Goal: Task Accomplishment & Management: Manage account settings

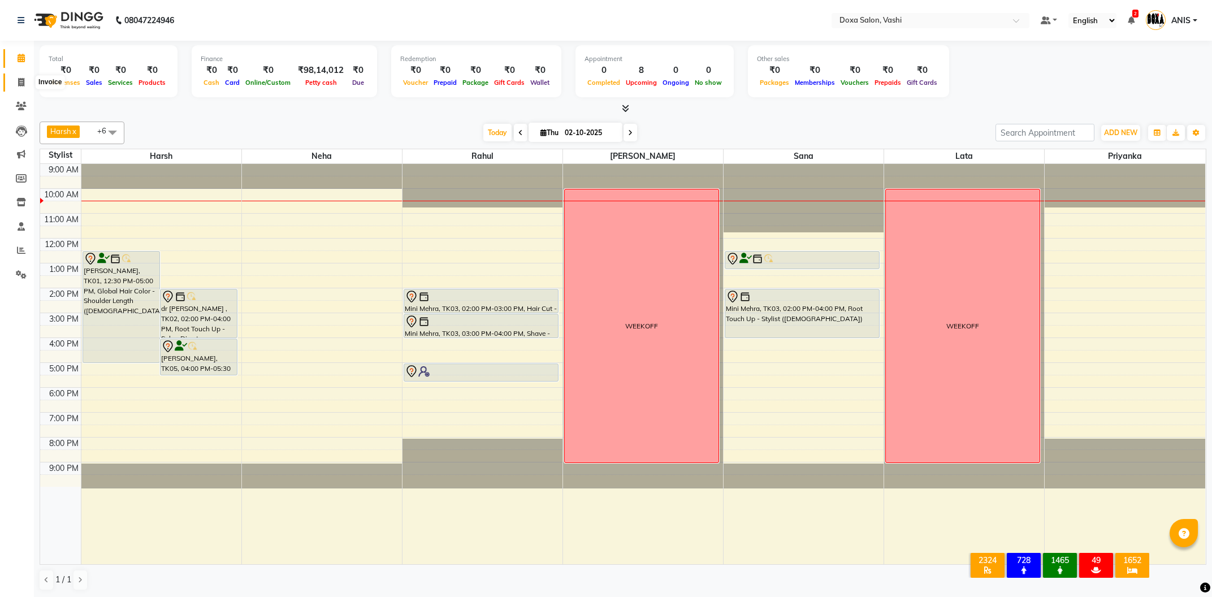
click at [23, 81] on icon at bounding box center [21, 82] width 6 height 8
select select "service"
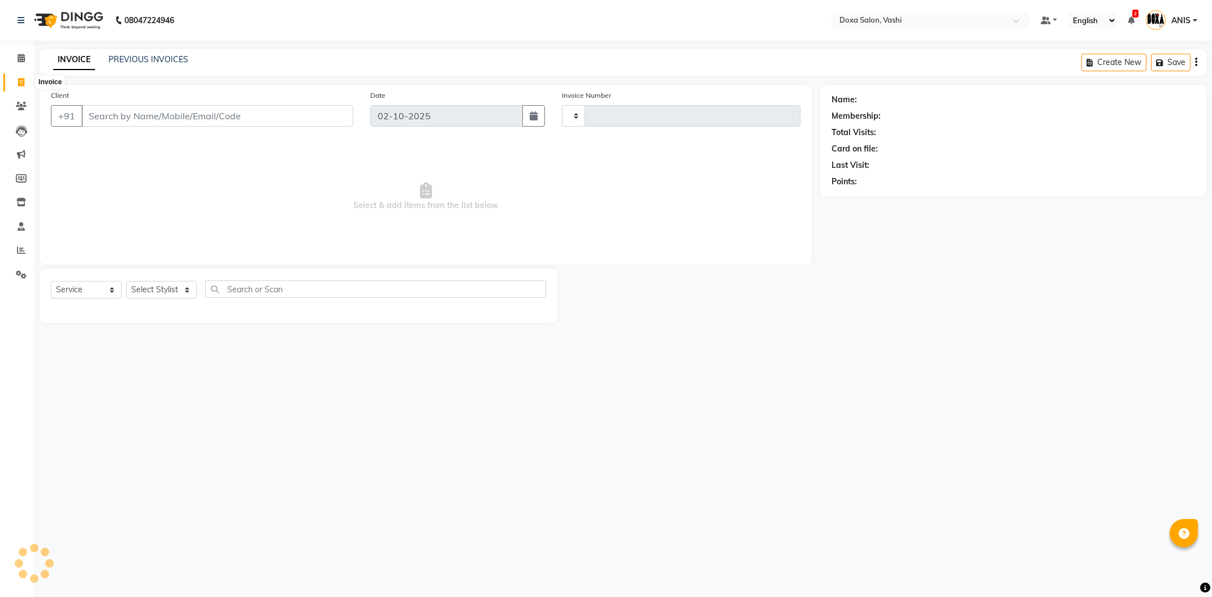
type input "1271"
select select "416"
select select "product"
click option "Product" at bounding box center [0, 0] width 0 height 0
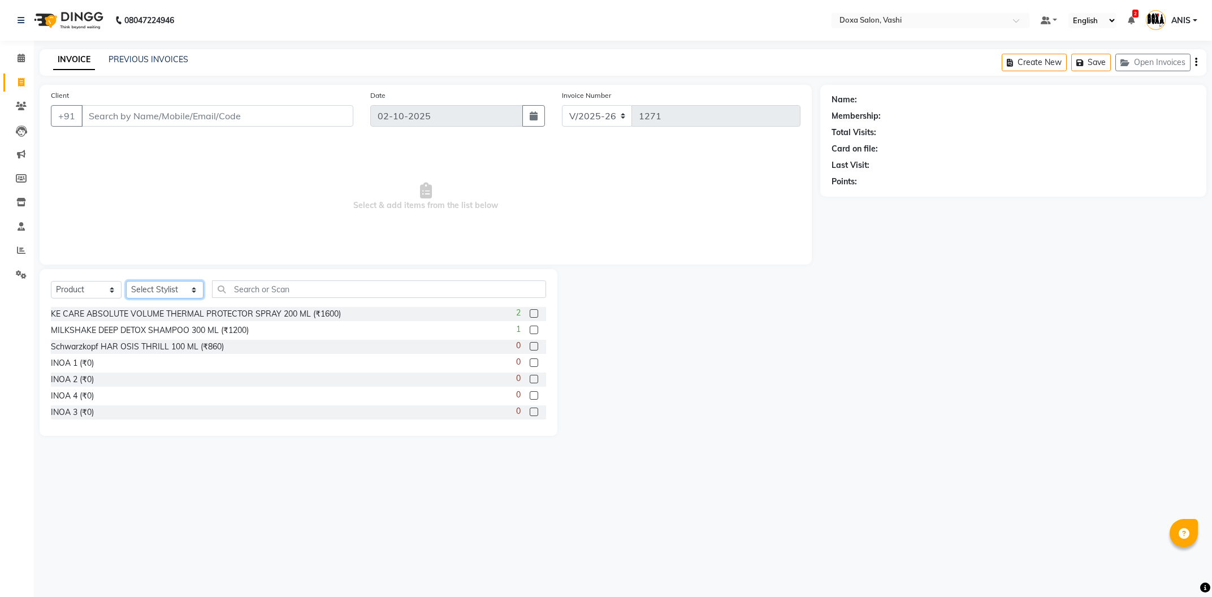
click at [126, 281] on select "Select Stylist AMOL BUDHE ANIS Ashwini Faizan Harsh i pad 11 i pad 9 Karishma K…" at bounding box center [164, 290] width 77 height 18
select select "6423"
click option "Harsh" at bounding box center [0, 0] width 0 height 0
click at [231, 293] on input "text" at bounding box center [379, 289] width 334 height 18
click at [158, 107] on input "Client" at bounding box center [217, 115] width 272 height 21
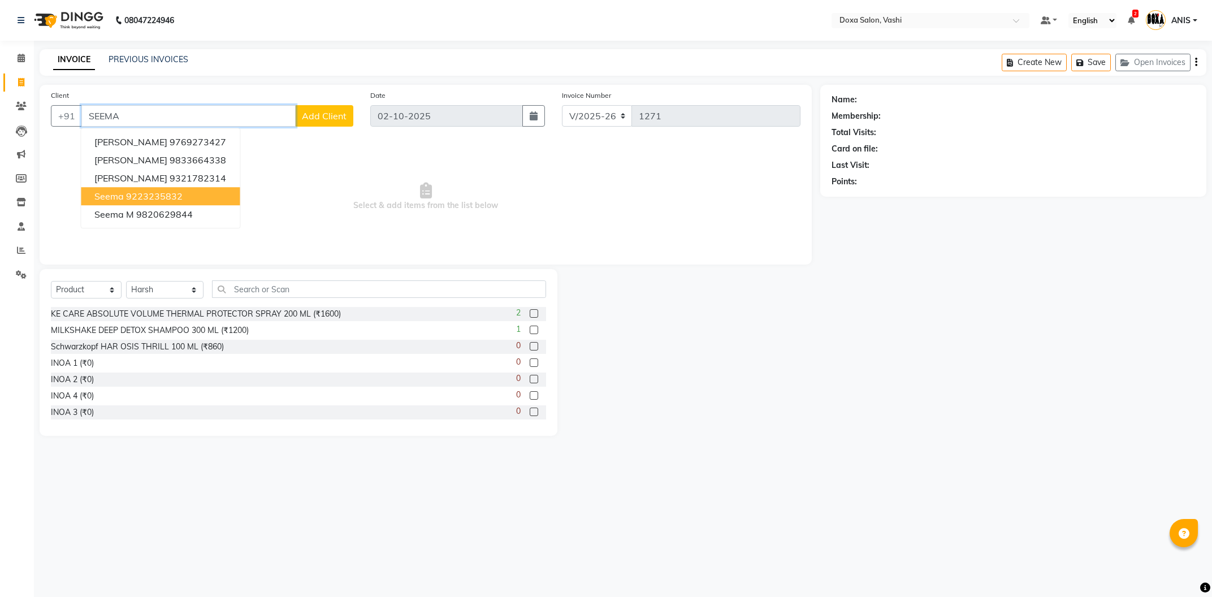
click at [175, 200] on ngb-highlight "9223235832" at bounding box center [154, 195] width 57 height 11
type input "9223235832"
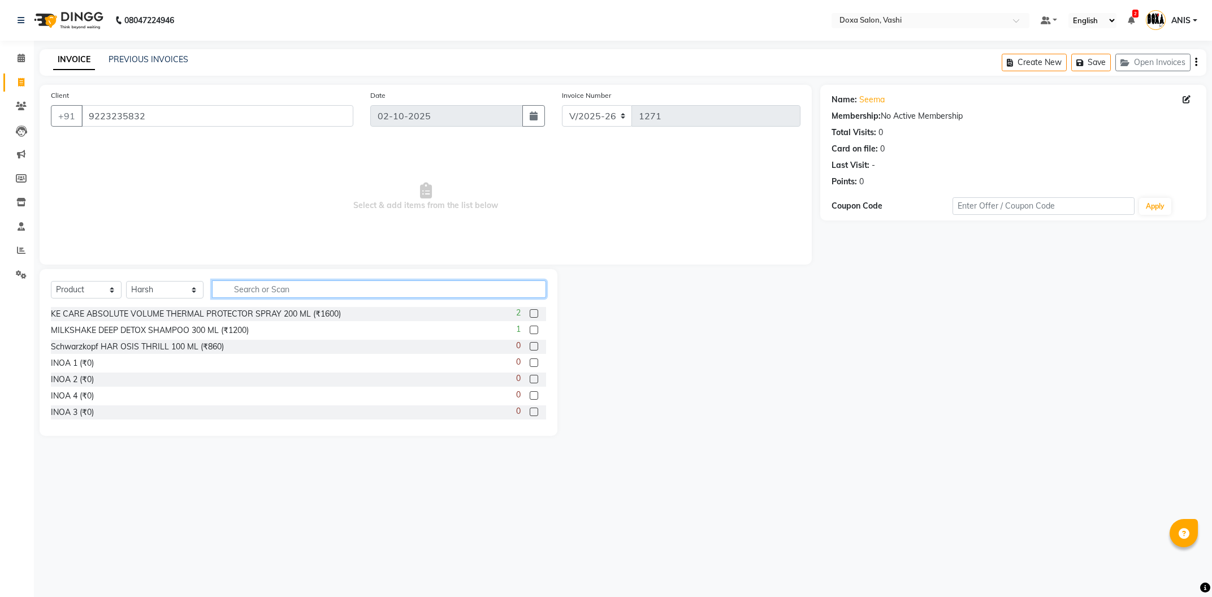
click at [285, 290] on input "text" at bounding box center [379, 289] width 334 height 18
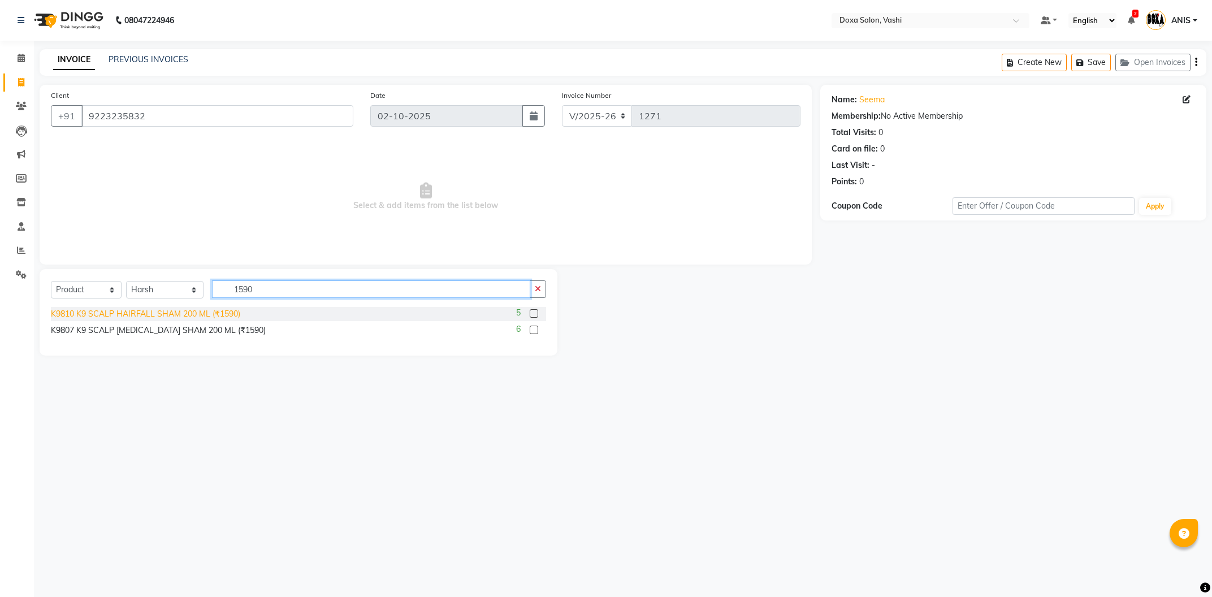
type input "1590"
click at [201, 310] on div "K9810 K9 SCALP HAIRFALL SHAM 200 ML (₹1590)" at bounding box center [145, 314] width 189 height 12
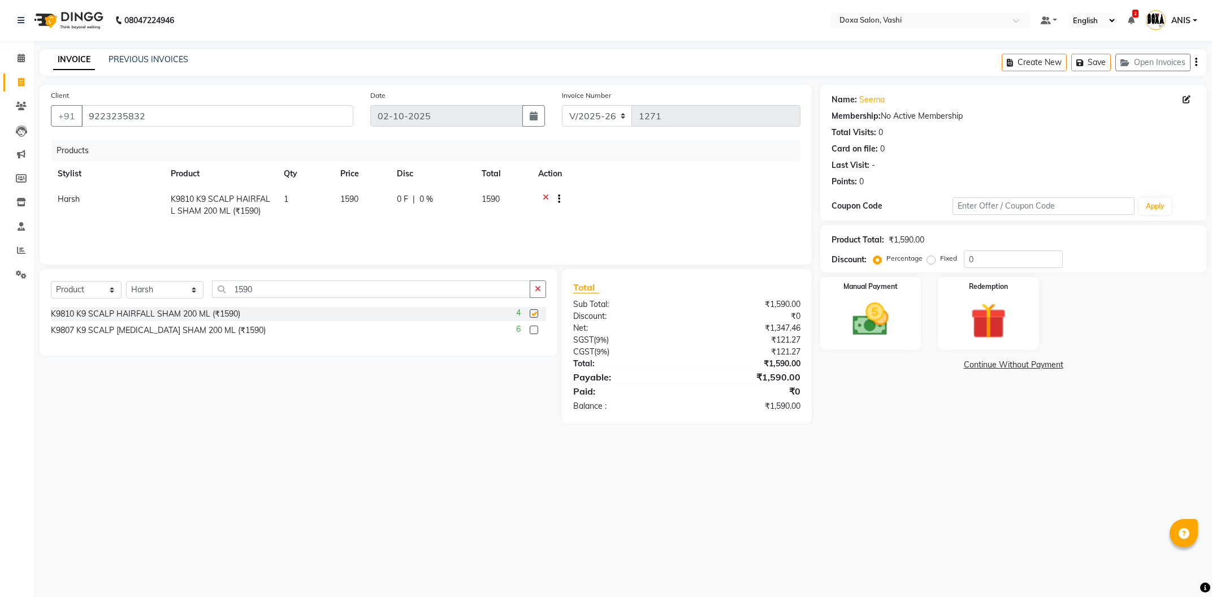
checkbox input "false"
drag, startPoint x: 269, startPoint y: 290, endPoint x: 121, endPoint y: 302, distance: 148.6
click at [212, 298] on input "1590" at bounding box center [371, 289] width 318 height 18
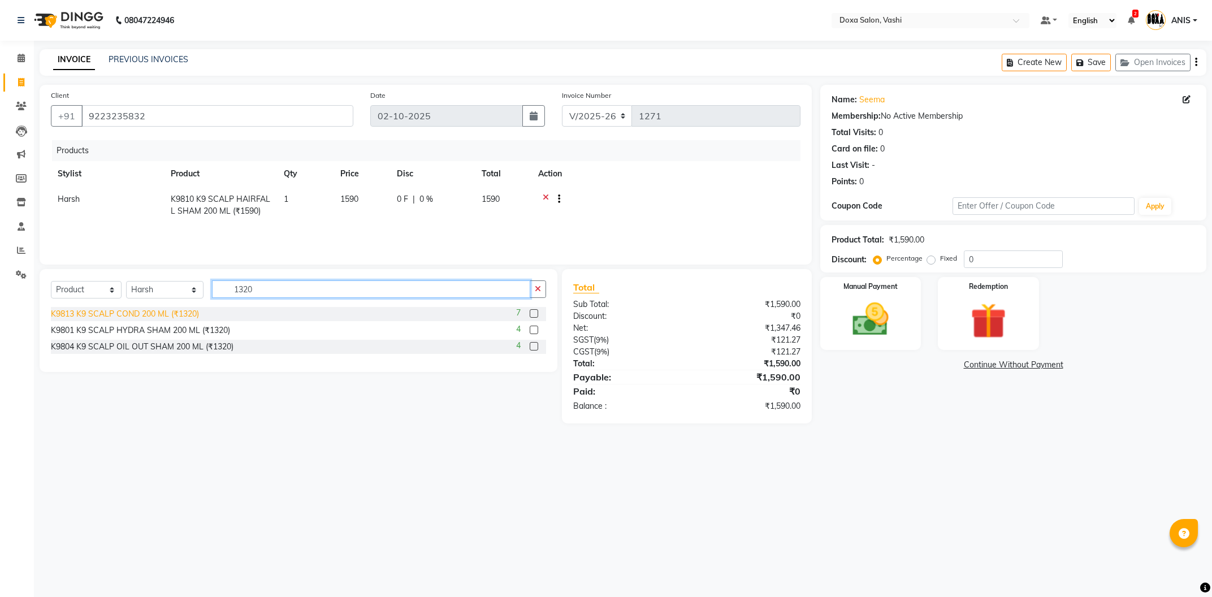
type input "1320"
click at [157, 319] on div "K9813 K9 SCALP COND 200 ML (₹1320)" at bounding box center [125, 314] width 148 height 12
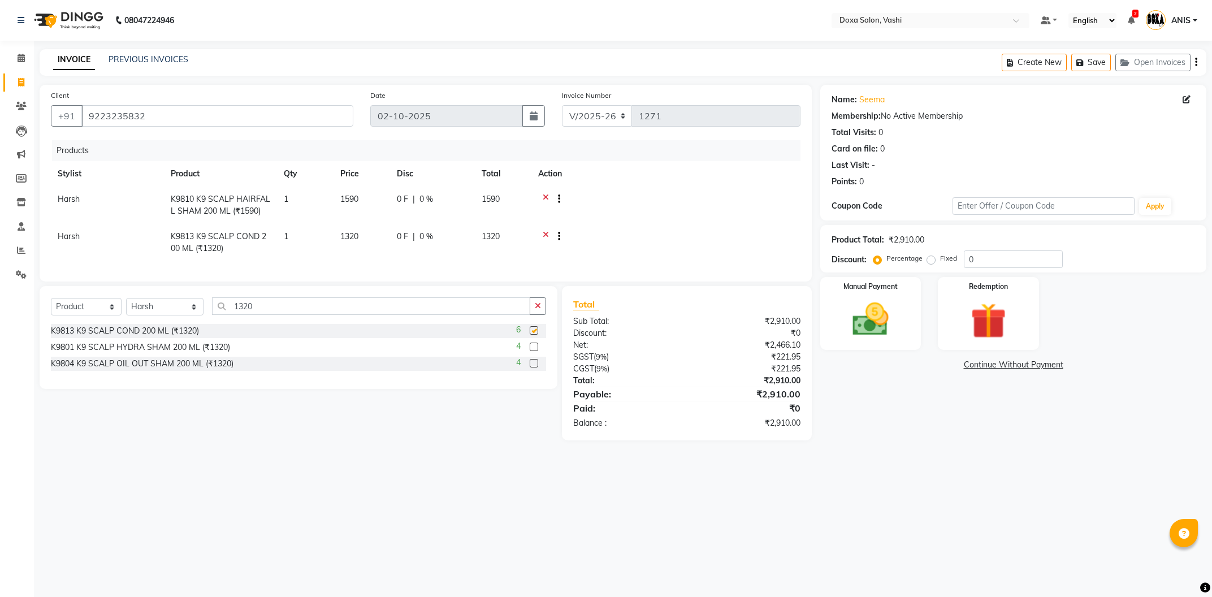
checkbox input "false"
drag, startPoint x: 983, startPoint y: 254, endPoint x: 915, endPoint y: 267, distance: 70.2
click at [964, 263] on input "0" at bounding box center [1013, 259] width 99 height 18
type input "19.51"
drag, startPoint x: 842, startPoint y: 548, endPoint x: 851, endPoint y: 543, distance: 9.6
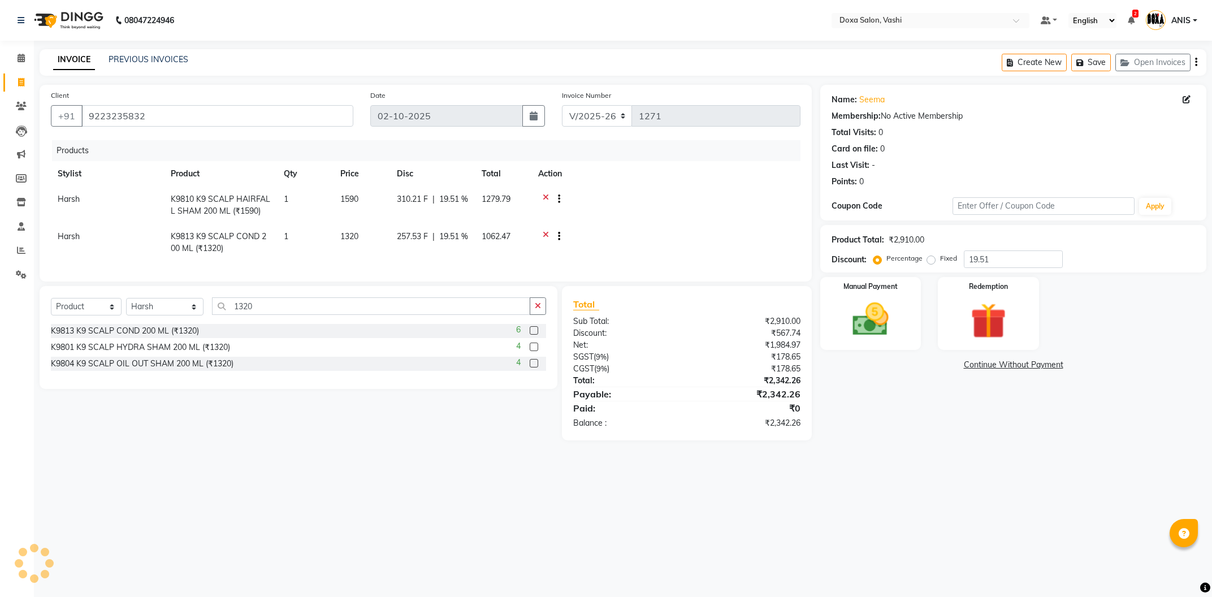
click at [851, 543] on div "08047224946 Select Location × Doxa Salon, Vashi Default Panel My Panel English …" at bounding box center [606, 298] width 1212 height 597
click at [543, 237] on icon at bounding box center [546, 238] width 6 height 14
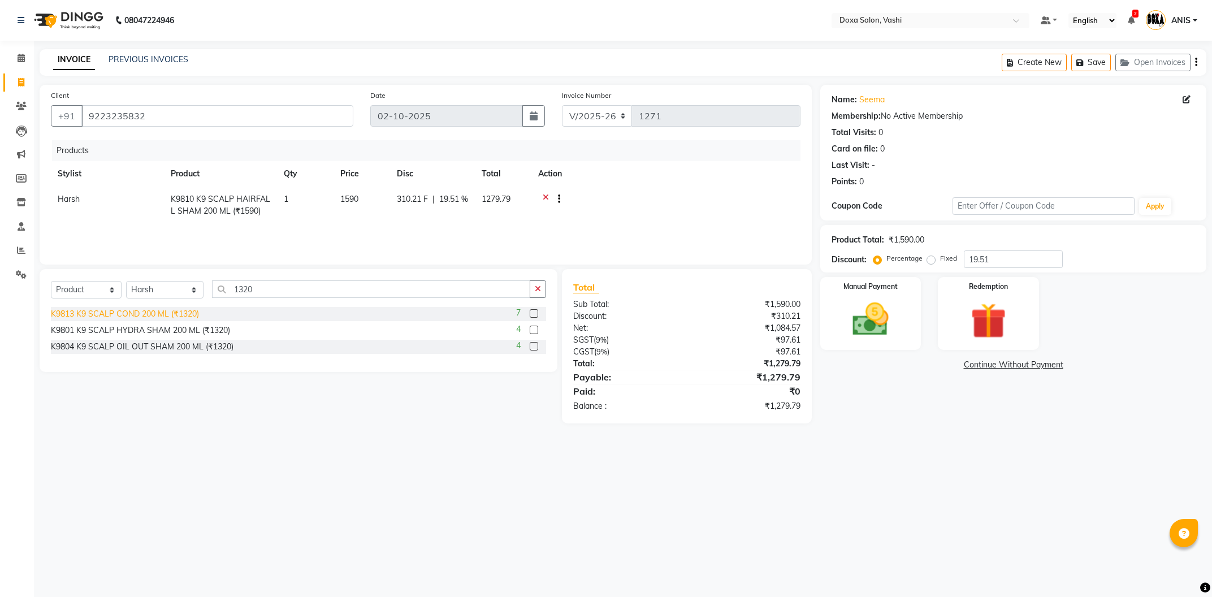
click at [189, 310] on div "K9813 K9 SCALP COND 200 ML (₹1320)" at bounding box center [125, 314] width 148 height 12
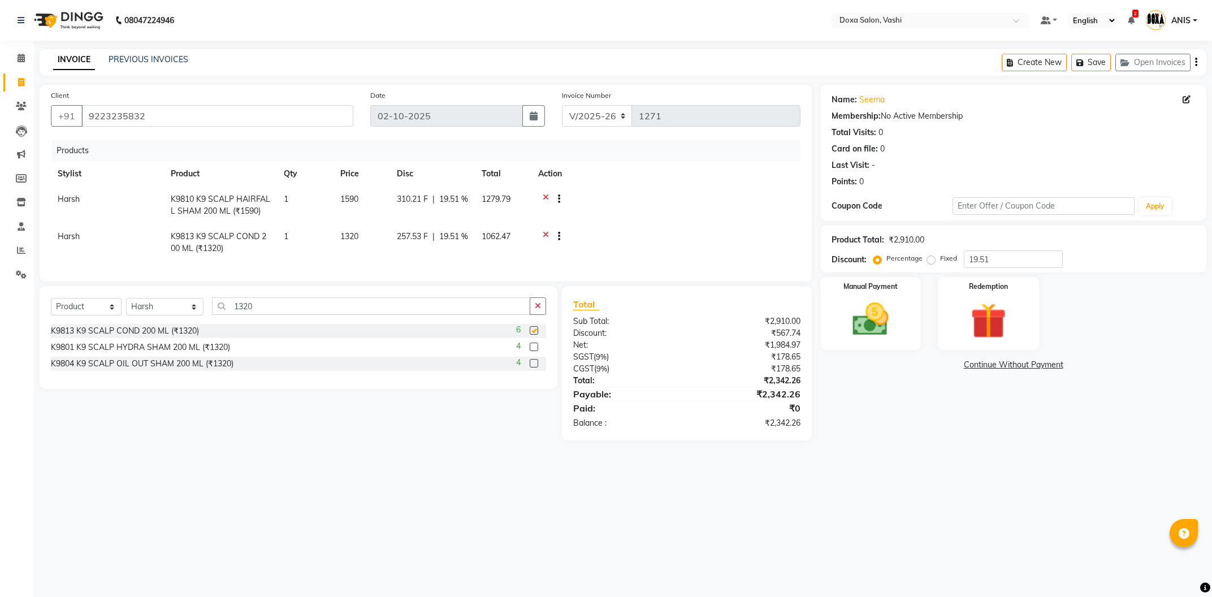
checkbox input "false"
click at [543, 196] on icon at bounding box center [546, 200] width 6 height 14
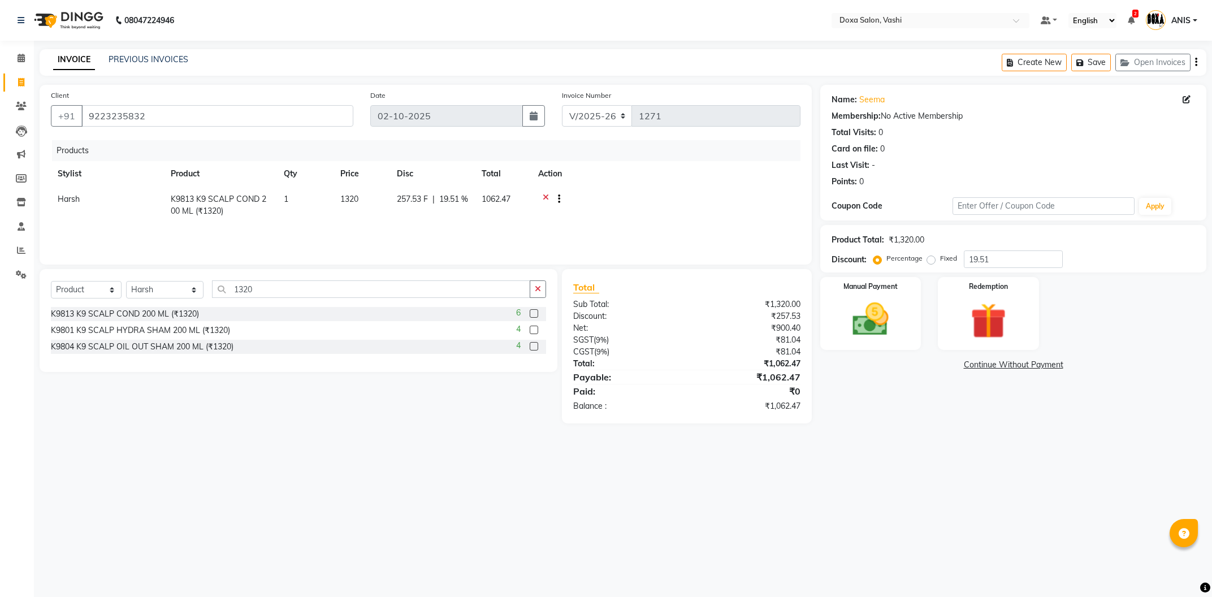
click at [767, 513] on div "08047224946 Select Location × Doxa Salon, Vashi Default Panel My Panel English …" at bounding box center [606, 298] width 1212 height 597
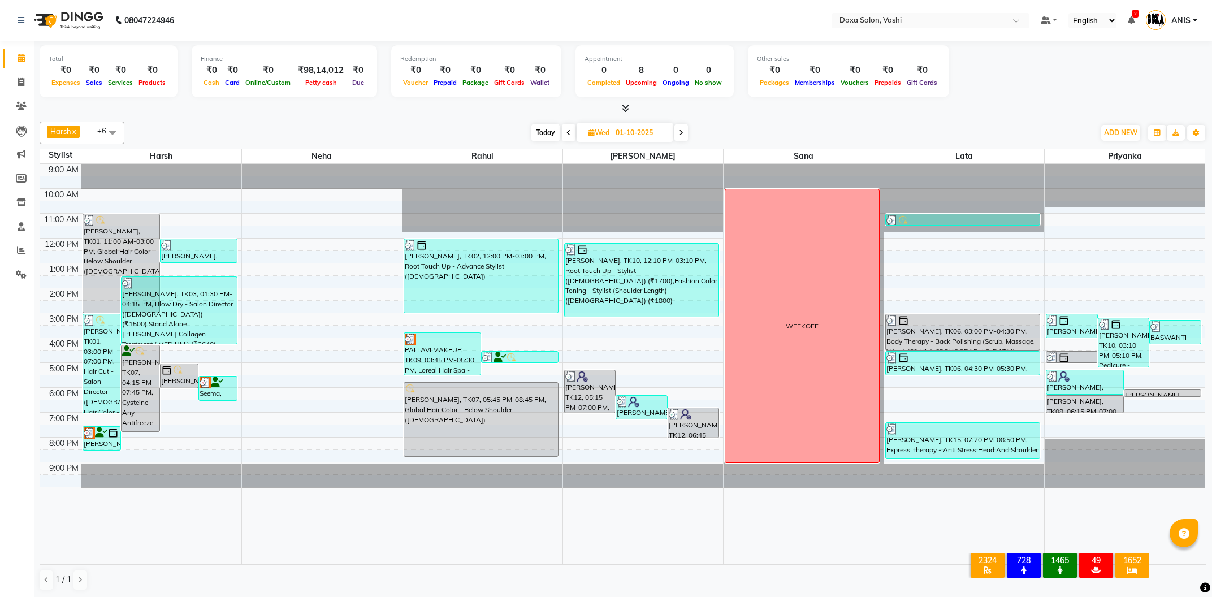
click at [536, 131] on span "Today" at bounding box center [545, 133] width 28 height 18
type input "02-10-2025"
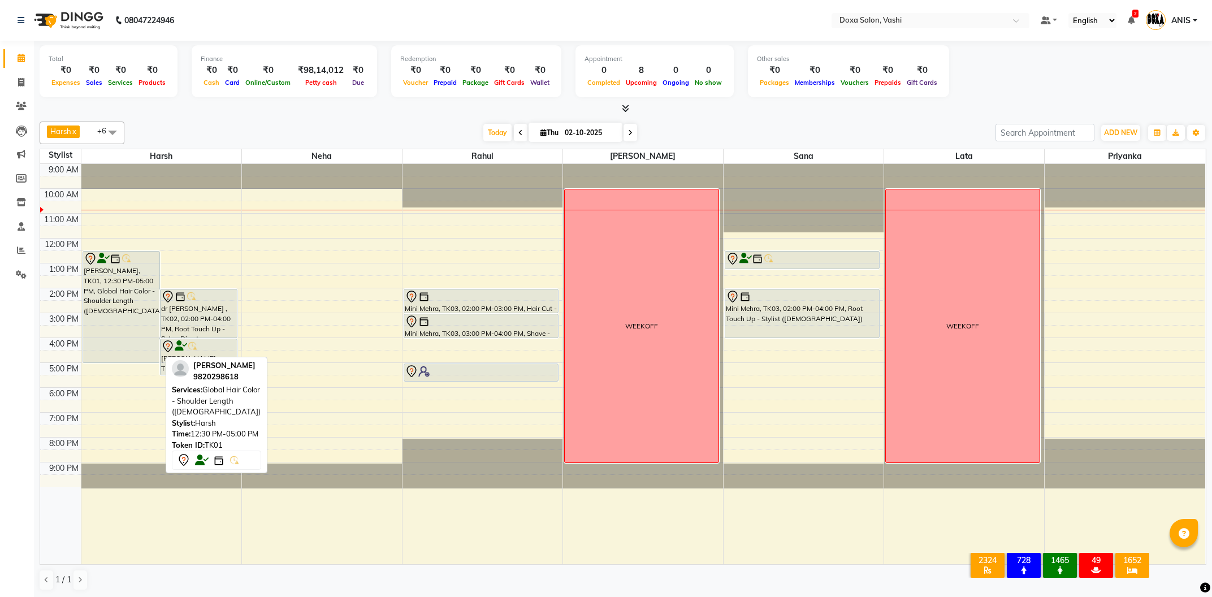
click at [109, 285] on div "[PERSON_NAME], TK01, 12:30 PM-05:00 PM, Global Hair Color - Shoulder Length ([D…" at bounding box center [121, 307] width 76 height 111
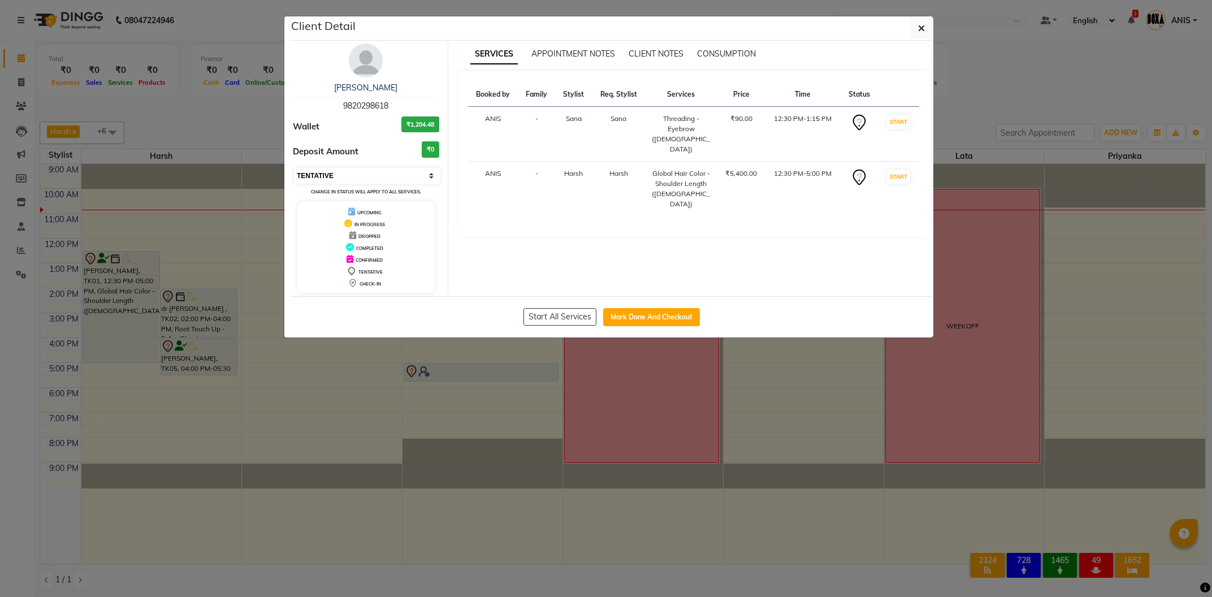
click at [294, 168] on select "Select IN SERVICE CONFIRMED TENTATIVE CHECK IN MARK DONE DROPPED UPCOMING" at bounding box center [367, 176] width 146 height 16
select select "6"
click option "CONFIRMED" at bounding box center [0, 0] width 0 height 0
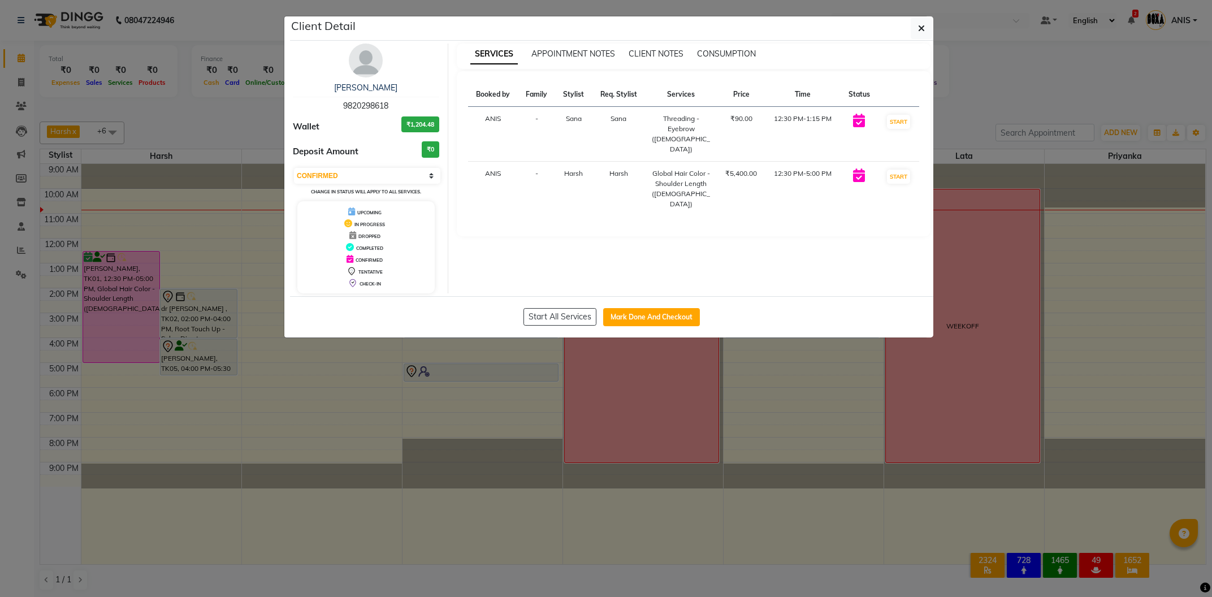
click at [363, 402] on ngb-modal-window "Client Detail Reeta Tiku 9820298618 Wallet ₹1,204.48 Deposit Amount ₹0 Select I…" at bounding box center [606, 298] width 1212 height 597
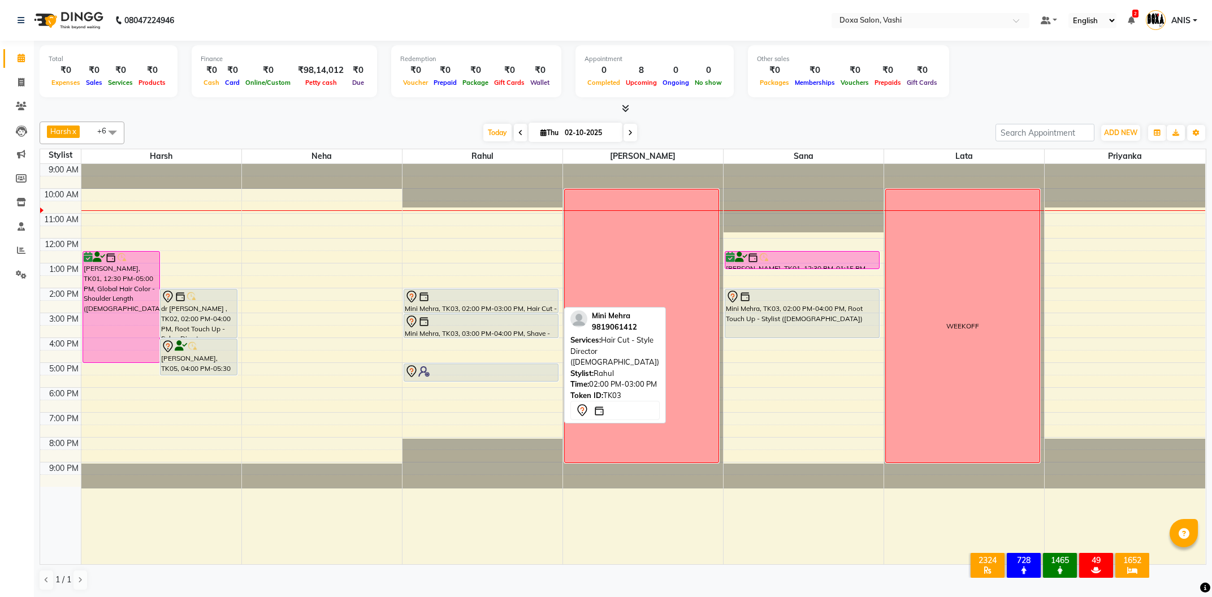
click at [473, 302] on div at bounding box center [481, 297] width 153 height 14
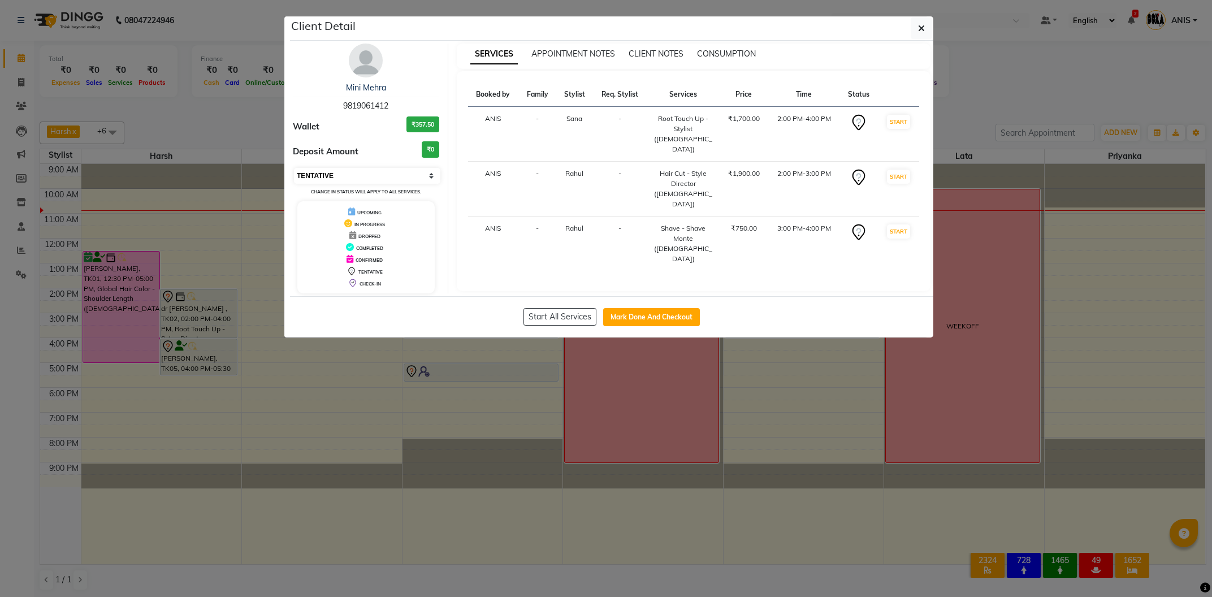
click at [294, 168] on select "Select IN SERVICE CONFIRMED TENTATIVE CHECK IN MARK DONE DROPPED UPCOMING" at bounding box center [367, 176] width 146 height 16
select select "6"
click option "CONFIRMED" at bounding box center [0, 0] width 0 height 0
click at [457, 392] on ngb-modal-window "Client Detail Mini Mehra 9819061412 Wallet ₹357.50 Deposit Amount ₹0 Select IN …" at bounding box center [606, 298] width 1212 height 597
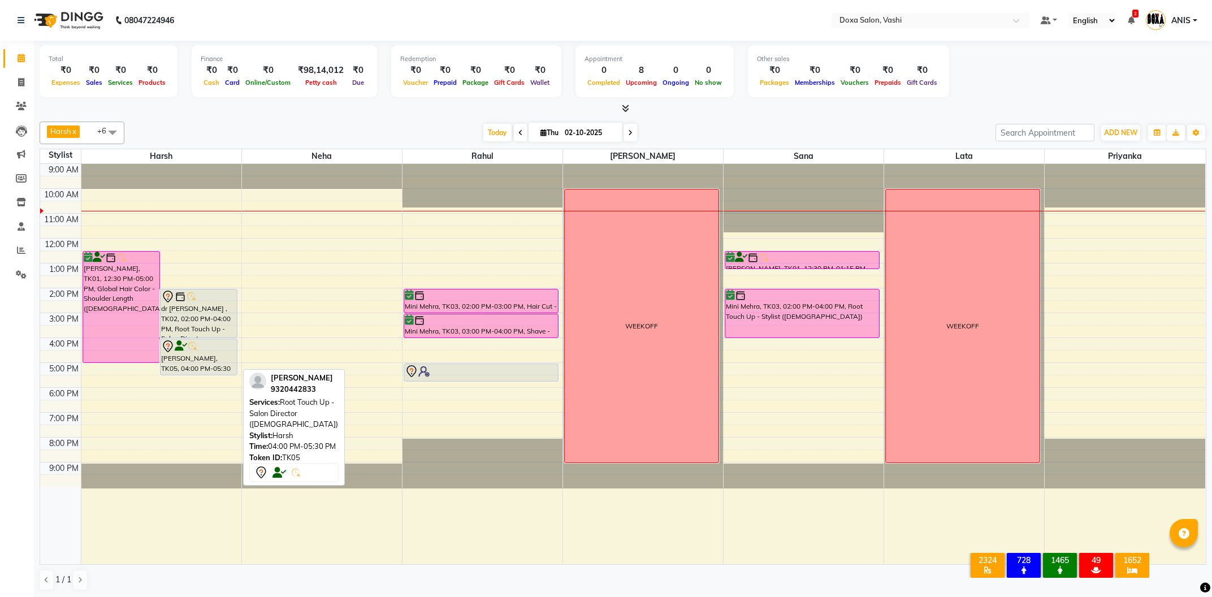
click at [195, 356] on div "[PERSON_NAME], TK05, 04:00 PM-05:30 PM, Root Touch Up - Salon Director ([DEMOGR…" at bounding box center [199, 357] width 76 height 36
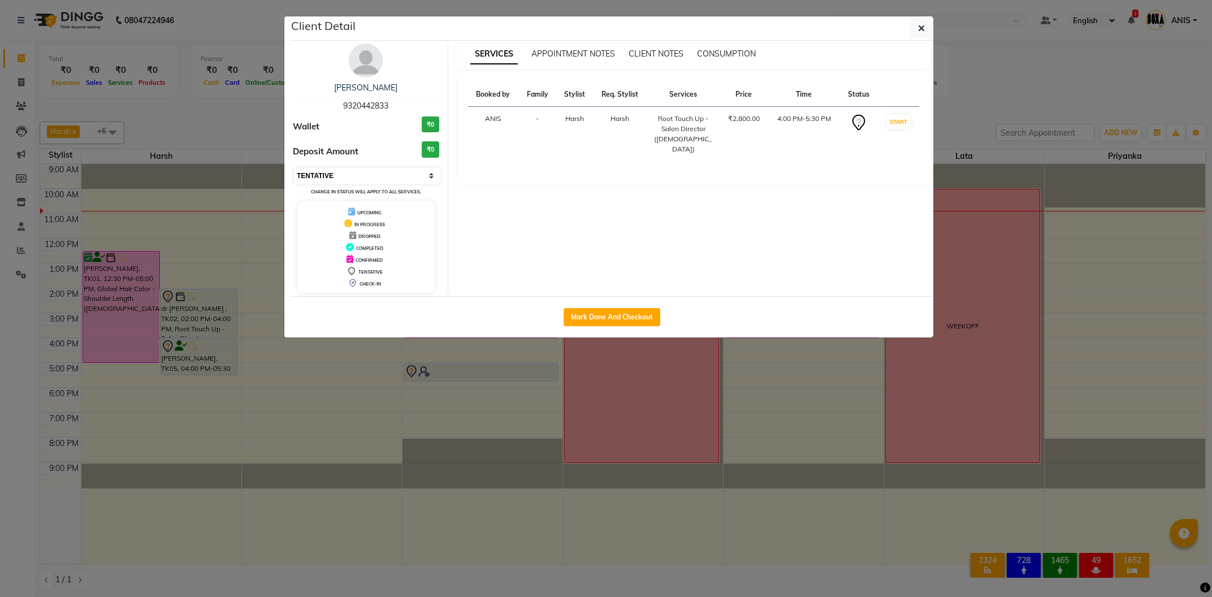
click at [294, 168] on select "Select IN SERVICE CONFIRMED TENTATIVE CHECK IN MARK DONE DROPPED UPCOMING" at bounding box center [367, 176] width 146 height 16
select select "6"
click option "CONFIRMED" at bounding box center [0, 0] width 0 height 0
click at [331, 391] on ngb-modal-window "Client Detail Madhu Upaday 9320442833 Wallet ₹0 Deposit Amount ₹0 Select IN SER…" at bounding box center [606, 298] width 1212 height 597
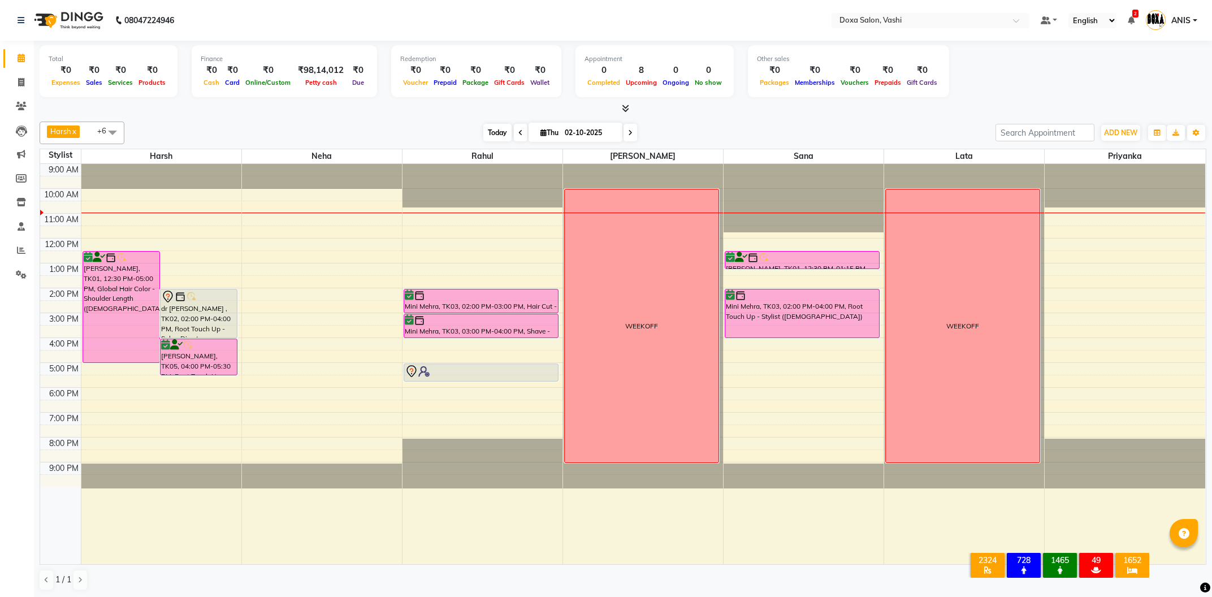
click at [491, 128] on span "Today" at bounding box center [497, 133] width 28 height 18
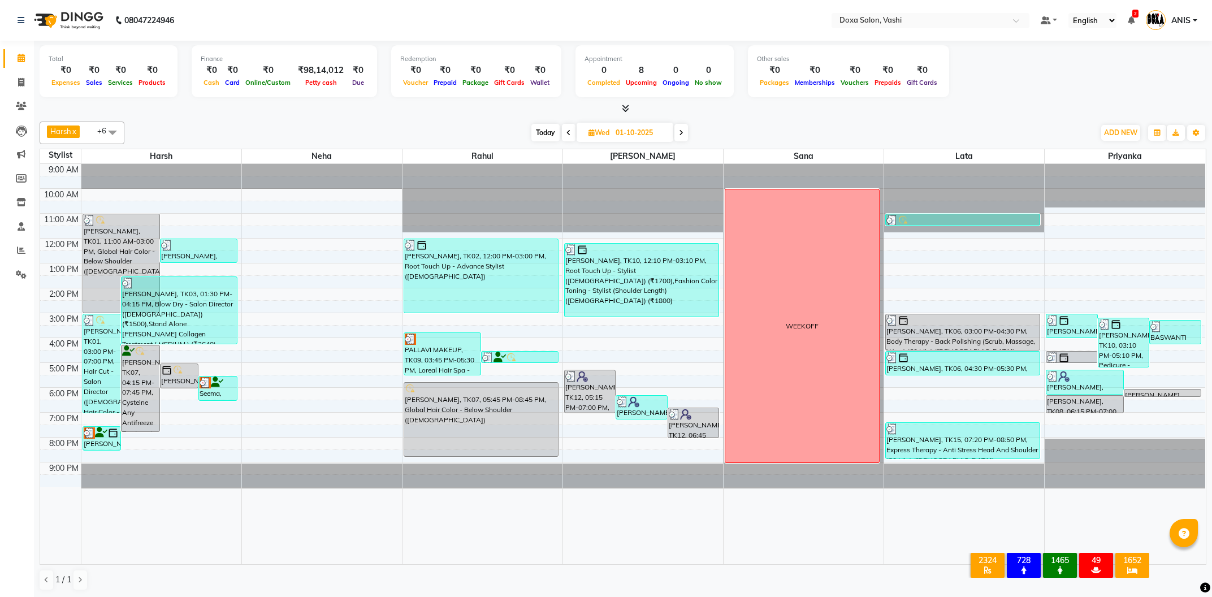
click at [535, 130] on span "Today" at bounding box center [545, 133] width 28 height 18
type input "02-10-2025"
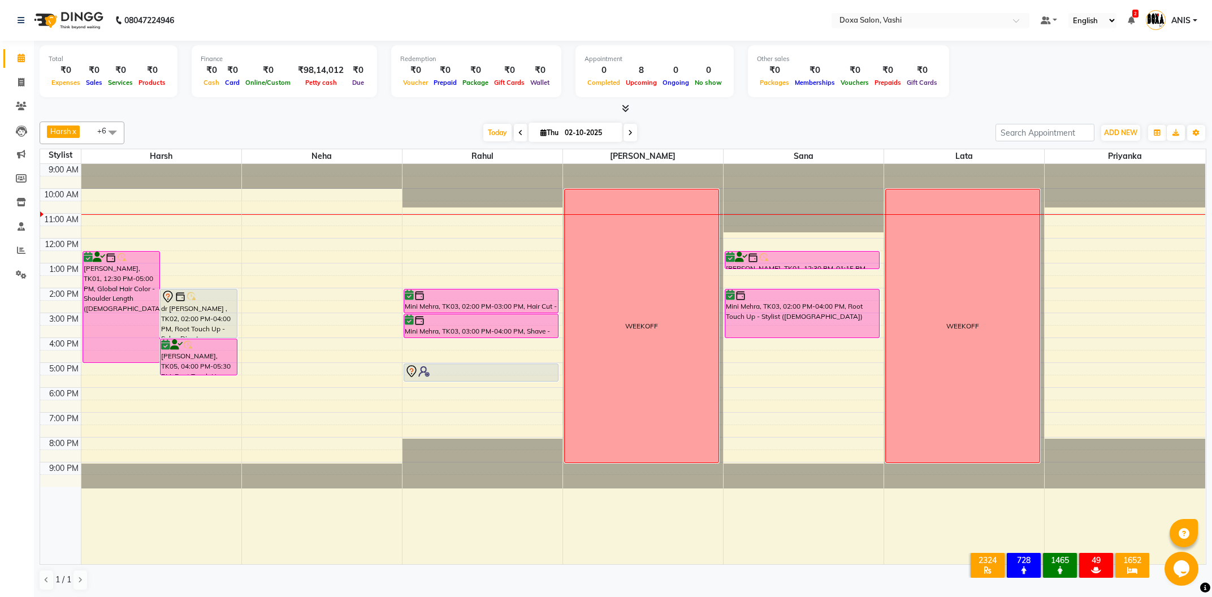
click at [628, 129] on icon at bounding box center [630, 132] width 5 height 7
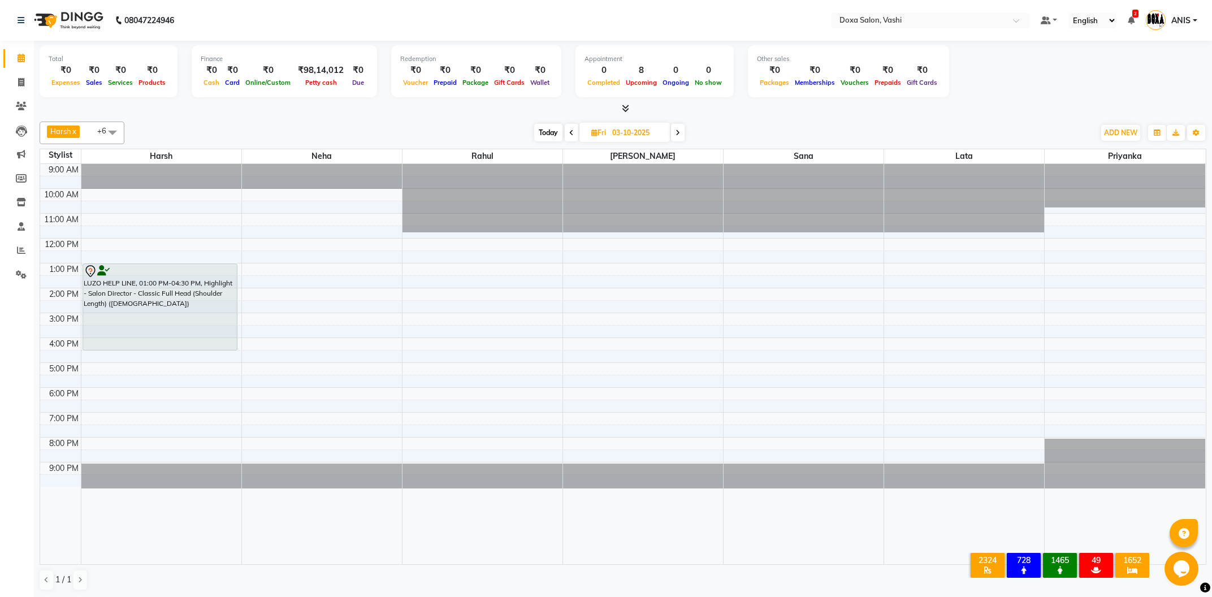
click at [678, 132] on icon at bounding box center [677, 132] width 5 height 7
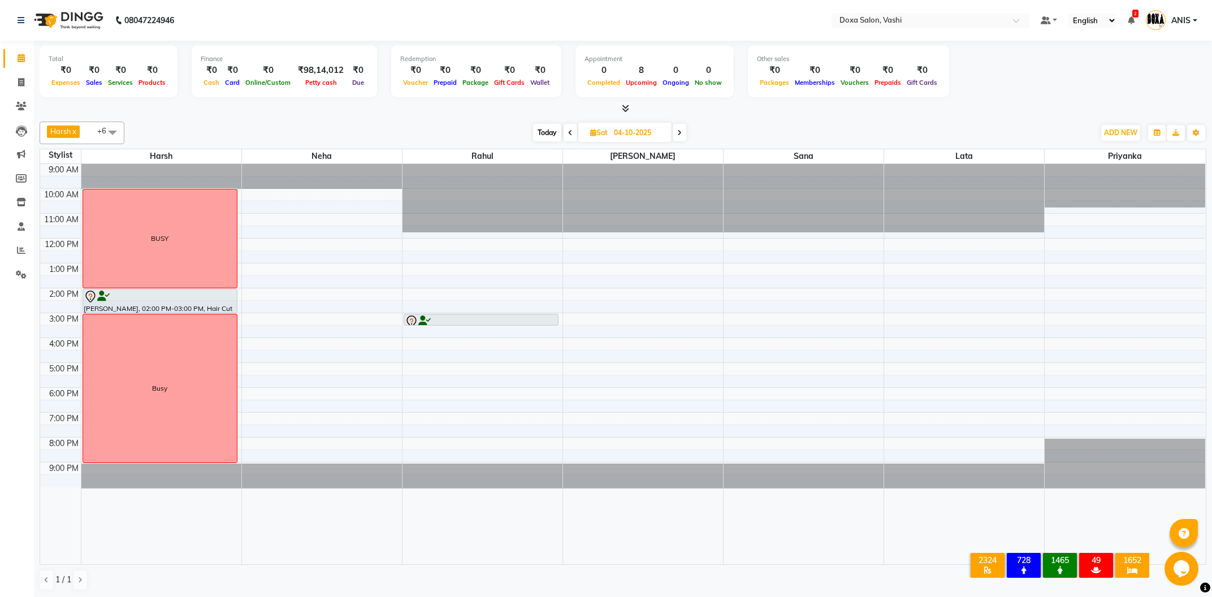
click at [683, 136] on span at bounding box center [680, 133] width 14 height 18
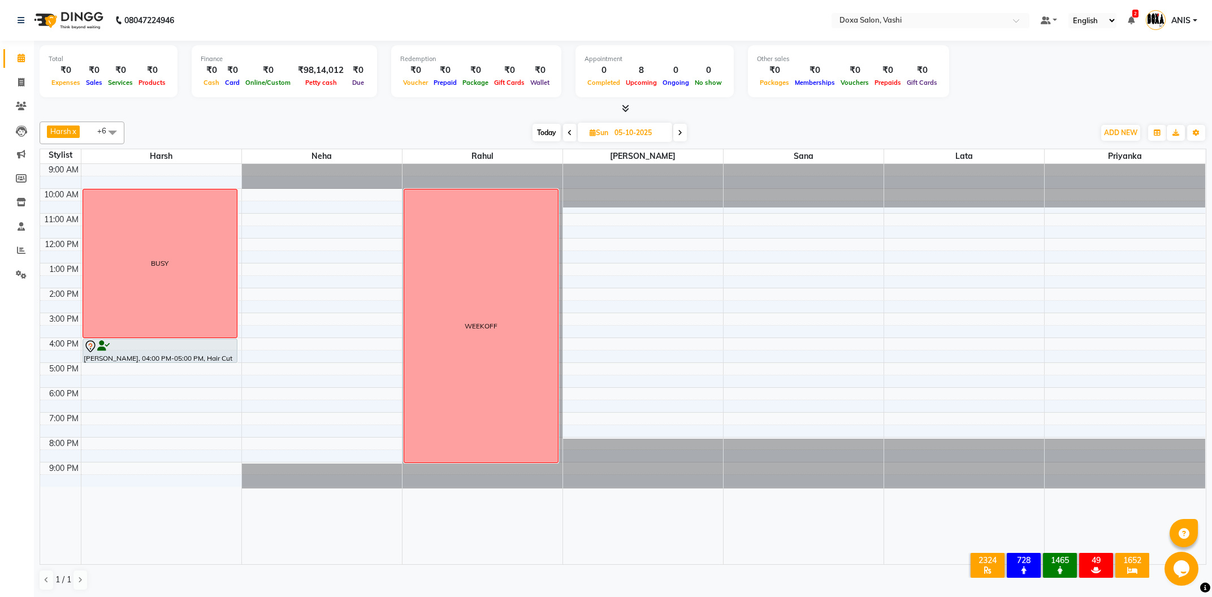
click at [677, 131] on span at bounding box center [680, 133] width 14 height 18
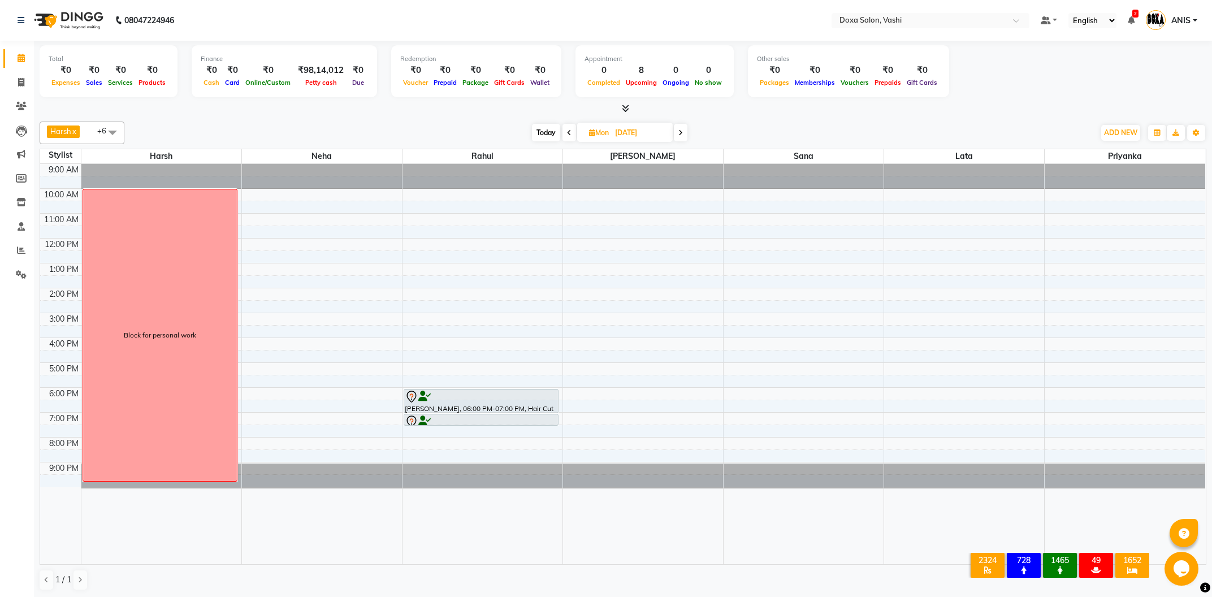
click at [569, 136] on icon at bounding box center [569, 132] width 5 height 7
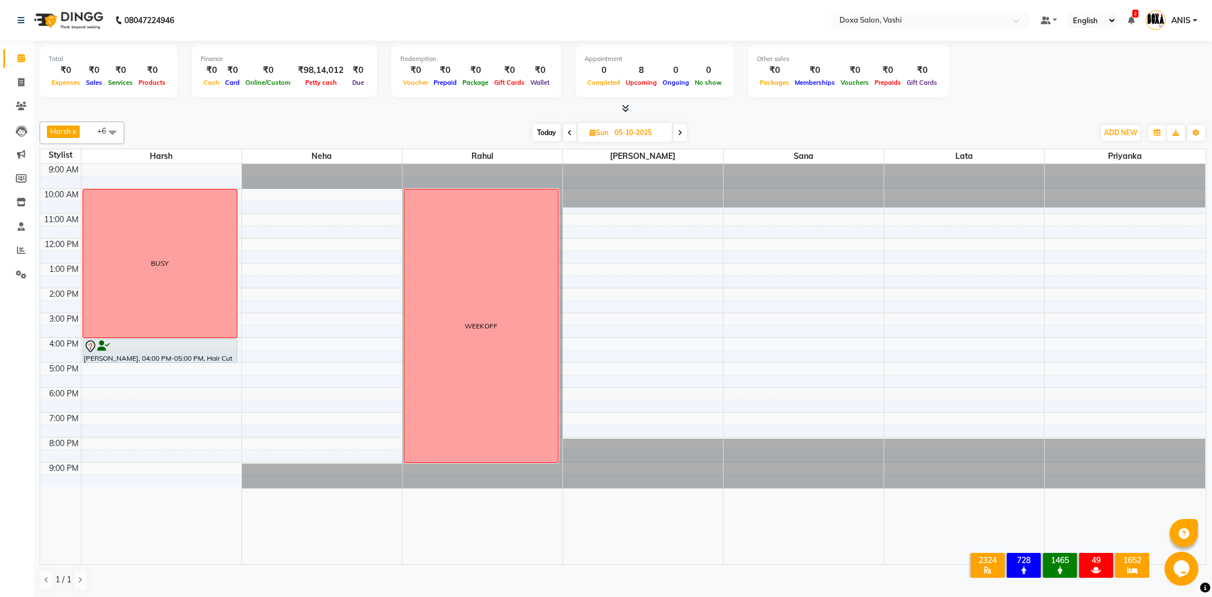
click at [679, 126] on span at bounding box center [680, 133] width 14 height 18
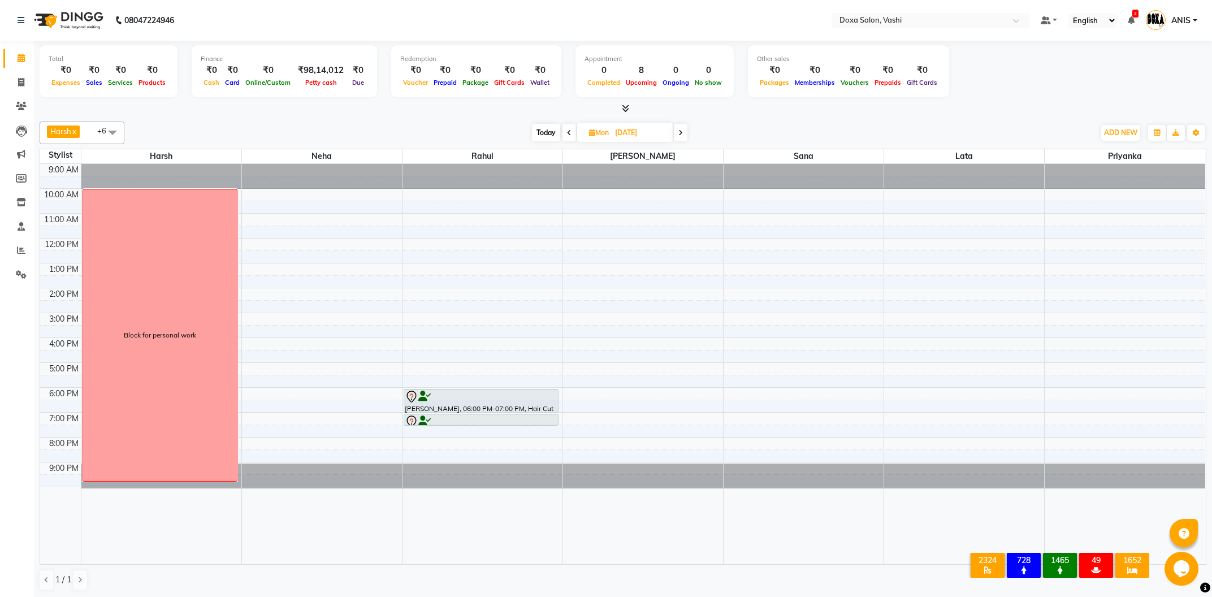
click at [676, 135] on span at bounding box center [681, 133] width 14 height 18
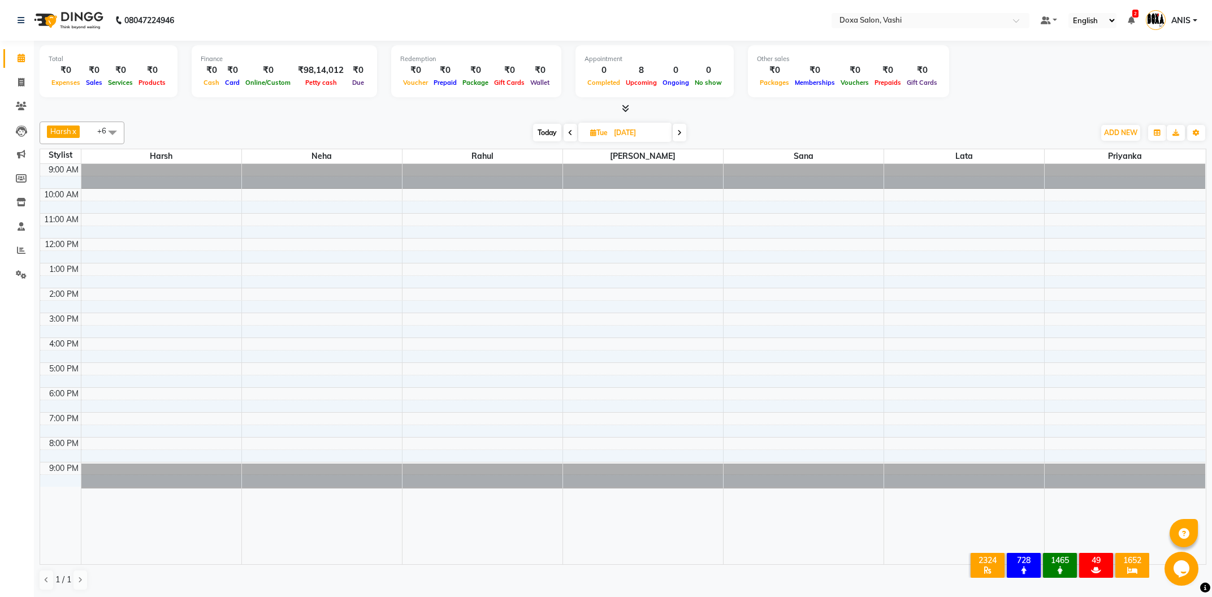
click at [573, 136] on span at bounding box center [571, 133] width 14 height 18
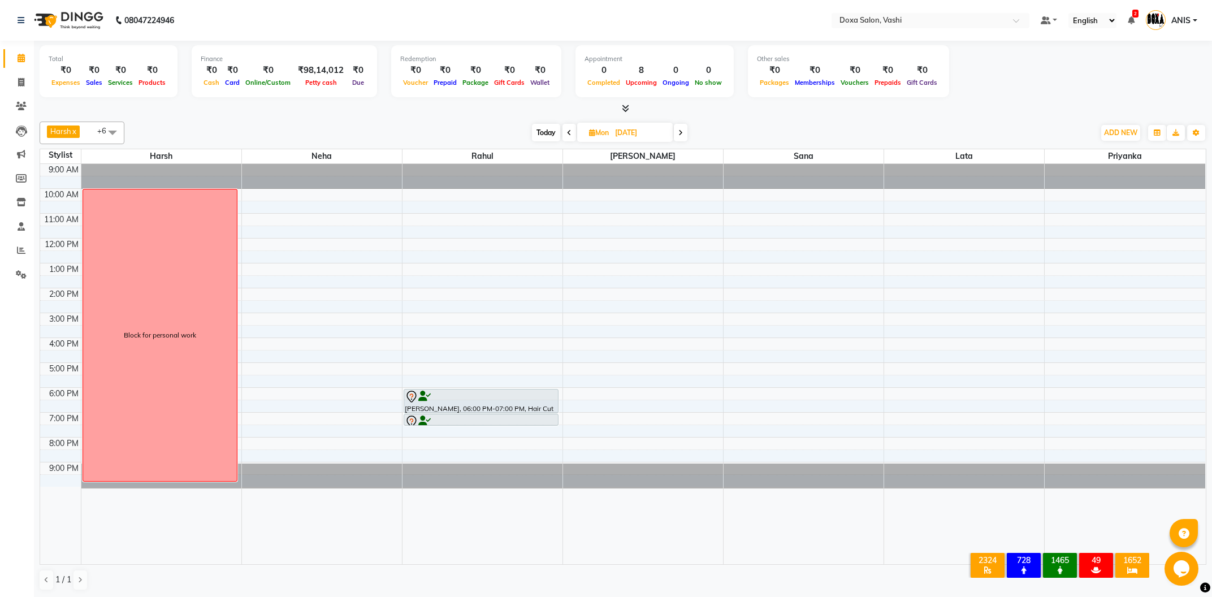
click at [572, 136] on span at bounding box center [569, 133] width 14 height 18
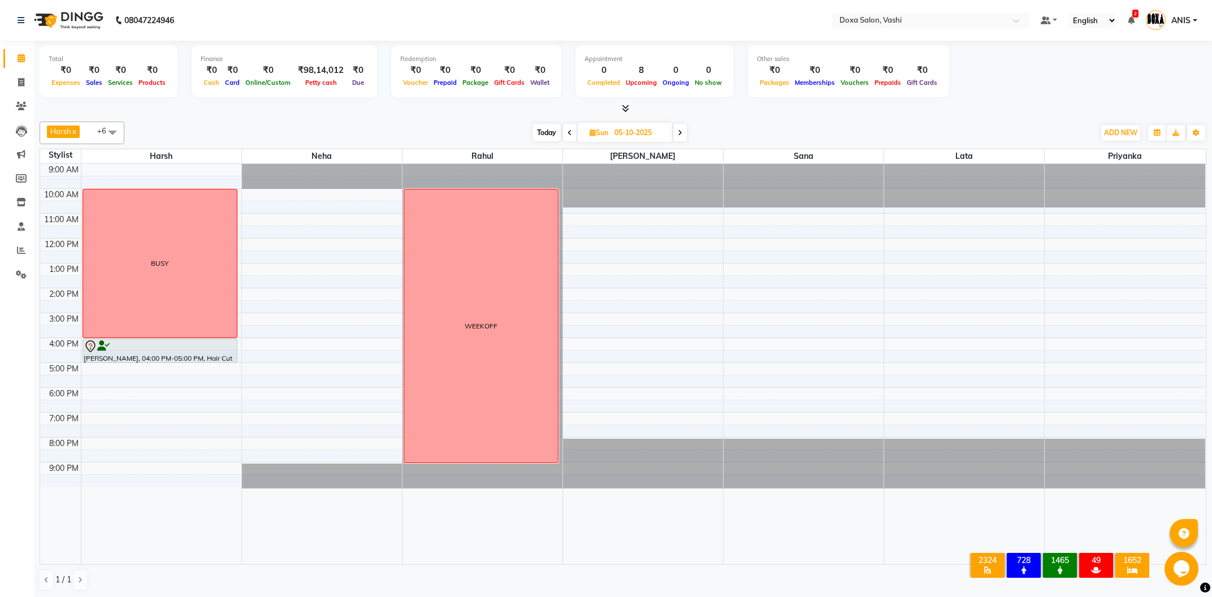
click at [572, 136] on span at bounding box center [570, 133] width 14 height 18
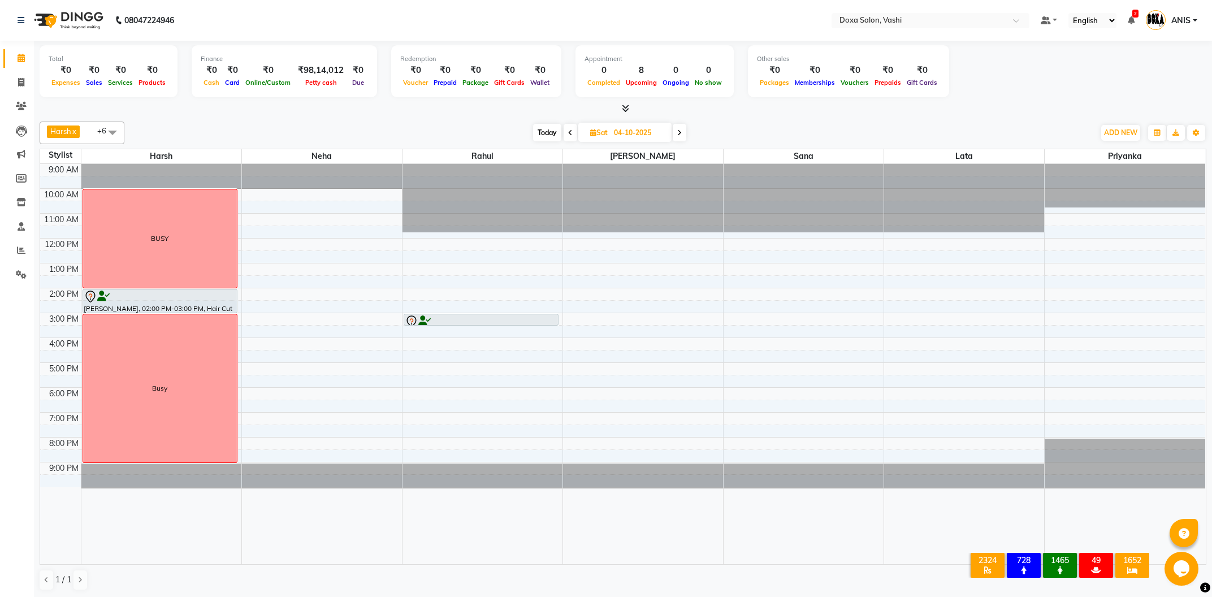
click at [572, 136] on span at bounding box center [571, 133] width 14 height 18
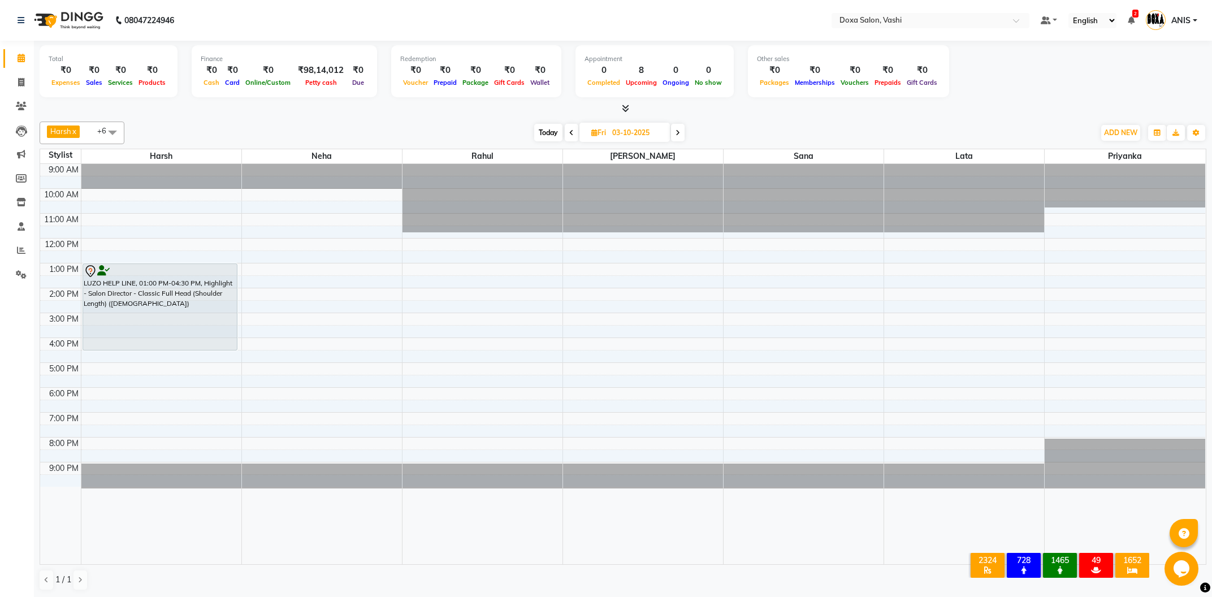
click at [556, 129] on span "Today" at bounding box center [548, 133] width 28 height 18
type input "02-10-2025"
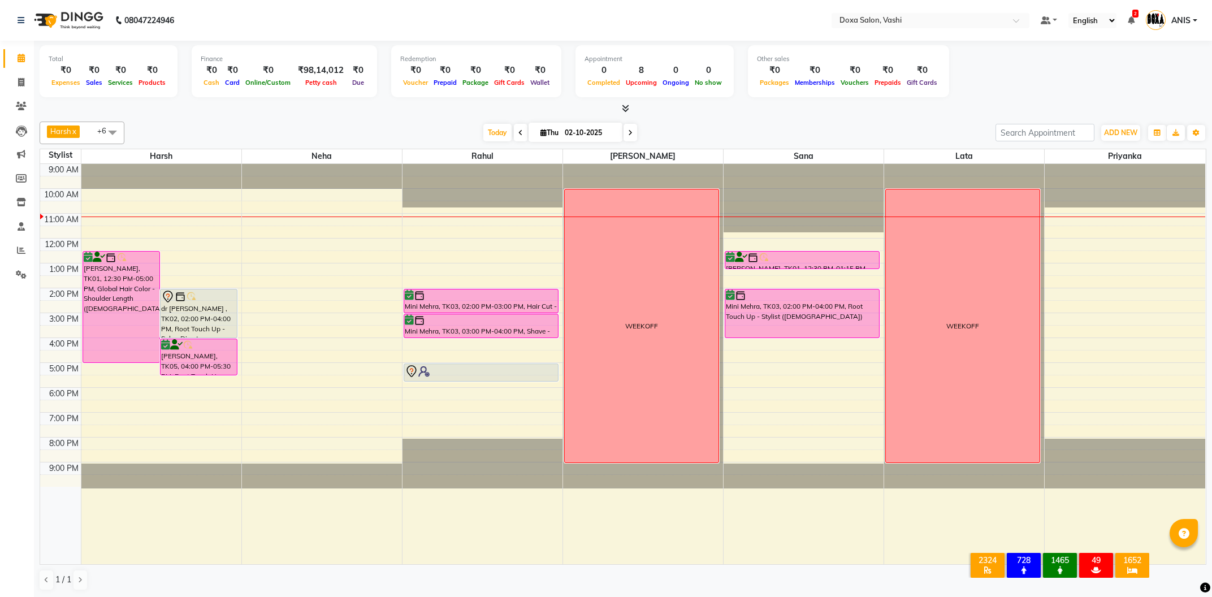
click at [573, 130] on input "02-10-2025" at bounding box center [589, 132] width 57 height 17
select select "10"
select select "2025"
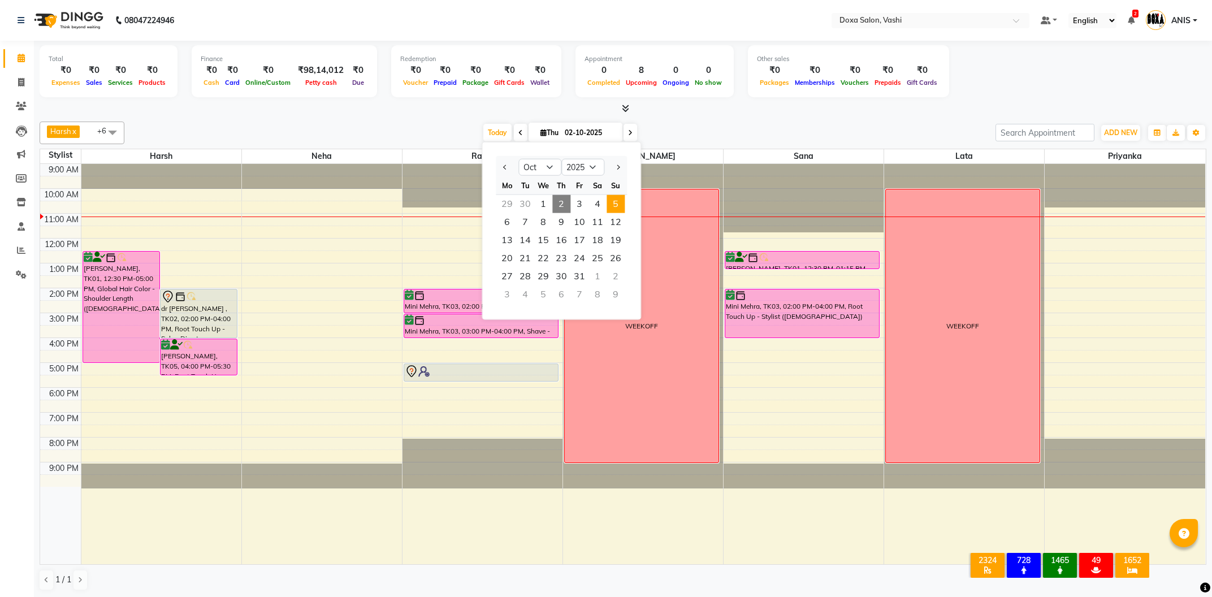
click at [621, 204] on span "5" at bounding box center [615, 204] width 18 height 18
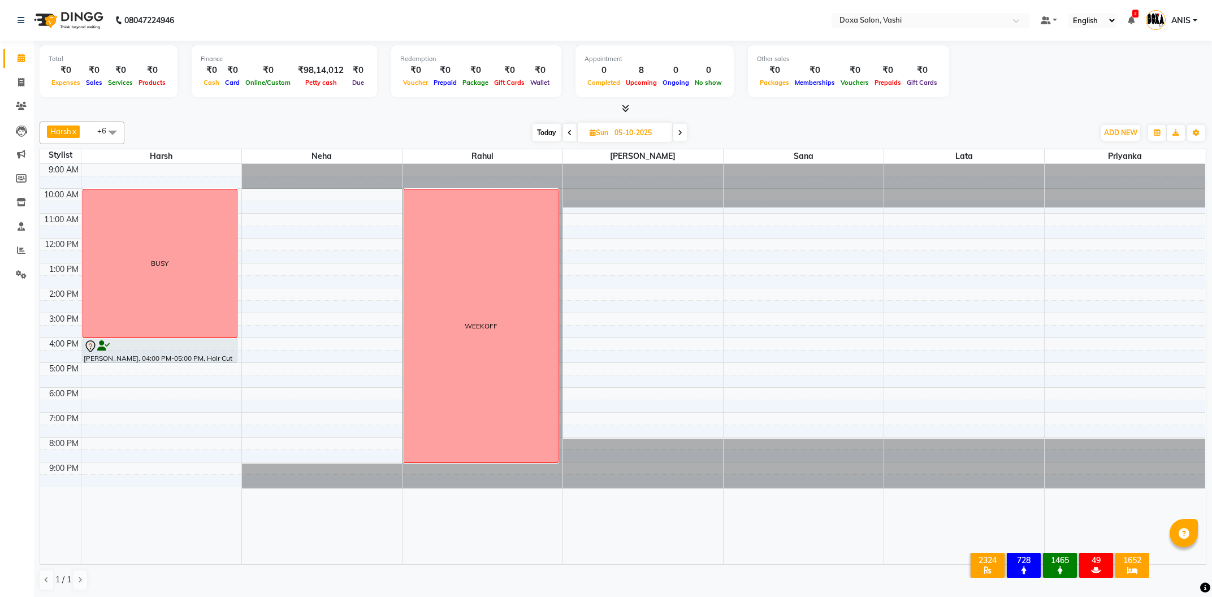
click at [556, 131] on span "Today" at bounding box center [546, 133] width 28 height 18
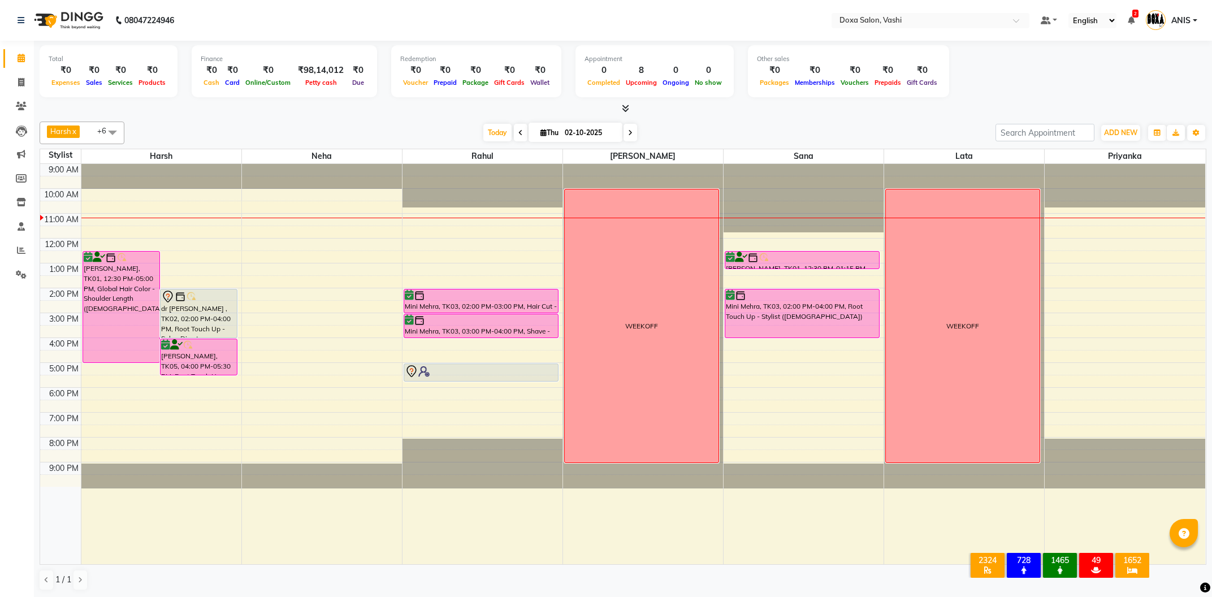
click at [623, 140] on span at bounding box center [630, 133] width 14 height 18
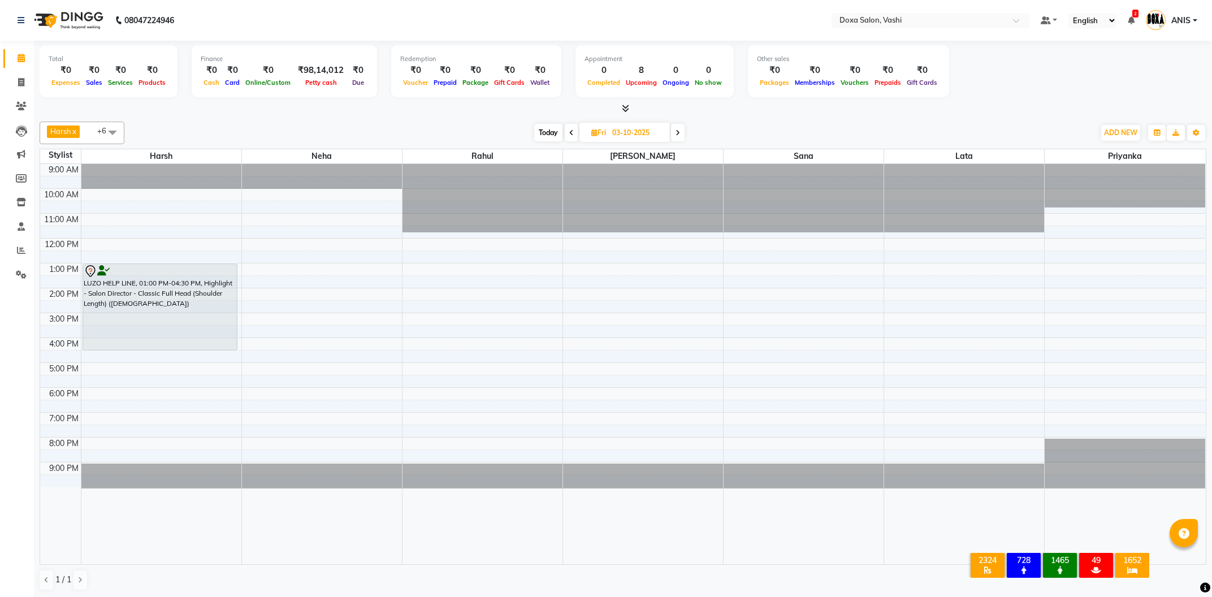
click at [681, 135] on span at bounding box center [678, 133] width 14 height 18
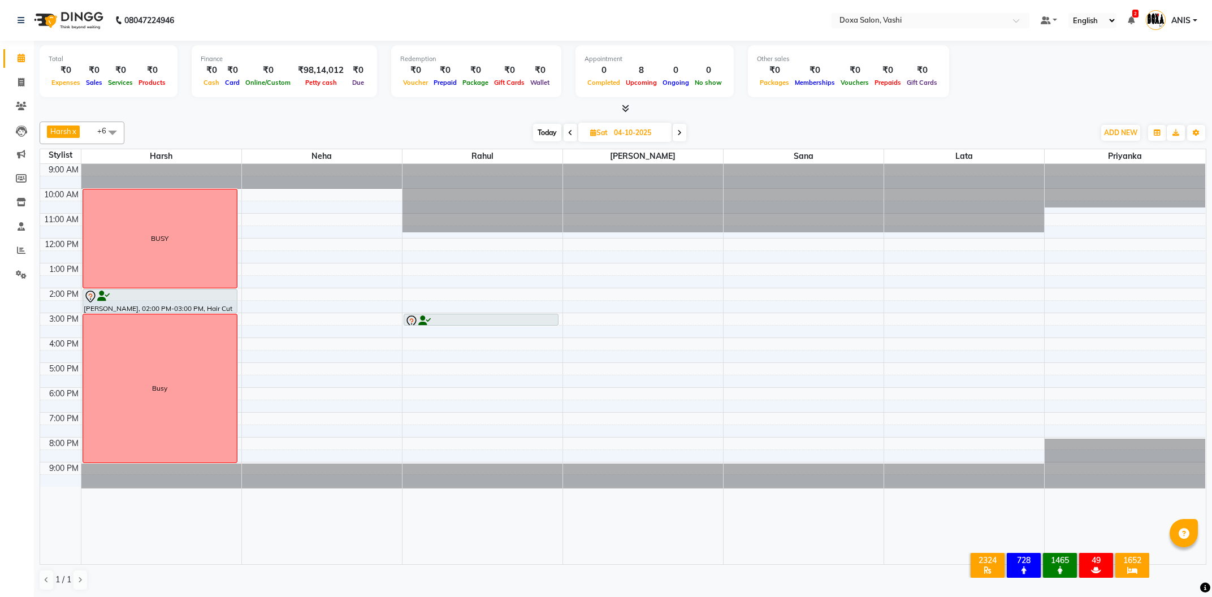
click at [548, 125] on span "Today" at bounding box center [547, 133] width 28 height 18
type input "02-10-2025"
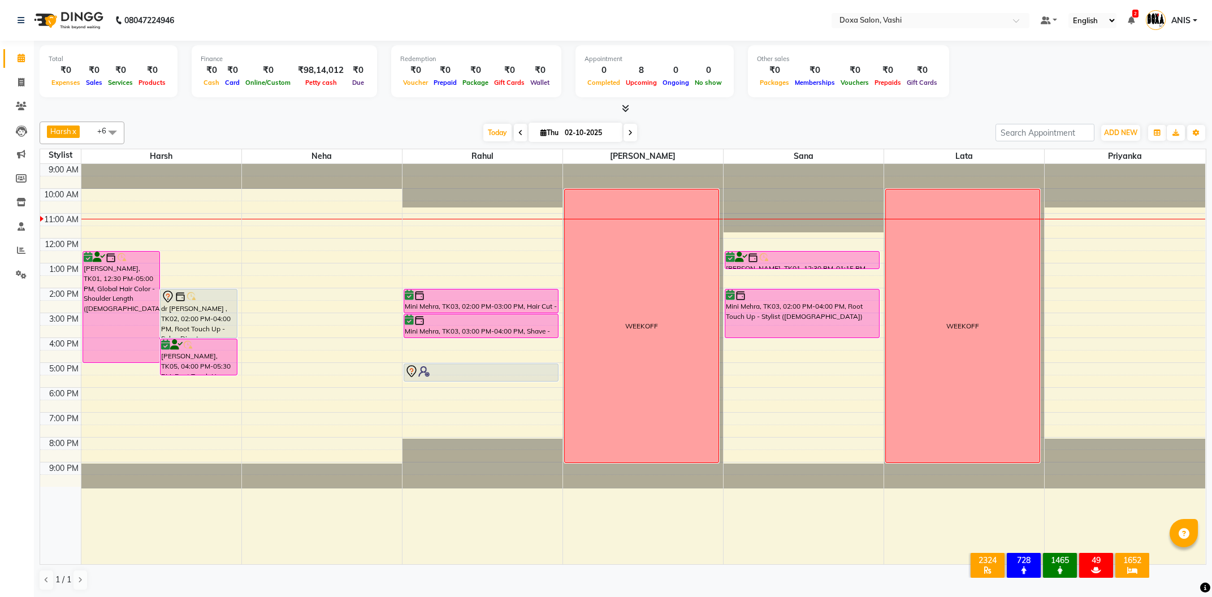
click at [1211, 292] on app-home "08047224946 Select Location × Doxa Salon, Vashi Default Panel My Panel English …" at bounding box center [606, 299] width 1212 height 598
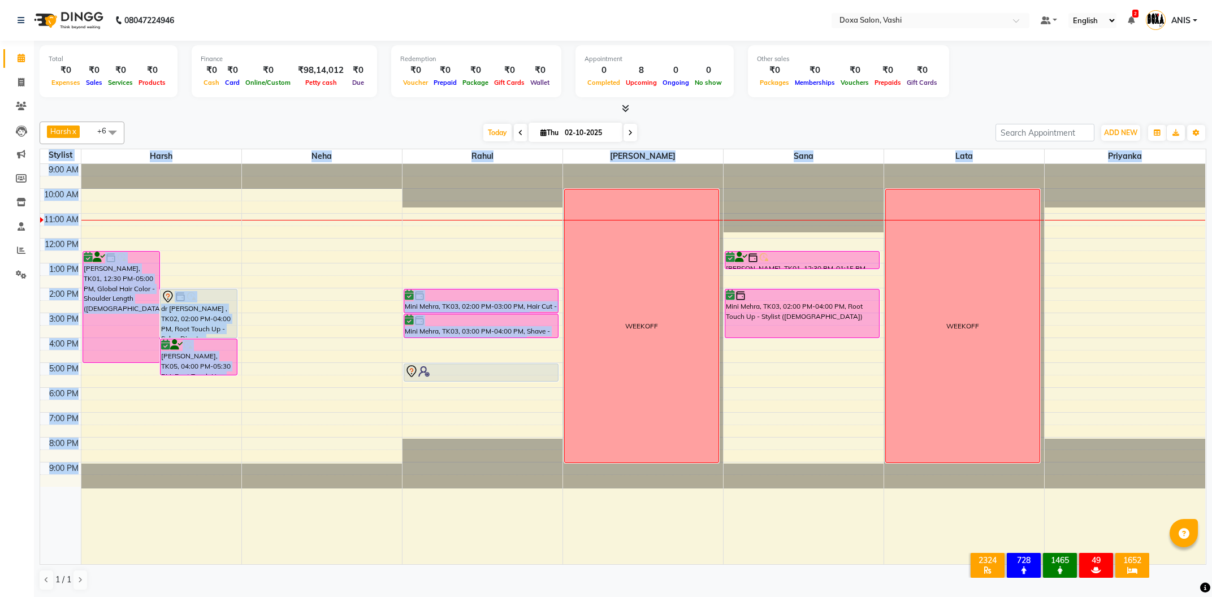
click at [869, 109] on div at bounding box center [623, 109] width 1167 height 12
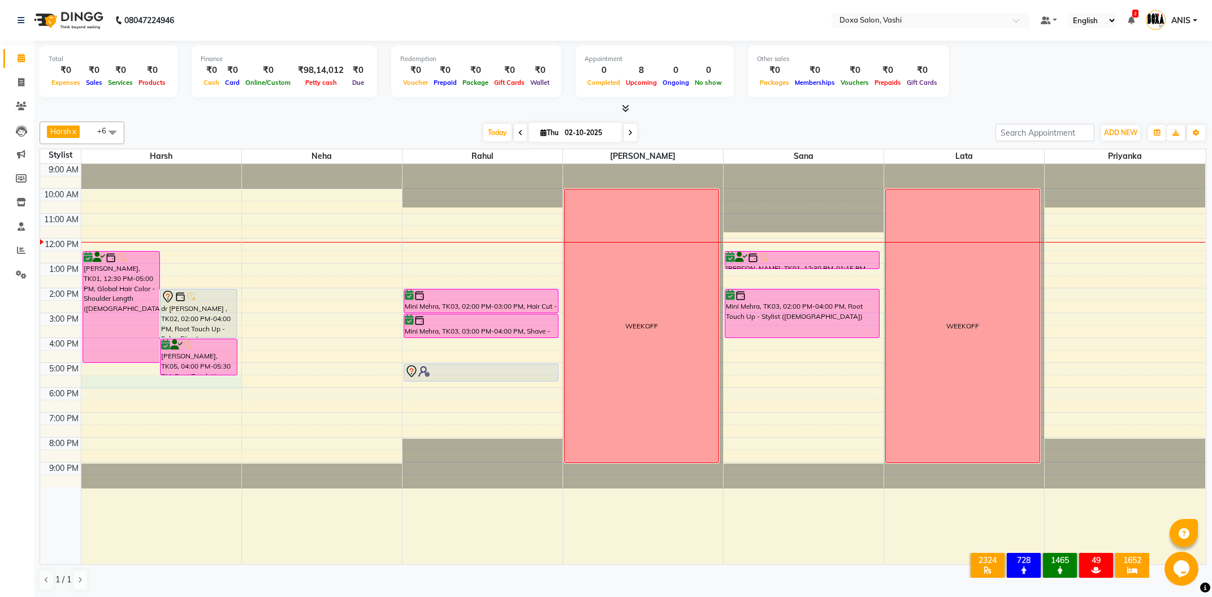
click at [199, 380] on div "9:00 AM 10:00 AM 11:00 AM 12:00 PM 1:00 PM 2:00 PM 3:00 PM 4:00 PM 5:00 PM 6:00…" at bounding box center [622, 364] width 1165 height 400
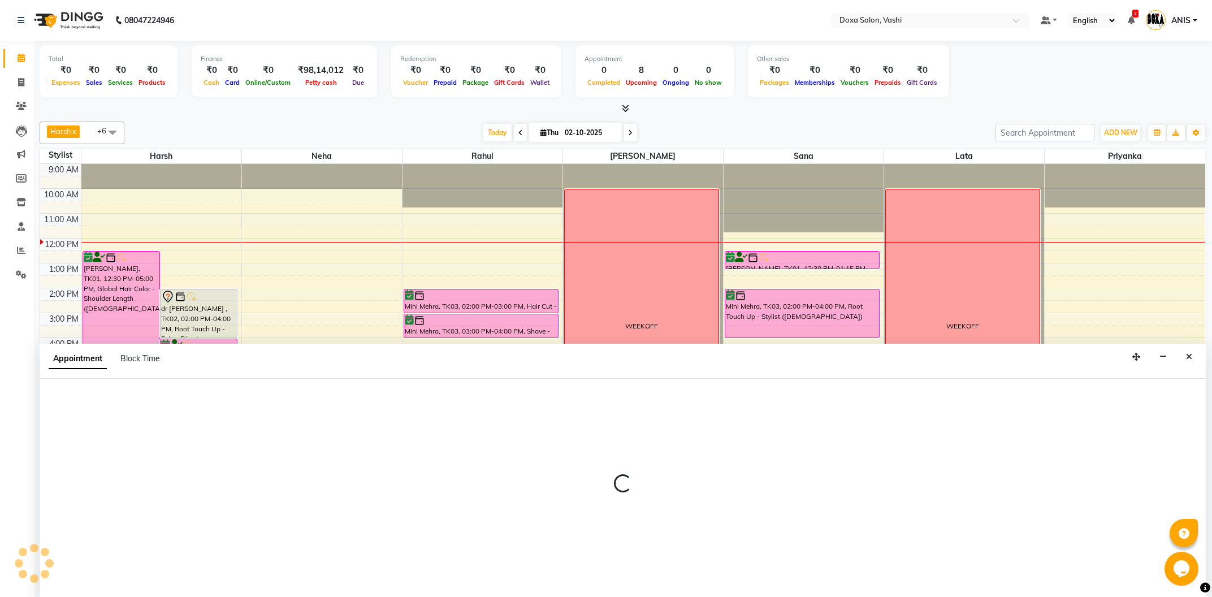
select select "6423"
select select "1050"
select select "tentative"
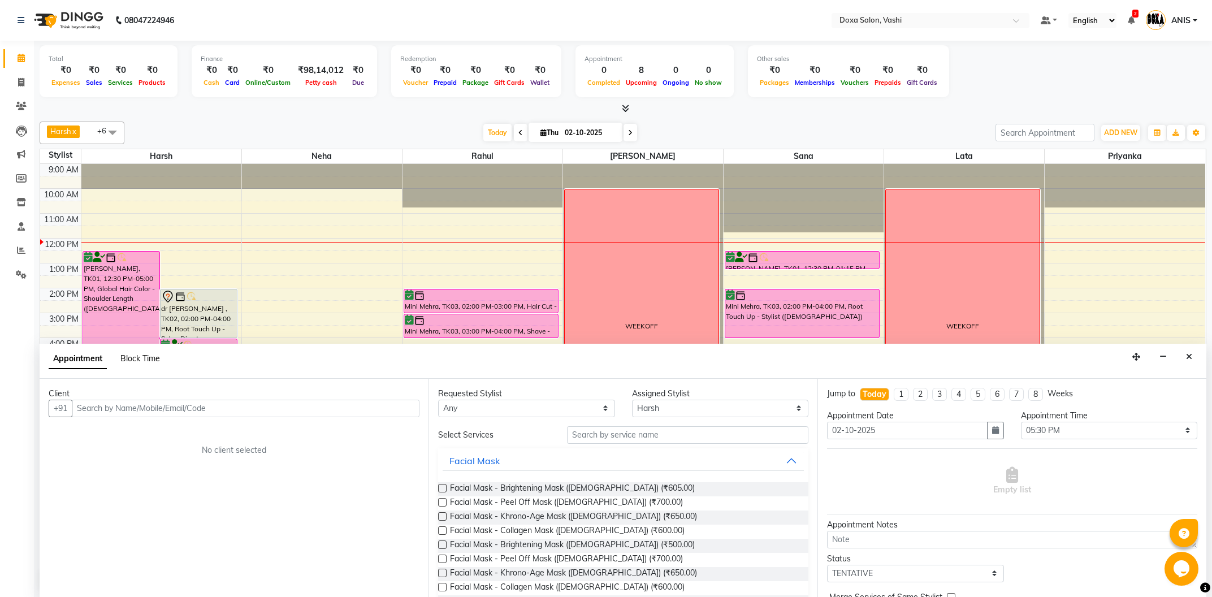
click at [140, 361] on span "Block Time" at bounding box center [140, 358] width 40 height 10
select select "6423"
select select "1050"
select select "1080"
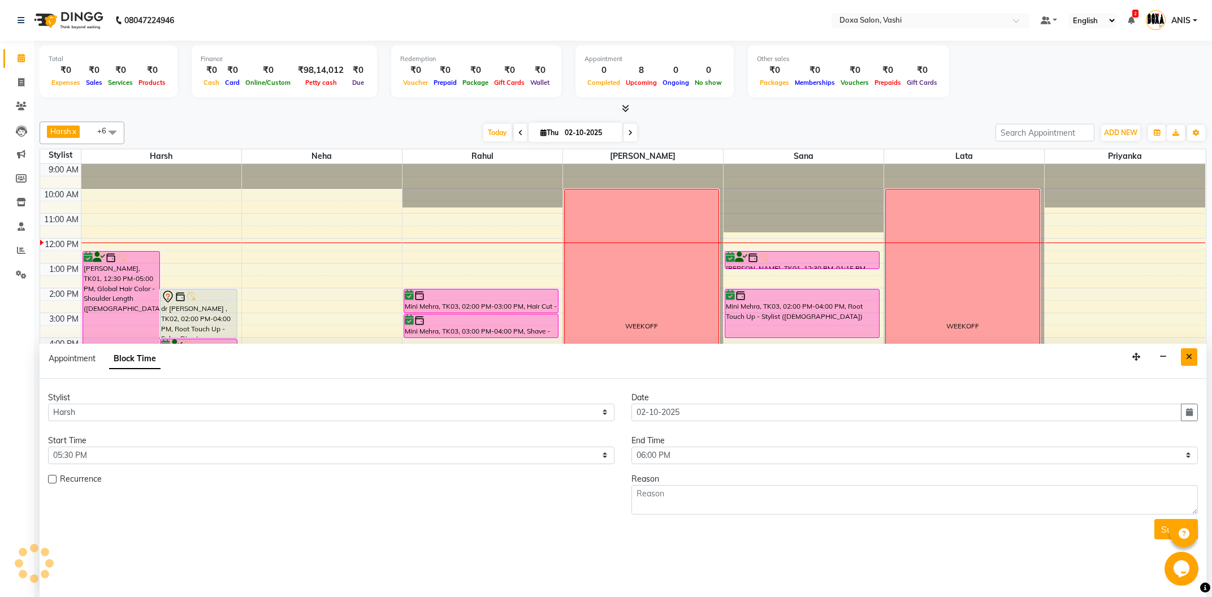
click at [1195, 357] on button "Close" at bounding box center [1189, 357] width 16 height 18
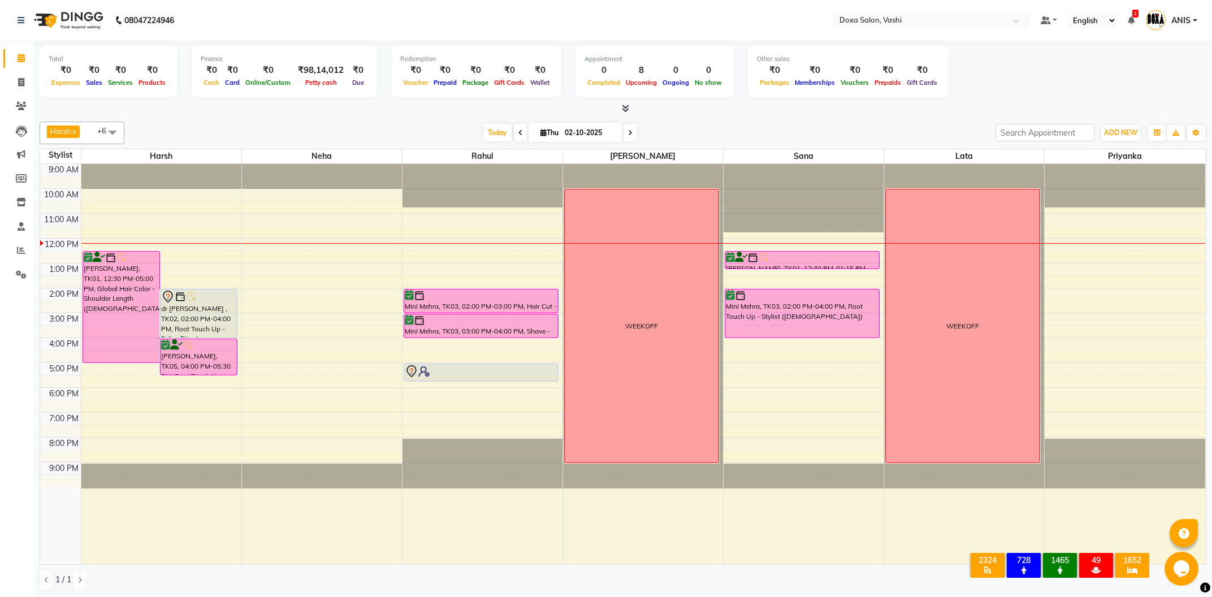
click at [812, 518] on div at bounding box center [803, 364] width 160 height 400
click at [1126, 22] on ul "Default Panel My Panel English ENGLISH Español العربية मराठी हिंदी ગુજરાતી தமிழ…" at bounding box center [1119, 20] width 168 height 19
click at [1127, 21] on ul "Default Panel My Panel English ENGLISH Español العربية मराठी हिंदी ગુજરાતી தமிழ…" at bounding box center [1119, 20] width 168 height 19
click at [1133, 15] on li "2 Notifications nothing to show" at bounding box center [1131, 21] width 7 height 12
click at [1132, 20] on icon at bounding box center [1131, 20] width 7 height 8
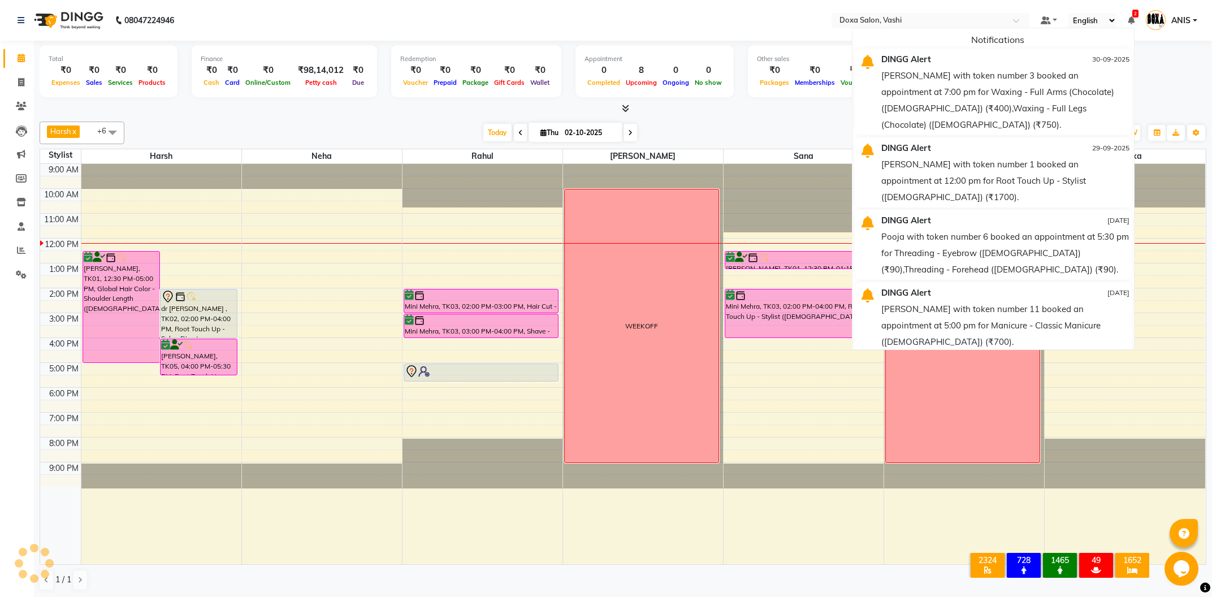
click at [1132, 20] on icon at bounding box center [1131, 20] width 7 height 8
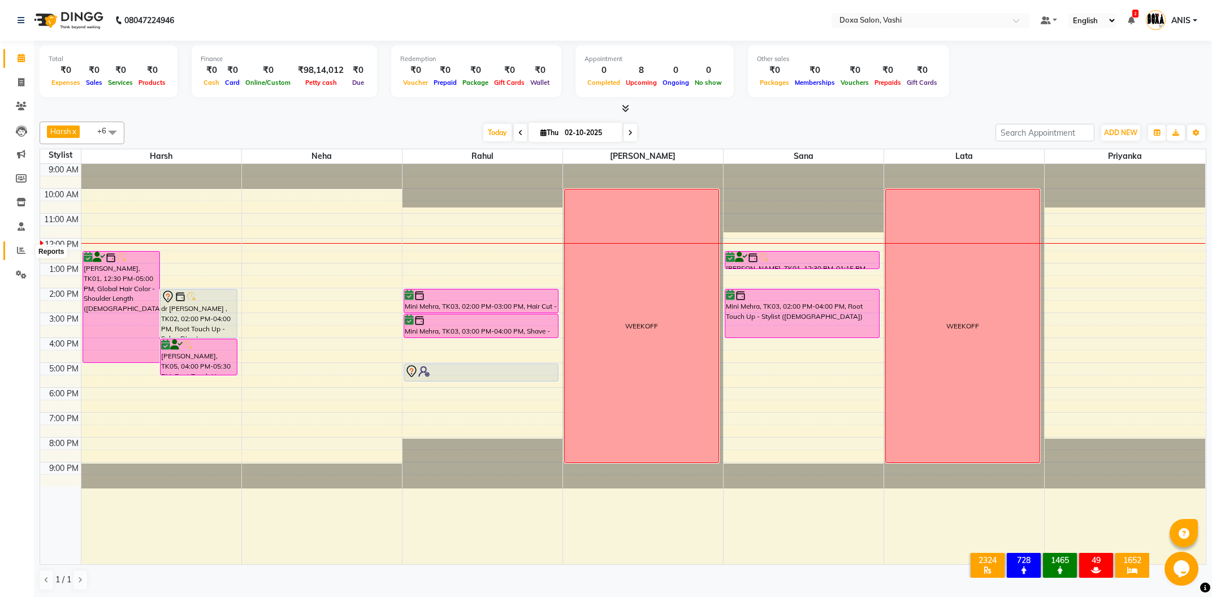
click at [11, 257] on link "Reports" at bounding box center [16, 250] width 27 height 19
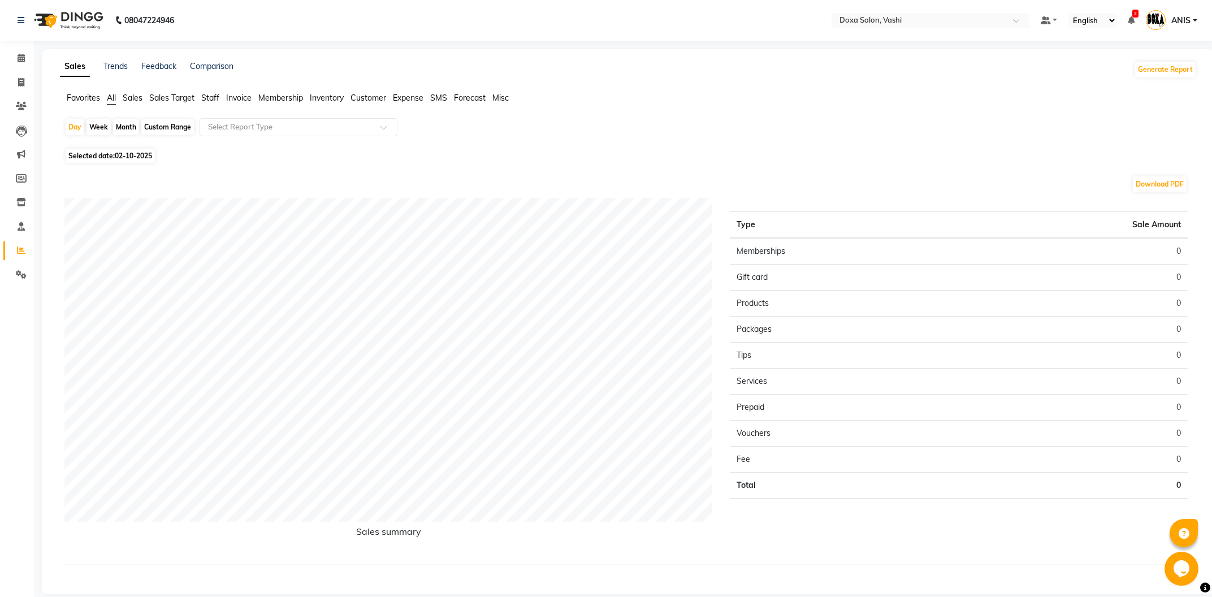
click at [122, 128] on div "Month" at bounding box center [126, 127] width 26 height 16
select select "10"
select select "2025"
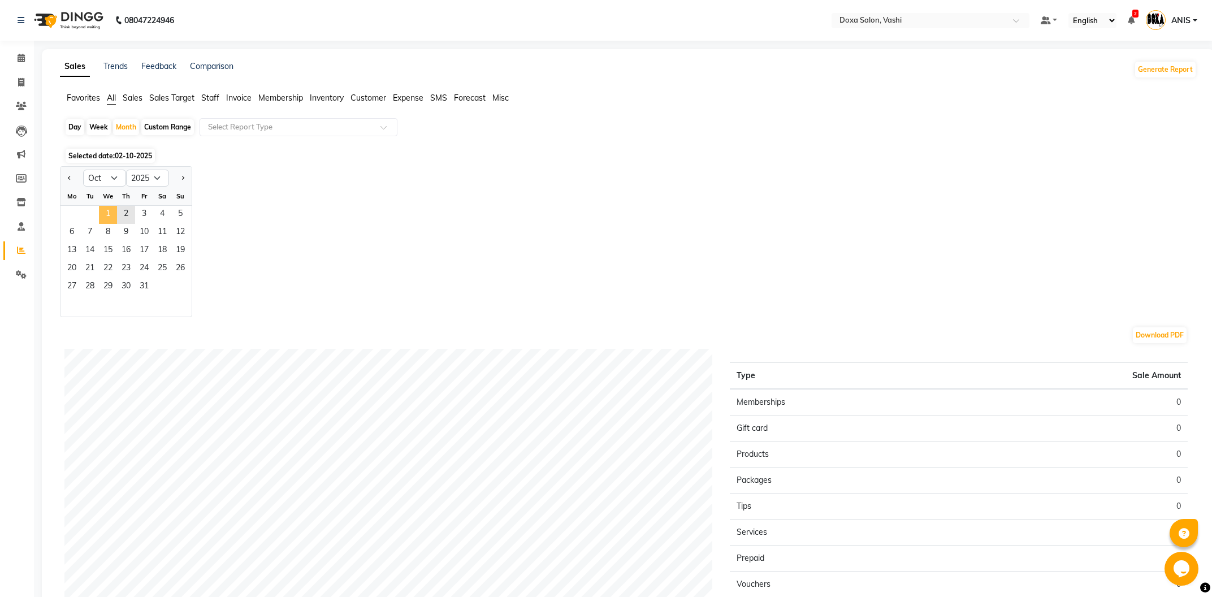
click at [105, 210] on span "1" at bounding box center [108, 215] width 18 height 18
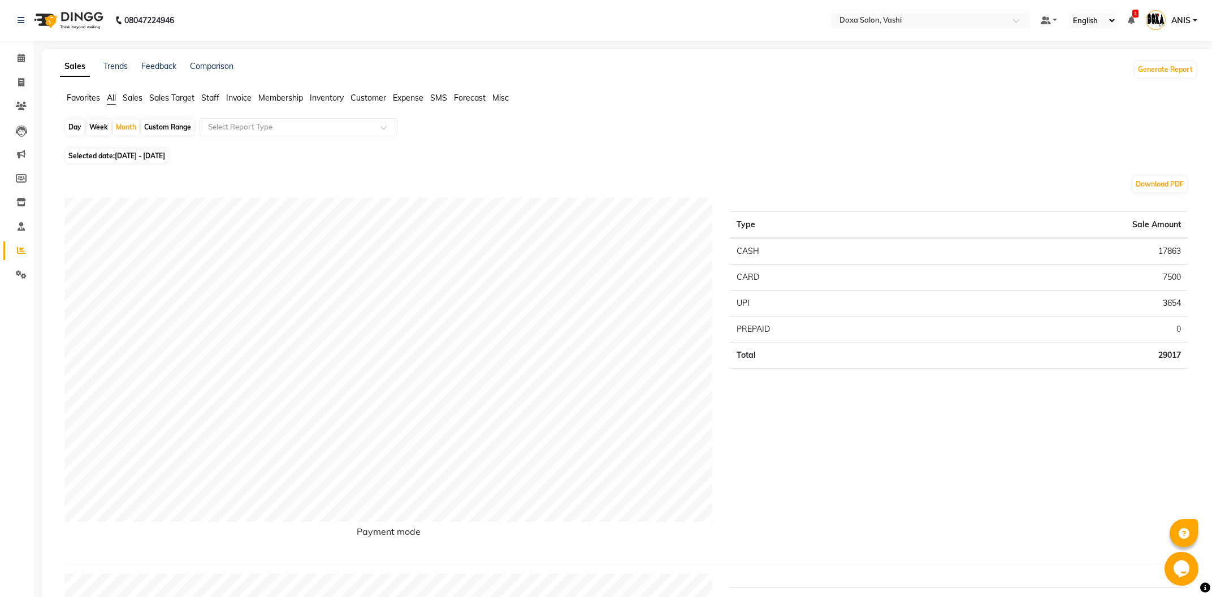
click at [214, 98] on span "Staff" at bounding box center [210, 98] width 18 height 10
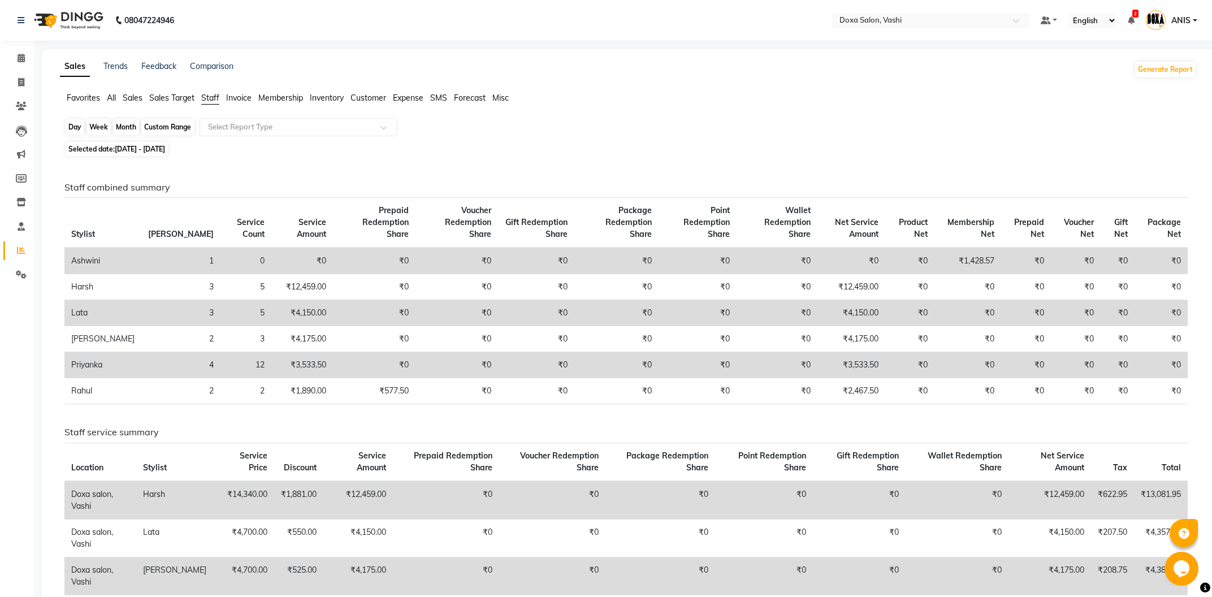
click at [129, 126] on div "Month" at bounding box center [126, 127] width 26 height 16
select select "10"
select select "2025"
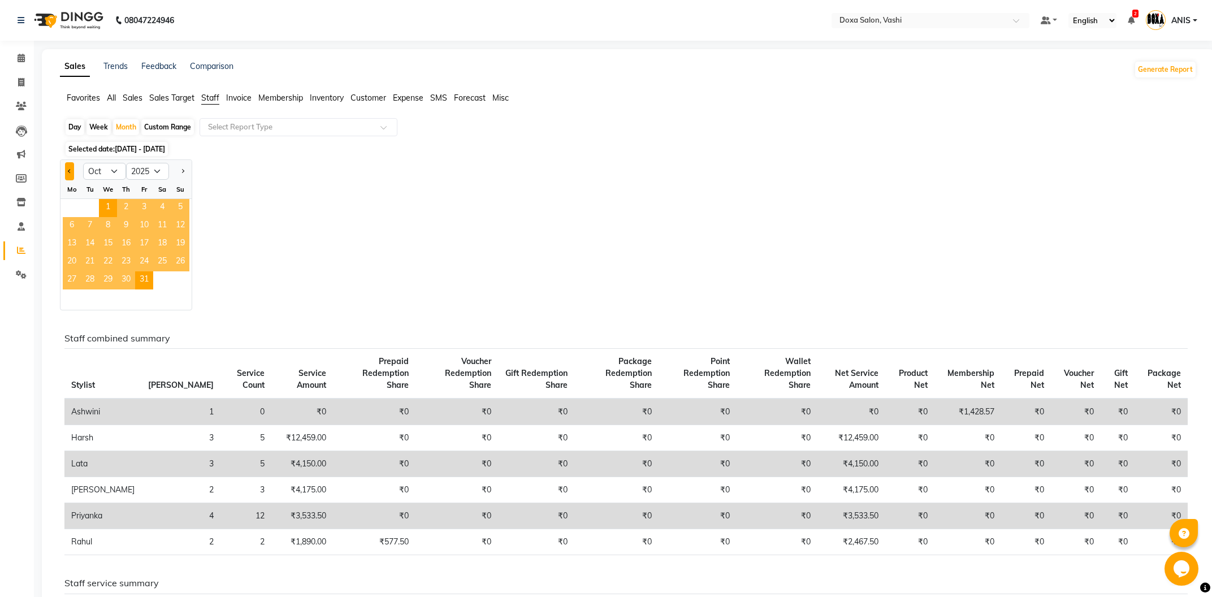
click at [70, 172] on span "Previous month" at bounding box center [70, 171] width 4 height 4
select select "9"
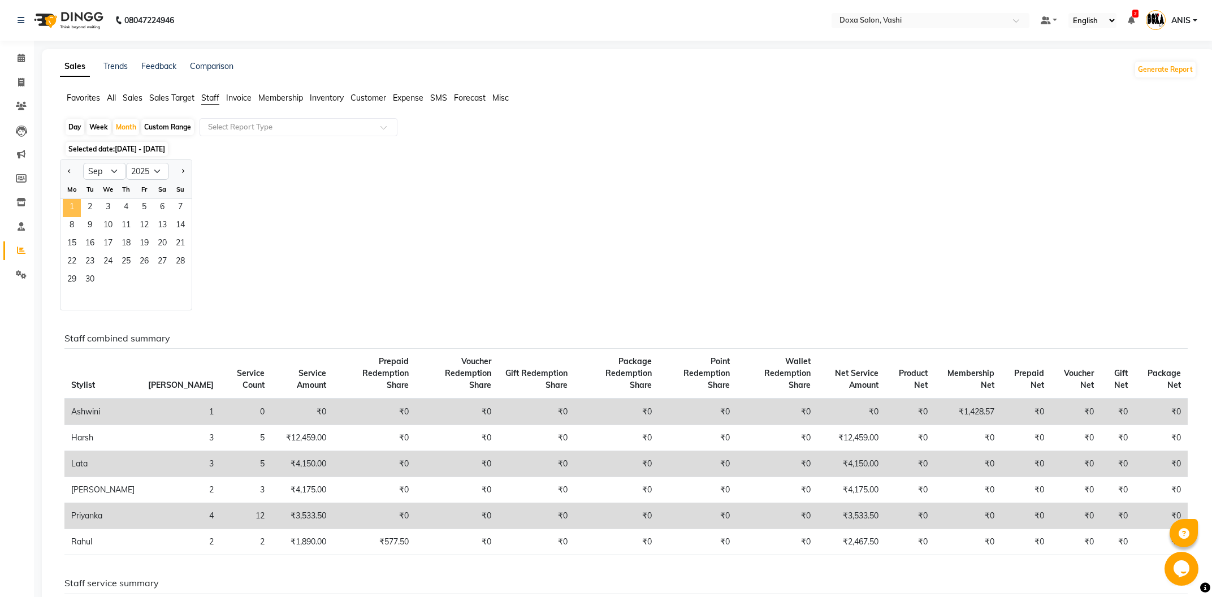
click at [81, 213] on span "1" at bounding box center [72, 208] width 18 height 18
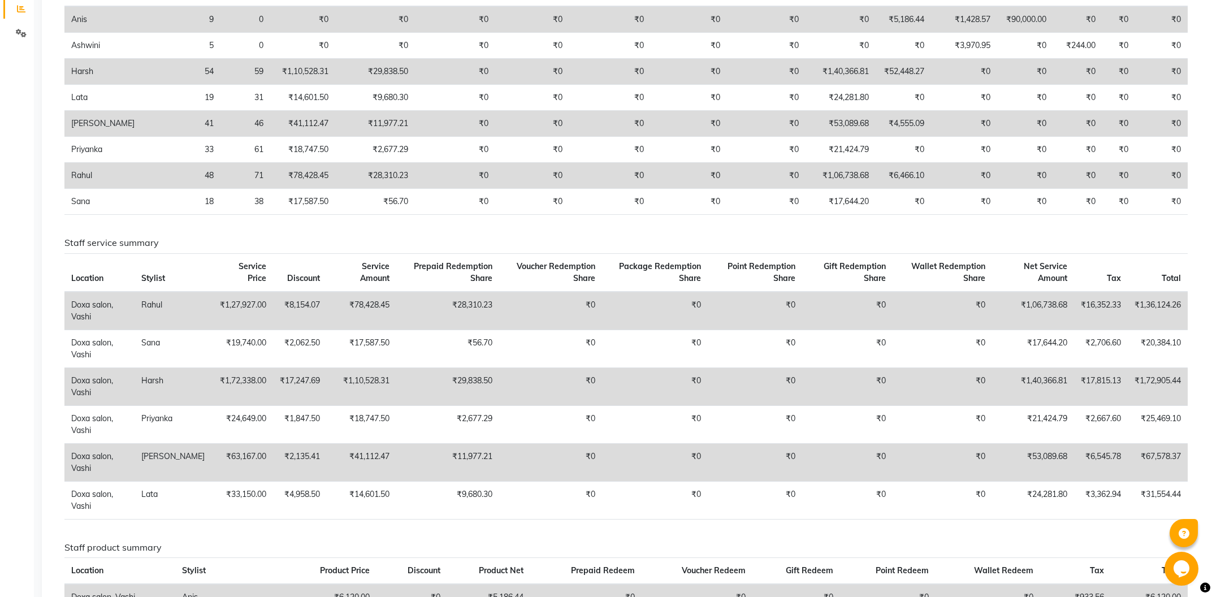
scroll to position [181, 0]
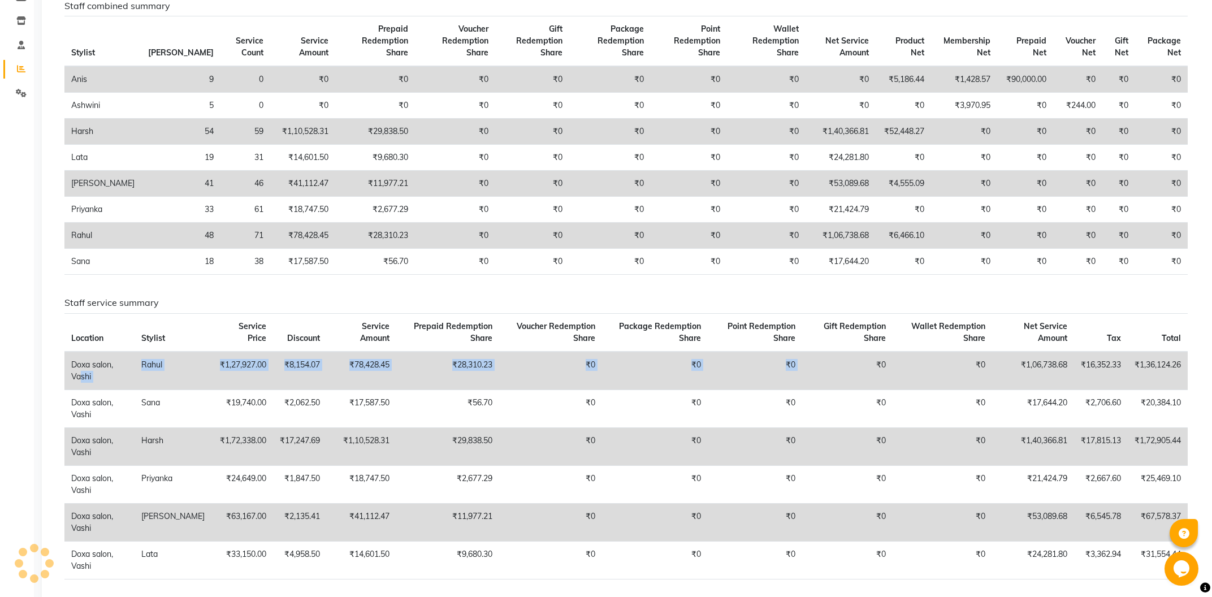
drag, startPoint x: 128, startPoint y: 356, endPoint x: 860, endPoint y: 364, distance: 731.4
click at [860, 364] on tr "Doxa salon, Vashi Rahul ₹1,27,927.00 ₹8,154.07 ₹78,428.45 ₹28,310.23 ₹0 ₹0 ₹0 ₹…" at bounding box center [625, 371] width 1123 height 38
click at [505, 427] on td "₹0" at bounding box center [550, 446] width 103 height 38
drag, startPoint x: 50, startPoint y: 340, endPoint x: 1190, endPoint y: 353, distance: 1140.1
click at [1193, 354] on div "Sales Trends Feedback Comparison Generate Report Favorites All Sales Sales Targ…" at bounding box center [628, 499] width 1173 height 1262
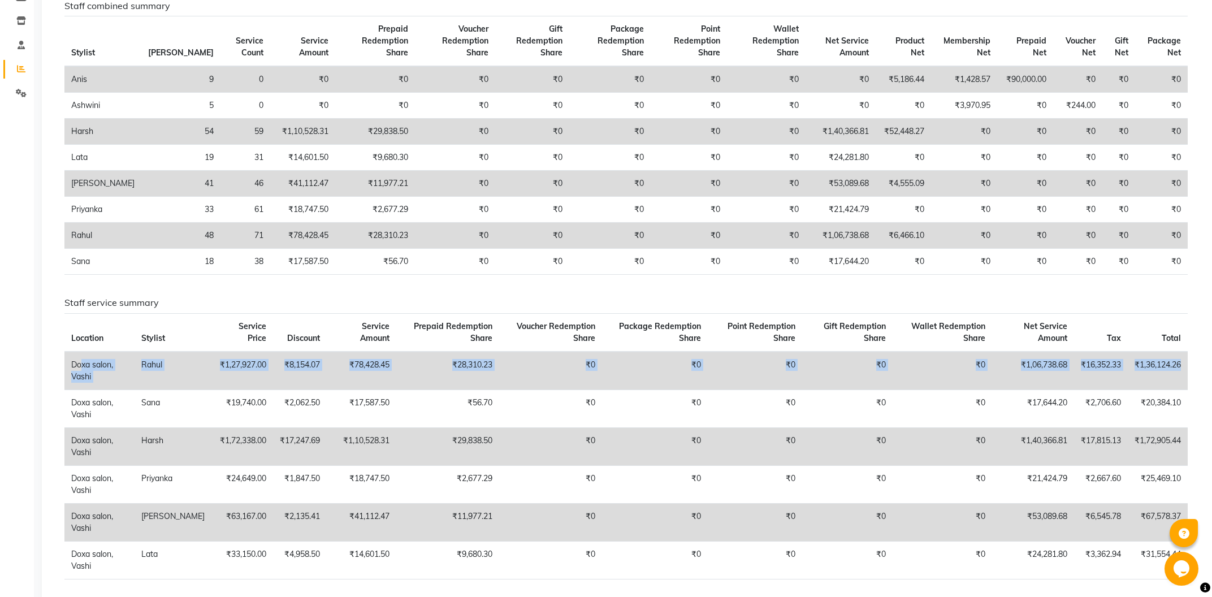
copy tr "Doxa salon, Vashi Rahul ₹1,27,927.00 ₹8,154.07 ₹78,428.45 ₹28,310.23 ₹0 ₹0 ₹0 ₹…"
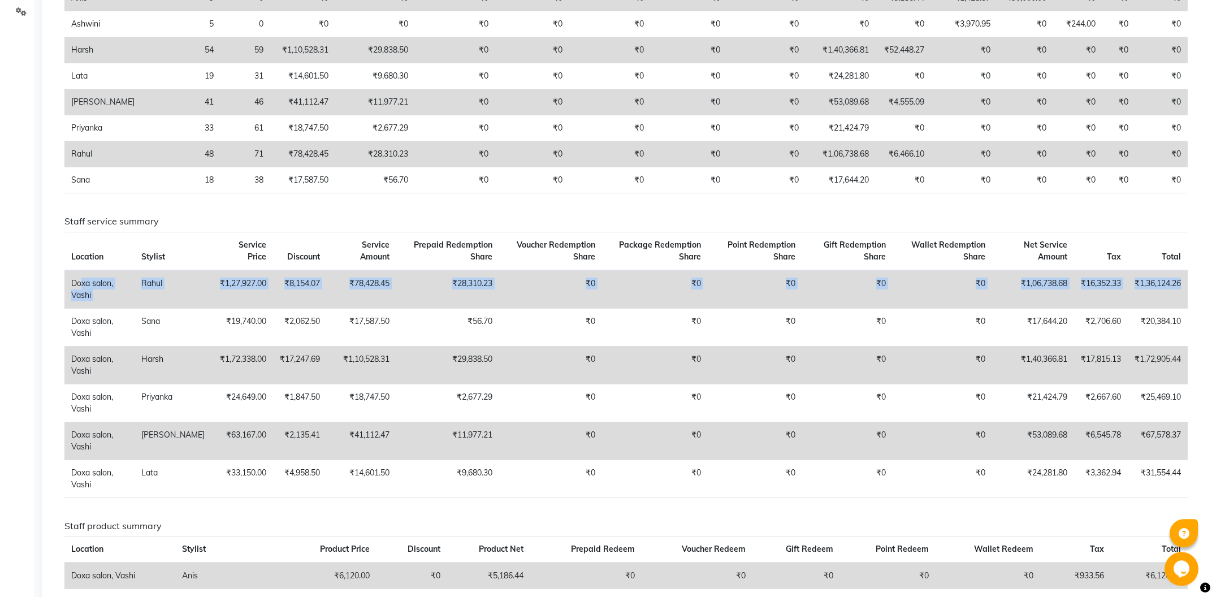
scroll to position [363, 0]
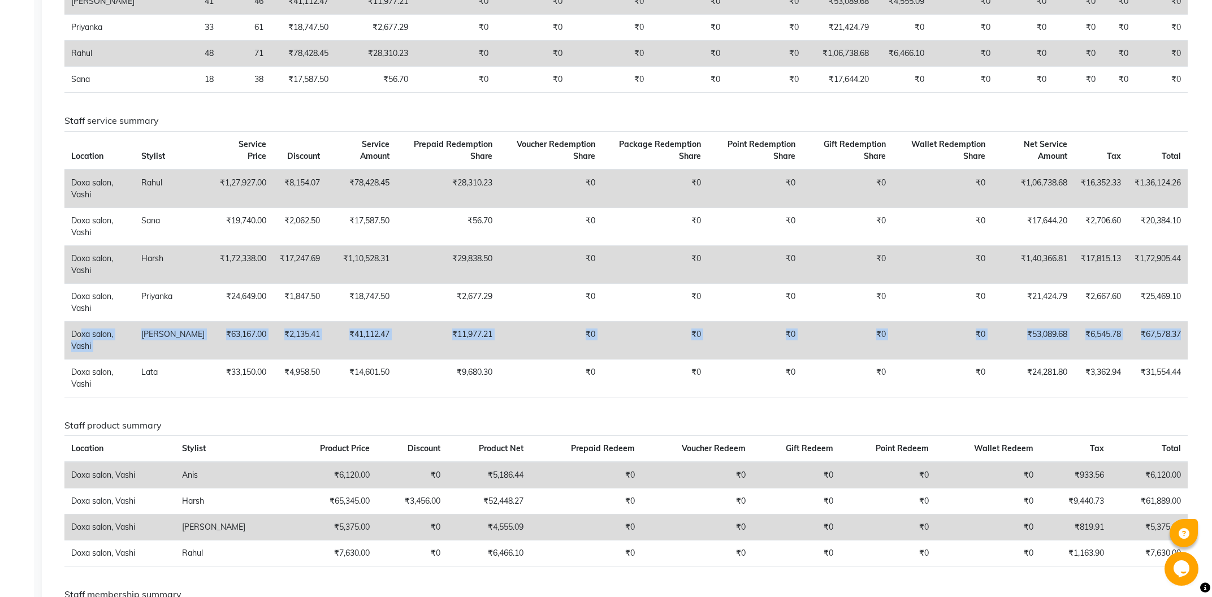
drag, startPoint x: 60, startPoint y: 322, endPoint x: 1172, endPoint y: 320, distance: 1111.8
click at [1210, 320] on div "Sales Trends Feedback Comparison Generate Report Favorites All Sales Sales Targ…" at bounding box center [628, 317] width 1173 height 1262
copy tr "Doxa salon, Vashi Prajwal ₹63,167.00 ₹2,135.41 ₹41,112.47 ₹11,977.21 ₹0 ₹0 ₹0 ₹…"
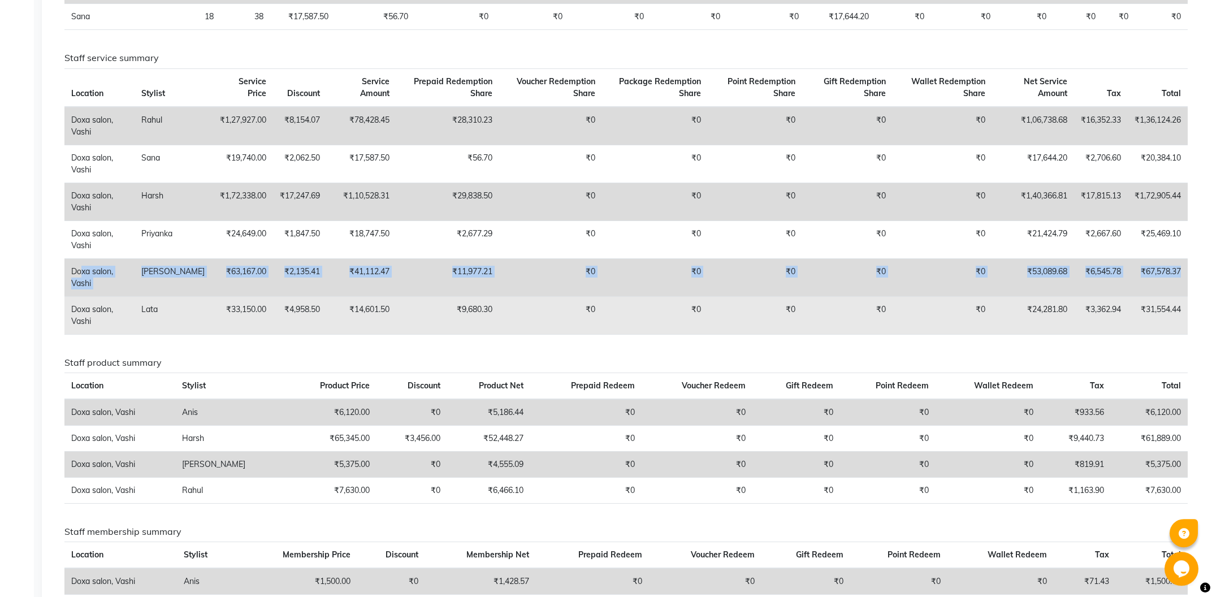
scroll to position [424, 0]
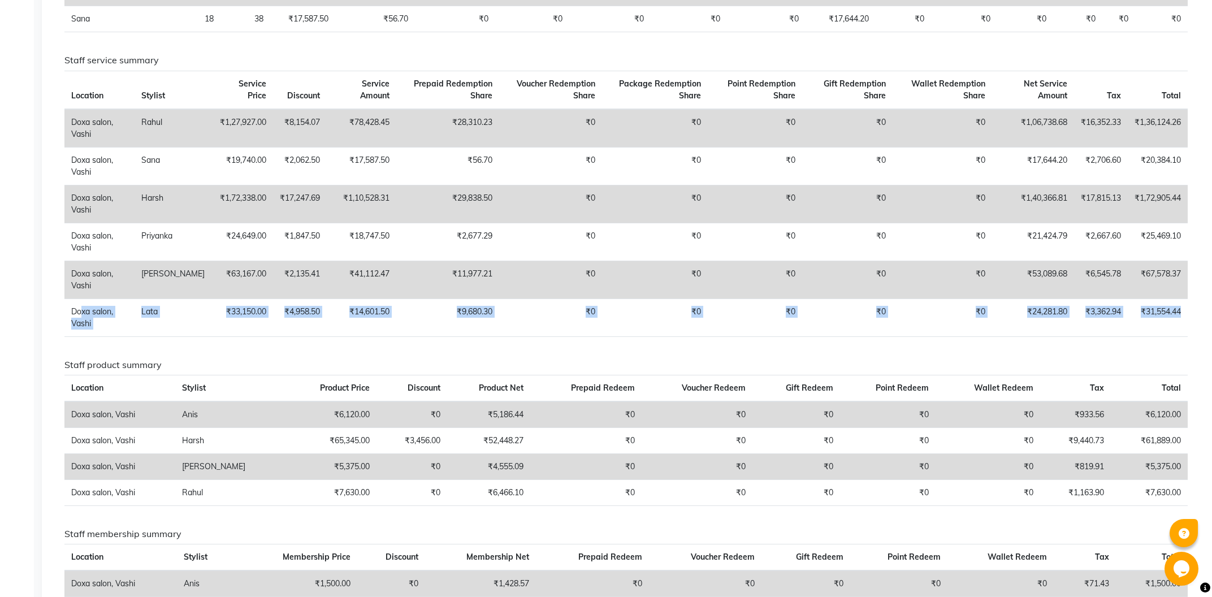
drag, startPoint x: 57, startPoint y: 302, endPoint x: 1188, endPoint y: 309, distance: 1131.0
click at [1188, 309] on div "Staff service summary Location Stylist Service Price Discount Service Amount Pr…" at bounding box center [626, 200] width 1140 height 291
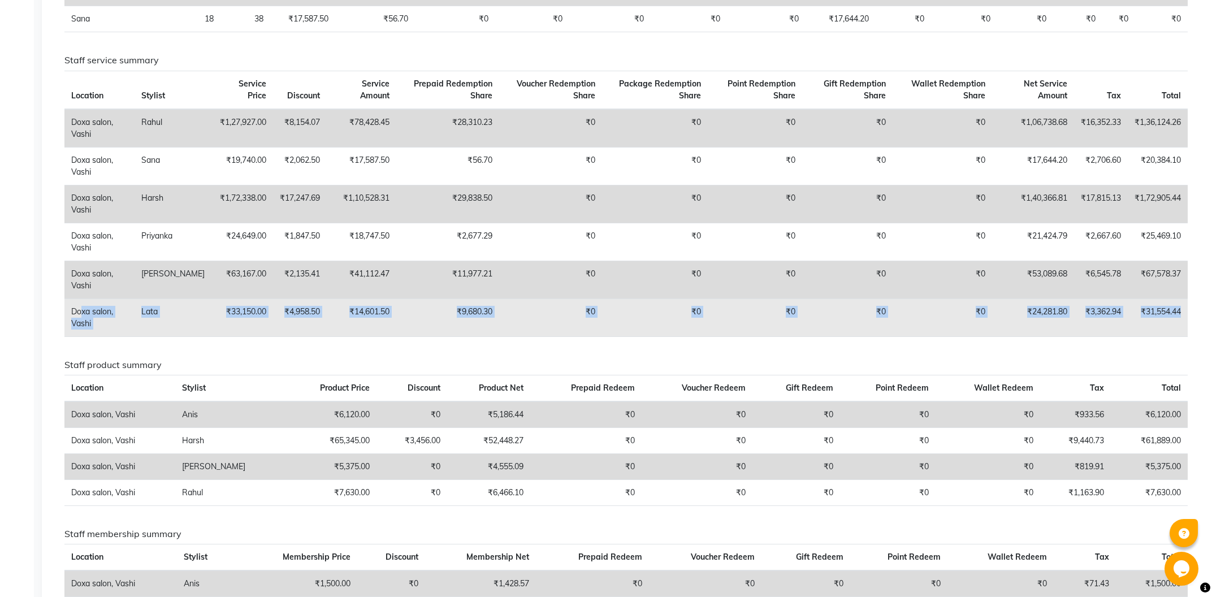
copy tr "Doxa salon, Vashi Lata ₹33,150.00 ₹4,958.50 ₹14,601.50 ₹9,680.30 ₹0 ₹0 ₹0 ₹0 ₹0…"
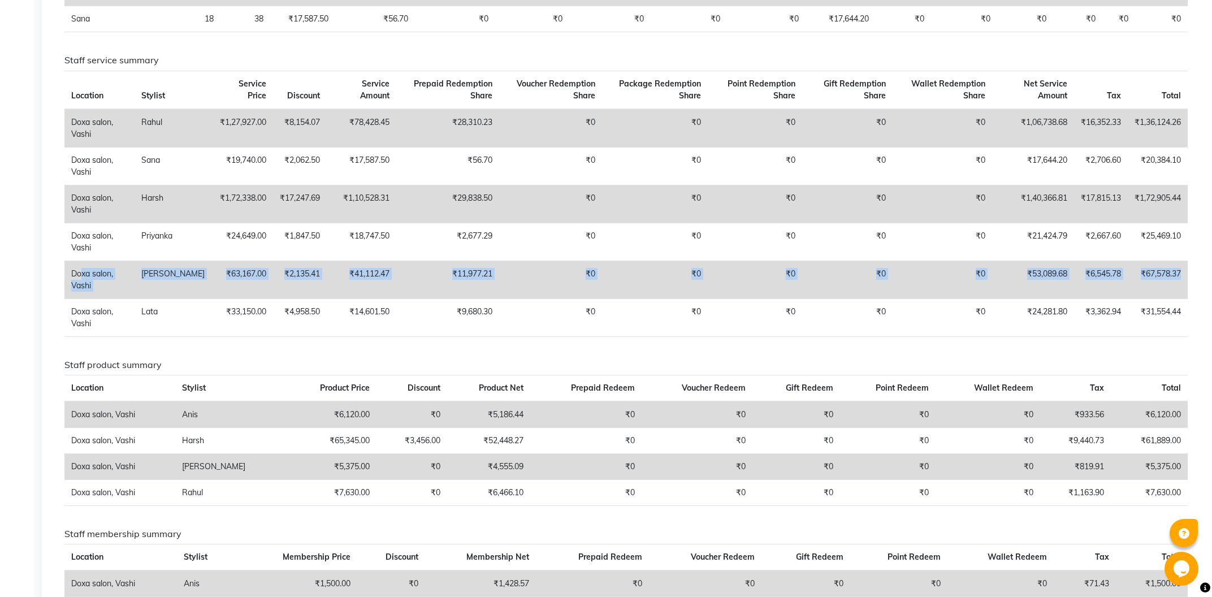
drag, startPoint x: 67, startPoint y: 258, endPoint x: 1191, endPoint y: 263, distance: 1124.8
click at [1191, 263] on div "Staff service summary Location Stylist Service Price Discount Service Amount Pr…" at bounding box center [626, 200] width 1140 height 291
click at [585, 335] on div "Staff combined summary Stylist Bill Count Service Count Service Amount Prepaid …" at bounding box center [625, 305] width 1123 height 1095
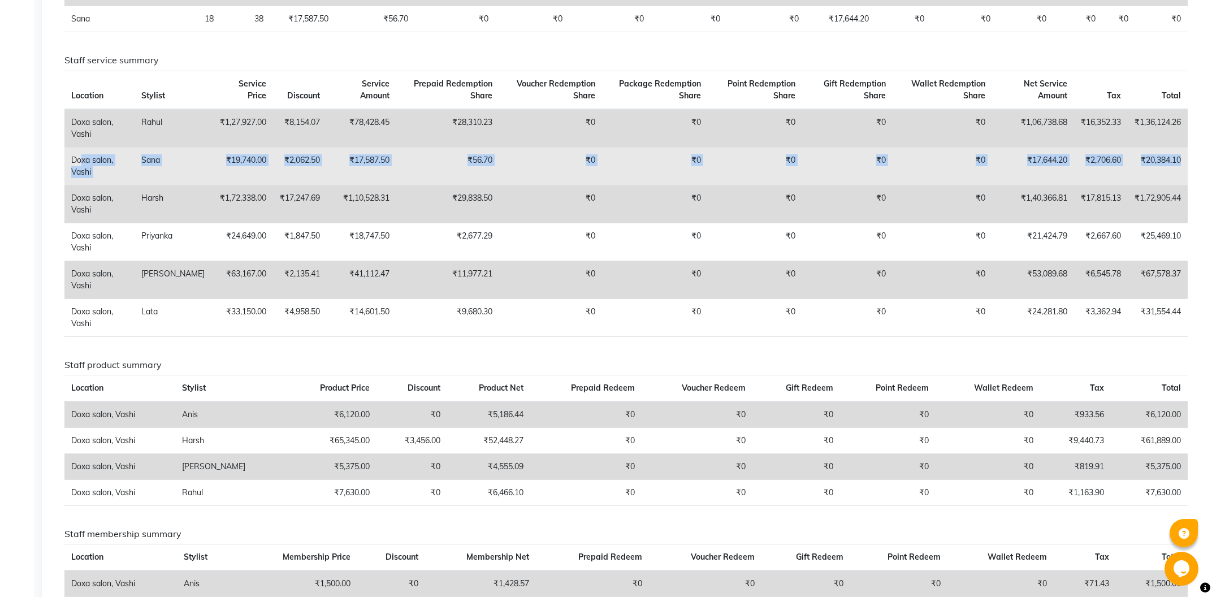
drag, startPoint x: 60, startPoint y: 144, endPoint x: 1180, endPoint y: 157, distance: 1119.2
click at [1180, 157] on div "Staff service summary Location Stylist Service Price Discount Service Amount Pr…" at bounding box center [626, 200] width 1140 height 291
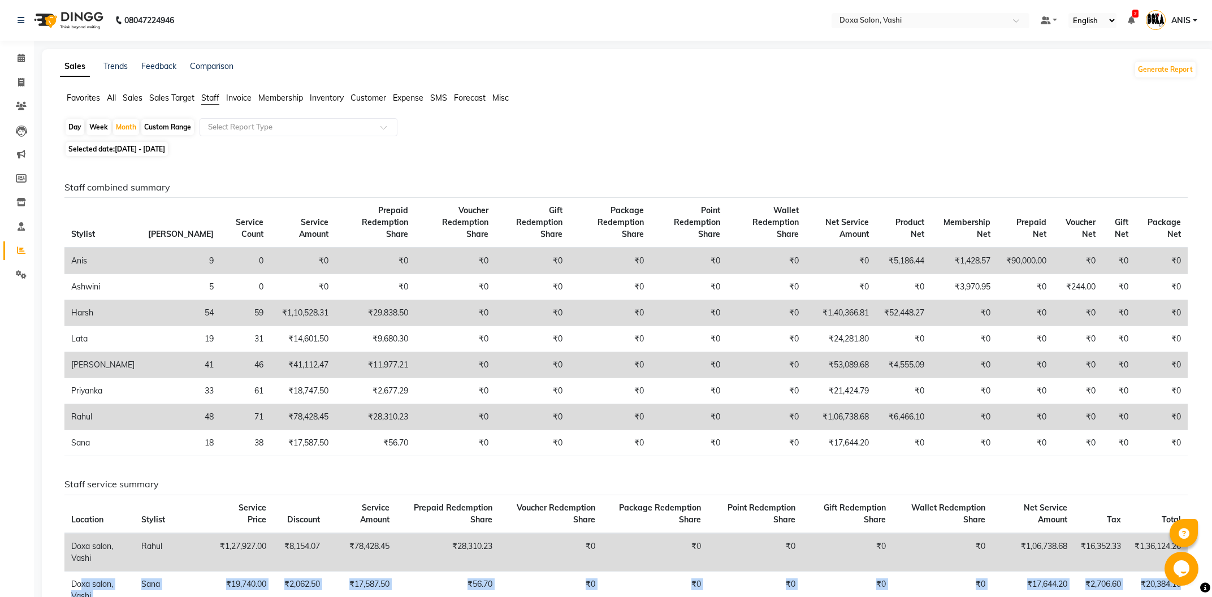
scroll to position [242, 0]
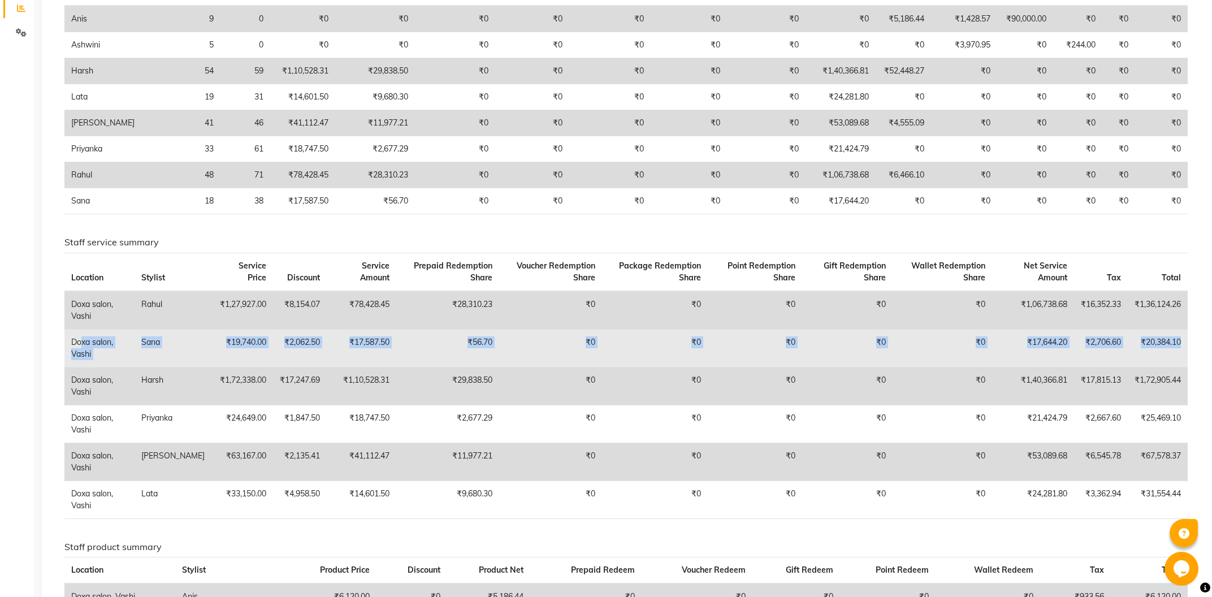
copy tr "Doxa salon, Vashi Sana ₹19,740.00 ₹2,062.50 ₹17,587.50 ₹56.70 ₹0 ₹0 ₹0 ₹0 ₹0 ₹1…"
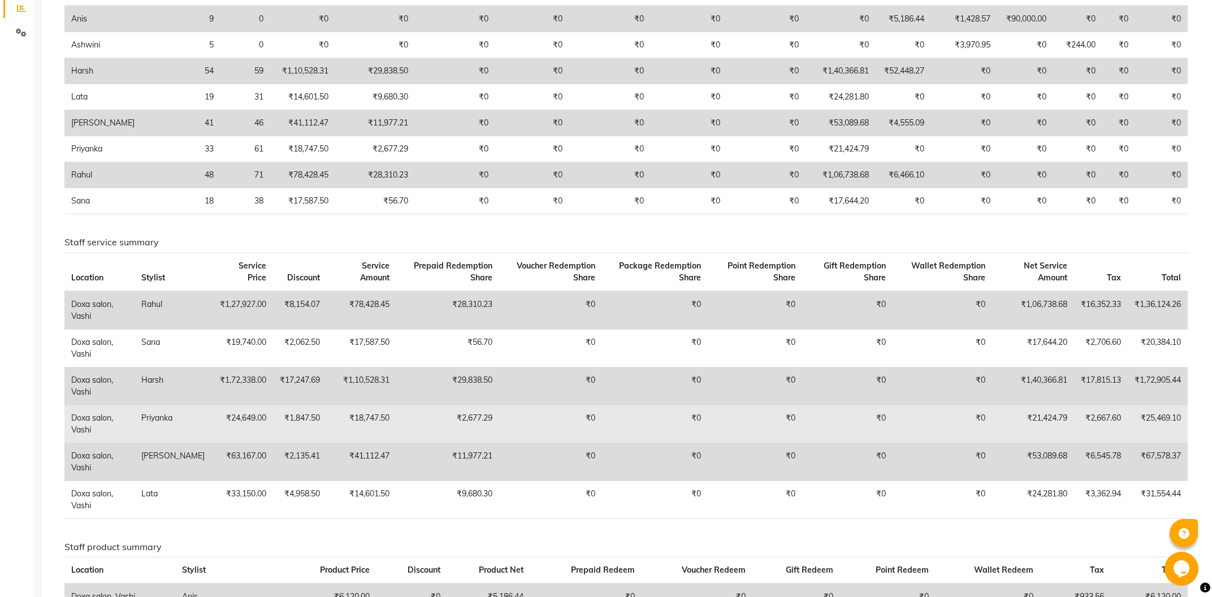
click at [133, 405] on td "Doxa salon, Vashi" at bounding box center [99, 424] width 70 height 38
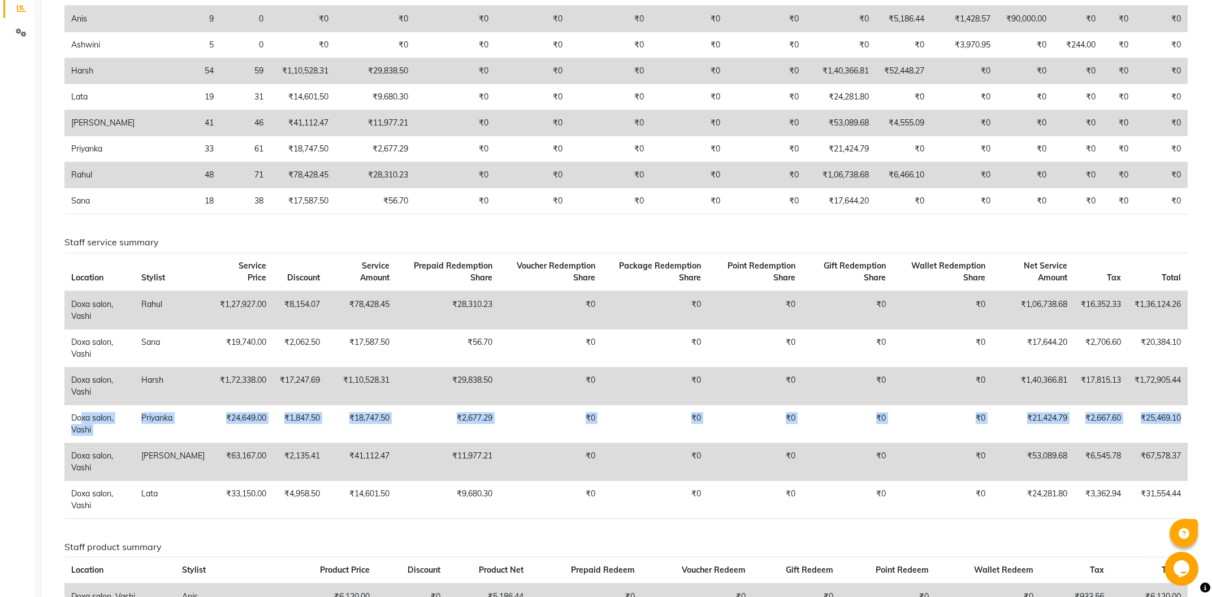
drag, startPoint x: 66, startPoint y: 397, endPoint x: 1207, endPoint y: 406, distance: 1141.2
click at [1210, 408] on div "Sales Trends Feedback Comparison Generate Report Favorites All Sales Sales Targ…" at bounding box center [628, 438] width 1173 height 1262
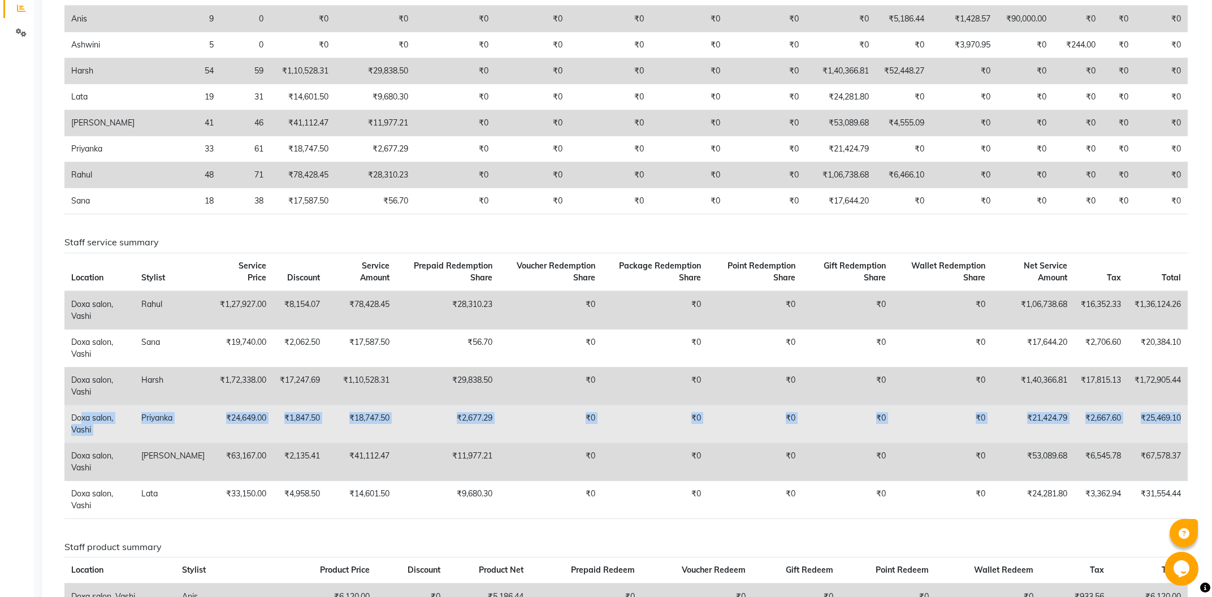
copy tr "Doxa salon, Vashi Priyanka ₹24,649.00 ₹1,847.50 ₹18,747.50 ₹2,677.29 ₹0 ₹0 ₹0 ₹…"
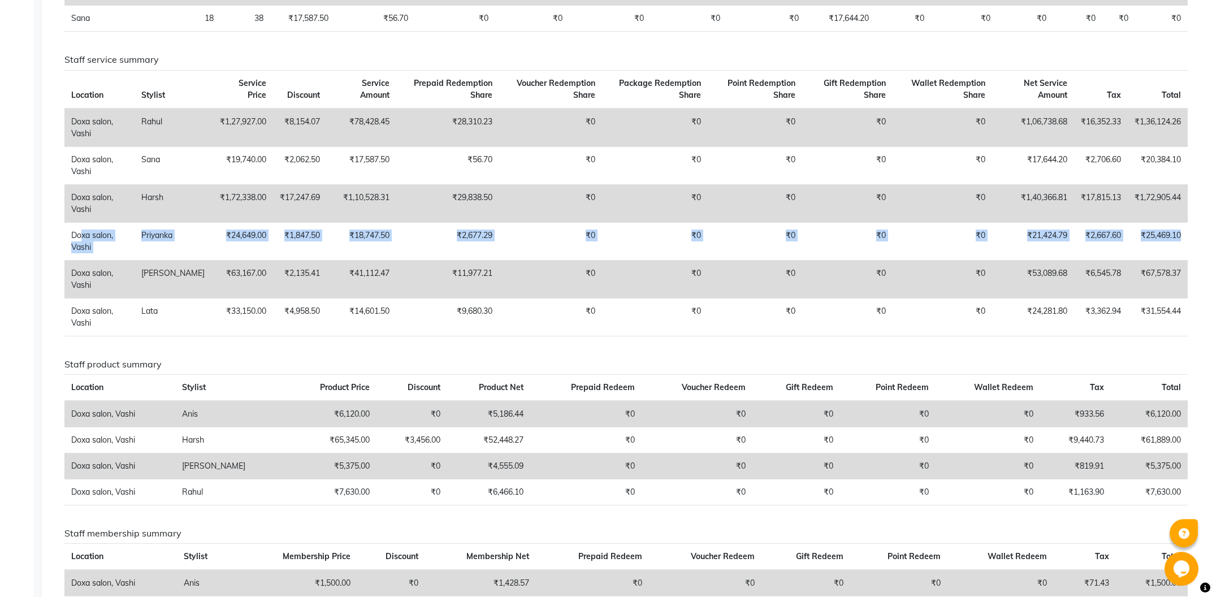
scroll to position [545, 0]
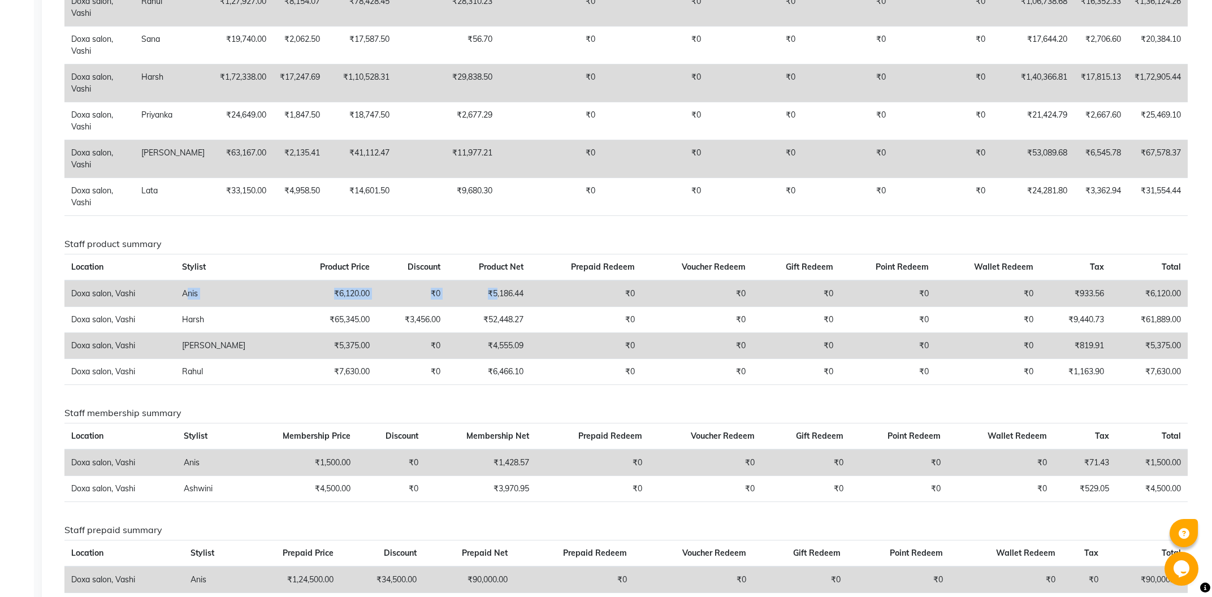
drag, startPoint x: 188, startPoint y: 285, endPoint x: 469, endPoint y: 293, distance: 281.0
click at [469, 293] on tr "Doxa salon, Vashi Anis ₹6,120.00 ₹0 ₹5,186.44 ₹0 ₹0 ₹0 ₹0 ₹0 ₹933.56 ₹6,120.00" at bounding box center [625, 293] width 1123 height 27
drag, startPoint x: 177, startPoint y: 278, endPoint x: 1193, endPoint y: 287, distance: 1016.3
click at [1193, 287] on div "Staff product summary Location Stylist Product Price Discount Product Net Prepa…" at bounding box center [626, 316] width 1140 height 155
copy tr "Anis ₹6,120.00 ₹0 ₹5,186.44 ₹0 ₹0 ₹0 ₹0 ₹0 ₹933.56 ₹6,120.00"
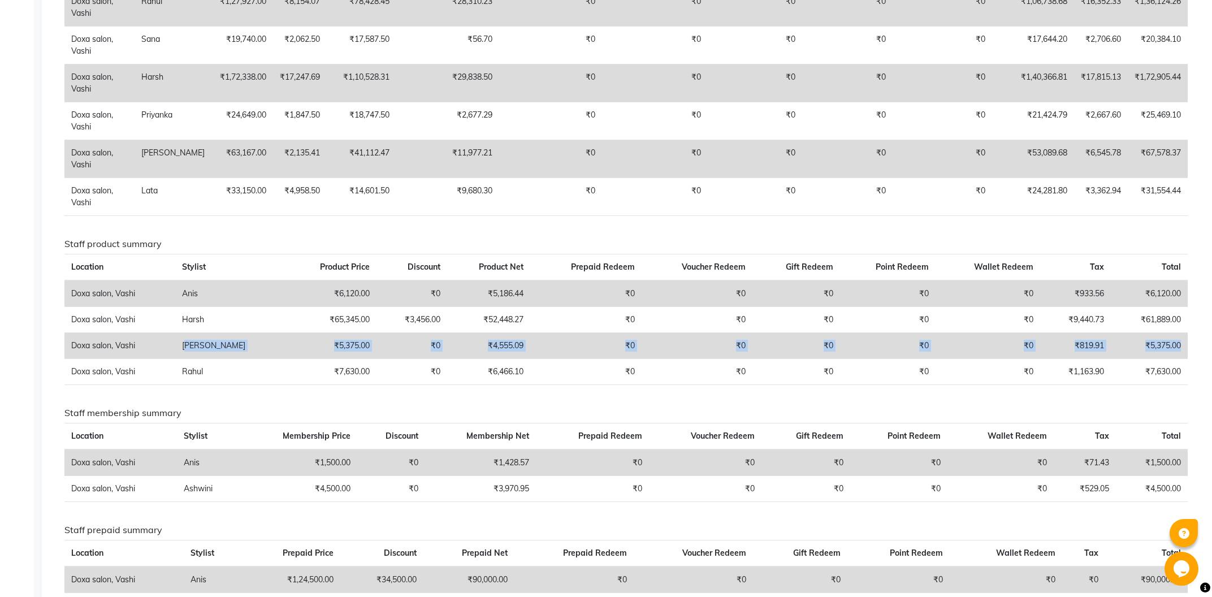
drag, startPoint x: 189, startPoint y: 332, endPoint x: 1189, endPoint y: 329, distance: 999.9
click at [1189, 329] on div "Staff product summary Location Stylist Product Price Discount Product Net Prepa…" at bounding box center [626, 316] width 1140 height 155
copy tr "Prajwal ₹5,375.00 ₹0 ₹4,555.09 ₹0 ₹0 ₹0 ₹0 ₹0 ₹819.91 ₹5,375.00"
drag, startPoint x: 179, startPoint y: 366, endPoint x: 1191, endPoint y: 352, distance: 1013.0
click at [1191, 352] on div "Staff product summary Location Stylist Product Price Discount Product Net Prepa…" at bounding box center [626, 316] width 1140 height 155
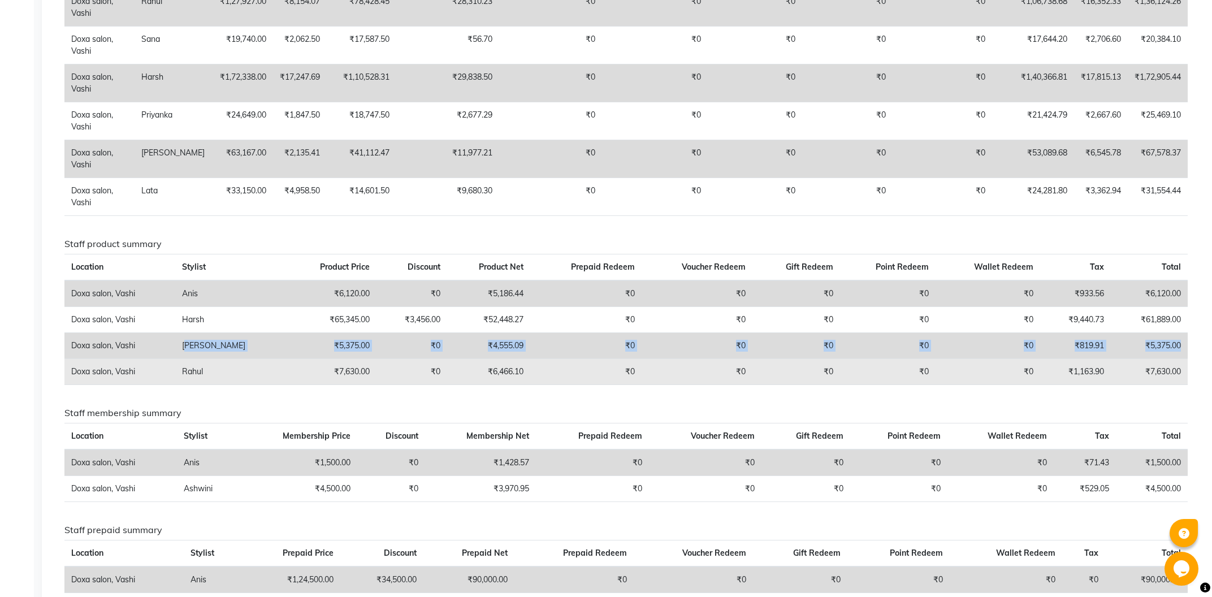
copy tr "Rahul ₹7,630.00 ₹0 ₹6,466.10 ₹0 ₹0 ₹0 ₹0 ₹0 ₹1,163.90 ₹7,630.00"
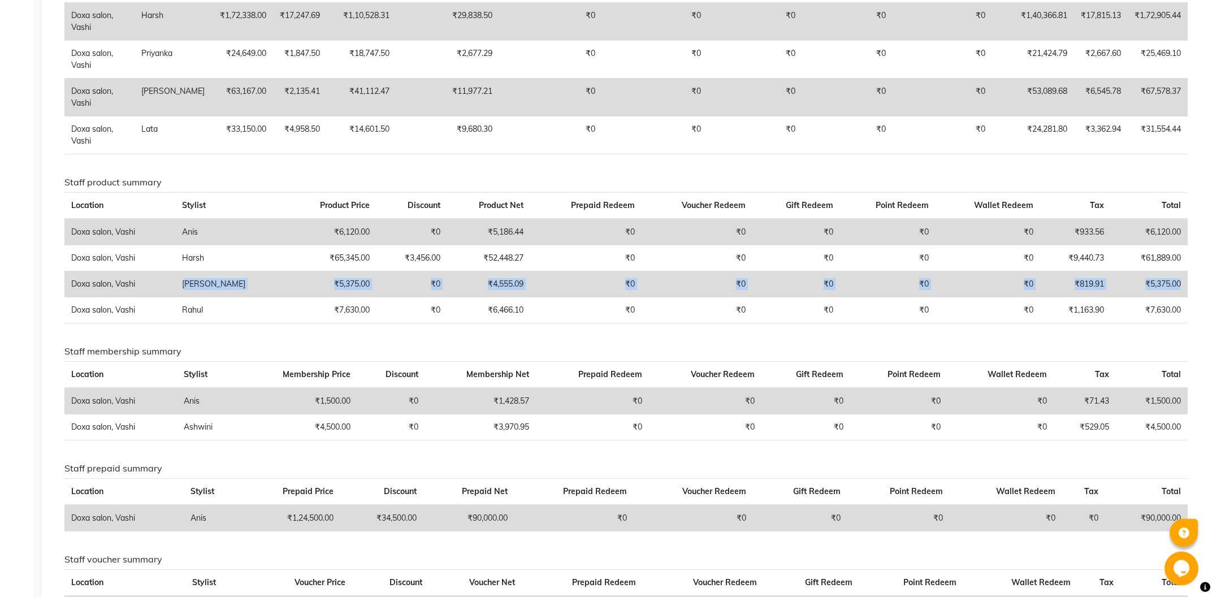
scroll to position [666, 0]
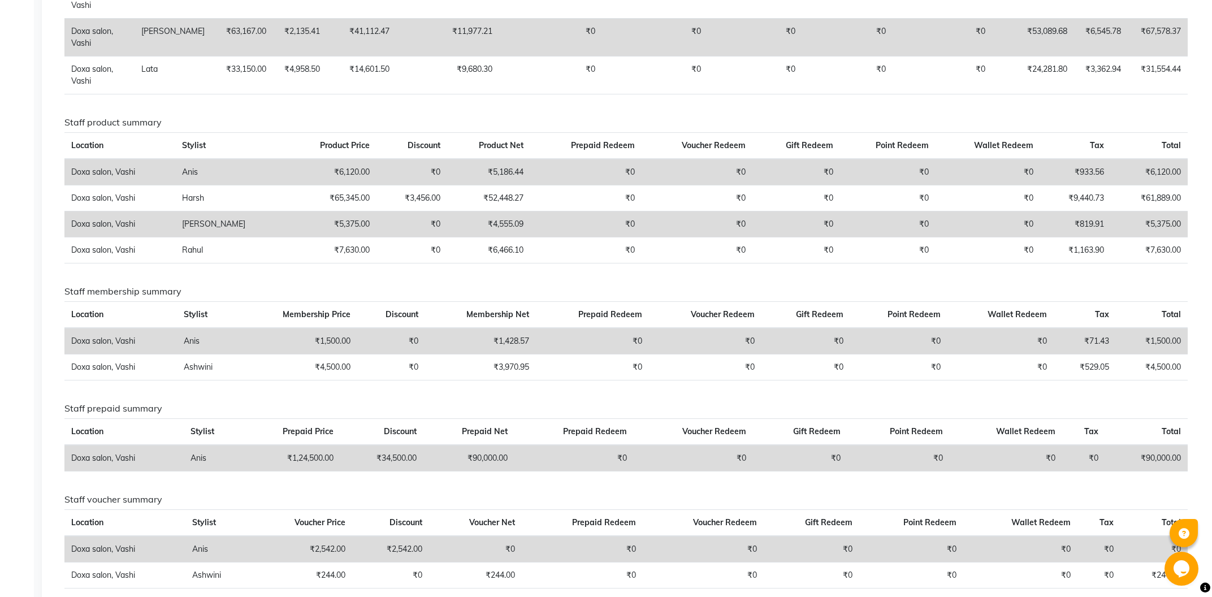
click at [177, 385] on div "Staff combined summary Stylist Bill Count Service Count Service Amount Prepaid …" at bounding box center [625, 63] width 1123 height 1095
drag, startPoint x: 175, startPoint y: 325, endPoint x: 1179, endPoint y: 329, distance: 1003.8
click at [1179, 329] on tr "Doxa salon, Vashi Anis ₹1,500.00 ₹0 ₹1,428.57 ₹0 ₹0 ₹0 ₹0 ₹0 ₹71.43 ₹1,500.00" at bounding box center [625, 341] width 1123 height 27
copy tr "Anis ₹1,500.00 ₹0 ₹1,428.57 ₹0 ₹0 ₹0 ₹0 ₹0 ₹71.43 ₹1,500.00"
drag, startPoint x: 175, startPoint y: 361, endPoint x: 1197, endPoint y: 361, distance: 1021.3
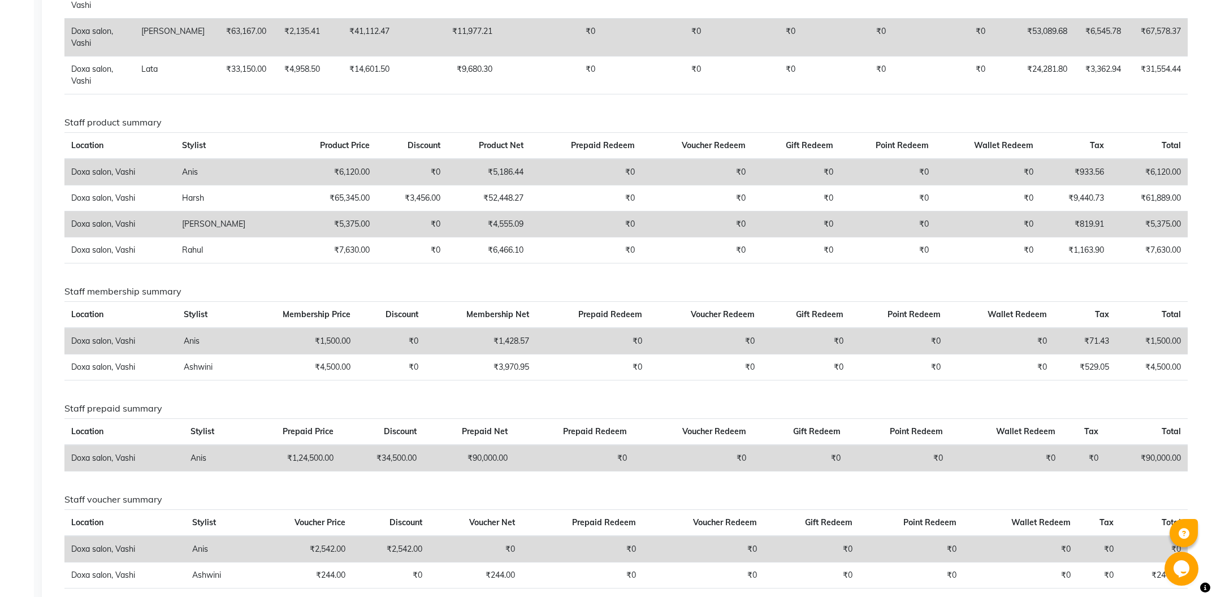
click at [1197, 361] on app-reports "Favorites All Sales Sales Target Staff Invoice Membership Inventory Customer Ex…" at bounding box center [628, 30] width 1150 height 1208
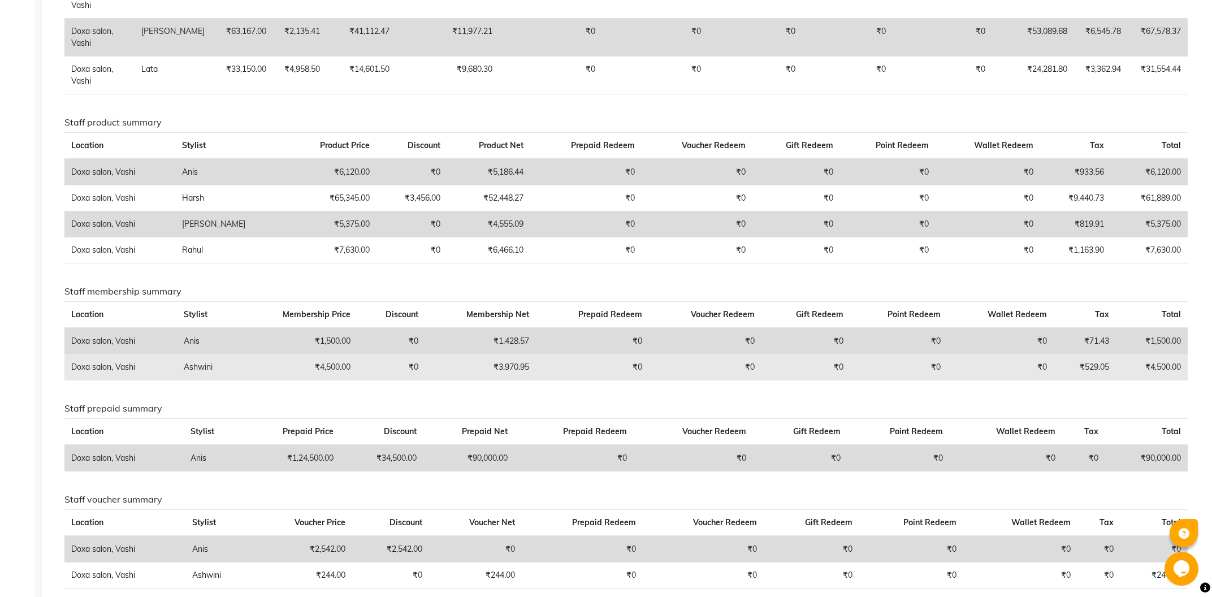
copy tr "Ashwini ₹4,500.00 ₹0 ₹3,970.95 ₹0 ₹0 ₹0 ₹0 ₹0 ₹529.05 ₹4,500.00"
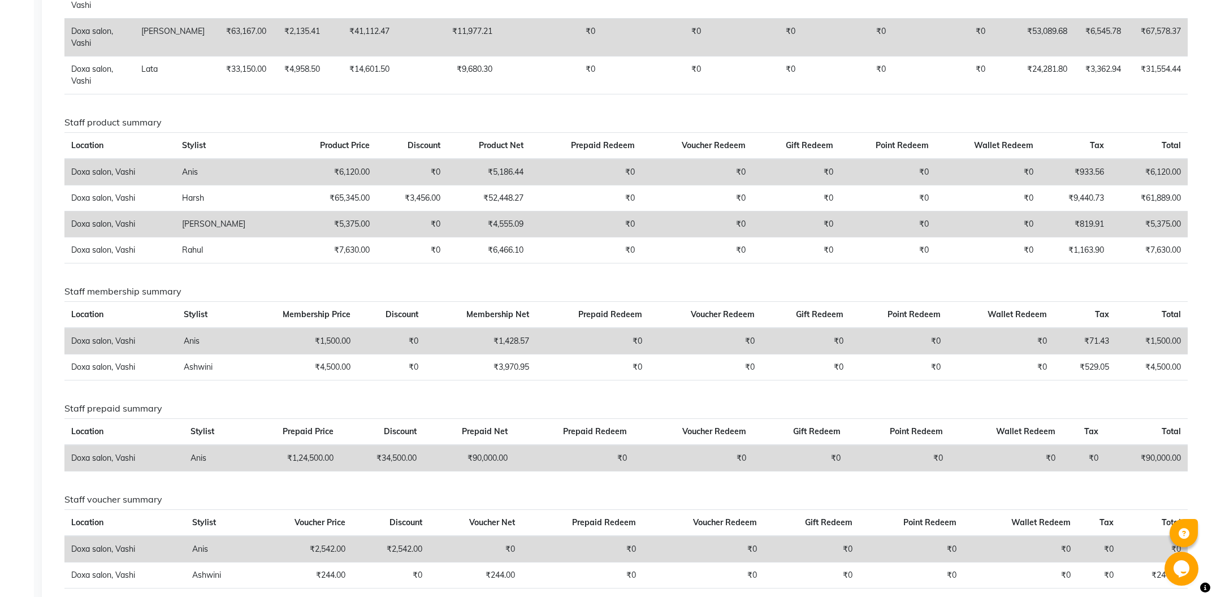
drag, startPoint x: 172, startPoint y: 332, endPoint x: 1185, endPoint y: 320, distance: 1013.5
click at [1185, 328] on tr "Doxa salon, Vashi Anis ₹1,500.00 ₹0 ₹1,428.57 ₹0 ₹0 ₹0 ₹0 ₹0 ₹71.43 ₹1,500.00" at bounding box center [625, 341] width 1123 height 27
drag, startPoint x: 175, startPoint y: 358, endPoint x: 256, endPoint y: 379, distance: 83.6
click at [256, 379] on div "Staff combined summary Stylist Bill Count Service Count Service Amount Prepaid …" at bounding box center [625, 63] width 1123 height 1095
click at [296, 405] on div "Staff prepaid summary Location Stylist Prepaid Price Discount Prepaid Net Prepa…" at bounding box center [626, 441] width 1140 height 77
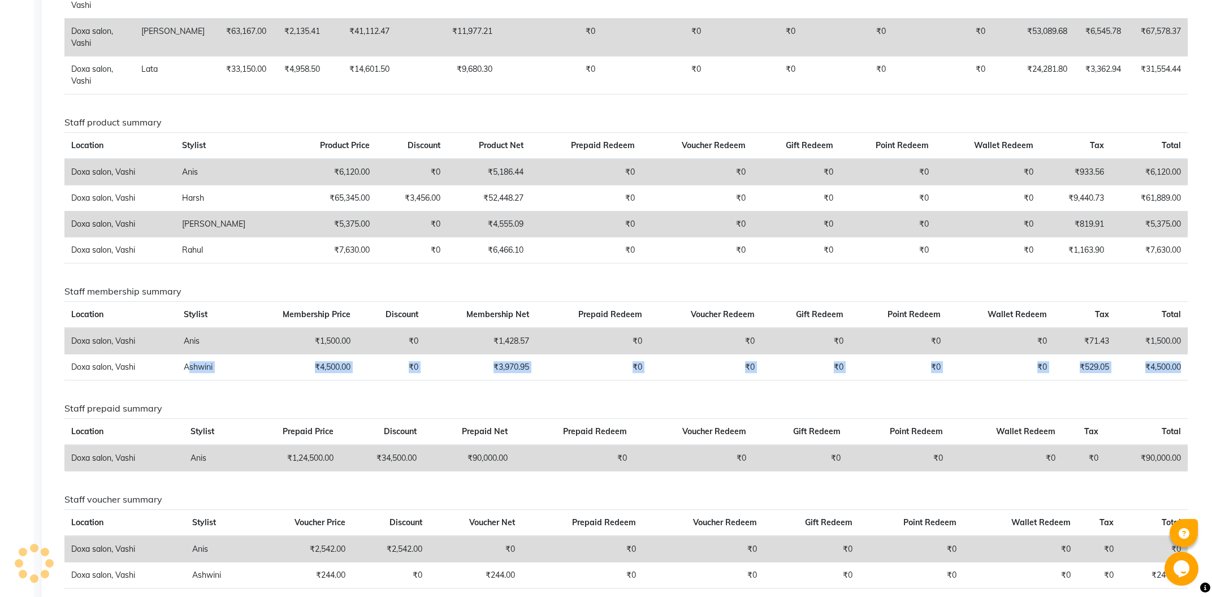
drag, startPoint x: 183, startPoint y: 357, endPoint x: 1190, endPoint y: 350, distance: 1007.8
click at [1190, 350] on div "Staff membership summary Location Stylist Membership Price Discount Membership …" at bounding box center [626, 337] width 1140 height 103
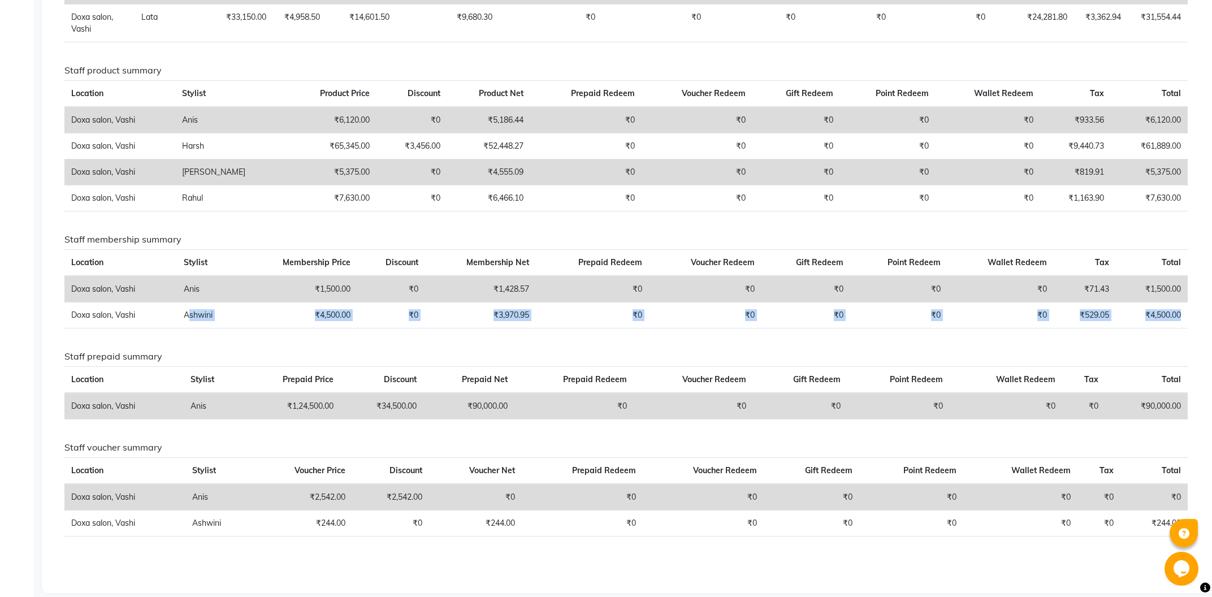
drag, startPoint x: 174, startPoint y: 388, endPoint x: 539, endPoint y: 413, distance: 366.0
click at [539, 413] on div "Staff prepaid summary Location Stylist Prepaid Price Discount Prepaid Net Prepa…" at bounding box center [626, 389] width 1140 height 77
click at [509, 442] on h6 "Staff voucher summary" at bounding box center [625, 447] width 1123 height 11
drag, startPoint x: 155, startPoint y: 397, endPoint x: 1184, endPoint y: 397, distance: 1028.1
click at [1184, 397] on tr "Doxa salon, Vashi Anis ₹1,24,500.00 ₹34,500.00 ₹90,000.00 ₹0 ₹0 ₹0 ₹0 ₹0 ₹0 ₹90…" at bounding box center [625, 406] width 1123 height 27
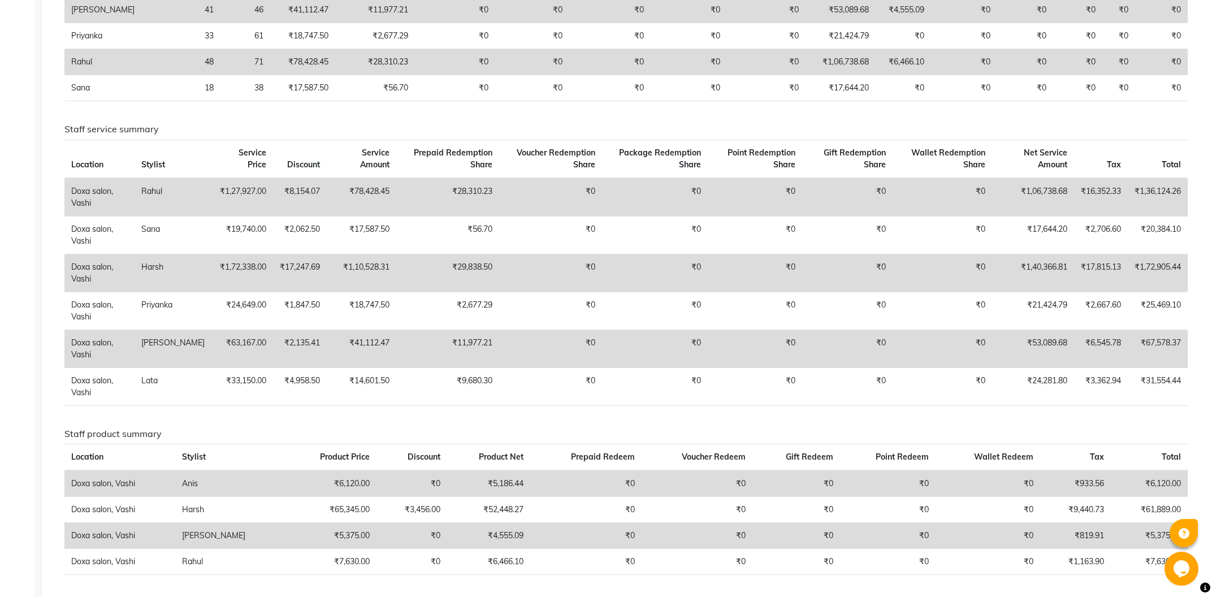
scroll to position [0, 0]
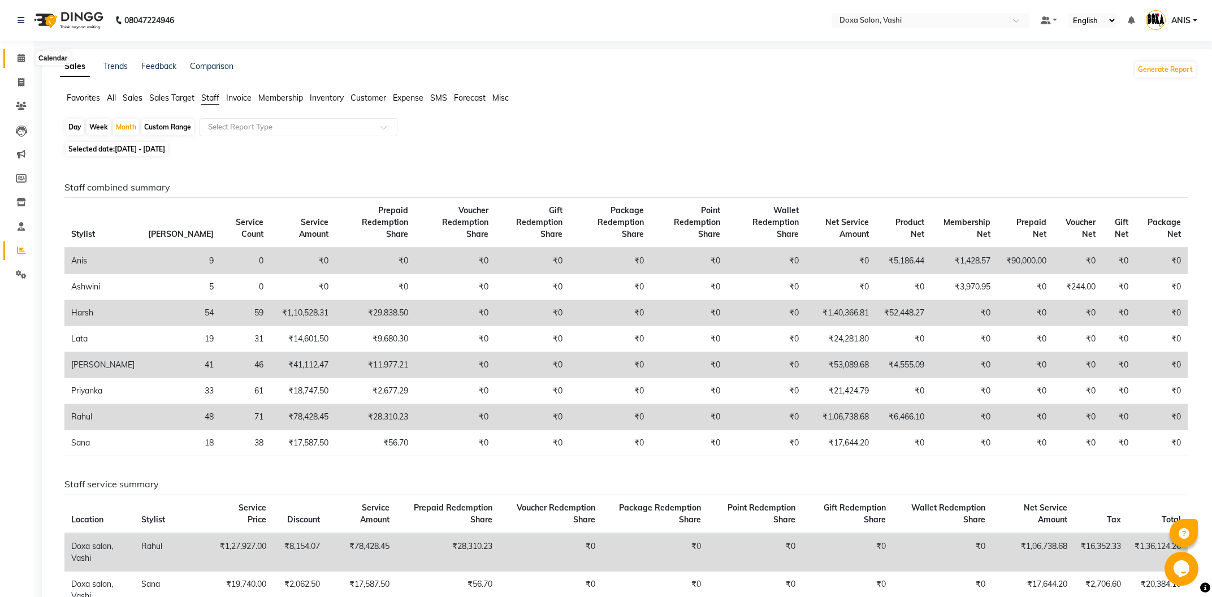
click at [28, 55] on span at bounding box center [21, 58] width 20 height 13
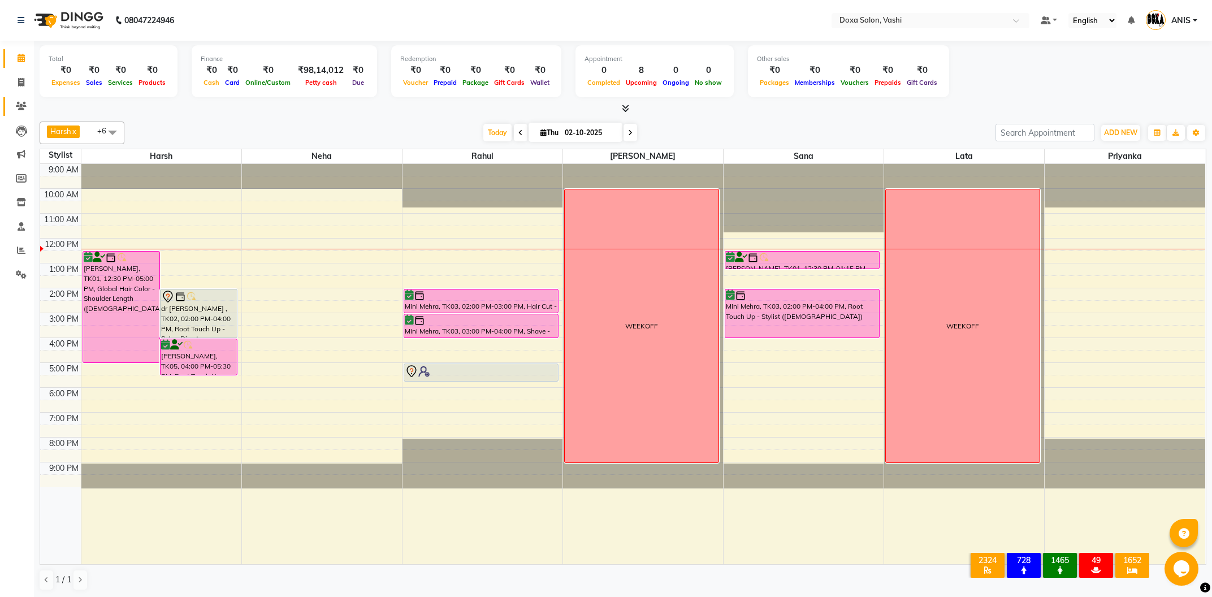
click at [16, 99] on link "Clients" at bounding box center [16, 106] width 27 height 19
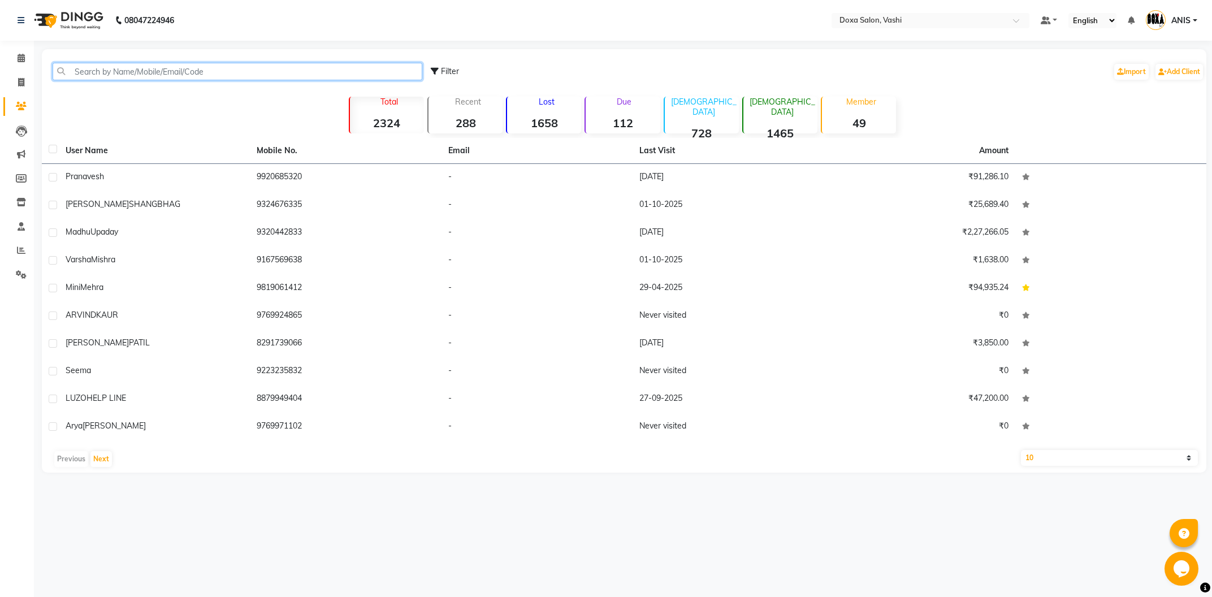
click at [83, 77] on input "text" at bounding box center [238, 72] width 370 height 18
type input "B"
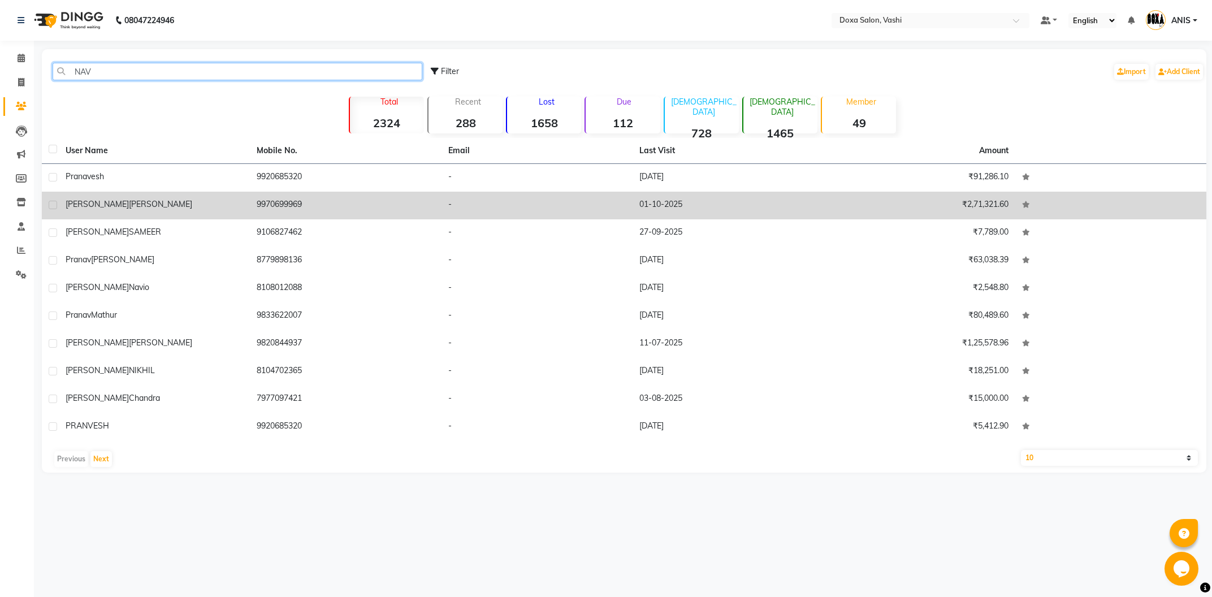
type input "NAV"
click at [129, 201] on span "Ajwani" at bounding box center [160, 204] width 63 height 10
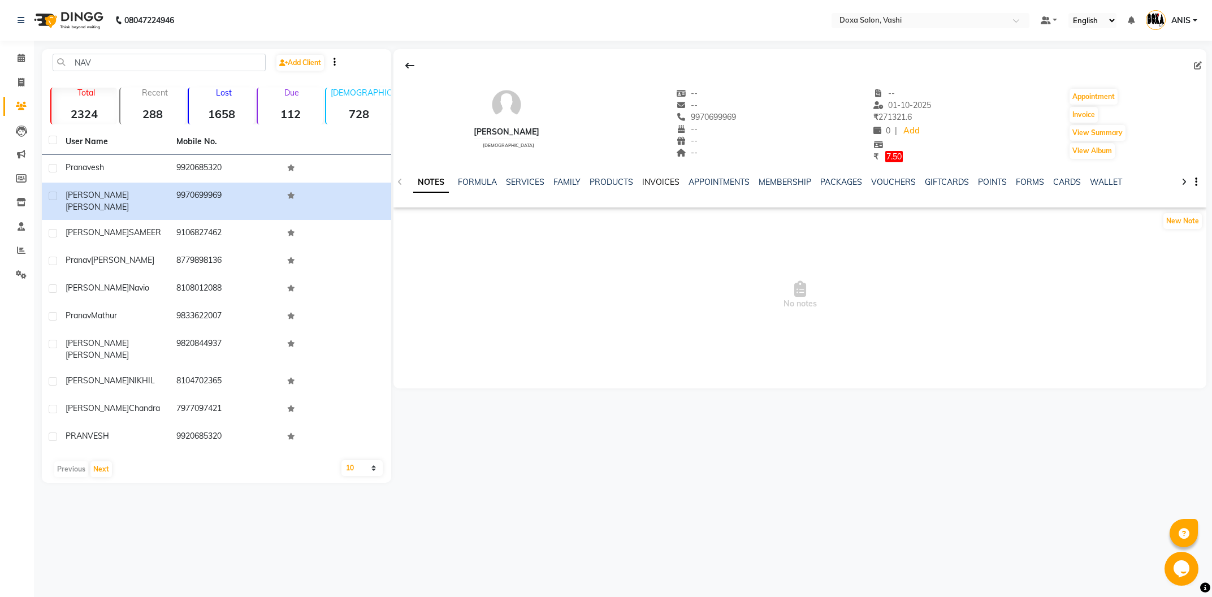
click at [663, 183] on link "INVOICES" at bounding box center [660, 182] width 37 height 10
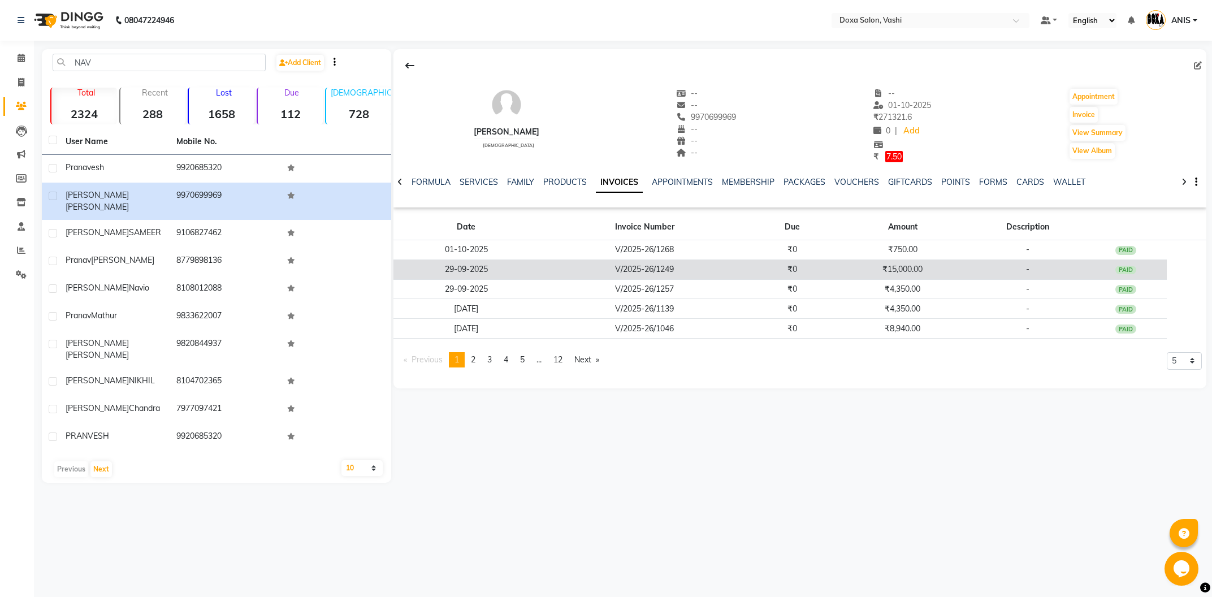
click at [679, 272] on td "V/2025-26/1249" at bounding box center [644, 269] width 211 height 20
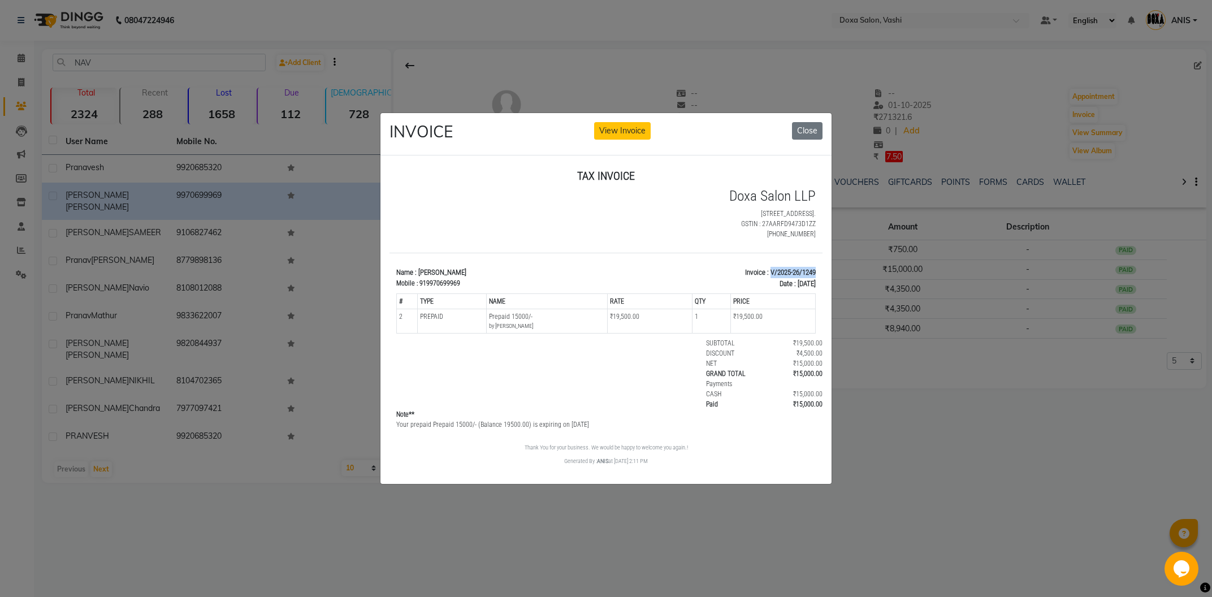
drag, startPoint x: 764, startPoint y: 283, endPoint x: 827, endPoint y: 276, distance: 63.7
click at [822, 276] on html "TAX INVOICE Doxa Salon LLP Shop No. 13-14, Sai Udyaan, Plot. 25, Sector 14, Vas…" at bounding box center [605, 317] width 433 height 306
click at [804, 137] on button "Close" at bounding box center [807, 131] width 31 height 18
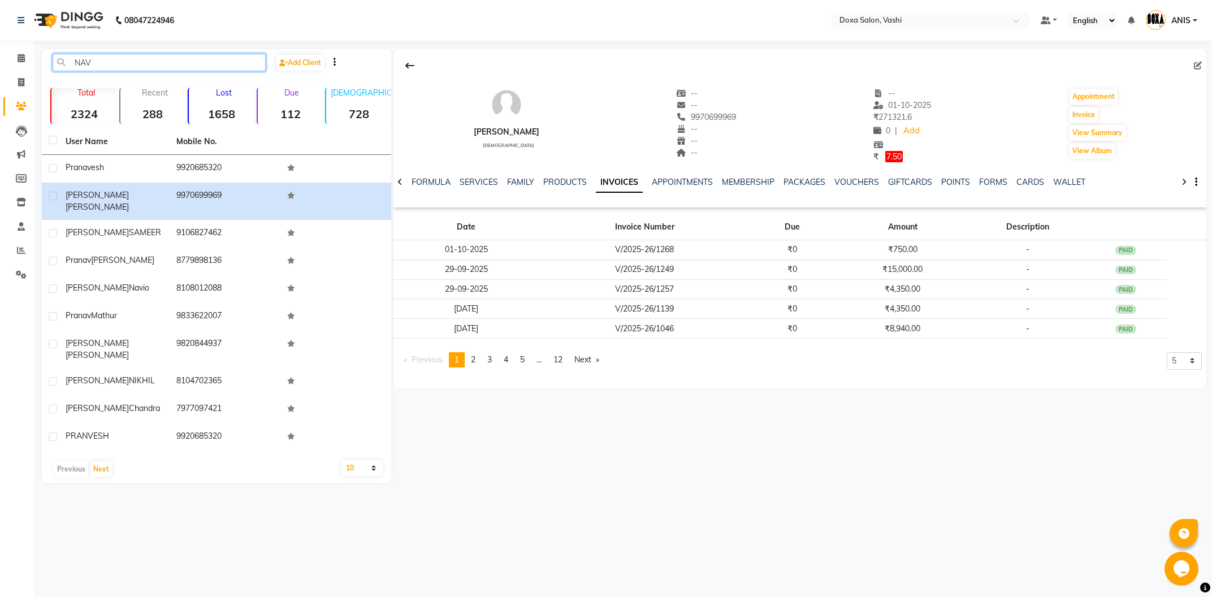
drag, startPoint x: 130, startPoint y: 64, endPoint x: 122, endPoint y: 63, distance: 8.1
click at [123, 63] on input "NAV" at bounding box center [159, 63] width 213 height 18
click at [2, 105] on li "Clients" at bounding box center [17, 106] width 34 height 24
click at [17, 86] on span at bounding box center [21, 82] width 20 height 13
select select "416"
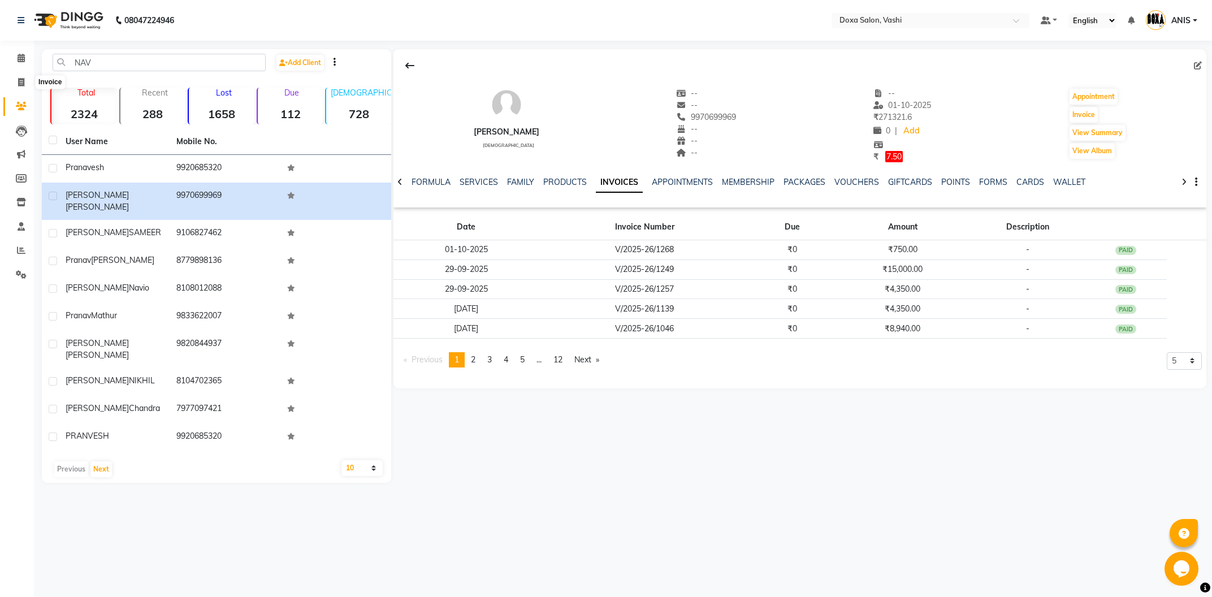
select select "service"
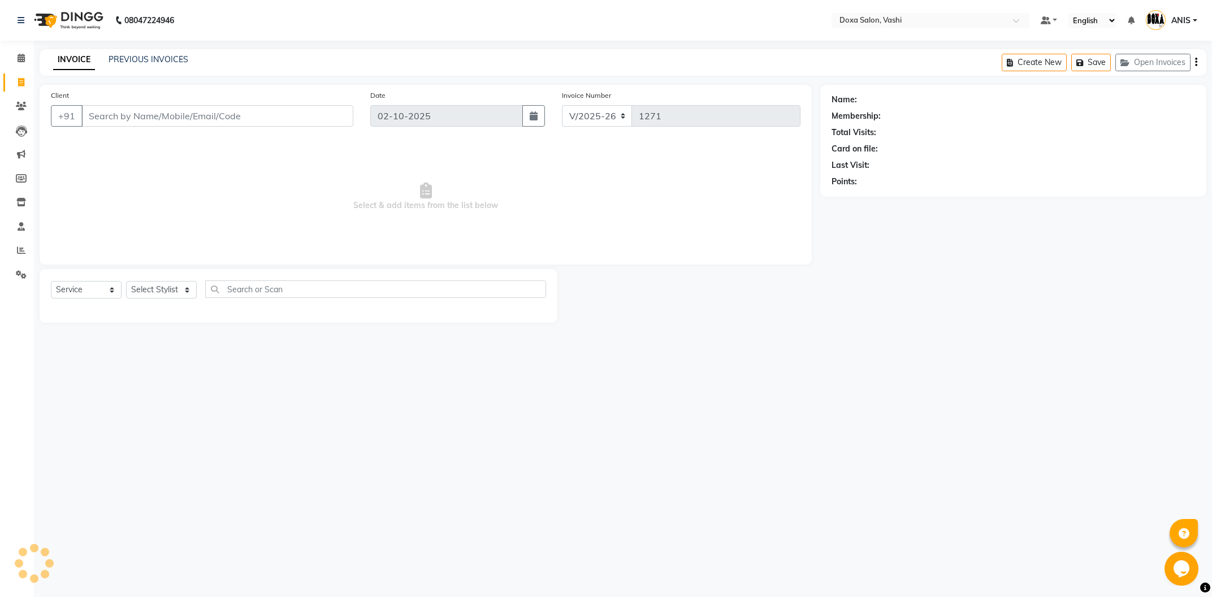
click at [24, 95] on li "Clients" at bounding box center [17, 106] width 34 height 24
click at [25, 102] on span at bounding box center [21, 106] width 20 height 13
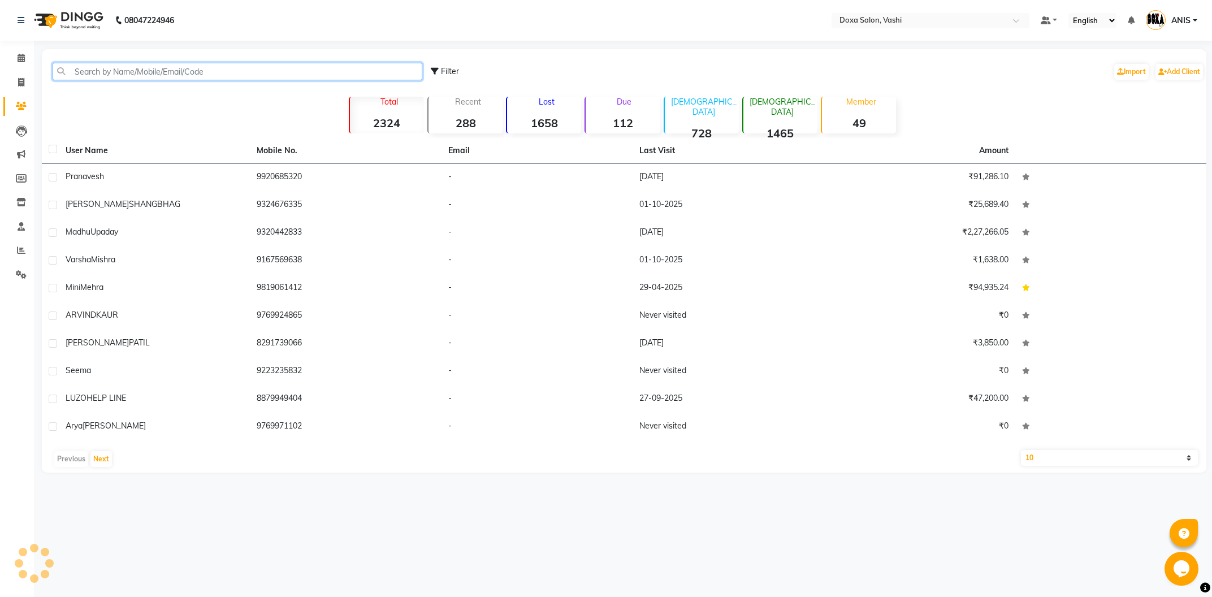
click at [101, 80] on input "text" at bounding box center [238, 72] width 370 height 18
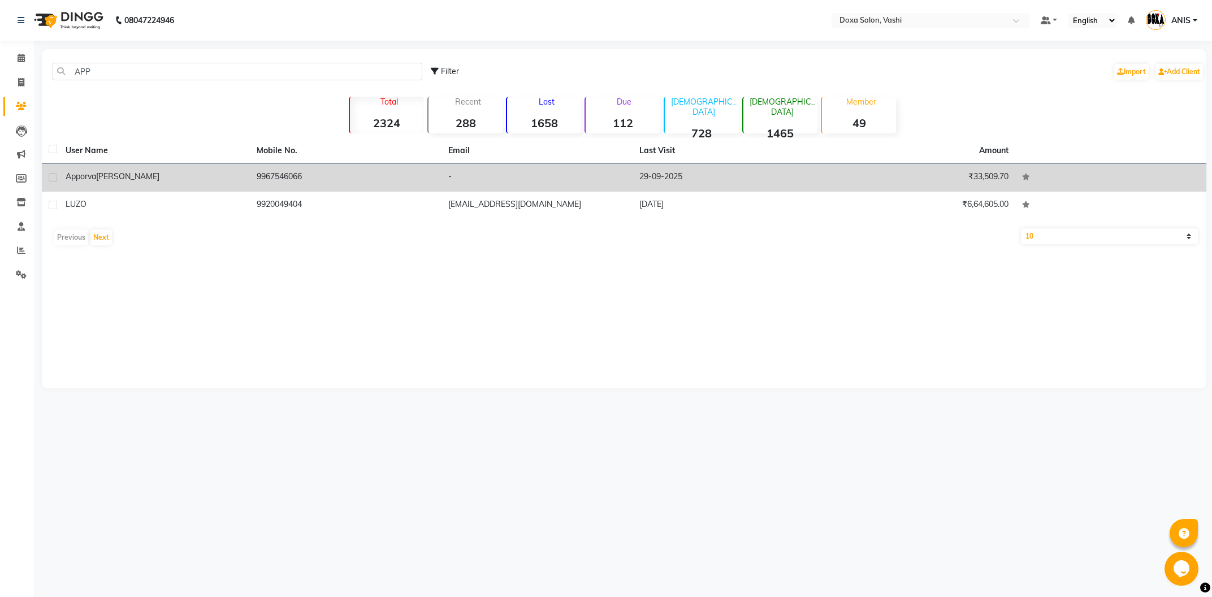
click at [115, 179] on span "sarogi" at bounding box center [127, 176] width 63 height 10
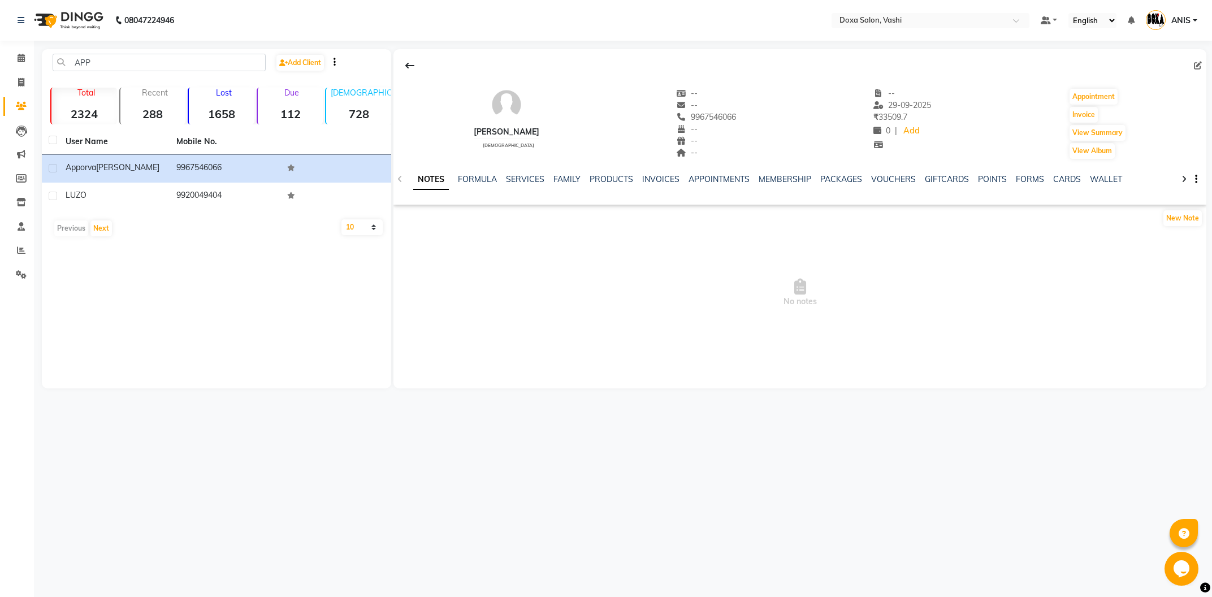
click at [664, 173] on div "NOTES FORMULA SERVICES FAMILY PRODUCTS INVOICES APPOINTMENTS MEMBERSHIP PACKAGE…" at bounding box center [799, 179] width 813 height 39
click at [662, 183] on link "INVOICES" at bounding box center [660, 179] width 37 height 10
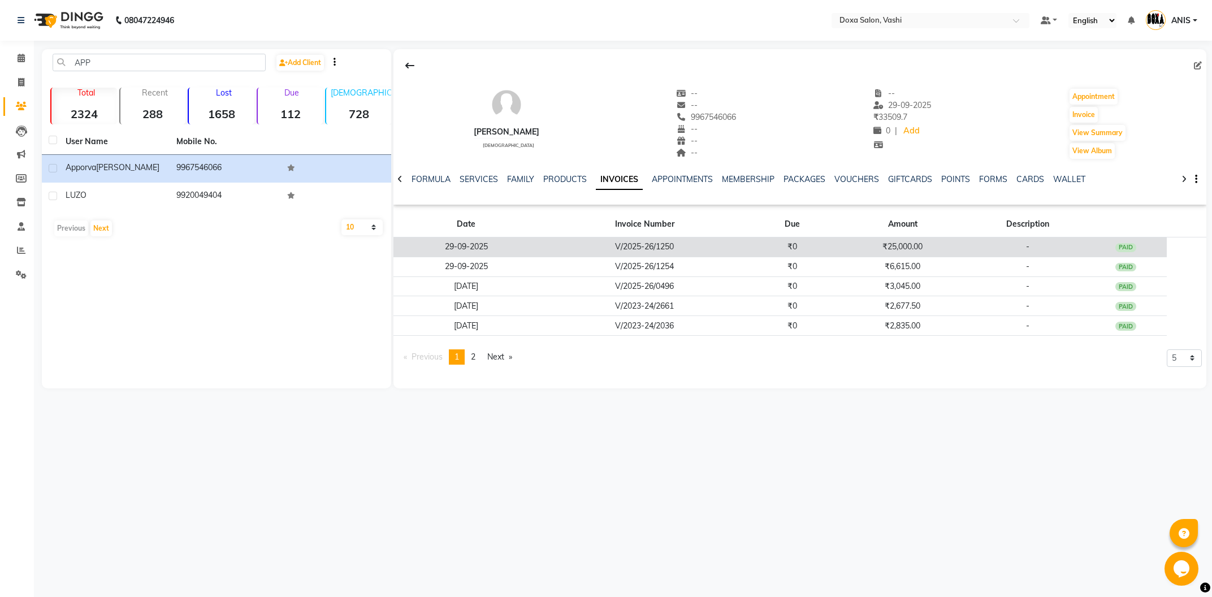
click at [631, 242] on td "V/2025-26/1250" at bounding box center [644, 247] width 211 height 20
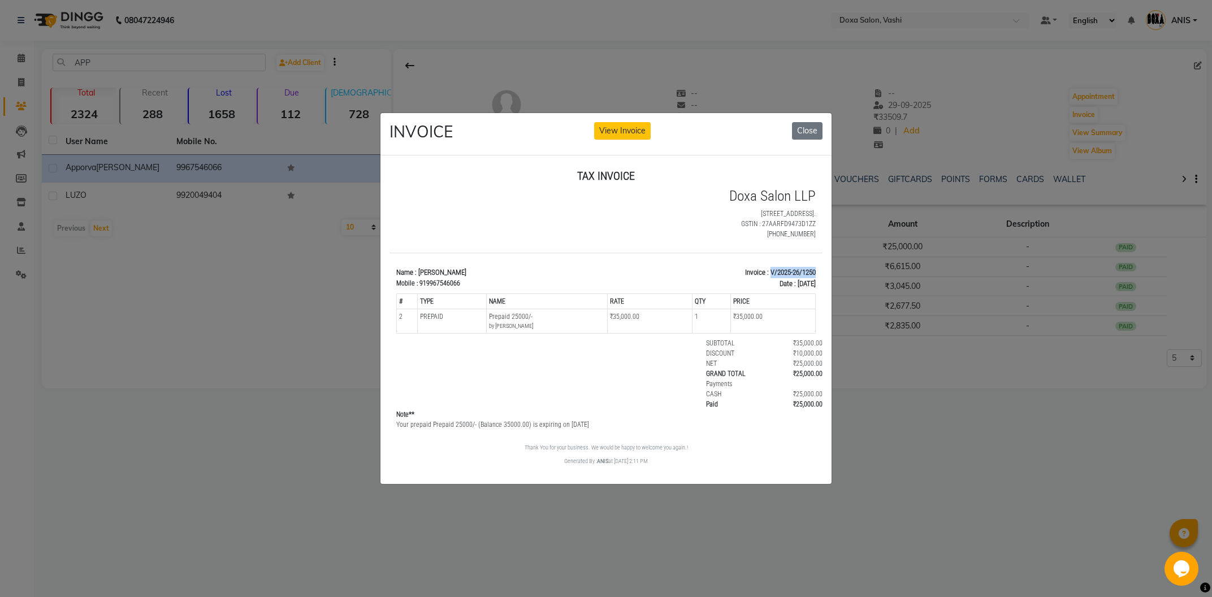
drag, startPoint x: 766, startPoint y: 285, endPoint x: 819, endPoint y: 280, distance: 52.8
click at [819, 280] on html "TAX INVOICE Doxa Salon LLP Shop No. 13-14, Sai Udyaan, Plot. 25, Sector 14, Vas…" at bounding box center [605, 317] width 433 height 306
click at [795, 133] on button "Close" at bounding box center [807, 131] width 31 height 18
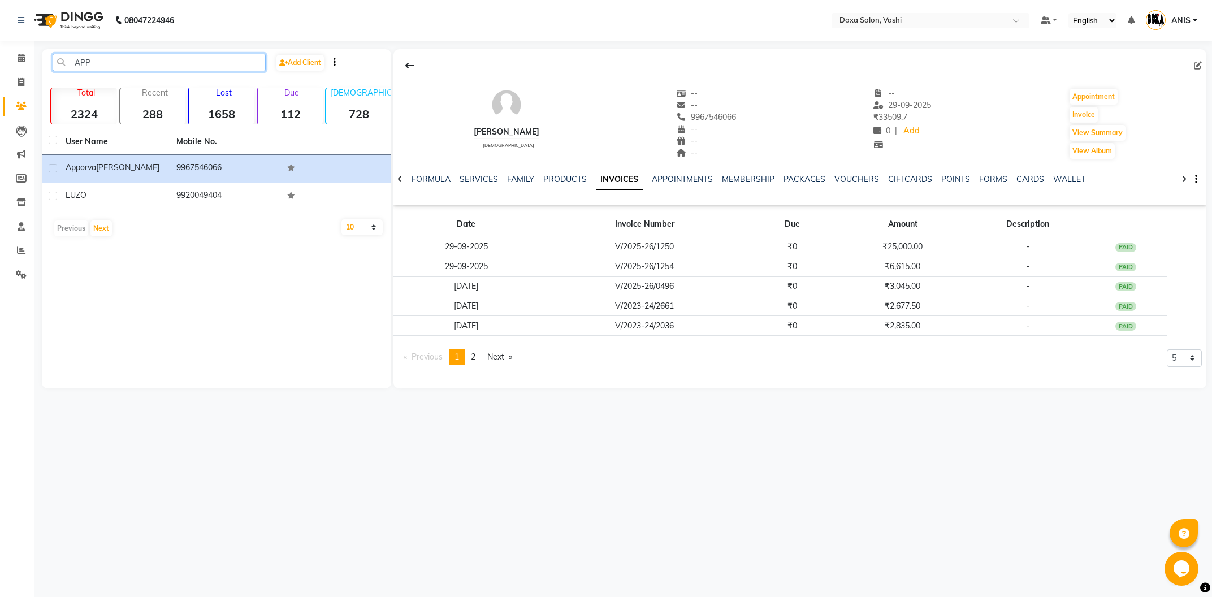
drag, startPoint x: 184, startPoint y: 66, endPoint x: 5, endPoint y: 63, distance: 179.2
click at [53, 63] on input "APP" at bounding box center [159, 63] width 213 height 18
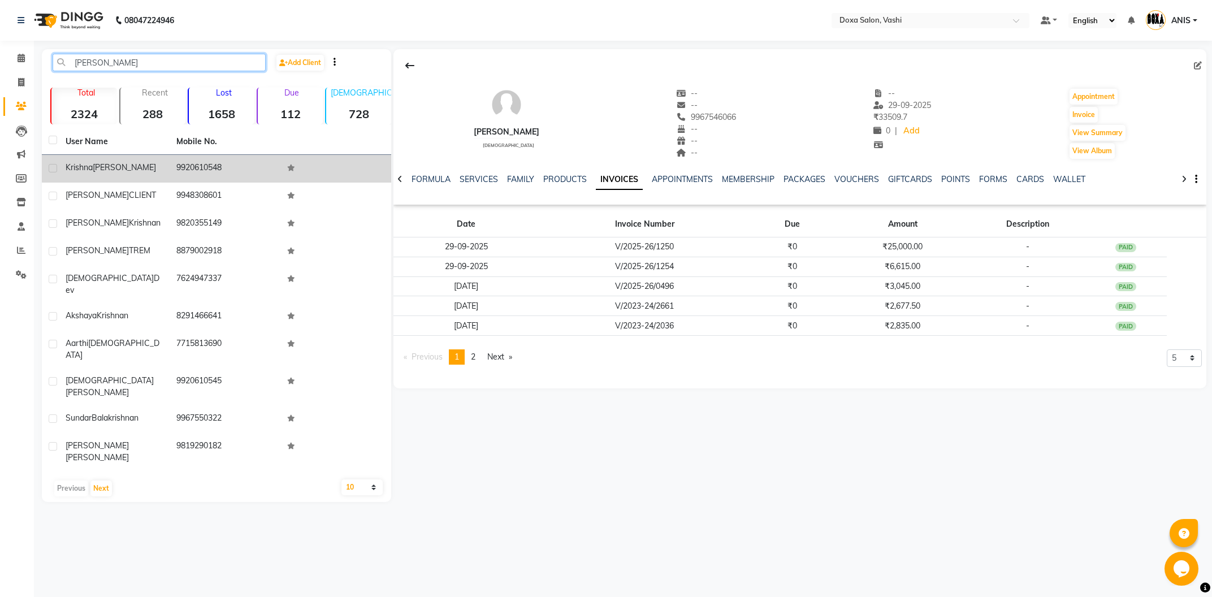
type input "KRISHN"
click at [90, 163] on span "krishna" at bounding box center [79, 167] width 27 height 10
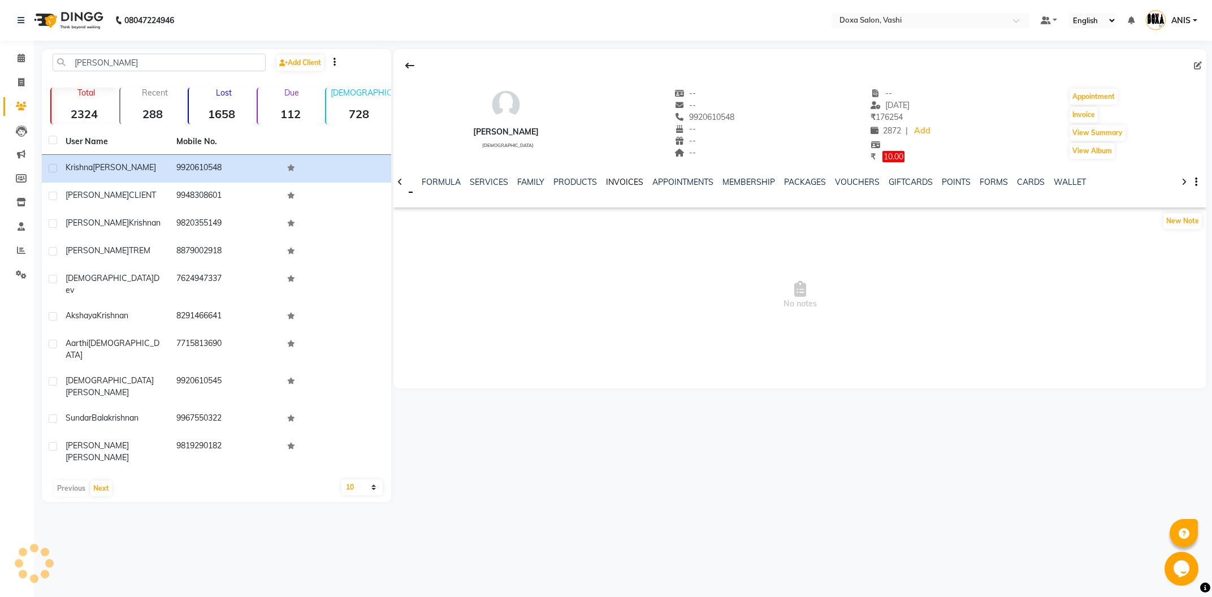
click at [629, 184] on link "INVOICES" at bounding box center [624, 182] width 37 height 10
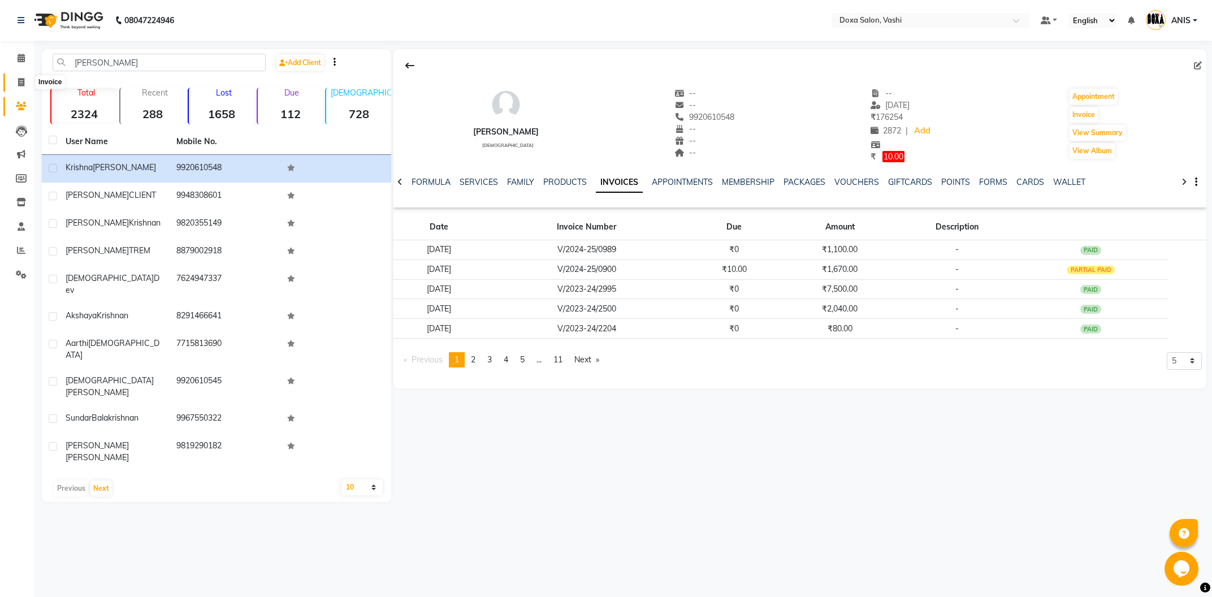
click at [27, 87] on span at bounding box center [21, 82] width 20 height 13
select select "416"
select select "service"
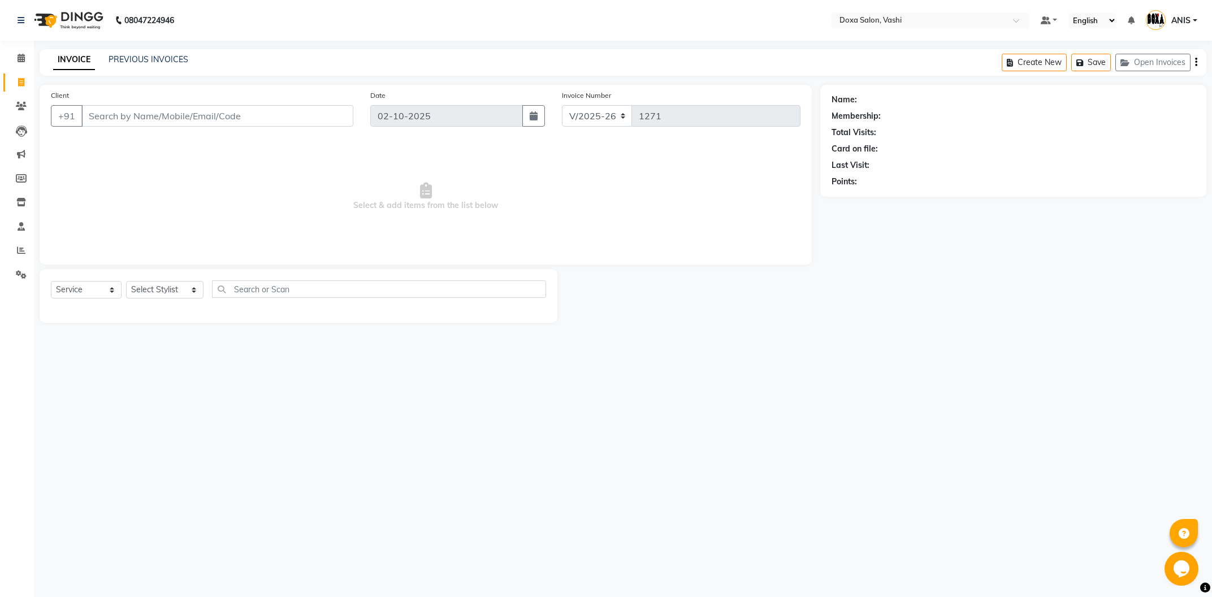
click at [153, 281] on div "Select Service Product Membership Package Voucher Prepaid Gift Card Select Styl…" at bounding box center [298, 293] width 495 height 27
click at [126, 281] on select "Select Stylist AMOL BUDHE ANIS Ashwini Faizan Harsh i pad 11 i pad 9 Karishma K…" at bounding box center [164, 290] width 77 height 18
select select "77794"
click option "Ashwini" at bounding box center [0, 0] width 0 height 0
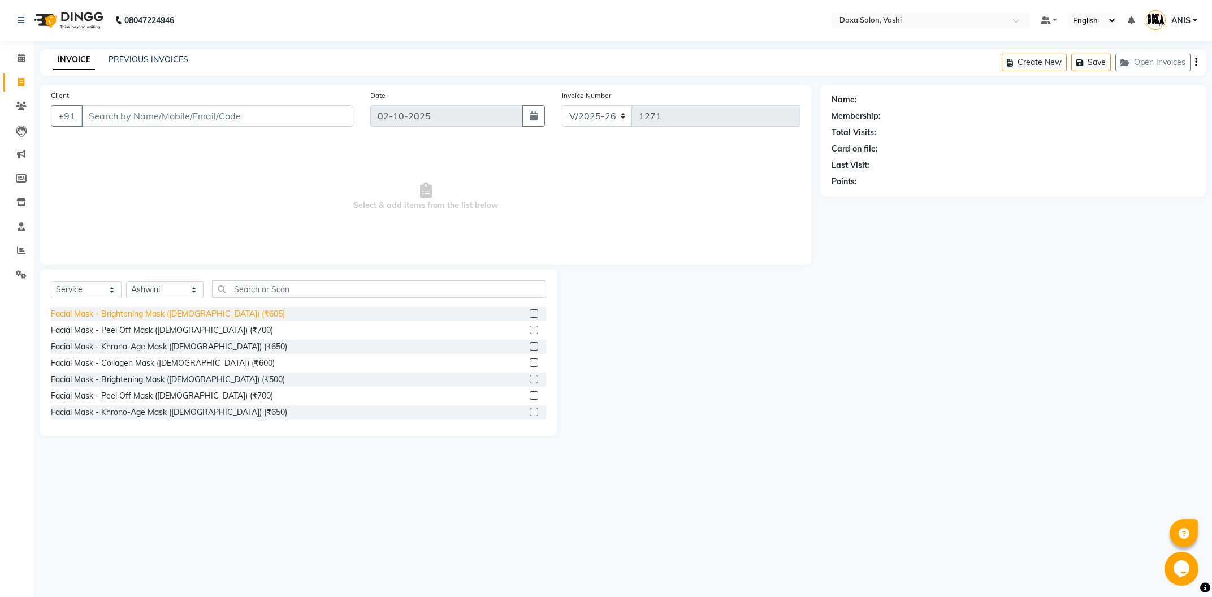
click at [166, 316] on div "Facial Mask - Brightening Mask (Male) (₹605)" at bounding box center [168, 314] width 234 height 12
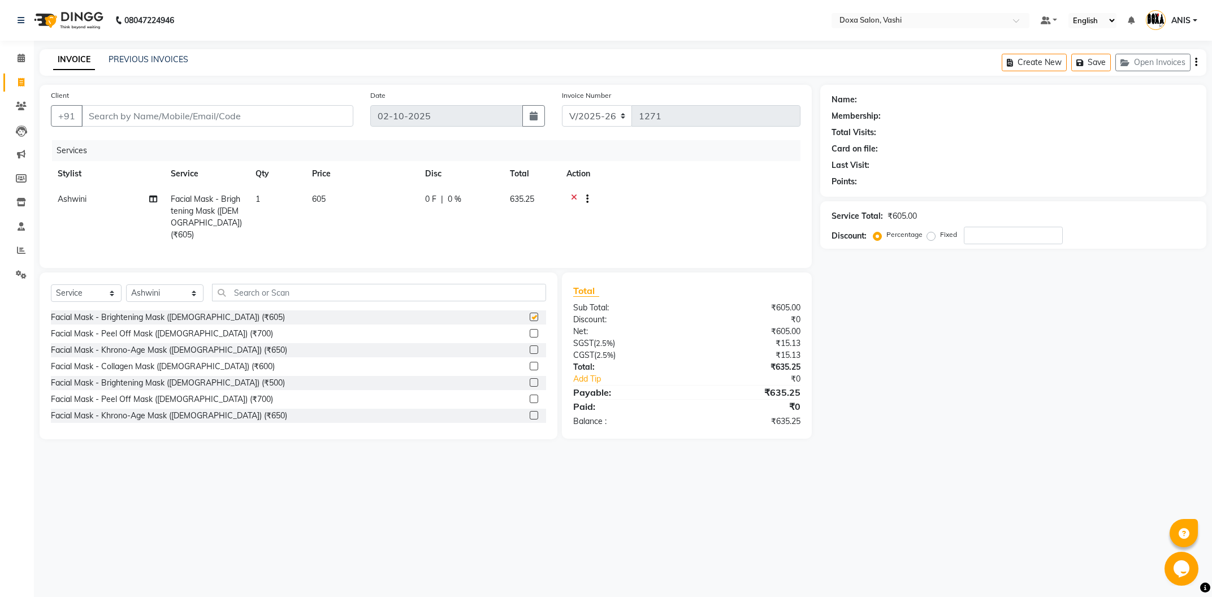
checkbox input "false"
click at [336, 191] on td "605" at bounding box center [361, 217] width 113 height 61
select select "77794"
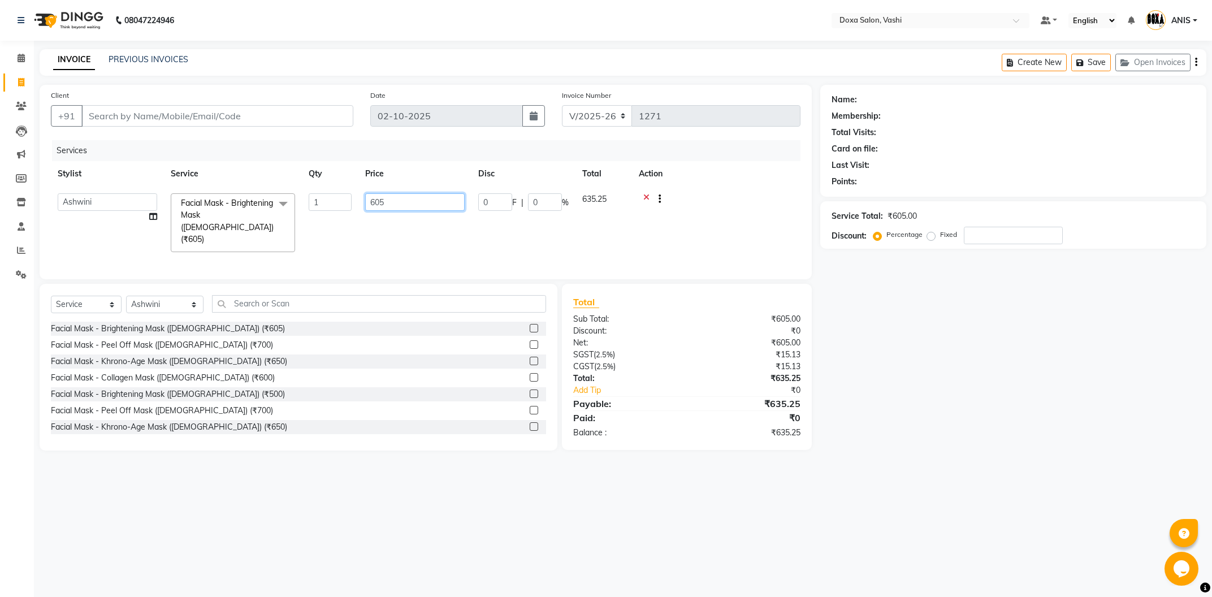
drag, startPoint x: 388, startPoint y: 202, endPoint x: 345, endPoint y: 216, distance: 45.2
click at [365, 211] on input "605" at bounding box center [414, 202] width 99 height 18
type input "1500"
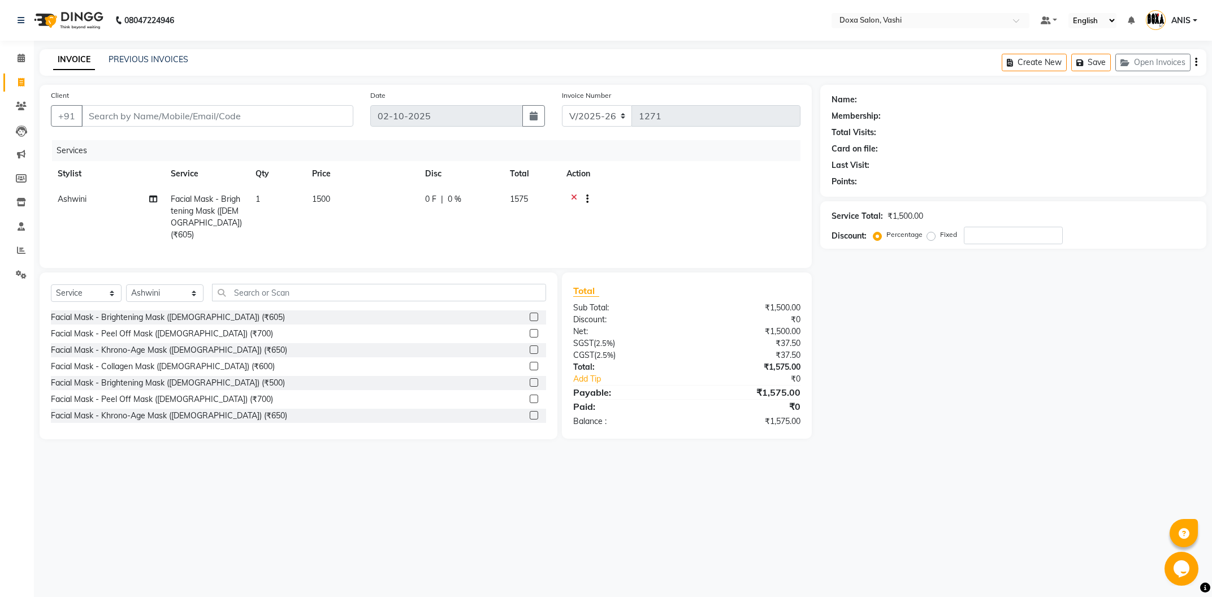
click at [374, 235] on td "1500" at bounding box center [361, 217] width 113 height 61
select select "77794"
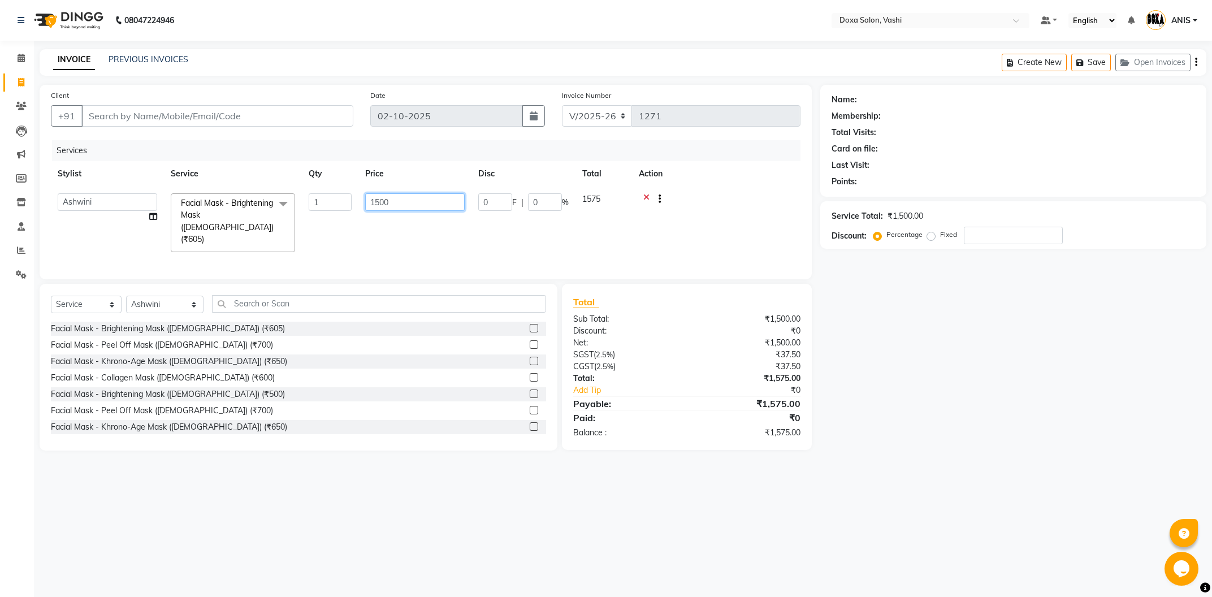
click at [398, 202] on input "1500" at bounding box center [414, 202] width 99 height 18
type input "12711"
click at [416, 241] on div "Services Stylist Service Qty Price Disc Total Action AMOL BUDHE ANIS Ashwini Fa…" at bounding box center [425, 204] width 749 height 128
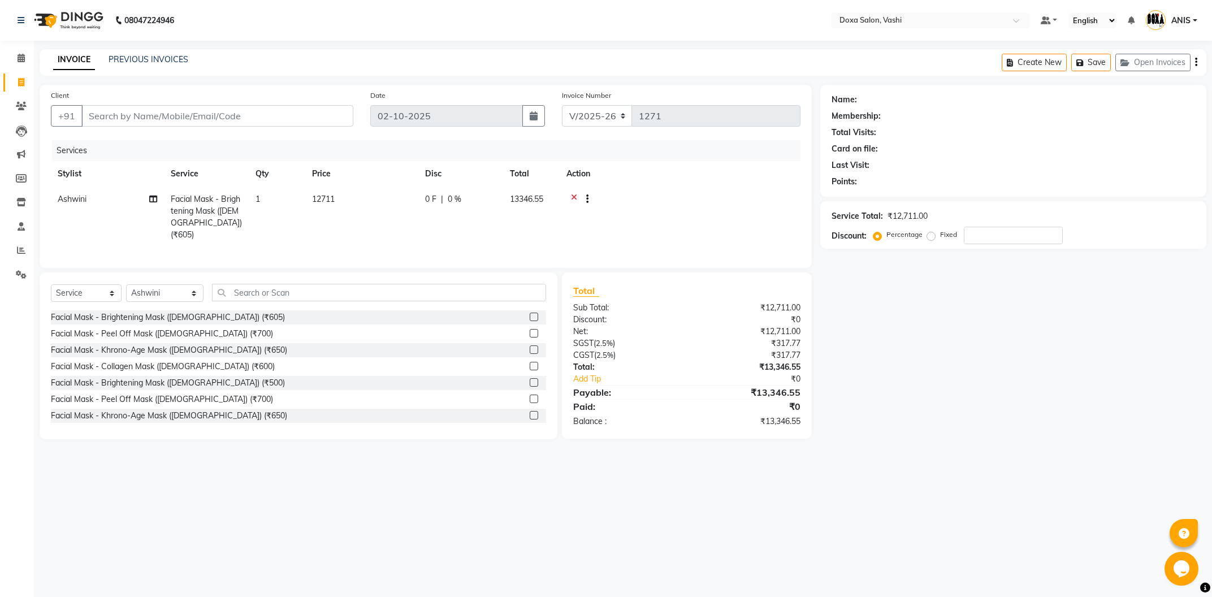
click at [396, 201] on td "12711" at bounding box center [361, 217] width 113 height 61
select select "77794"
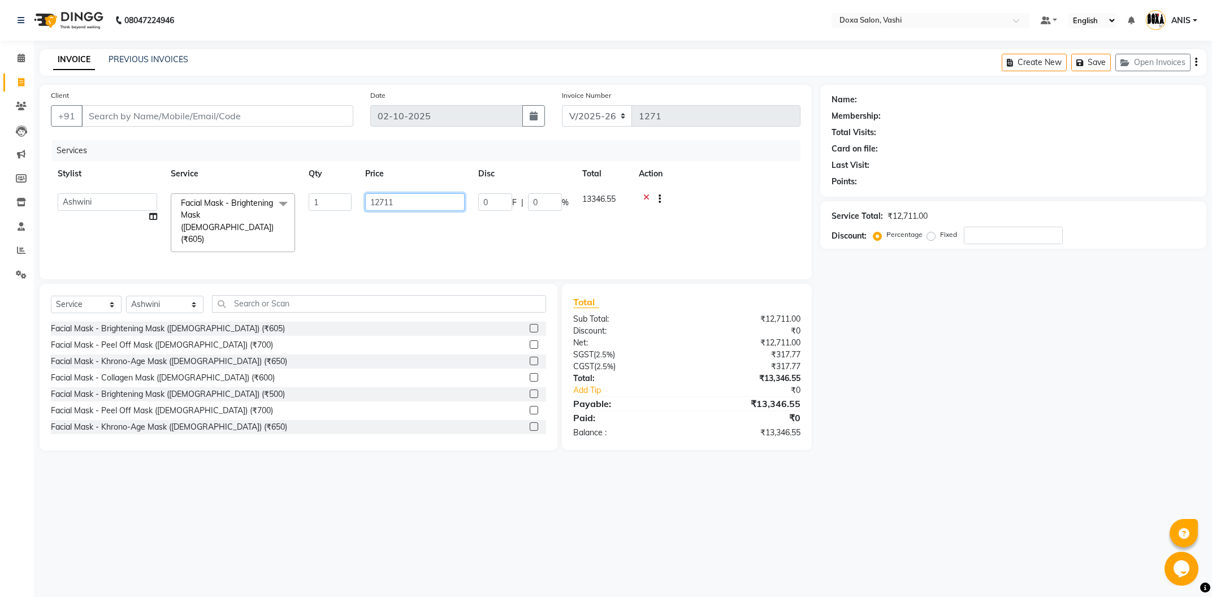
drag, startPoint x: 396, startPoint y: 200, endPoint x: 367, endPoint y: 209, distance: 30.9
click at [367, 209] on input "12711" at bounding box center [414, 202] width 99 height 18
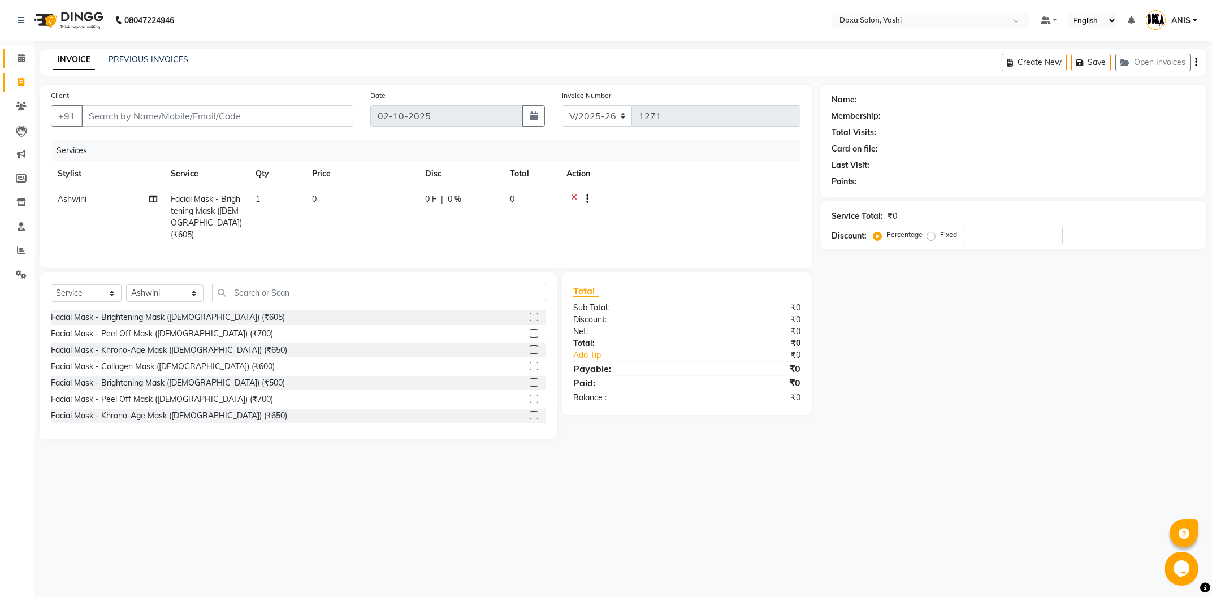
click at [11, 59] on link "Calendar" at bounding box center [16, 58] width 27 height 19
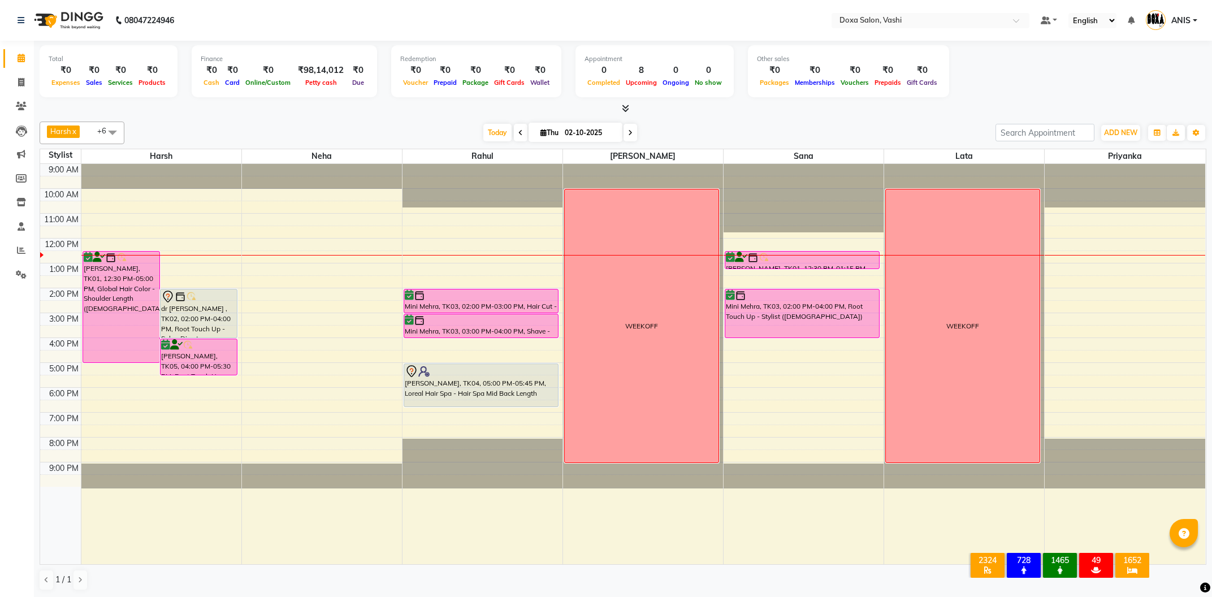
drag, startPoint x: 542, startPoint y: 380, endPoint x: 546, endPoint y: 402, distance: 21.8
click at [546, 402] on div "Mini Mehra, TK03, 02:00 PM-03:00 PM, Hair Cut - Style Director ([DEMOGRAPHIC_DA…" at bounding box center [482, 364] width 160 height 400
click at [606, 134] on input "02-10-2025" at bounding box center [589, 132] width 57 height 17
select select "10"
select select "2025"
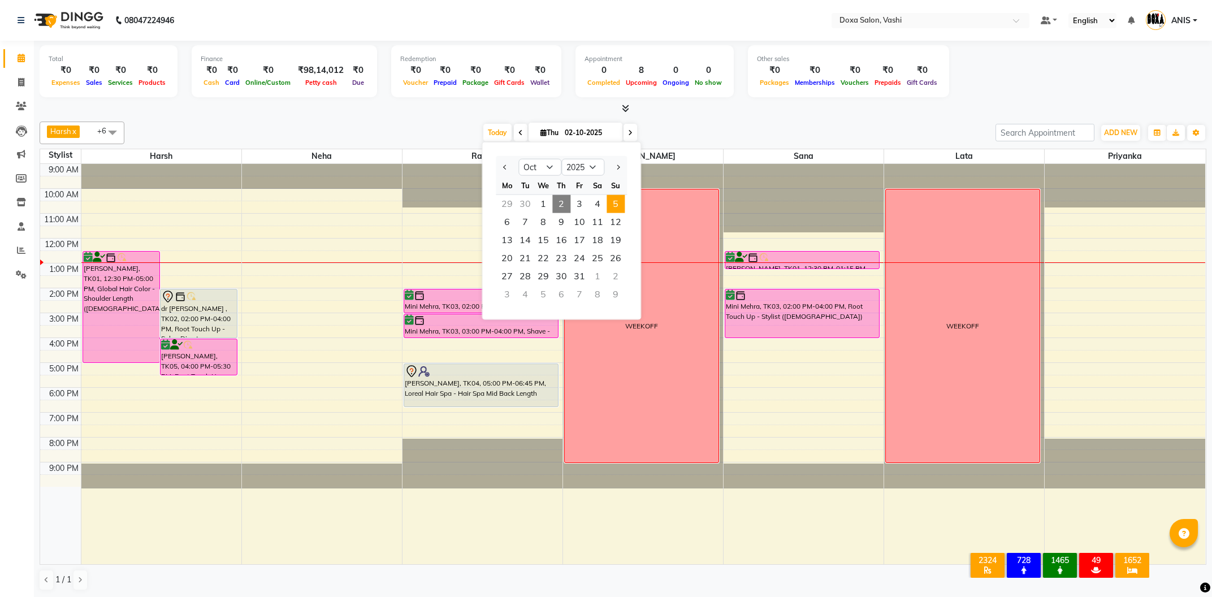
click at [610, 198] on span "5" at bounding box center [615, 204] width 18 height 18
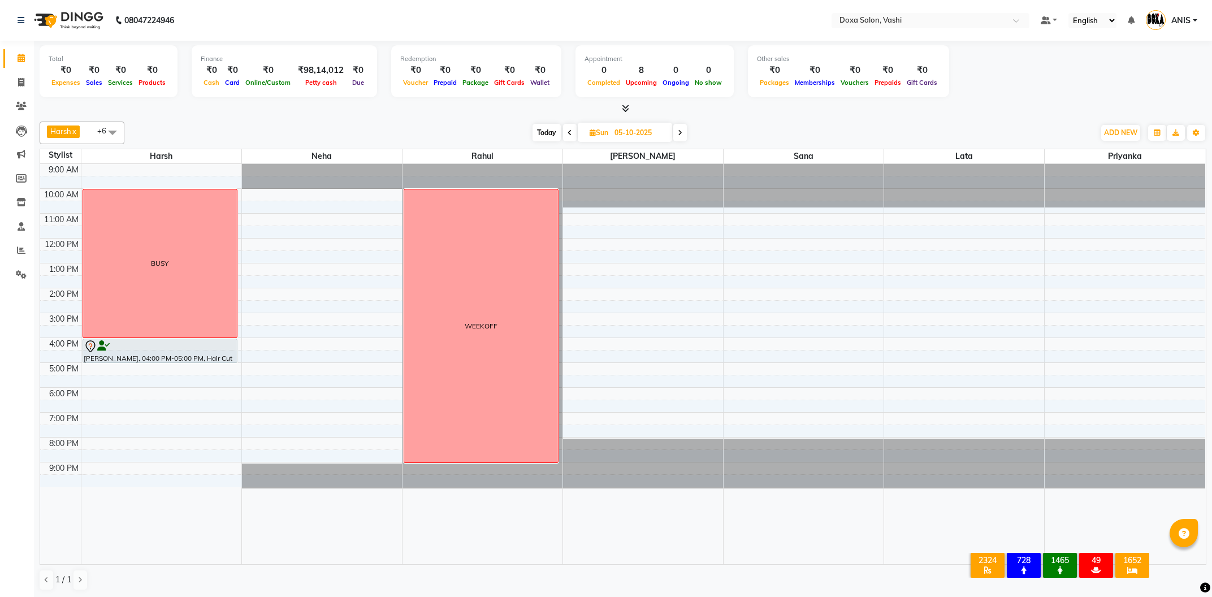
click at [548, 133] on span "Today" at bounding box center [546, 133] width 28 height 18
type input "02-10-2025"
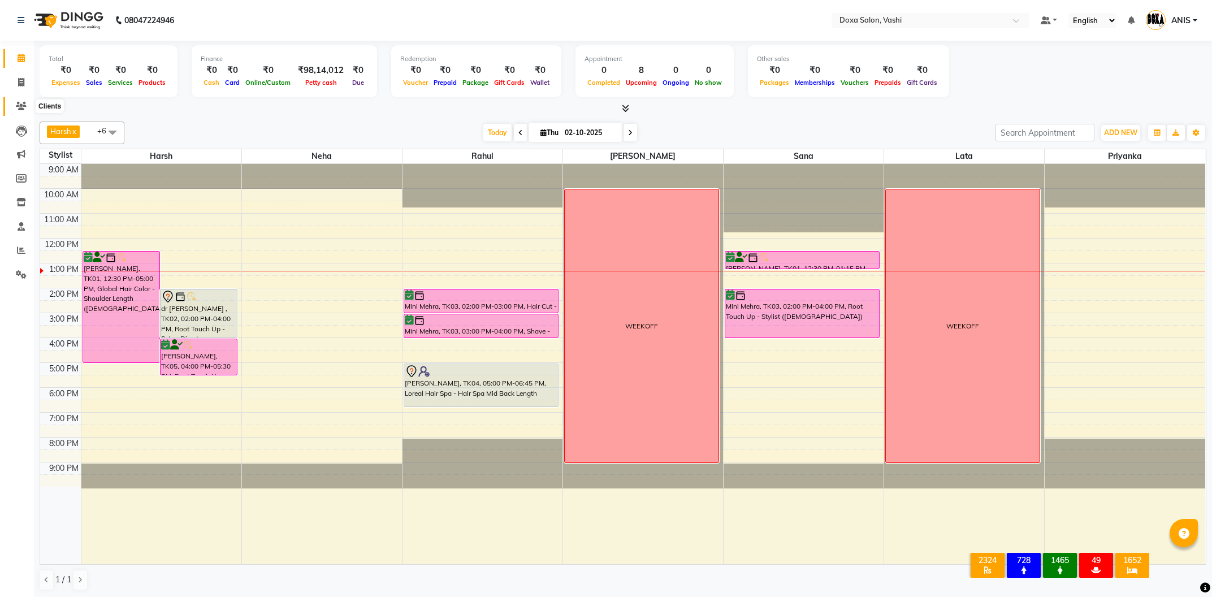
click at [13, 107] on span at bounding box center [21, 106] width 20 height 13
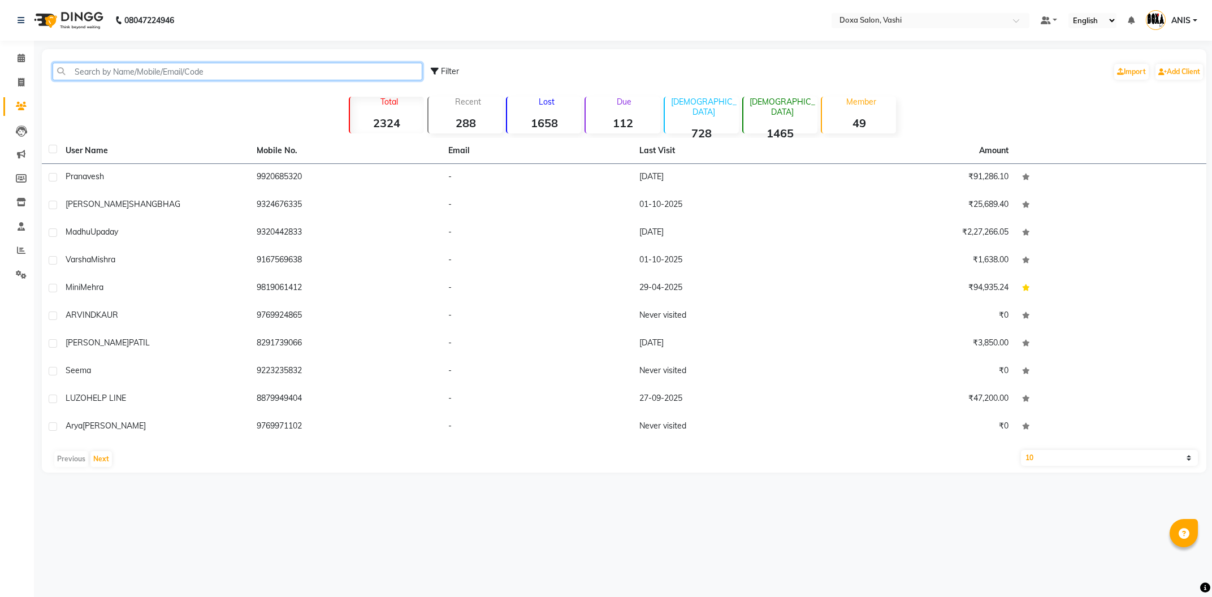
click at [105, 73] on input "text" at bounding box center [238, 72] width 370 height 18
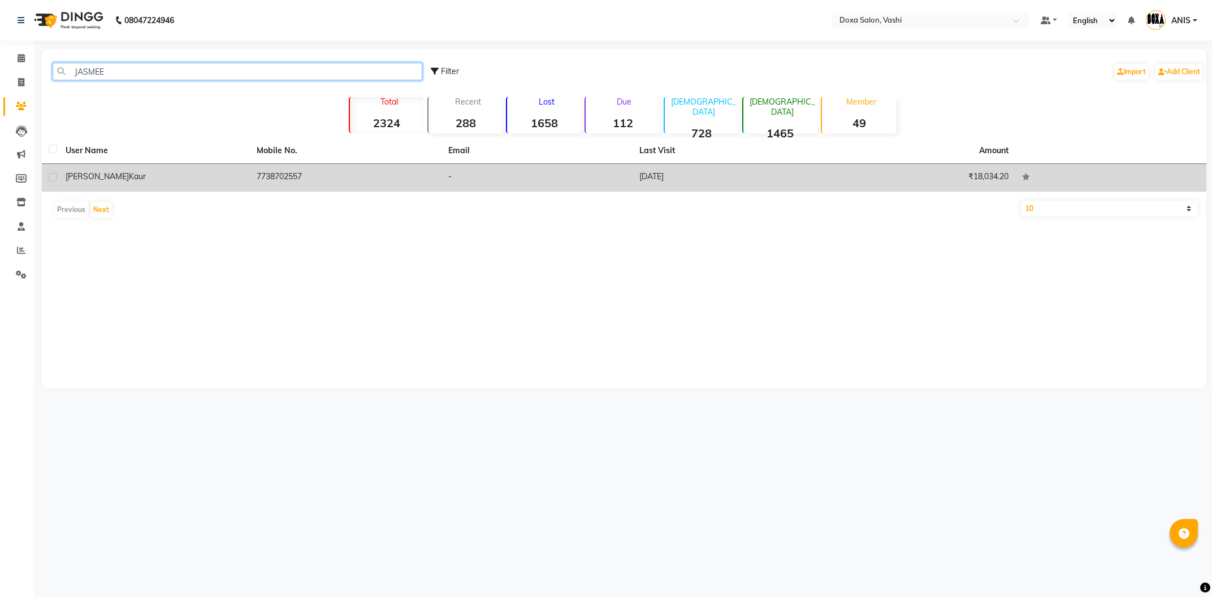
type input "JASMEE"
click at [480, 177] on td "-" at bounding box center [536, 178] width 191 height 28
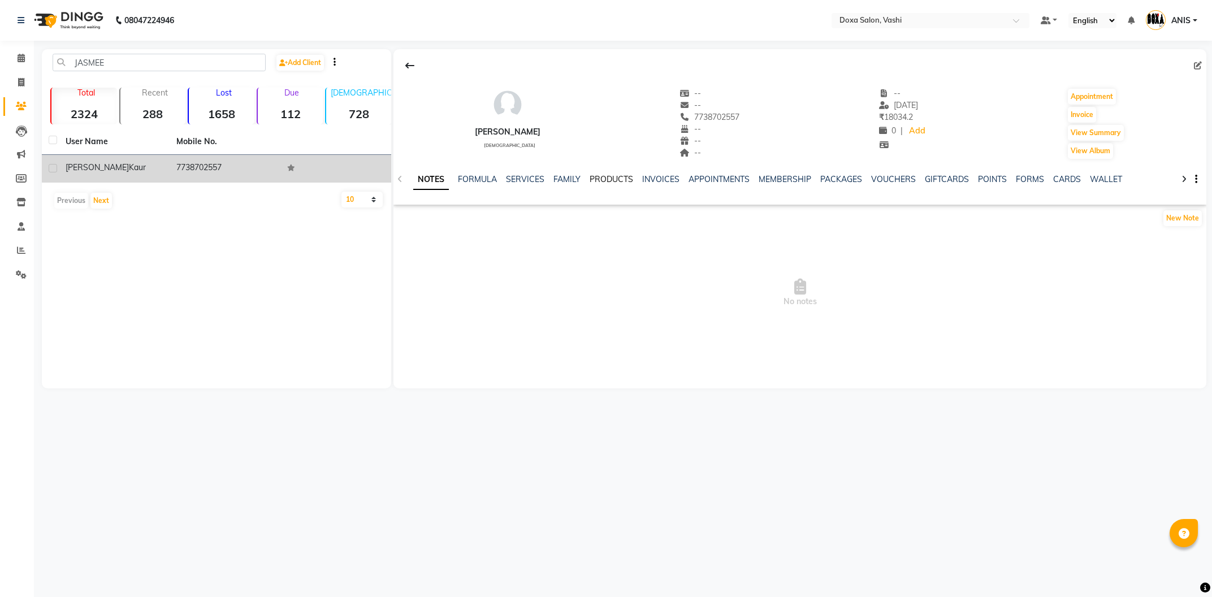
click at [610, 175] on link "PRODUCTS" at bounding box center [612, 179] width 44 height 10
click at [611, 183] on ul "NOTES FORMULA SERVICES FAMILY PRODUCTS INVOICES APPOINTMENTS MEMBERSHIP PACKAGE…" at bounding box center [745, 180] width 718 height 12
click at [626, 179] on link "INVOICES" at bounding box center [633, 179] width 37 height 10
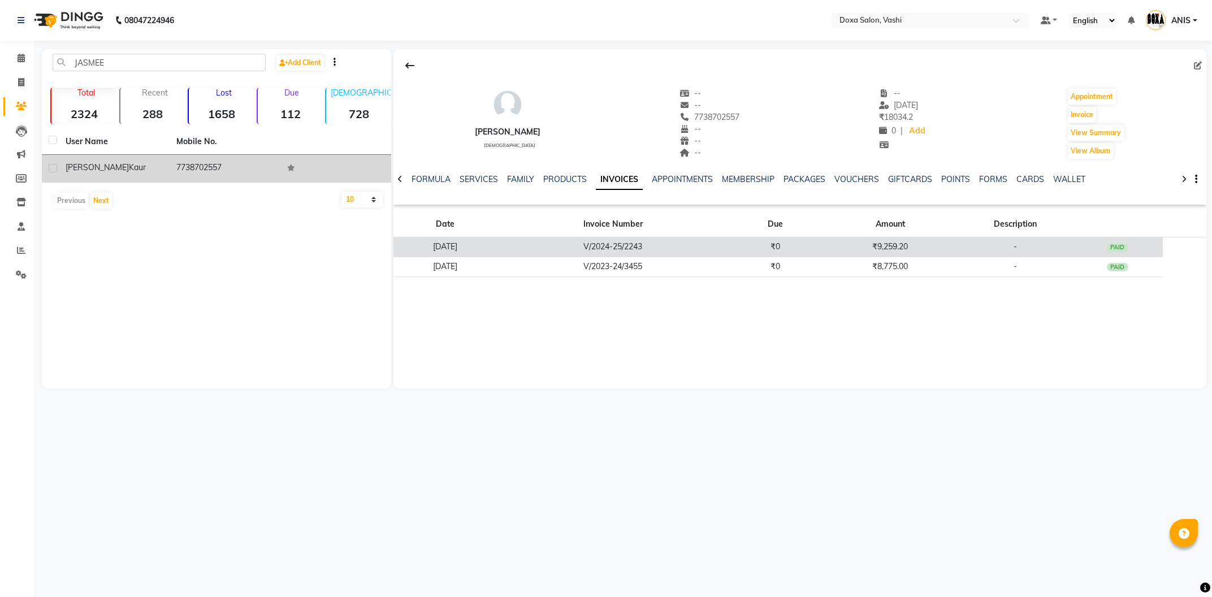
click at [645, 253] on td "V/2024-25/2243" at bounding box center [612, 247] width 233 height 20
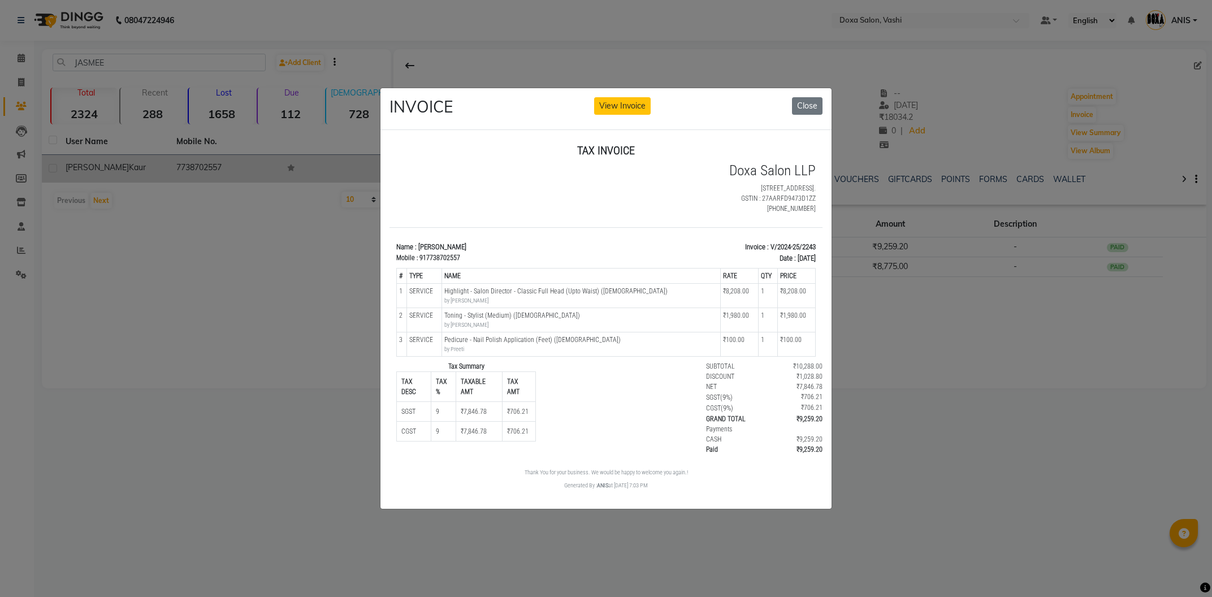
click at [838, 366] on ngb-modal-window "INVOICE View Invoice Close" at bounding box center [606, 298] width 1212 height 597
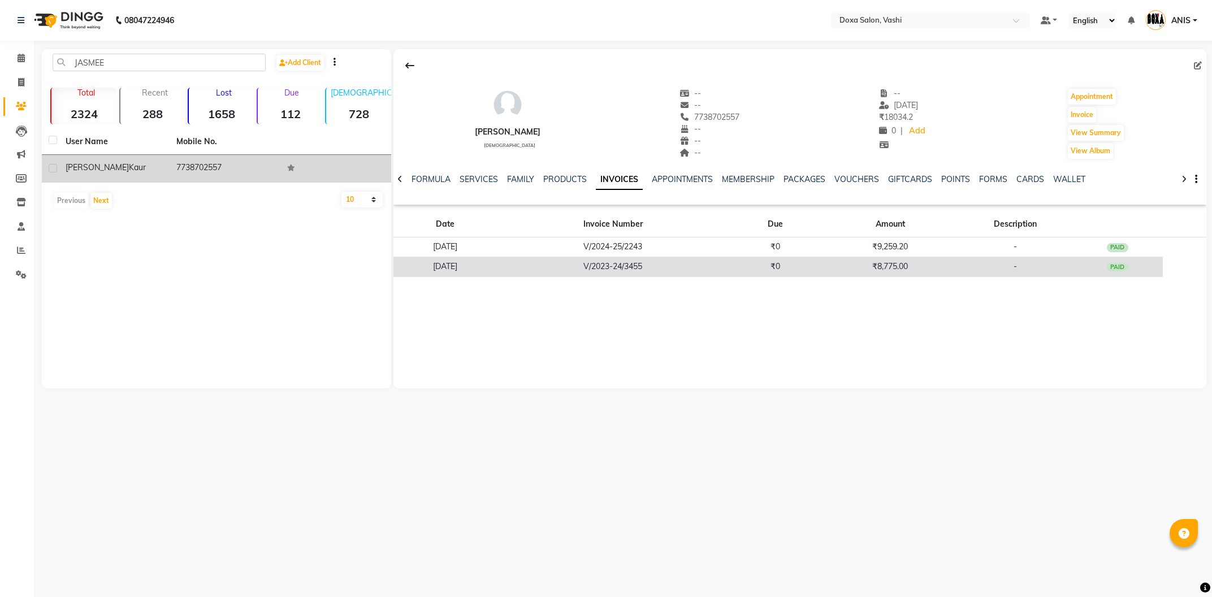
click at [891, 264] on td "₹8,775.00" at bounding box center [889, 267] width 137 height 20
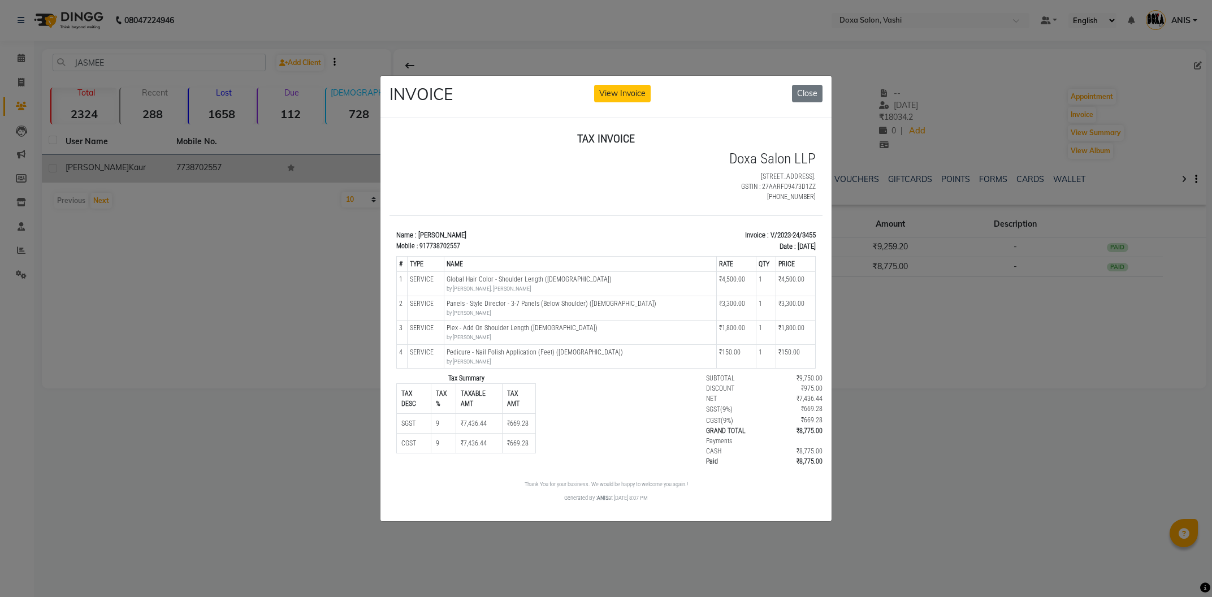
click at [892, 281] on ngb-modal-window "INVOICE View Invoice Close" at bounding box center [606, 298] width 1212 height 597
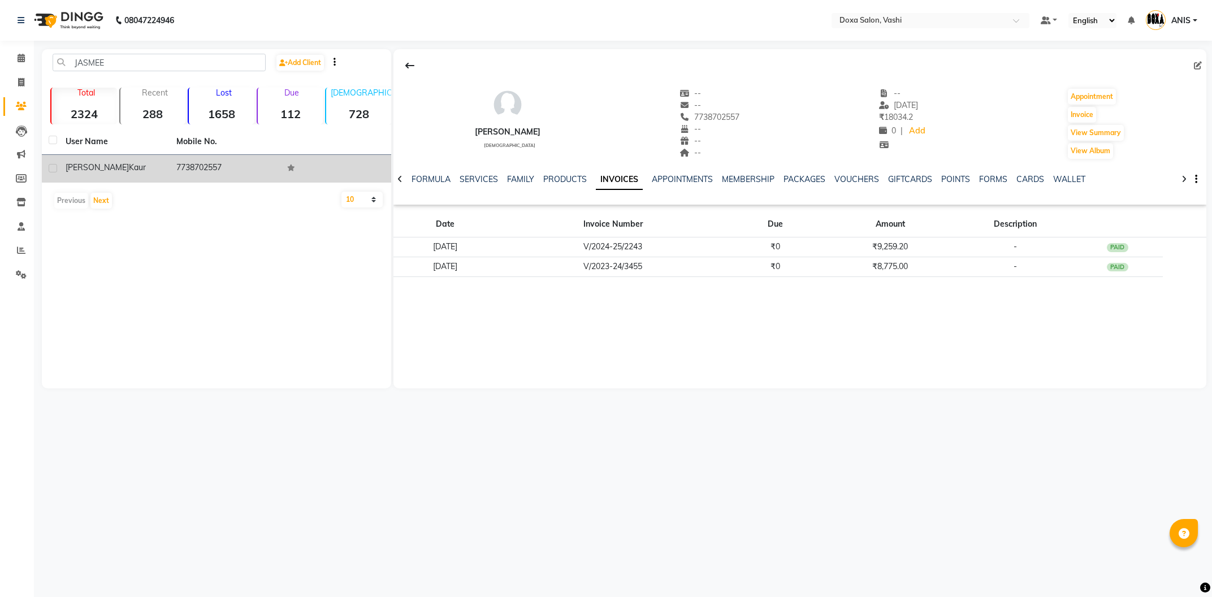
click at [14, 45] on div "Calendar Invoice Clients Leads Marketing Members Inventory Staff Reports Settin…" at bounding box center [76, 306] width 153 height 548
click at [18, 53] on span at bounding box center [21, 58] width 20 height 13
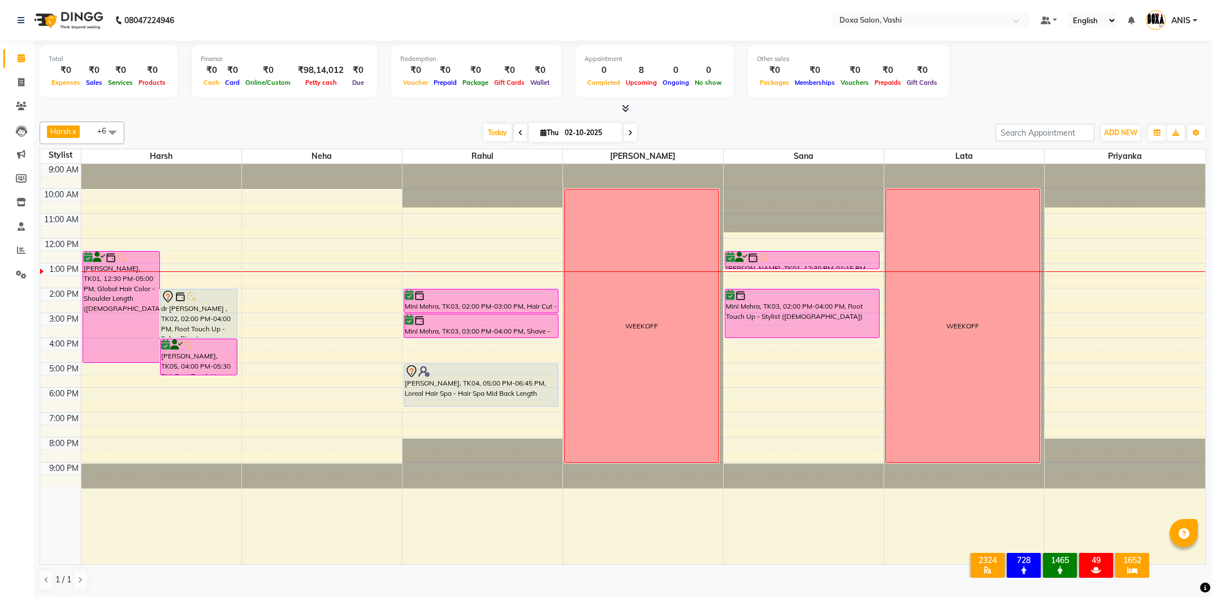
click at [628, 135] on icon at bounding box center [630, 132] width 5 height 7
type input "03-10-2025"
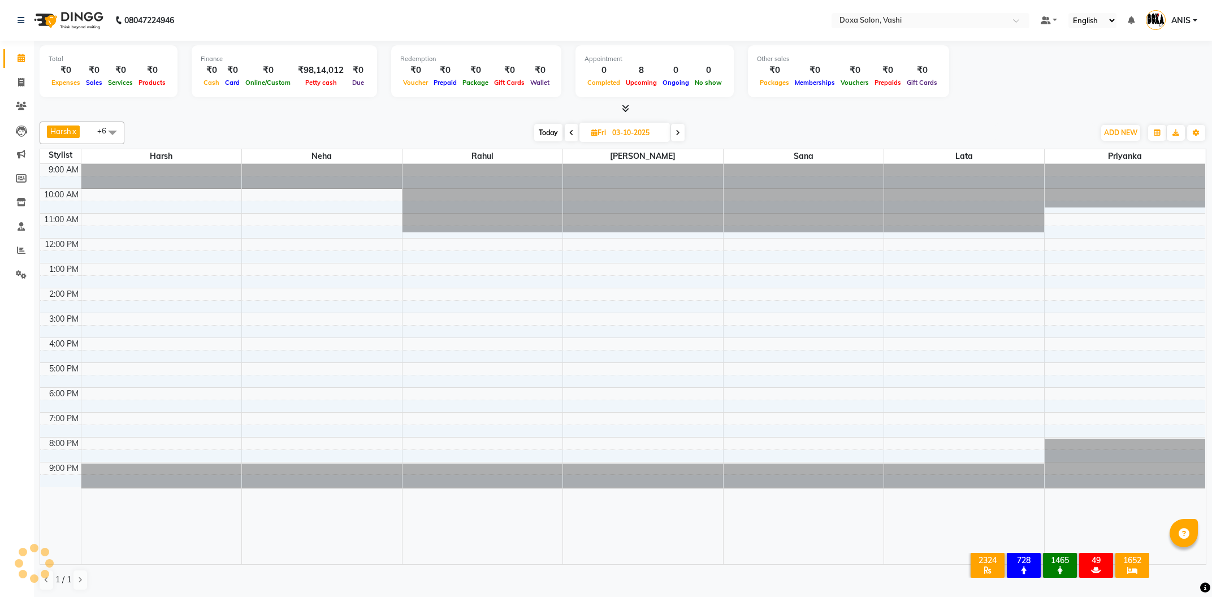
click at [624, 135] on input "03-10-2025" at bounding box center [637, 132] width 57 height 17
select select "10"
select select "2025"
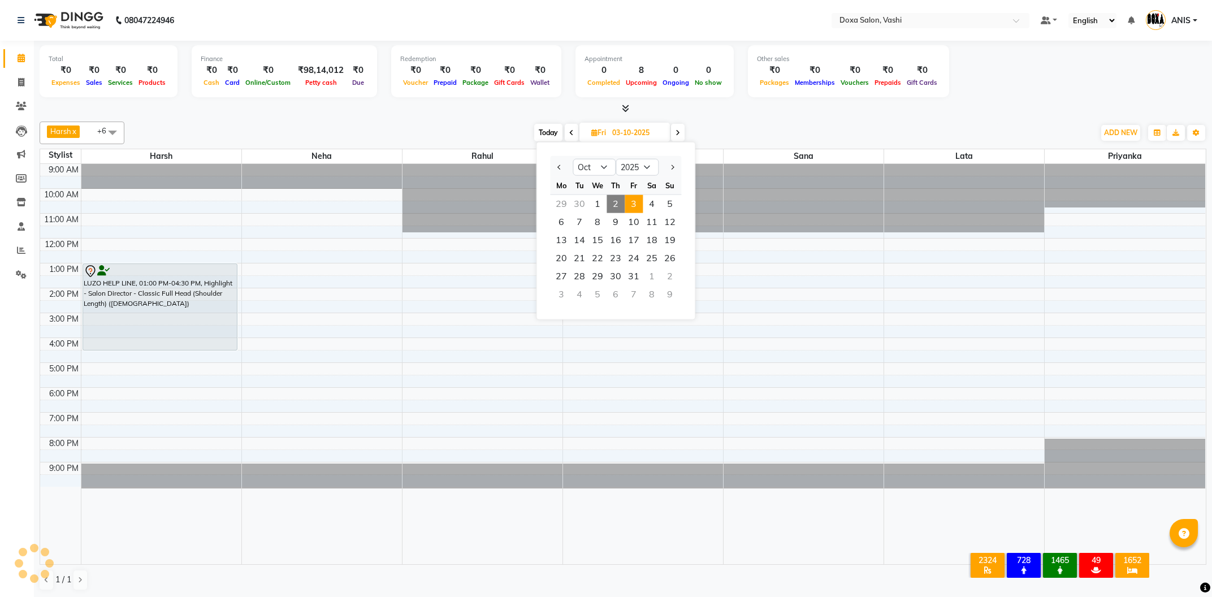
click at [682, 125] on span at bounding box center [678, 133] width 14 height 18
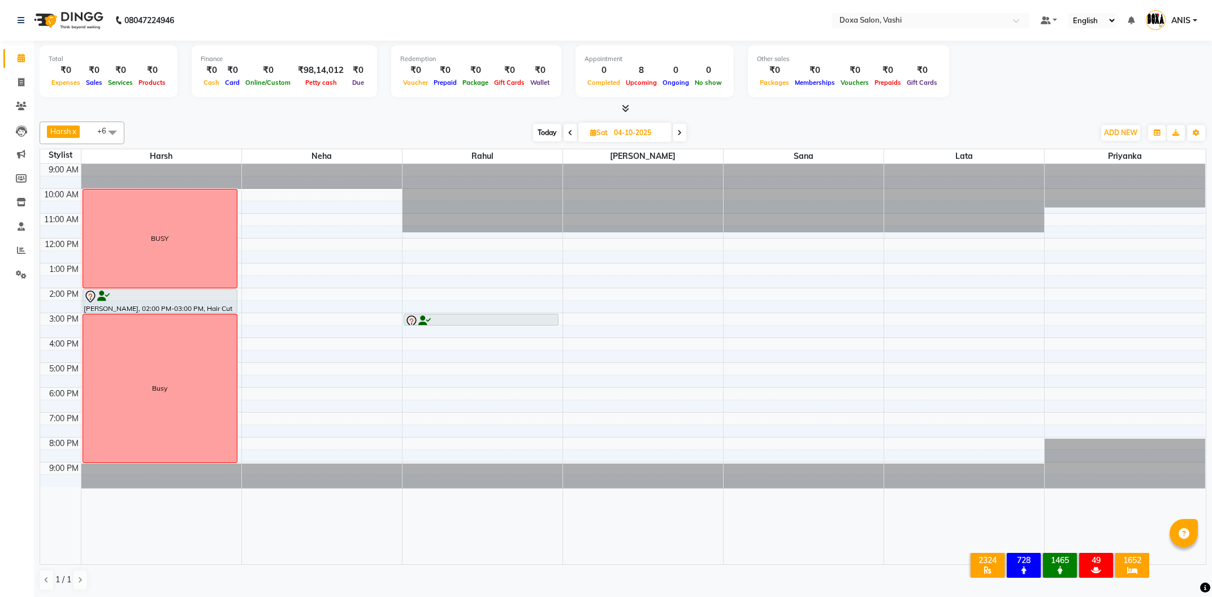
click at [682, 125] on span at bounding box center [680, 133] width 14 height 18
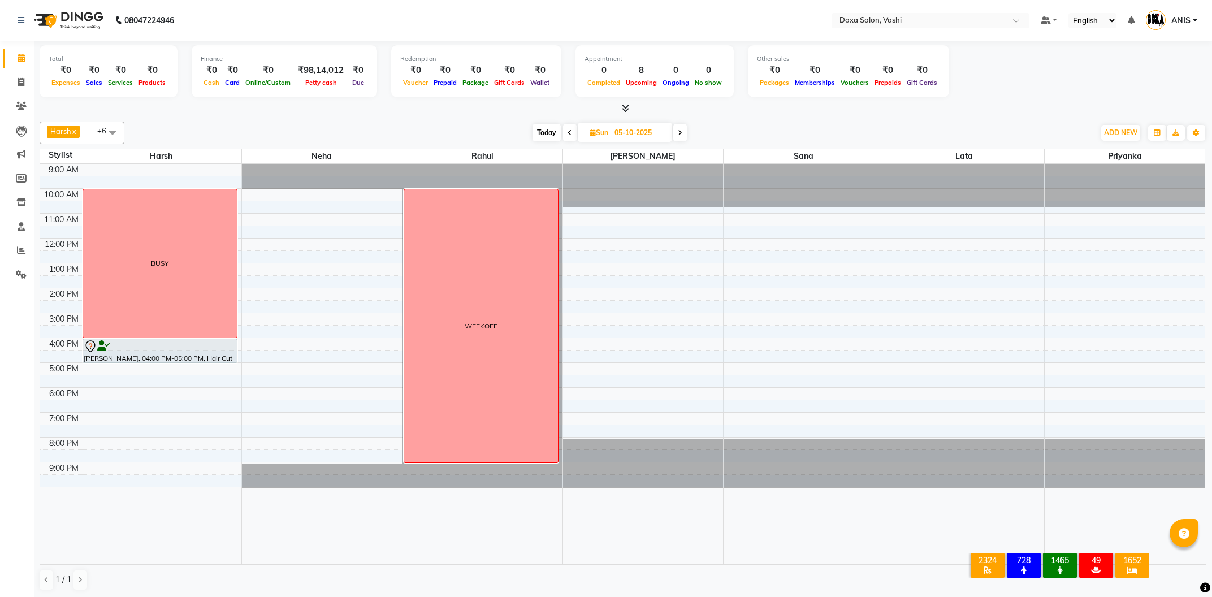
click at [682, 134] on icon at bounding box center [680, 132] width 5 height 7
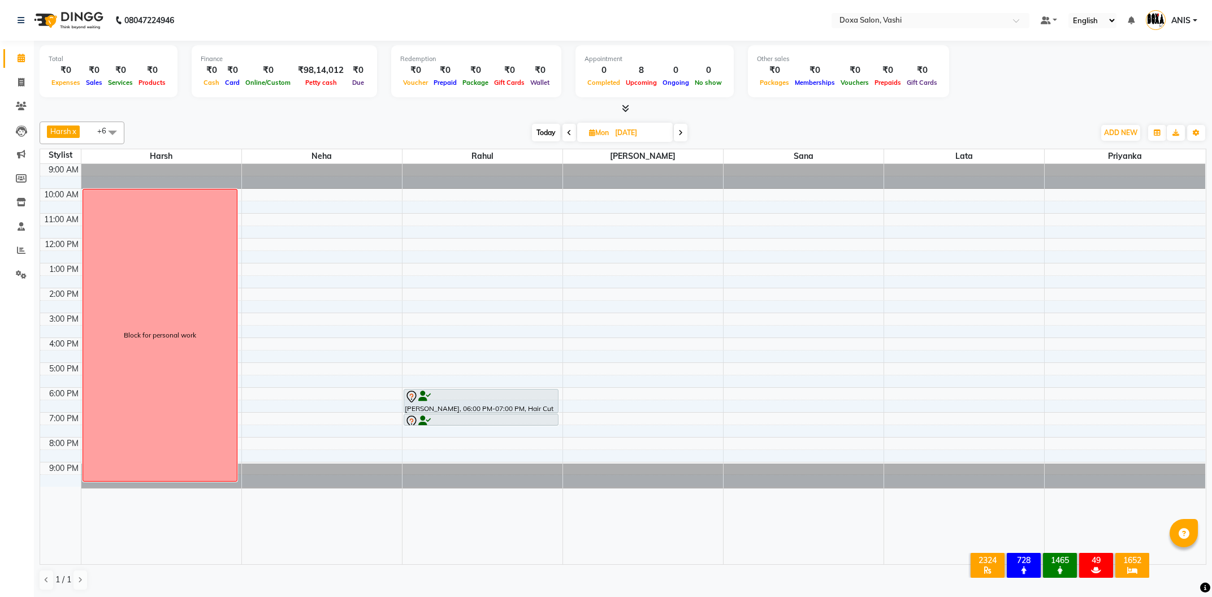
click at [682, 134] on icon at bounding box center [680, 132] width 5 height 7
type input "07-10-2025"
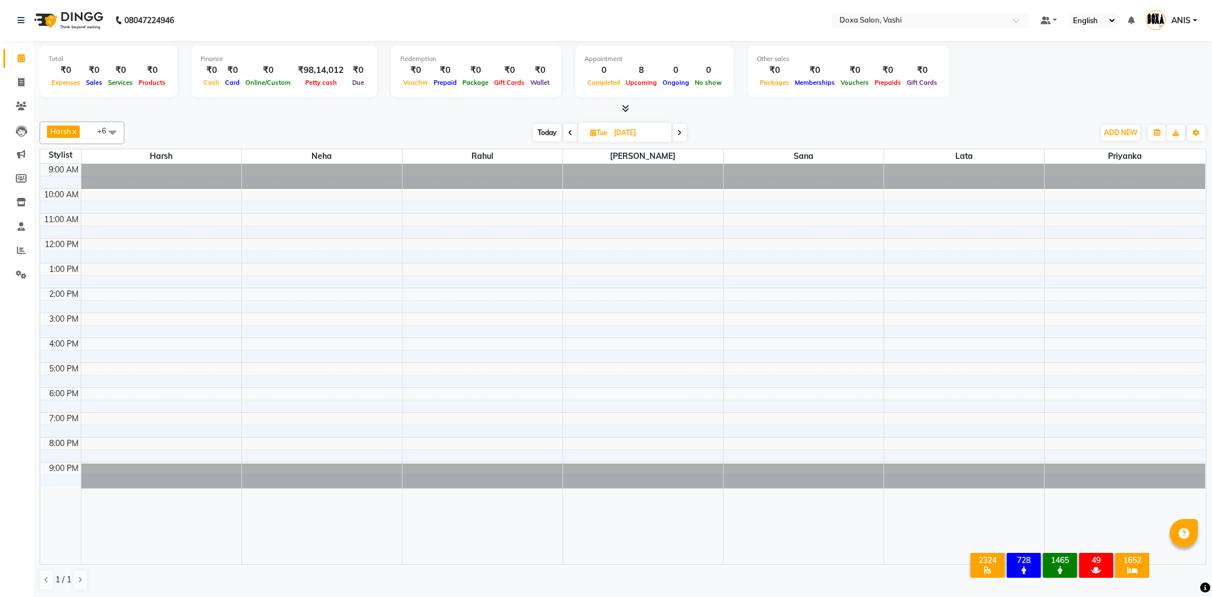
click at [127, 194] on div "9:00 AM 10:00 AM 11:00 AM 12:00 PM 1:00 PM 2:00 PM 3:00 PM 4:00 PM 5:00 PM 6:00…" at bounding box center [622, 364] width 1165 height 400
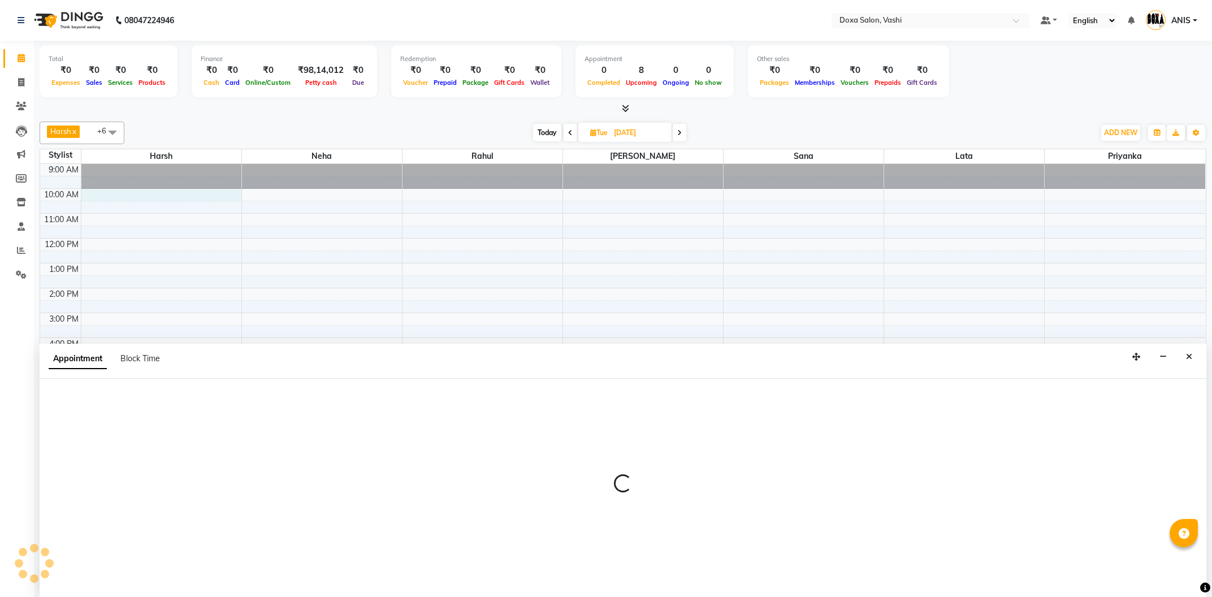
select select "6423"
select select "tentative"
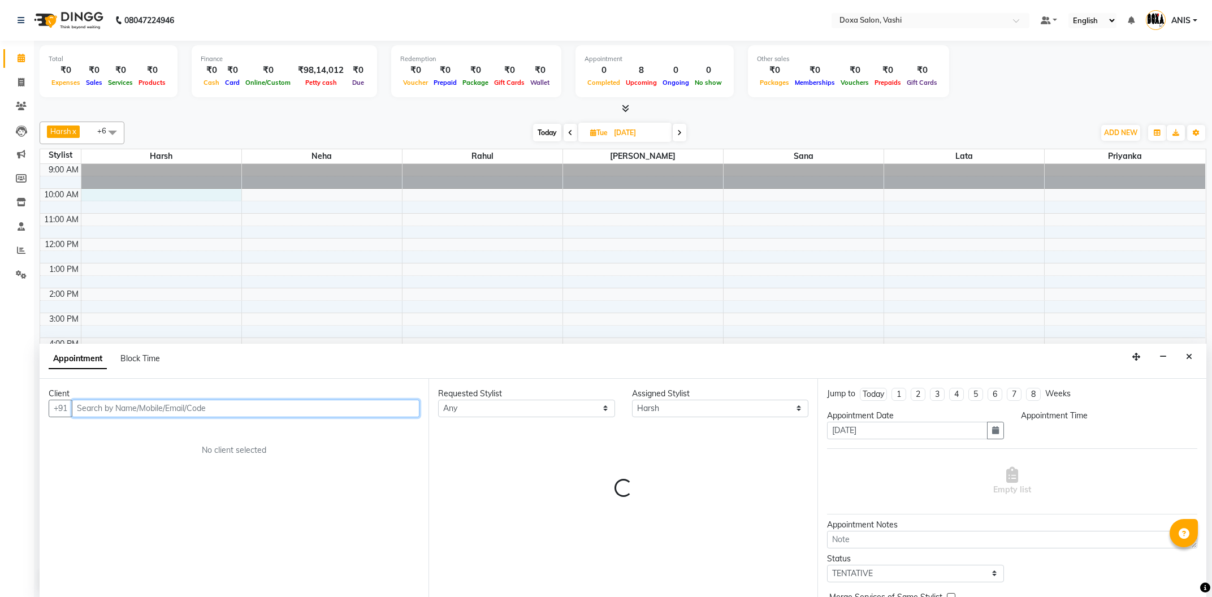
select select "600"
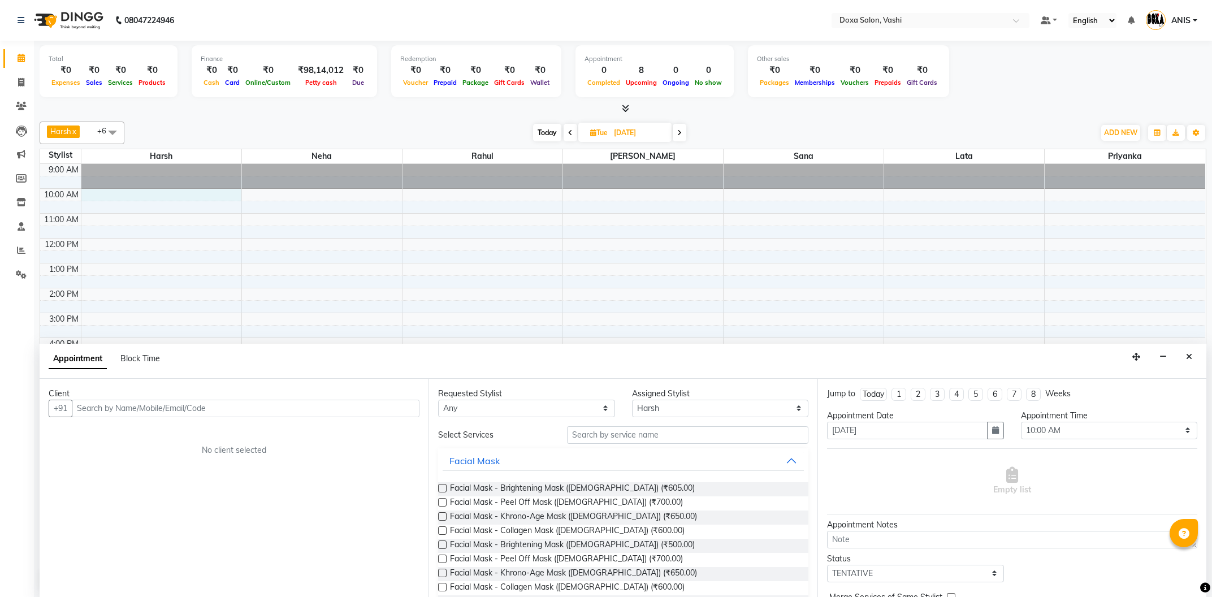
click at [141, 353] on div "Block Time" at bounding box center [140, 359] width 40 height 12
click at [135, 358] on span "Block Time" at bounding box center [140, 358] width 40 height 10
select select "6423"
select select "600"
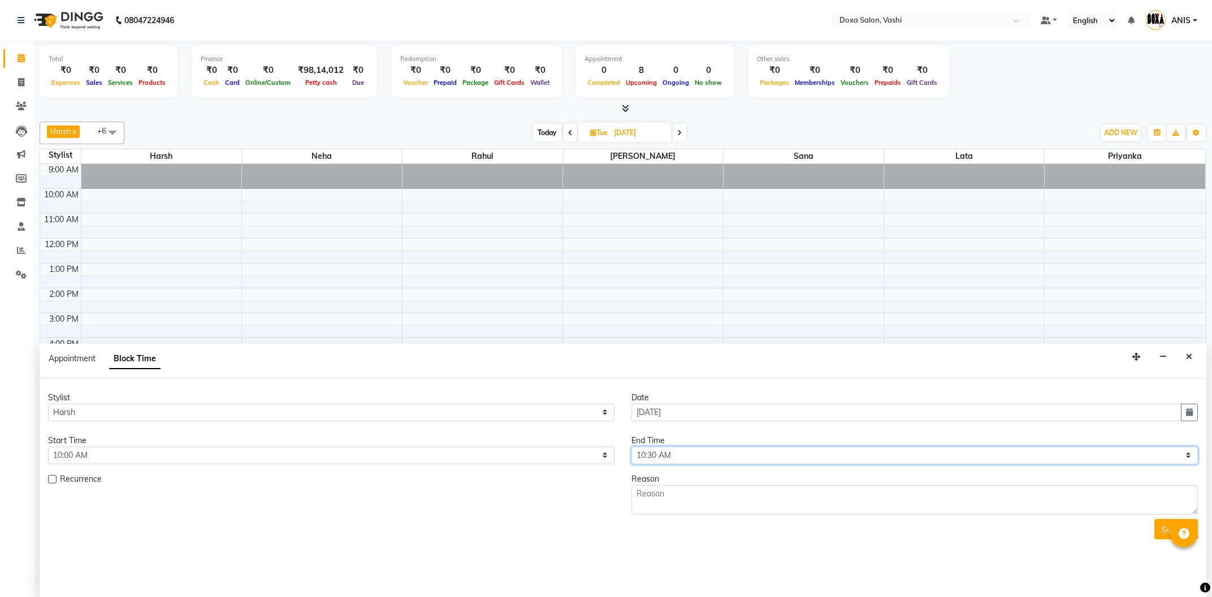
click at [631, 447] on select "Select 10:00 AM 10:15 AM 10:30 AM 10:45 AM 11:00 AM 11:15 AM 11:30 AM 11:45 AM …" at bounding box center [914, 456] width 566 height 18
select select "1260"
click option "09:00 PM" at bounding box center [0, 0] width 0 height 0
click at [666, 516] on form "Stylist Select Faizan Harsh Lata Neha Niraj Prajwal Priyanka Rahul Sana Date 07…" at bounding box center [623, 466] width 1150 height 148
click at [669, 501] on textarea at bounding box center [914, 499] width 566 height 29
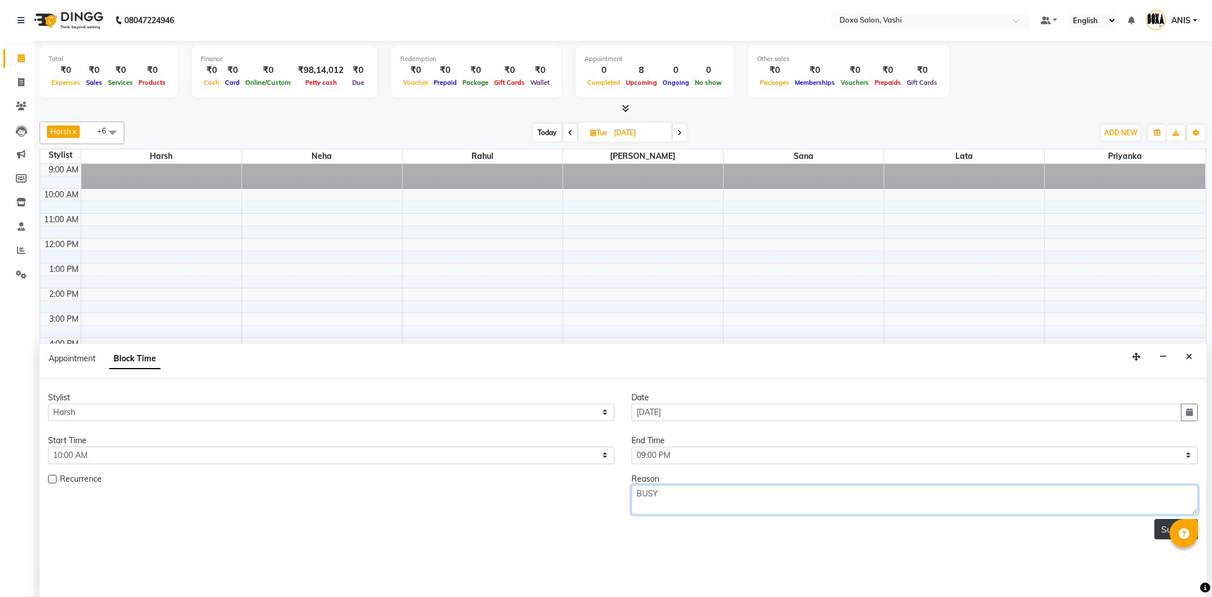
type textarea "BUSY"
click at [1159, 526] on button "Submit" at bounding box center [1176, 529] width 44 height 20
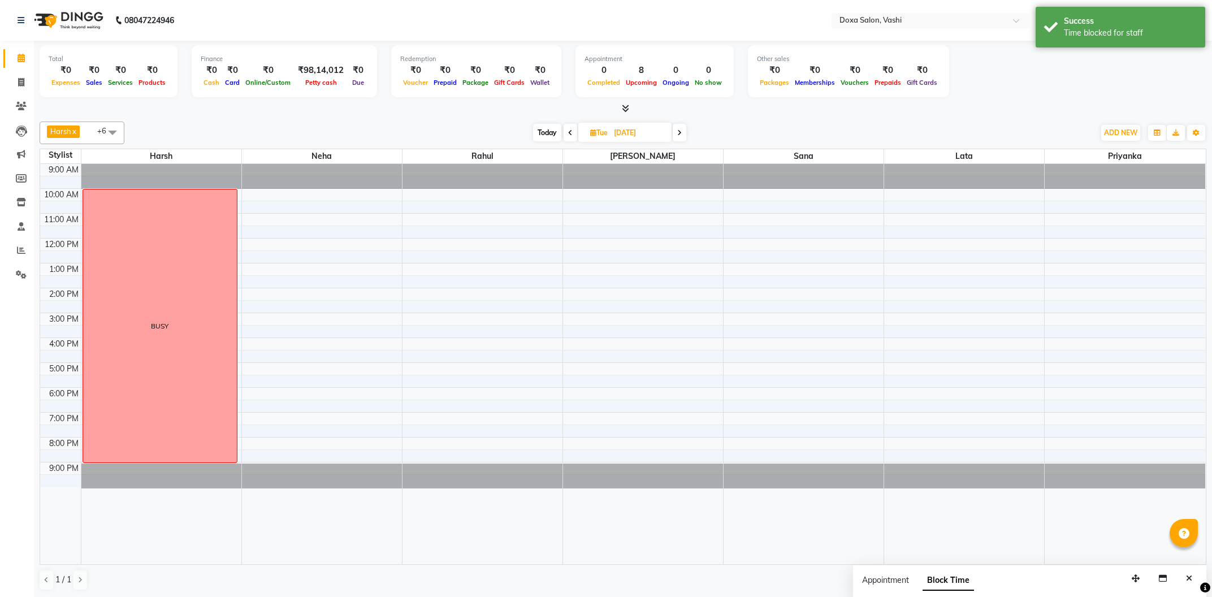
click at [681, 135] on icon at bounding box center [679, 132] width 5 height 7
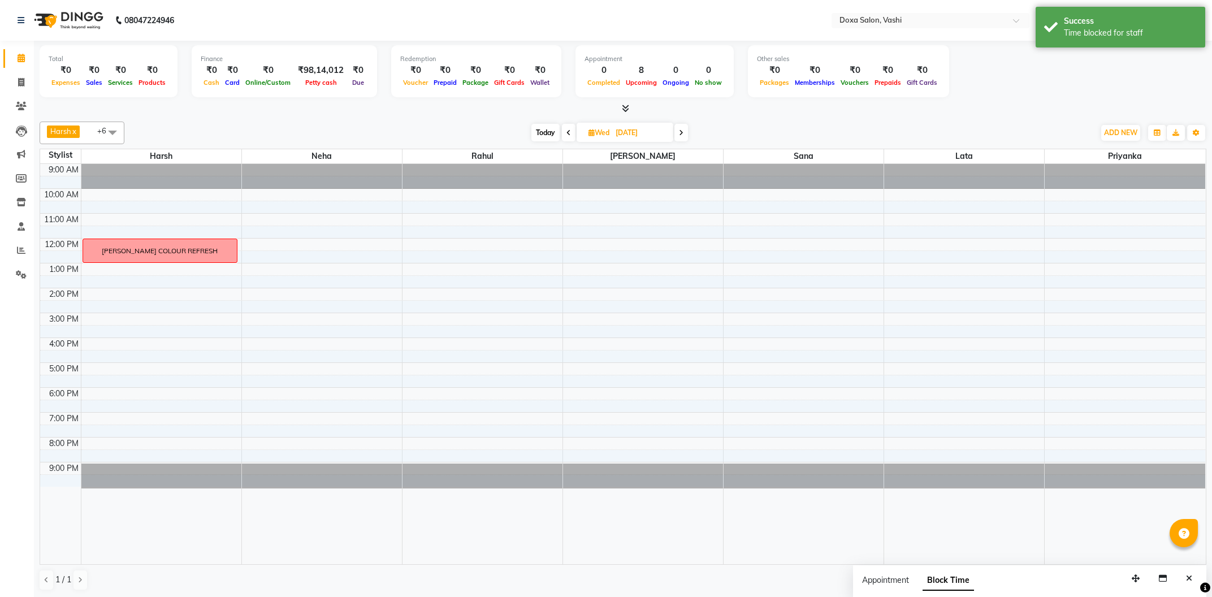
click at [539, 133] on span "Today" at bounding box center [545, 133] width 28 height 18
type input "02-10-2025"
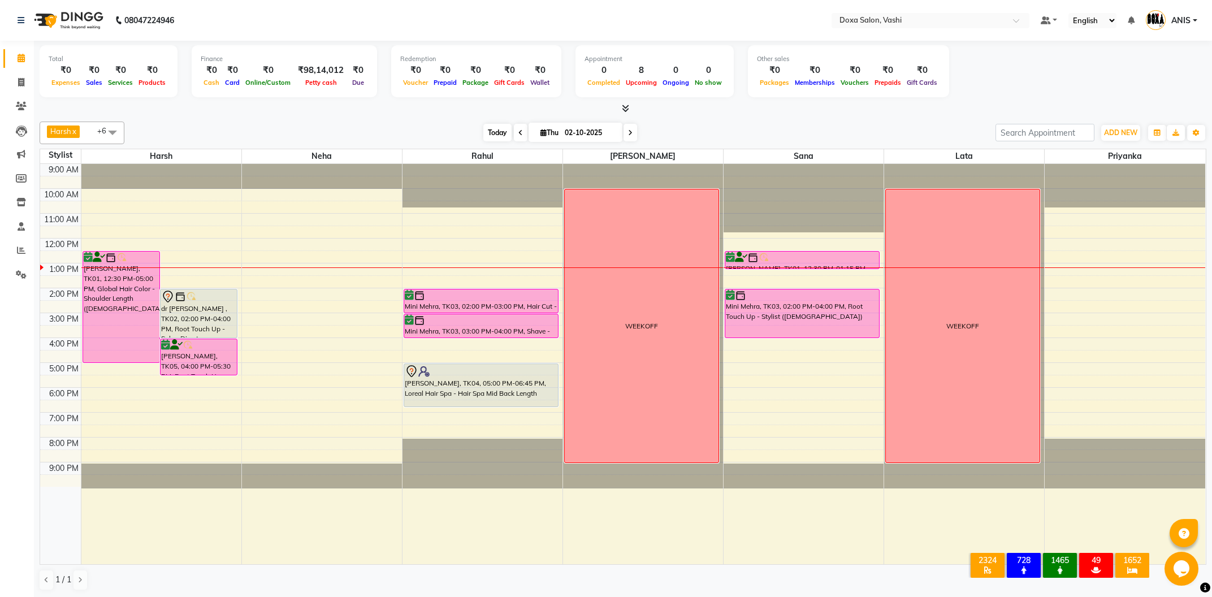
click at [486, 140] on span "Today" at bounding box center [497, 133] width 28 height 18
click at [818, 139] on div "Today Thu 02-10-2025" at bounding box center [560, 132] width 860 height 17
click at [710, 115] on div "Total ₹0 Expenses ₹0 Sales ₹0 Services ₹0 Products Finance ₹0 Cash ₹0 Card ₹0 O…" at bounding box center [623, 319] width 1178 height 557
click at [17, 87] on span at bounding box center [21, 82] width 20 height 13
select select "service"
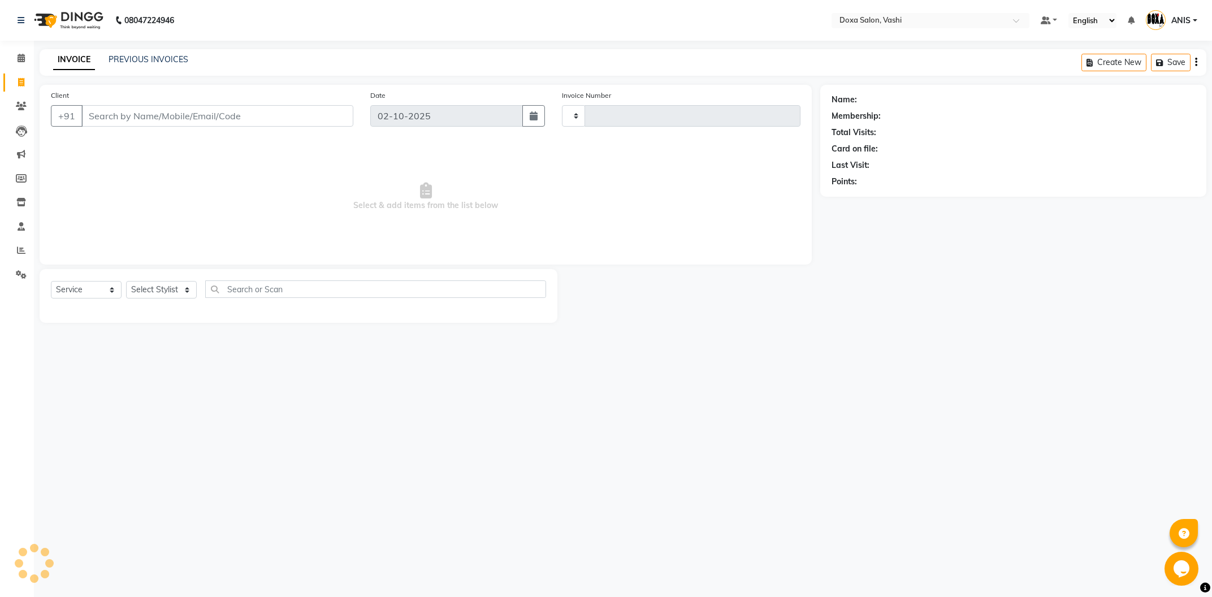
type input "1271"
select select "416"
click at [126, 281] on select "Select Stylist [PERSON_NAME] BUDHE [PERSON_NAME] [PERSON_NAME] i pad 11 i pad 9…" at bounding box center [164, 290] width 77 height 18
select select "70652"
click option "Priyanka" at bounding box center [0, 0] width 0 height 0
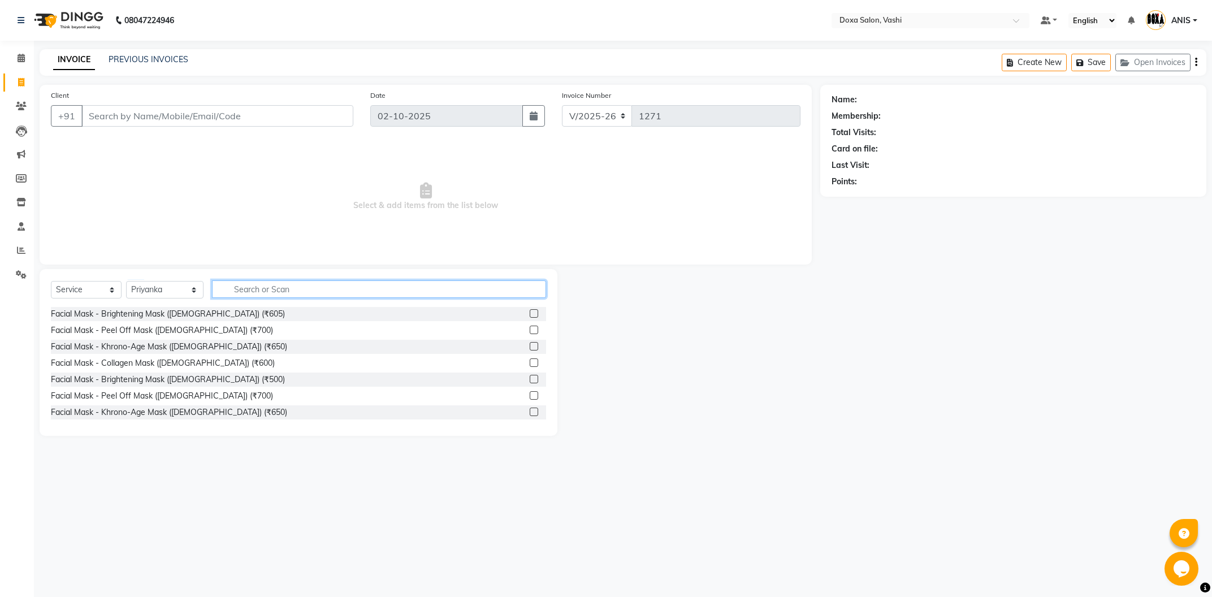
click at [250, 289] on input "text" at bounding box center [379, 289] width 334 height 18
type input "THREADING"
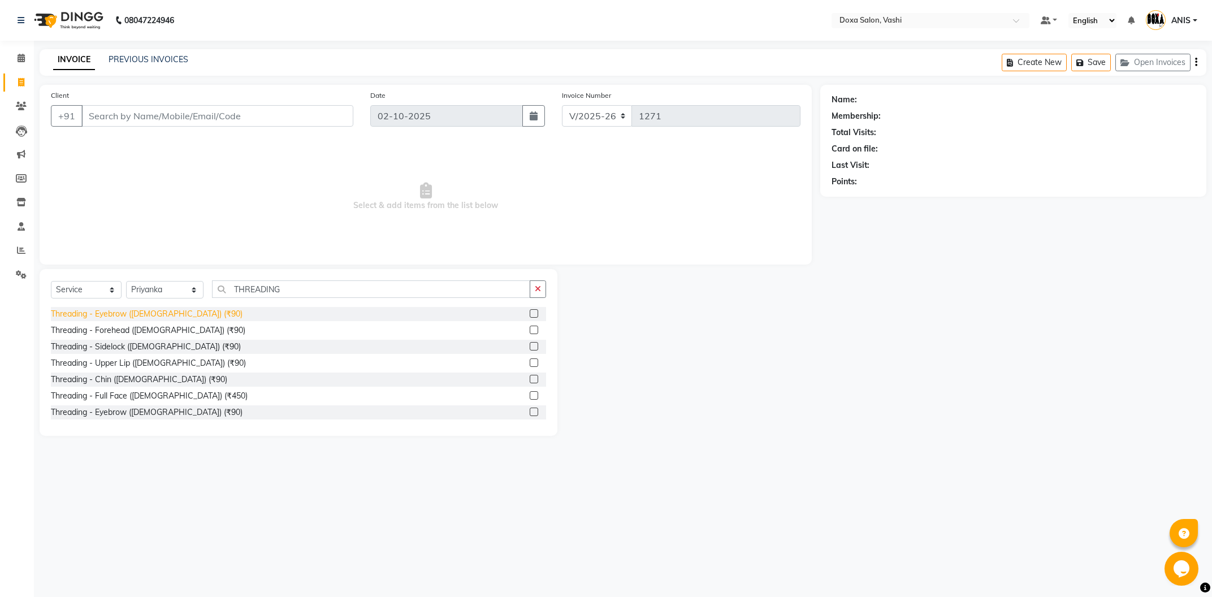
click at [158, 320] on div "Threading - Eyebrow ([DEMOGRAPHIC_DATA]) (₹90)" at bounding box center [147, 314] width 192 height 12
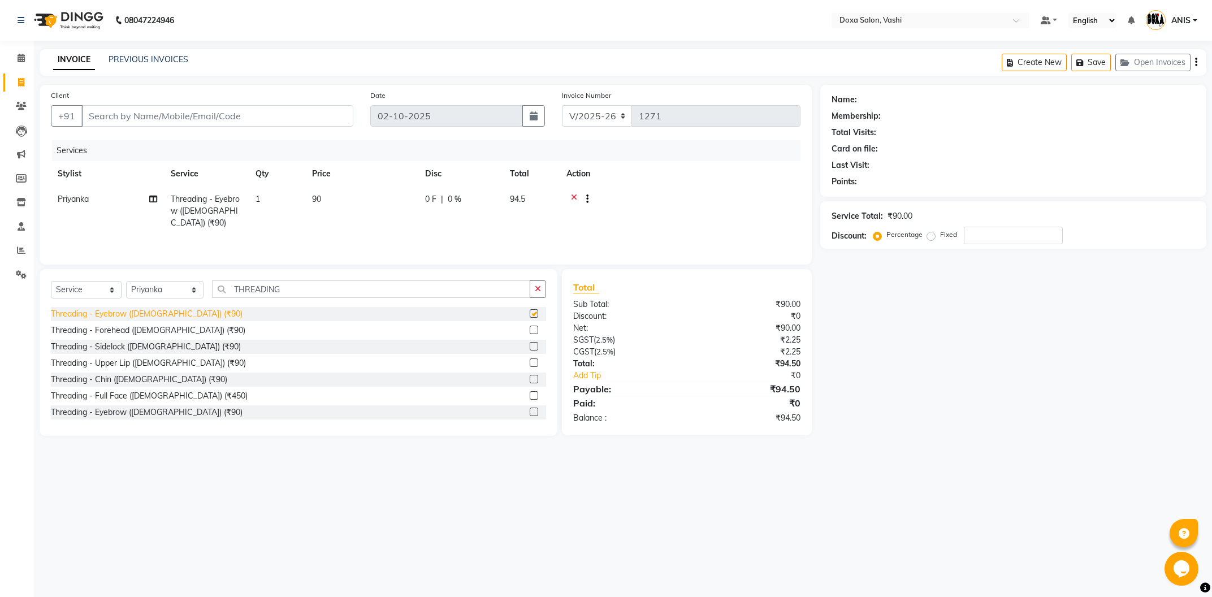
checkbox input "false"
click at [155, 363] on div "Threading - Upper Lip ([DEMOGRAPHIC_DATA]) (₹90)" at bounding box center [148, 363] width 195 height 12
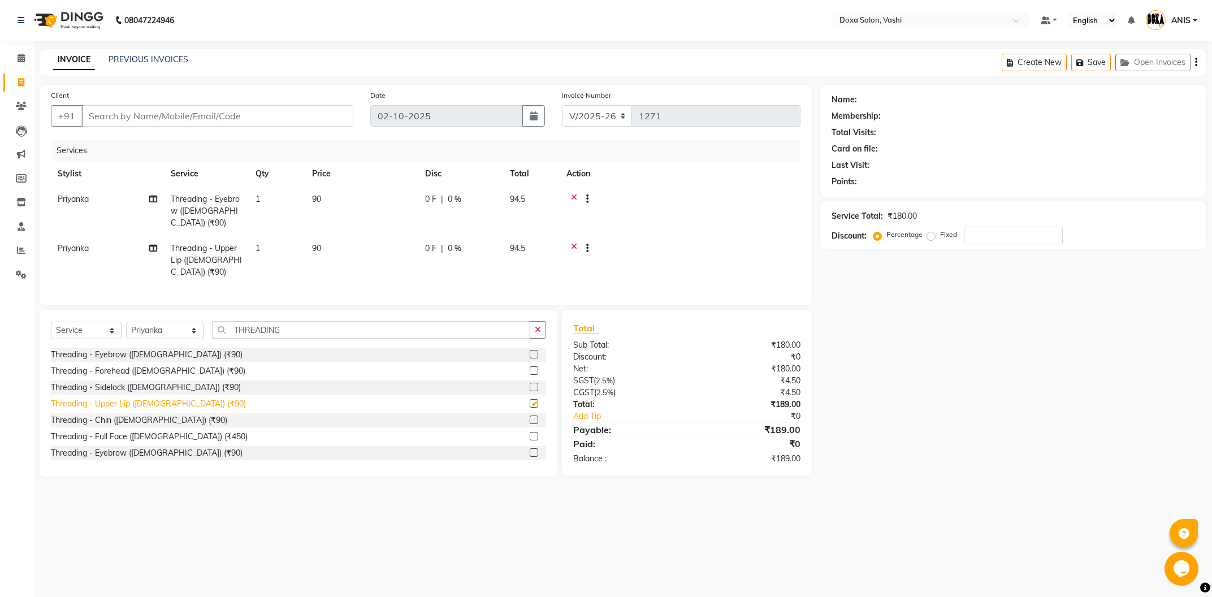
checkbox input "false"
click at [248, 124] on input "Client" at bounding box center [217, 115] width 272 height 21
type input "9"
type input "0"
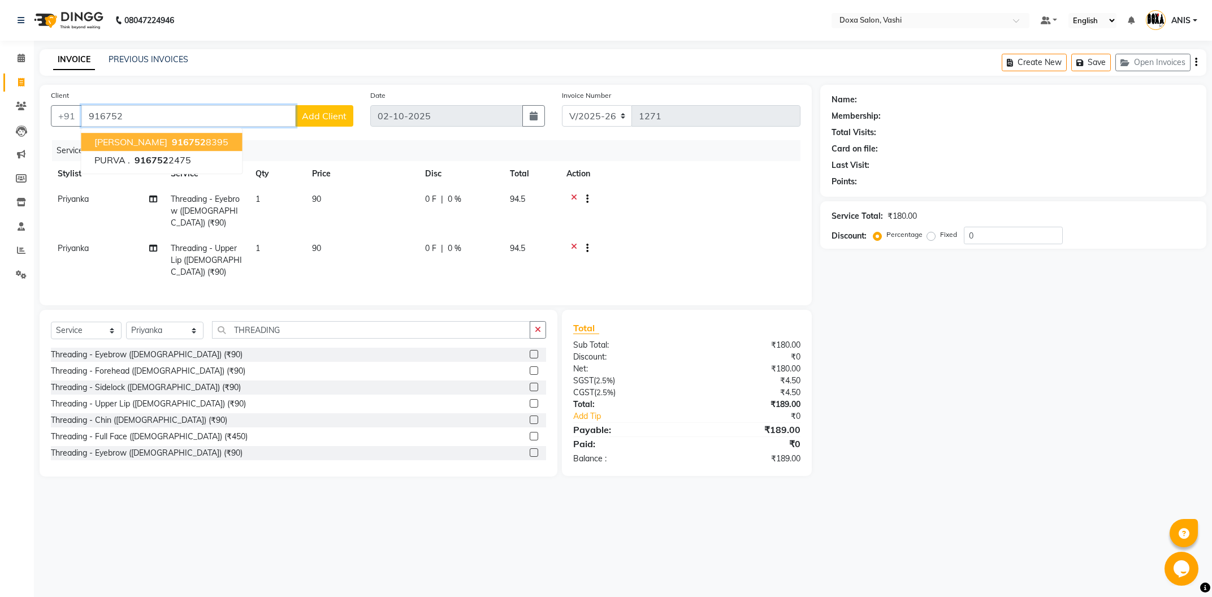
click at [205, 140] on button "[PERSON_NAME] 916752 8395" at bounding box center [161, 142] width 161 height 18
type input "9167528395"
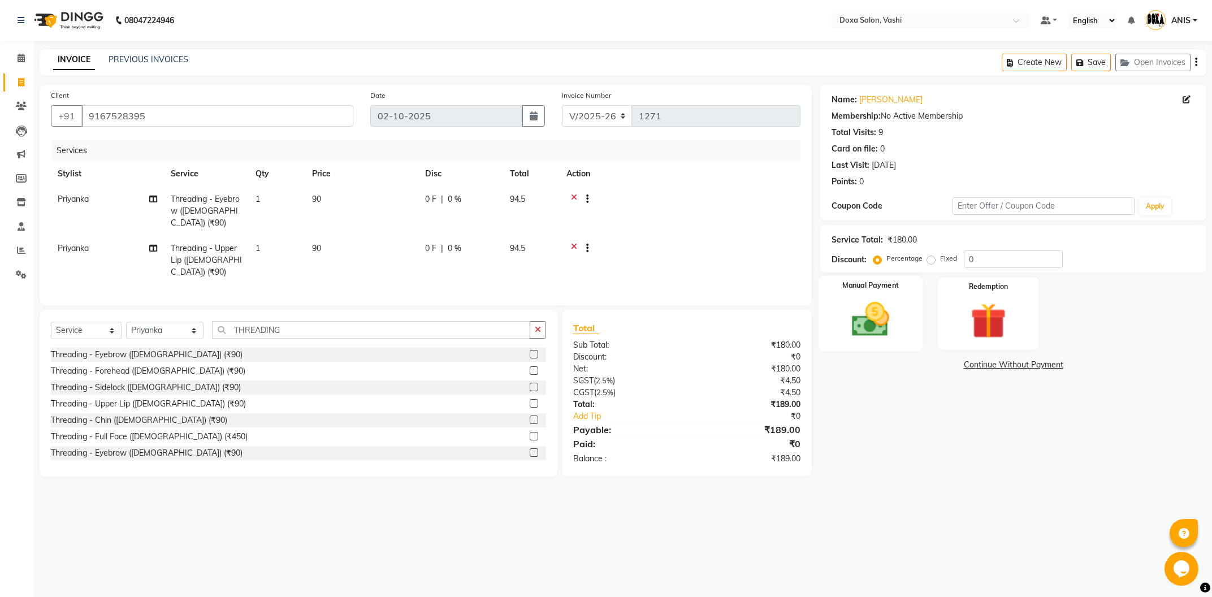
click at [894, 291] on label "Manual Payment" at bounding box center [870, 285] width 57 height 11
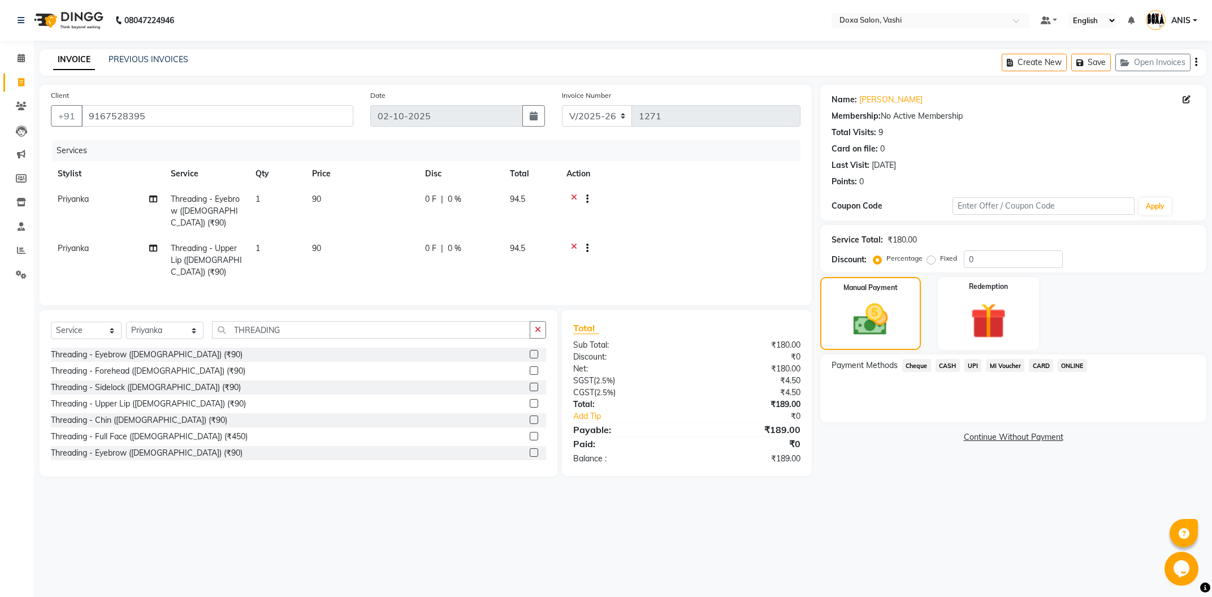
click at [956, 367] on span "CASH" at bounding box center [947, 365] width 24 height 13
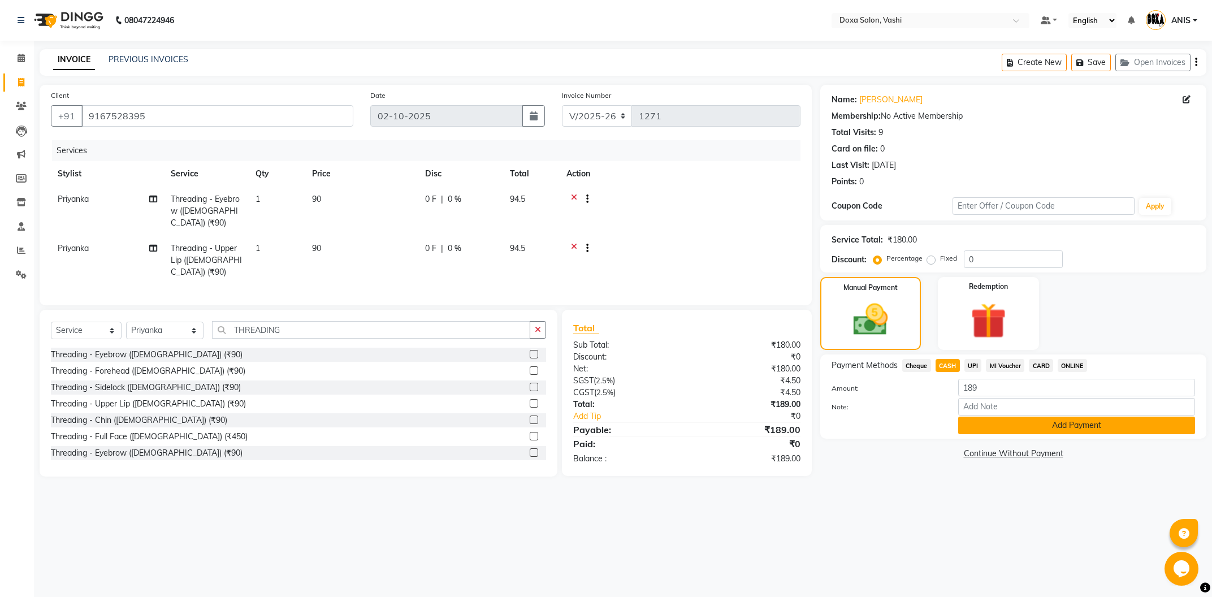
click at [1000, 418] on button "Add Payment" at bounding box center [1076, 426] width 237 height 18
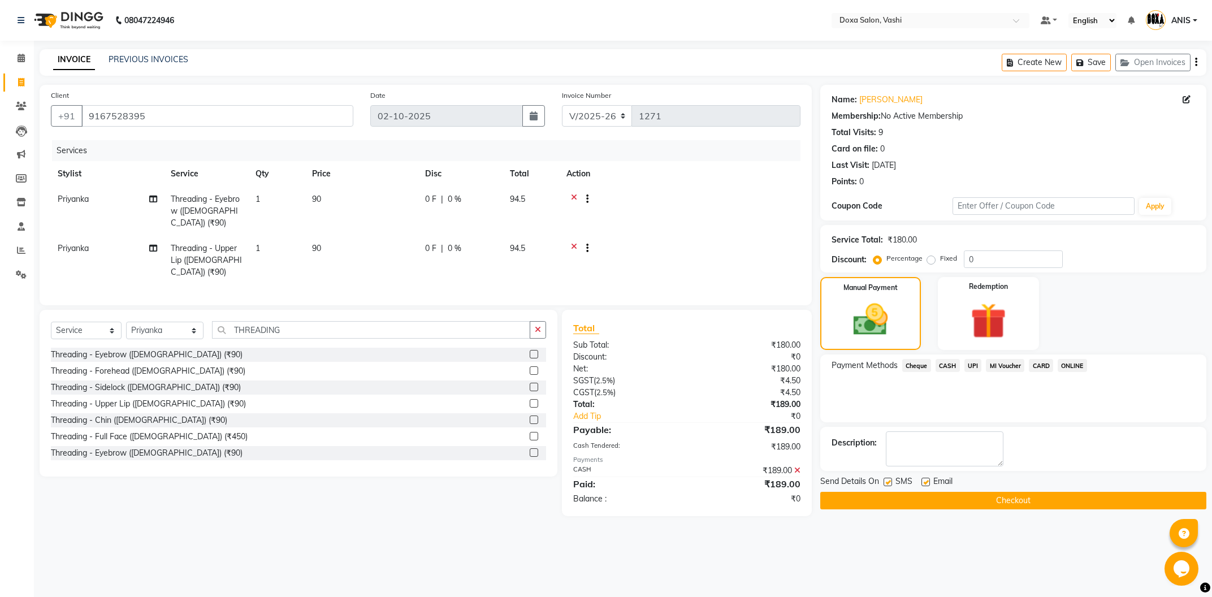
click at [1017, 498] on button "Checkout" at bounding box center [1013, 501] width 386 height 18
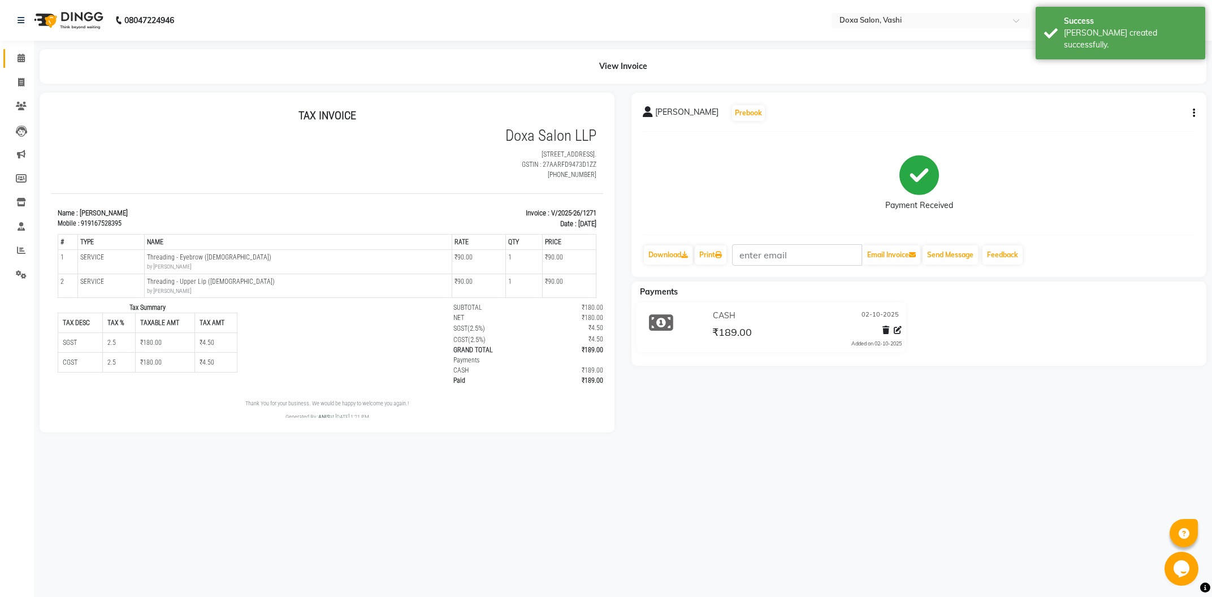
click at [10, 54] on link "Calendar" at bounding box center [16, 58] width 27 height 19
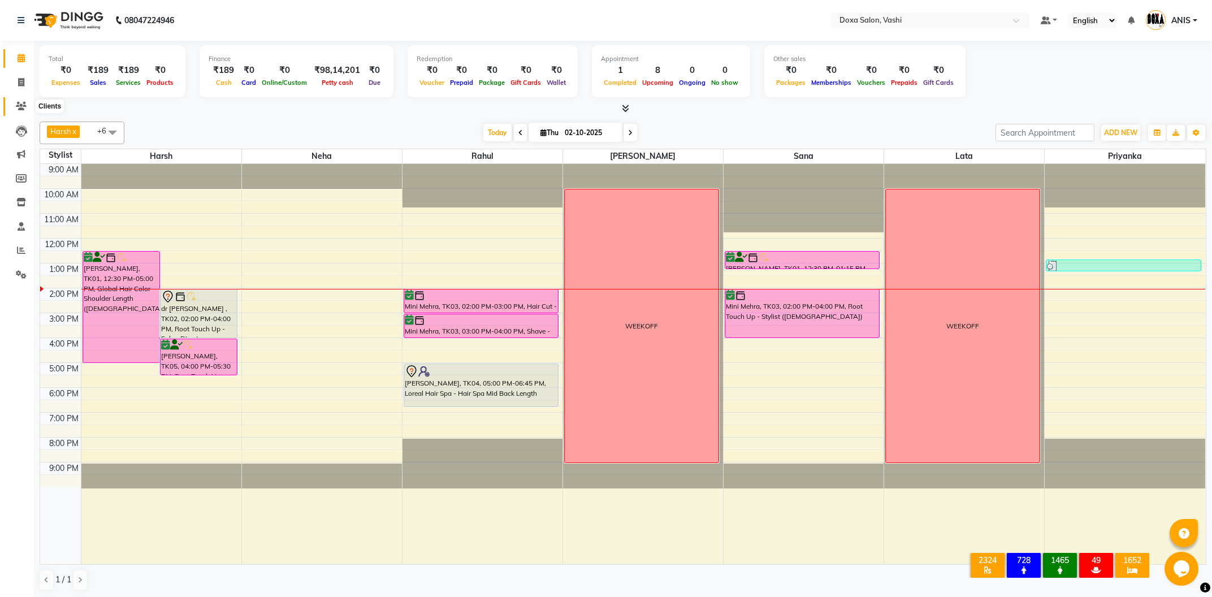
click at [23, 107] on icon at bounding box center [21, 106] width 11 height 8
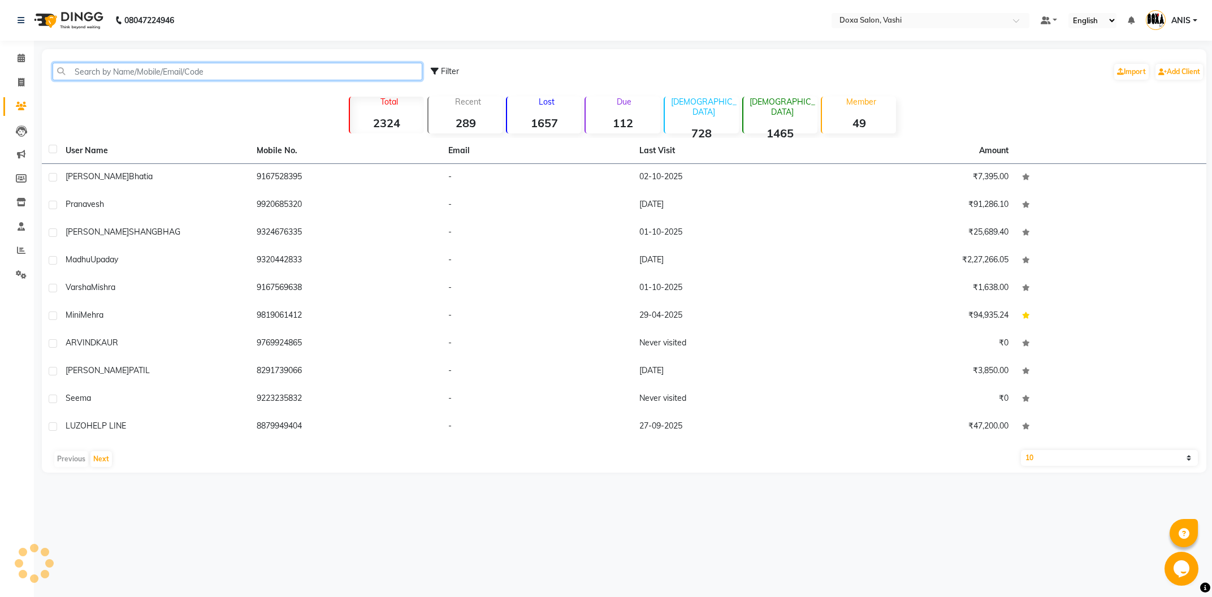
click at [97, 75] on input "text" at bounding box center [238, 72] width 370 height 18
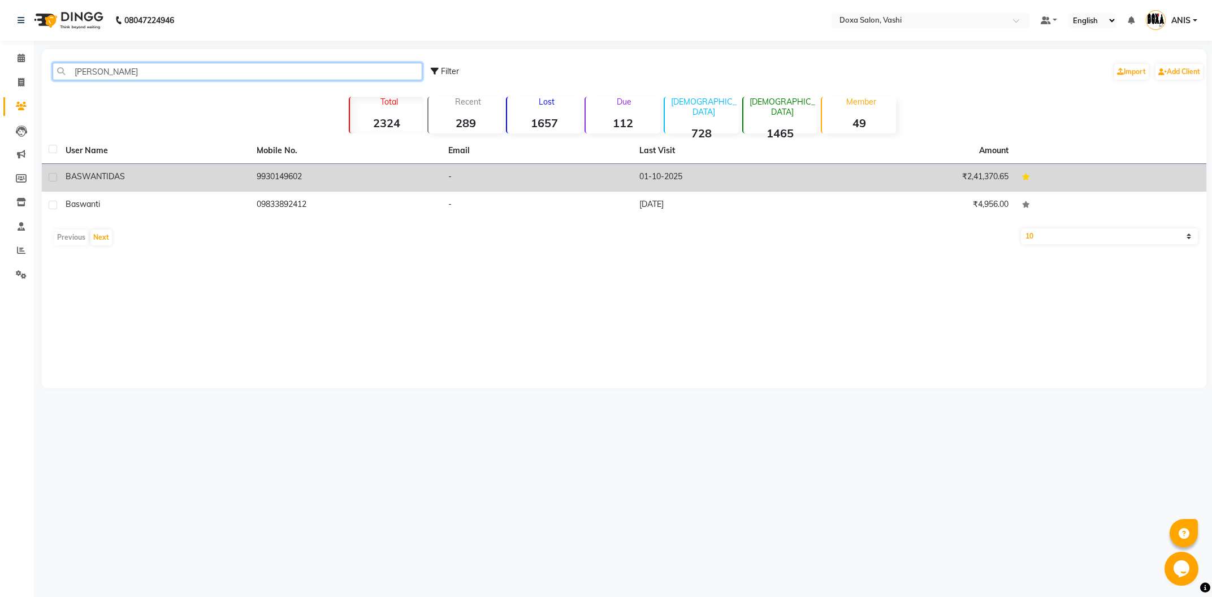
type input "[PERSON_NAME]"
click at [409, 180] on td "9930149602" at bounding box center [345, 178] width 191 height 28
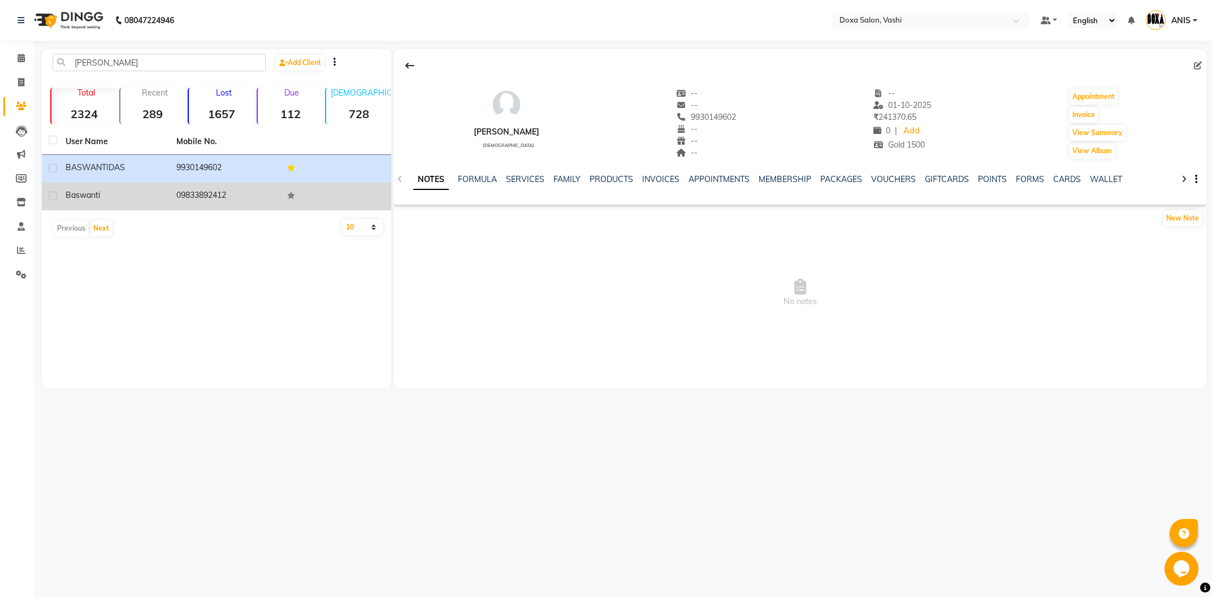
click at [280, 195] on td "09833892412" at bounding box center [225, 197] width 111 height 28
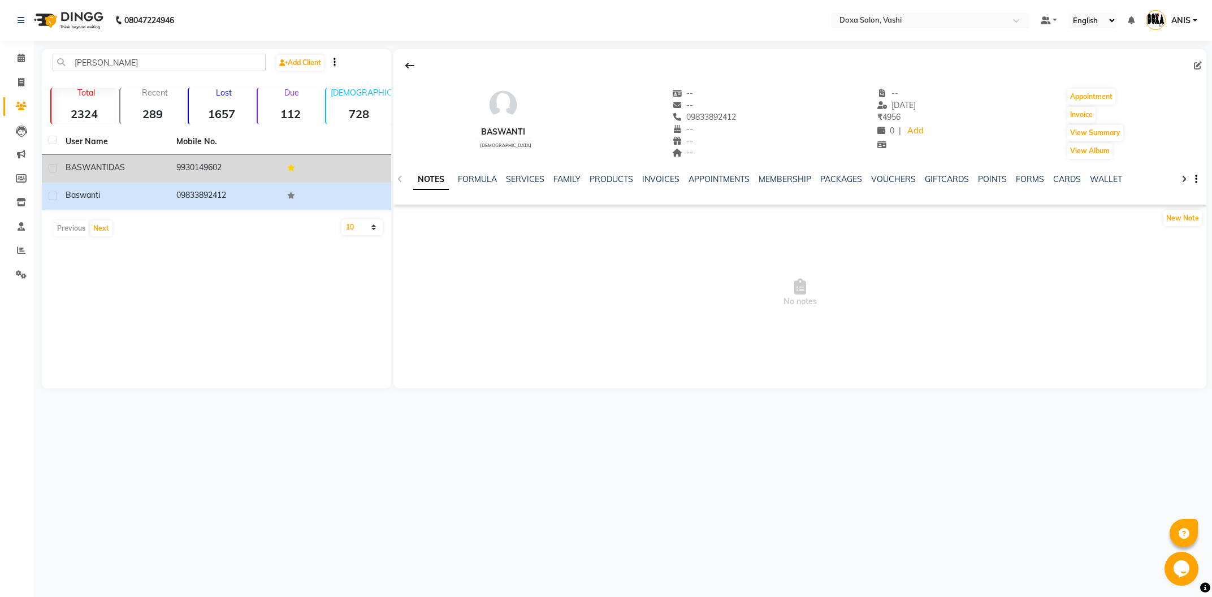
click at [263, 179] on td "9930149602" at bounding box center [225, 169] width 111 height 28
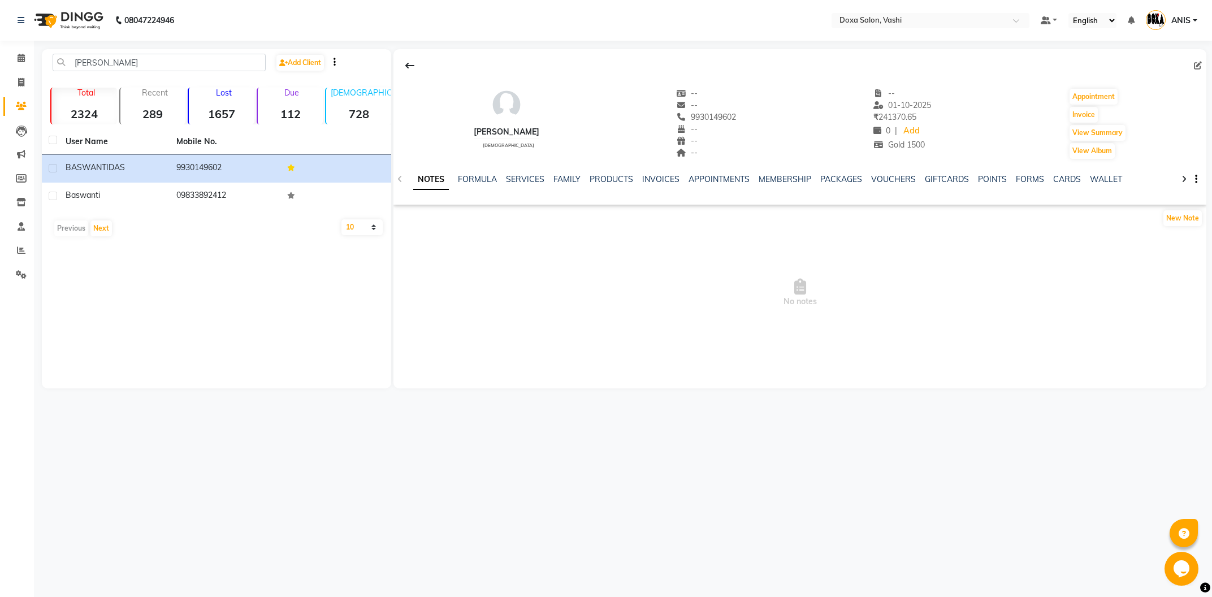
click at [658, 185] on div "NOTES FORMULA SERVICES FAMILY PRODUCTS INVOICES APPOINTMENTS MEMBERSHIP PACKAGE…" at bounding box center [786, 184] width 746 height 21
click at [658, 183] on link "INVOICES" at bounding box center [660, 179] width 37 height 10
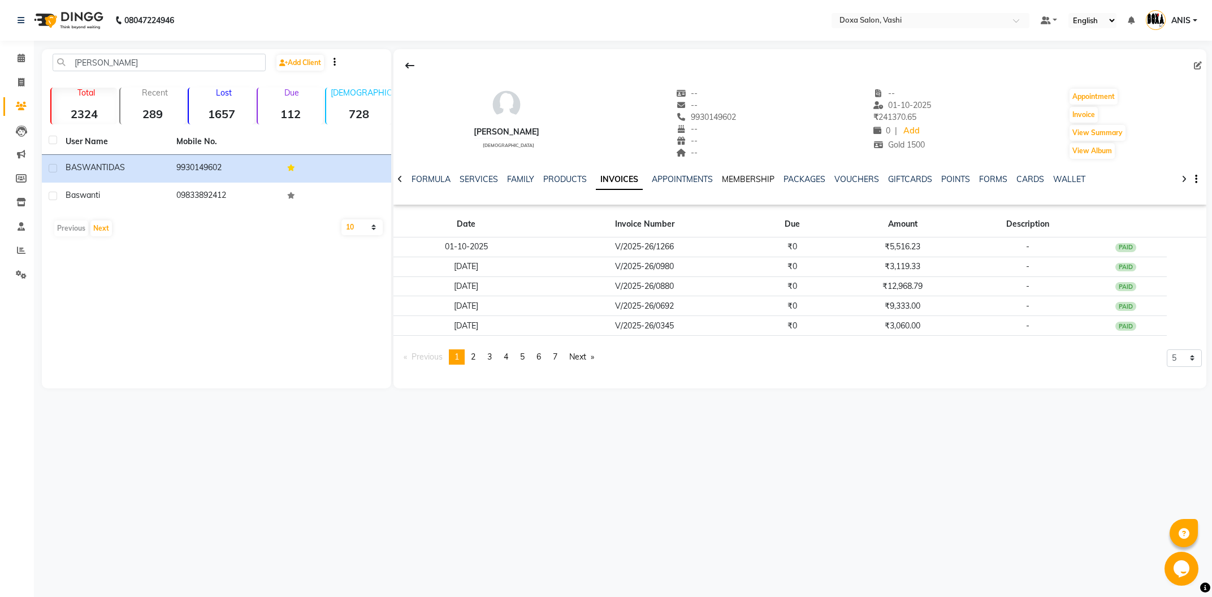
click at [730, 179] on link "MEMBERSHIP" at bounding box center [748, 179] width 53 height 10
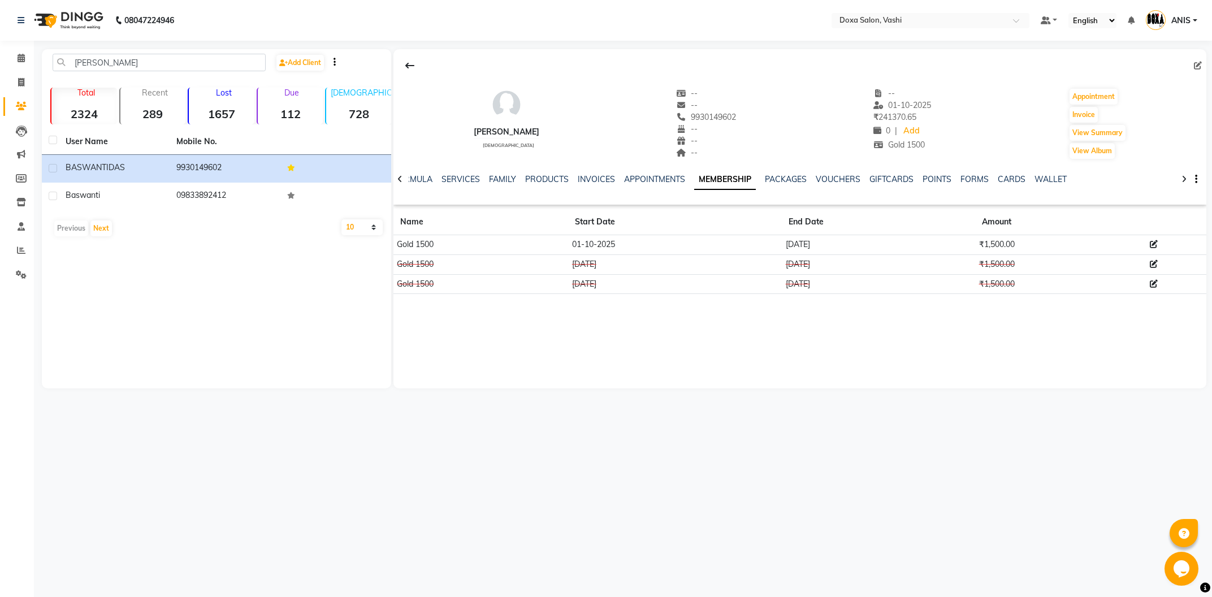
click at [32, 58] on li "Calendar" at bounding box center [17, 58] width 34 height 24
click at [27, 60] on span at bounding box center [21, 58] width 20 height 13
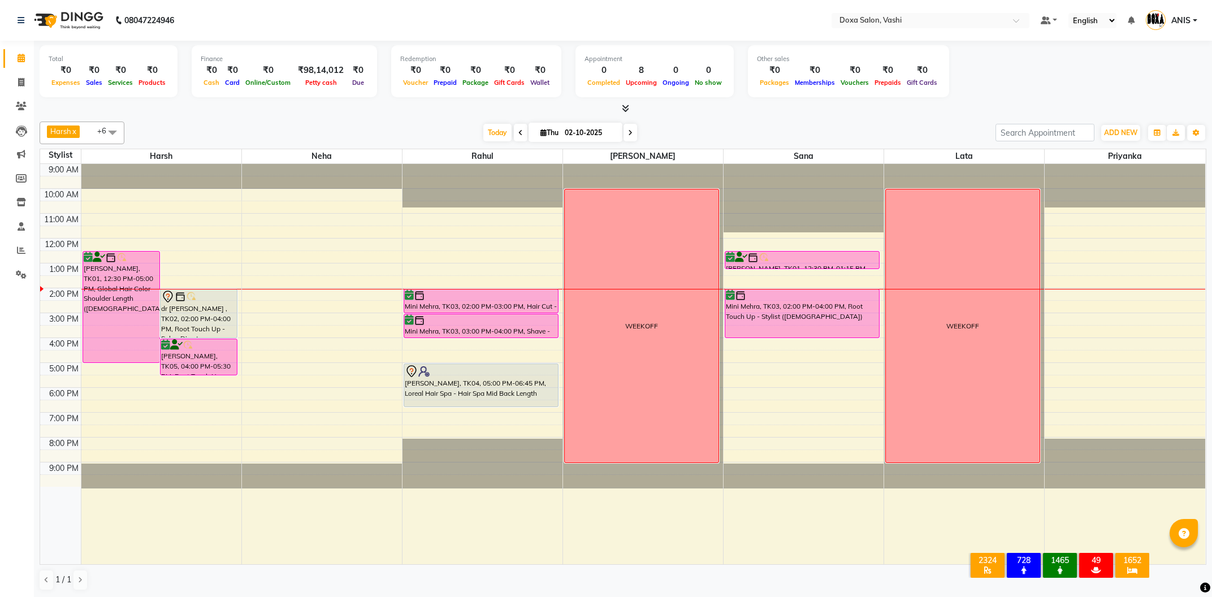
click at [20, 72] on li "Invoice" at bounding box center [17, 83] width 34 height 24
click at [22, 74] on link "Invoice" at bounding box center [16, 82] width 27 height 19
select select "416"
select select "service"
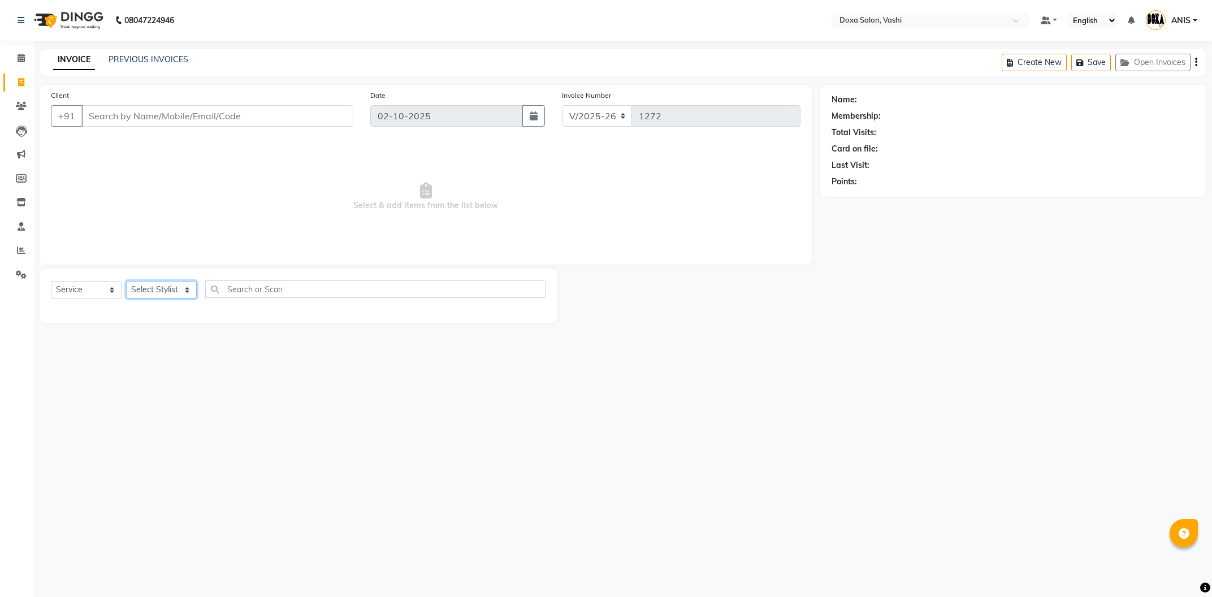
click at [126, 281] on select "Select Stylist" at bounding box center [161, 290] width 71 height 18
click option "Select Stylist" at bounding box center [0, 0] width 0 height 0
select select "6422"
click option "ANIS" at bounding box center [0, 0] width 0 height 0
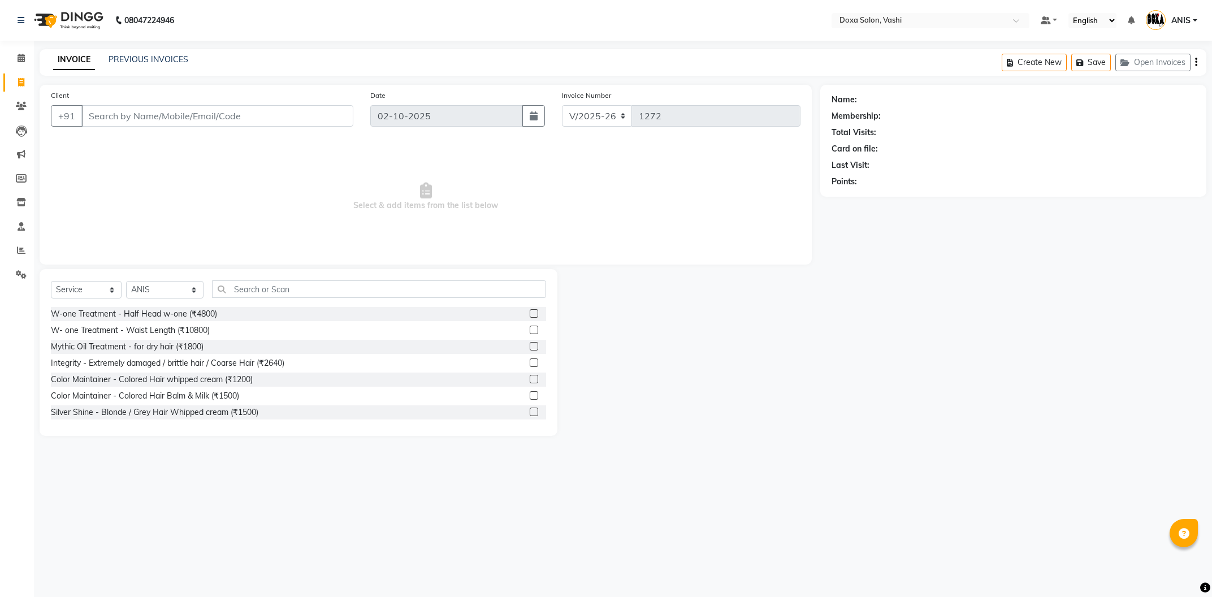
click at [104, 301] on div "Select Service Product Membership Package Voucher Prepaid Gift Card Select Styl…" at bounding box center [298, 293] width 495 height 27
click at [51, 281] on select "Select Service Product Membership Package Voucher Prepaid Gift Card" at bounding box center [86, 290] width 71 height 18
click option "Membership" at bounding box center [0, 0] width 0 height 0
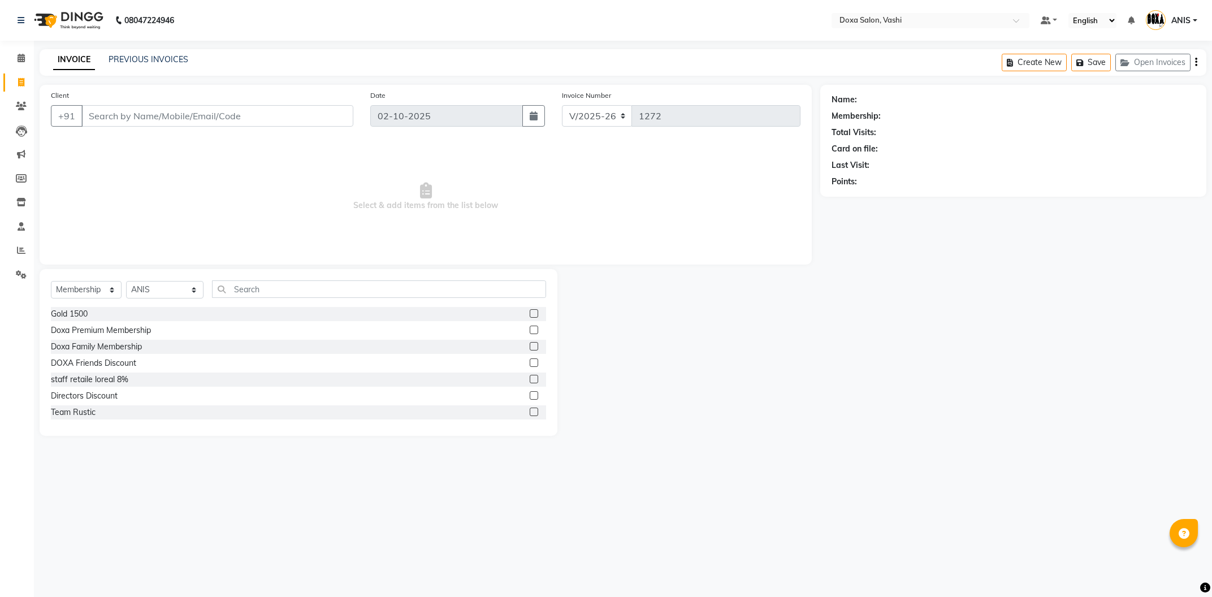
click at [81, 307] on div "Select Service Product Membership Package Voucher Prepaid Gift Card Select Styl…" at bounding box center [298, 293] width 495 height 27
click at [78, 309] on div "Gold 1500" at bounding box center [69, 314] width 37 height 12
select select "select"
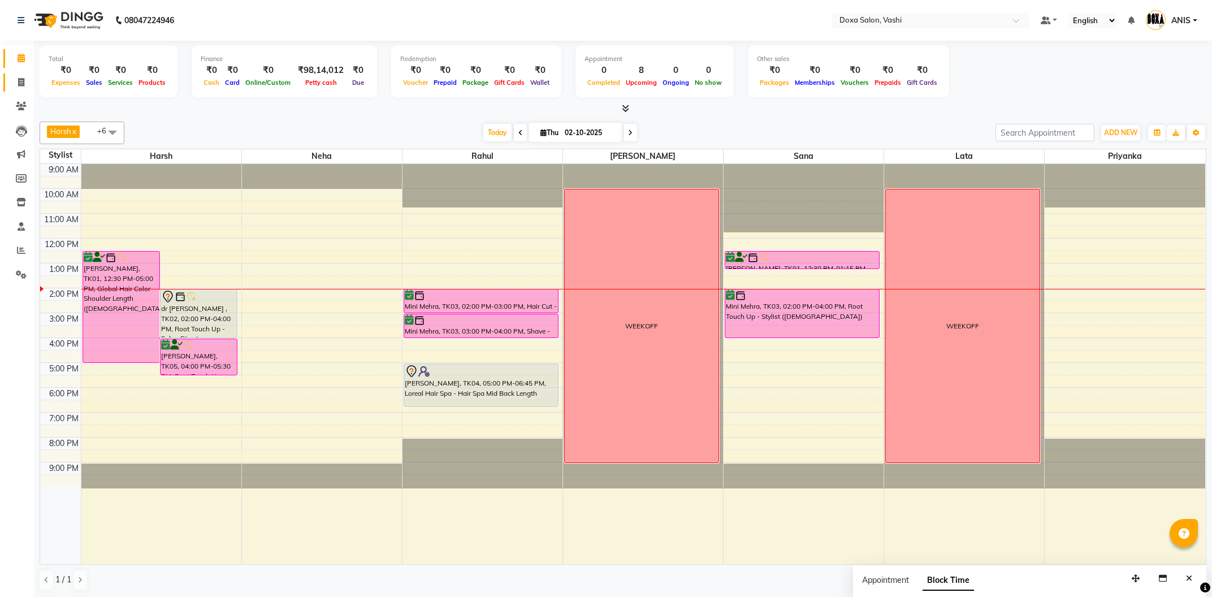
click at [15, 92] on link "Invoice" at bounding box center [16, 82] width 27 height 19
select select "416"
select select "service"
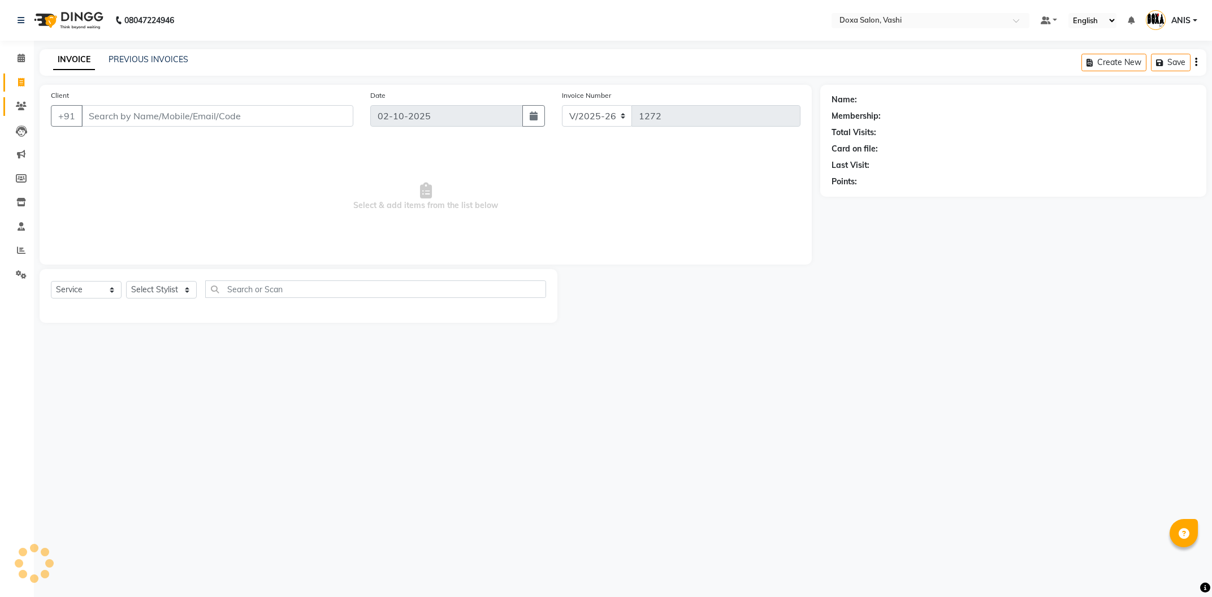
click at [7, 114] on link "Clients" at bounding box center [16, 106] width 27 height 19
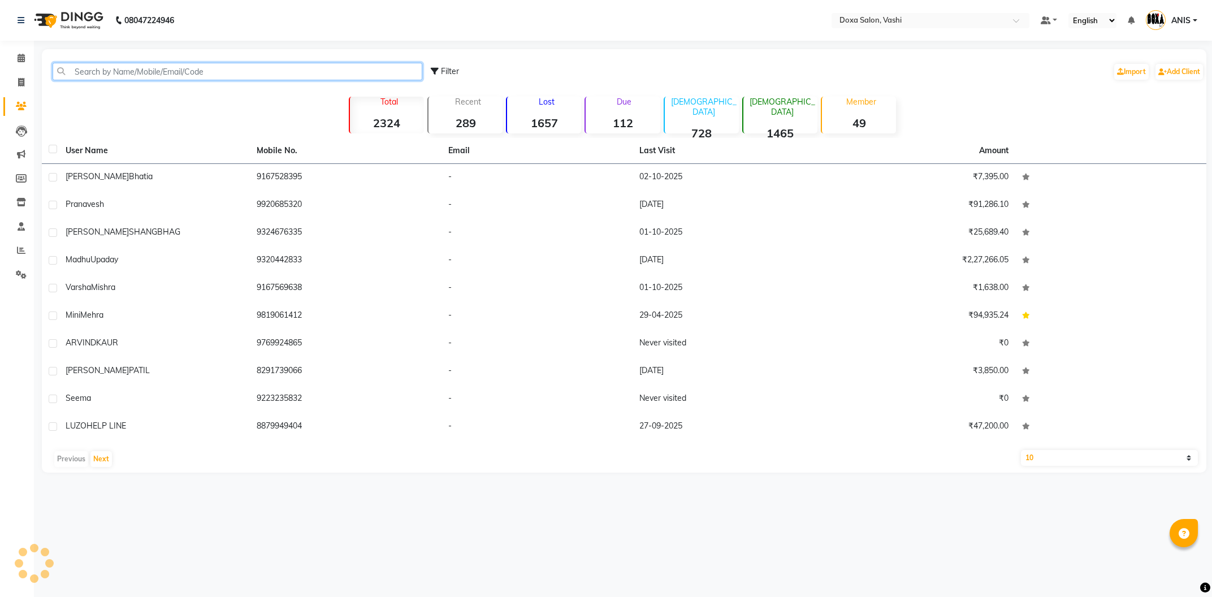
click at [85, 76] on input "text" at bounding box center [238, 72] width 370 height 18
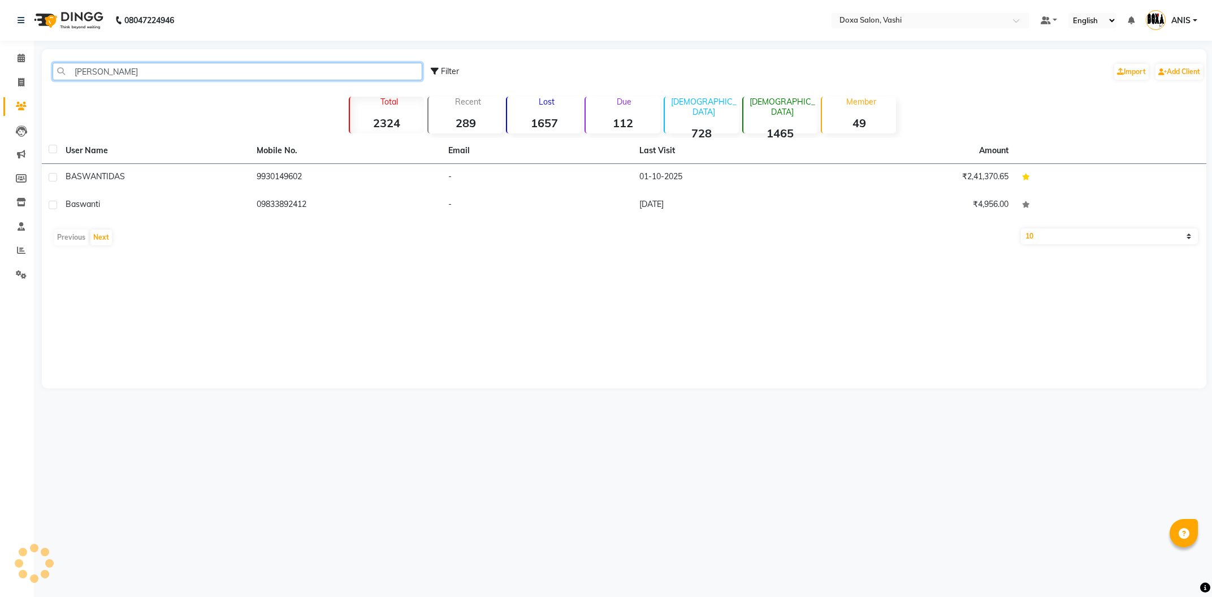
type input "BASWAN"
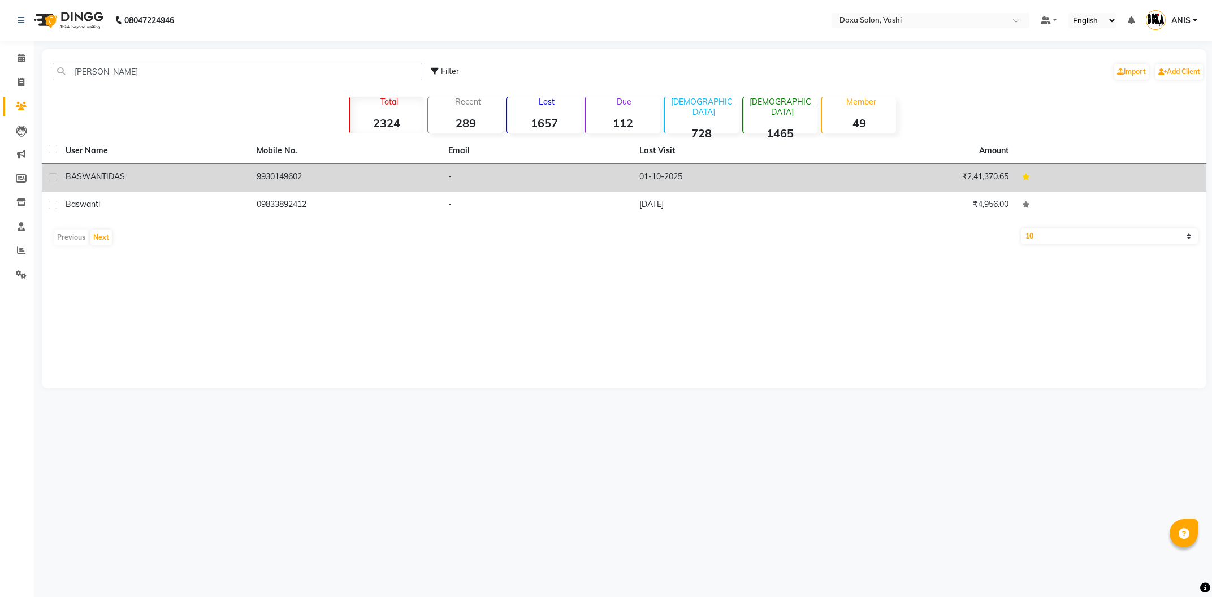
click at [215, 189] on td "BASWANTI DAS" at bounding box center [154, 178] width 191 height 28
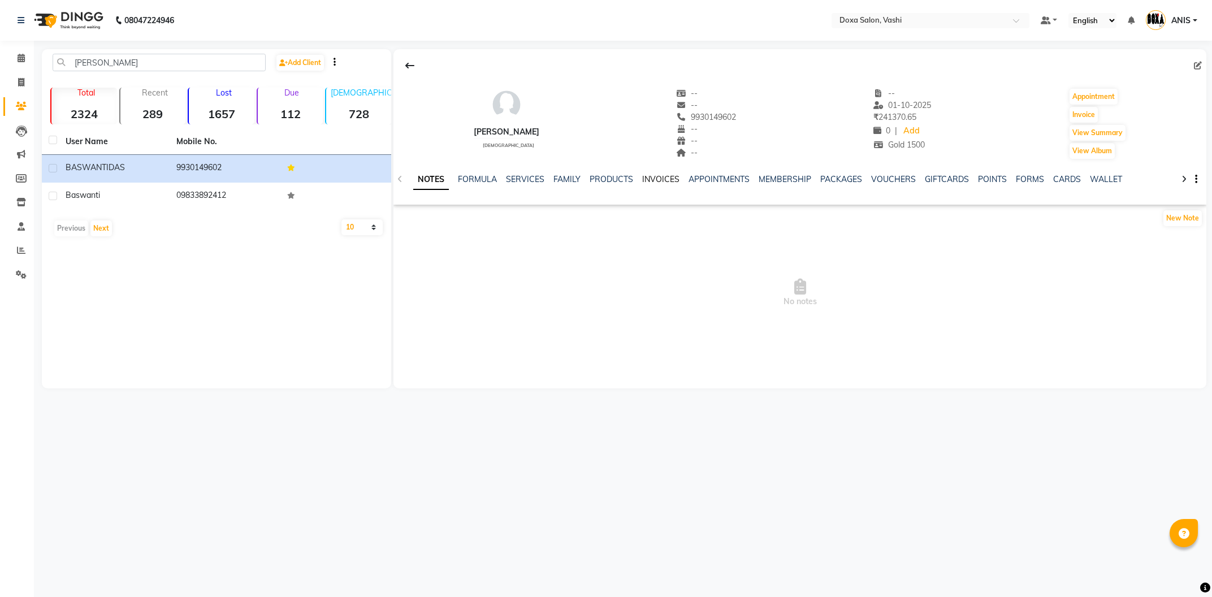
click at [669, 179] on link "INVOICES" at bounding box center [660, 179] width 37 height 10
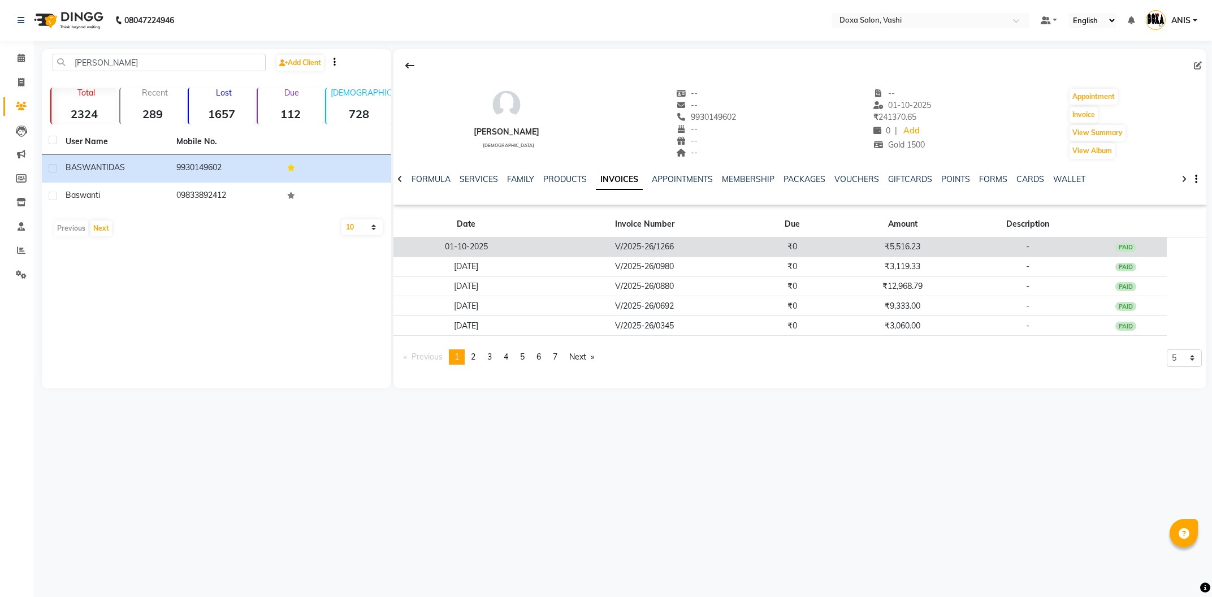
click at [666, 240] on td "V/2025-26/1266" at bounding box center [644, 247] width 211 height 20
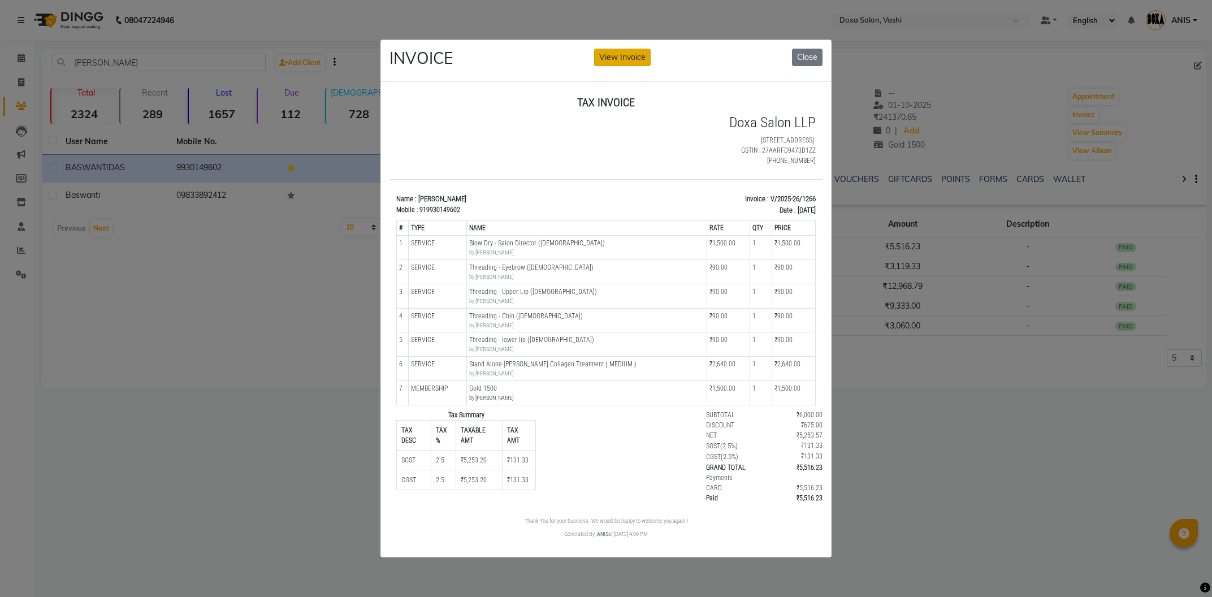
click at [633, 63] on button "View Invoice" at bounding box center [622, 58] width 57 height 18
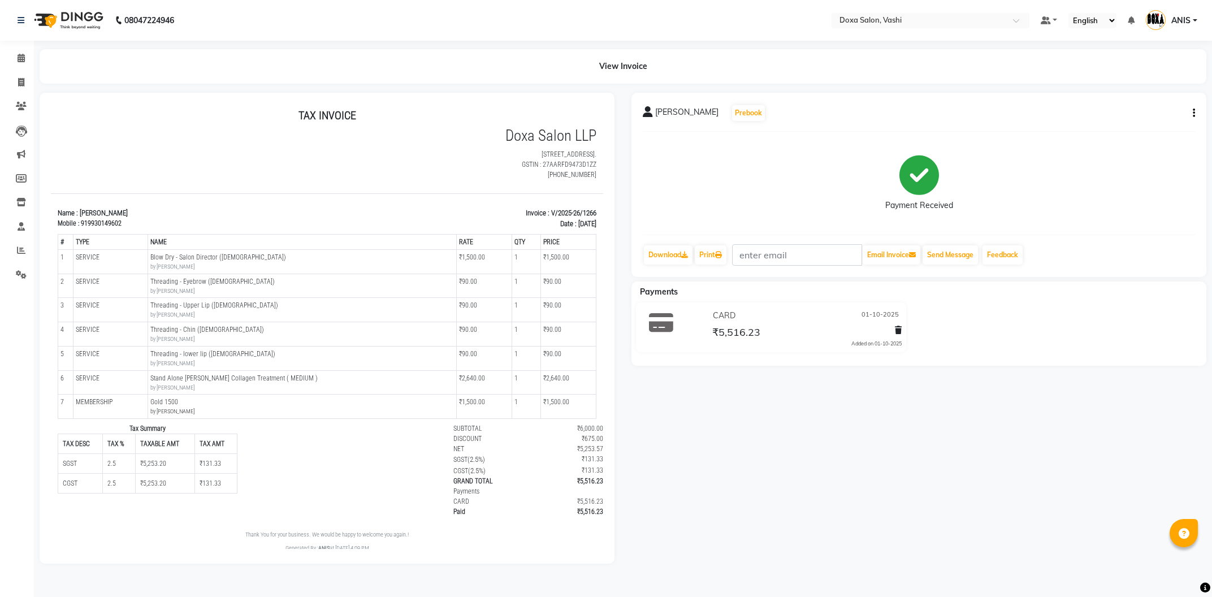
click at [1191, 113] on button "button" at bounding box center [1191, 113] width 7 height 12
click at [1145, 121] on div "Edit Invoice" at bounding box center [1137, 120] width 77 height 14
select select "service"
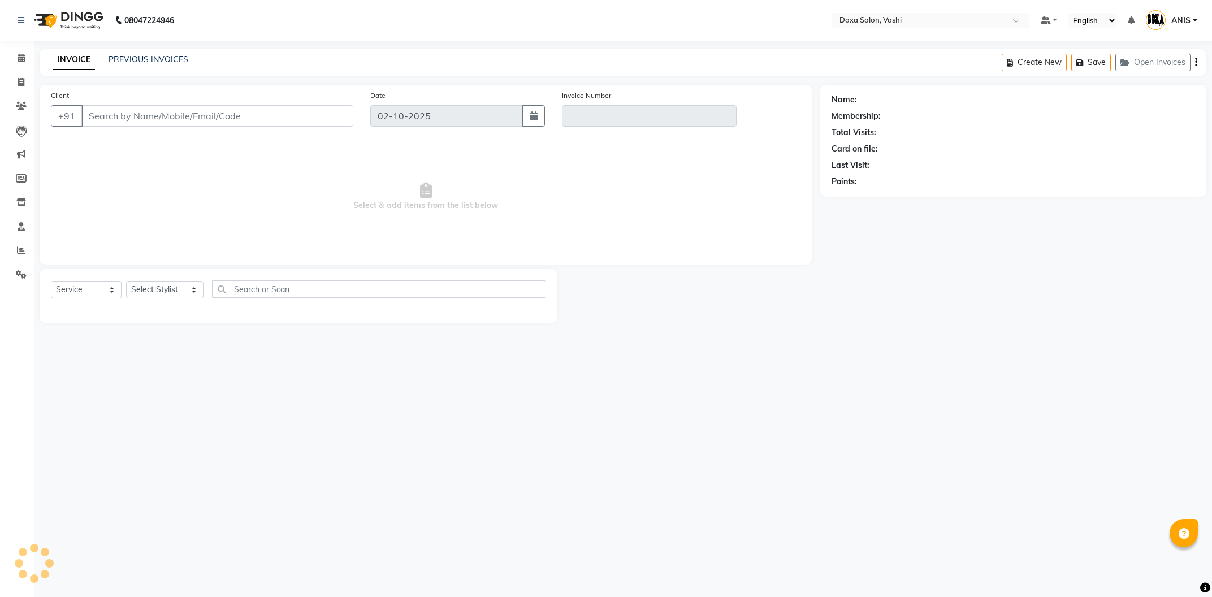
type input "9930149602"
type input "V/2025-26/1266"
select select "1: Object"
type input "01-10-2025"
select select "select"
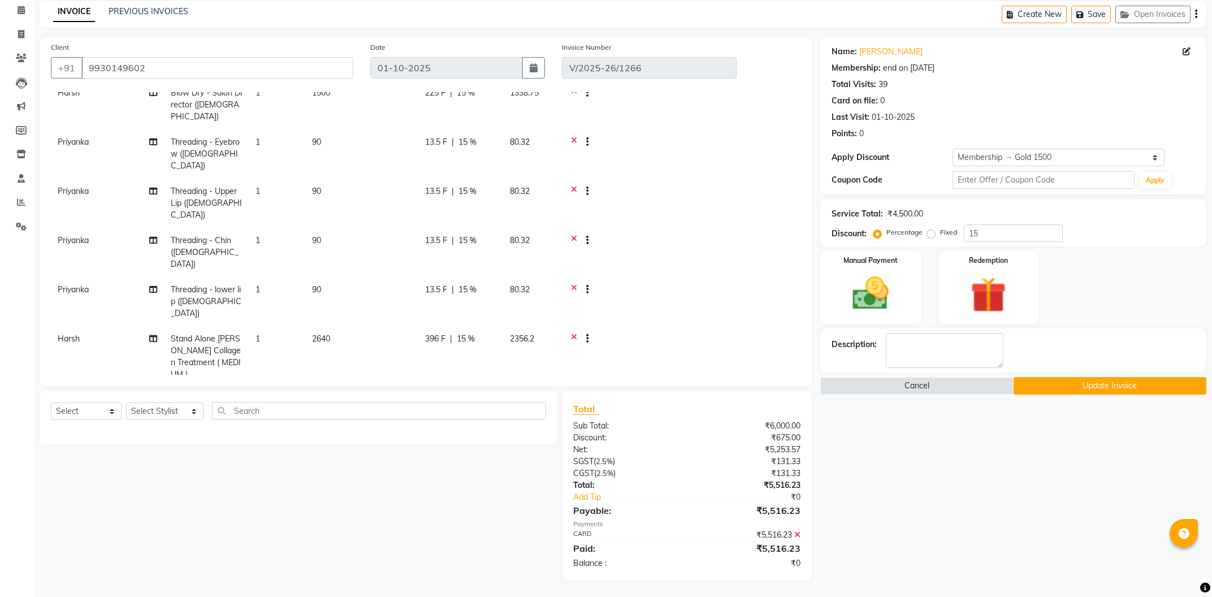
scroll to position [92, 0]
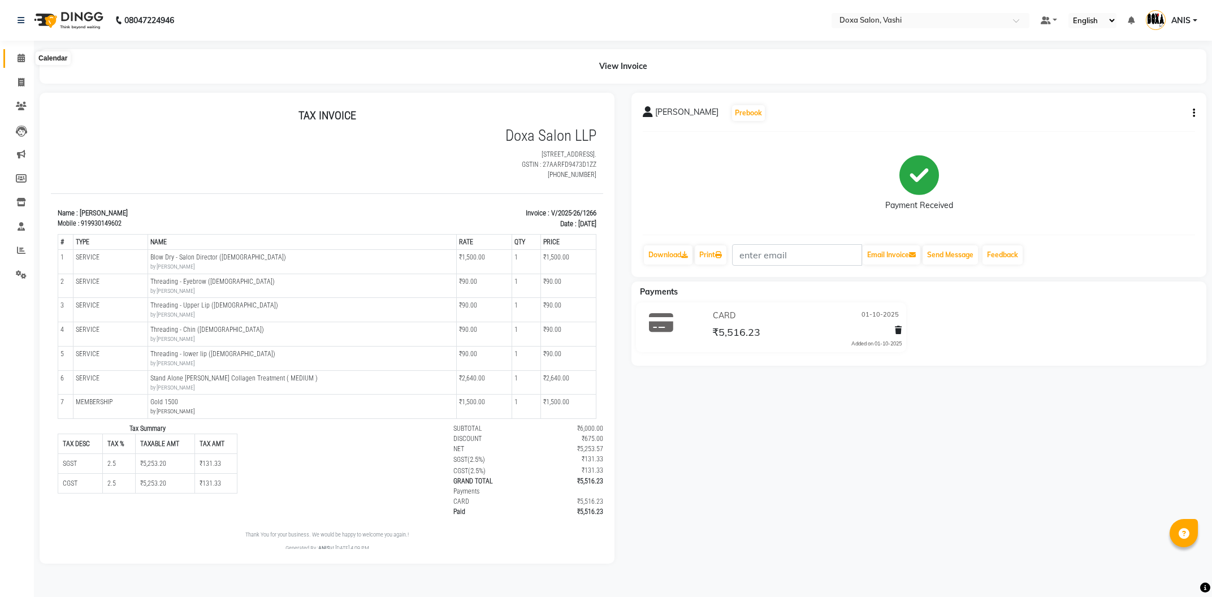
click at [23, 60] on icon at bounding box center [21, 58] width 7 height 8
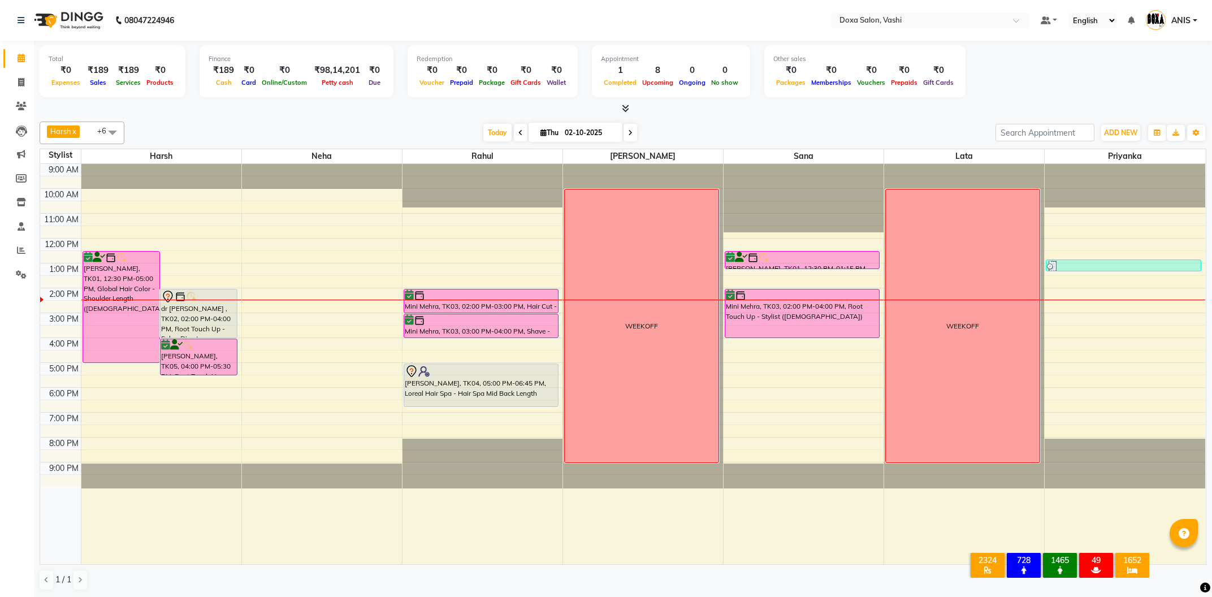
click at [627, 130] on span at bounding box center [630, 133] width 14 height 18
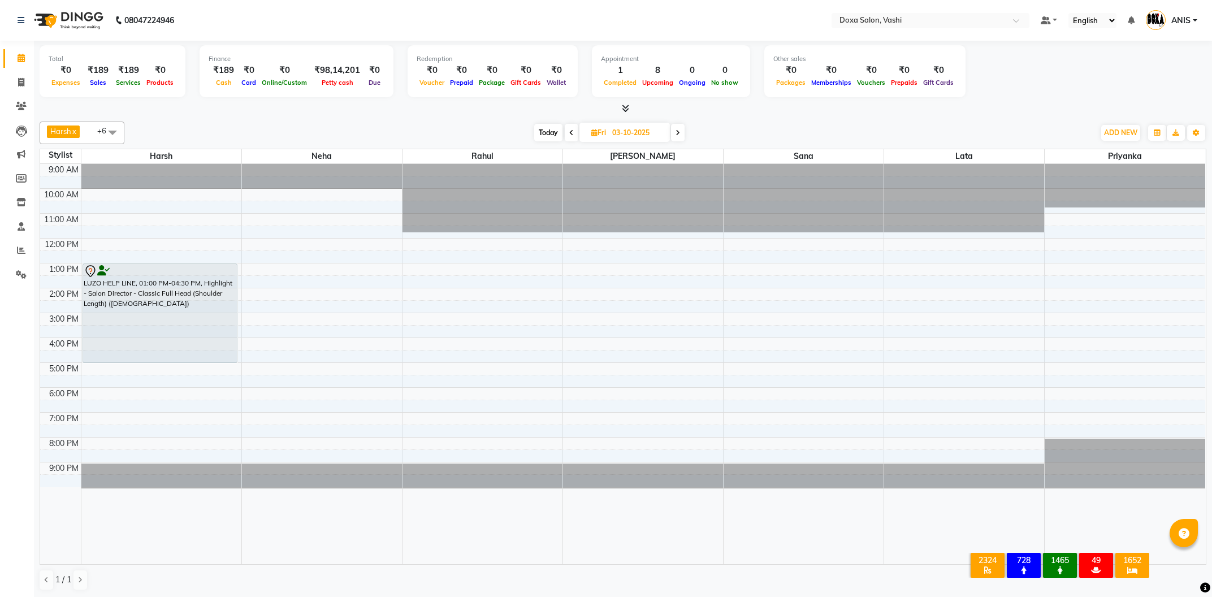
drag, startPoint x: 196, startPoint y: 349, endPoint x: 194, endPoint y: 357, distance: 7.4
click at [194, 357] on div "LUZO HELP LINE, 01:00 PM-04:30 PM, Highlight - Salon Director - Classic Full He…" at bounding box center [161, 364] width 160 height 400
click at [686, 132] on div "Today Fri 03-10-2025" at bounding box center [609, 132] width 153 height 17
click at [685, 132] on div "Today Fri 03-10-2025" at bounding box center [609, 132] width 153 height 17
click at [678, 132] on icon at bounding box center [677, 132] width 5 height 7
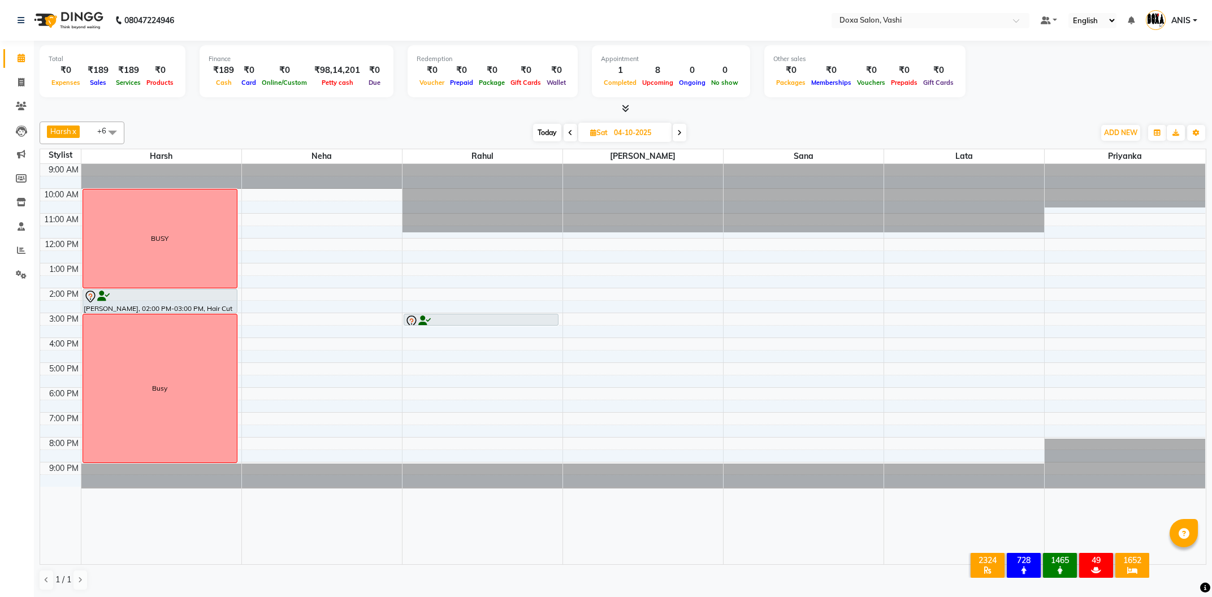
click at [678, 132] on icon at bounding box center [679, 132] width 5 height 7
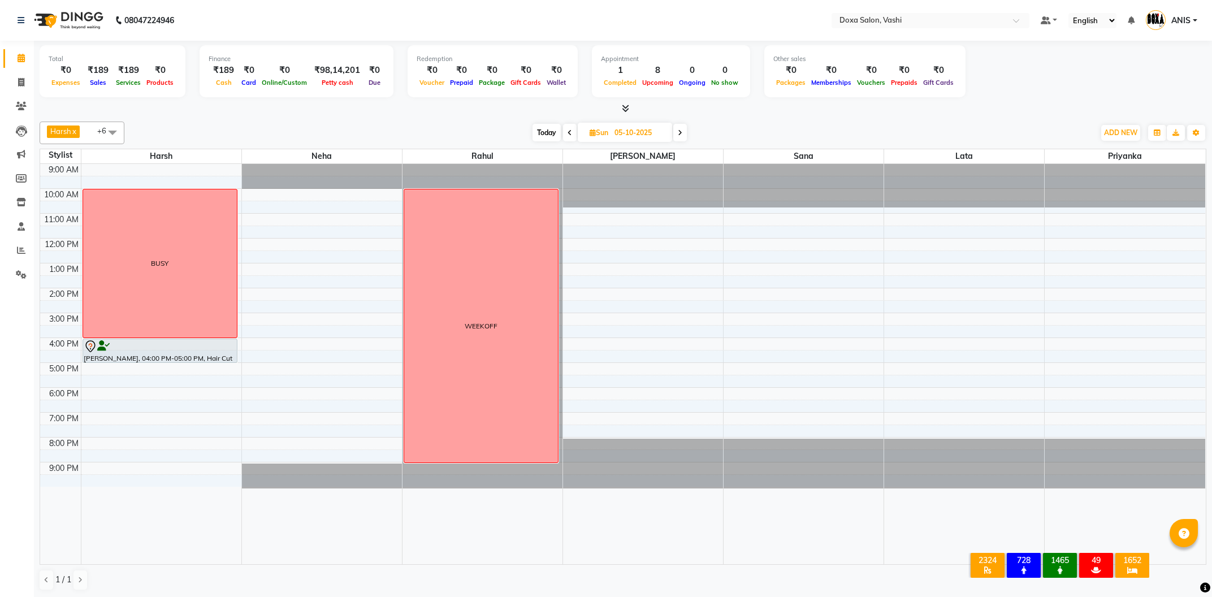
click at [678, 132] on icon at bounding box center [680, 132] width 5 height 7
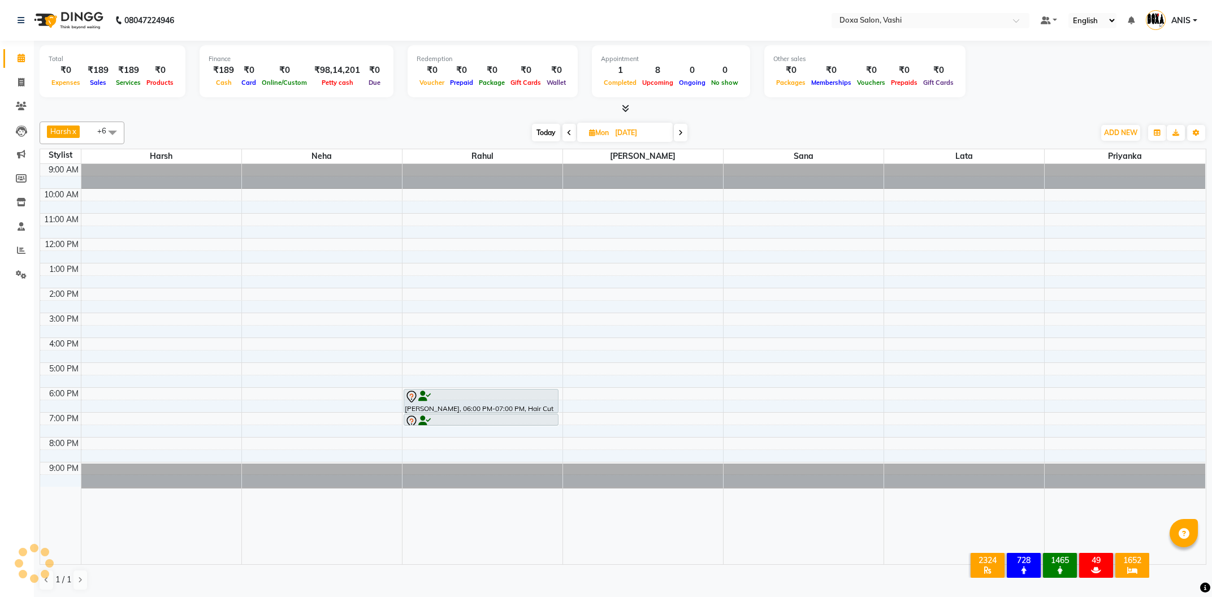
click at [678, 132] on span at bounding box center [681, 133] width 14 height 18
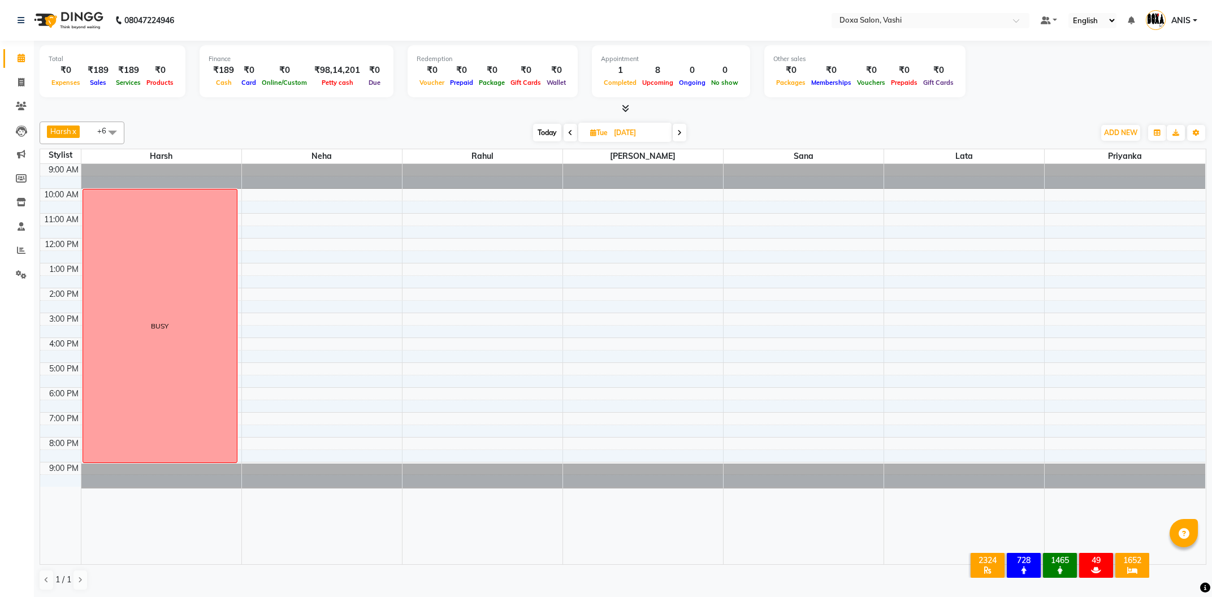
click at [548, 134] on span "Today" at bounding box center [547, 133] width 28 height 18
type input "02-10-2025"
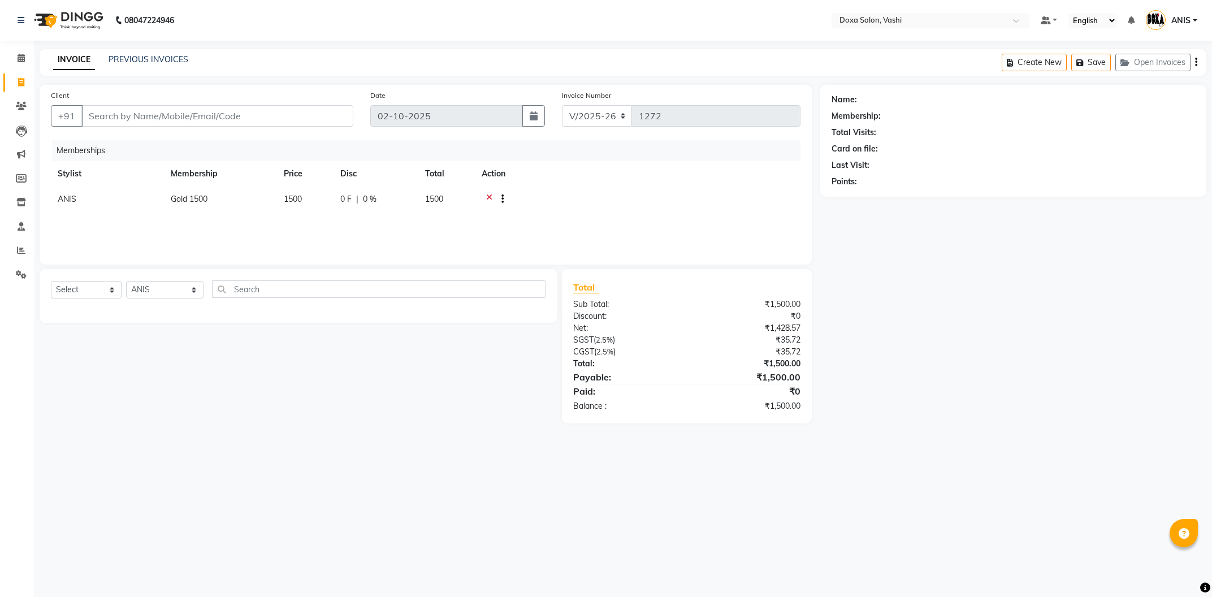
select select "416"
select select "6422"
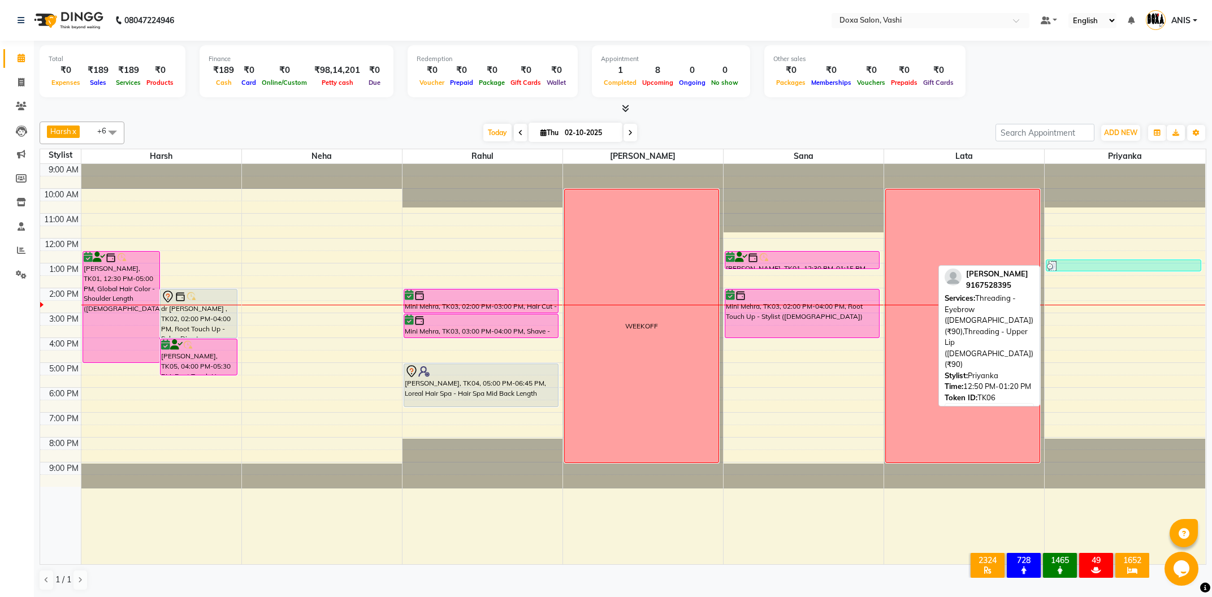
click at [1061, 263] on div at bounding box center [1123, 266] width 153 height 11
select select "3"
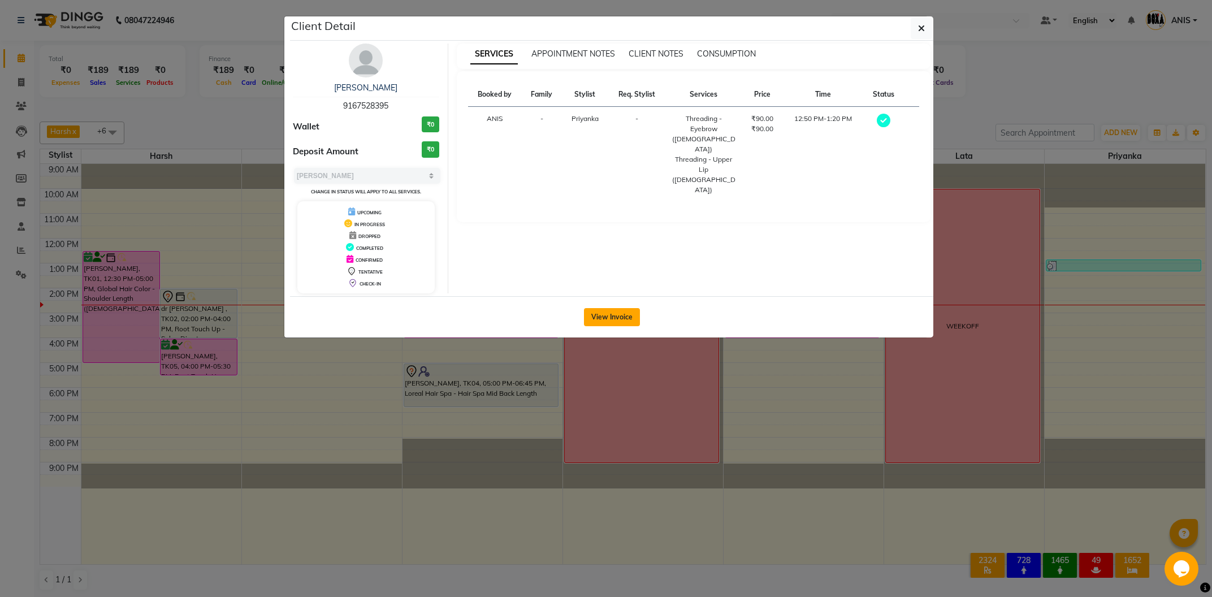
click at [613, 315] on button "View Invoice" at bounding box center [612, 317] width 56 height 18
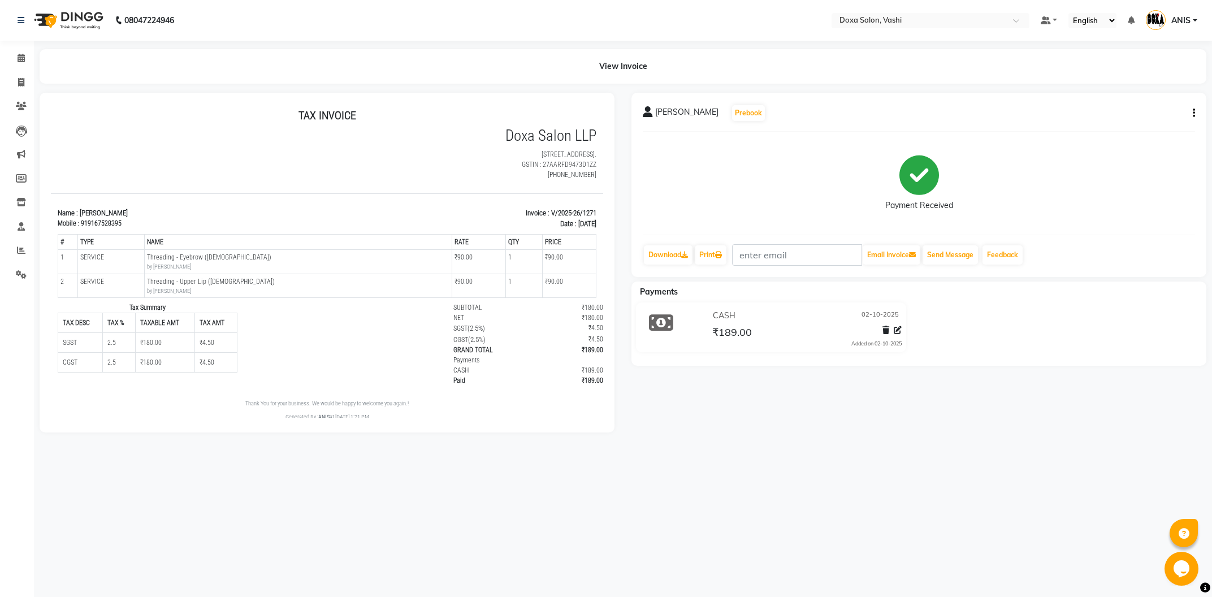
click at [670, 114] on span "[PERSON_NAME]" at bounding box center [686, 114] width 63 height 16
click at [678, 117] on span "[PERSON_NAME]" at bounding box center [686, 114] width 63 height 16
click at [678, 115] on span "[PERSON_NAME]" at bounding box center [686, 114] width 63 height 16
drag, startPoint x: 545, startPoint y: 213, endPoint x: 596, endPoint y: 205, distance: 51.5
click at [596, 205] on html "TAX INVOICE Doxa Salon LLP [STREET_ADDRESS]. GSTIN : 27AARFD9473D1ZZ [PHONE_NUM…" at bounding box center [327, 265] width 552 height 322
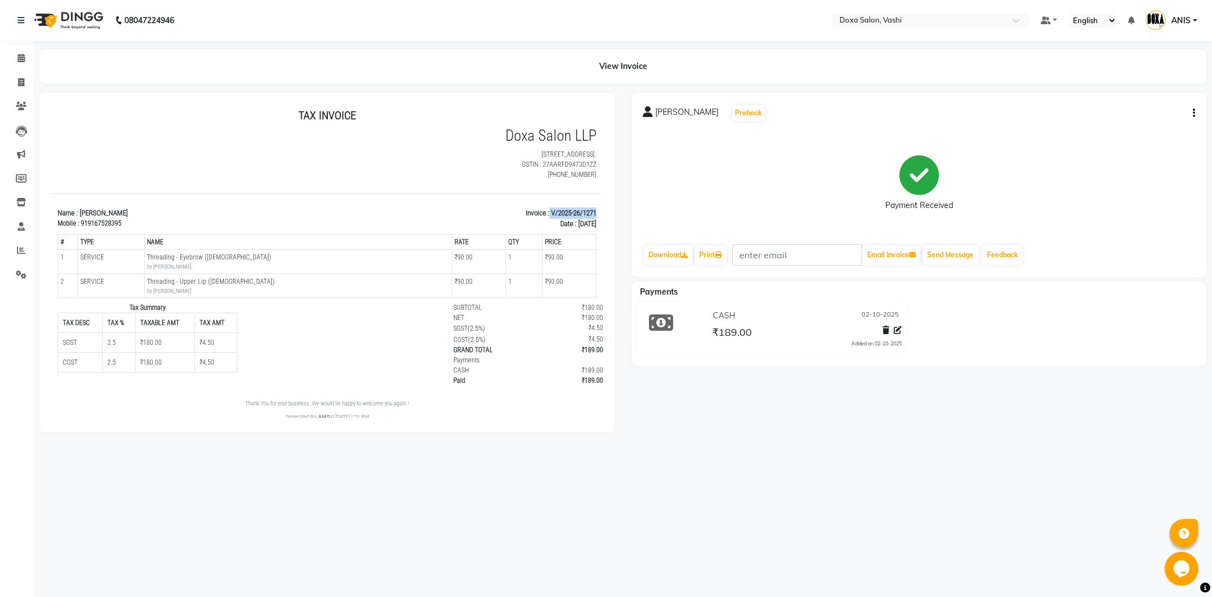
copy p "V/2025-26/1271"
click at [15, 103] on span at bounding box center [21, 106] width 20 height 13
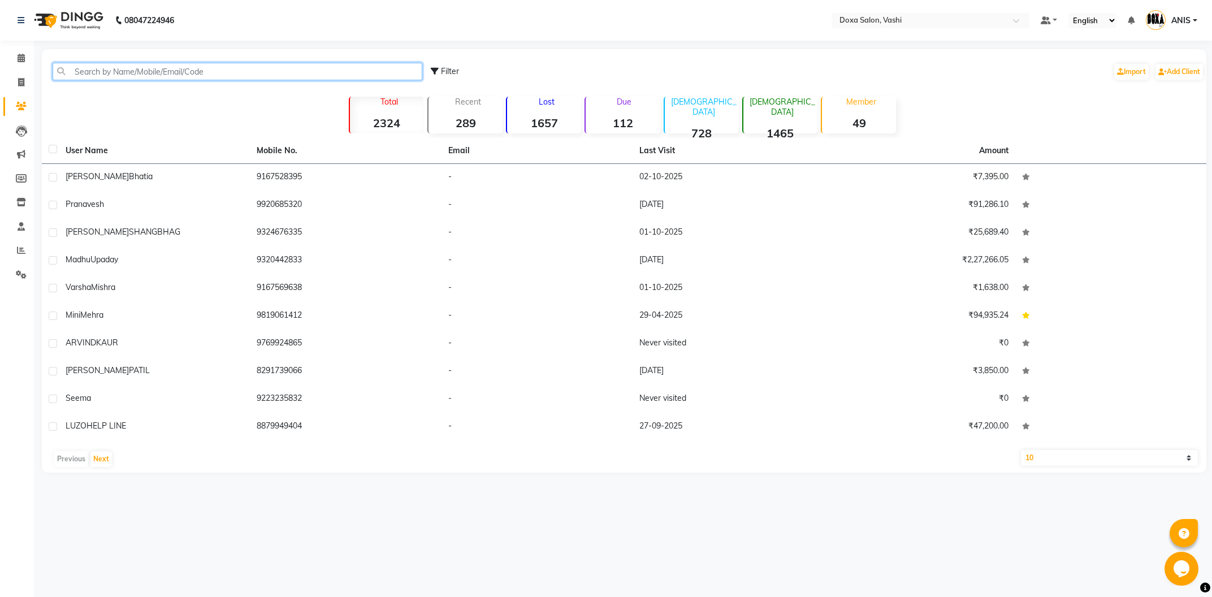
click at [76, 80] on input "text" at bounding box center [238, 72] width 370 height 18
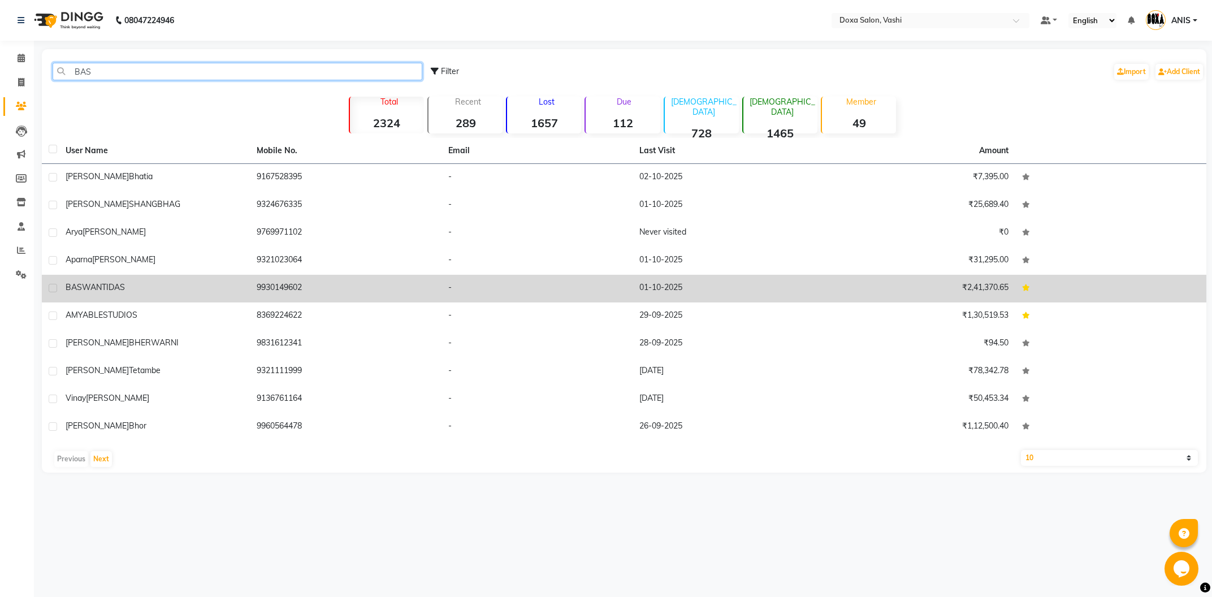
type input "BAS"
click at [232, 292] on div "BASWANTI DAS" at bounding box center [154, 287] width 177 height 12
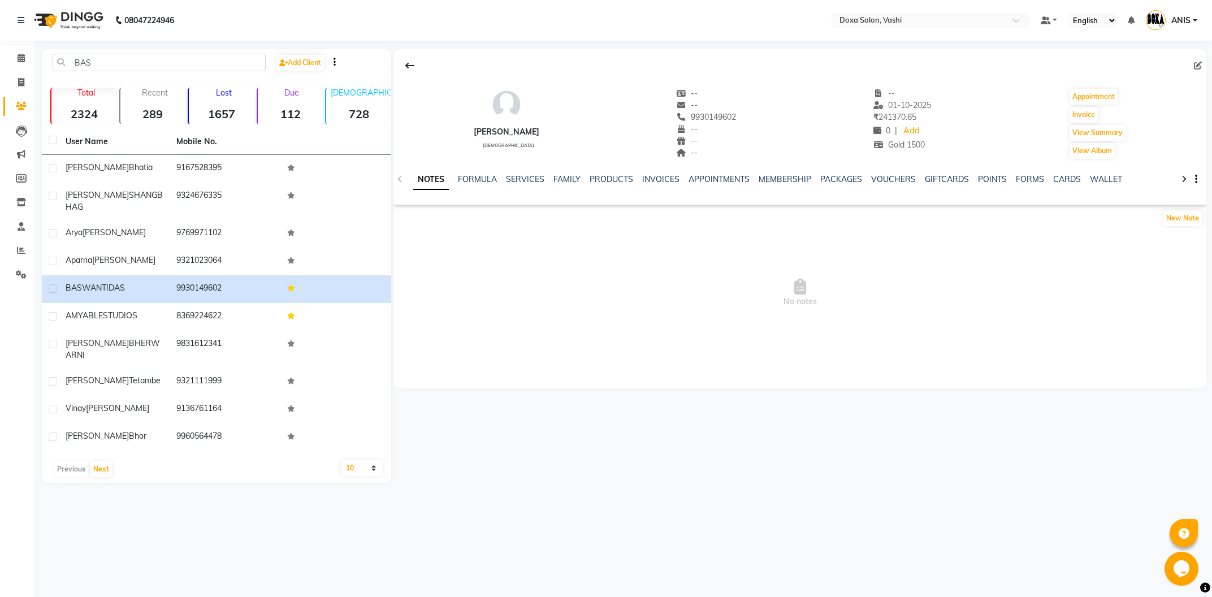
click at [675, 174] on div "INVOICES" at bounding box center [660, 180] width 37 height 12
click at [671, 174] on div "INVOICES" at bounding box center [660, 180] width 37 height 12
click at [670, 177] on link "INVOICES" at bounding box center [660, 179] width 37 height 10
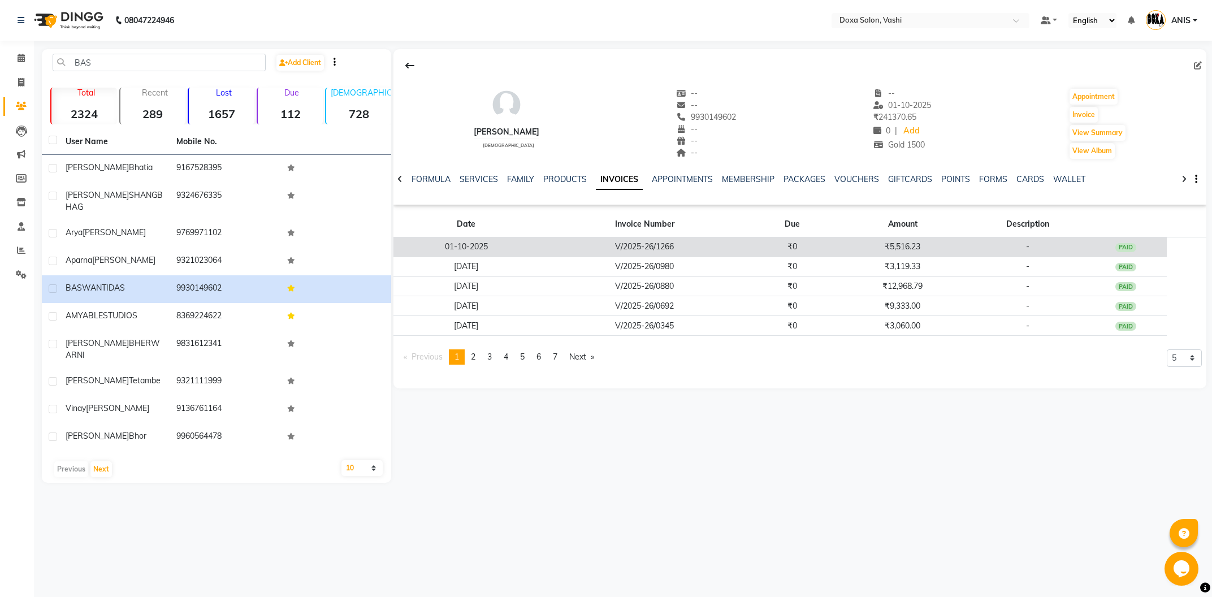
click at [773, 251] on td "₹0" at bounding box center [793, 247] width 84 height 20
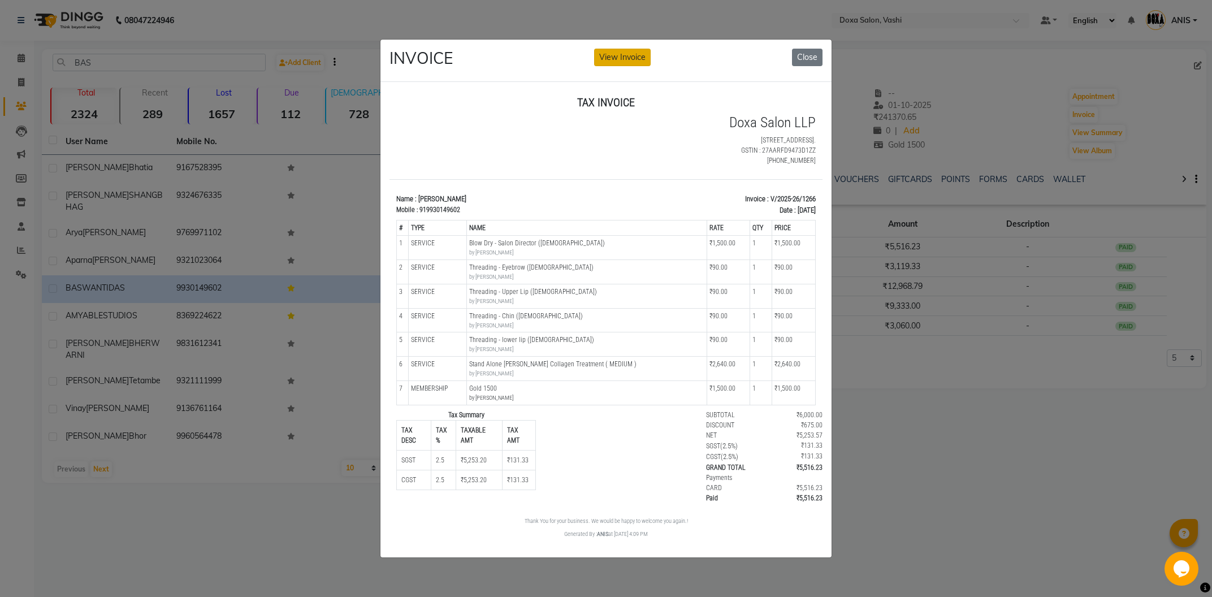
click at [639, 54] on button "View Invoice" at bounding box center [622, 58] width 57 height 18
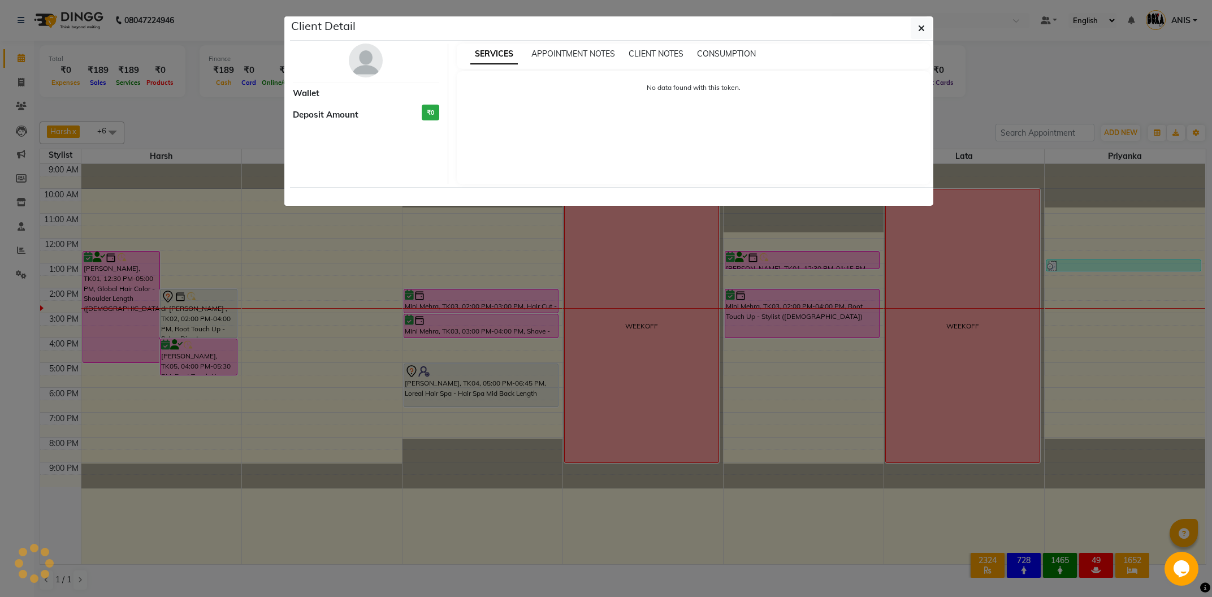
select select "6"
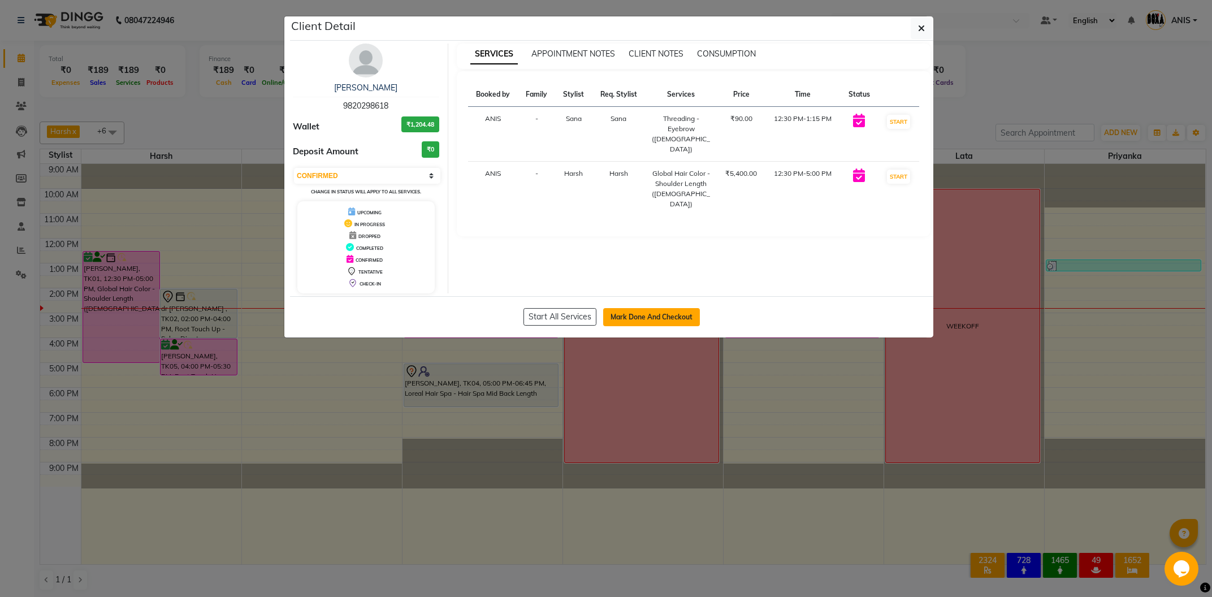
click at [650, 321] on button "Mark Done And Checkout" at bounding box center [651, 317] width 97 height 18
select select "service"
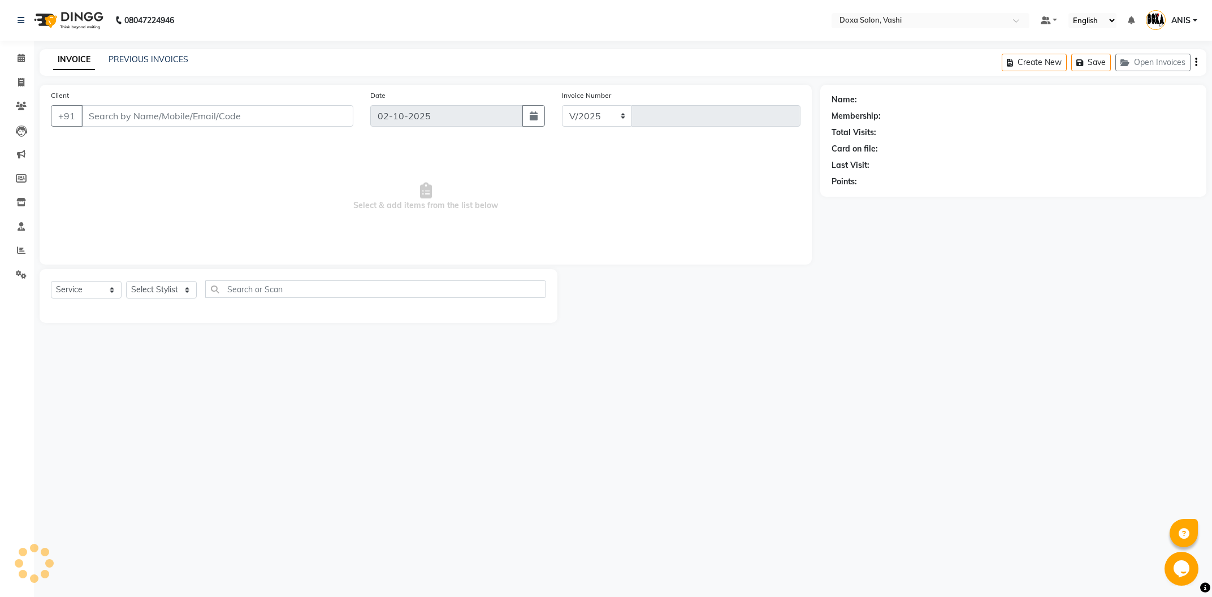
select select "416"
type input "1272"
type input "9820298618"
select select "25278"
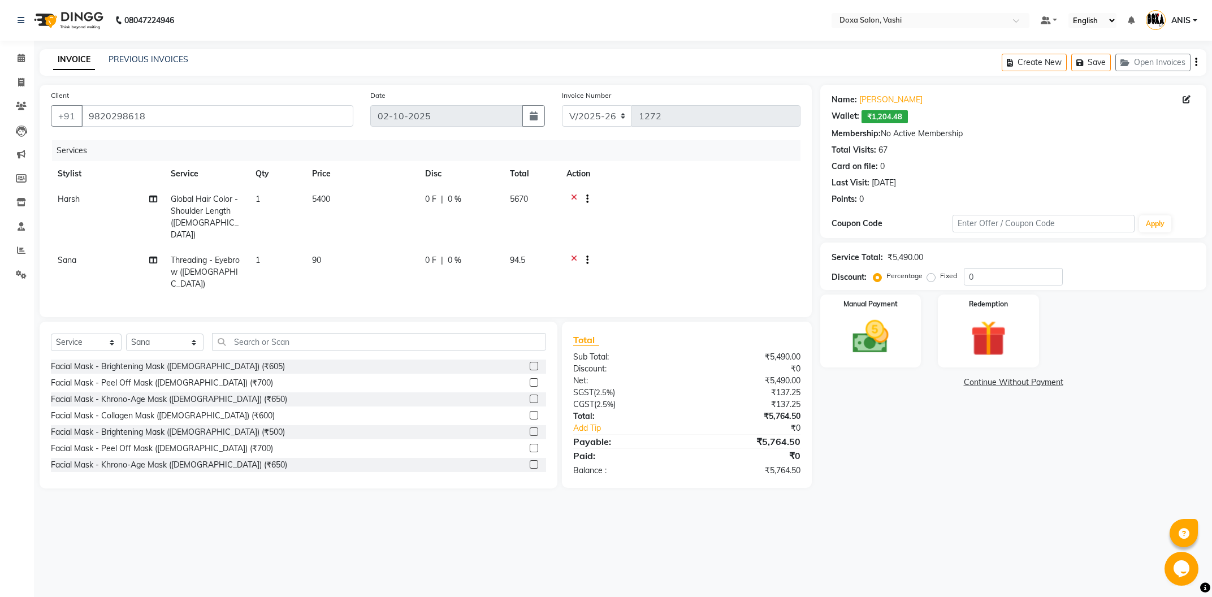
click at [861, 93] on div "Name: Reeta Tiku Wallet: ₹1,204.48 Membership: No Active Membership Total Visit…" at bounding box center [1012, 147] width 363 height 116
click at [861, 94] on link "[PERSON_NAME]" at bounding box center [890, 100] width 63 height 12
click at [239, 333] on input "text" at bounding box center [379, 342] width 334 height 18
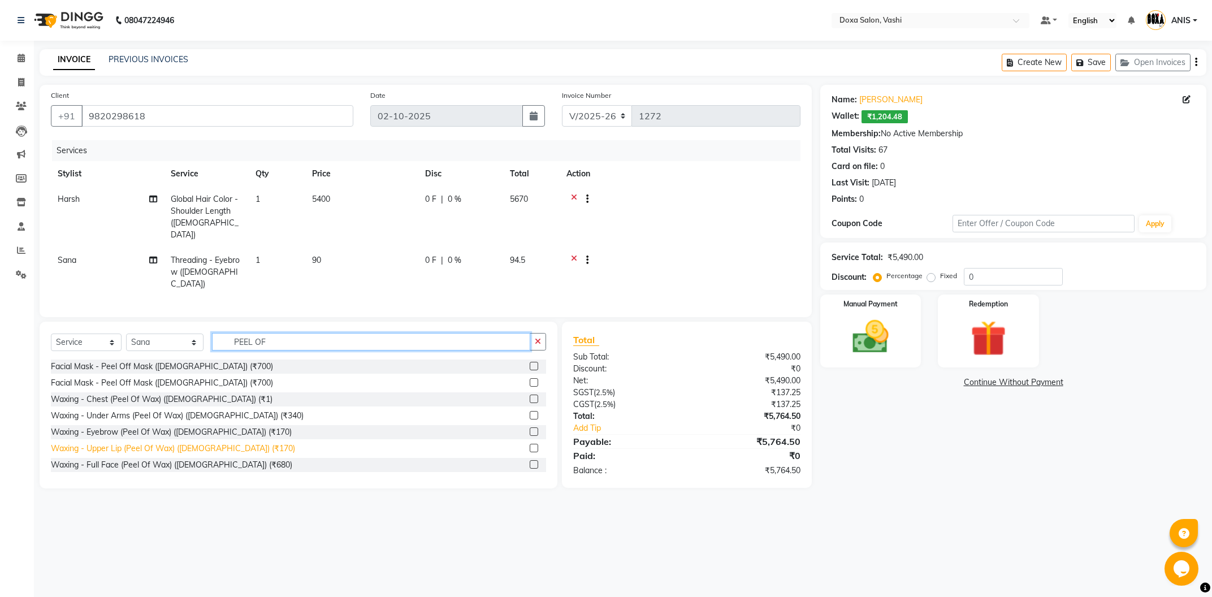
type input "PEEL OF"
click at [146, 443] on div "Waxing - Upper Lip (Peel Of Wax) (Female) (₹170)" at bounding box center [173, 449] width 244 height 12
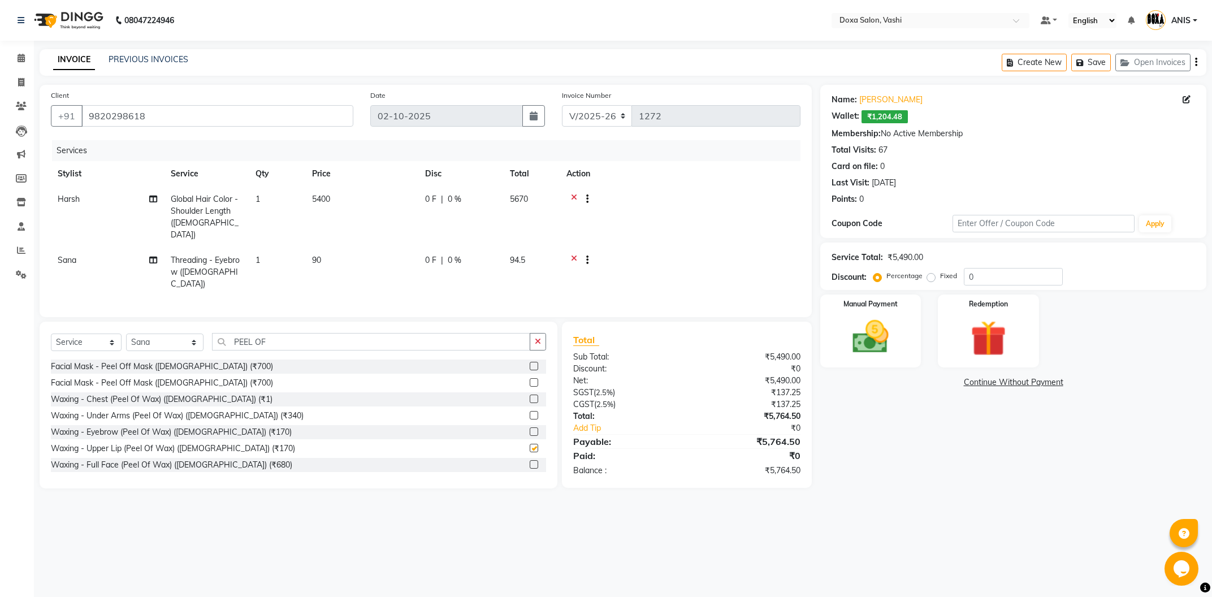
checkbox input "false"
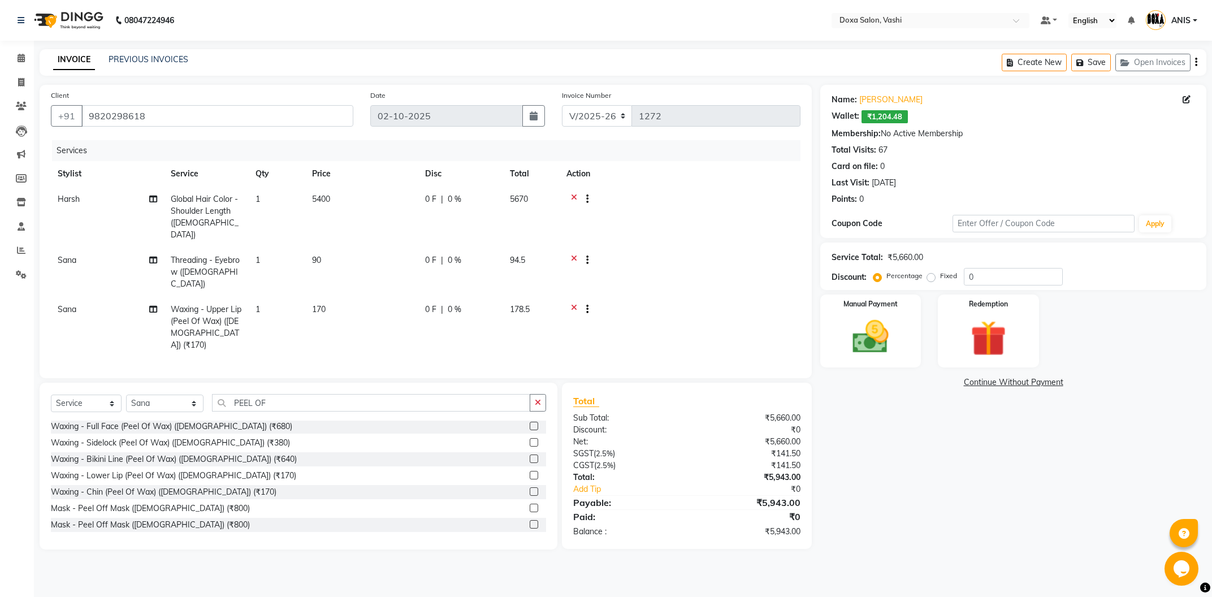
scroll to position [39, 0]
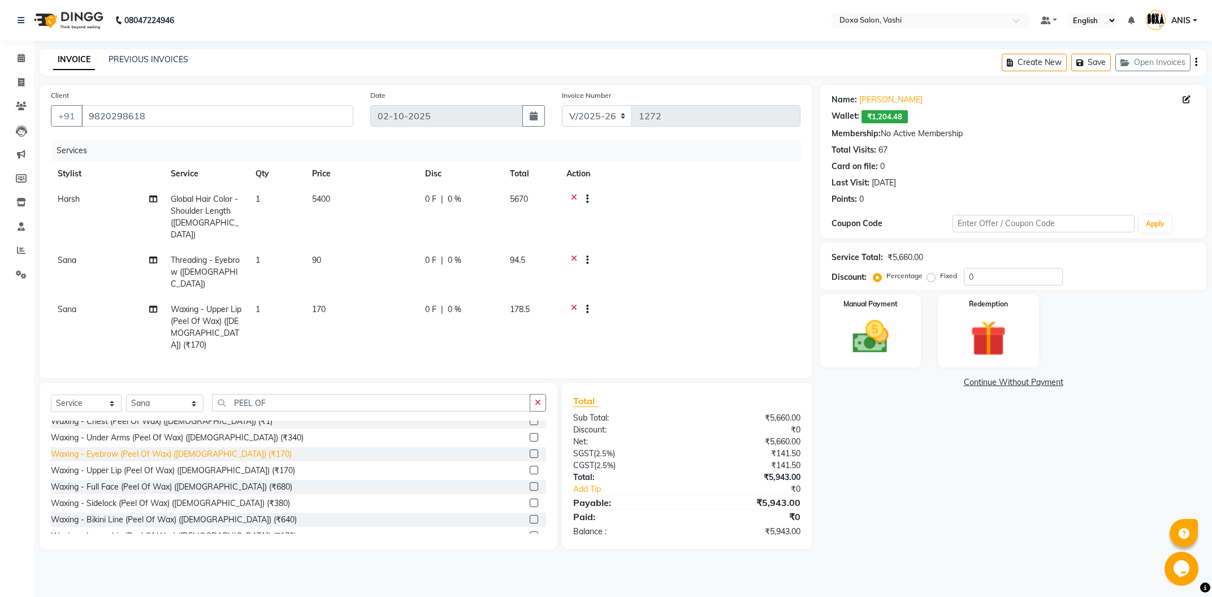
click at [142, 448] on div "Waxing - Eyebrow (Peel Of Wax) (Female) (₹170)" at bounding box center [171, 454] width 241 height 12
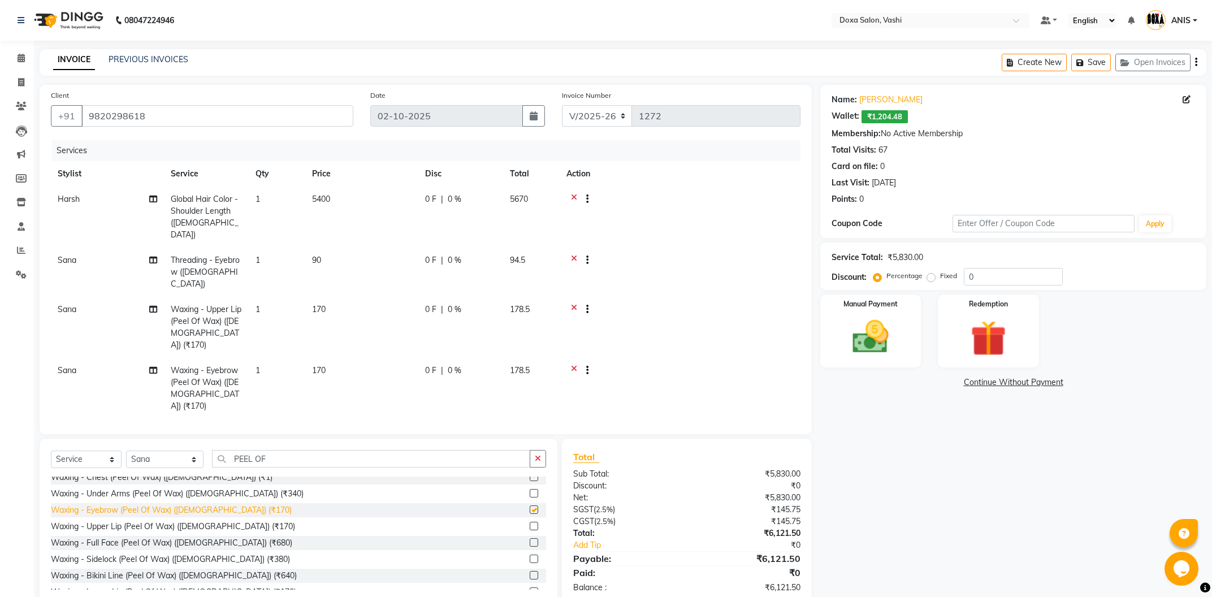
checkbox input "false"
drag, startPoint x: 306, startPoint y: 408, endPoint x: 0, endPoint y: 417, distance: 306.5
click at [40, 442] on div "Select Service Product Membership Package Voucher Prepaid Gift Card Select Styl…" at bounding box center [299, 522] width 518 height 167
click at [570, 365] on div at bounding box center [679, 372] width 227 height 14
click at [128, 488] on div "Waxing - Under Arms (Peel Of Wax) (Female) (₹340)" at bounding box center [177, 494] width 253 height 12
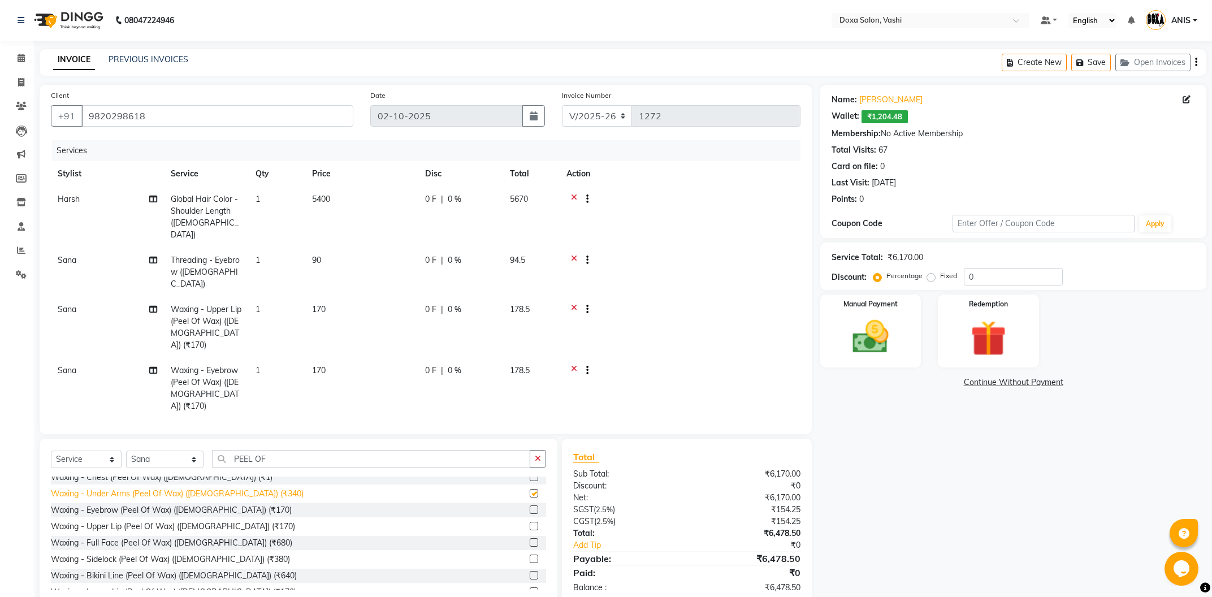
checkbox input "false"
click at [573, 365] on icon at bounding box center [574, 372] width 6 height 14
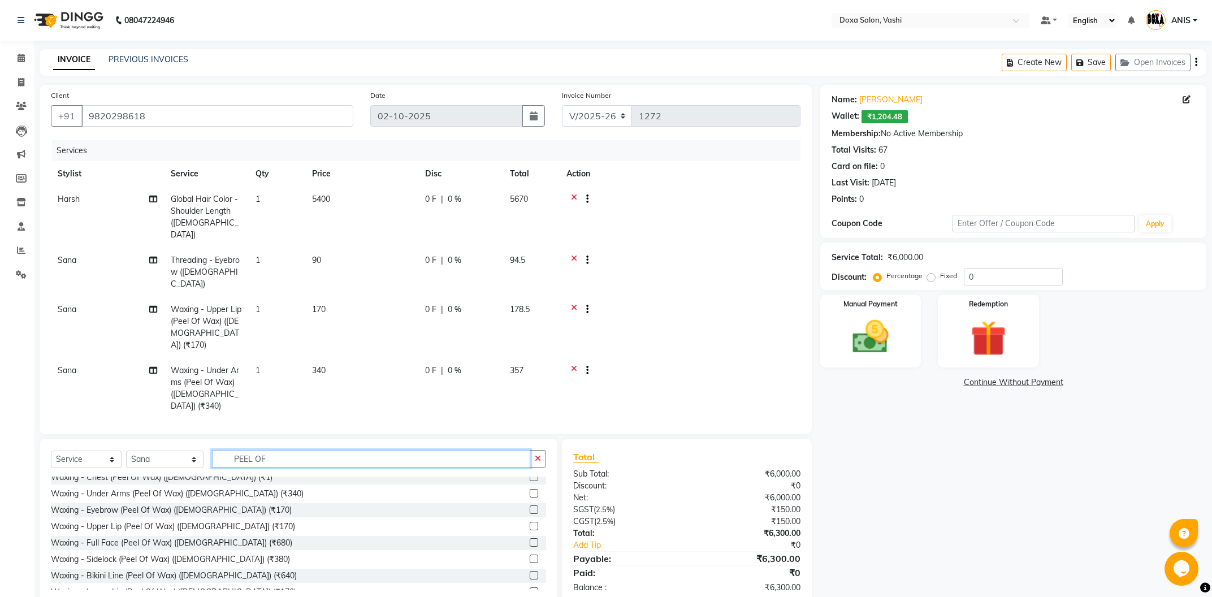
drag, startPoint x: 296, startPoint y: 421, endPoint x: 0, endPoint y: 378, distance: 299.4
click at [212, 450] on input "PEEL OF" at bounding box center [371, 459] width 318 height 18
click at [204, 223] on td "Global Hair Color - Shoulder Length ([DEMOGRAPHIC_DATA])" at bounding box center [206, 217] width 85 height 61
select select "6423"
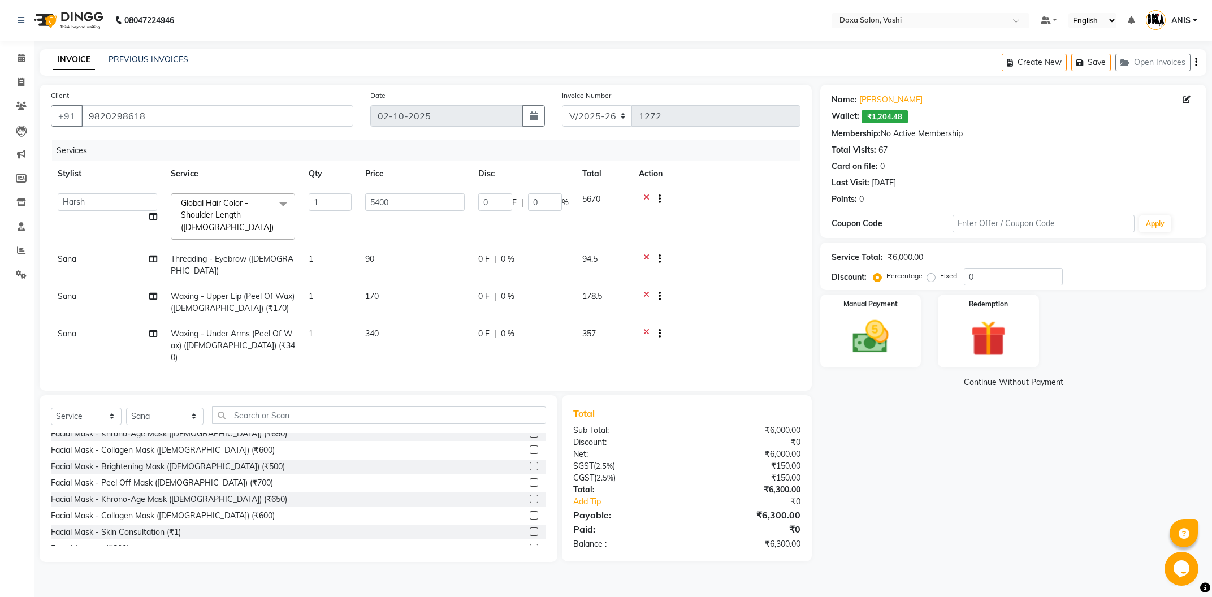
click at [237, 231] on span "Global Hair Color - Shoulder Length (Female) x" at bounding box center [229, 215] width 103 height 36
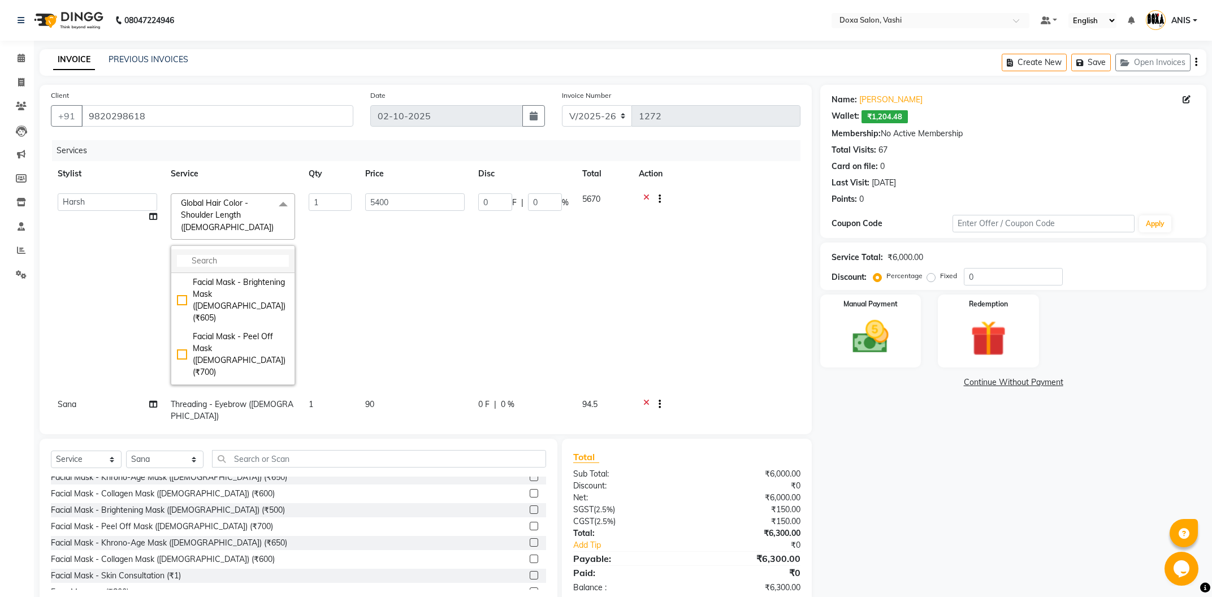
click at [254, 261] on input "multiselect-search" at bounding box center [233, 261] width 112 height 12
type input "GLOBAL"
click at [250, 297] on div "Global Hair Color - Neck Length ([DEMOGRAPHIC_DATA]) (₹3600)" at bounding box center [233, 299] width 112 height 47
checkbox input "true"
checkbox input "false"
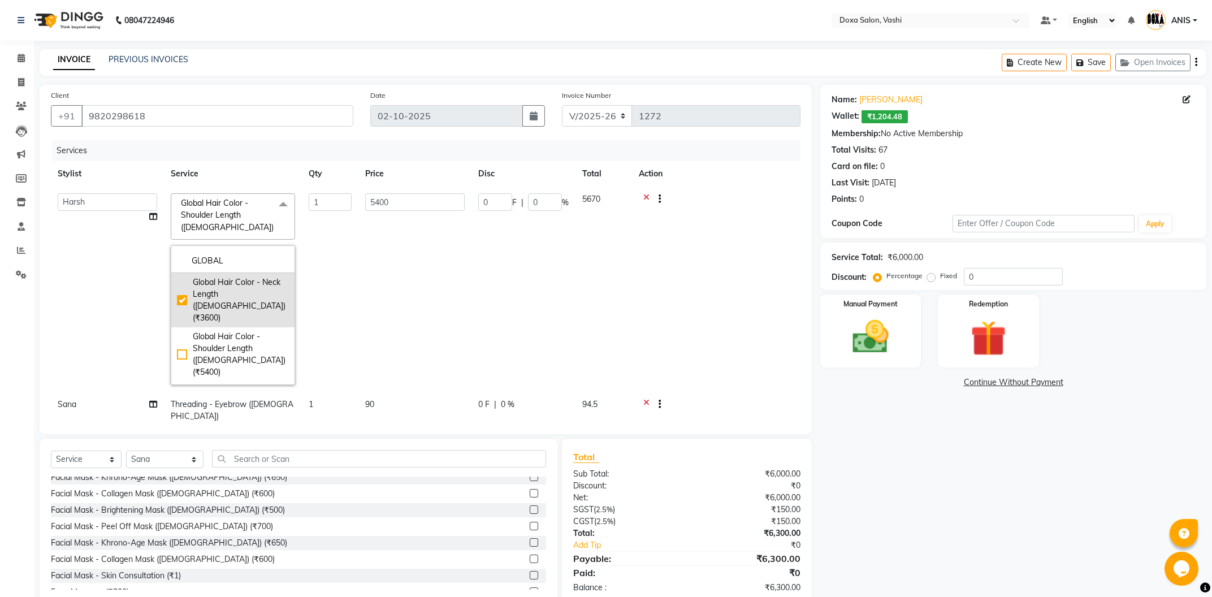
type input "3600"
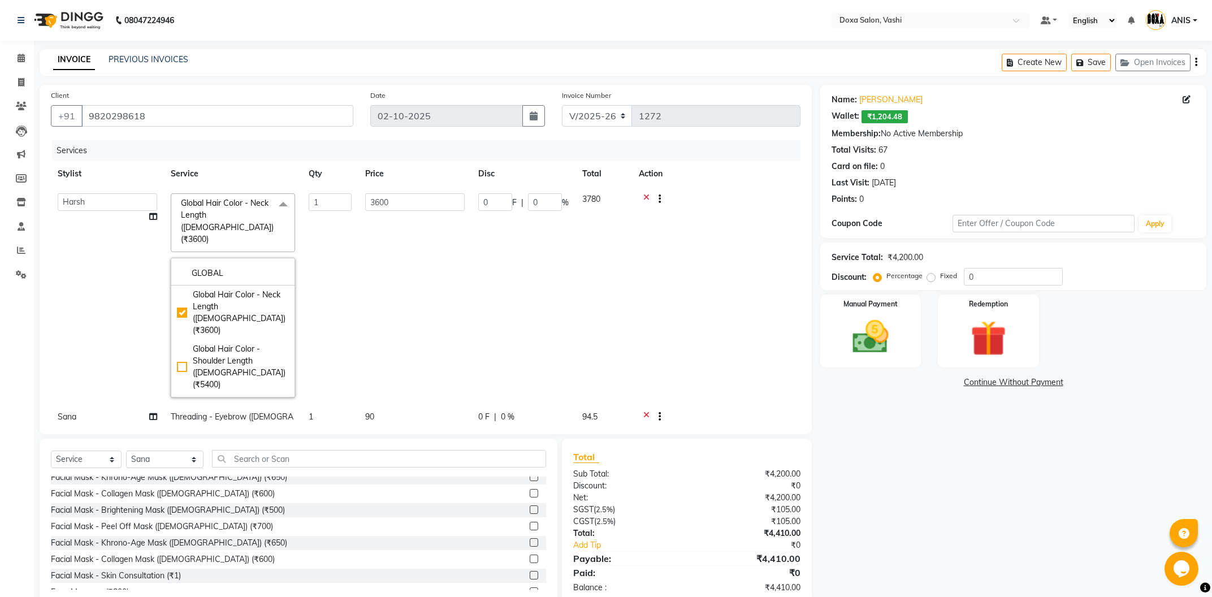
click at [908, 460] on div "Name: Reeta Tiku Wallet: ₹1,204.48 Membership: No Active Membership Total Visit…" at bounding box center [1017, 345] width 395 height 521
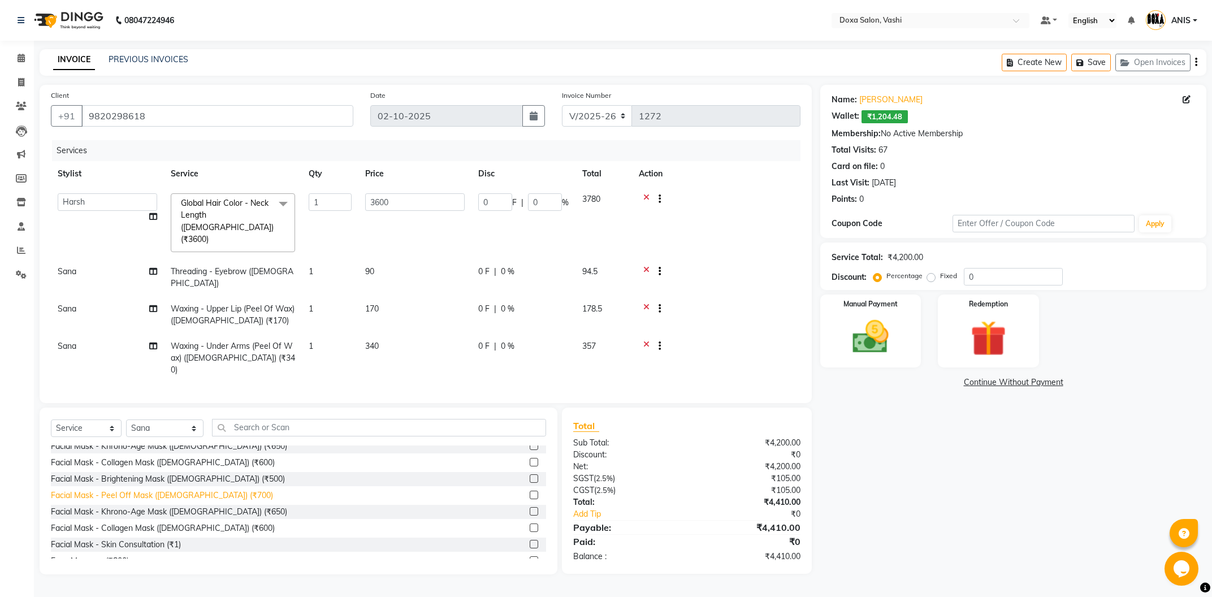
scroll to position [0, 0]
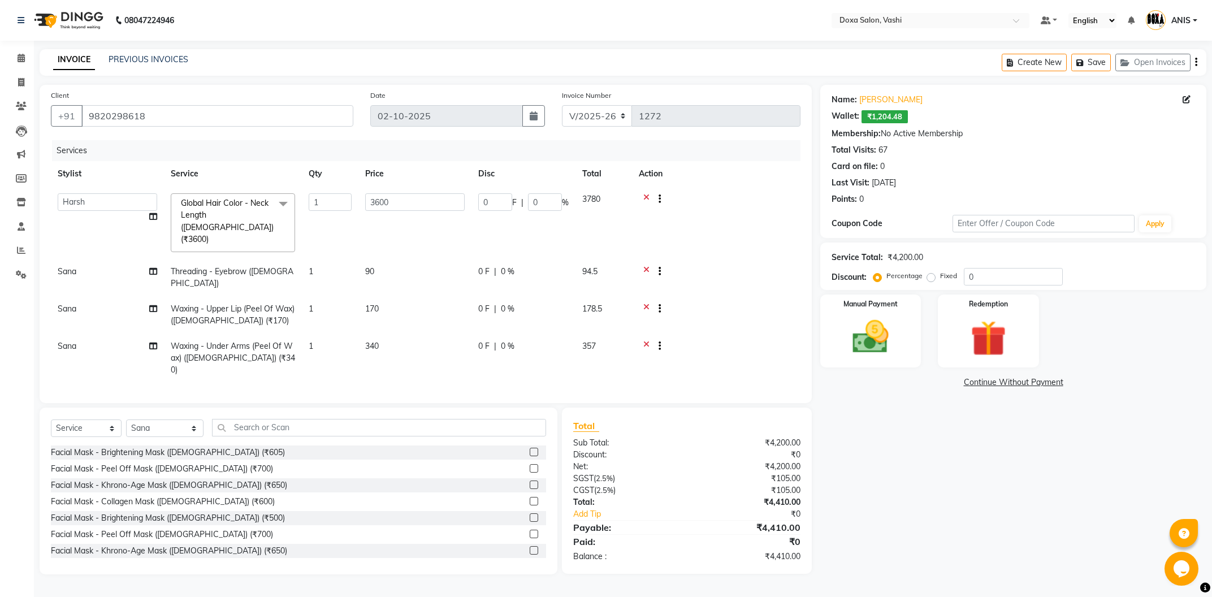
click at [248, 227] on span "Global Hair Color - Neck Length (Female) (₹3600) x" at bounding box center [227, 221] width 99 height 49
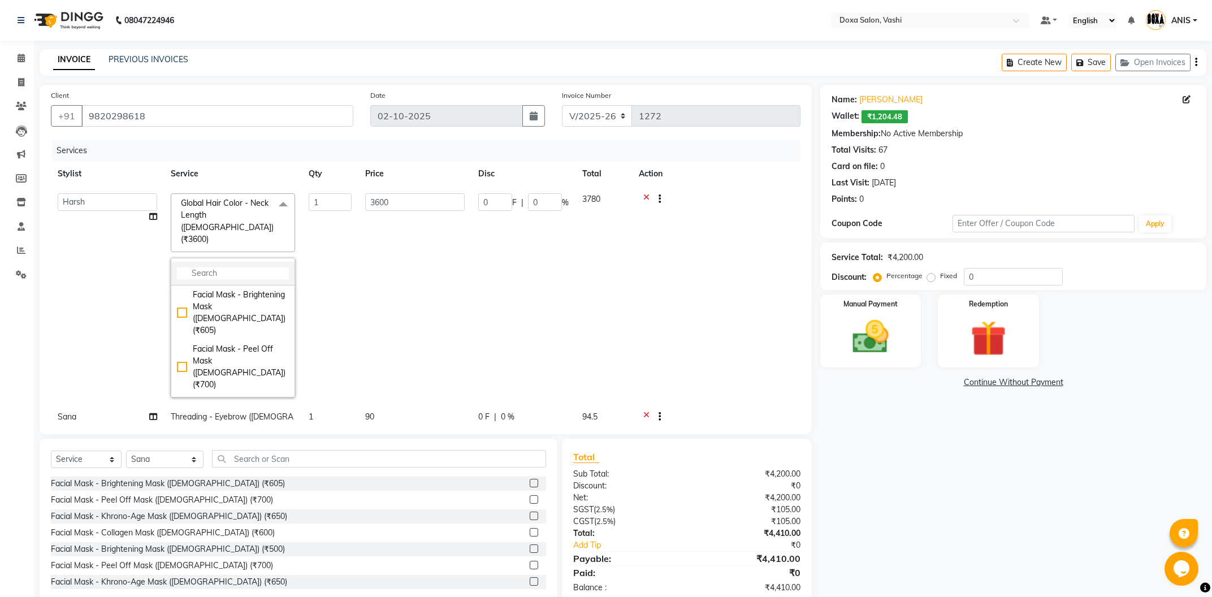
click at [222, 262] on li at bounding box center [232, 274] width 123 height 24
click at [218, 267] on input "multiselect-search" at bounding box center [233, 273] width 112 height 12
type input "5400"
click at [231, 302] on div "Global Hair Color - Shoulder Length ([DEMOGRAPHIC_DATA]) (₹5400)" at bounding box center [233, 312] width 112 height 47
checkbox input "true"
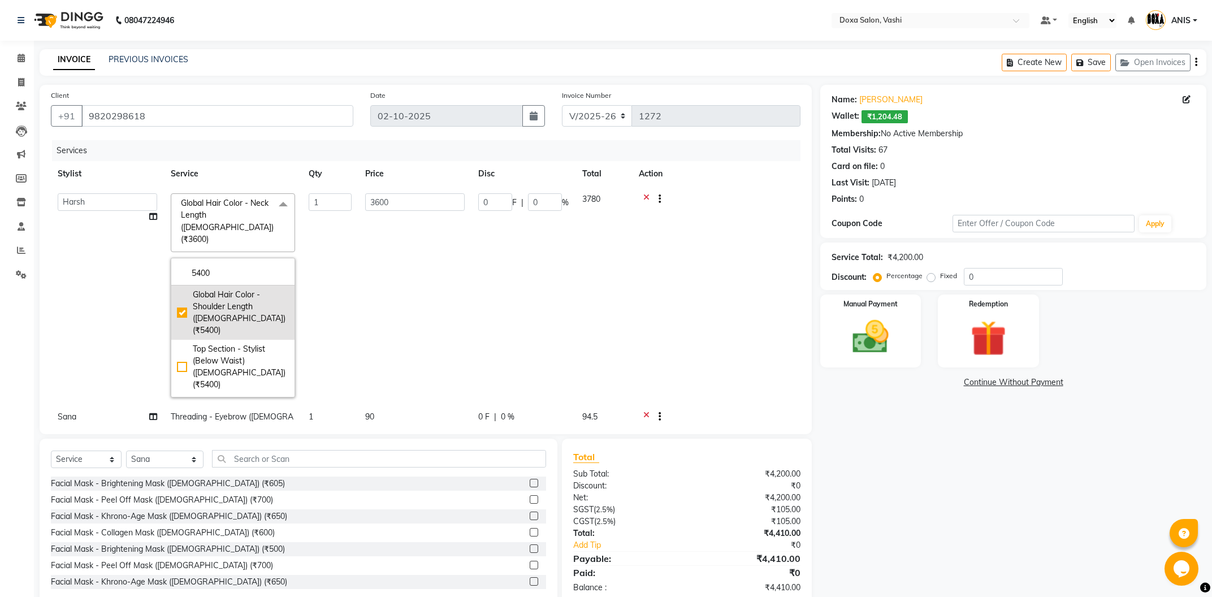
type input "5400"
click at [121, 298] on td "AMOL BUDHE ANIS Ashwini Faizan Harsh i pad 11 i pad 9 Karishma Komal Lata Neha …" at bounding box center [107, 296] width 113 height 218
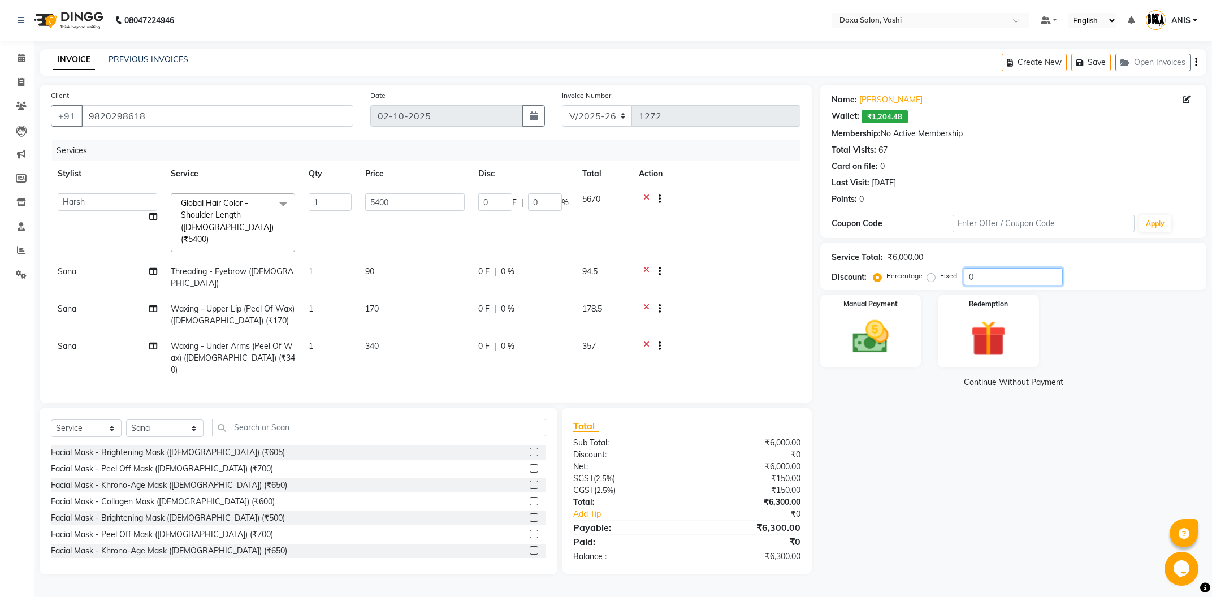
click at [986, 271] on input "0" at bounding box center [1013, 277] width 99 height 18
type input "1"
type input "54"
type input "1"
type input "10"
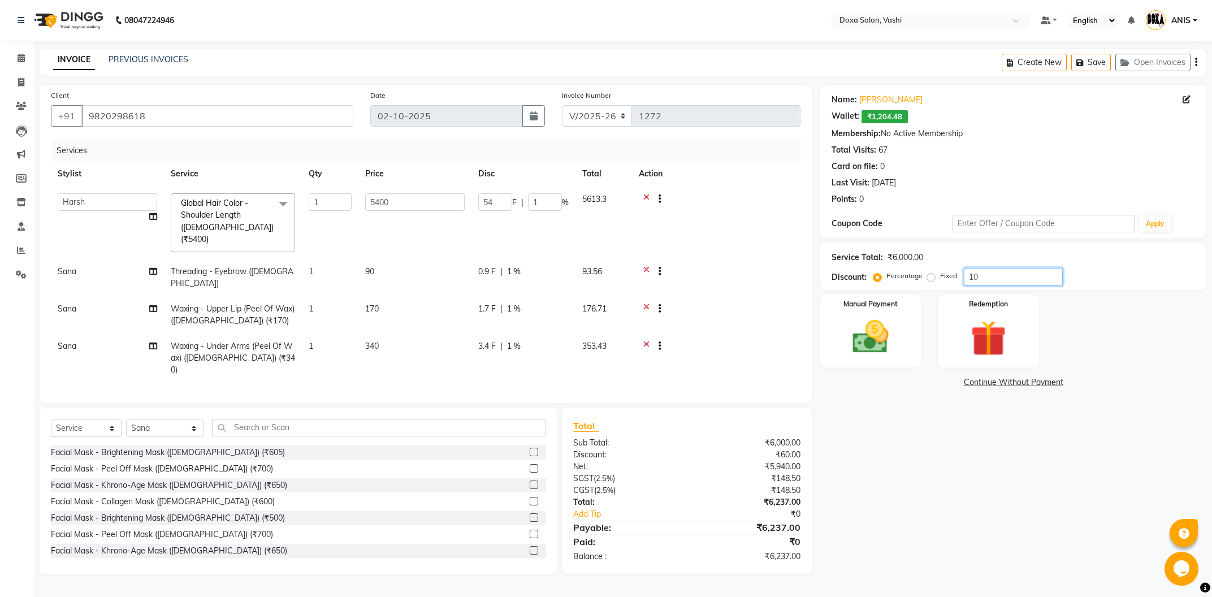
type input "540"
type input "10"
click at [1086, 531] on div "Name: Reeta Tiku Wallet: ₹1,204.48 Membership: No Active Membership Total Visit…" at bounding box center [1017, 329] width 395 height 489
click at [878, 323] on img at bounding box center [870, 336] width 61 height 43
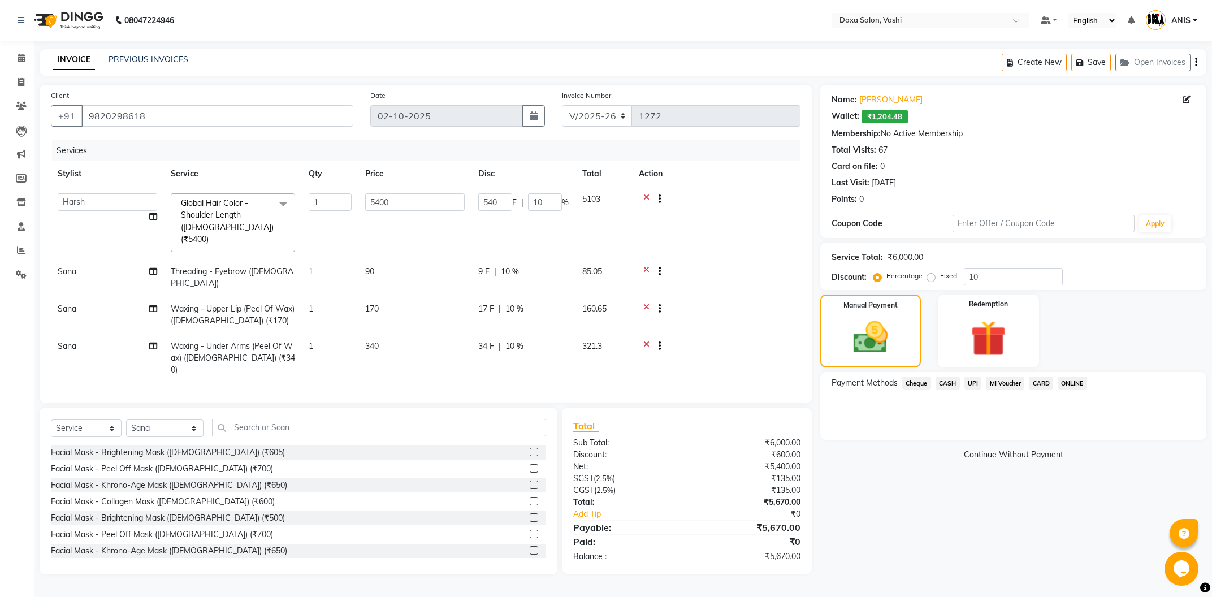
click at [973, 383] on span "UPI" at bounding box center [973, 382] width 18 height 13
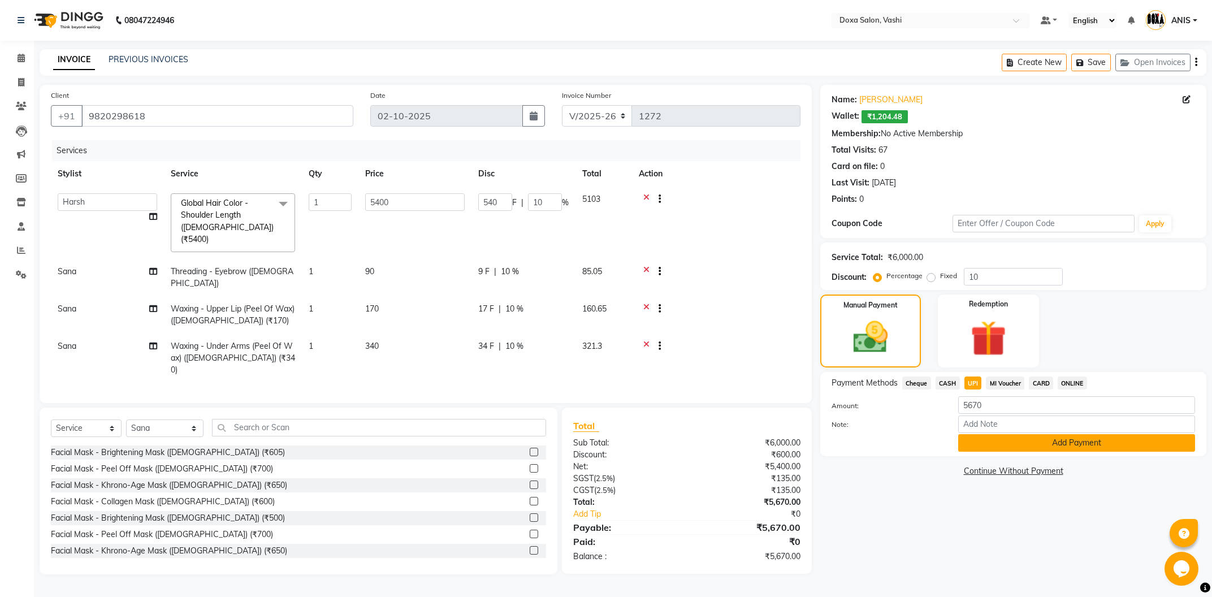
click at [986, 446] on button "Add Payment" at bounding box center [1076, 443] width 237 height 18
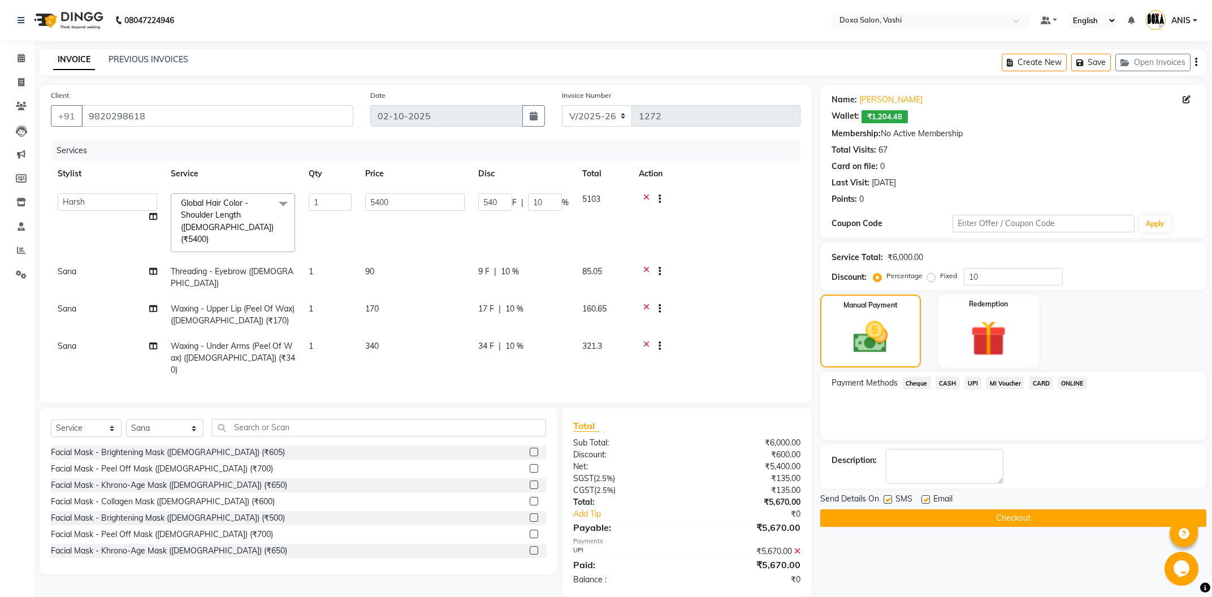
click at [968, 513] on button "Checkout" at bounding box center [1013, 518] width 386 height 18
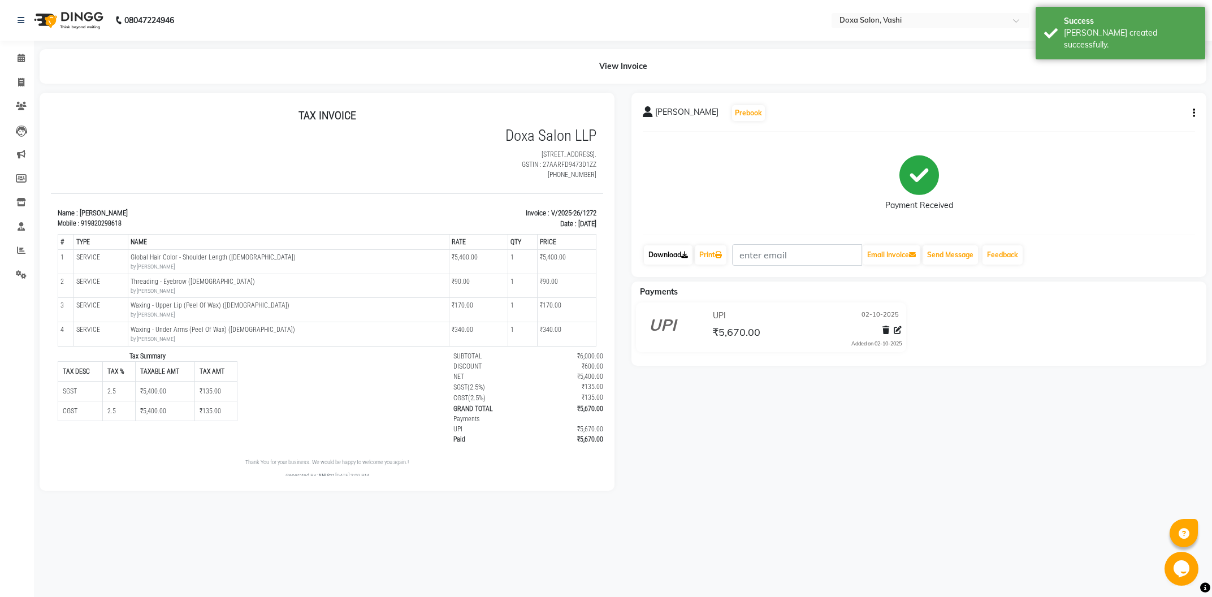
click at [668, 250] on link "Download" at bounding box center [668, 254] width 49 height 19
click at [15, 83] on span at bounding box center [21, 82] width 20 height 13
select select "416"
select select "service"
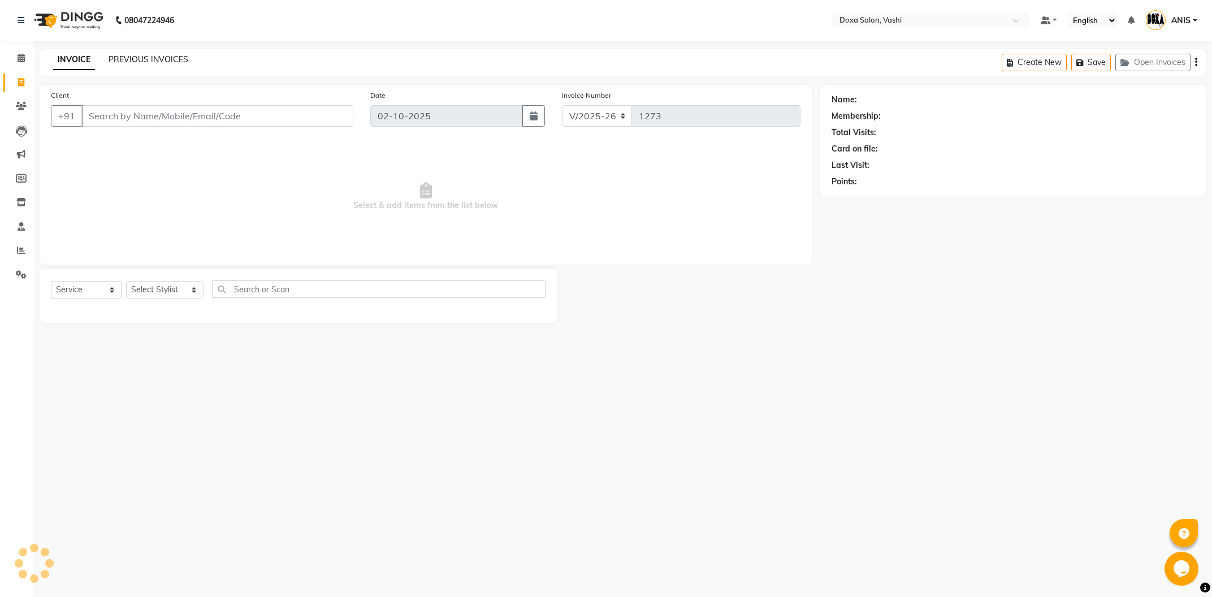
click at [114, 59] on link "PREVIOUS INVOICES" at bounding box center [149, 59] width 80 height 10
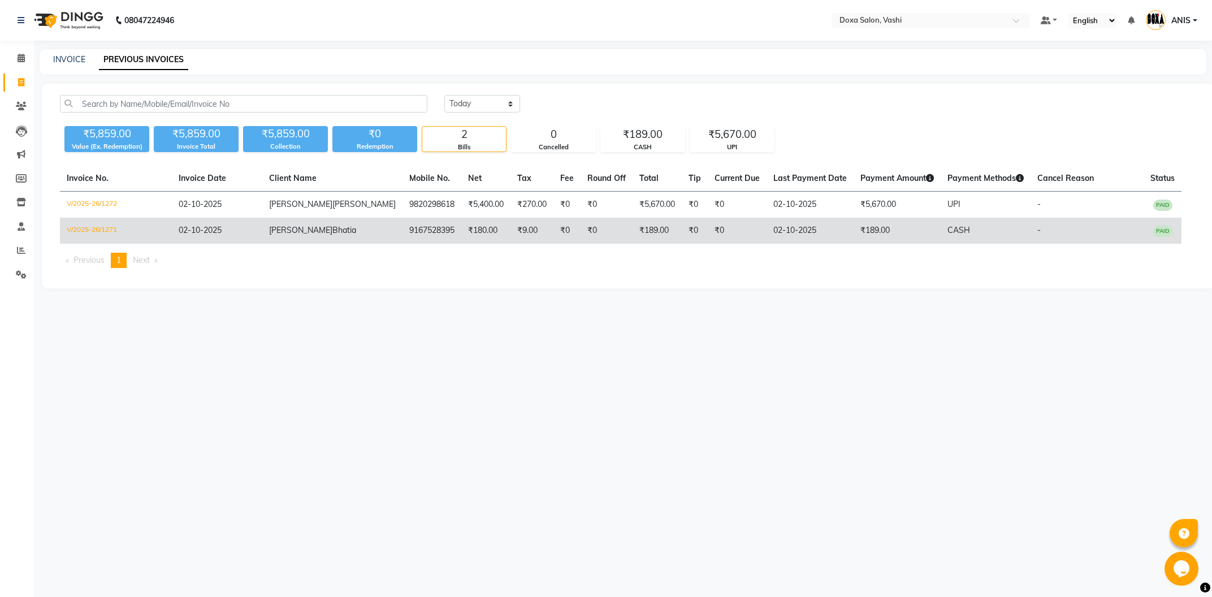
click at [402, 227] on td "9167528395" at bounding box center [431, 231] width 59 height 26
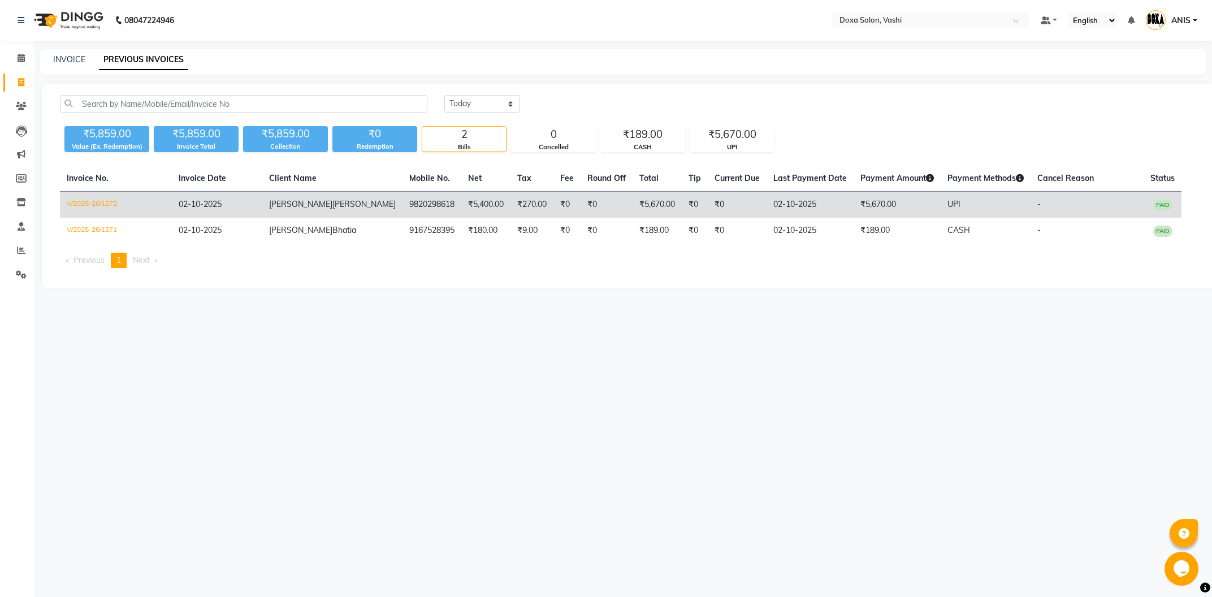
click at [307, 201] on td "Reeta Tiku" at bounding box center [332, 205] width 140 height 27
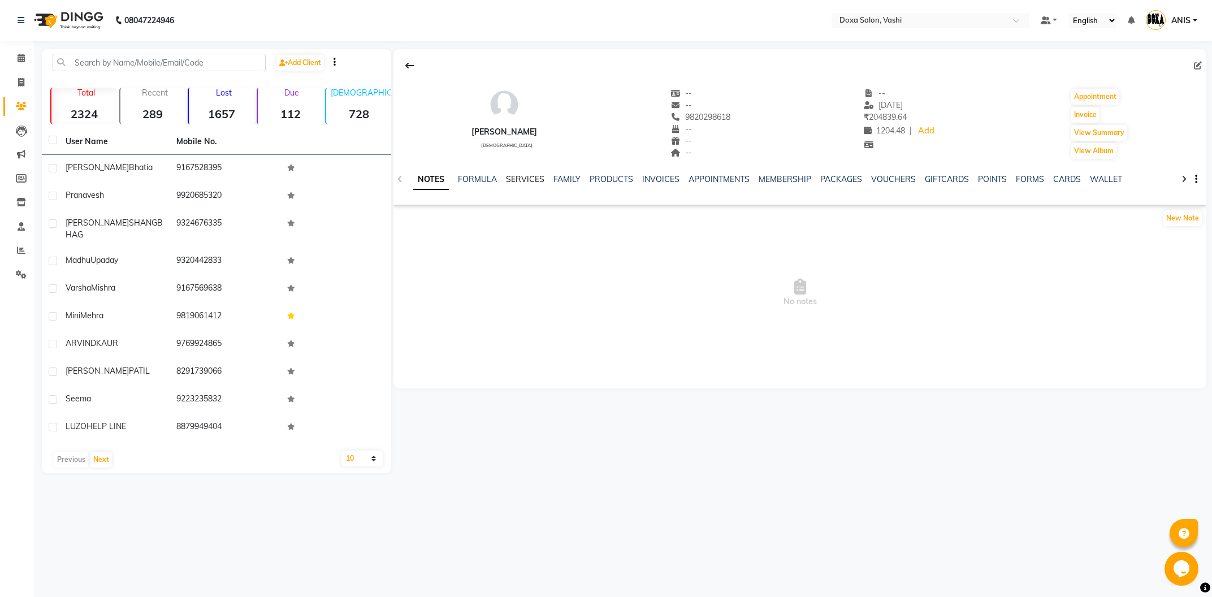
click at [526, 180] on link "SERVICES" at bounding box center [525, 179] width 38 height 10
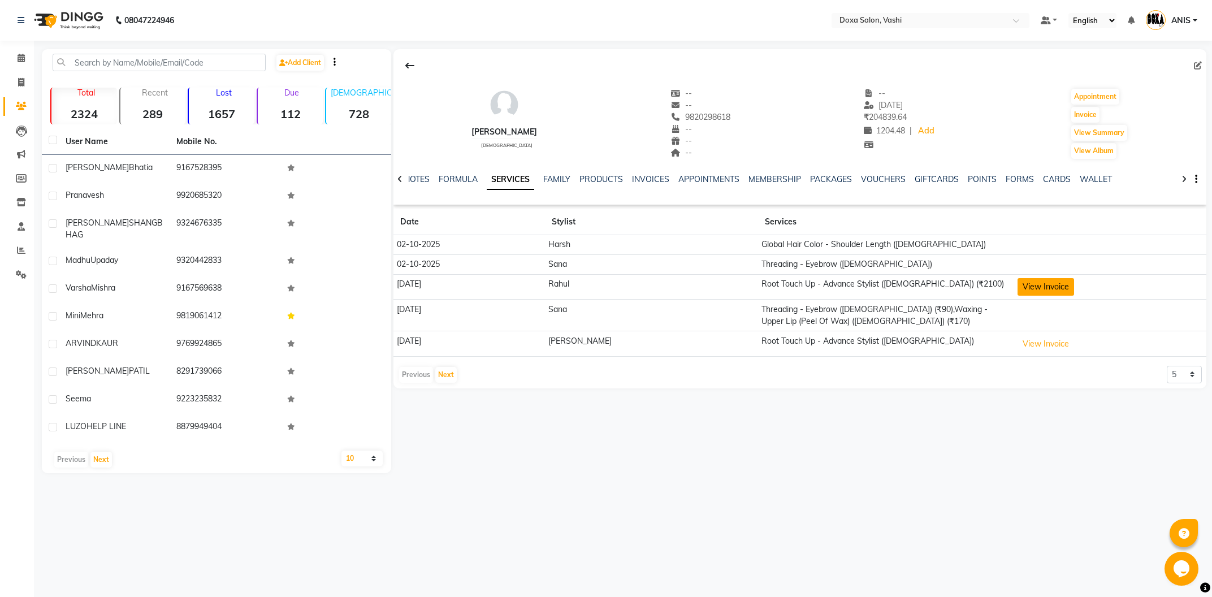
click at [1022, 287] on button "View Invoice" at bounding box center [1045, 287] width 57 height 18
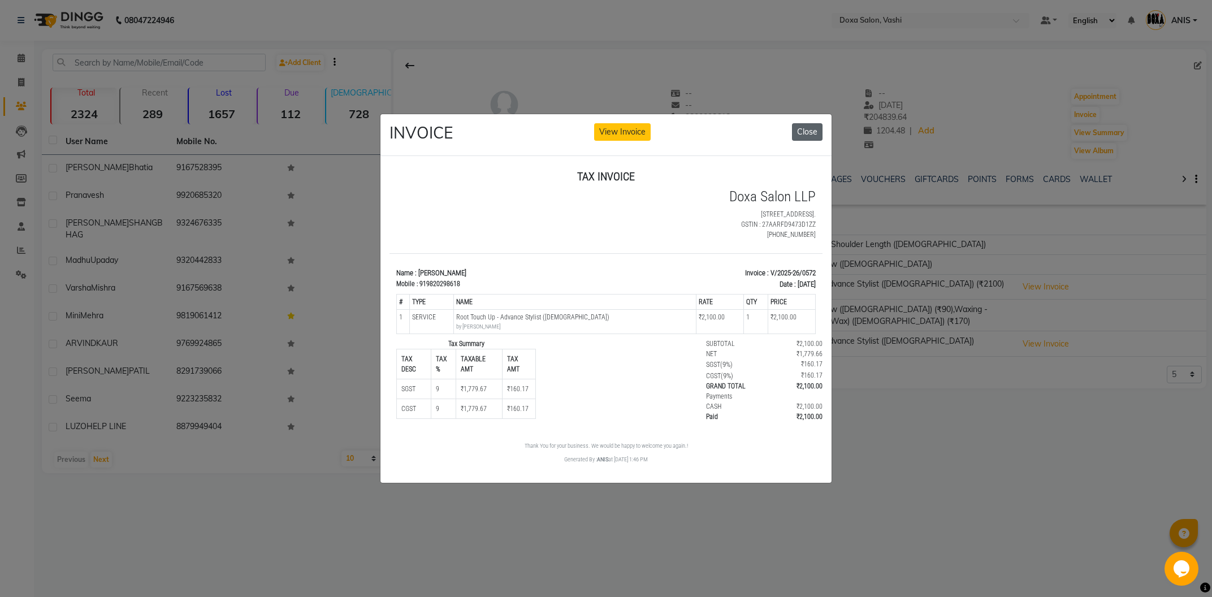
click at [805, 125] on button "Close" at bounding box center [807, 132] width 31 height 18
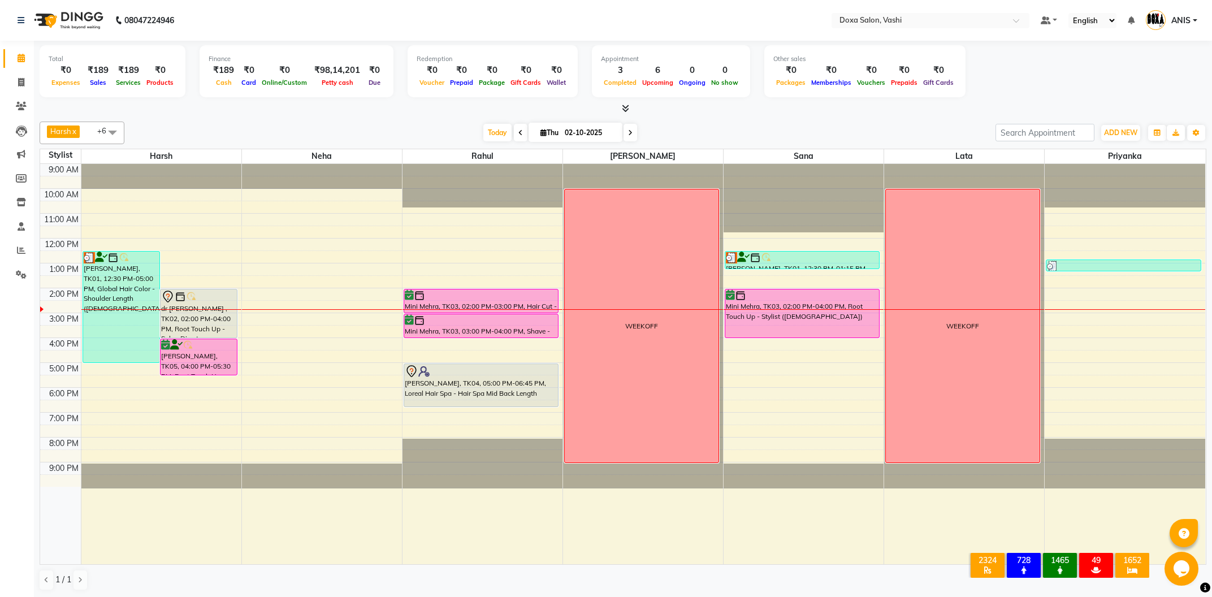
click at [514, 132] on span at bounding box center [521, 133] width 14 height 18
type input "01-10-2025"
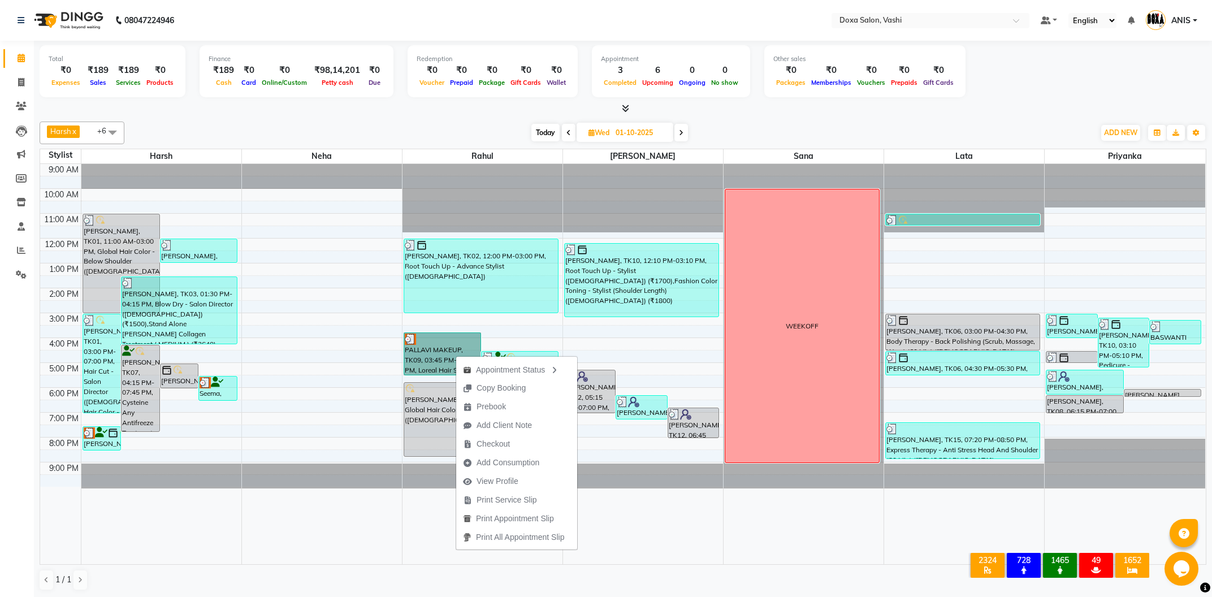
click at [337, 385] on div "9:00 AM 10:00 AM 11:00 AM 12:00 PM 1:00 PM 2:00 PM 3:00 PM 4:00 PM 5:00 PM 6:00…" at bounding box center [622, 364] width 1165 height 400
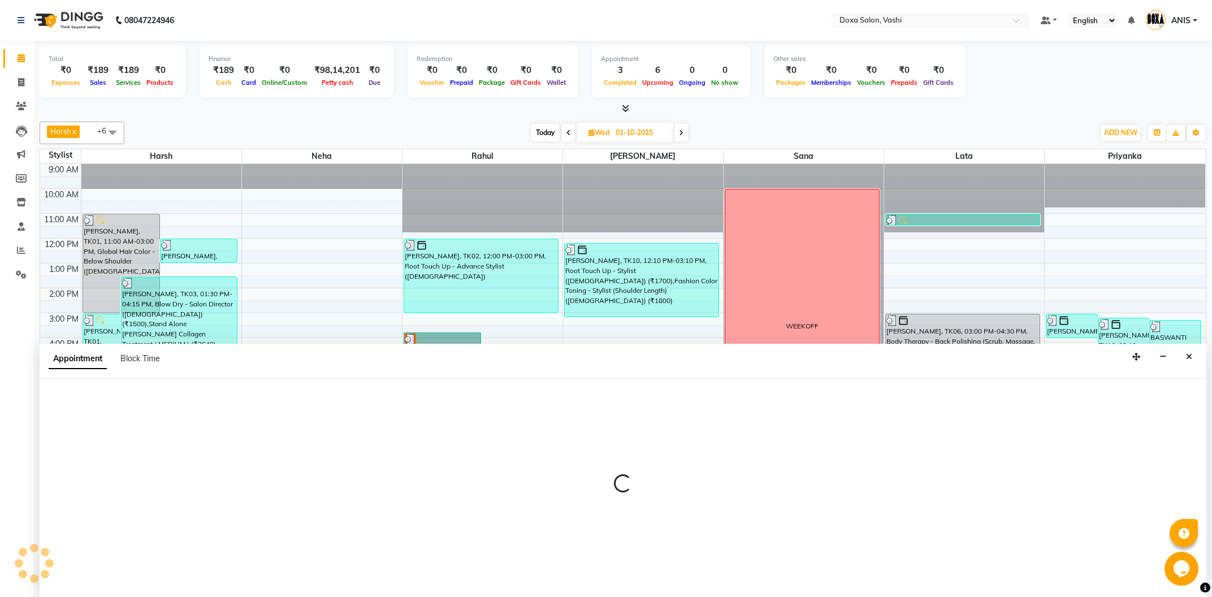
select select "6424"
select select "tentative"
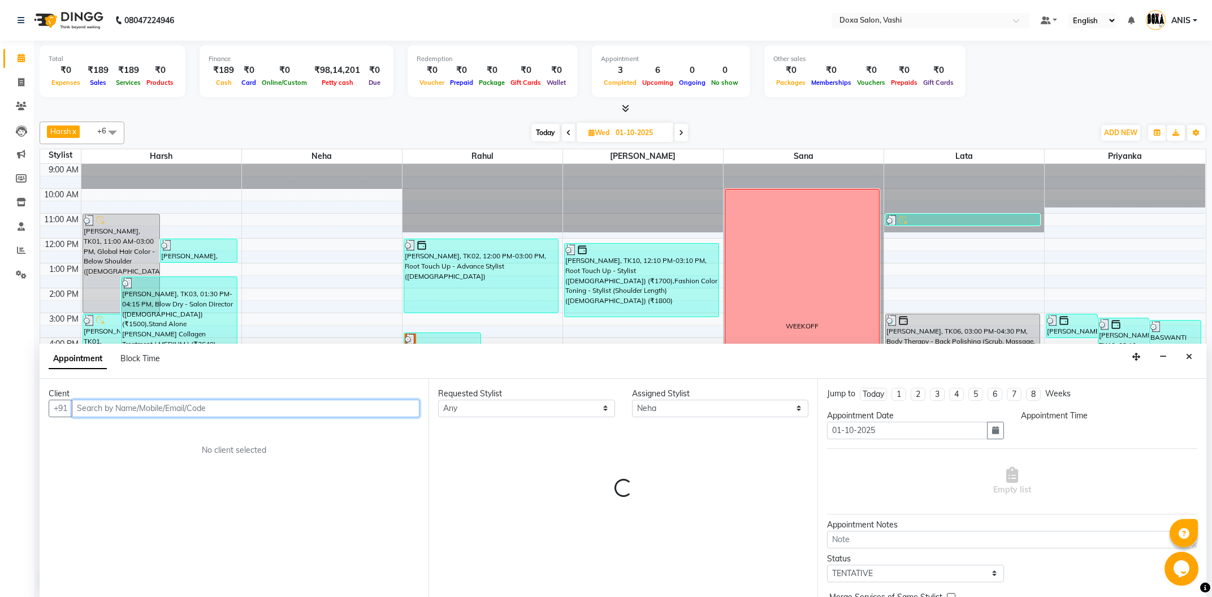
select select "1050"
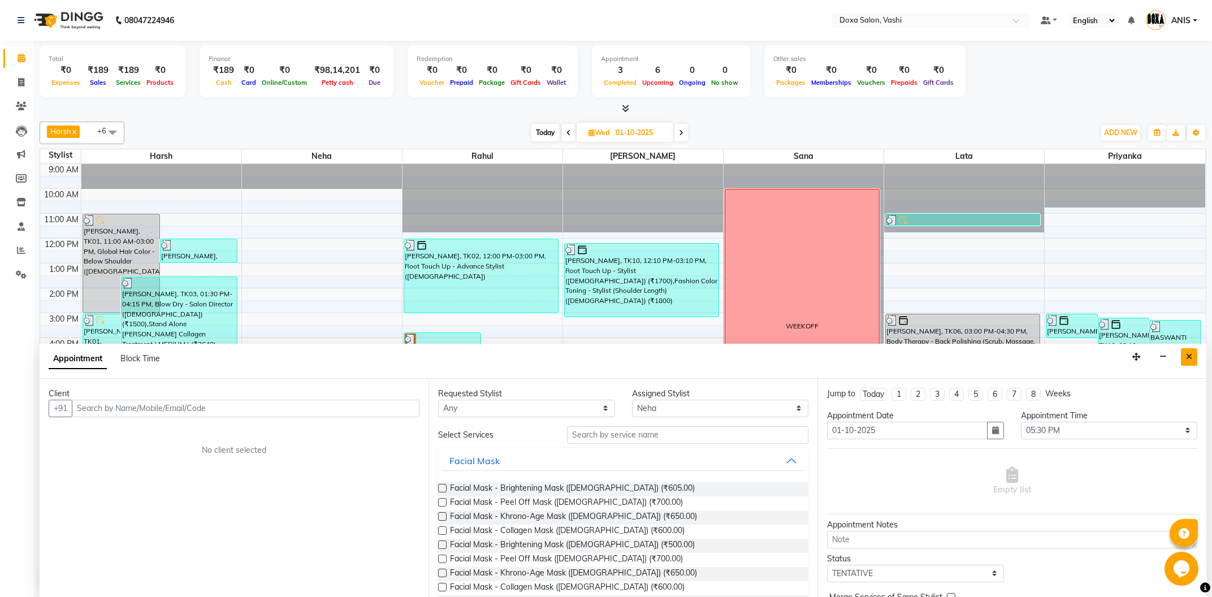
click at [1185, 354] on button "Close" at bounding box center [1189, 357] width 16 height 18
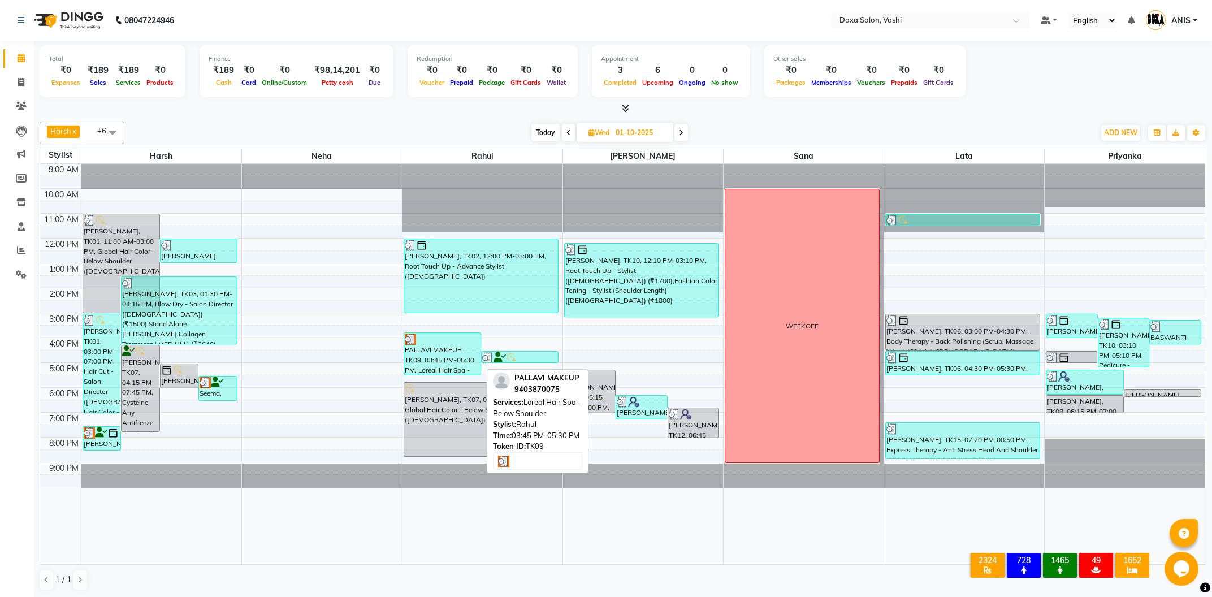
click at [437, 357] on div "PALLAVI MAKEUP, TK09, 03:45 PM-05:30 PM, Loreal Hair Spa - Below Shoulder" at bounding box center [442, 354] width 76 height 42
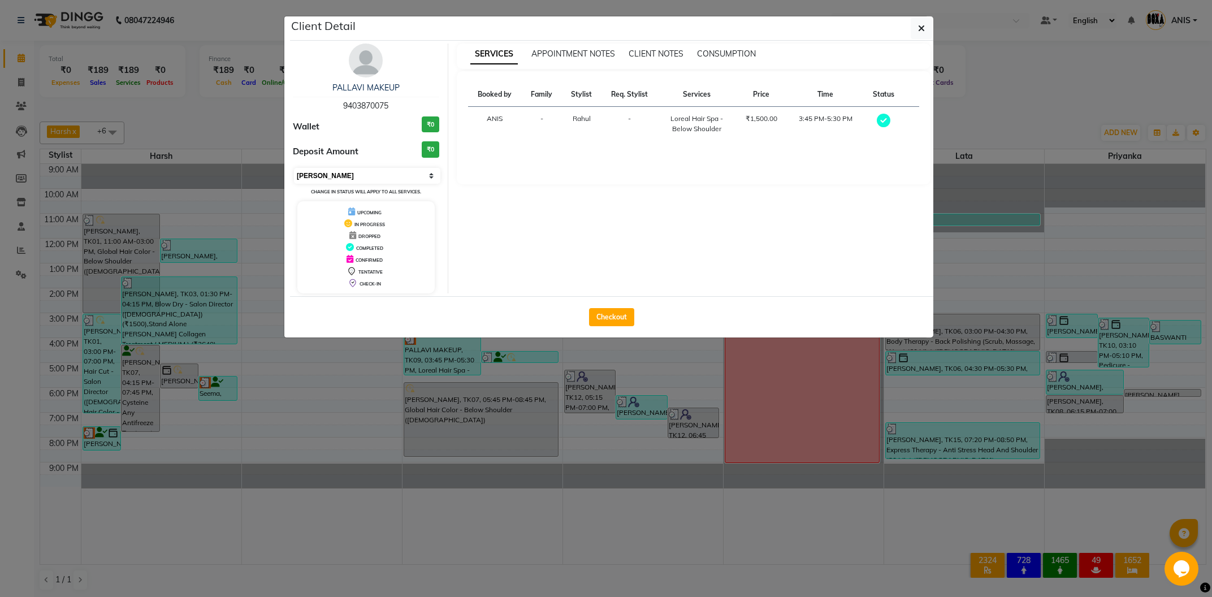
click at [294, 168] on select "Select MARK DONE UPCOMING" at bounding box center [367, 176] width 146 height 16
select select "5"
click option "UPCOMING" at bounding box center [0, 0] width 0 height 0
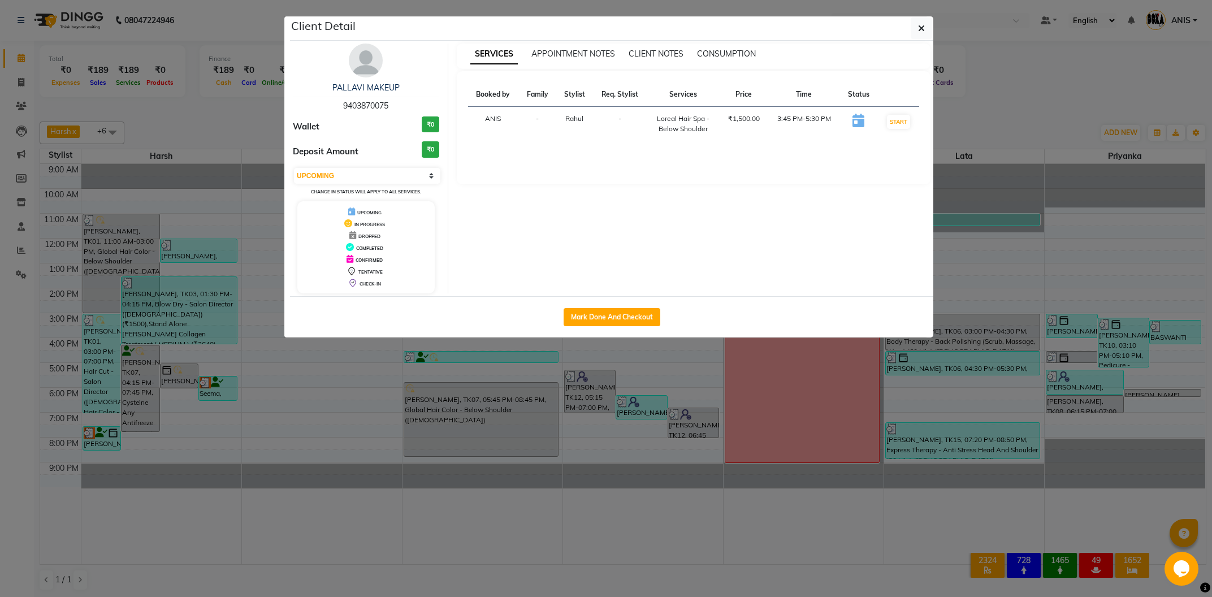
click at [200, 469] on ngb-modal-window "Client Detail PALLAVI MAKEUP 9403870075 Wallet ₹0 Deposit Amount ₹0 Select IN S…" at bounding box center [606, 298] width 1212 height 597
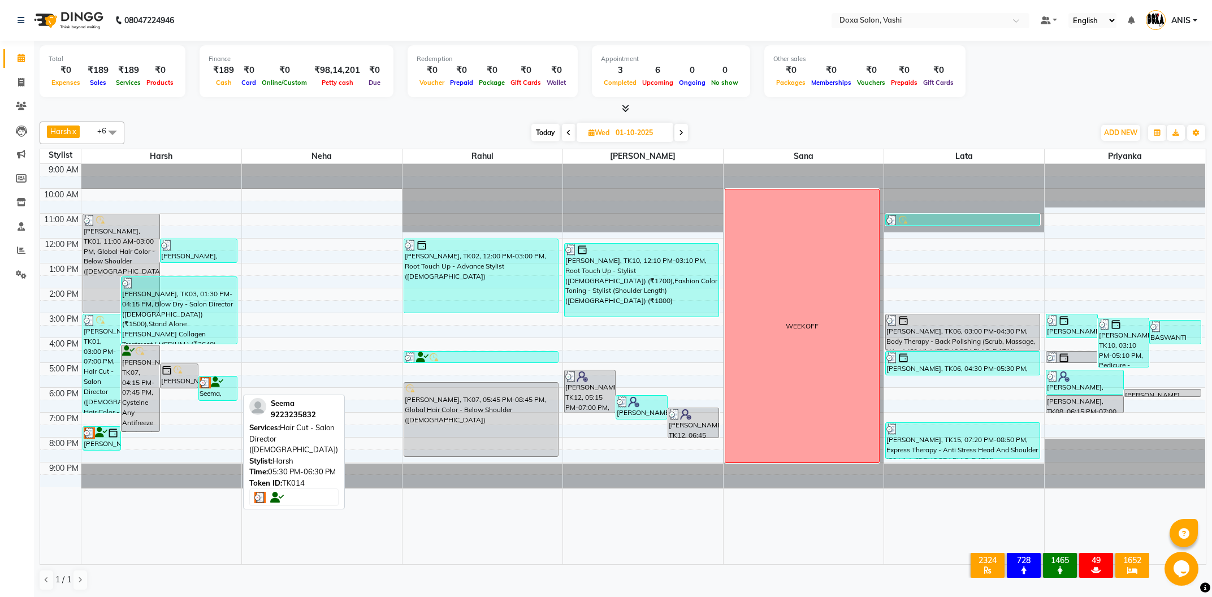
click at [207, 389] on div "Seema, TK14, 05:30 PM-06:30 PM, Hair Cut - Salon Director (Female)" at bounding box center [218, 388] width 38 height 24
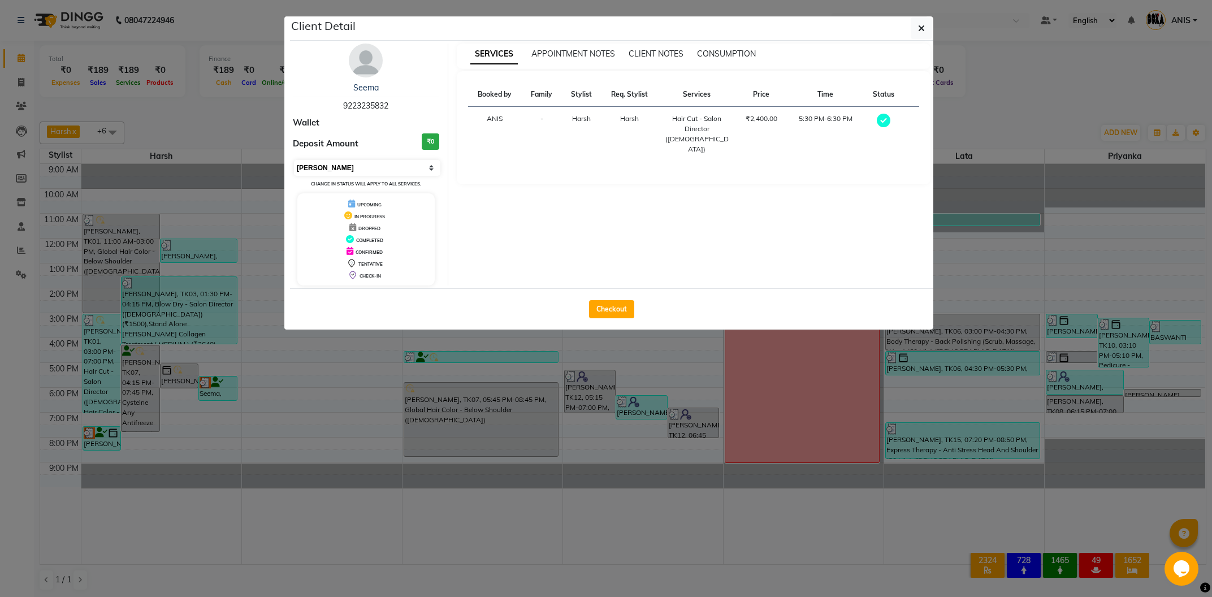
click at [294, 160] on select "Select MARK DONE UPCOMING" at bounding box center [367, 168] width 146 height 16
select select "5"
click option "UPCOMING" at bounding box center [0, 0] width 0 height 0
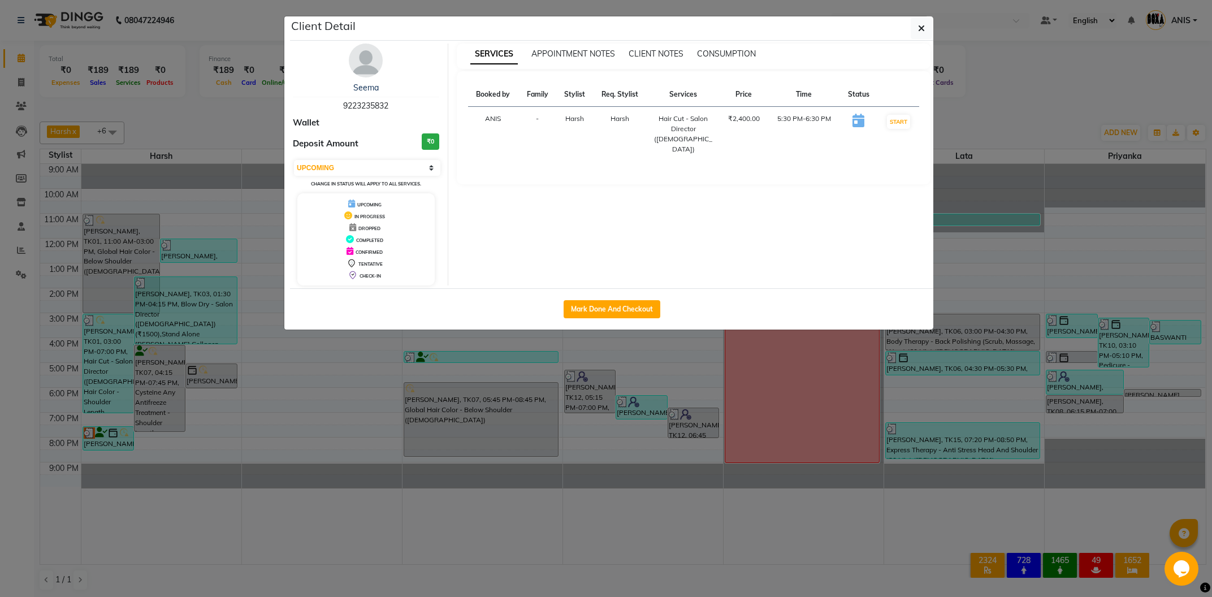
click at [142, 476] on ngb-modal-window "Client Detail Seema 9223235832 Wallet Deposit Amount ₹0 Select IN SERVICE CONFI…" at bounding box center [606, 298] width 1212 height 597
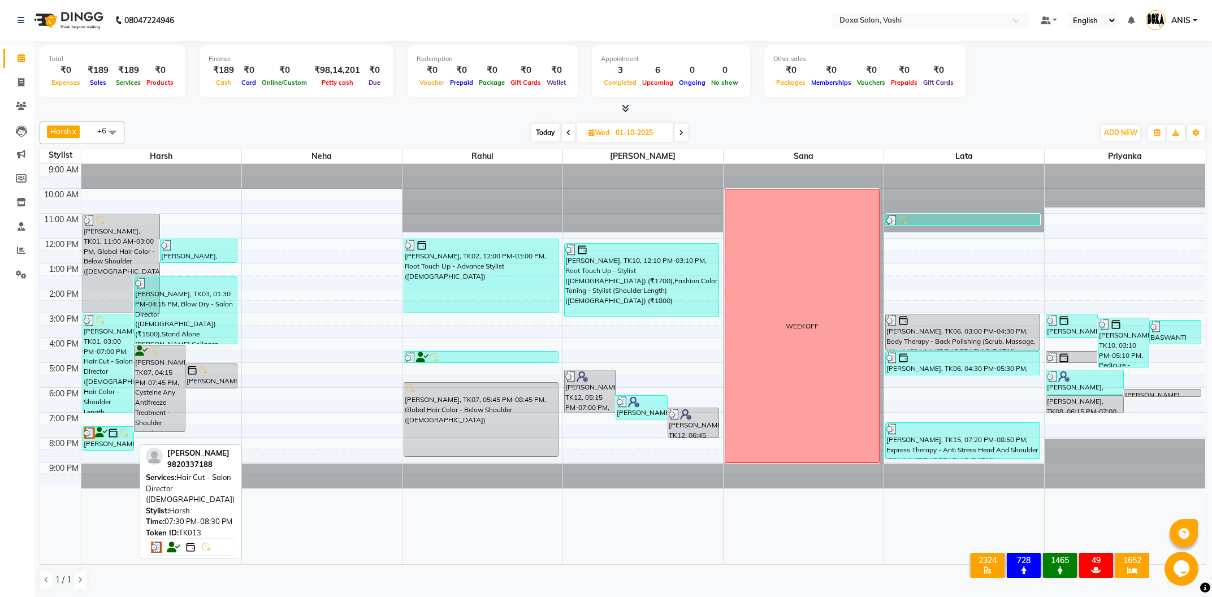
click at [94, 434] on img at bounding box center [89, 432] width 11 height 11
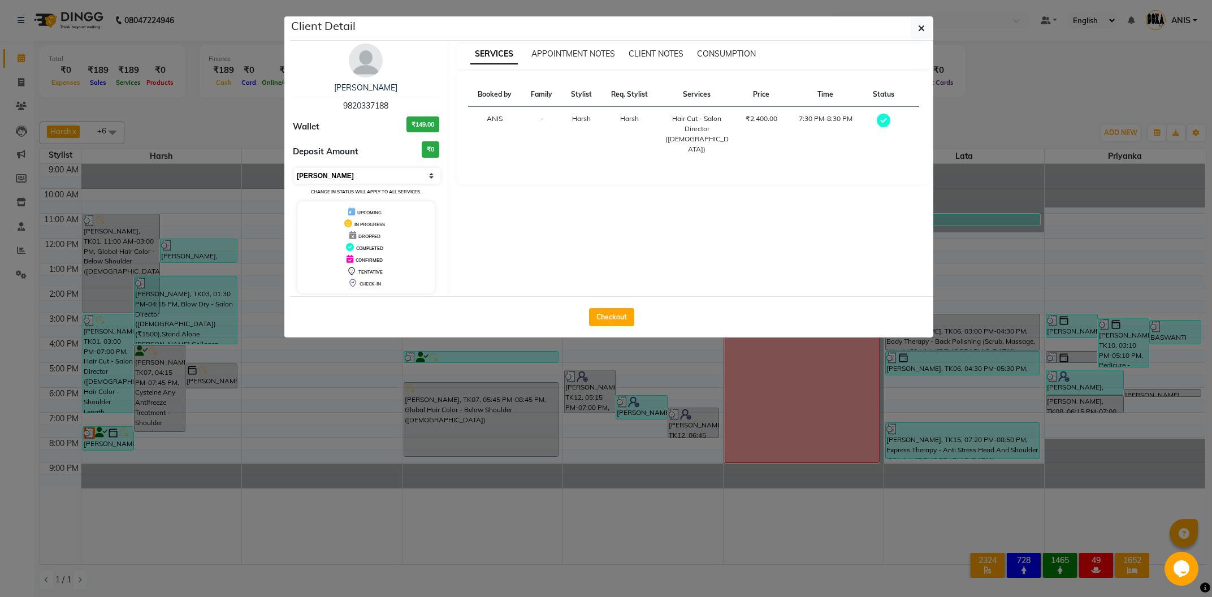
click at [294, 168] on select "Select MARK DONE UPCOMING" at bounding box center [367, 176] width 146 height 16
select select "5"
click option "UPCOMING" at bounding box center [0, 0] width 0 height 0
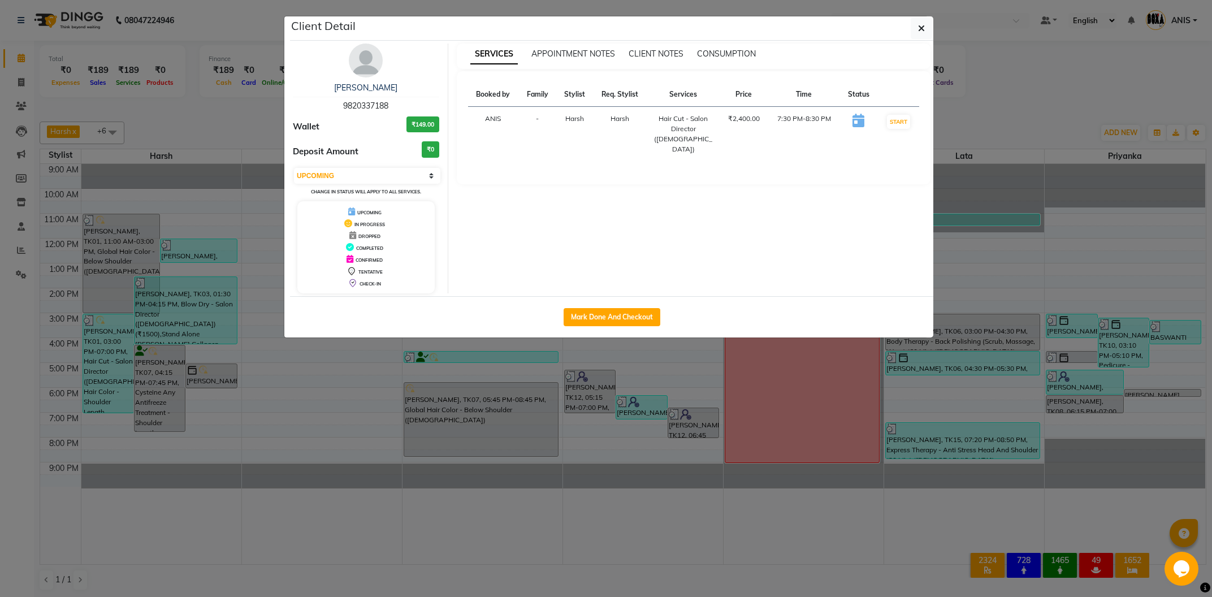
click at [696, 475] on ngb-modal-window "Client Detail Sugandha Agarwal 9820337188 Wallet ₹149.00 Deposit Amount ₹0 Sele…" at bounding box center [606, 298] width 1212 height 597
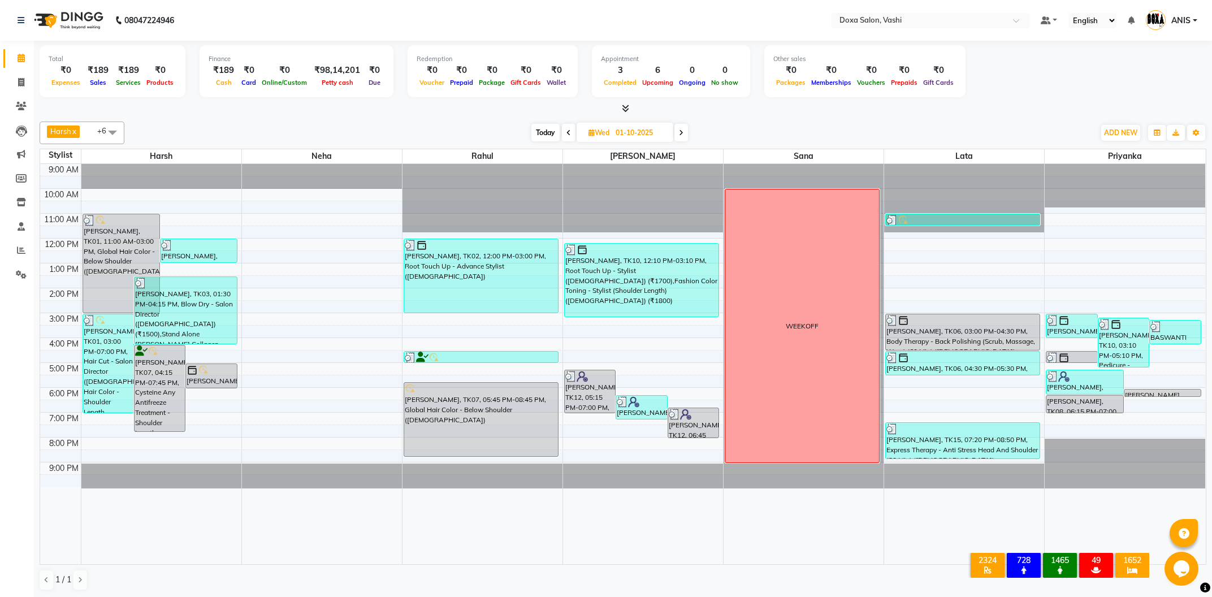
click at [681, 133] on icon at bounding box center [681, 132] width 5 height 7
type input "02-10-2025"
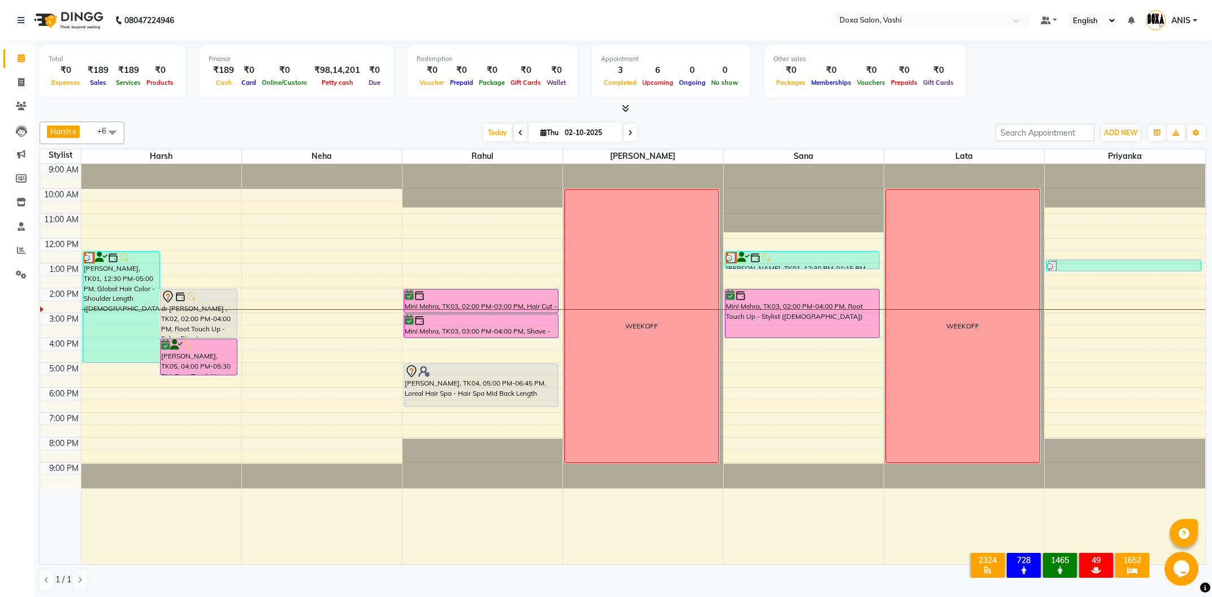
click at [627, 132] on span at bounding box center [630, 133] width 14 height 18
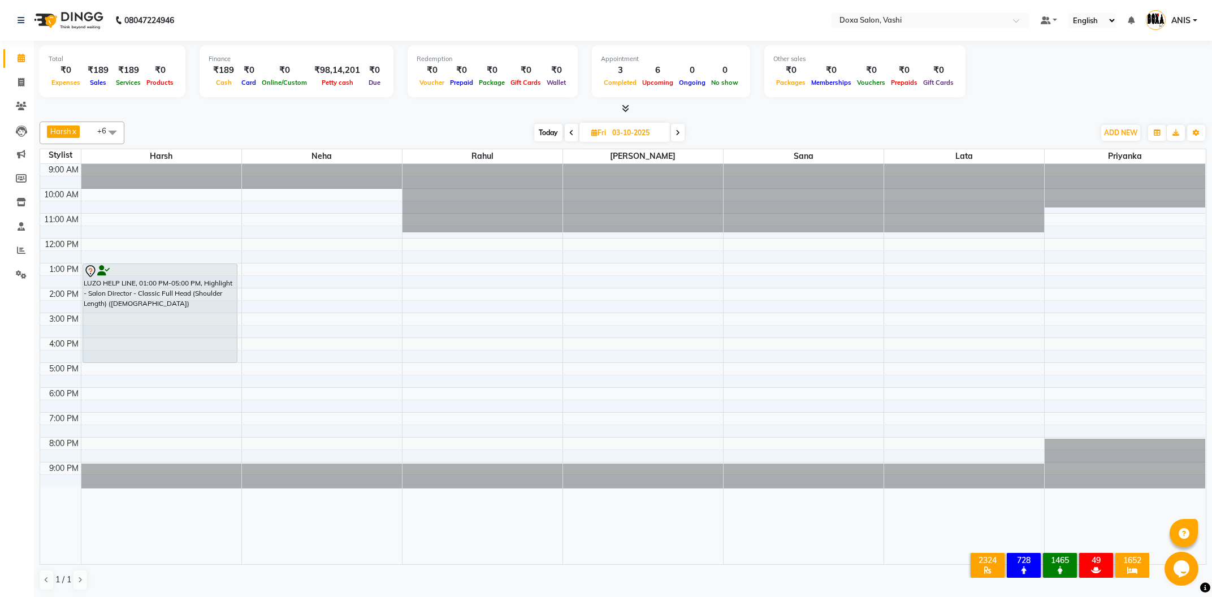
click at [674, 136] on span at bounding box center [678, 133] width 14 height 18
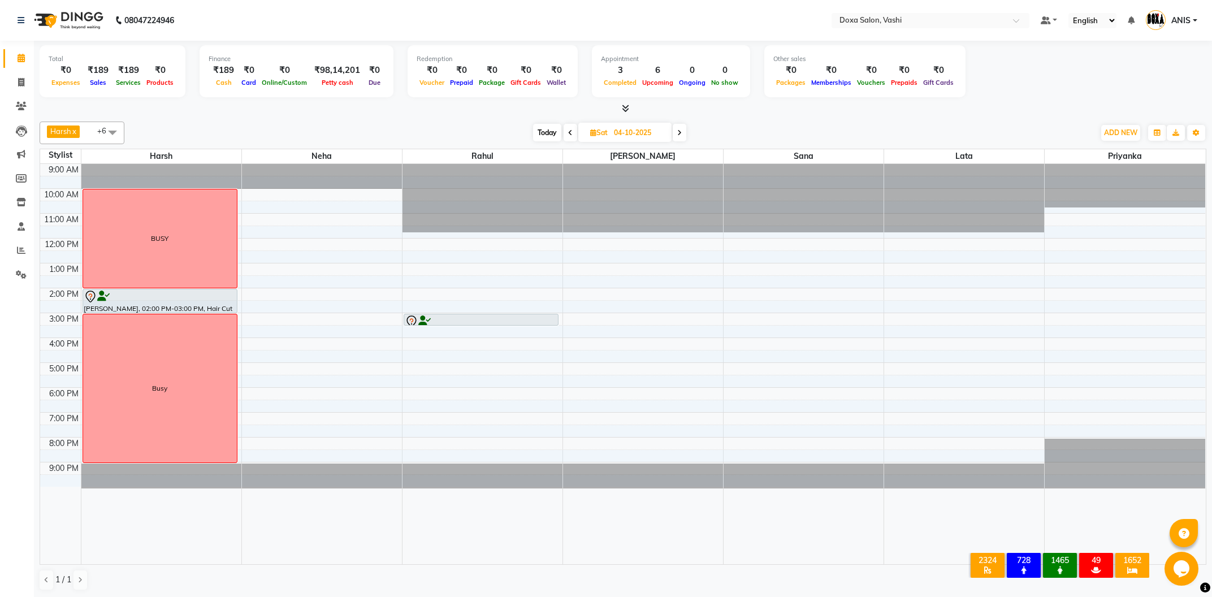
click at [684, 129] on span at bounding box center [680, 133] width 14 height 18
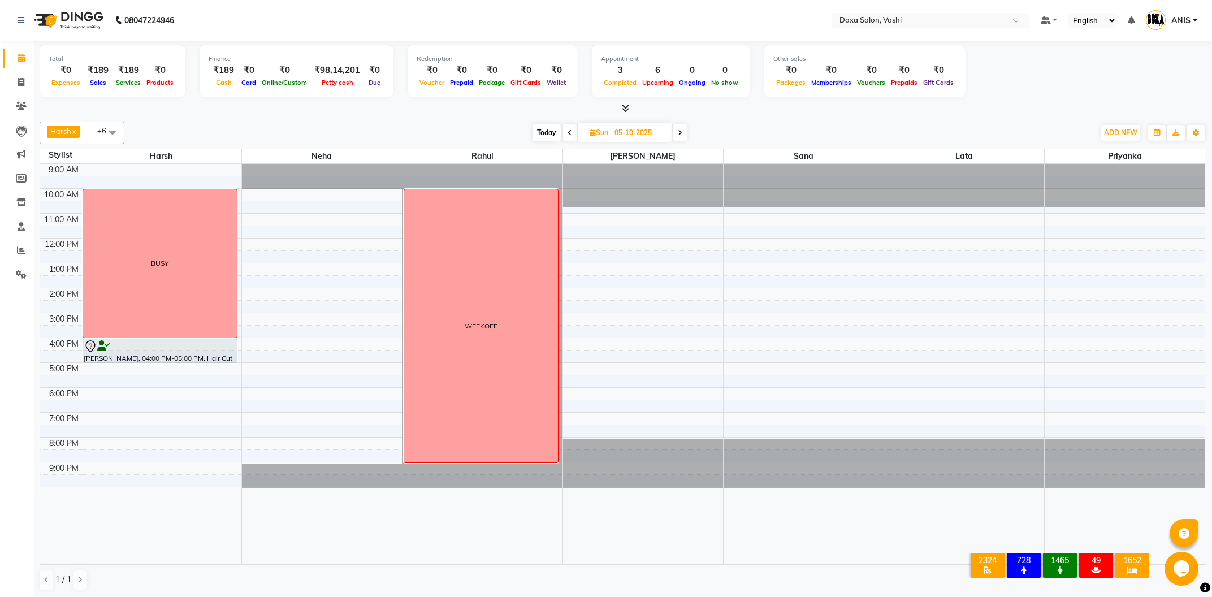
click at [681, 135] on icon at bounding box center [680, 132] width 5 height 7
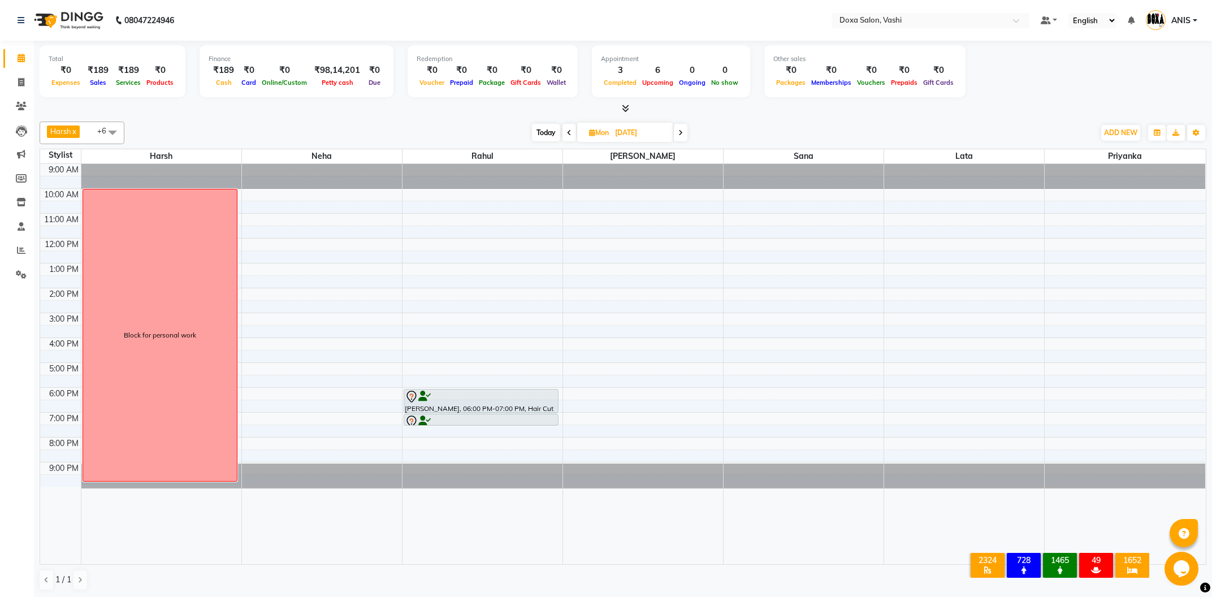
click at [557, 133] on span "Today" at bounding box center [546, 133] width 28 height 18
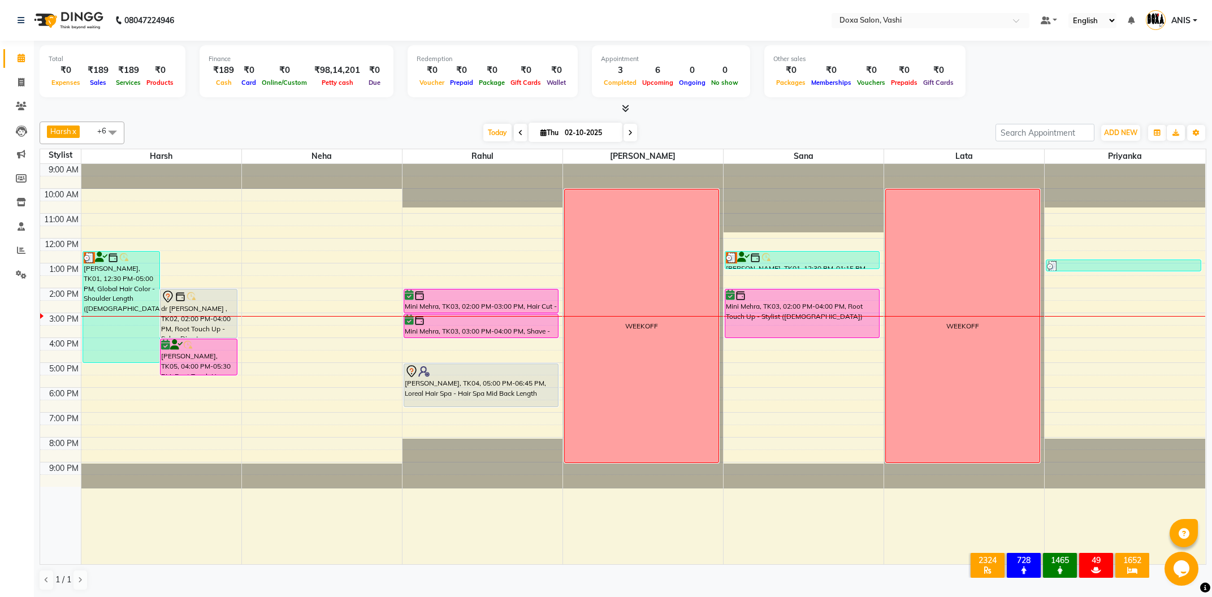
click at [518, 135] on icon at bounding box center [520, 132] width 5 height 7
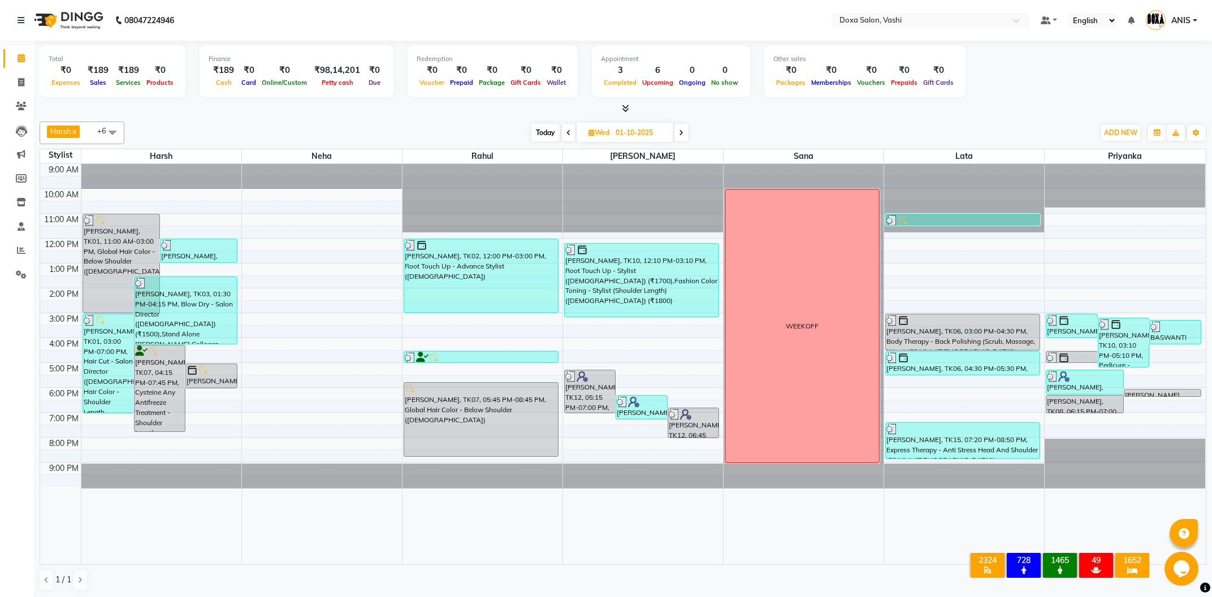
click at [564, 133] on span at bounding box center [569, 133] width 14 height 18
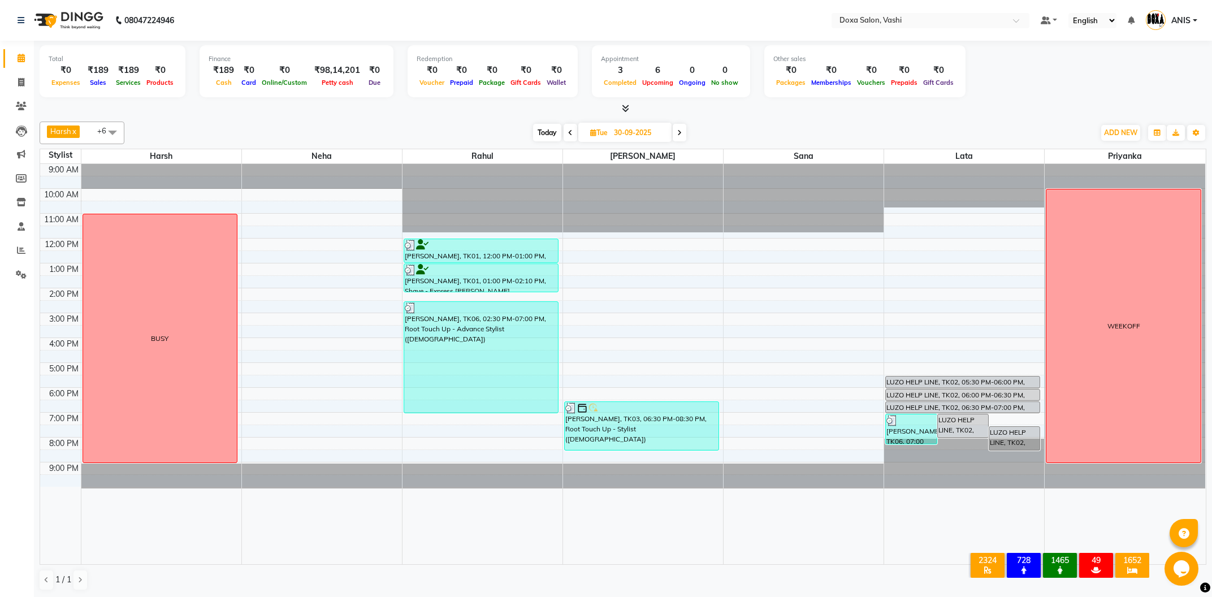
click at [686, 136] on span at bounding box center [680, 133] width 14 height 18
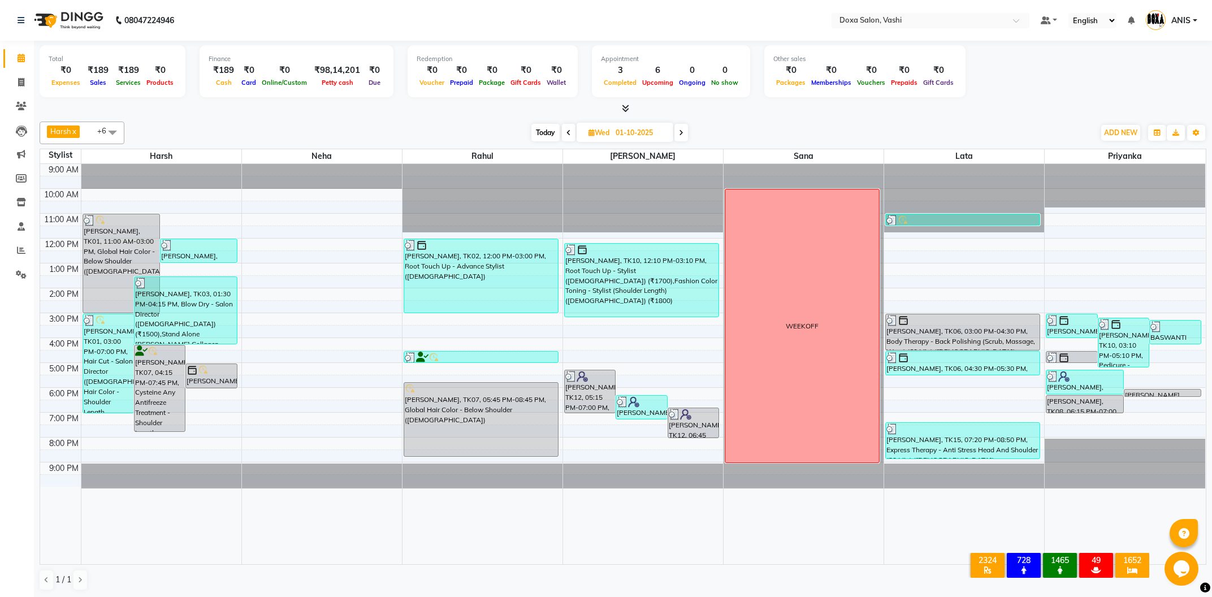
click at [567, 136] on span at bounding box center [569, 133] width 14 height 18
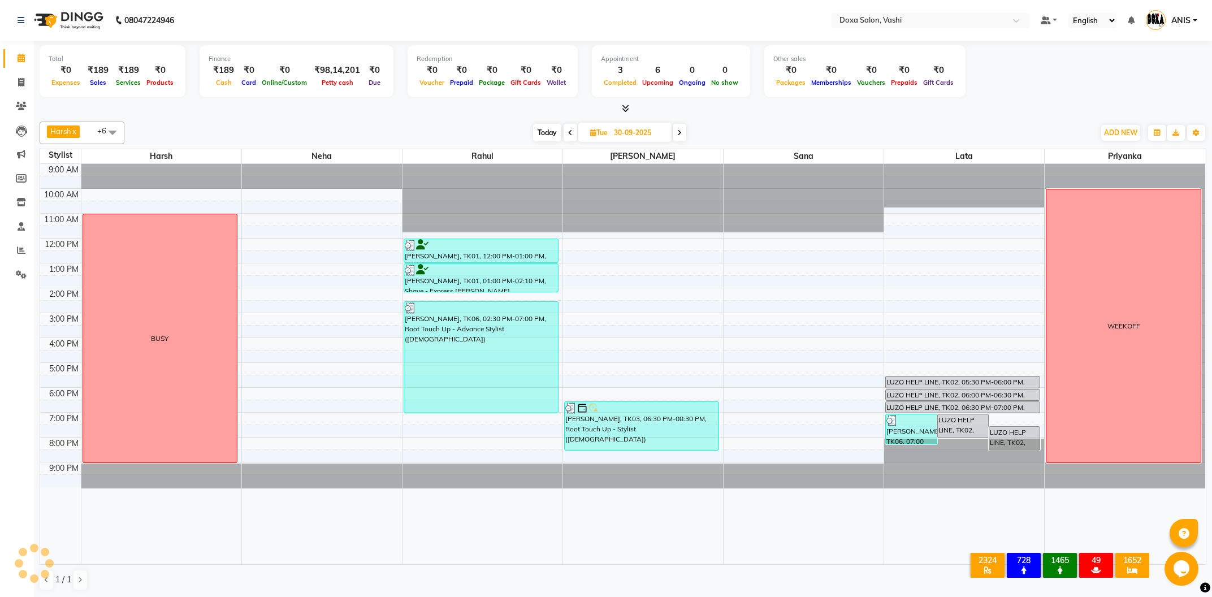
click at [567, 136] on span at bounding box center [571, 133] width 14 height 18
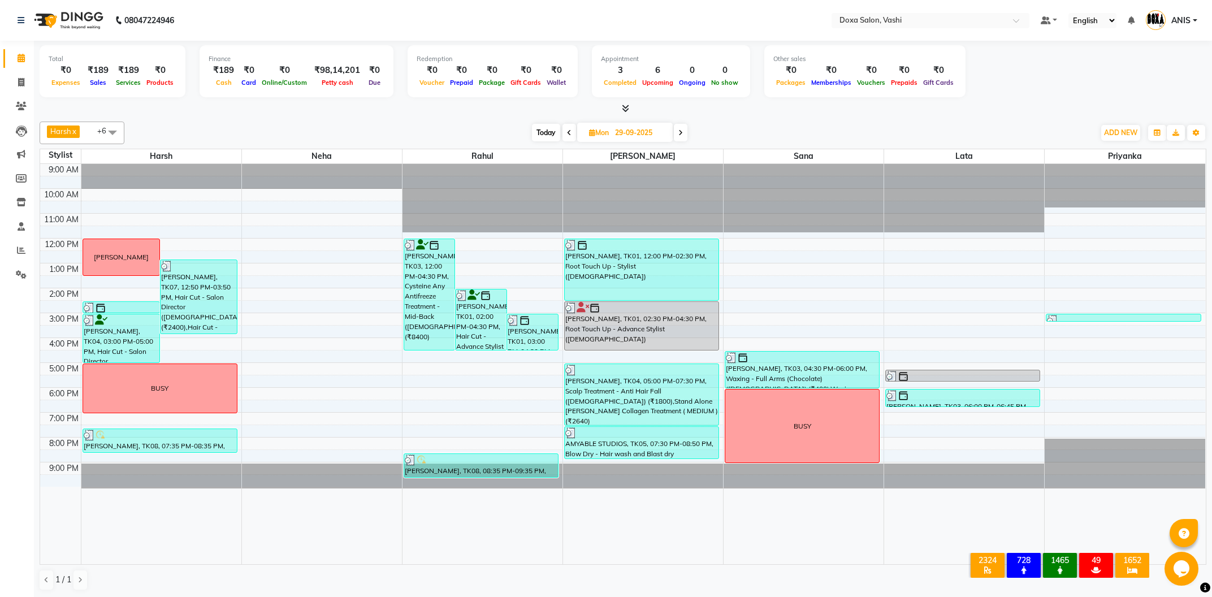
click at [681, 133] on icon at bounding box center [680, 132] width 5 height 7
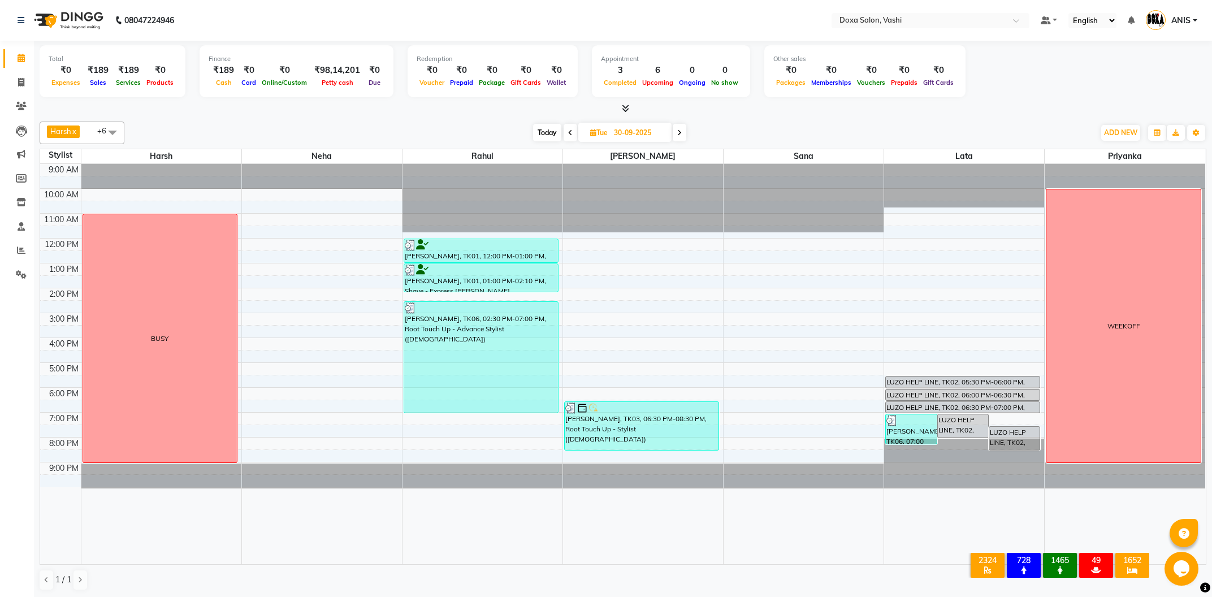
click at [537, 130] on span "Today" at bounding box center [547, 133] width 28 height 18
type input "02-10-2025"
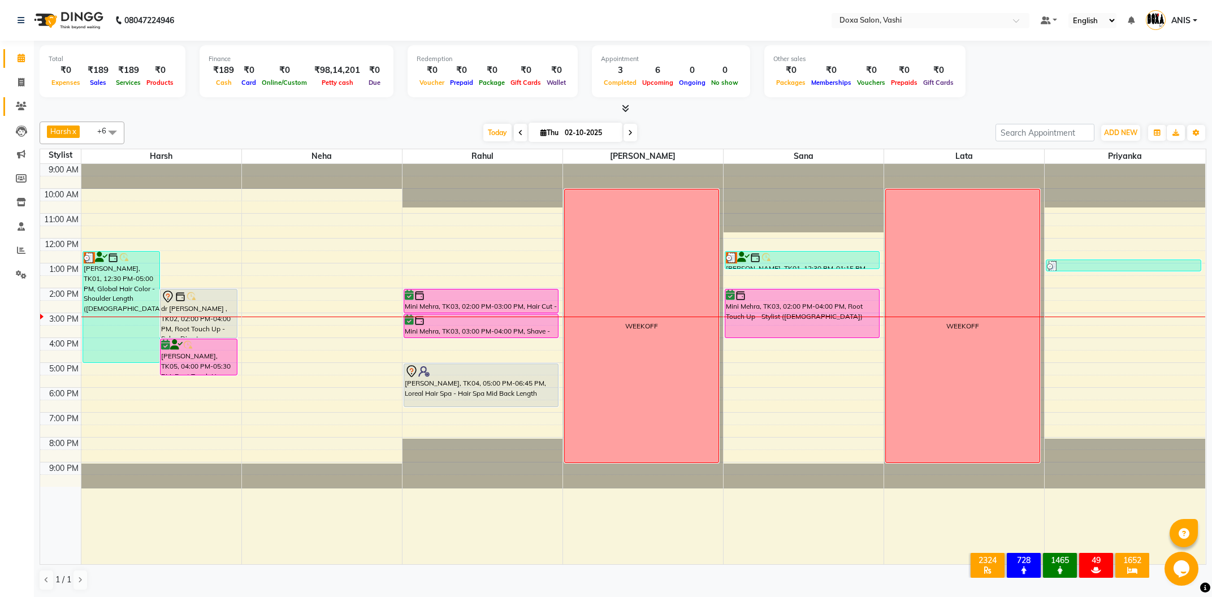
click at [21, 115] on link "Clients" at bounding box center [16, 106] width 27 height 19
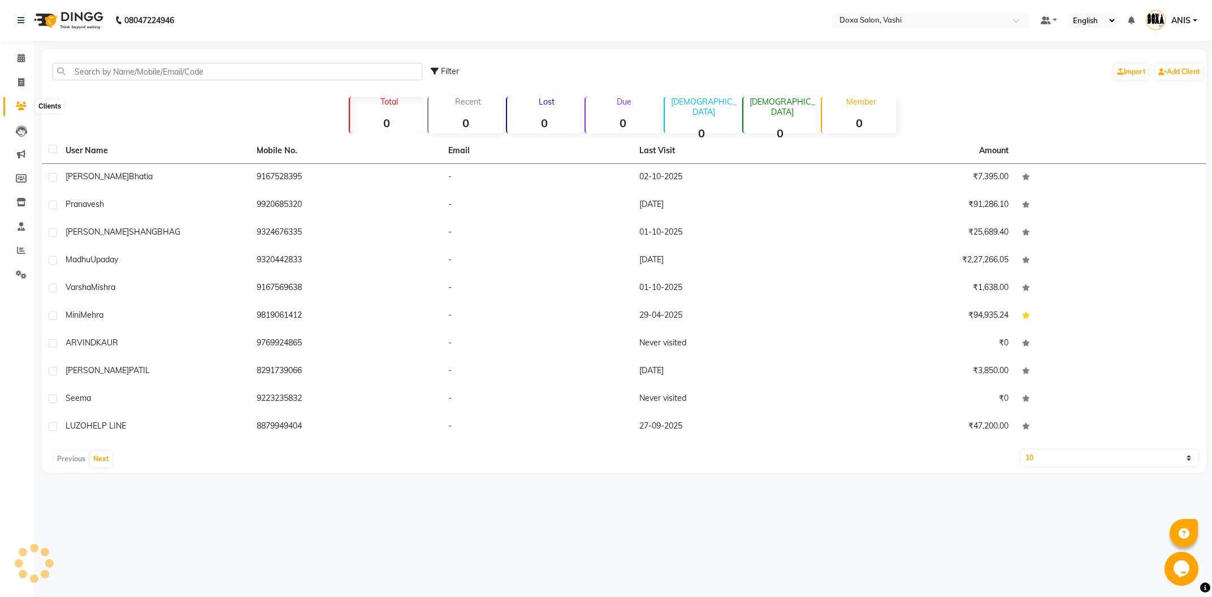
click at [21, 107] on icon at bounding box center [21, 106] width 11 height 8
click at [123, 68] on input "text" at bounding box center [238, 72] width 370 height 18
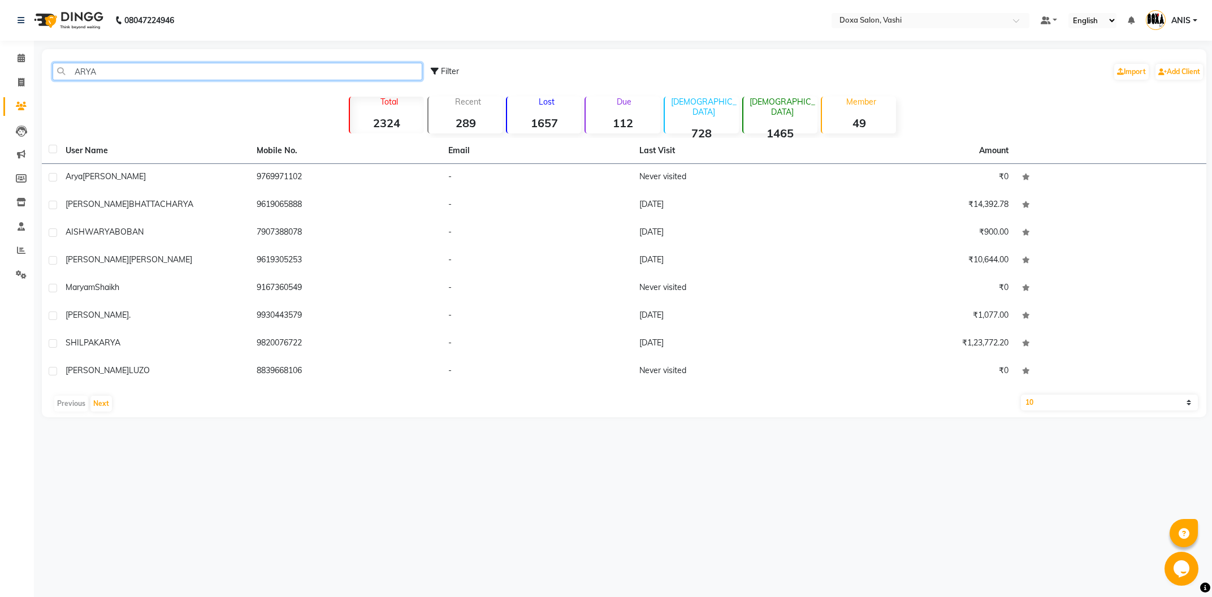
type input "ARYA"
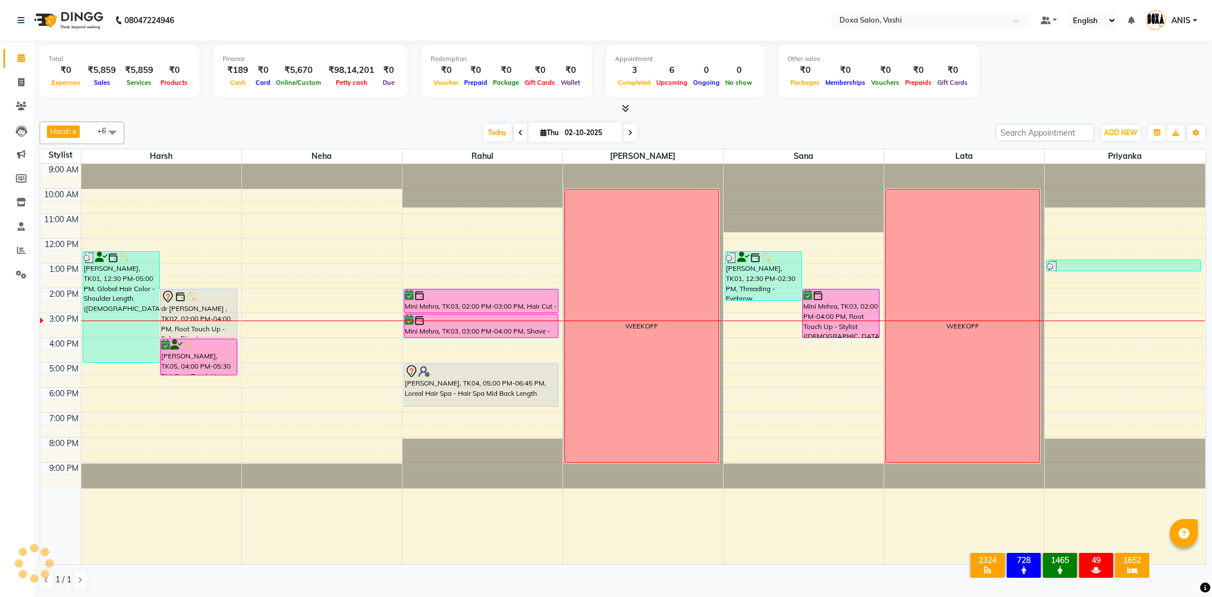
click at [627, 129] on span at bounding box center [630, 133] width 14 height 18
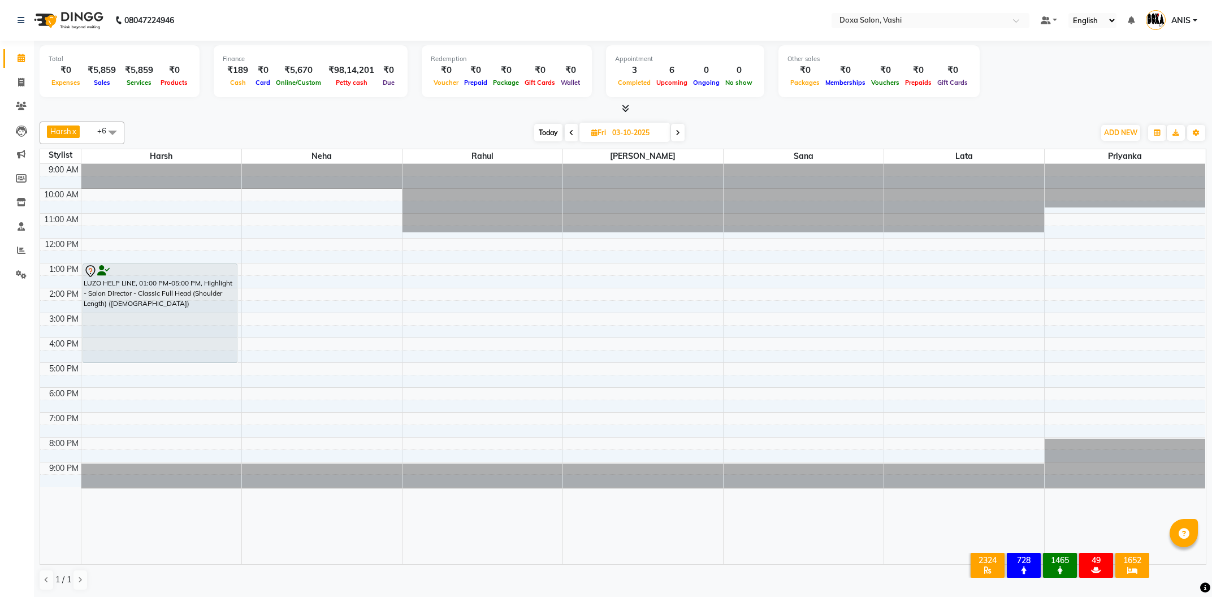
click at [683, 133] on span at bounding box center [678, 133] width 14 height 18
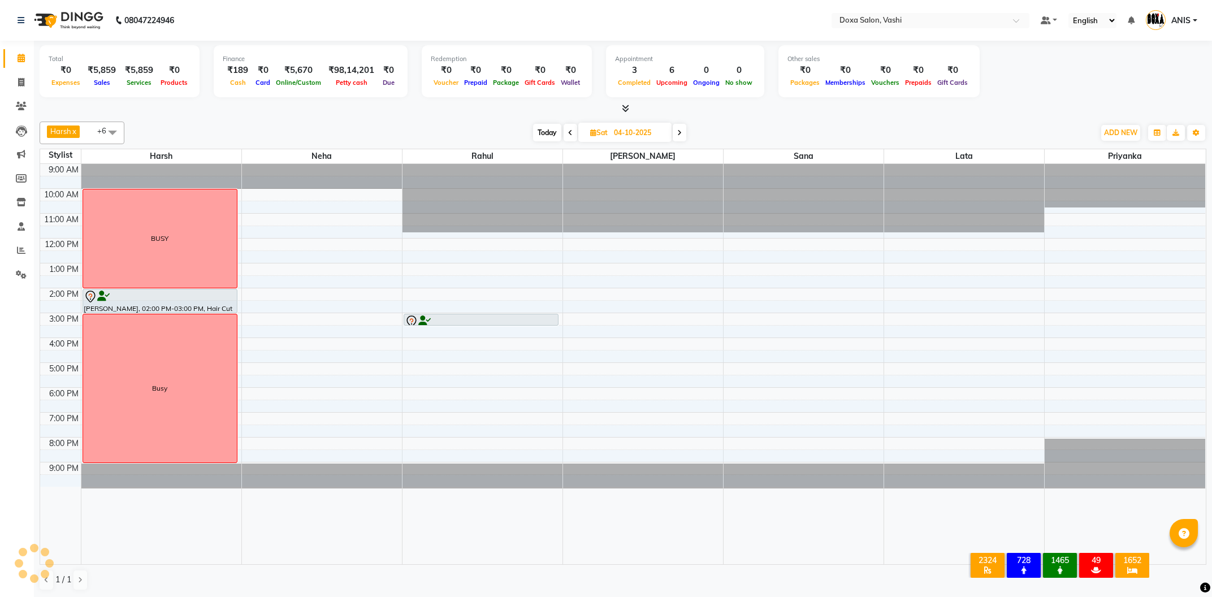
click at [552, 129] on span "Today" at bounding box center [547, 133] width 28 height 18
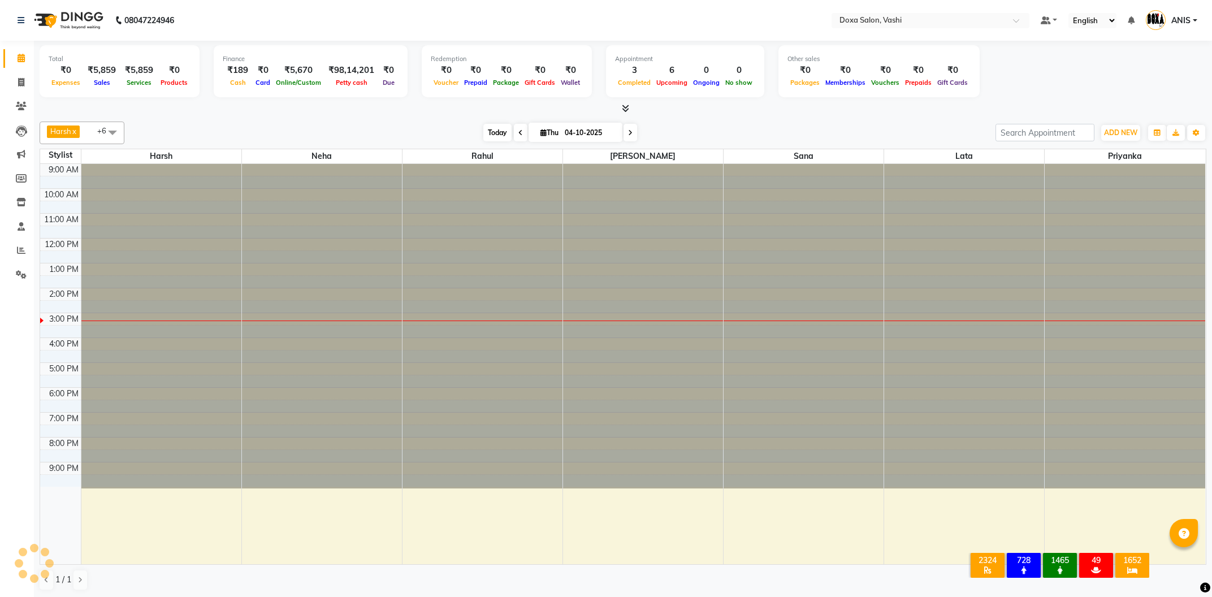
type input "02-10-2025"
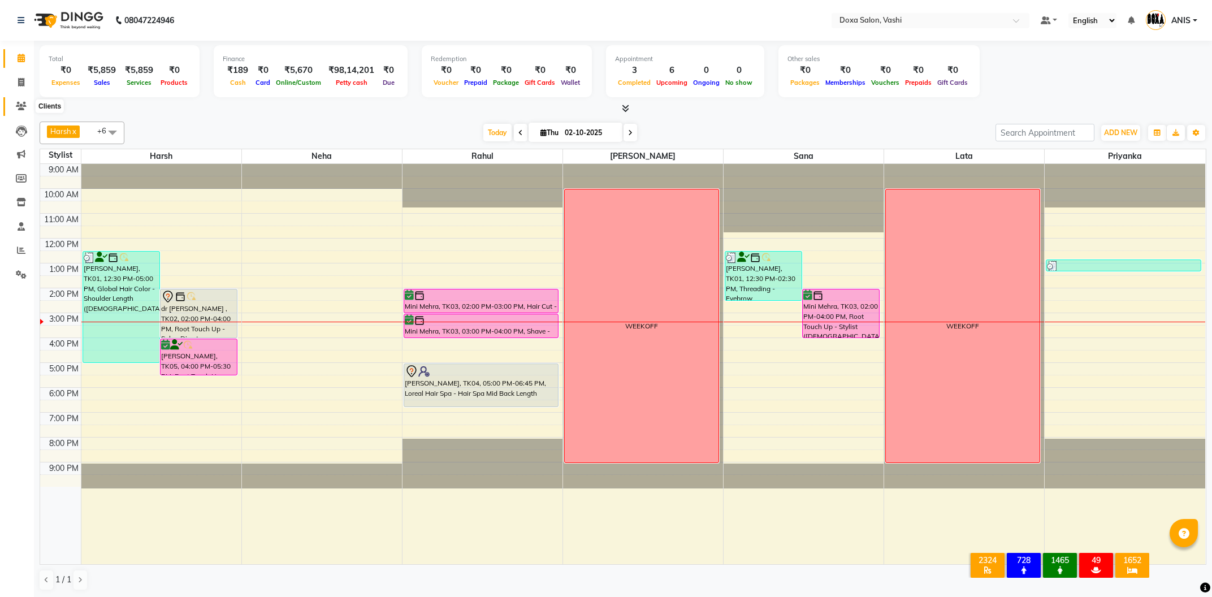
click at [12, 103] on span at bounding box center [21, 106] width 20 height 13
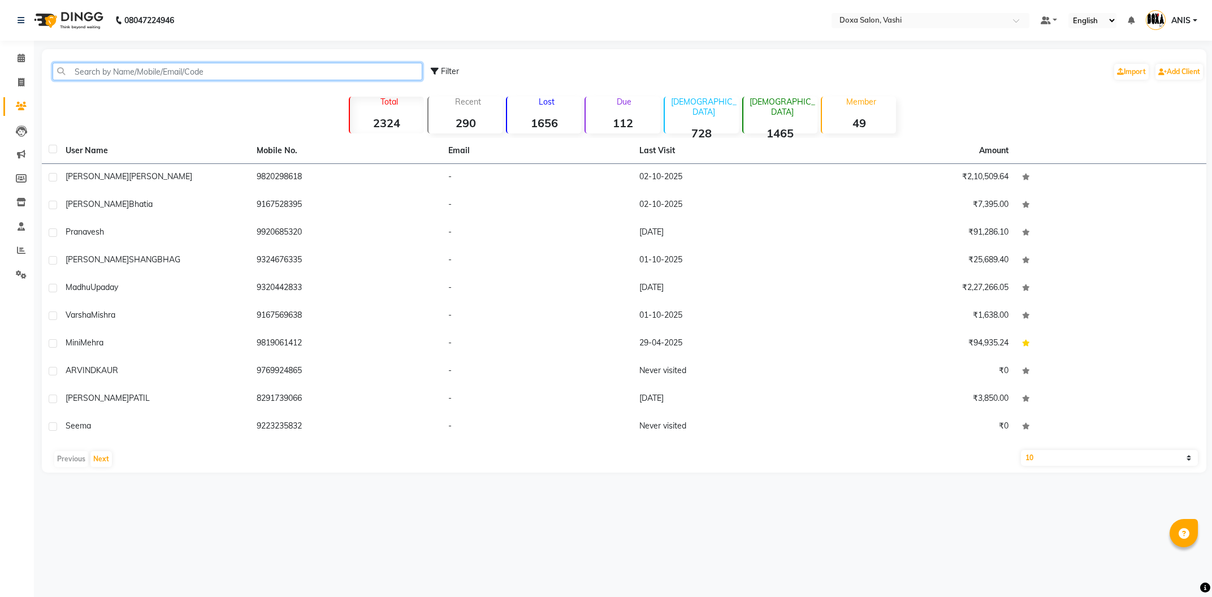
click at [120, 74] on input "text" at bounding box center [238, 72] width 370 height 18
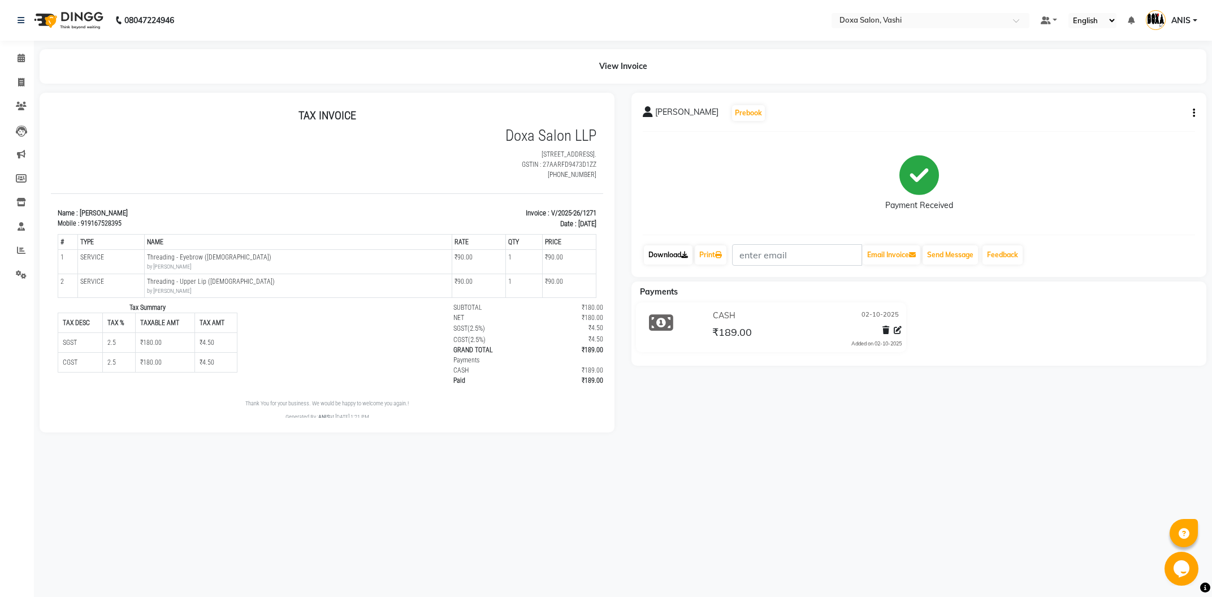
click at [670, 254] on link "Download" at bounding box center [668, 254] width 49 height 19
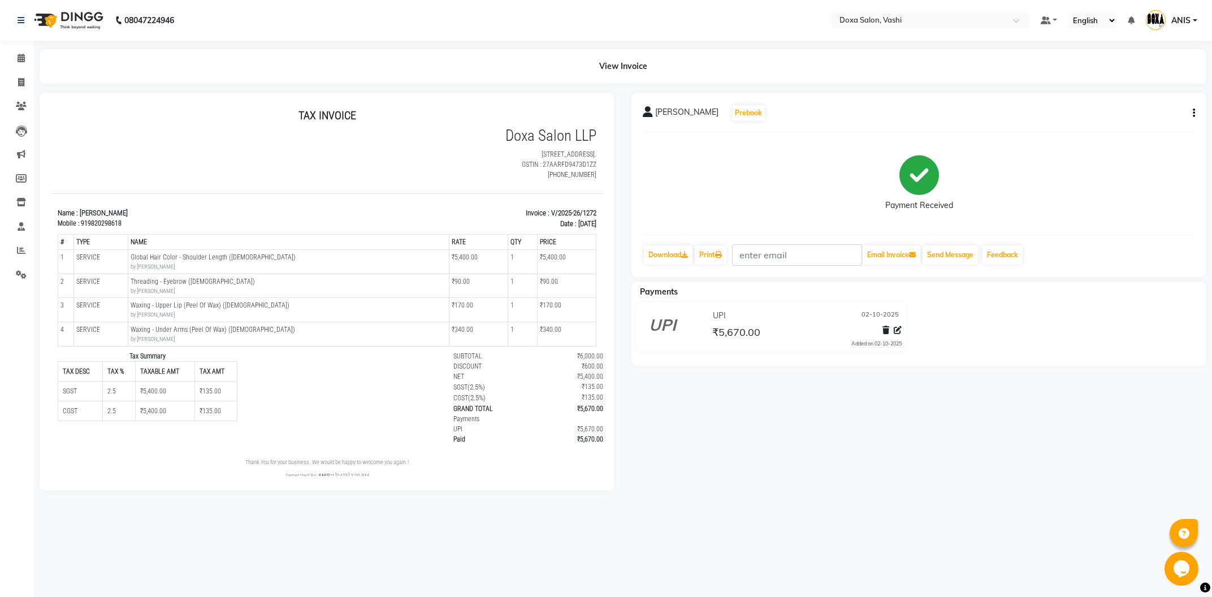
click at [1194, 113] on icon "button" at bounding box center [1194, 113] width 2 height 1
click at [1141, 120] on div "Edit Invoice" at bounding box center [1137, 120] width 77 height 14
select select "service"
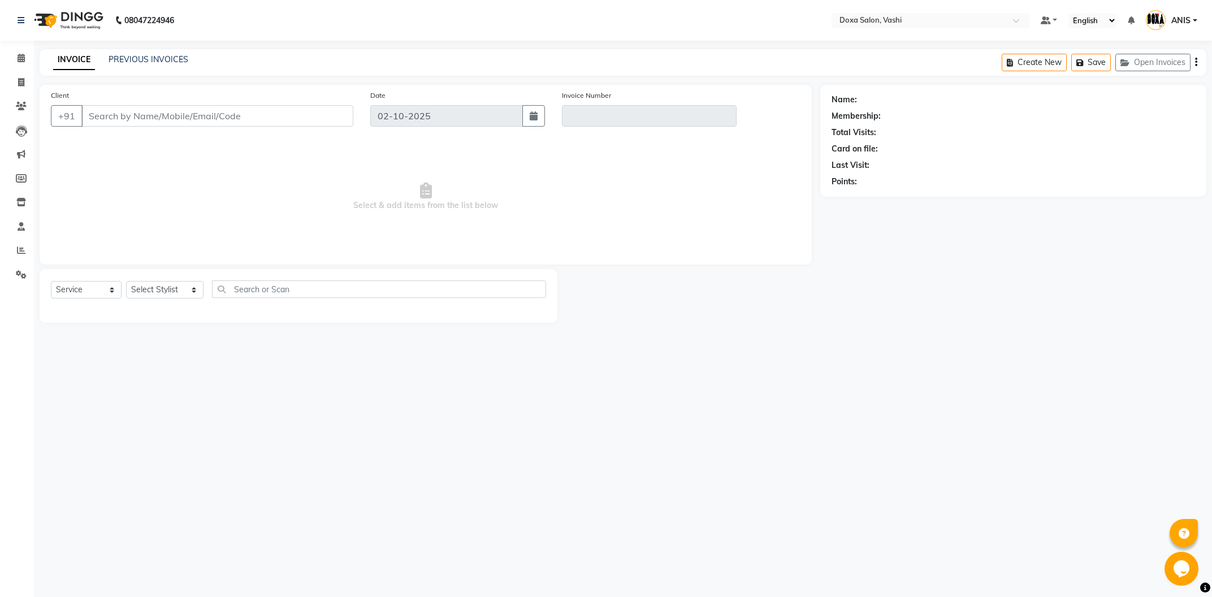
type input "9820298618"
type input "V/2025-26/1272"
select select "select"
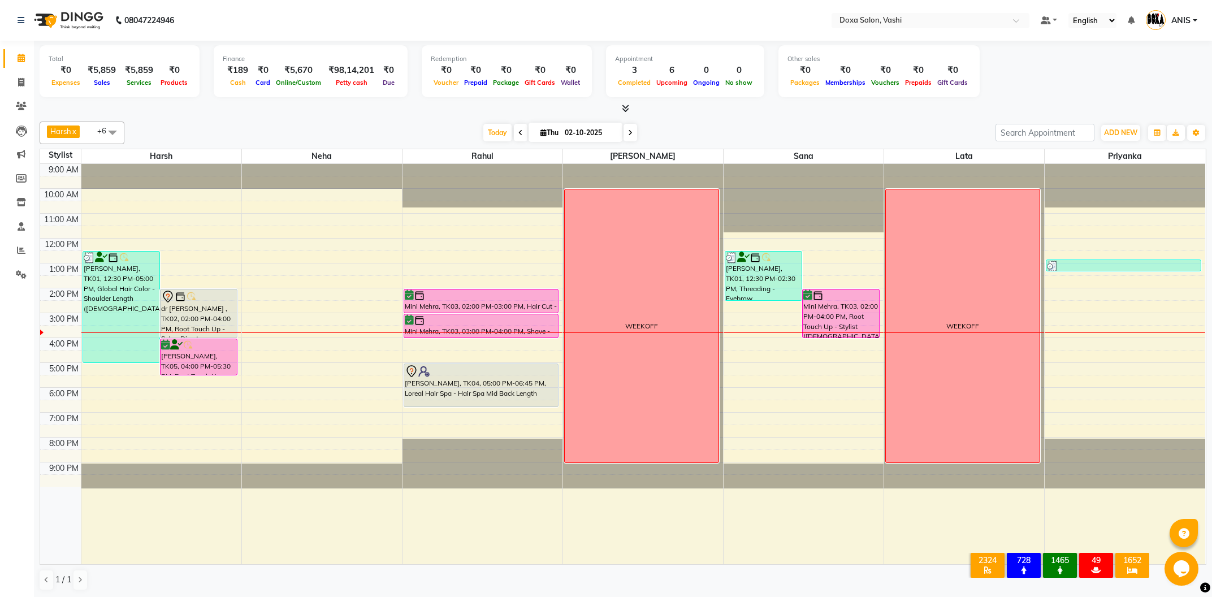
click at [417, 340] on div "9:00 AM 10:00 AM 11:00 AM 12:00 PM 1:00 PM 2:00 PM 3:00 PM 4:00 PM 5:00 PM 6:00…" at bounding box center [622, 364] width 1165 height 400
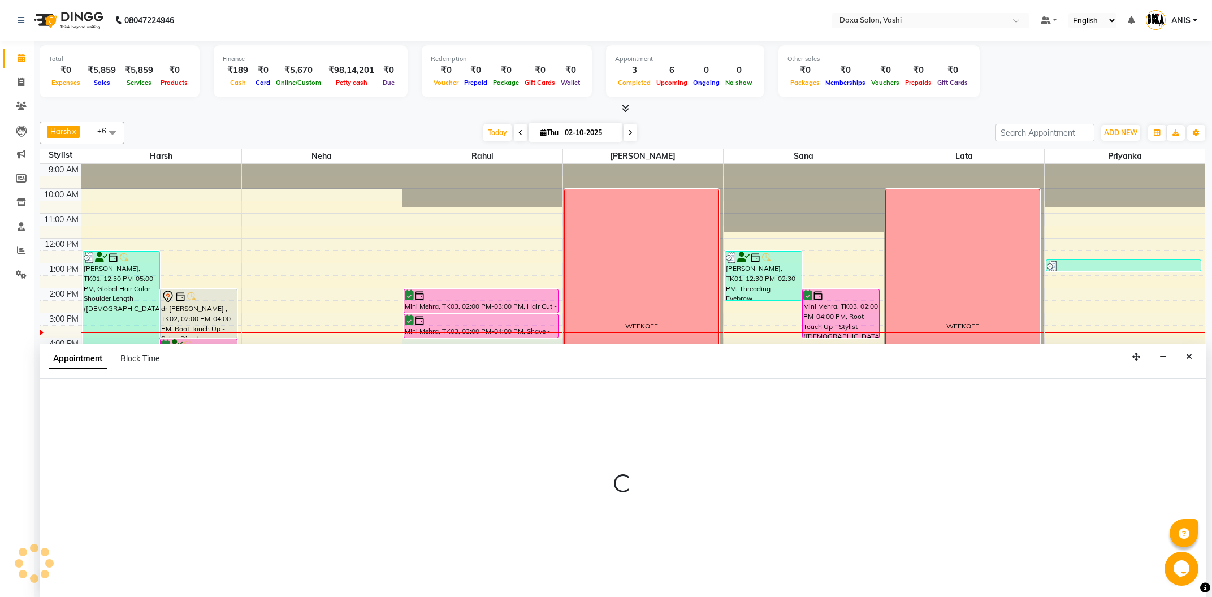
select select "11906"
select select "tentative"
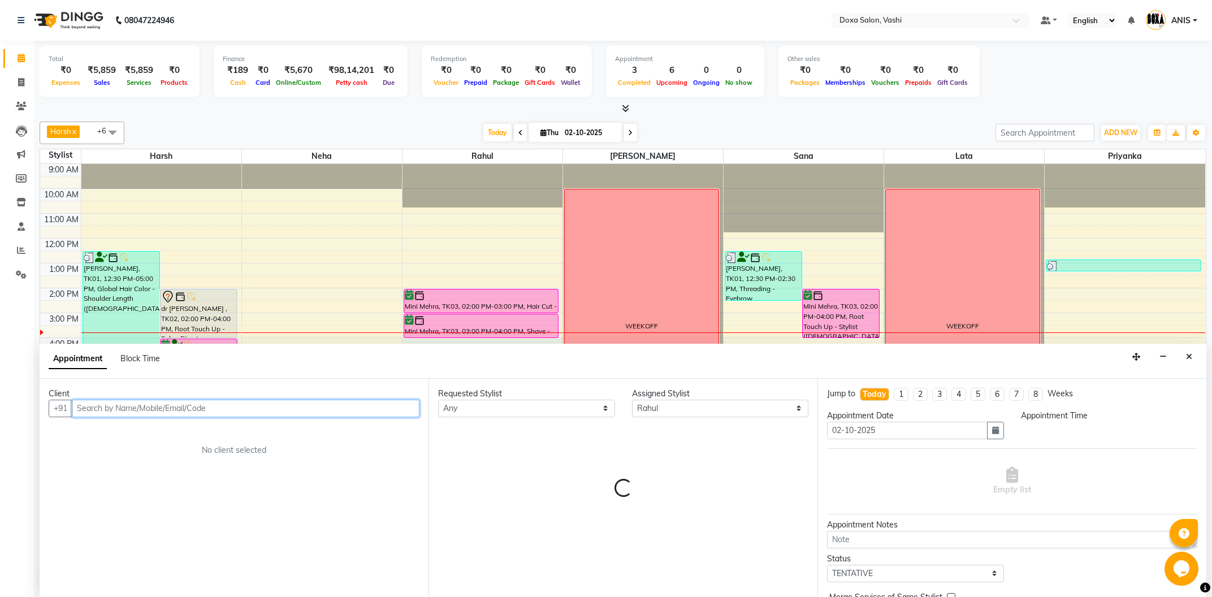
select select "960"
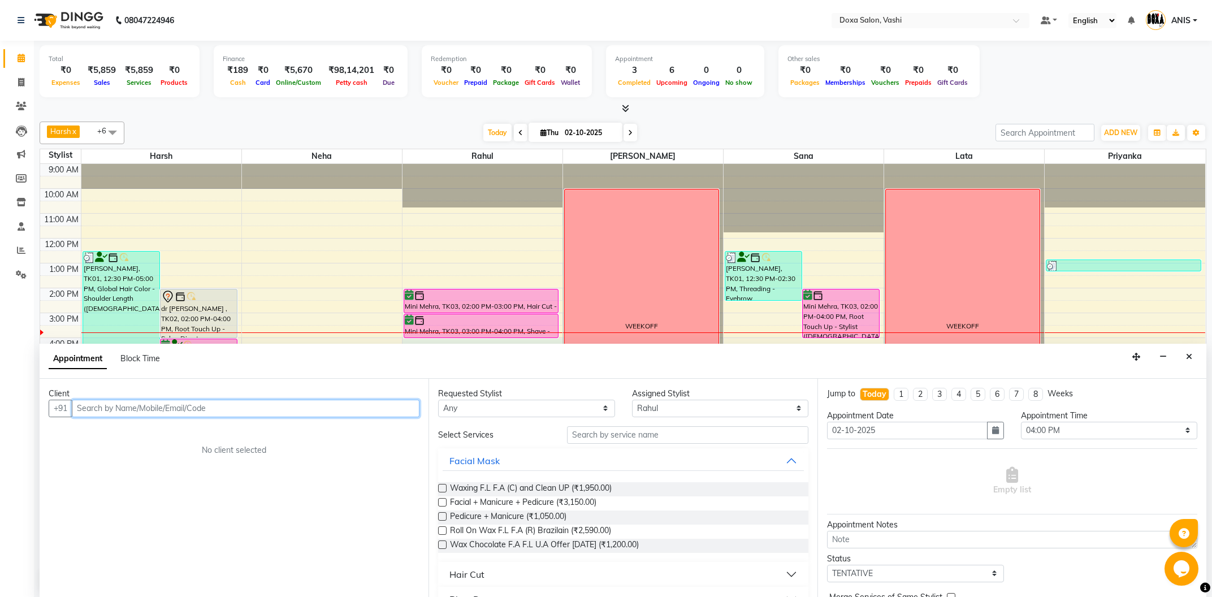
click at [238, 406] on input "text" at bounding box center [246, 409] width 348 height 18
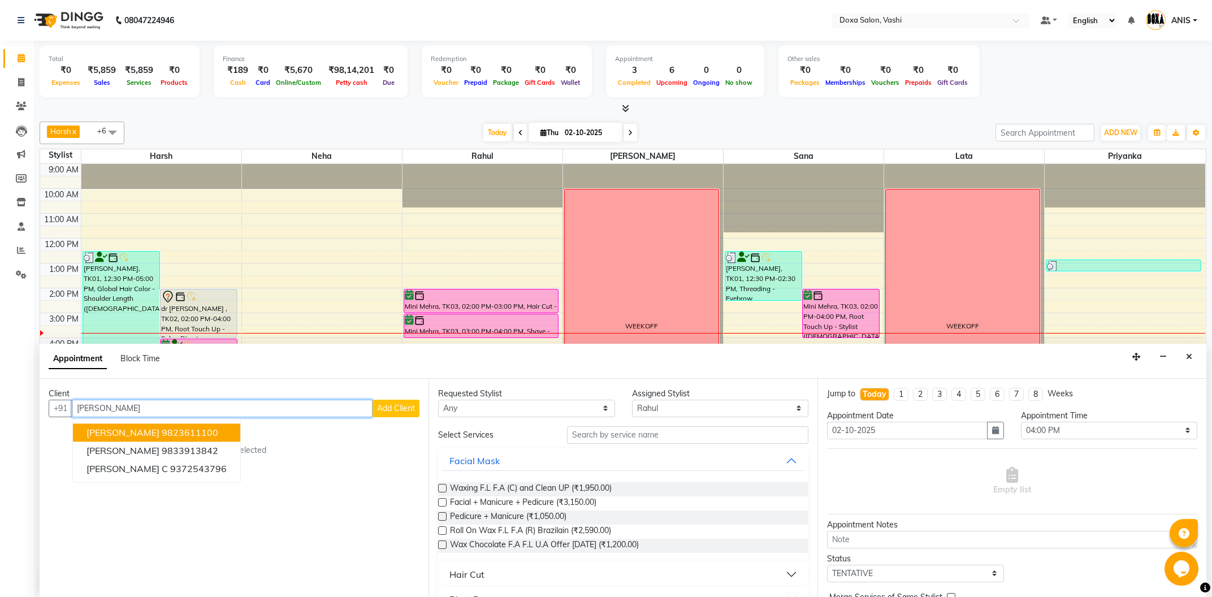
click at [112, 427] on span "[PERSON_NAME]" at bounding box center [122, 432] width 73 height 11
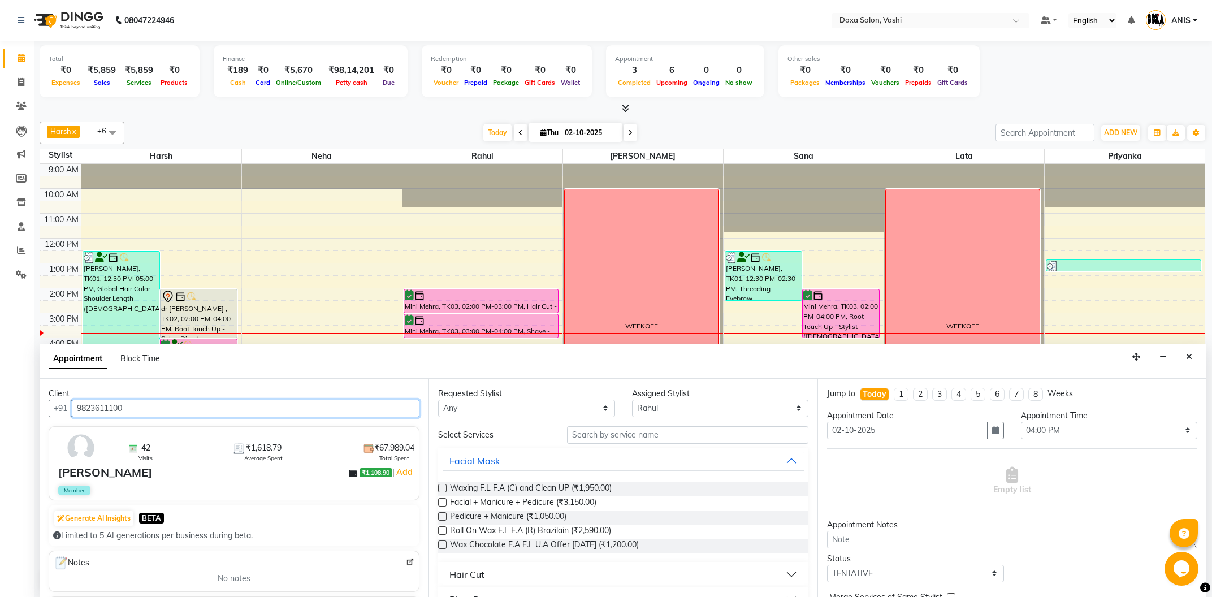
type input "9823611100"
click at [599, 433] on input "text" at bounding box center [687, 435] width 241 height 18
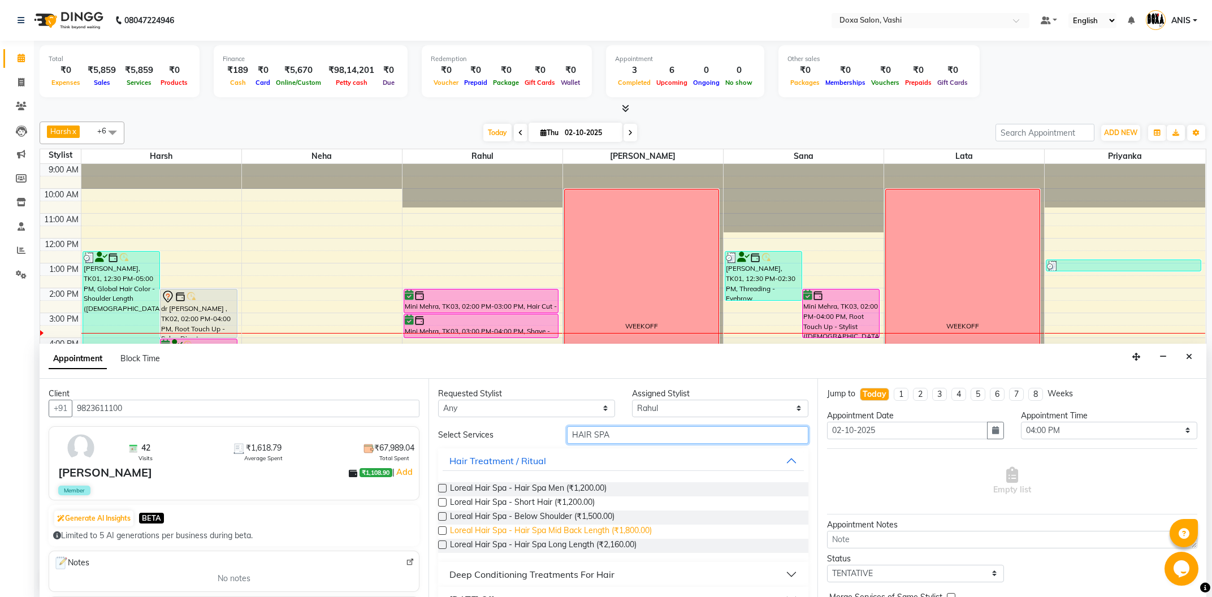
type input "HAIR SPA"
click at [546, 525] on span "Loreal Hair Spa - Hair Spa Mid Back Length (₹1,800.00)" at bounding box center [551, 532] width 202 height 14
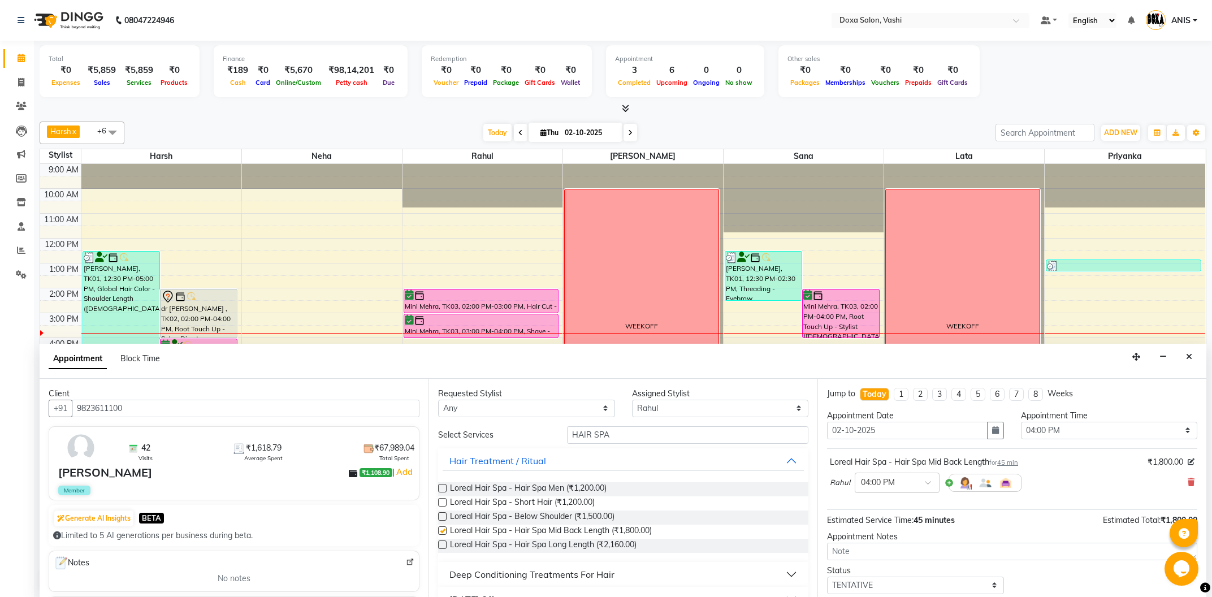
checkbox input "false"
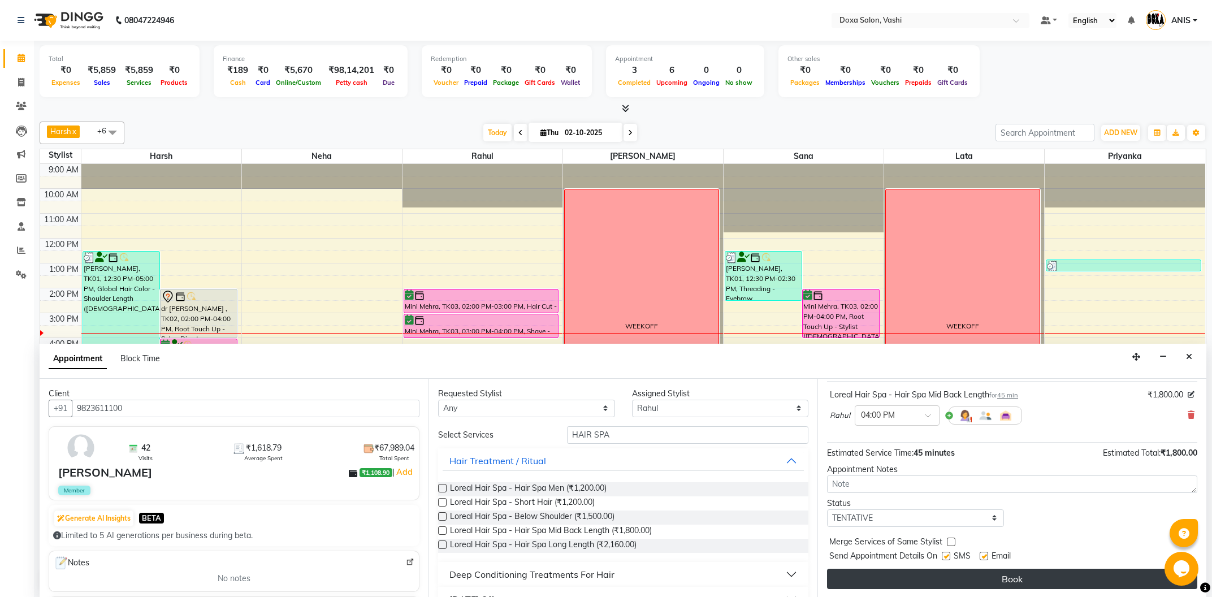
click at [982, 574] on button "Book" at bounding box center [1012, 579] width 370 height 20
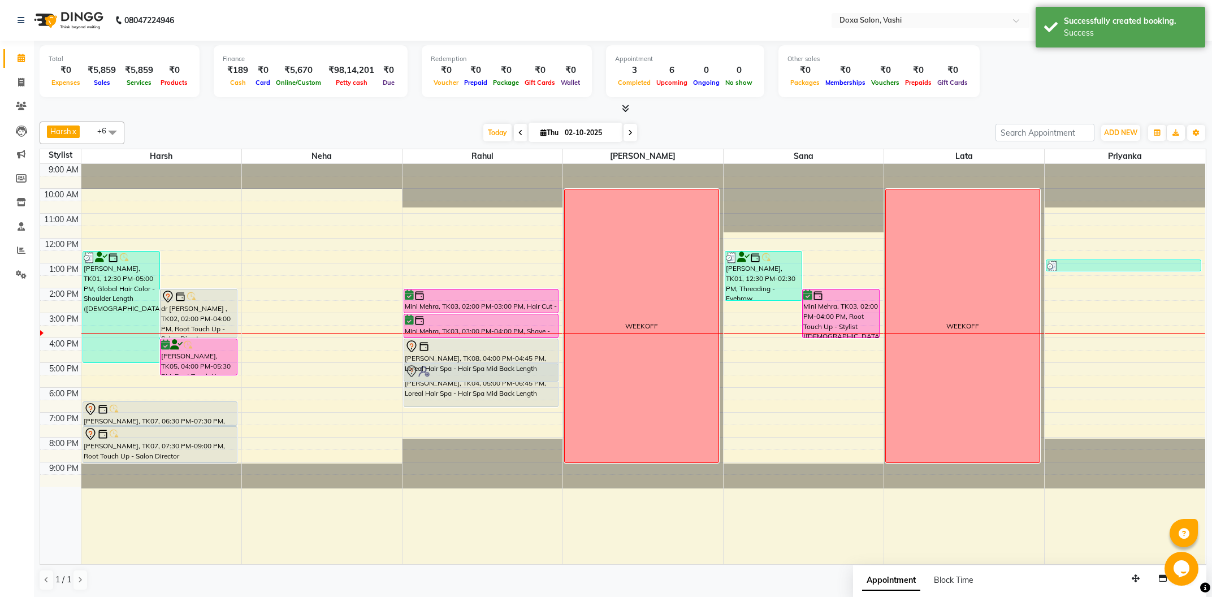
drag, startPoint x: 470, startPoint y: 356, endPoint x: 473, endPoint y: 378, distance: 22.2
click at [473, 378] on div "Mini Mehra, TK03, 02:00 PM-03:00 PM, Hair Cut - Style Director (Male) Mini Mehr…" at bounding box center [482, 364] width 160 height 400
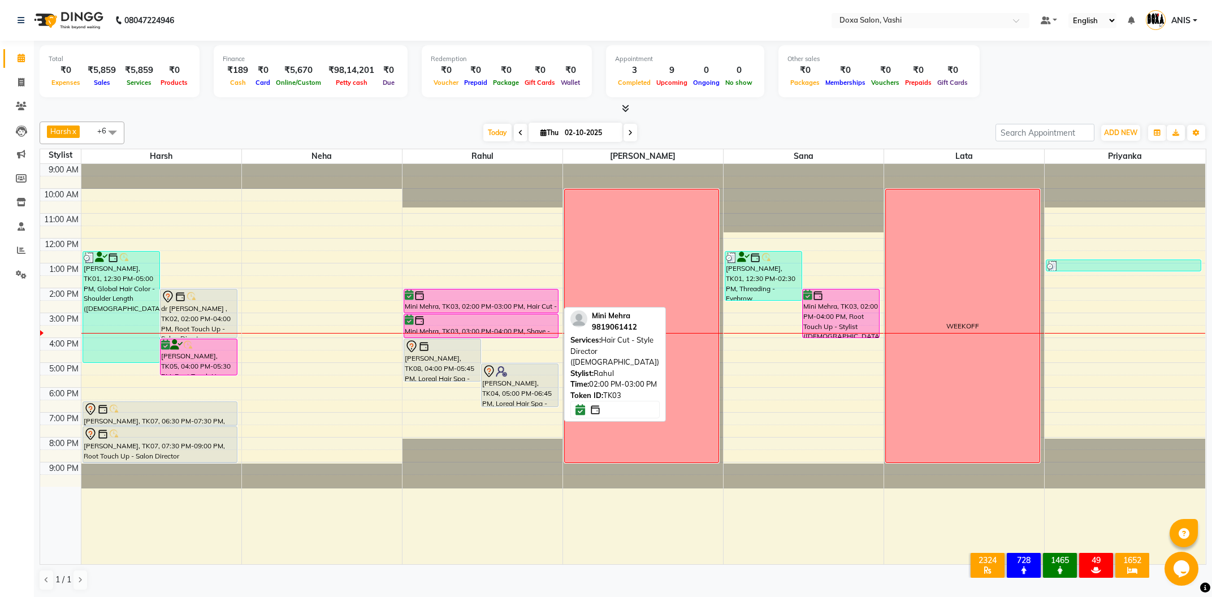
click at [491, 305] on div "Mini Mehra, TK03, 02:00 PM-03:00 PM, Hair Cut - Style Director ([DEMOGRAPHIC_DA…" at bounding box center [481, 300] width 154 height 23
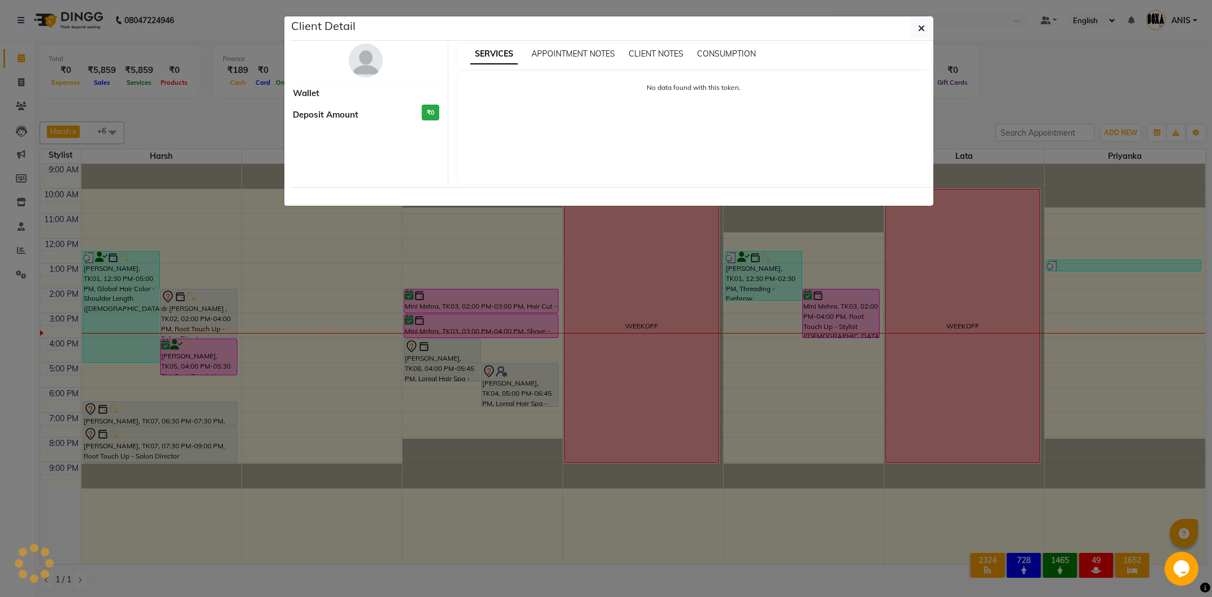
select select "6"
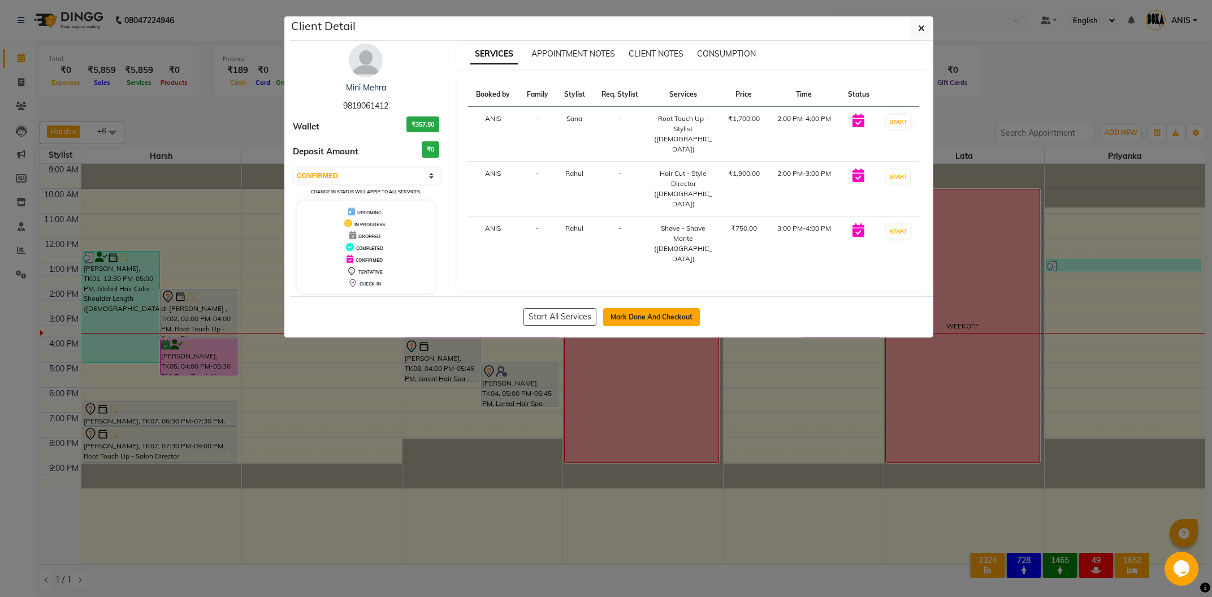
click at [645, 309] on button "Mark Done And Checkout" at bounding box center [651, 317] width 97 height 18
select select "416"
select select "service"
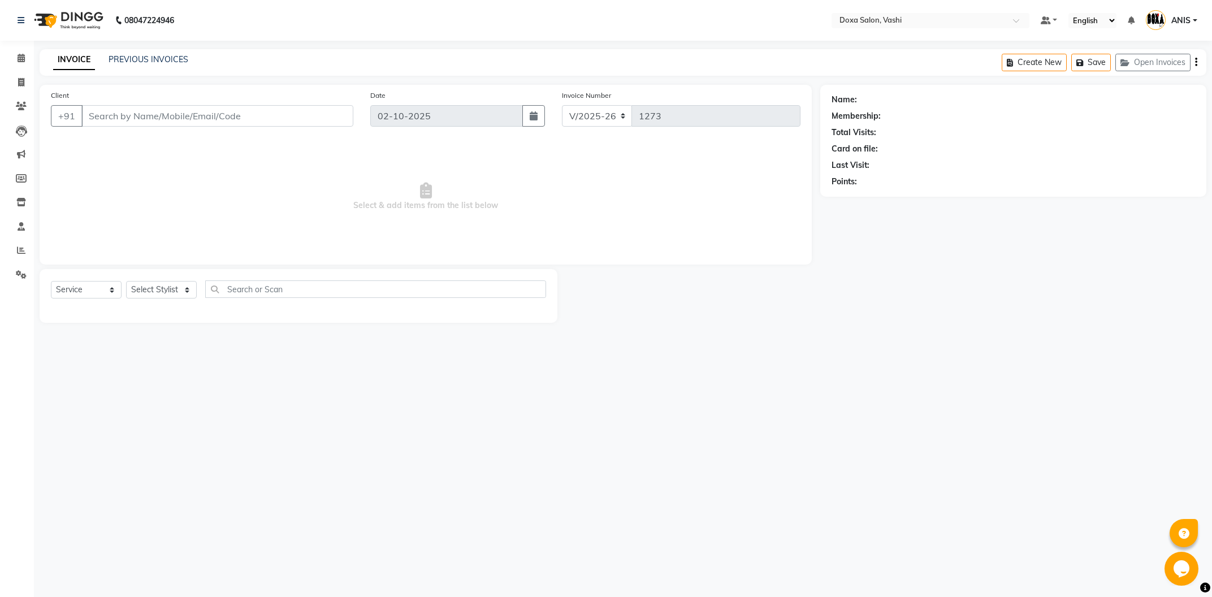
type input "9819061412"
select select "25278"
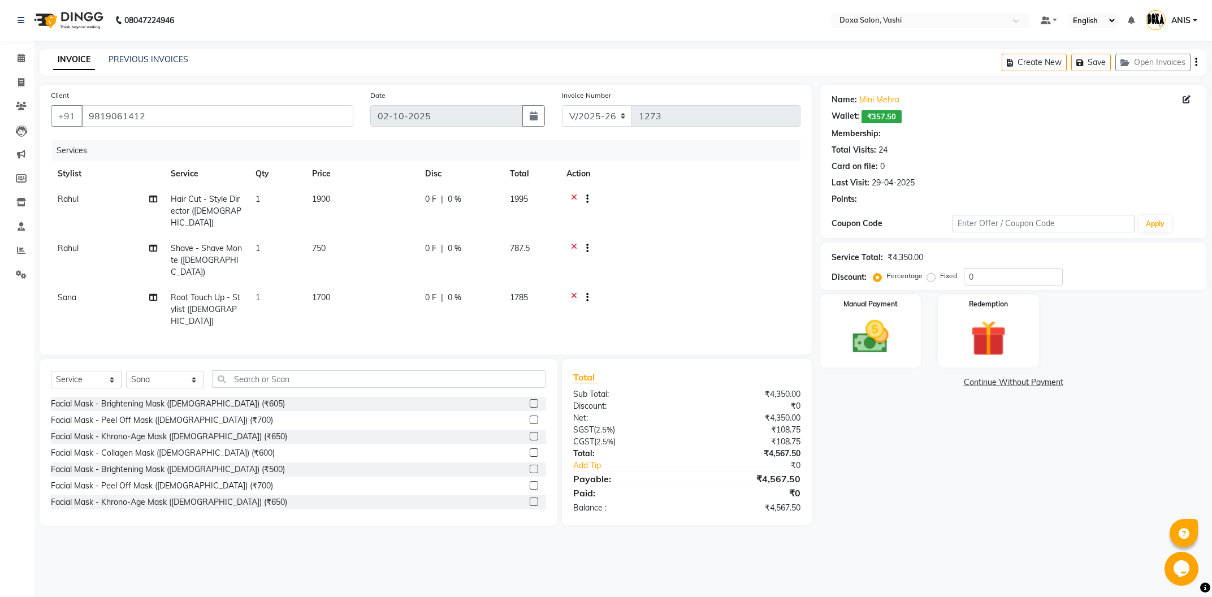
type input "15"
select select "1: Object"
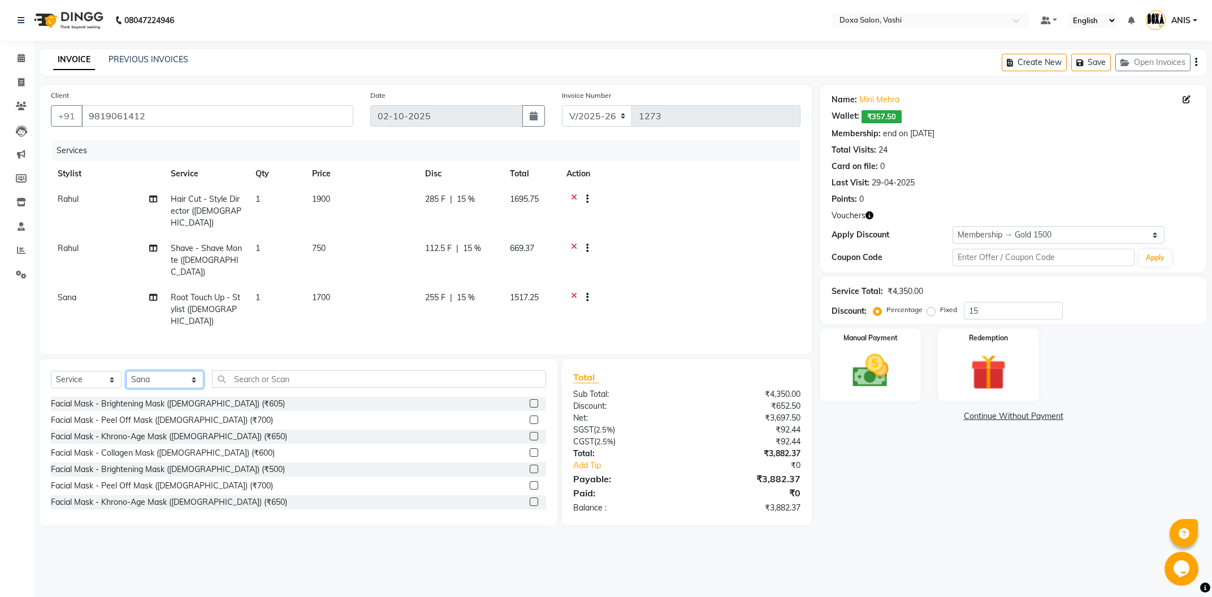
click at [126, 371] on select "Select Stylist [PERSON_NAME] BUDHE [PERSON_NAME] [PERSON_NAME] i pad 11 i pad 9…" at bounding box center [164, 380] width 77 height 18
select select "70652"
click option "Priyanka" at bounding box center [0, 0] width 0 height 0
click at [221, 370] on input "text" at bounding box center [379, 379] width 334 height 18
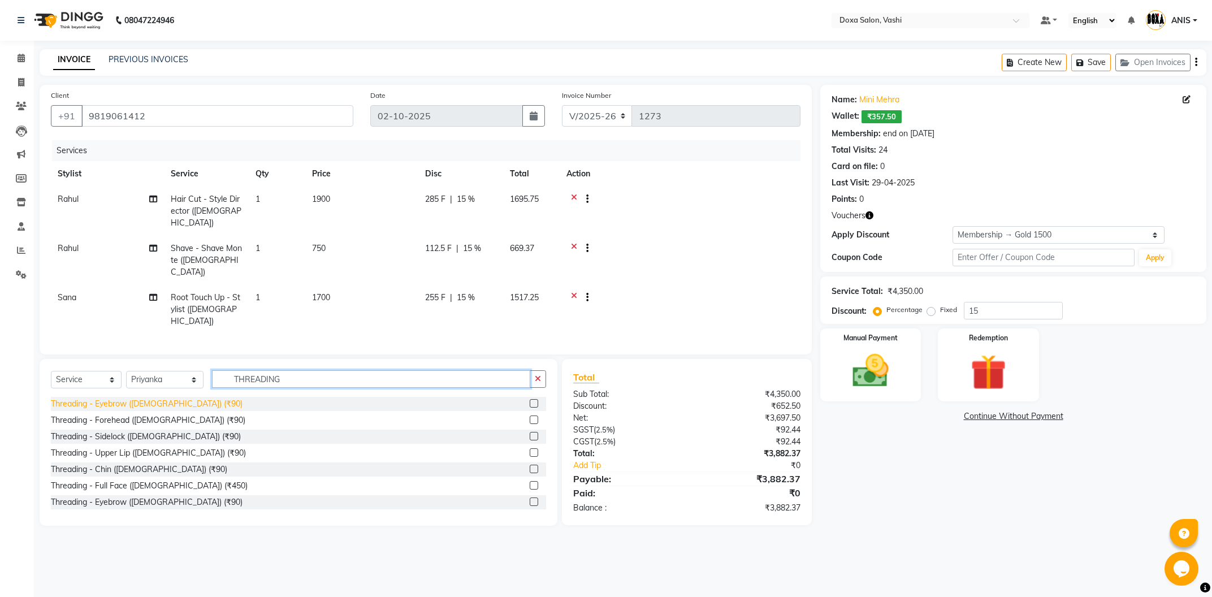
type input "THREADING"
click at [141, 398] on div "Threading - Eyebrow (Female) (₹90)" at bounding box center [147, 404] width 192 height 12
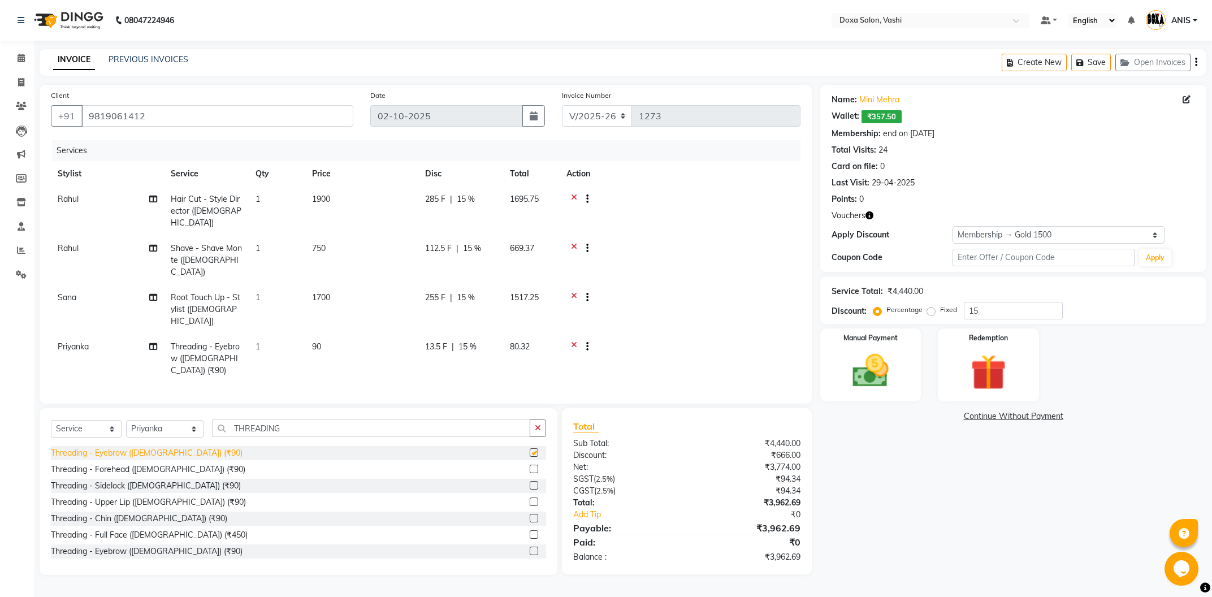
checkbox input "false"
click at [870, 218] on icon "button" at bounding box center [869, 215] width 8 height 8
click at [866, 498] on div "Name: Mini Mehra Wallet: ₹357.50 Membership: end on 29-04-2026 Total Visits: 24…" at bounding box center [1017, 330] width 395 height 490
click at [881, 352] on img at bounding box center [870, 370] width 61 height 43
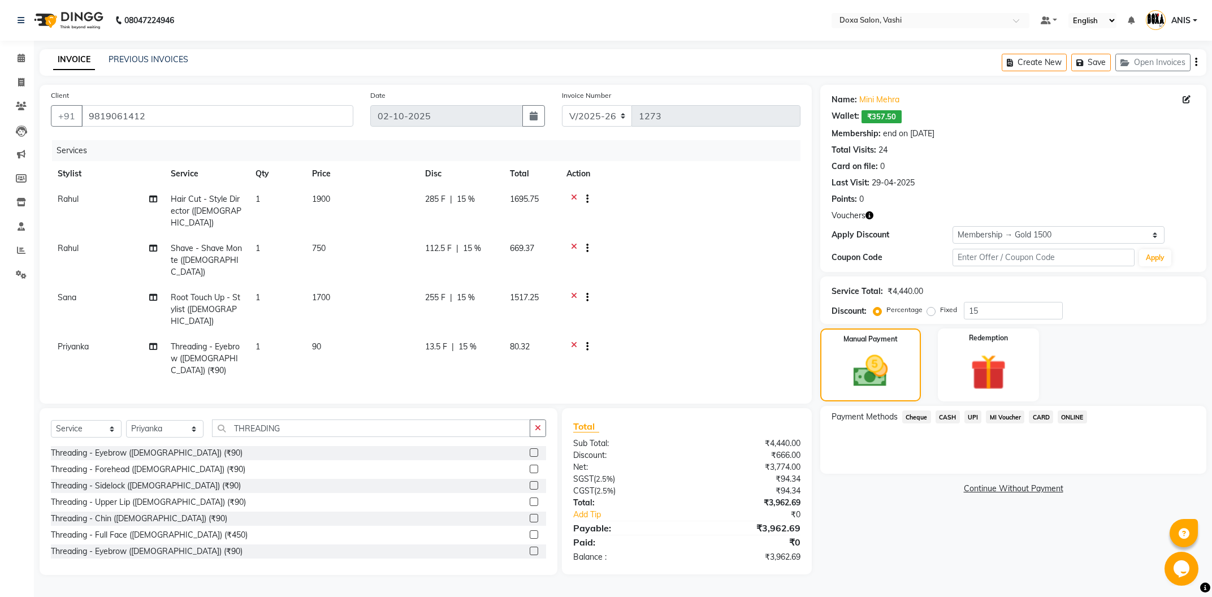
click at [968, 418] on span "UPI" at bounding box center [973, 416] width 18 height 13
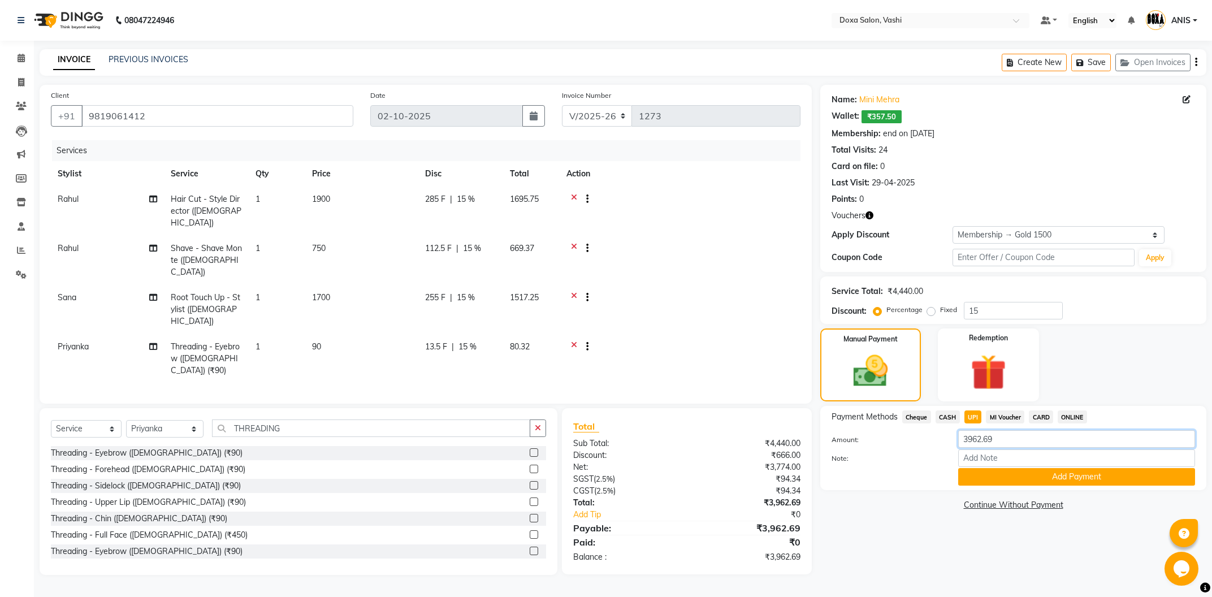
drag, startPoint x: 1000, startPoint y: 439, endPoint x: 240, endPoint y: 572, distance: 771.8
click at [958, 448] on input "3962.69" at bounding box center [1076, 439] width 237 height 18
type input "1597"
click at [1010, 479] on button "Add Payment" at bounding box center [1076, 477] width 237 height 18
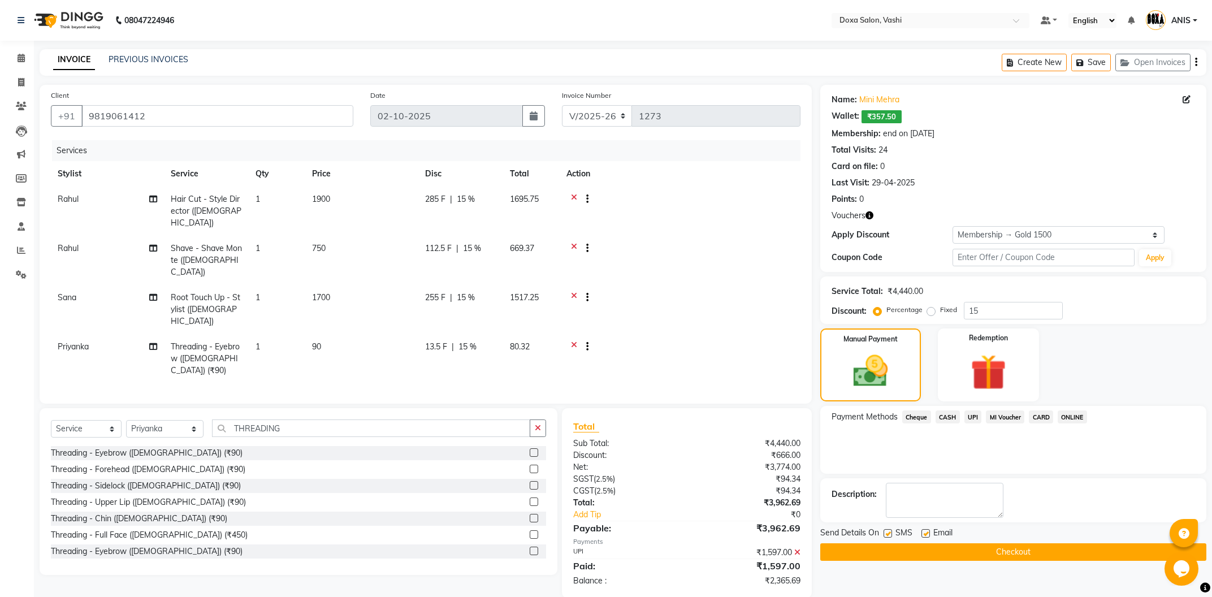
click at [946, 418] on span "CASH" at bounding box center [947, 416] width 24 height 13
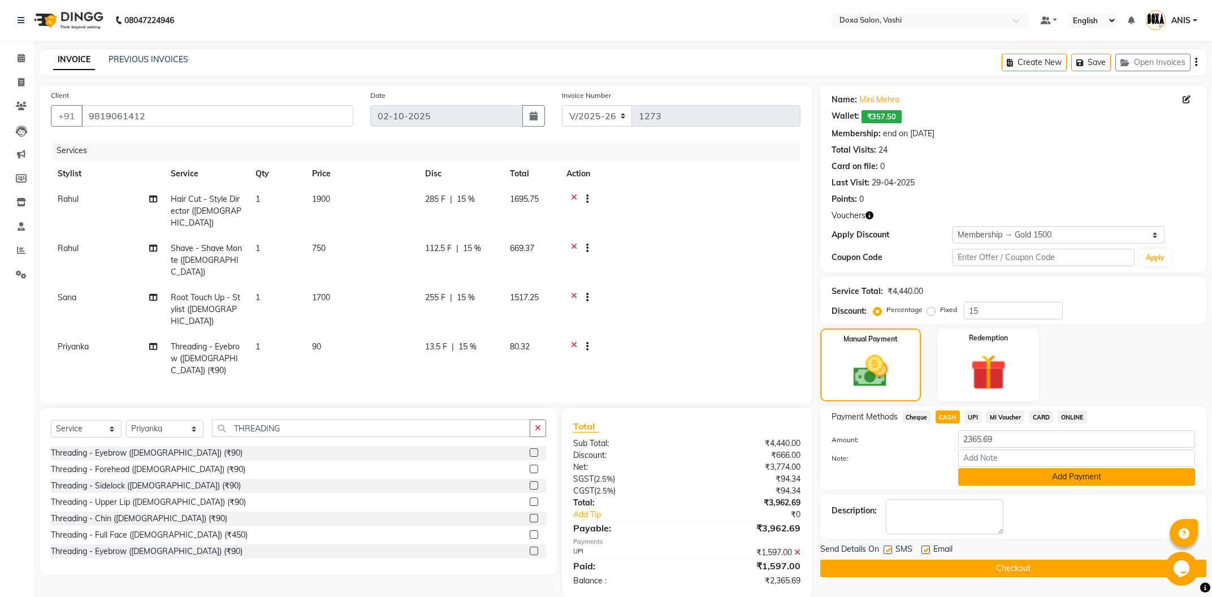
click at [1007, 471] on button "Add Payment" at bounding box center [1076, 477] width 237 height 18
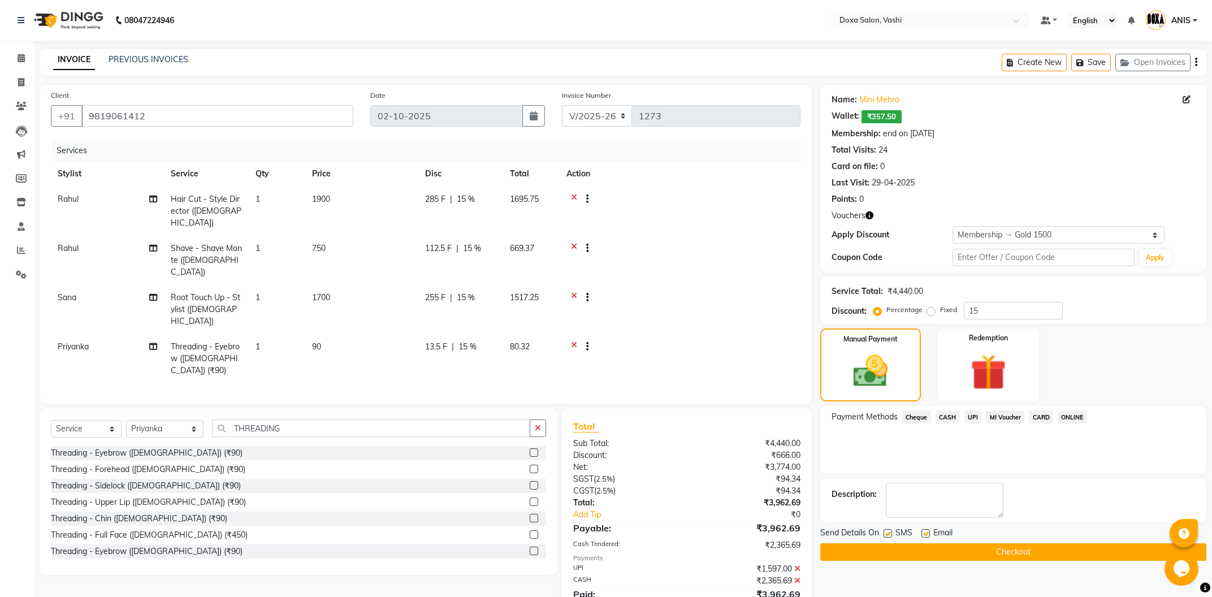
click at [940, 553] on button "Checkout" at bounding box center [1013, 552] width 386 height 18
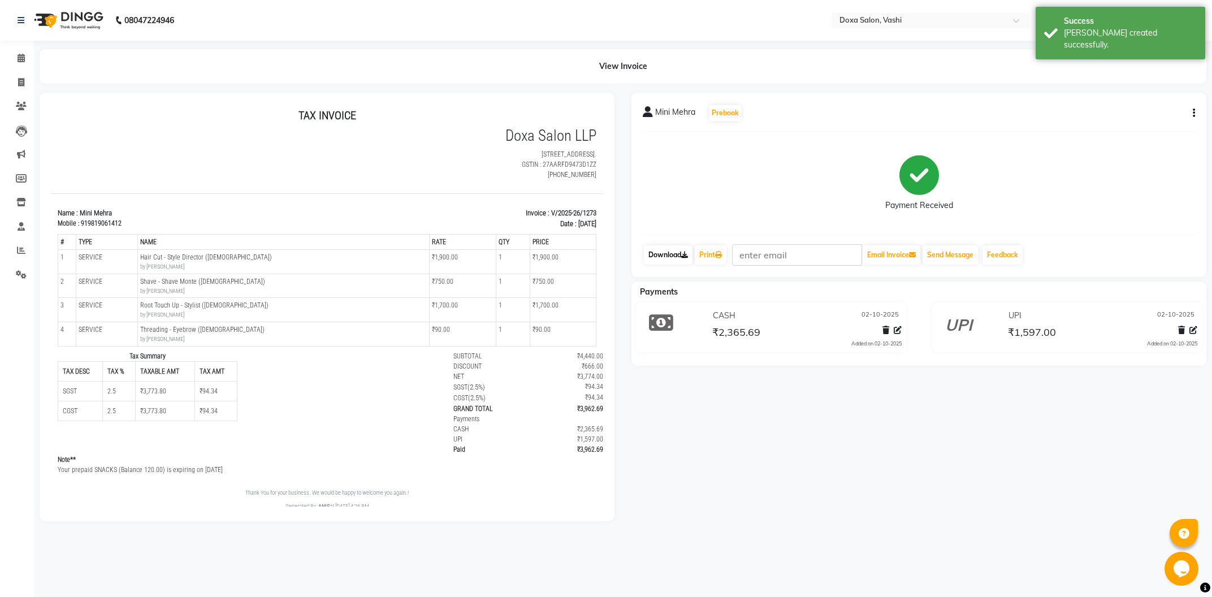
click at [688, 258] on icon at bounding box center [684, 255] width 7 height 7
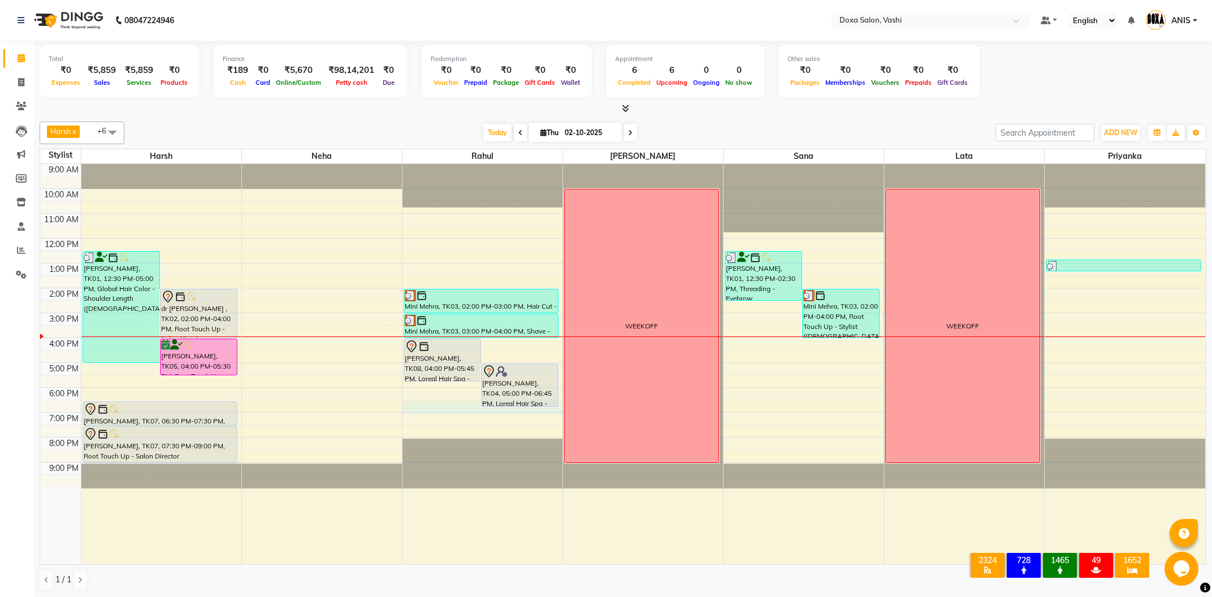
click at [437, 406] on div "9:00 AM 10:00 AM 11:00 AM 12:00 PM 1:00 PM 2:00 PM 3:00 PM 4:00 PM 5:00 PM 6:00…" at bounding box center [622, 364] width 1165 height 400
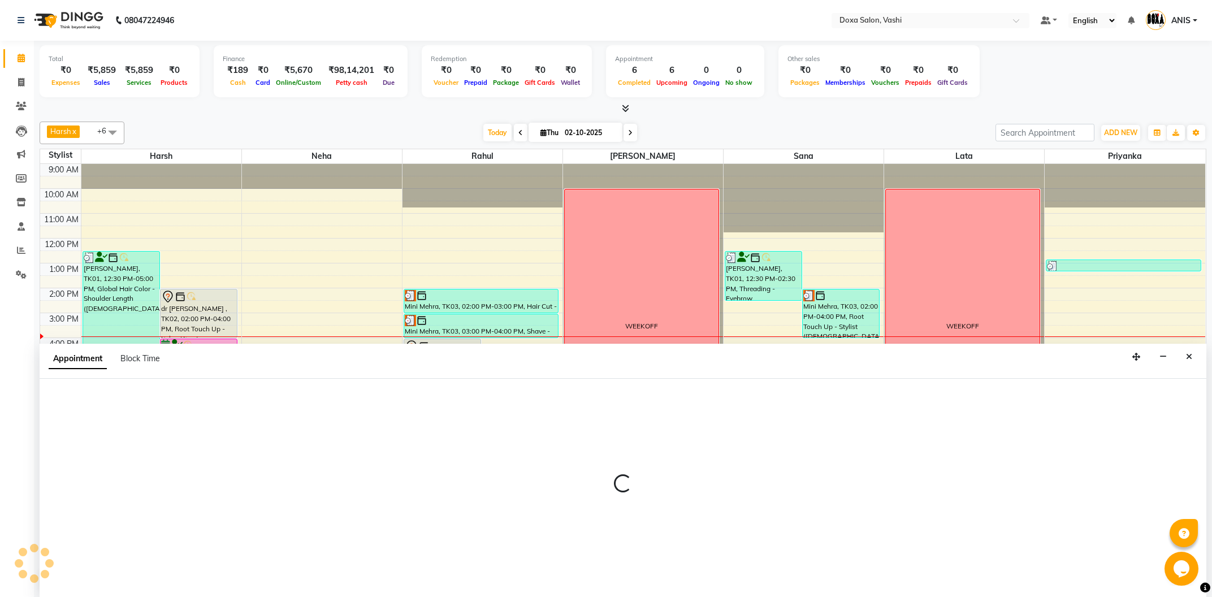
select select "11906"
select select "1110"
select select "tentative"
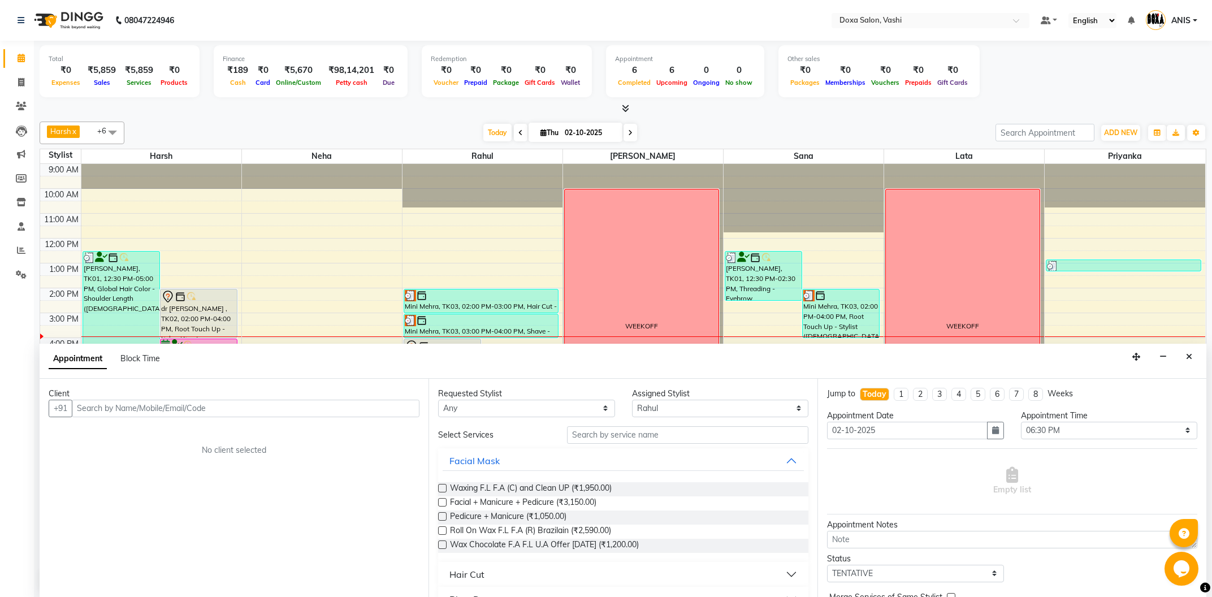
click at [162, 411] on input "text" at bounding box center [246, 409] width 348 height 18
type input "P"
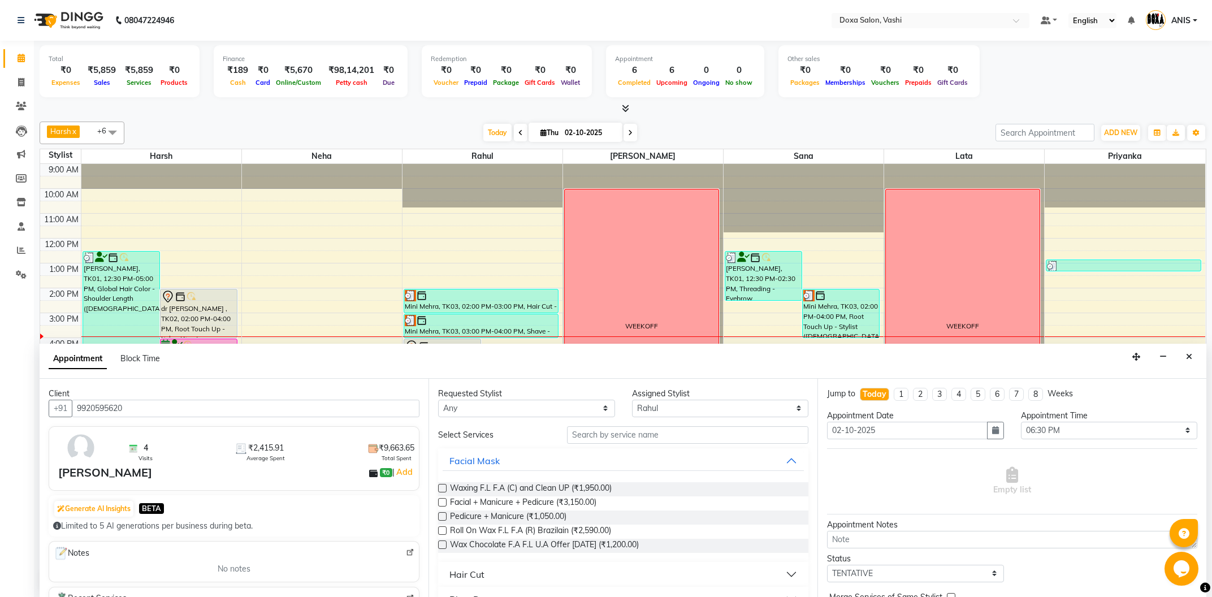
type input "9920595620"
click at [611, 437] on input "text" at bounding box center [687, 435] width 241 height 18
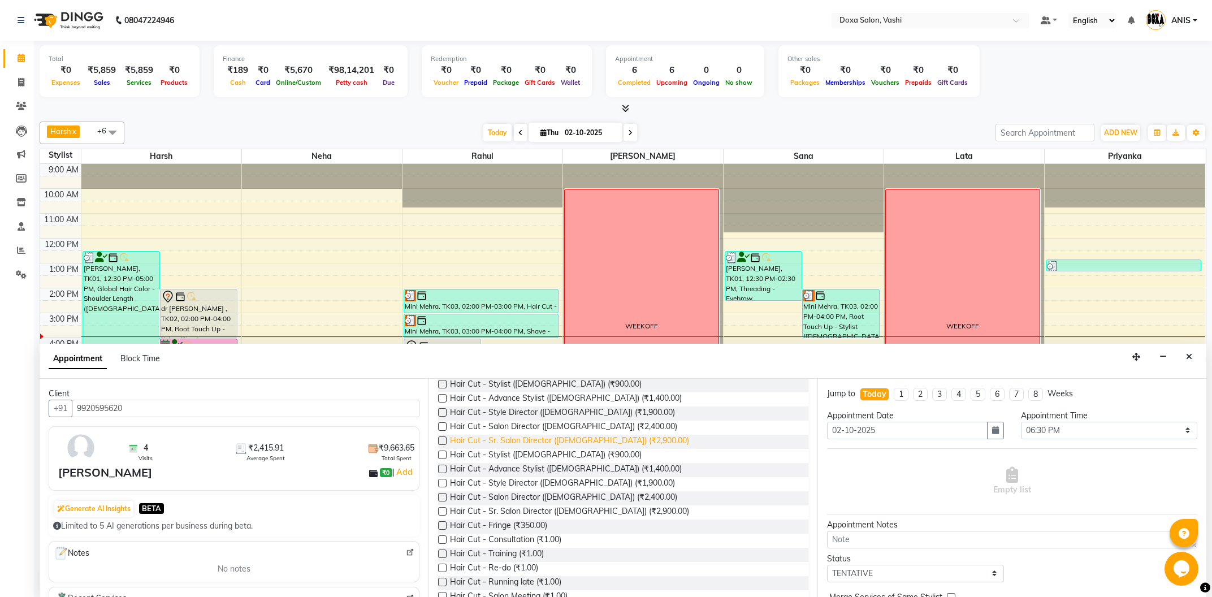
scroll to position [121, 0]
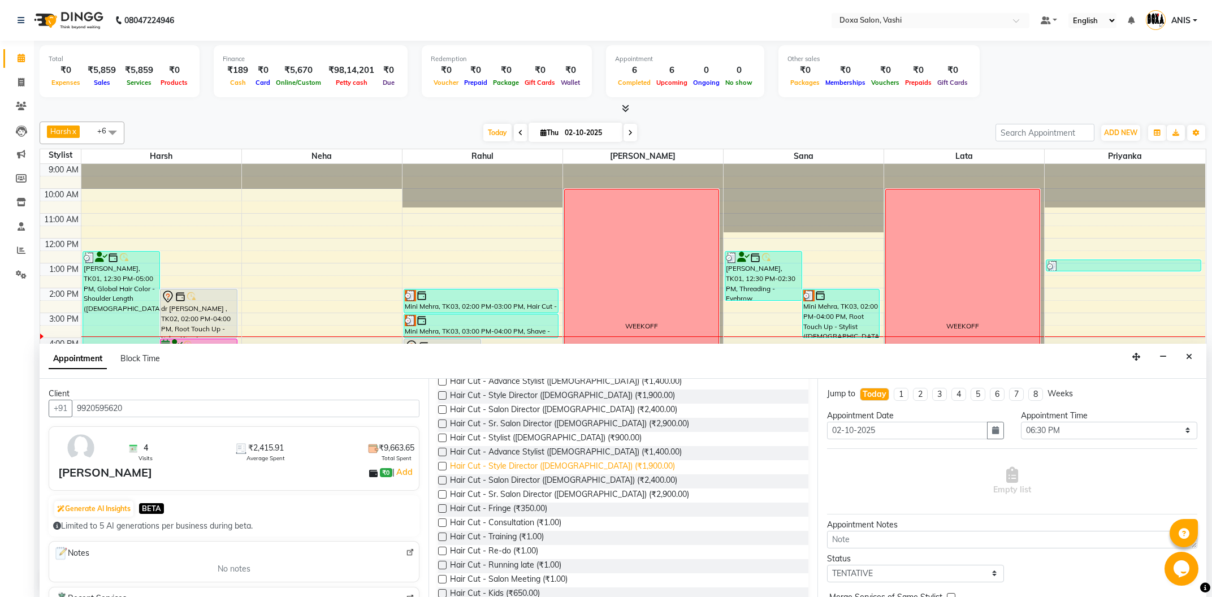
type input "CUT"
click at [531, 463] on span "Hair Cut - Style Director (Female) (₹1,900.00)" at bounding box center [562, 467] width 225 height 14
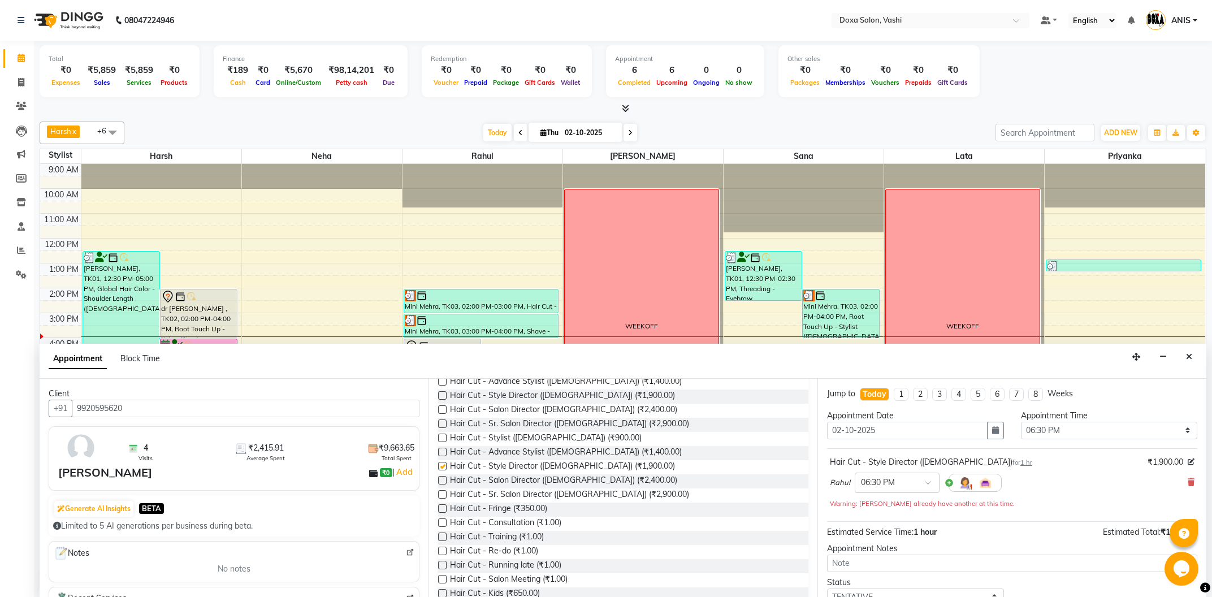
checkbox input "false"
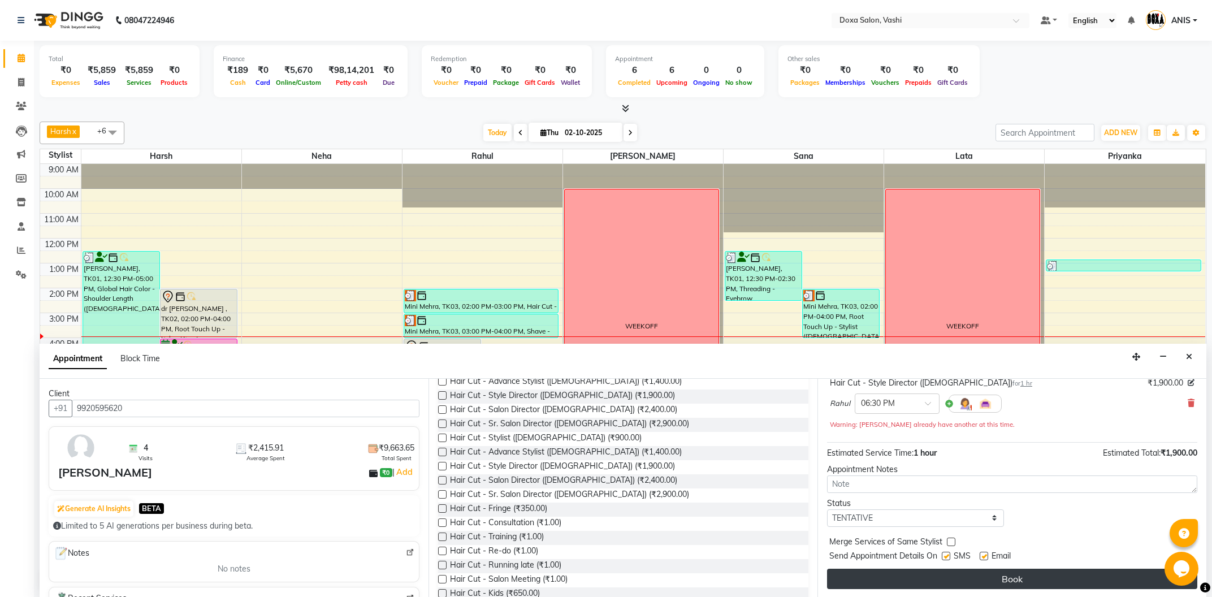
click at [904, 575] on button "Book" at bounding box center [1012, 579] width 370 height 20
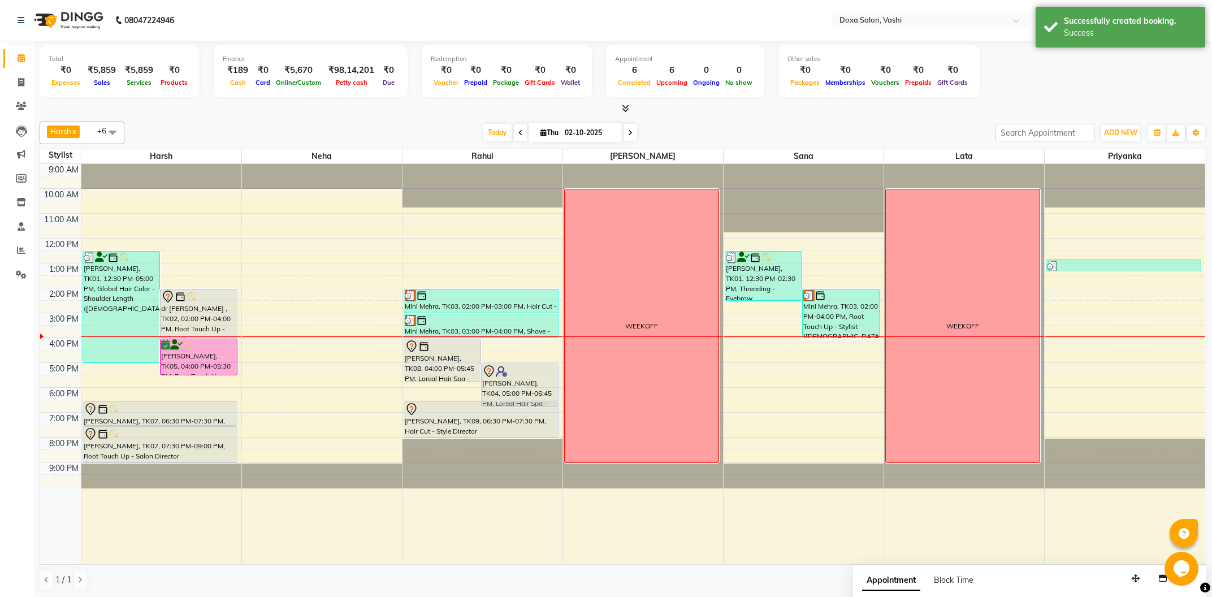
drag, startPoint x: 476, startPoint y: 423, endPoint x: 501, endPoint y: 428, distance: 25.5
click at [501, 428] on div "TEJAL KANDPILE, TK08, 04:00 PM-05:45 PM, Loreal Hair Spa - Hair Spa Mid Back Le…" at bounding box center [482, 364] width 160 height 400
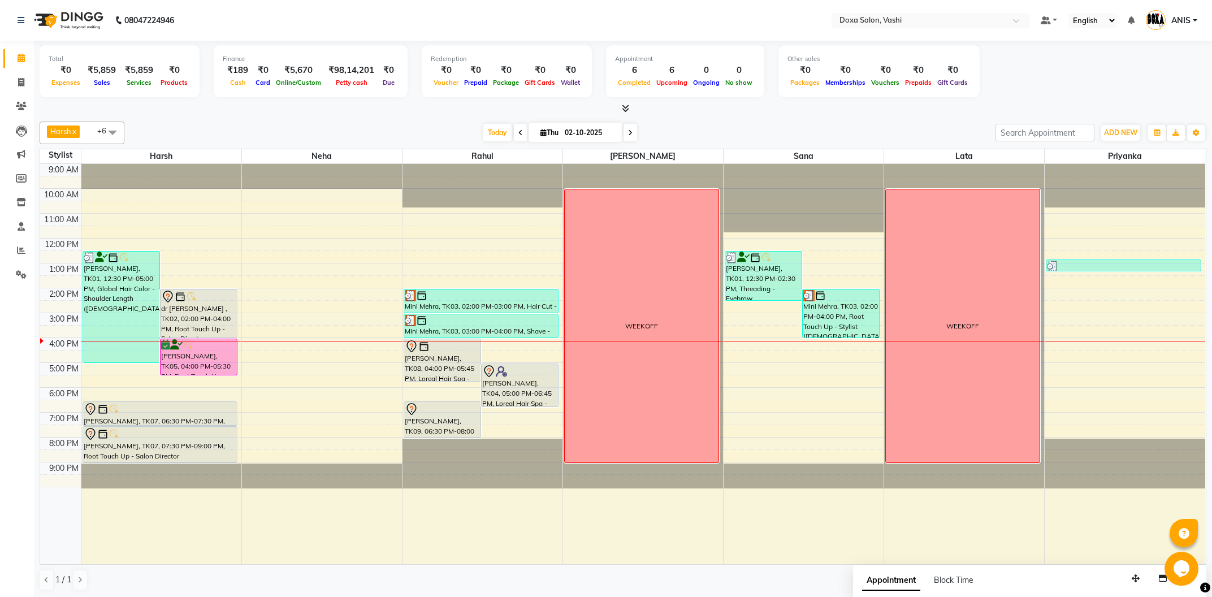
click at [628, 135] on icon at bounding box center [630, 132] width 5 height 7
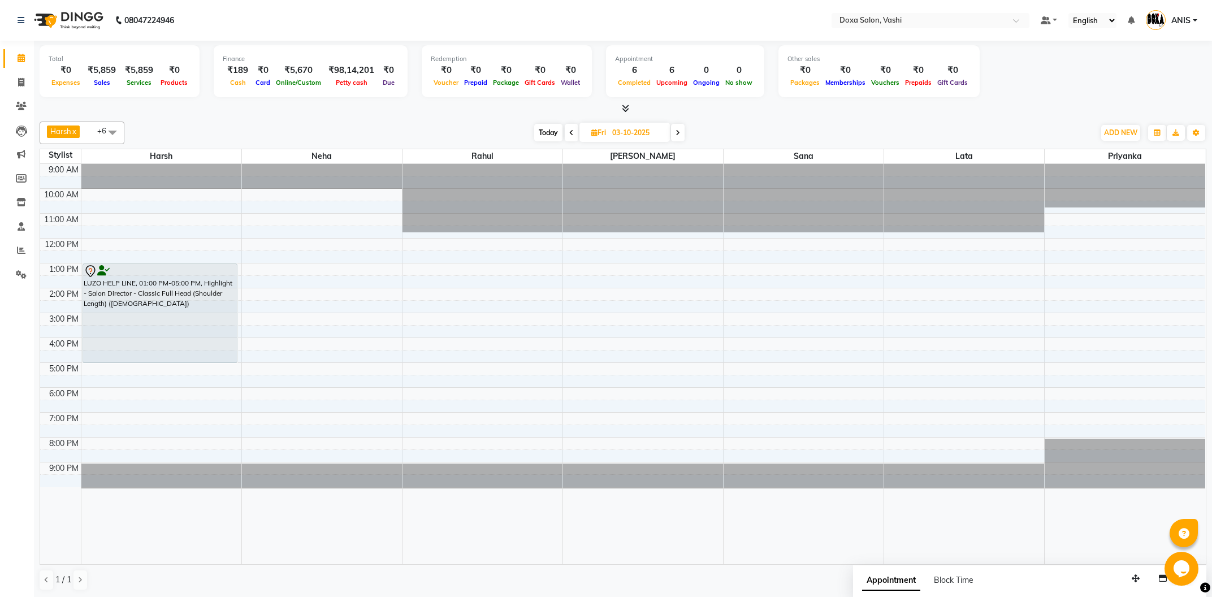
click at [570, 134] on icon at bounding box center [571, 132] width 5 height 7
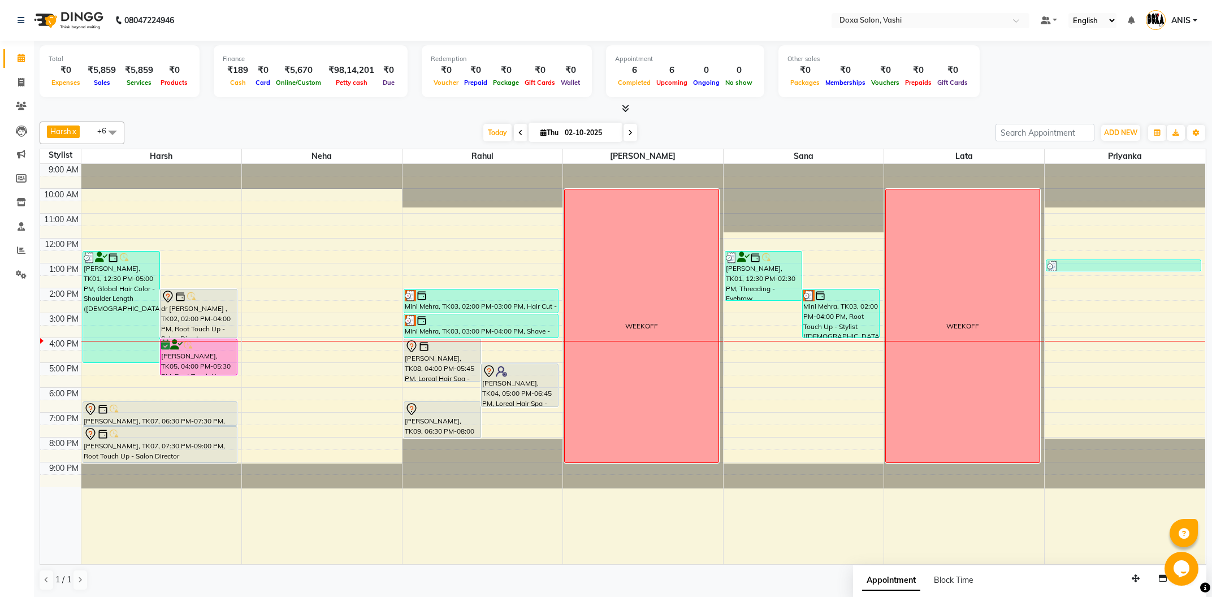
click at [623, 127] on span at bounding box center [630, 133] width 14 height 18
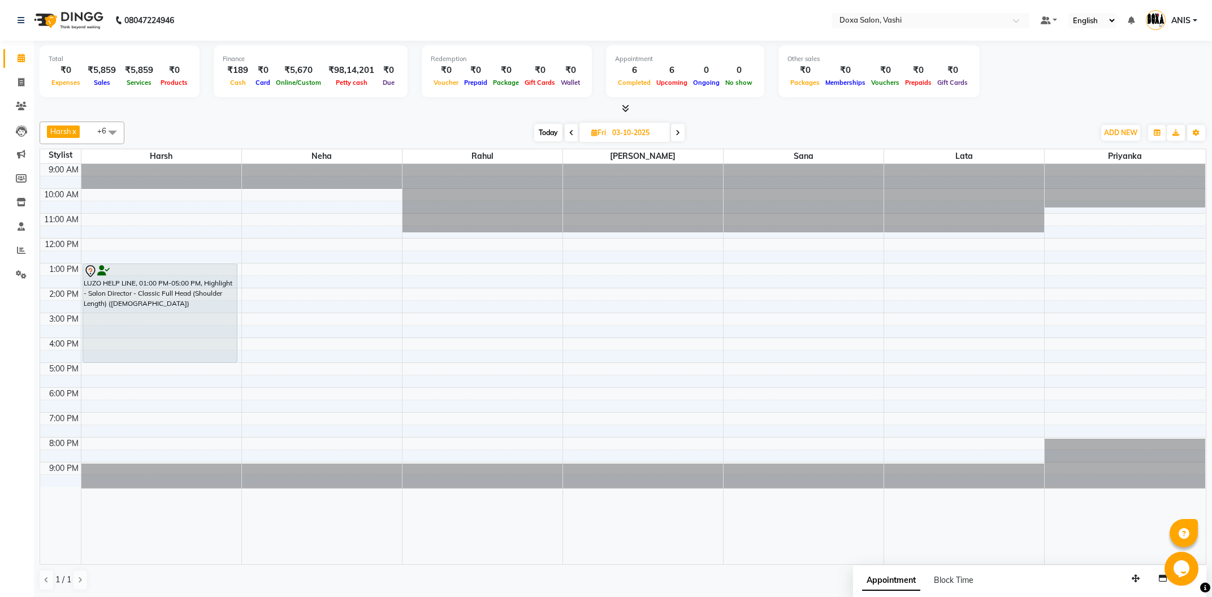
click at [534, 134] on span "Today" at bounding box center [548, 133] width 28 height 18
type input "02-10-2025"
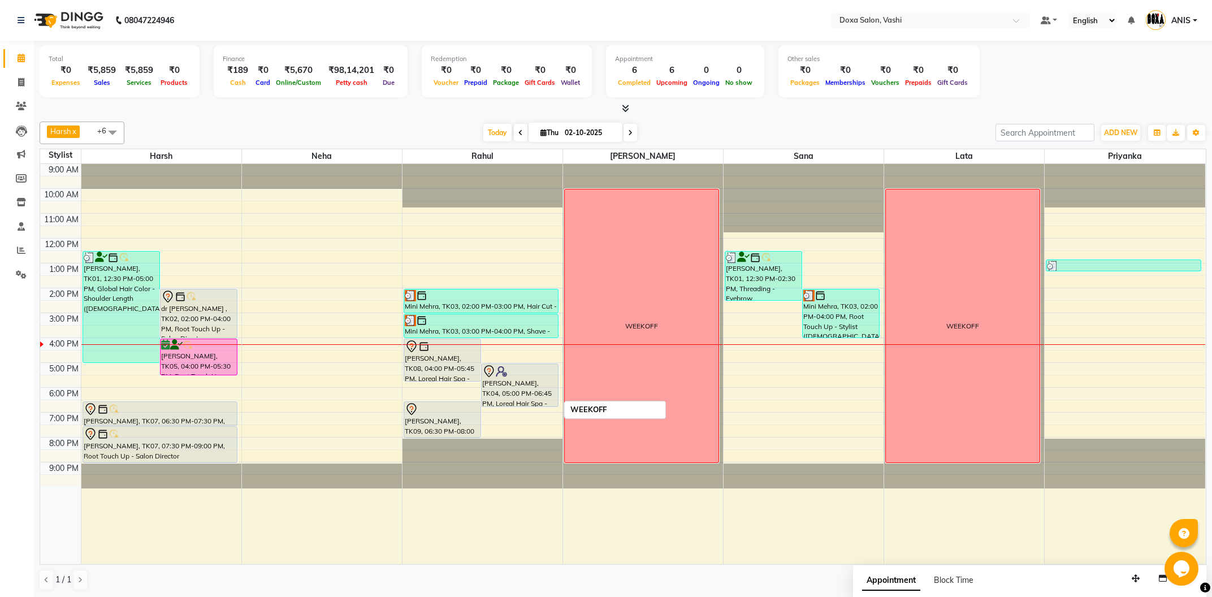
drag, startPoint x: 592, startPoint y: 596, endPoint x: 574, endPoint y: 391, distance: 205.9
click at [574, 391] on div "WEEKOFF" at bounding box center [642, 325] width 154 height 273
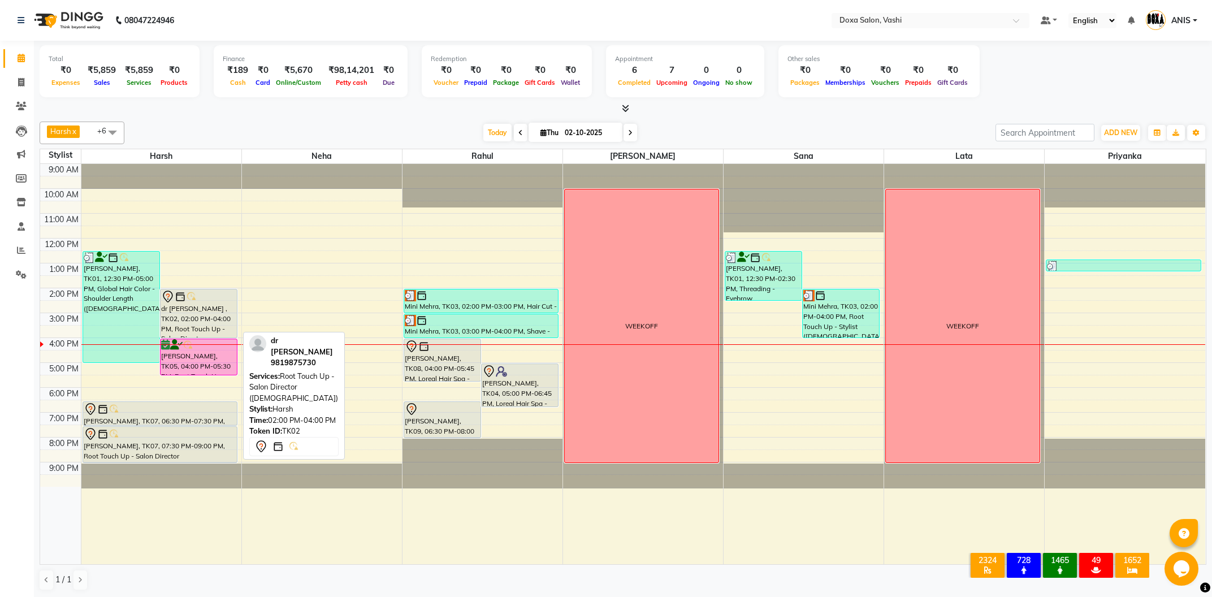
click at [205, 323] on div "dr [PERSON_NAME] , TK02, 02:00 PM-04:00 PM, Root Touch Up - Salon Director ([DE…" at bounding box center [199, 313] width 76 height 48
select select "7"
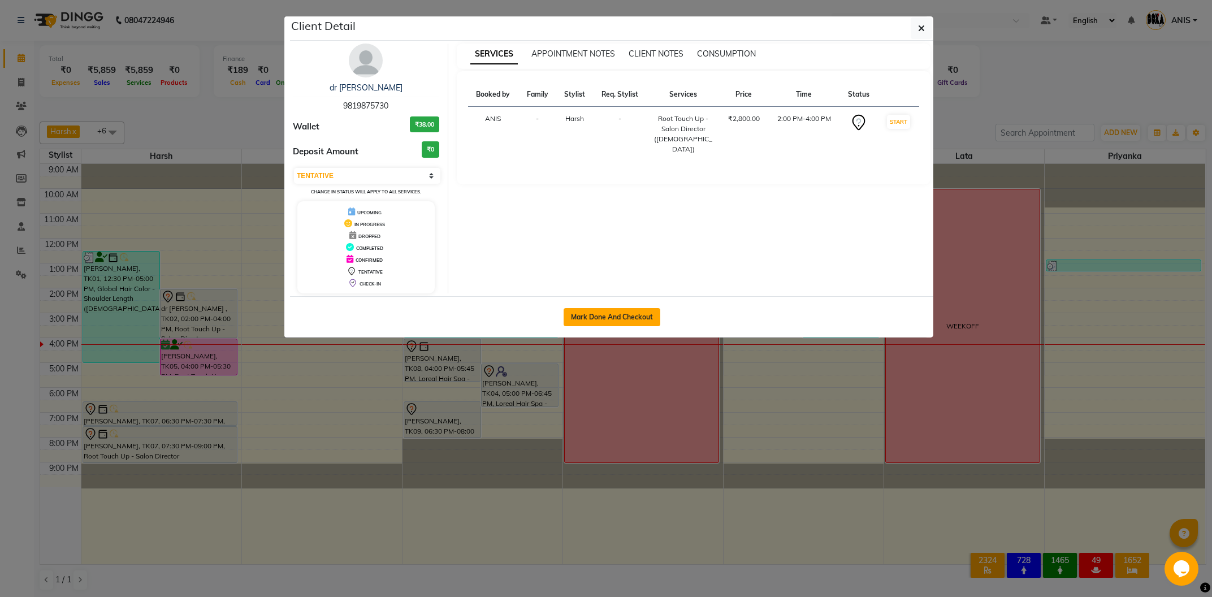
click at [590, 310] on button "Mark Done And Checkout" at bounding box center [612, 317] width 97 height 18
select select "416"
select select "service"
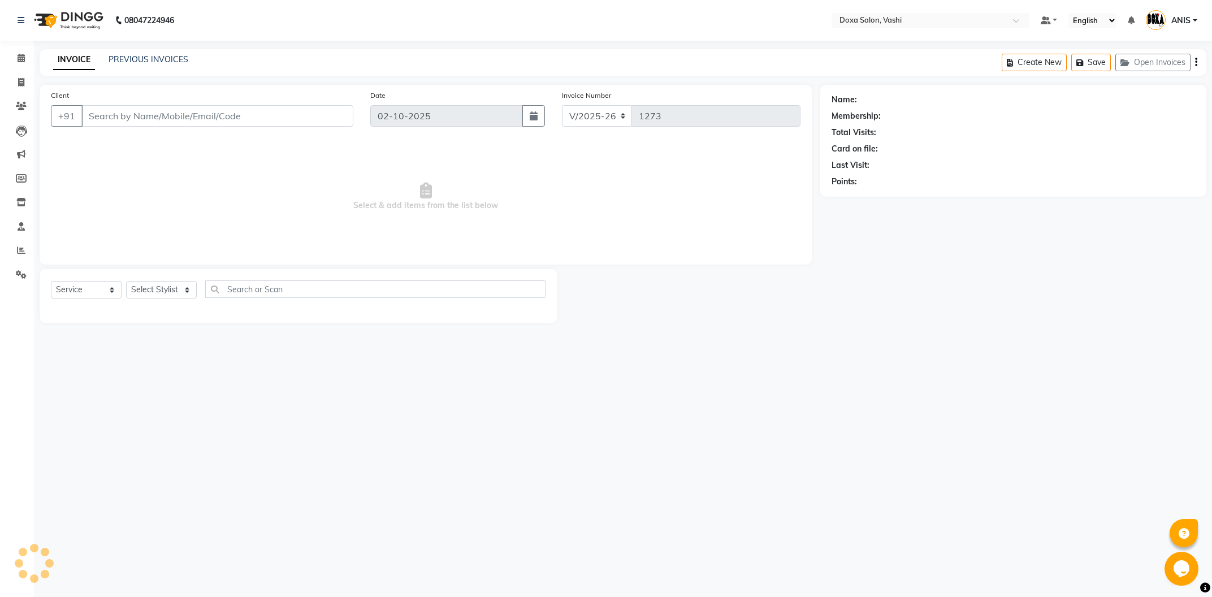
type input "9819875730"
select select "6423"
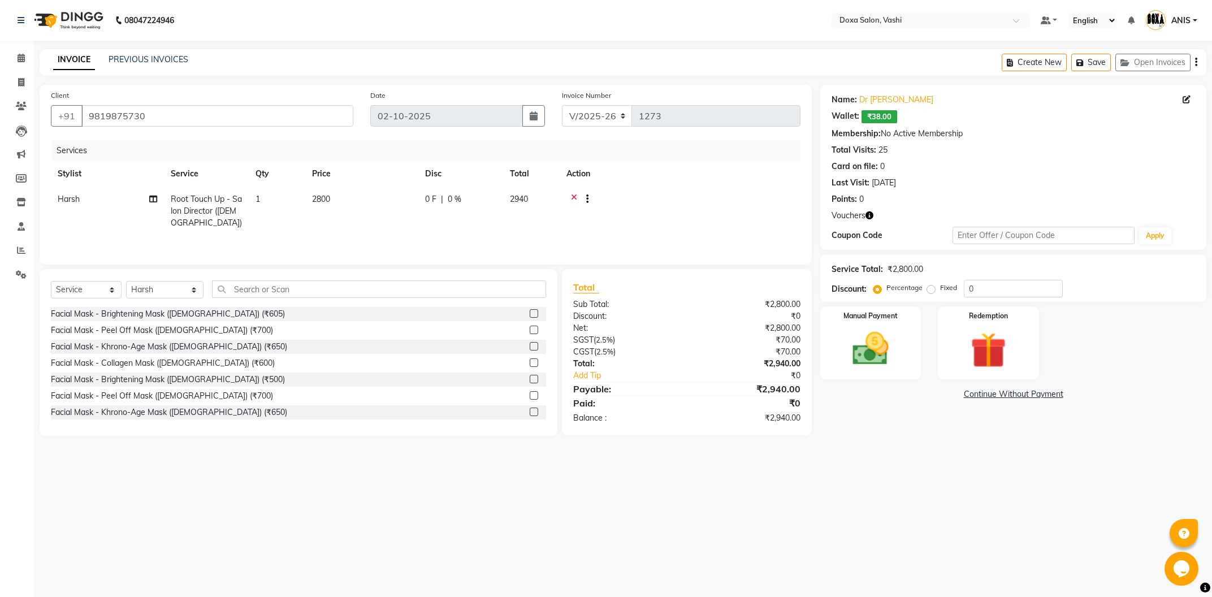
click at [866, 216] on icon "button" at bounding box center [869, 215] width 8 height 8
click at [916, 548] on div "08047224946 Select Location × Doxa Salon, Vashi Default Panel My Panel English …" at bounding box center [606, 298] width 1212 height 597
click at [902, 101] on link "Dr Anuradha" at bounding box center [896, 100] width 74 height 12
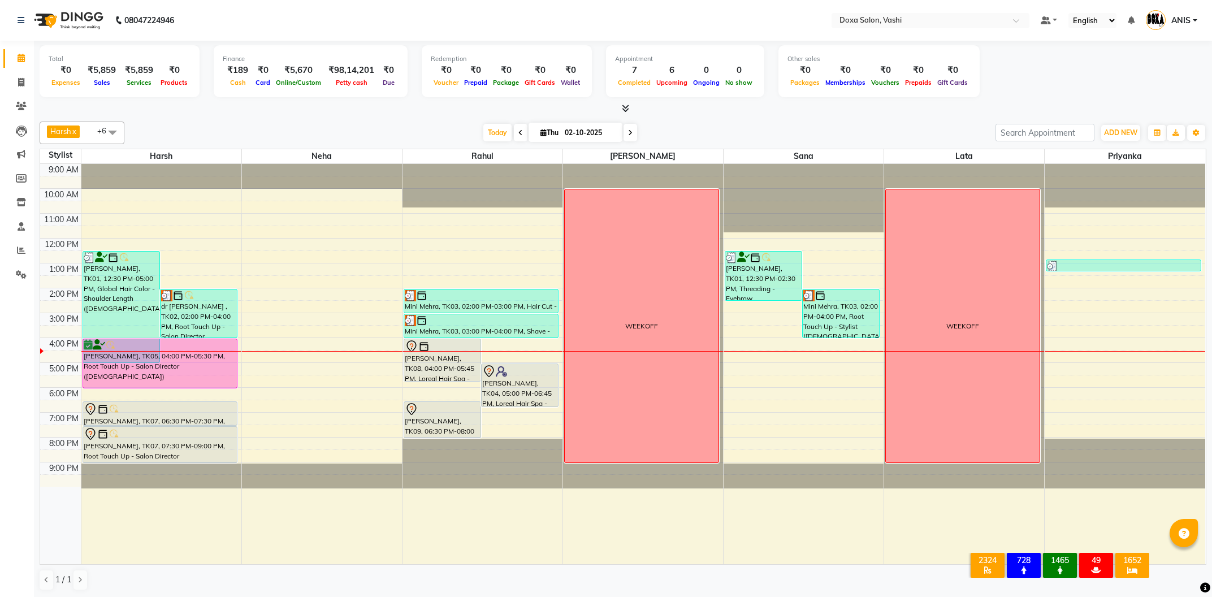
click at [191, 385] on div "Reeta Tiku, TK01, 12:30 PM-05:00 PM, Global Hair Color - Shoulder Length (Femal…" at bounding box center [161, 364] width 160 height 400
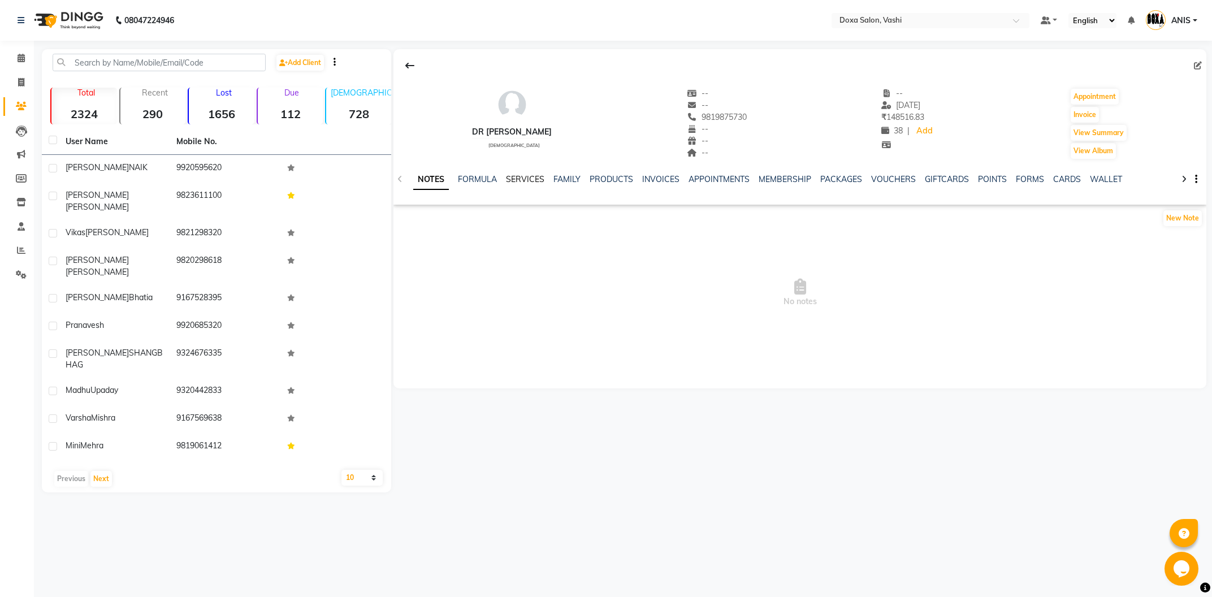
click at [516, 181] on link "SERVICES" at bounding box center [525, 179] width 38 height 10
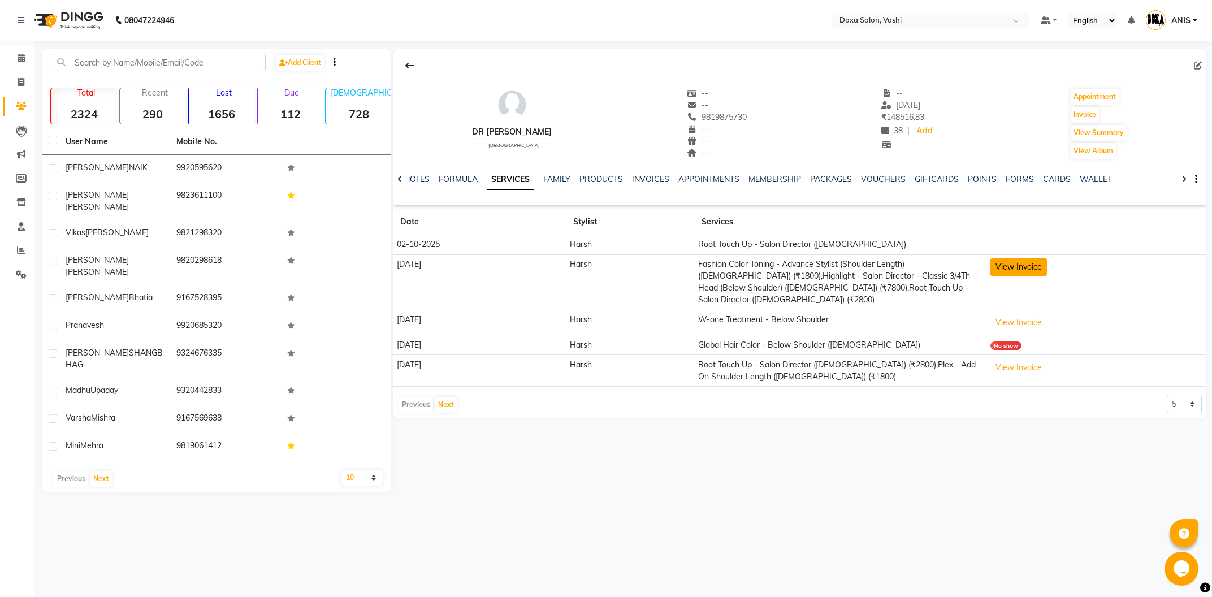
click at [1014, 274] on button "View Invoice" at bounding box center [1018, 267] width 57 height 18
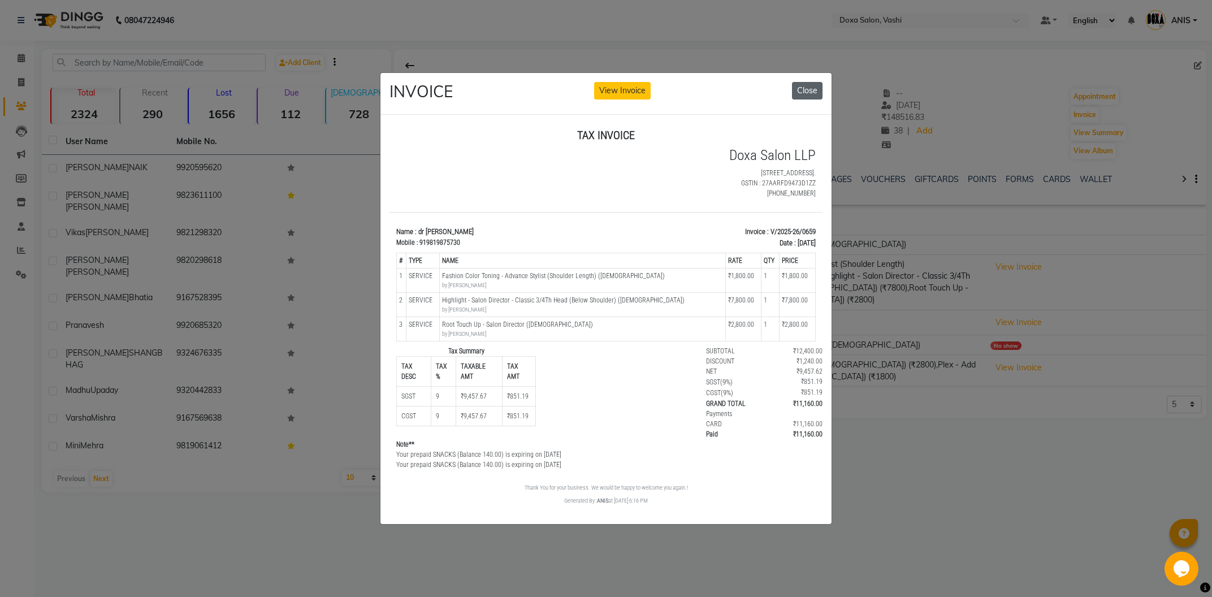
click at [816, 88] on button "Close" at bounding box center [807, 91] width 31 height 18
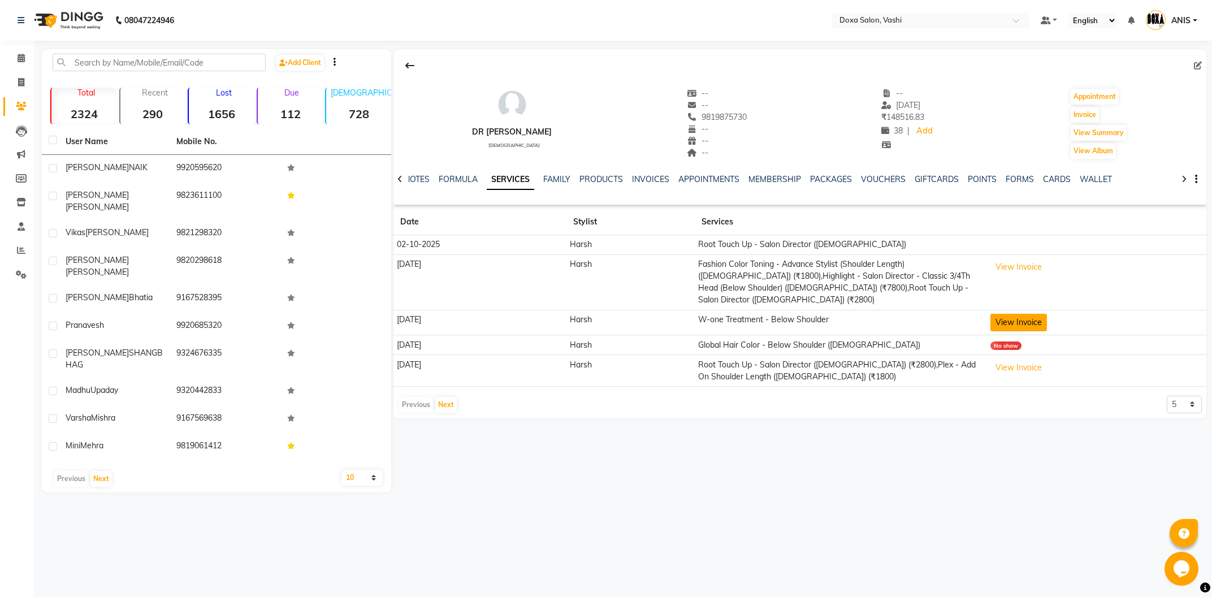
click at [1039, 314] on button "View Invoice" at bounding box center [1018, 323] width 57 height 18
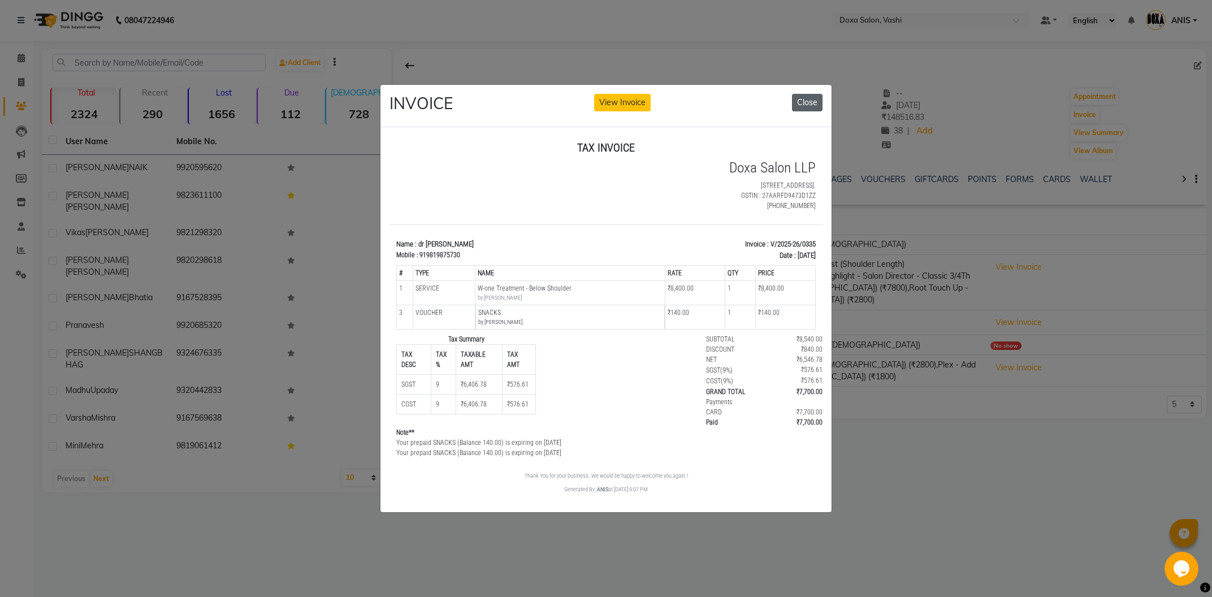
click at [804, 107] on button "Close" at bounding box center [807, 103] width 31 height 18
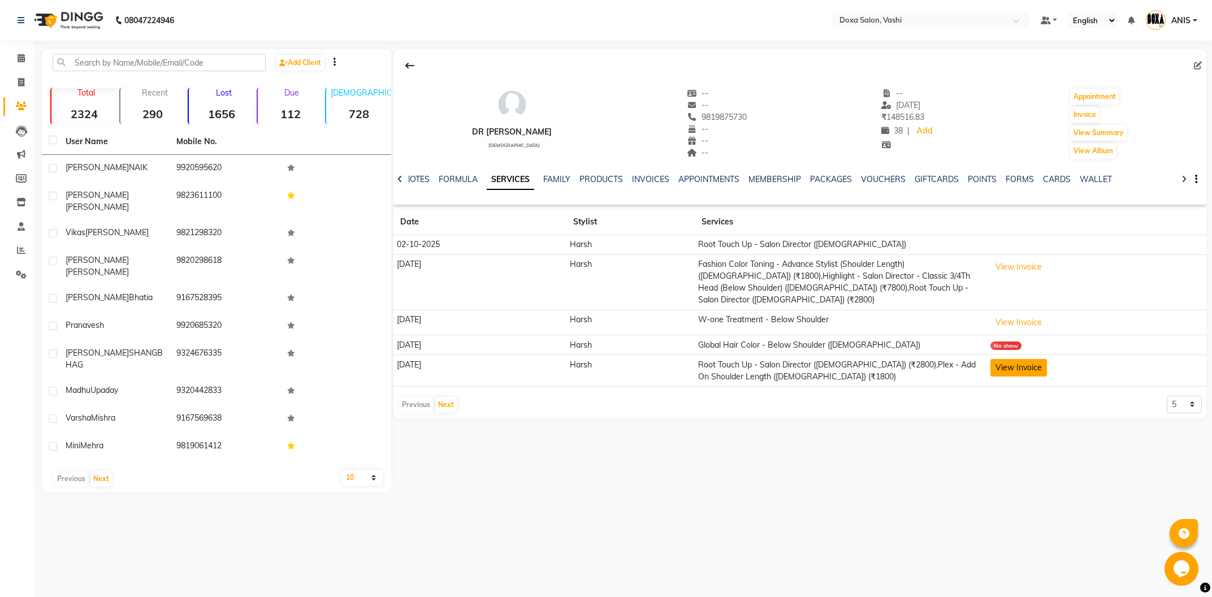
click at [1017, 359] on button "View Invoice" at bounding box center [1018, 368] width 57 height 18
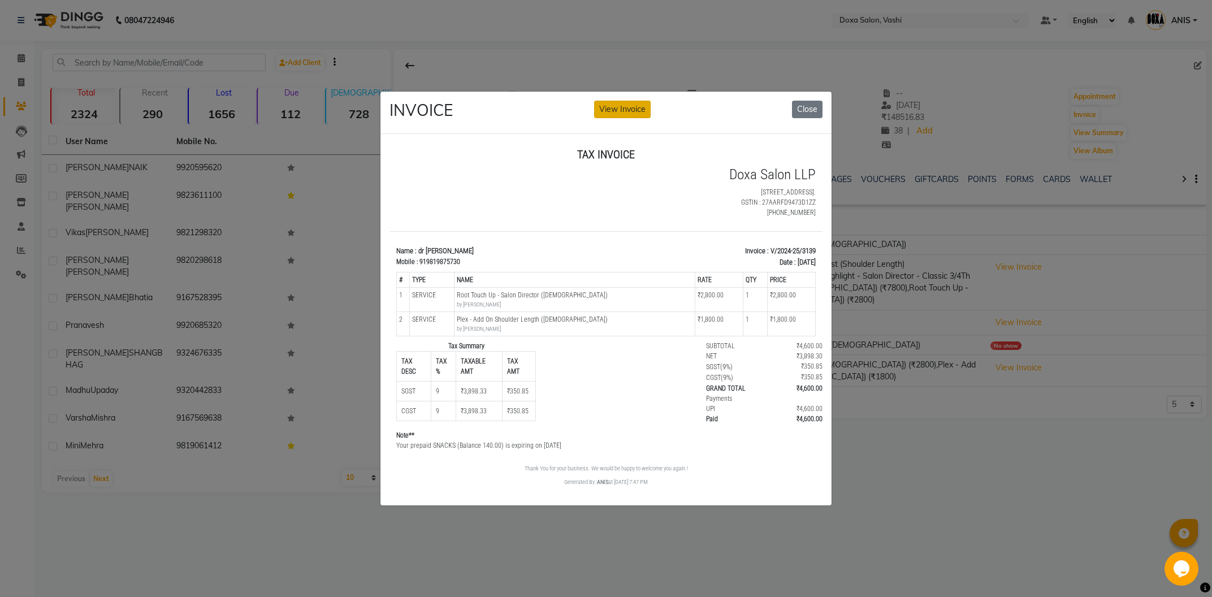
click at [633, 105] on button "View Invoice" at bounding box center [622, 110] width 57 height 18
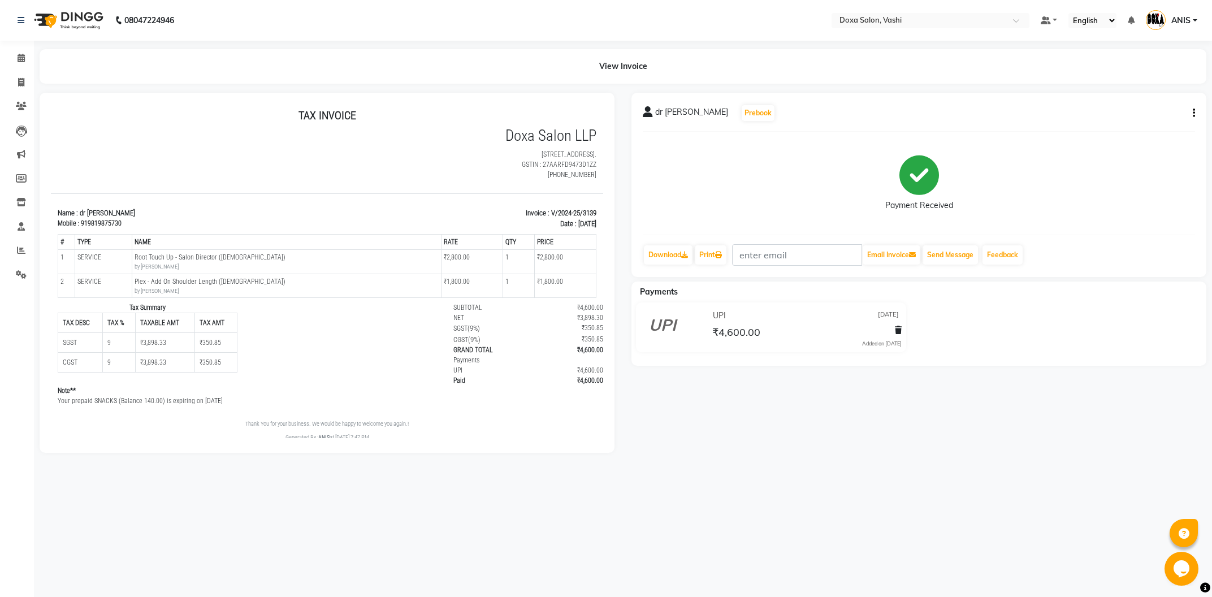
click at [1191, 114] on button "button" at bounding box center [1191, 113] width 7 height 12
click at [1130, 121] on div "Edit Invoice" at bounding box center [1137, 120] width 77 height 14
select select "service"
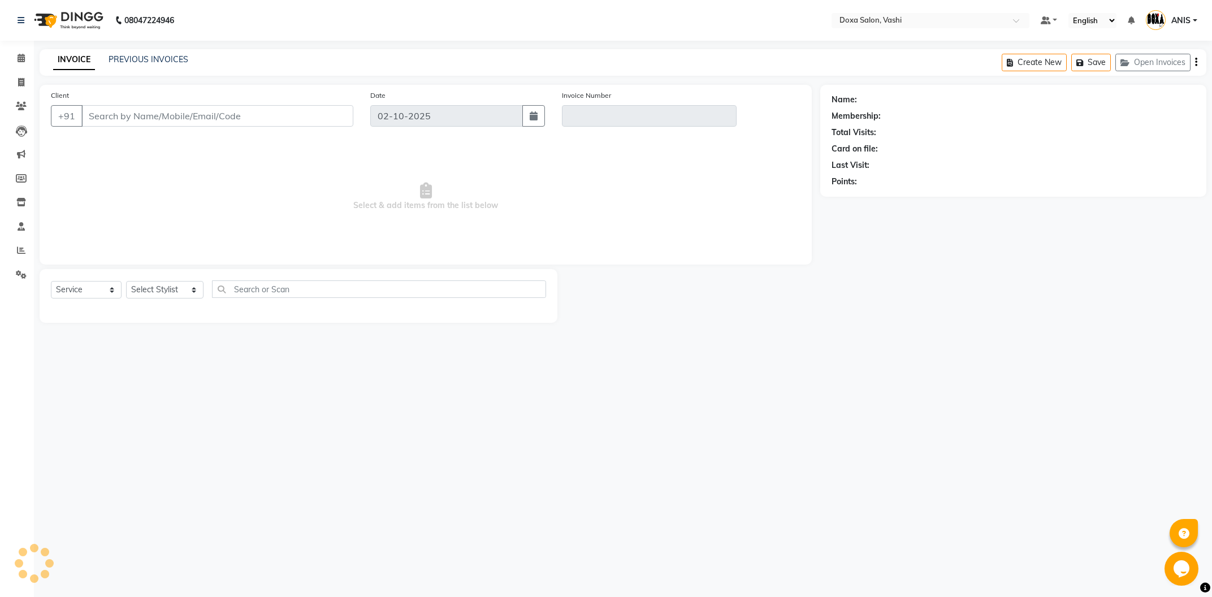
type input "9819875730"
type input "V/2024-25/3139"
type input "[DATE]"
select select "select"
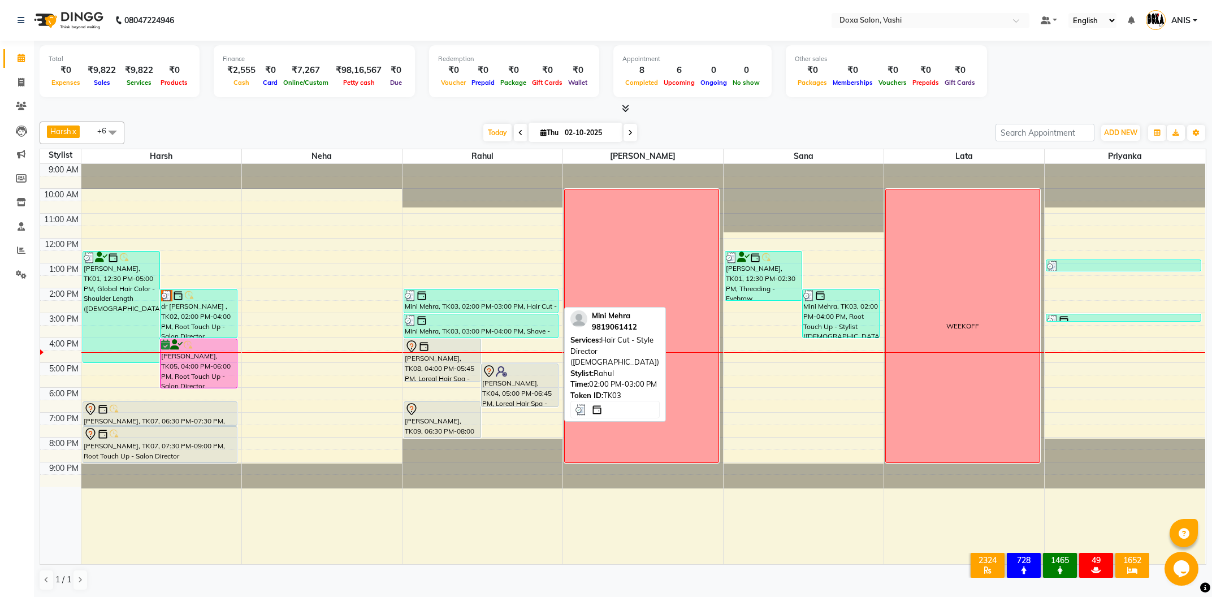
click at [438, 310] on div "Mini Mehra, TK03, 02:00 PM-03:00 PM, Hair Cut - Style Director ([DEMOGRAPHIC_DA…" at bounding box center [481, 300] width 154 height 23
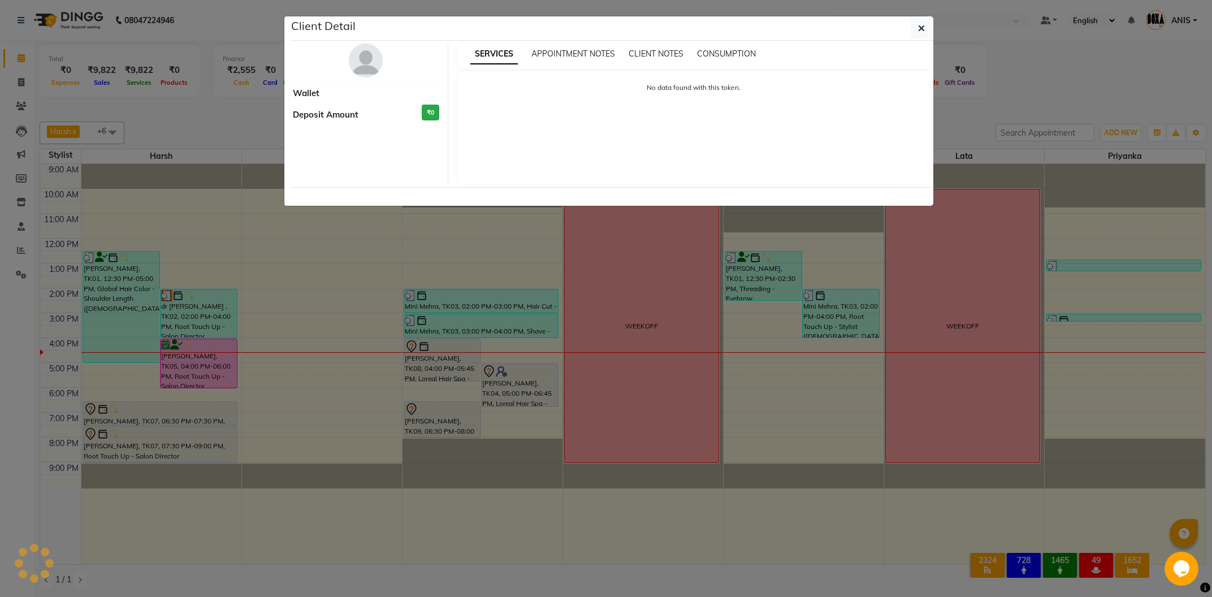
select select "3"
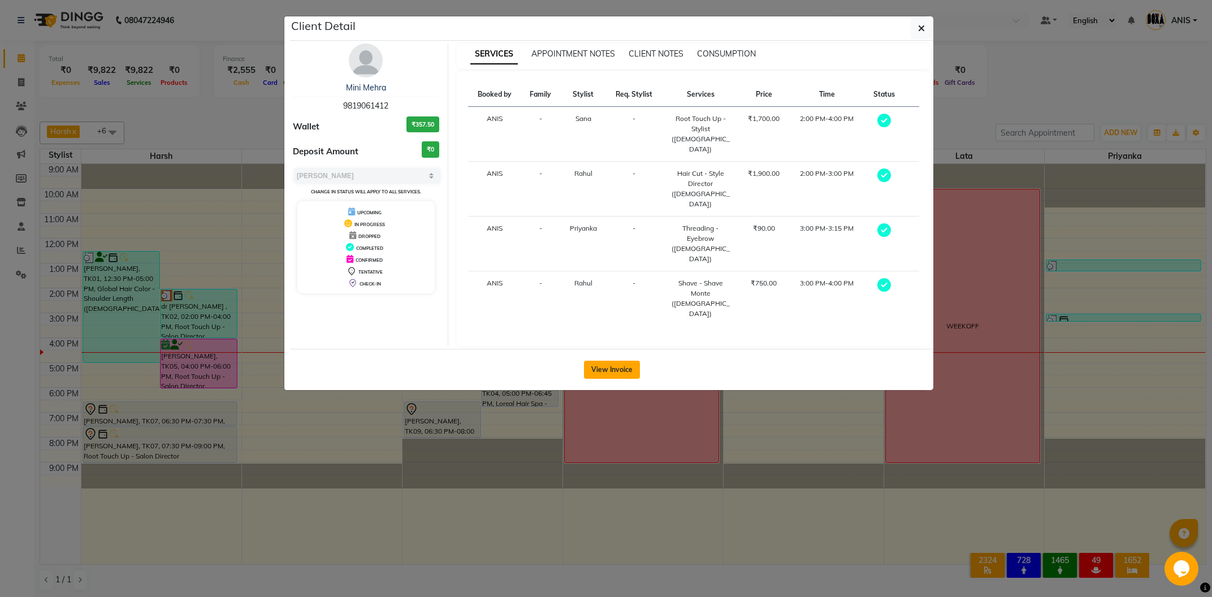
click at [609, 361] on button "View Invoice" at bounding box center [612, 370] width 56 height 18
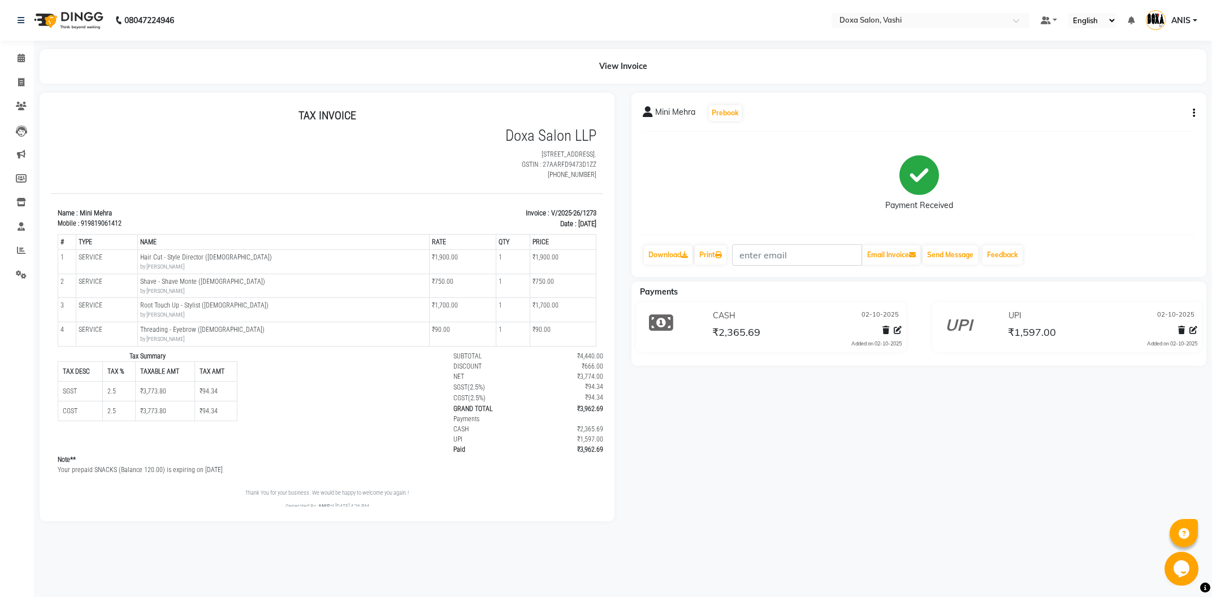
click at [1191, 112] on button "button" at bounding box center [1191, 113] width 7 height 12
click at [1155, 120] on div "Edit Invoice" at bounding box center [1137, 120] width 77 height 14
select select "service"
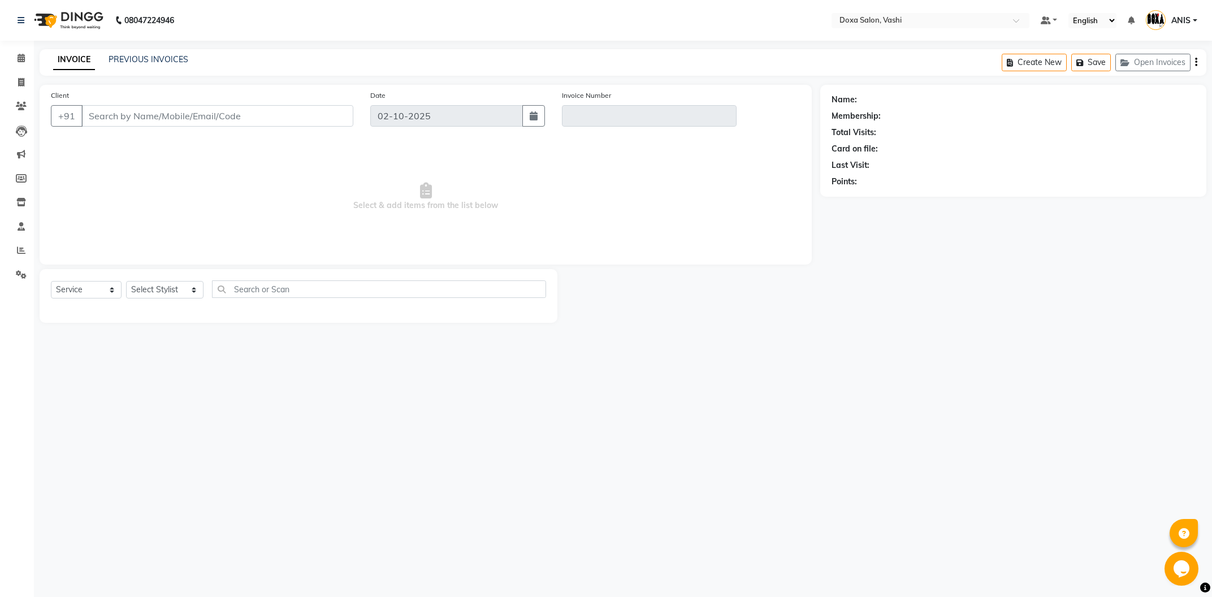
type input "9819061412"
type input "V/2025-26/1273"
select select "1: Object"
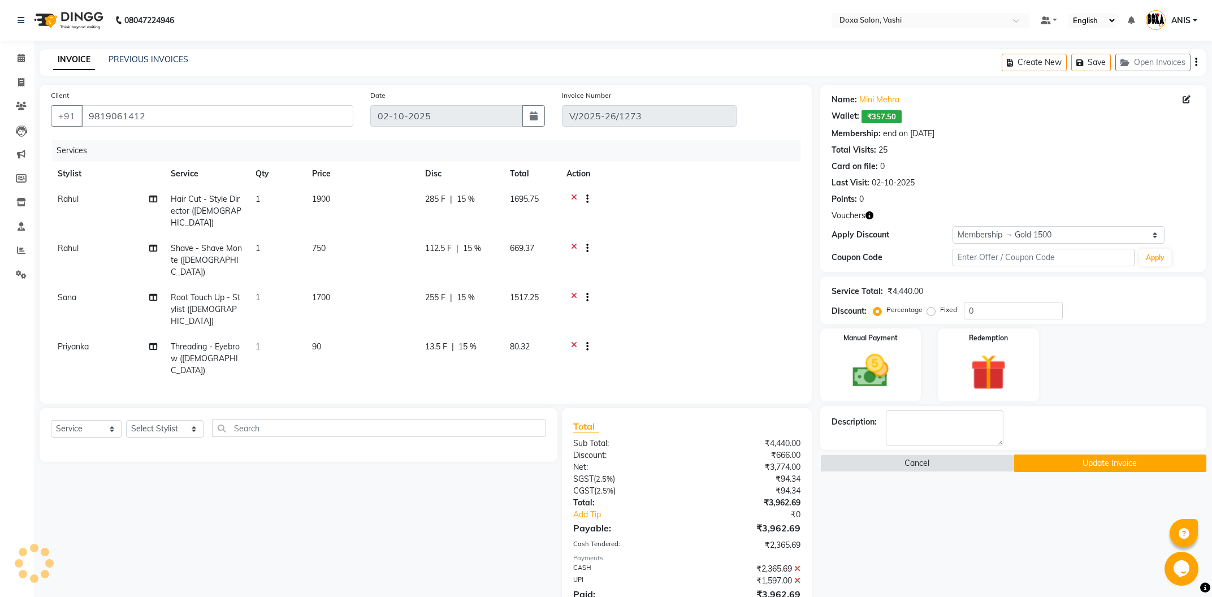
select select "select"
type input "15"
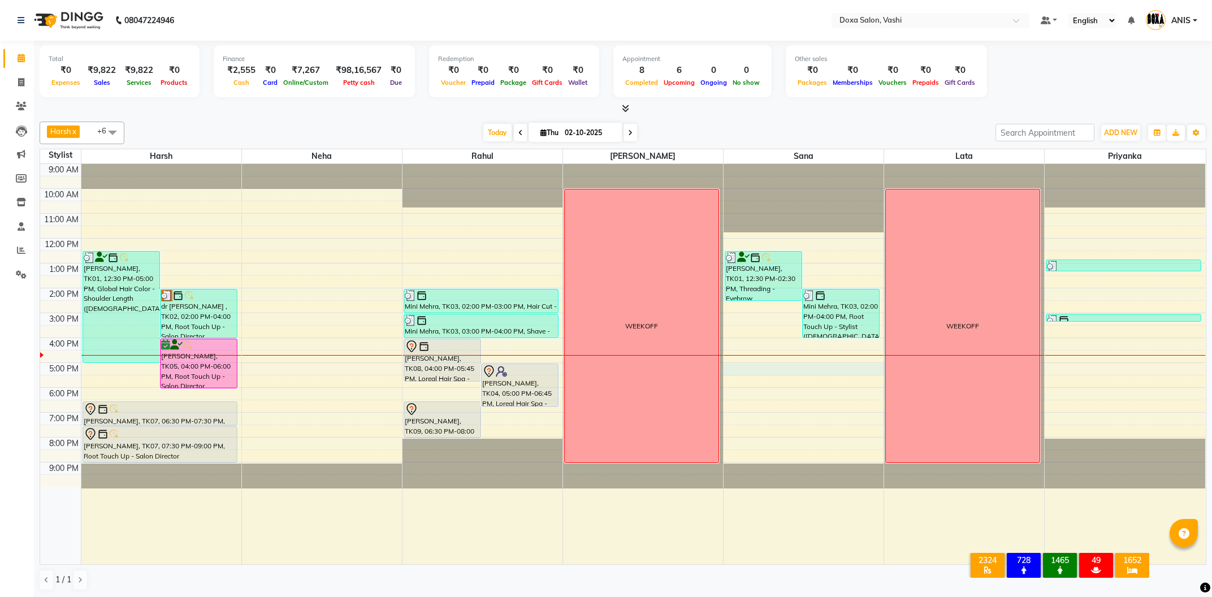
click at [803, 367] on div "9:00 AM 10:00 AM 11:00 AM 12:00 PM 1:00 PM 2:00 PM 3:00 PM 4:00 PM 5:00 PM 6:00…" at bounding box center [622, 364] width 1165 height 400
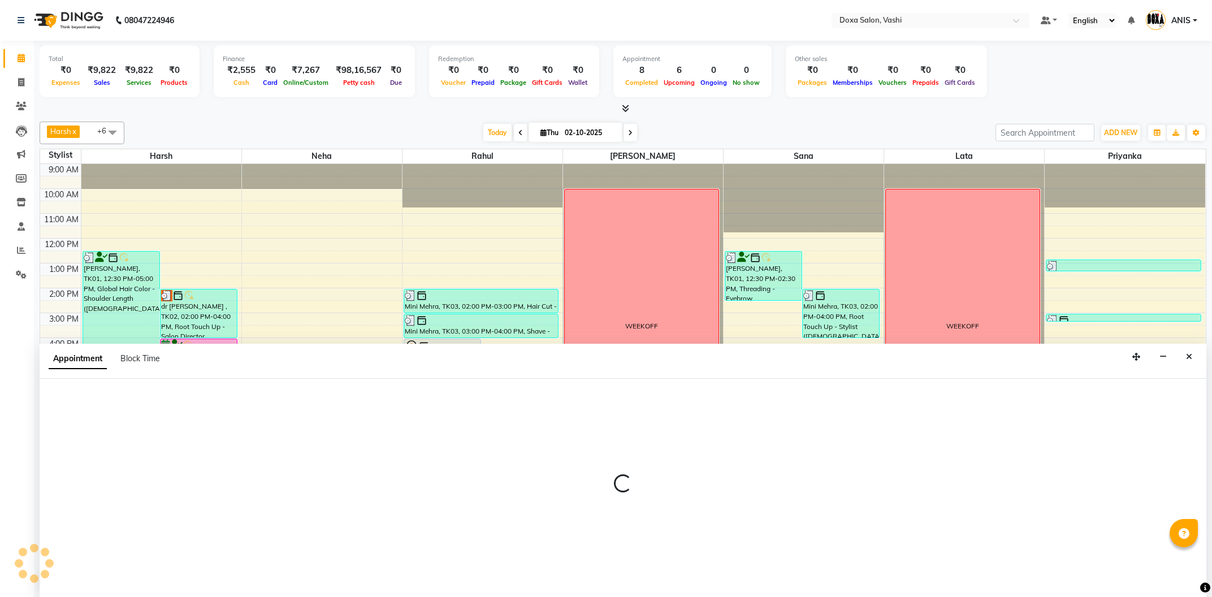
select select "25278"
select select "1020"
select select "tentative"
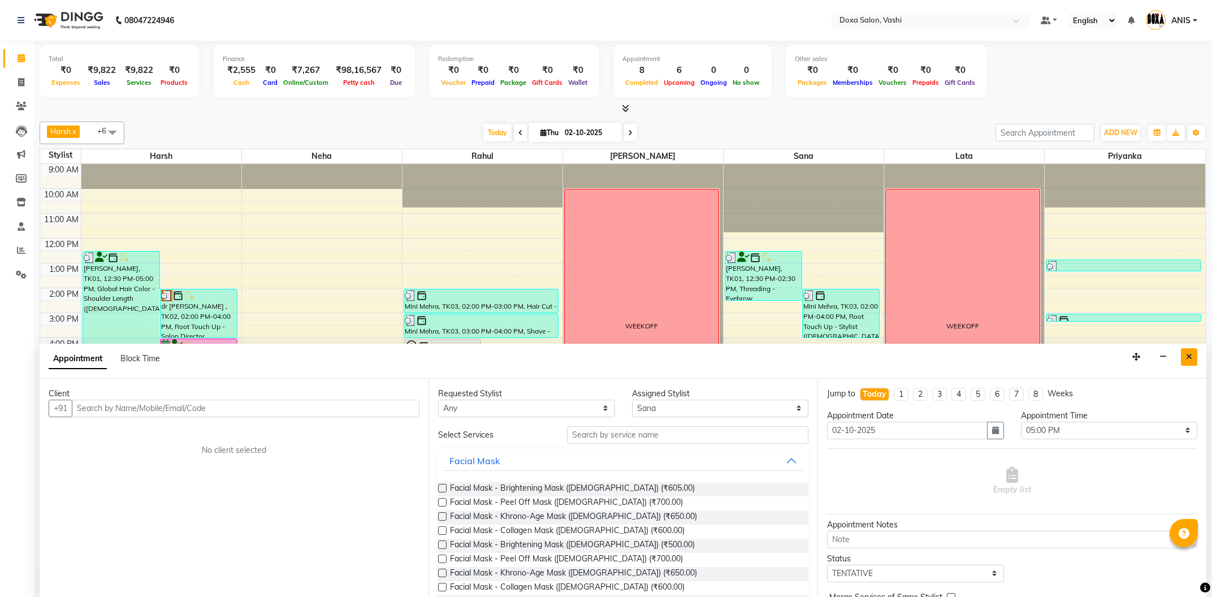
click at [1193, 356] on button "Close" at bounding box center [1189, 357] width 16 height 18
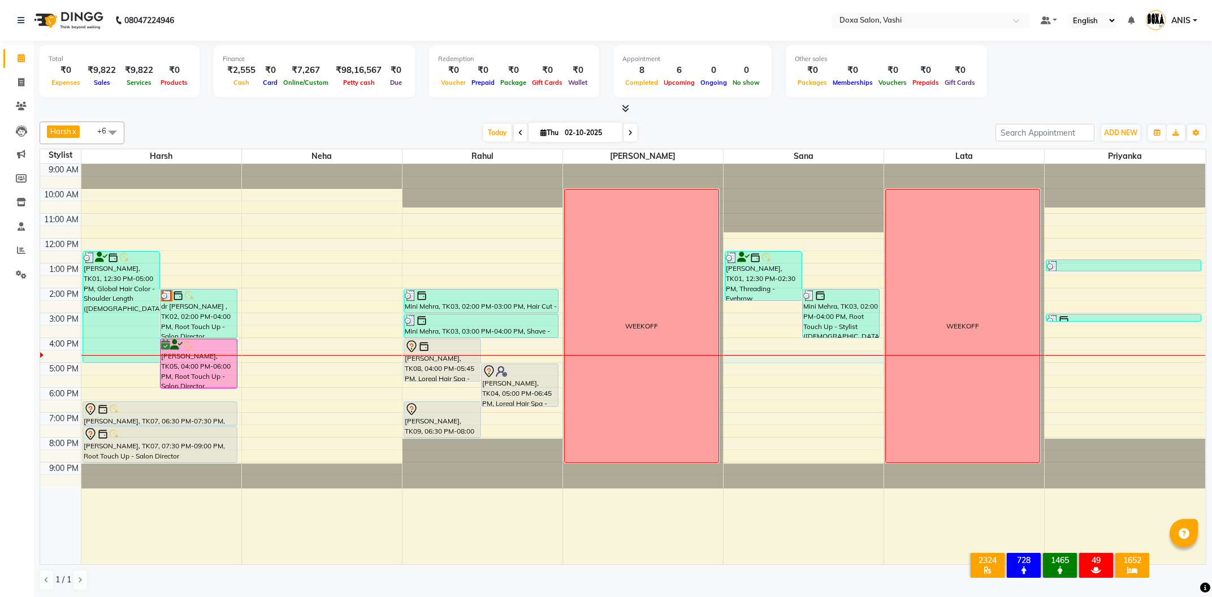
click at [790, 358] on div "9:00 AM 10:00 AM 11:00 AM 12:00 PM 1:00 PM 2:00 PM 3:00 PM 4:00 PM 5:00 PM 6:00…" at bounding box center [622, 364] width 1165 height 400
select select "25278"
select select "990"
select select "tentative"
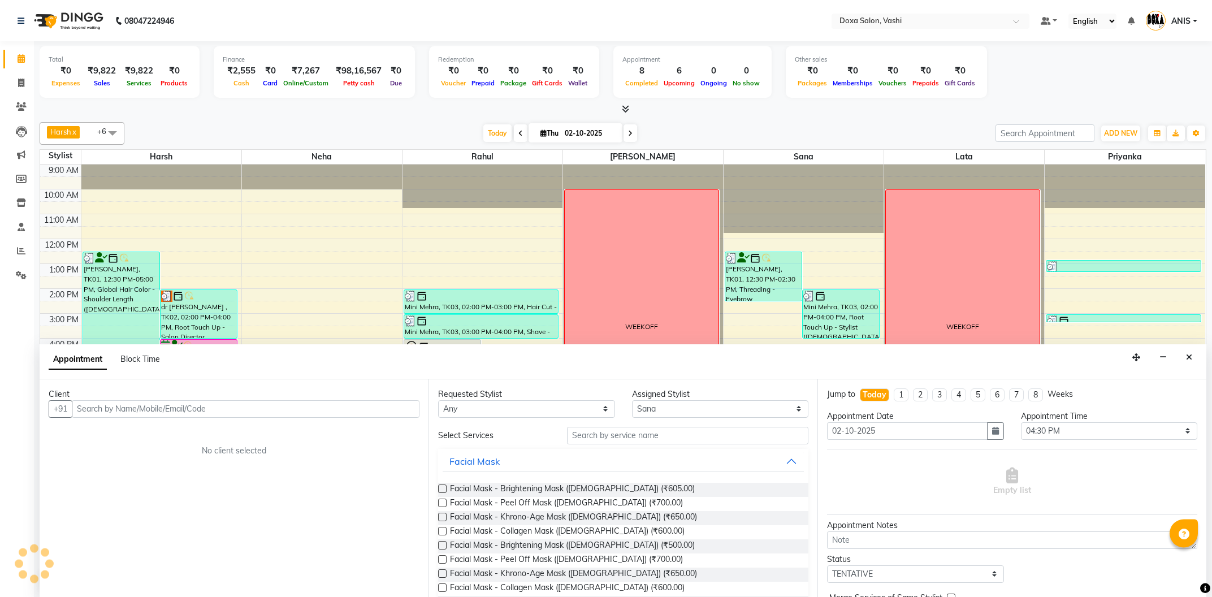
scroll to position [1, 0]
click at [137, 362] on span "Block Time" at bounding box center [140, 358] width 40 height 10
select select "25278"
select select "990"
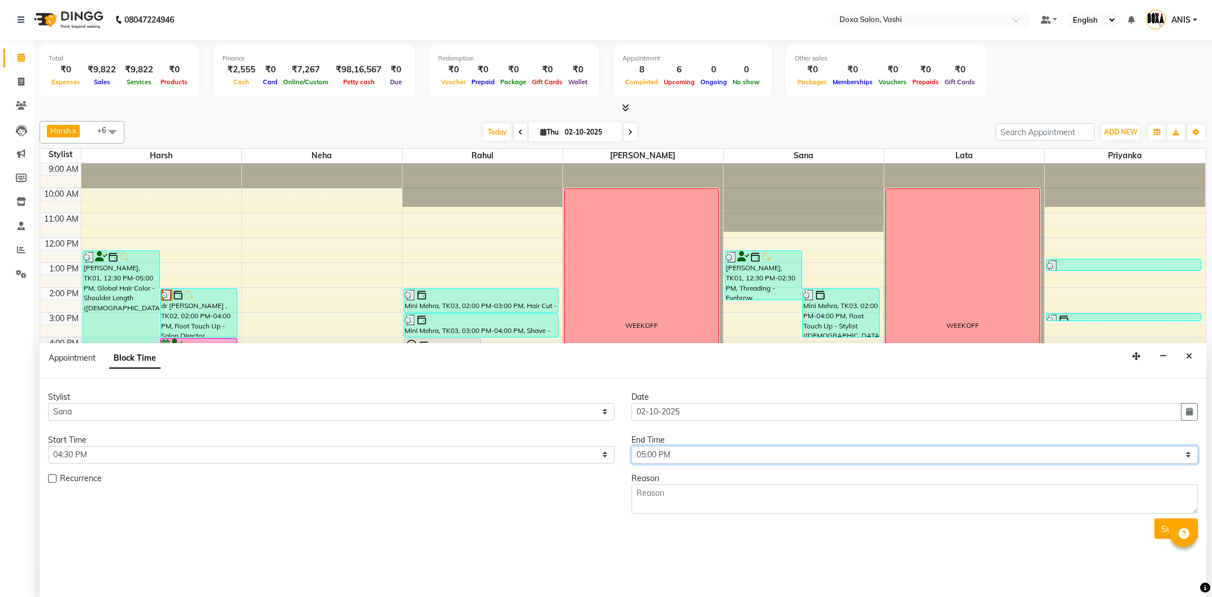
click at [631, 446] on select "Select 10:00 AM 10:15 AM 10:30 AM 10:45 AM 11:00 AM 11:15 AM 11:30 AM 11:45 AM …" at bounding box center [914, 455] width 566 height 18
select select "1080"
click option "06:00 PM" at bounding box center [0, 0] width 0 height 0
click at [665, 504] on textarea at bounding box center [914, 498] width 566 height 29
type textarea "BUSY"
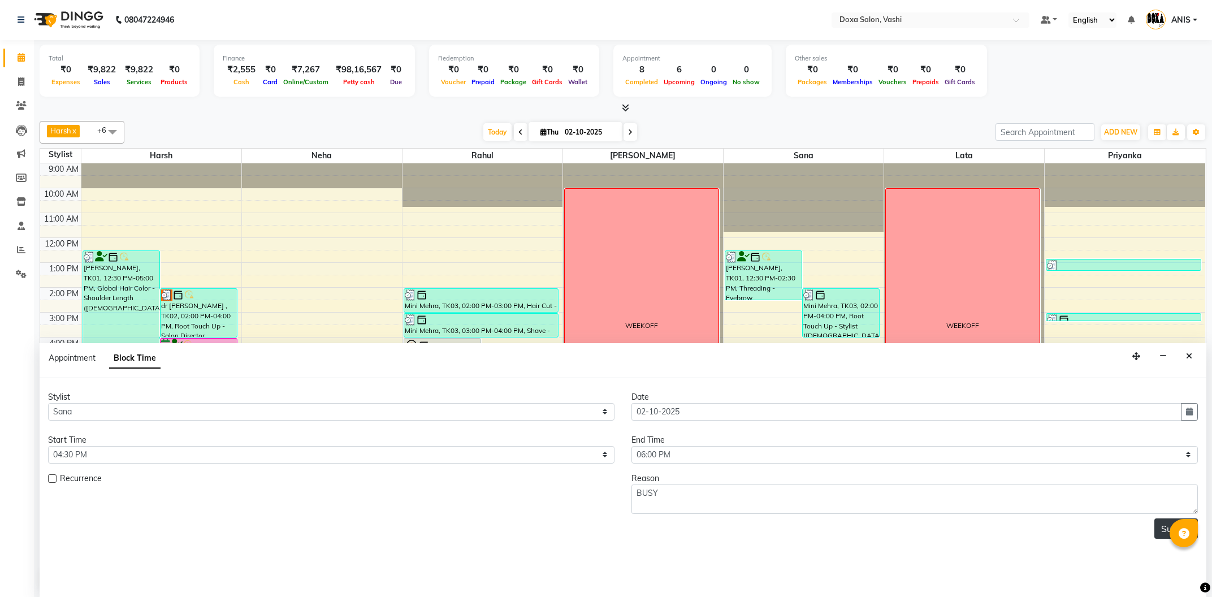
click at [1163, 521] on button "Submit" at bounding box center [1176, 528] width 44 height 20
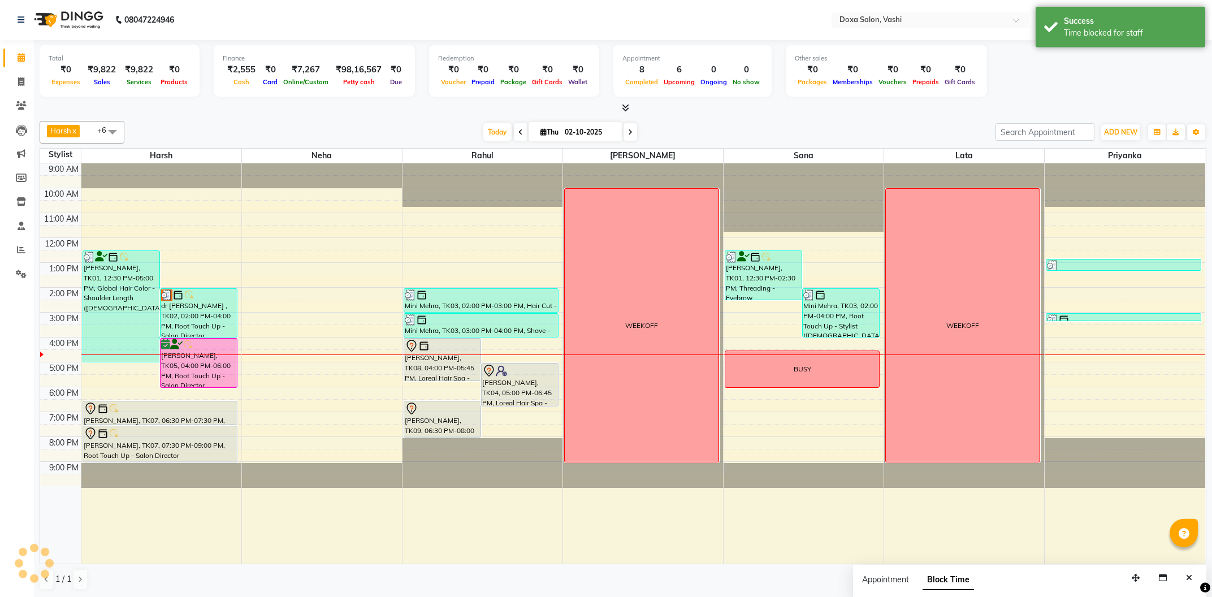
scroll to position [0, 0]
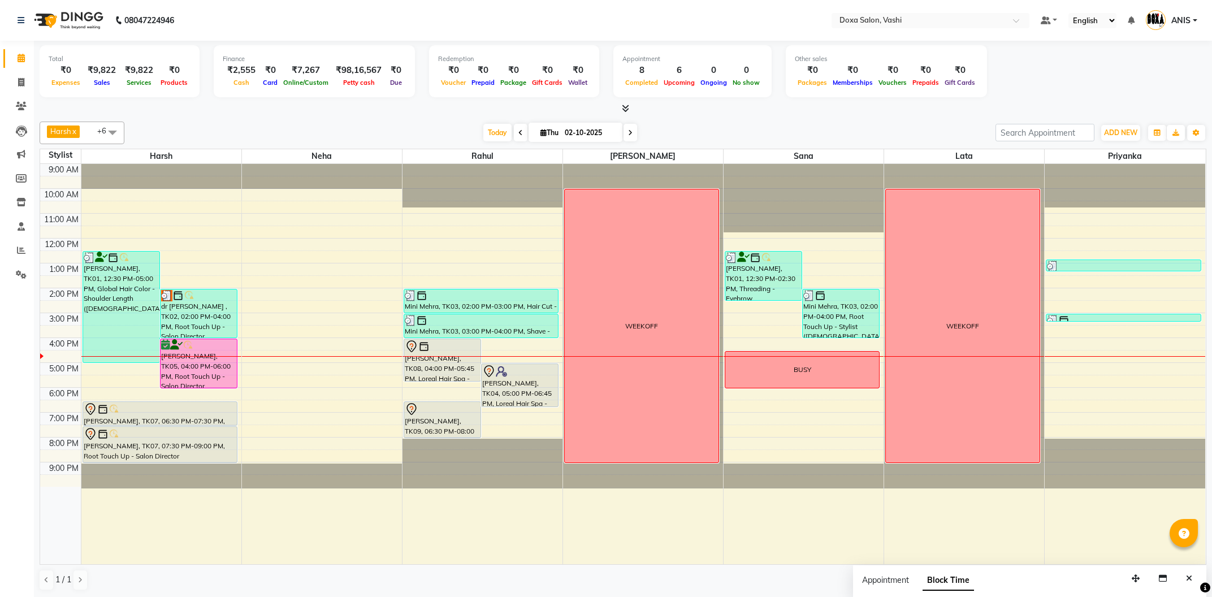
click at [628, 133] on icon at bounding box center [630, 132] width 5 height 7
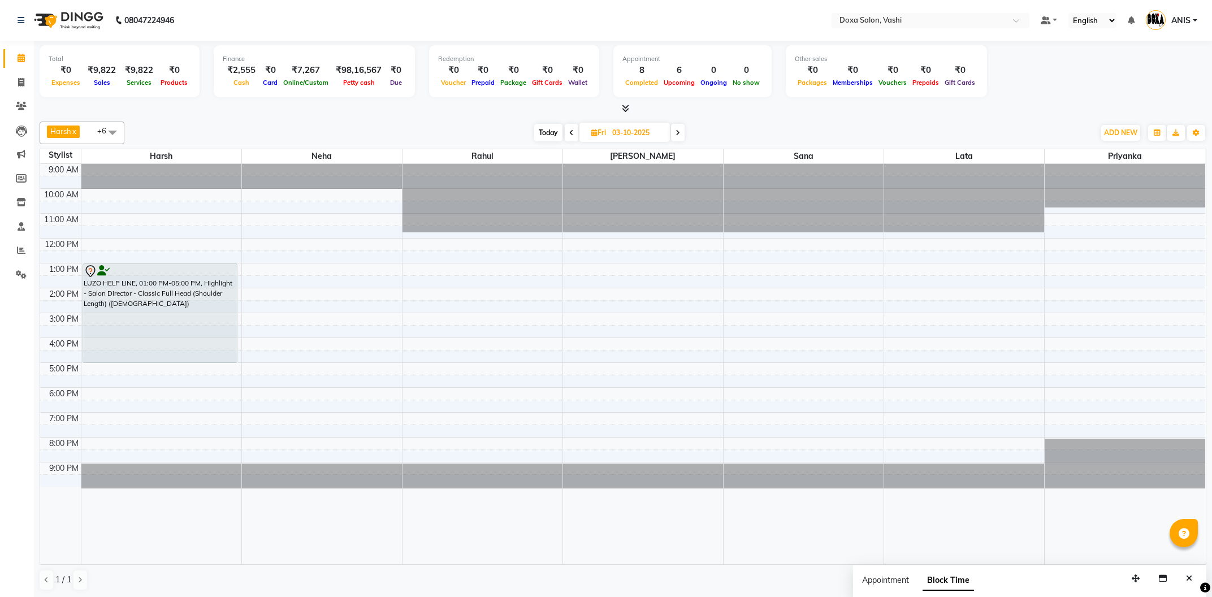
click at [681, 135] on span at bounding box center [678, 133] width 14 height 18
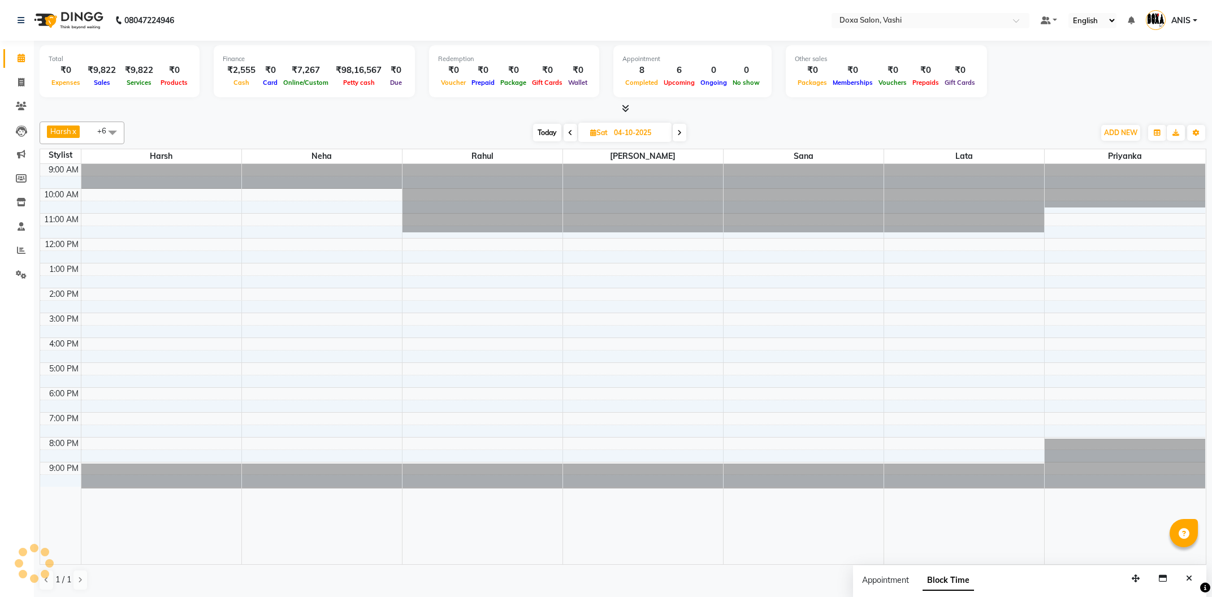
click at [681, 135] on icon at bounding box center [679, 132] width 5 height 7
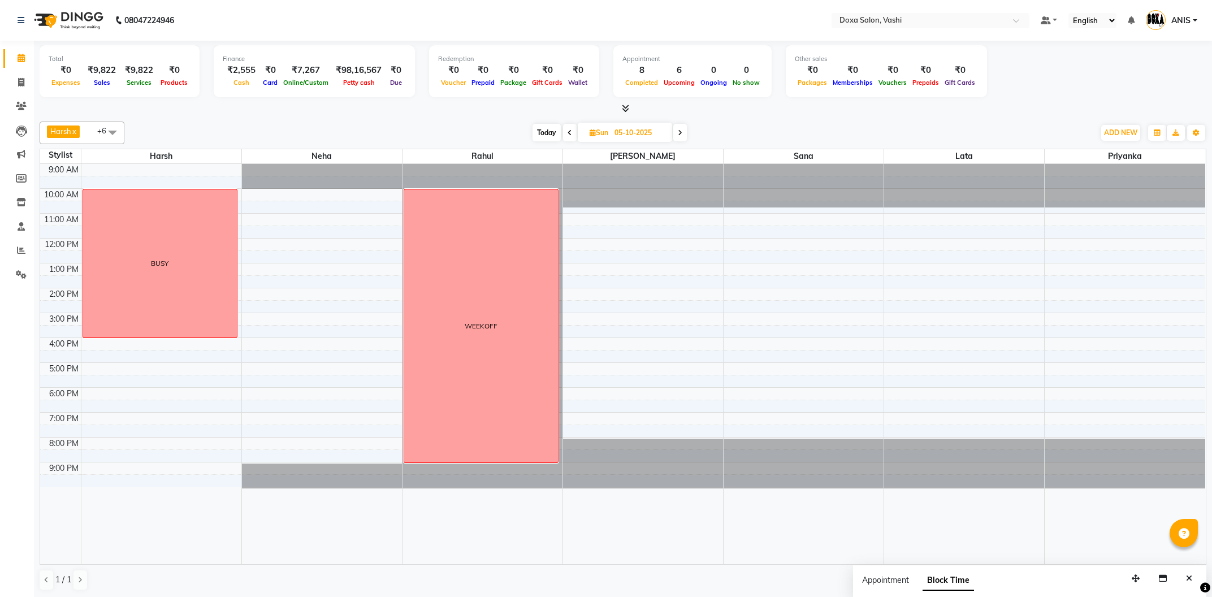
click at [565, 136] on span at bounding box center [570, 133] width 14 height 18
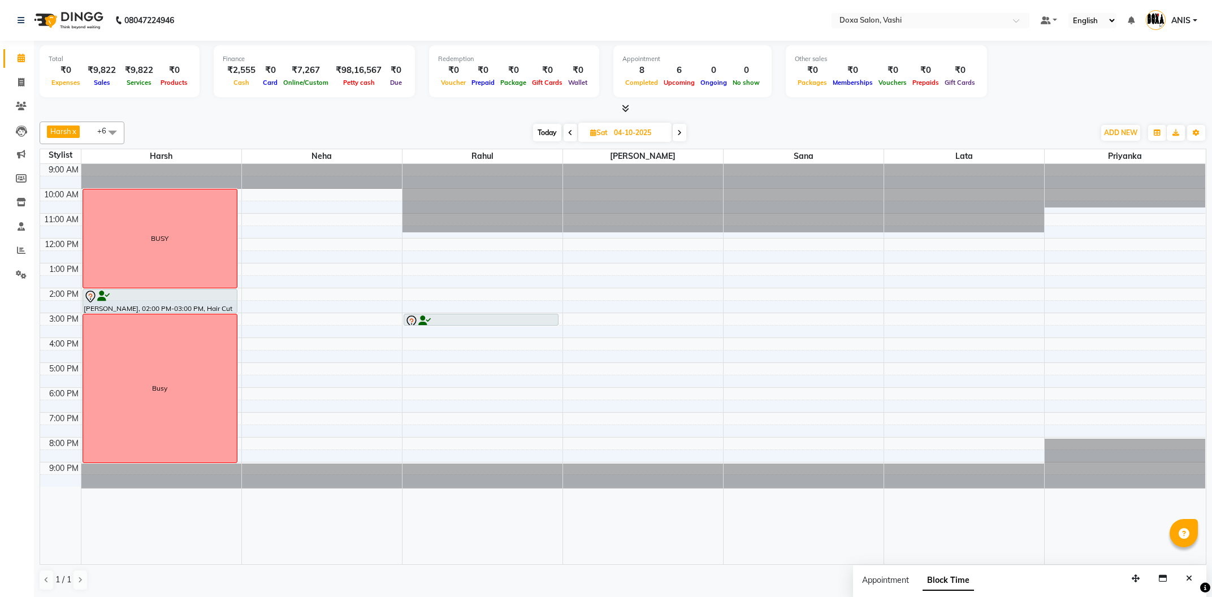
click at [549, 131] on span "Today" at bounding box center [547, 133] width 28 height 18
type input "02-10-2025"
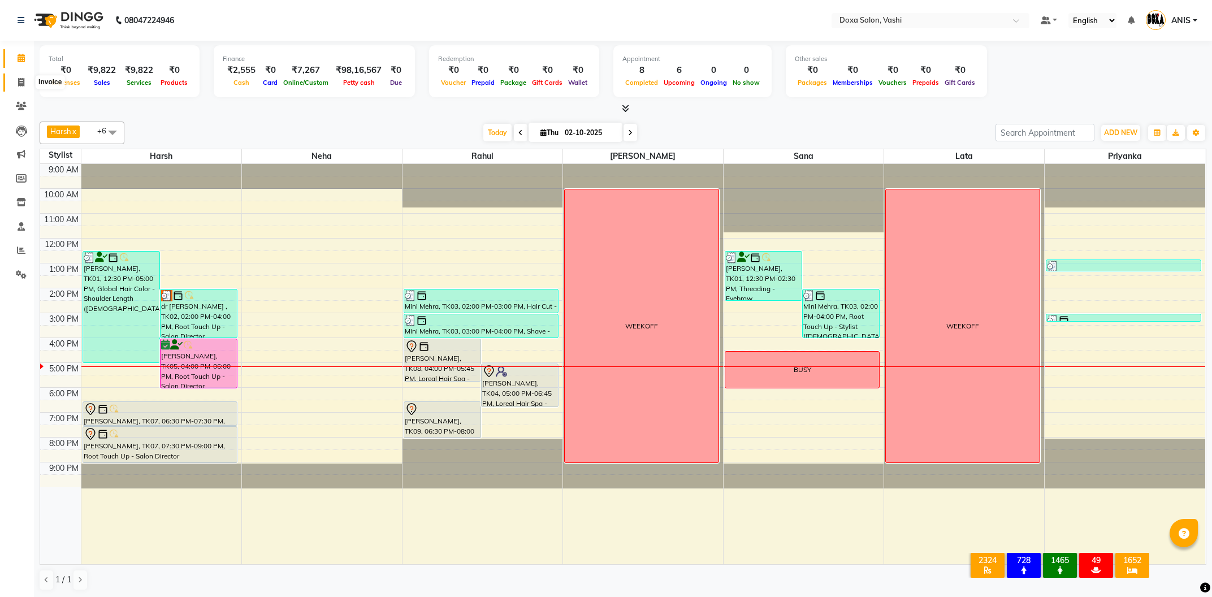
click at [24, 86] on span at bounding box center [21, 82] width 20 height 13
select select "416"
select select "service"
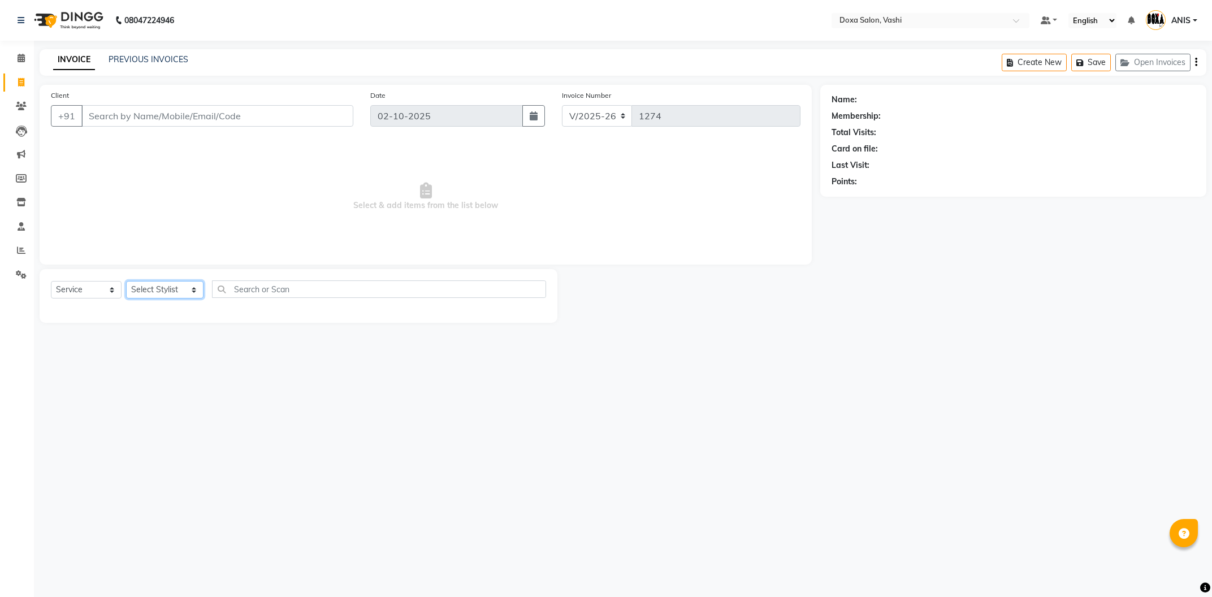
click at [126, 281] on select "Select Stylist [PERSON_NAME] BUDHE [PERSON_NAME] [PERSON_NAME] i pad 11 i pad 9…" at bounding box center [164, 290] width 77 height 18
select select "70652"
click option "Priyanka" at bounding box center [0, 0] width 0 height 0
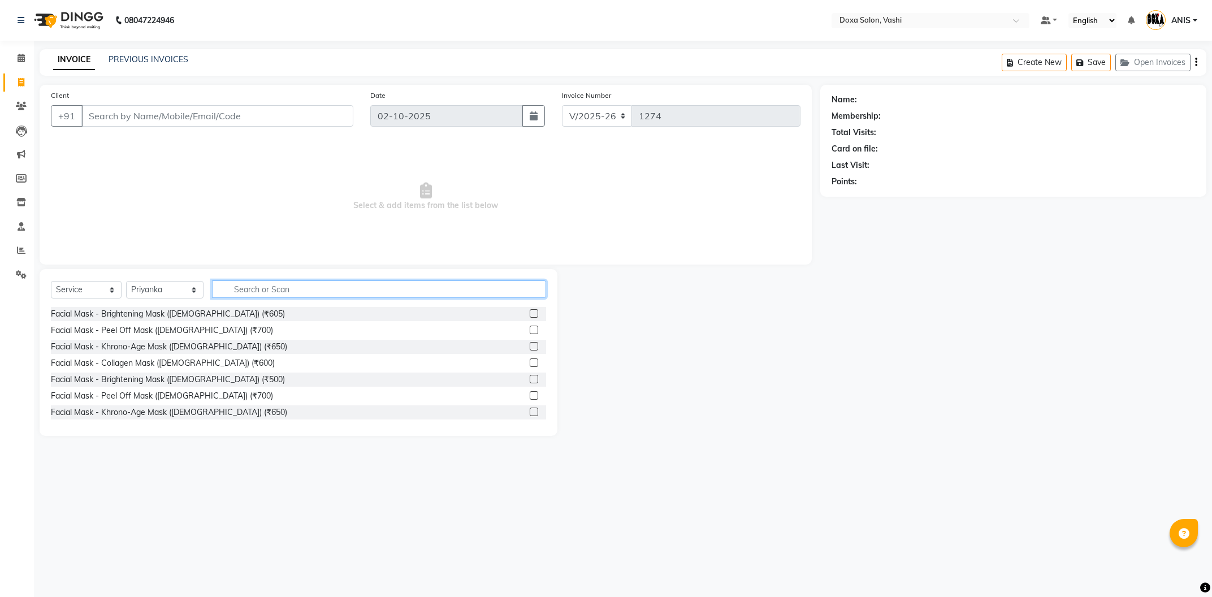
click at [229, 290] on input "text" at bounding box center [379, 289] width 334 height 18
type input "THREADING"
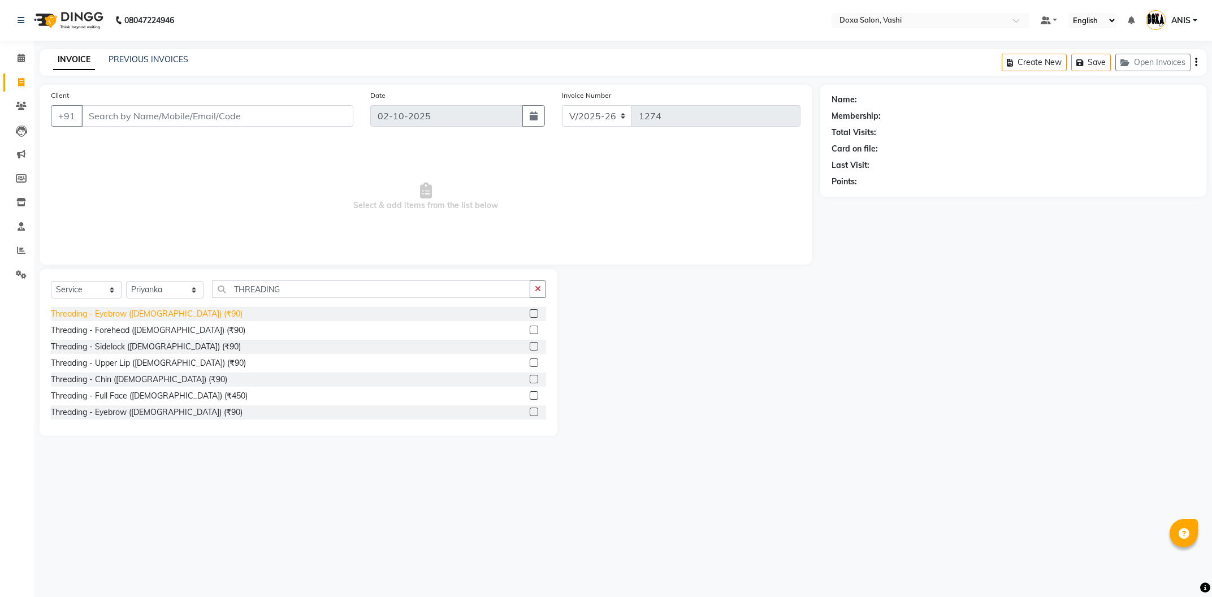
click at [107, 319] on div "Threading - Eyebrow ([DEMOGRAPHIC_DATA]) (₹90)" at bounding box center [147, 314] width 192 height 12
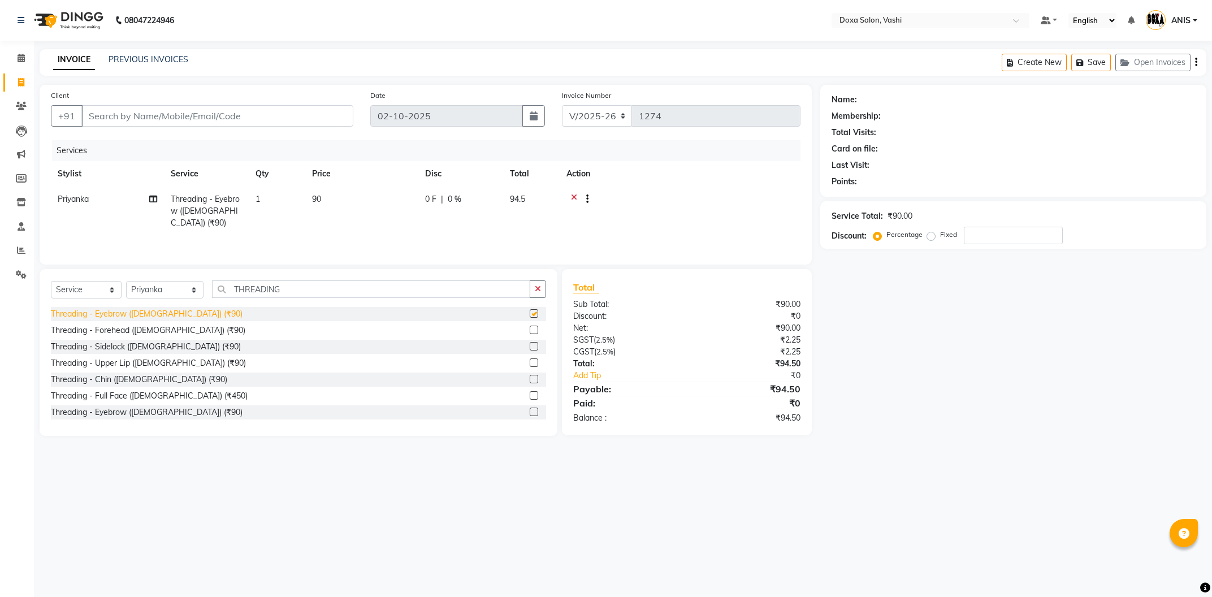
checkbox input "false"
click at [83, 203] on span "Priyanka" at bounding box center [73, 199] width 31 height 10
select select "70652"
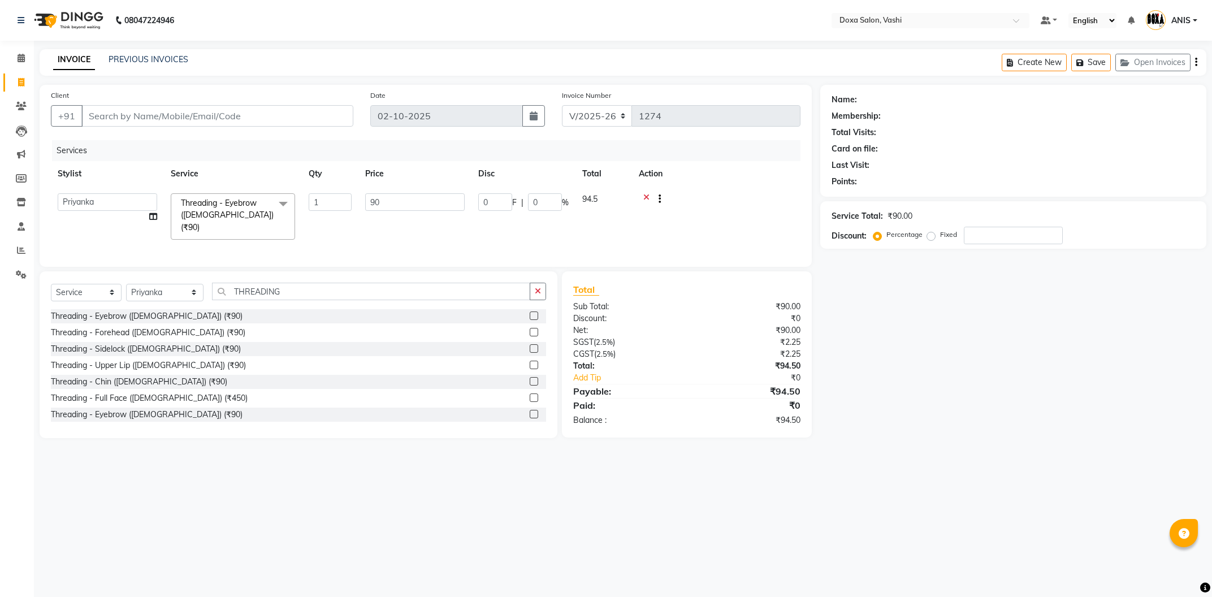
click at [650, 195] on div at bounding box center [654, 200] width 11 height 14
click at [643, 200] on div at bounding box center [716, 200] width 155 height 14
click at [646, 197] on icon at bounding box center [646, 200] width 6 height 14
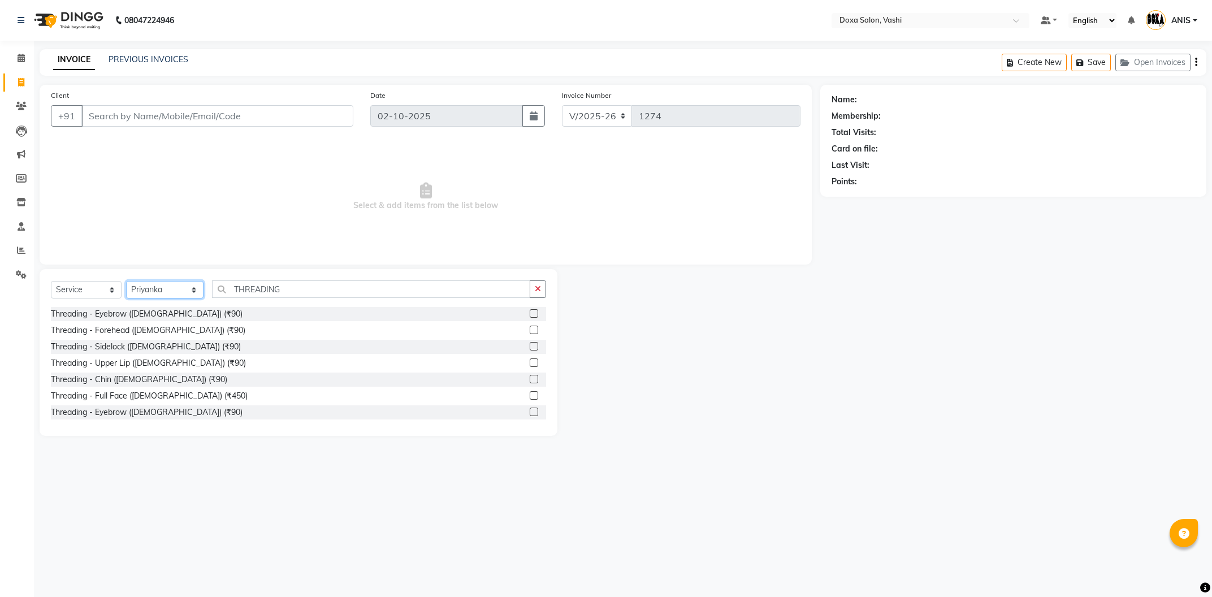
click at [126, 281] on select "Select Stylist [PERSON_NAME] BUDHE [PERSON_NAME] [PERSON_NAME] i pad 11 i pad 9…" at bounding box center [164, 290] width 77 height 18
select select "25278"
click option "Sana" at bounding box center [0, 0] width 0 height 0
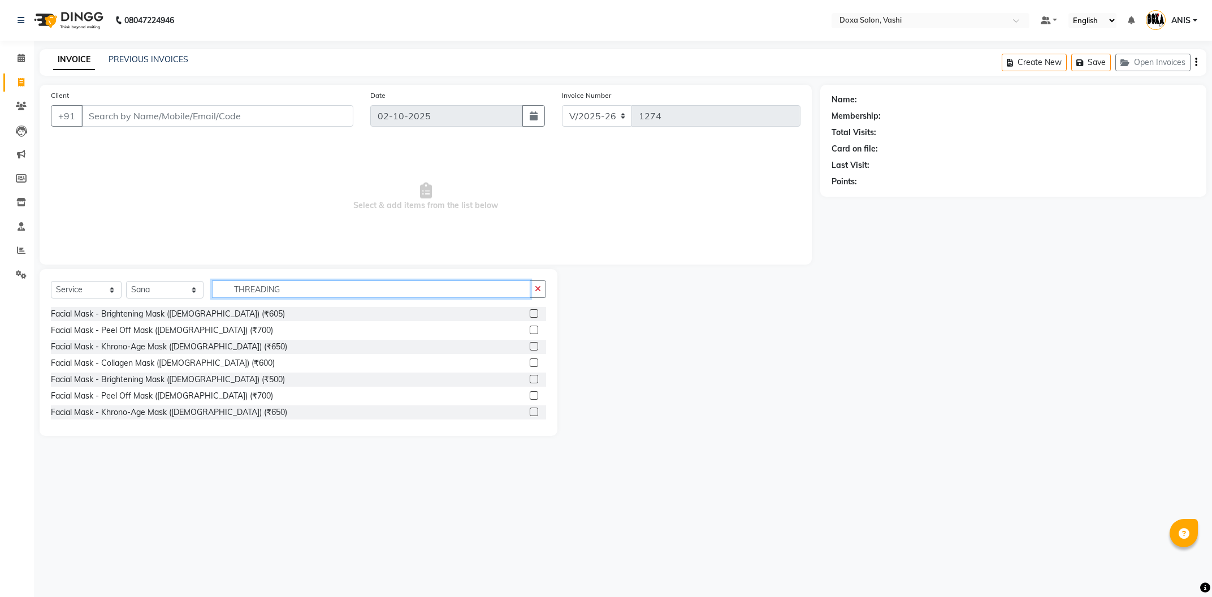
click at [298, 288] on input "THREADING" at bounding box center [371, 289] width 318 height 18
type input "T"
type input "THREADING"
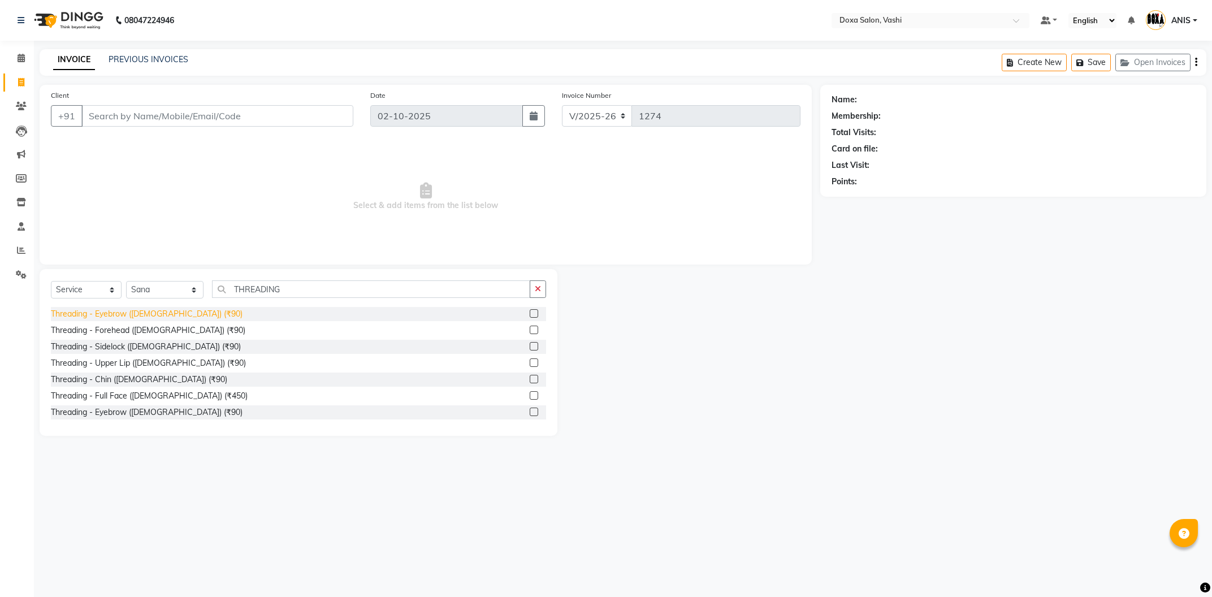
click at [139, 319] on div "Threading - Eyebrow ([DEMOGRAPHIC_DATA]) (₹90)" at bounding box center [147, 314] width 192 height 12
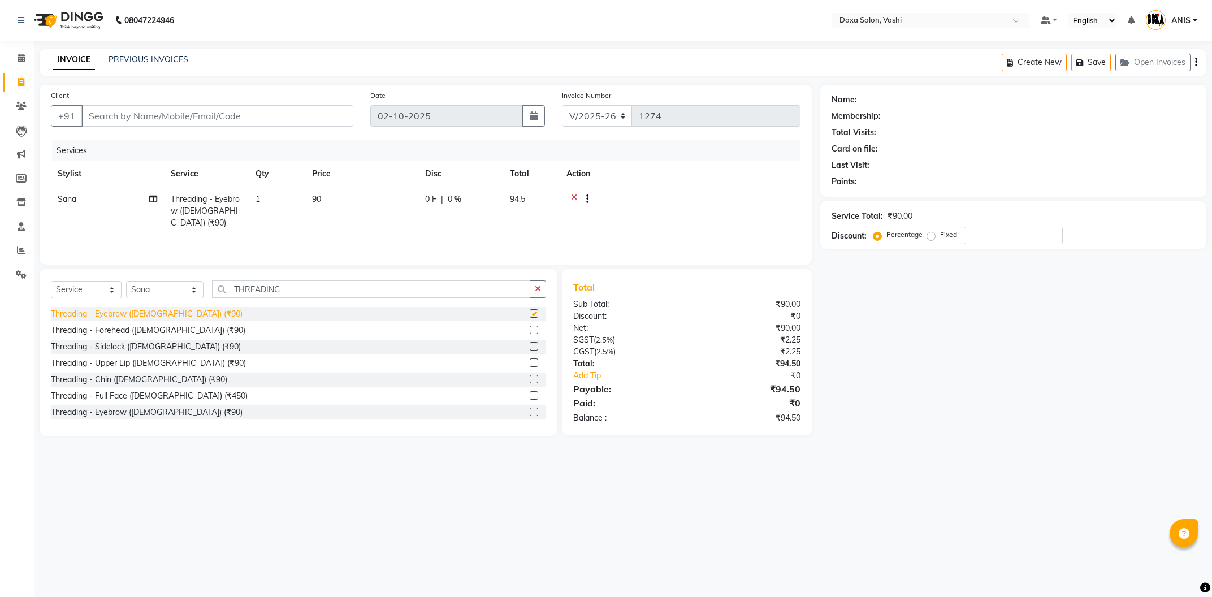
checkbox input "false"
click at [280, 124] on input "Client" at bounding box center [217, 115] width 272 height 21
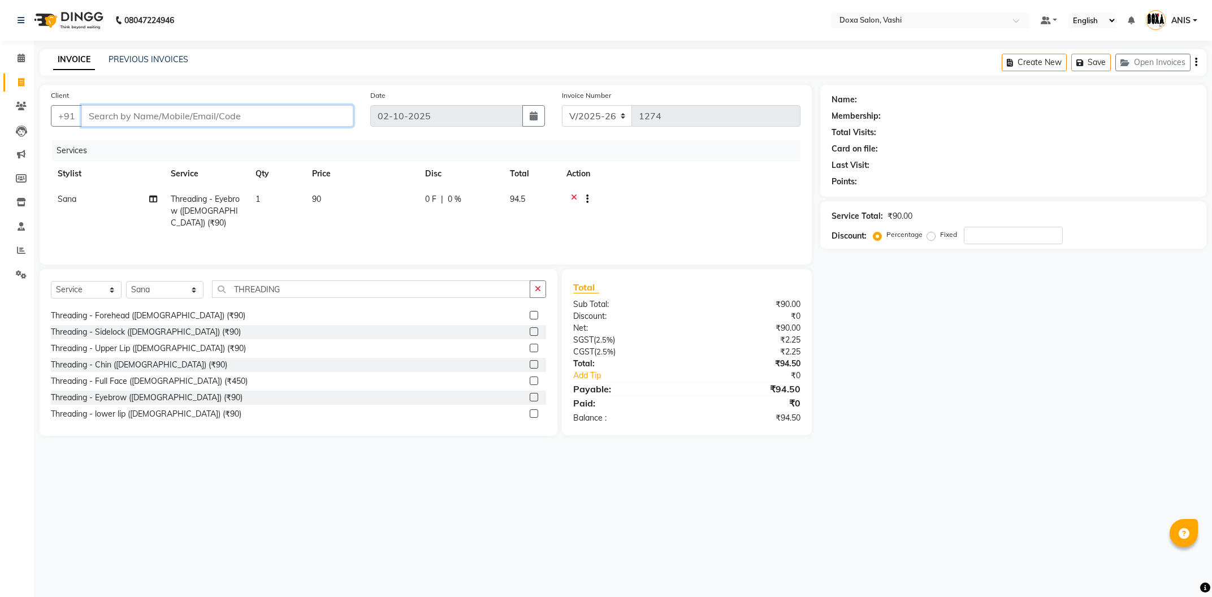
scroll to position [18, 0]
drag, startPoint x: 300, startPoint y: 288, endPoint x: 0, endPoint y: 331, distance: 302.6
click at [212, 298] on input "THREADING" at bounding box center [371, 289] width 318 height 18
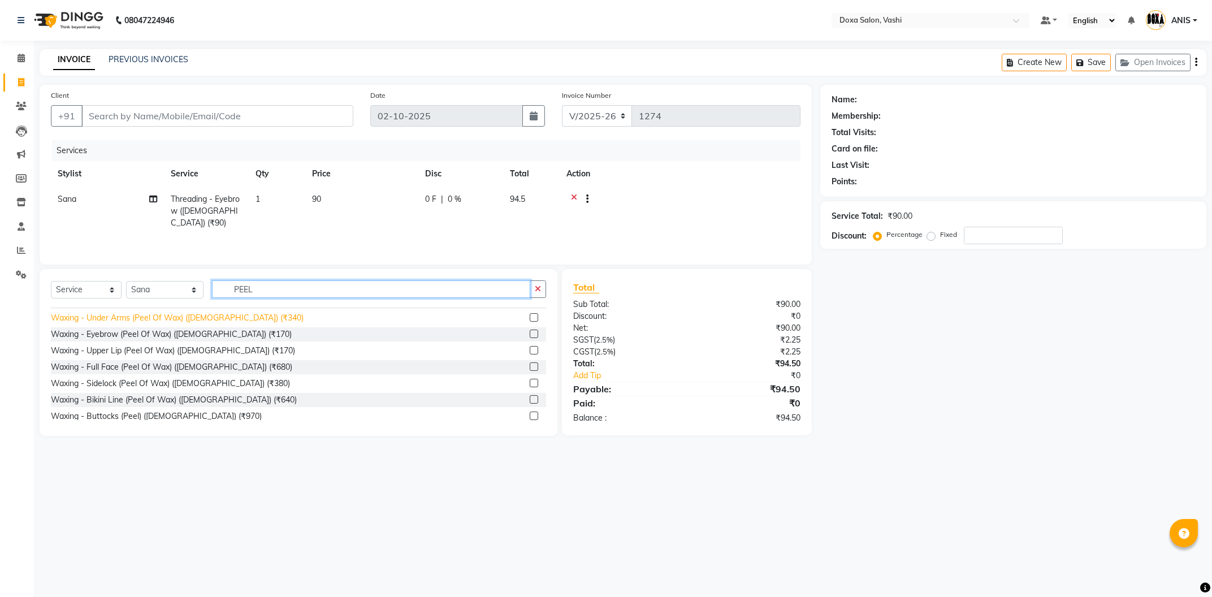
scroll to position [79, 0]
type input "PEEL"
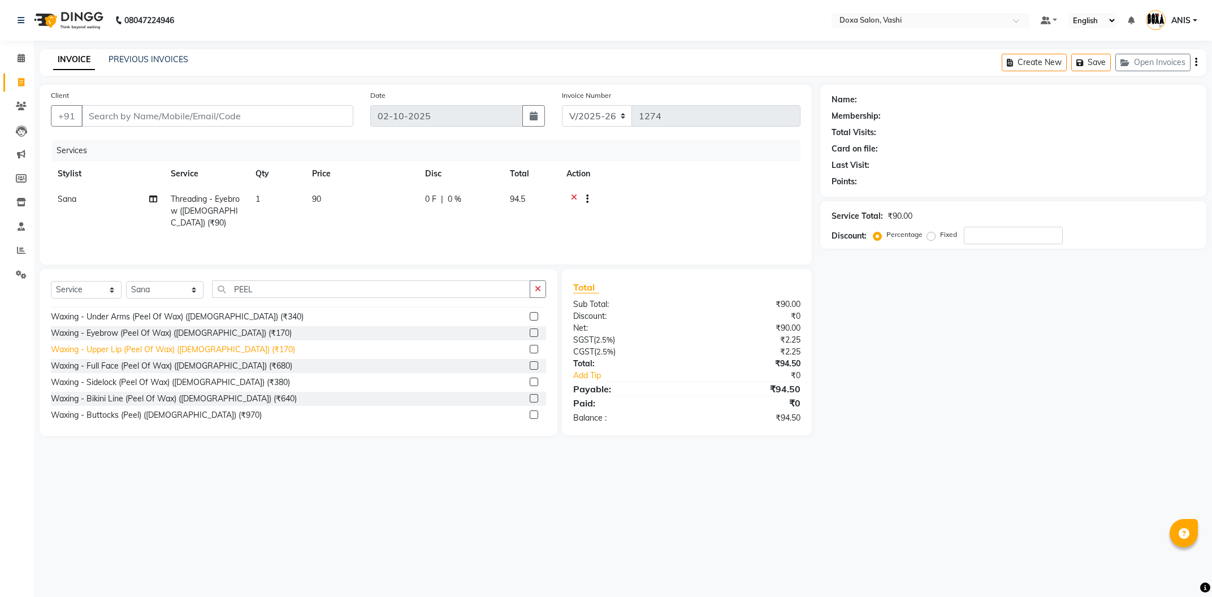
click at [146, 347] on div "Waxing - Upper Lip (Peel Of Wax) ([DEMOGRAPHIC_DATA]) (₹170)" at bounding box center [173, 350] width 244 height 12
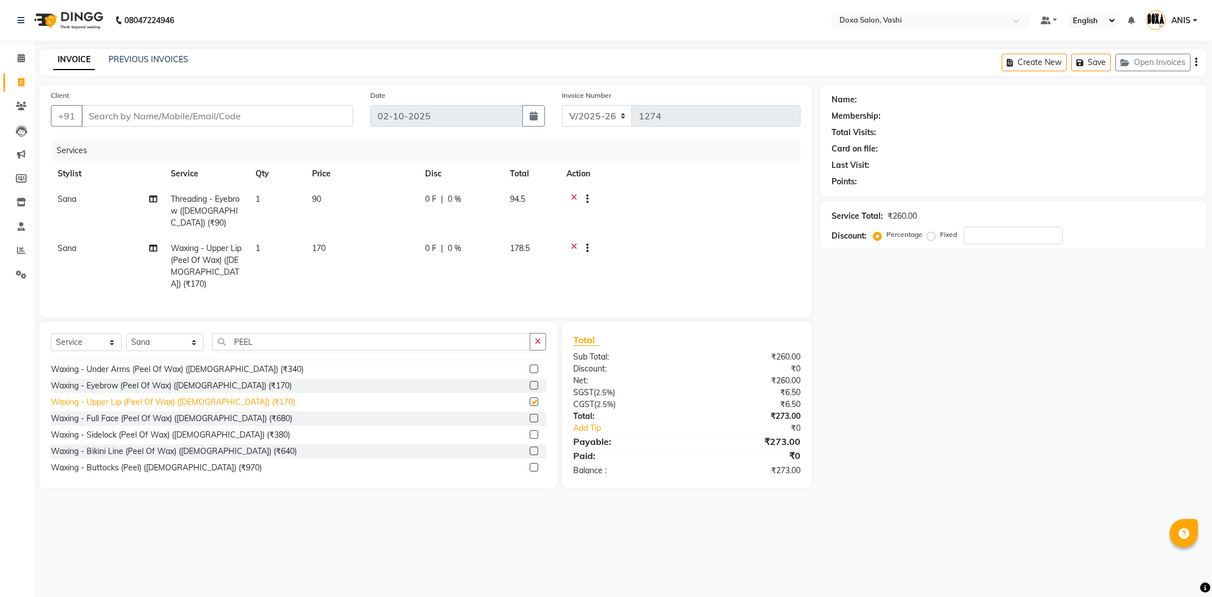
checkbox input "false"
click at [198, 120] on input "Client" at bounding box center [217, 115] width 272 height 21
type input "N"
type input "0"
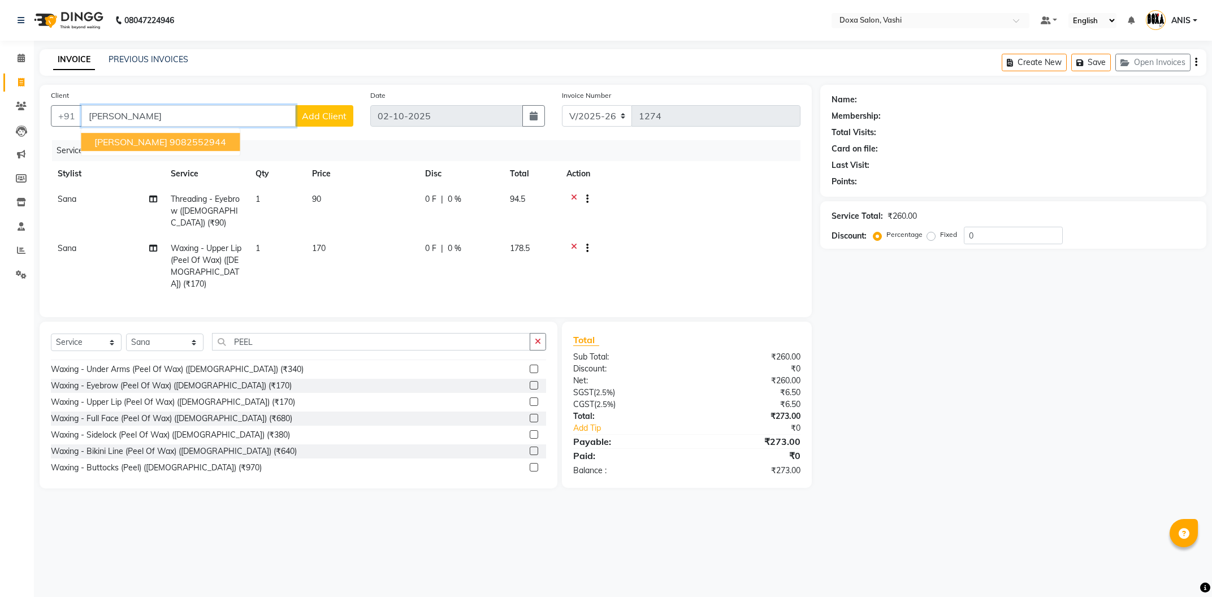
click at [181, 146] on ngb-highlight "9082552944" at bounding box center [198, 141] width 57 height 11
type input "9082552944"
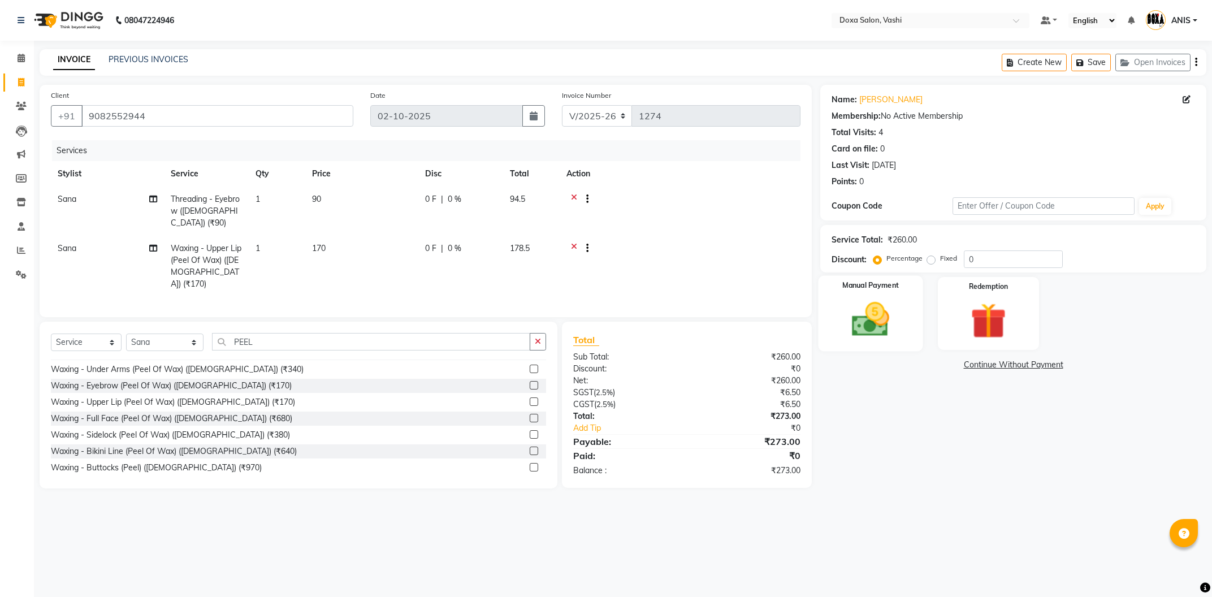
click at [883, 313] on img at bounding box center [870, 319] width 61 height 43
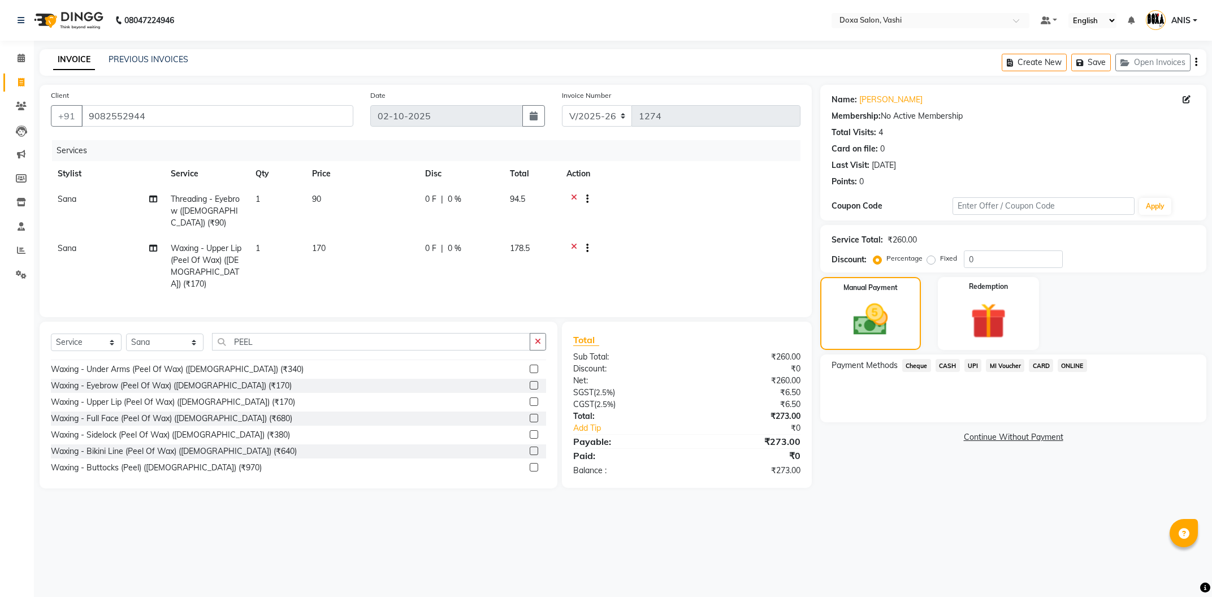
click at [938, 361] on span "CASH" at bounding box center [947, 365] width 24 height 13
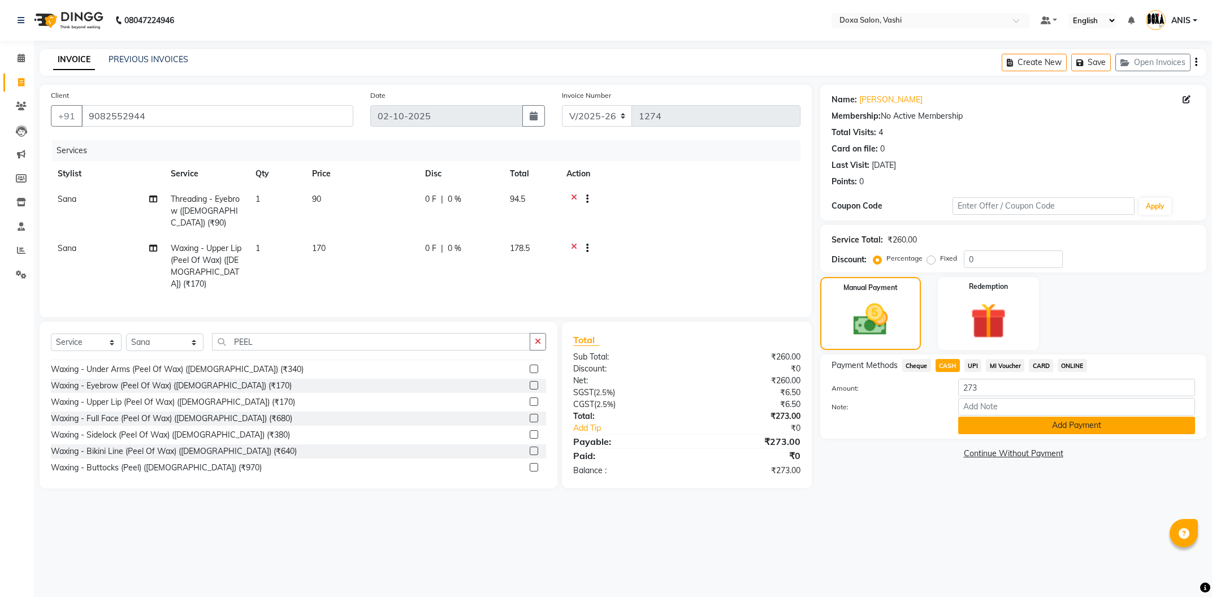
click at [986, 427] on button "Add Payment" at bounding box center [1076, 426] width 237 height 18
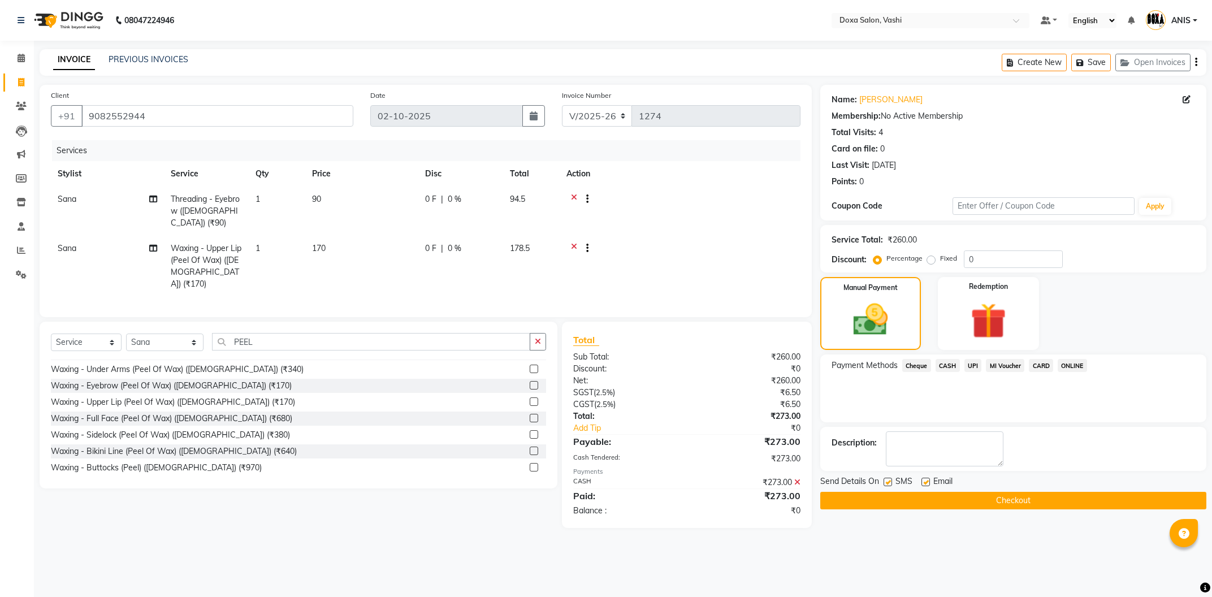
click at [875, 507] on button "Checkout" at bounding box center [1013, 501] width 386 height 18
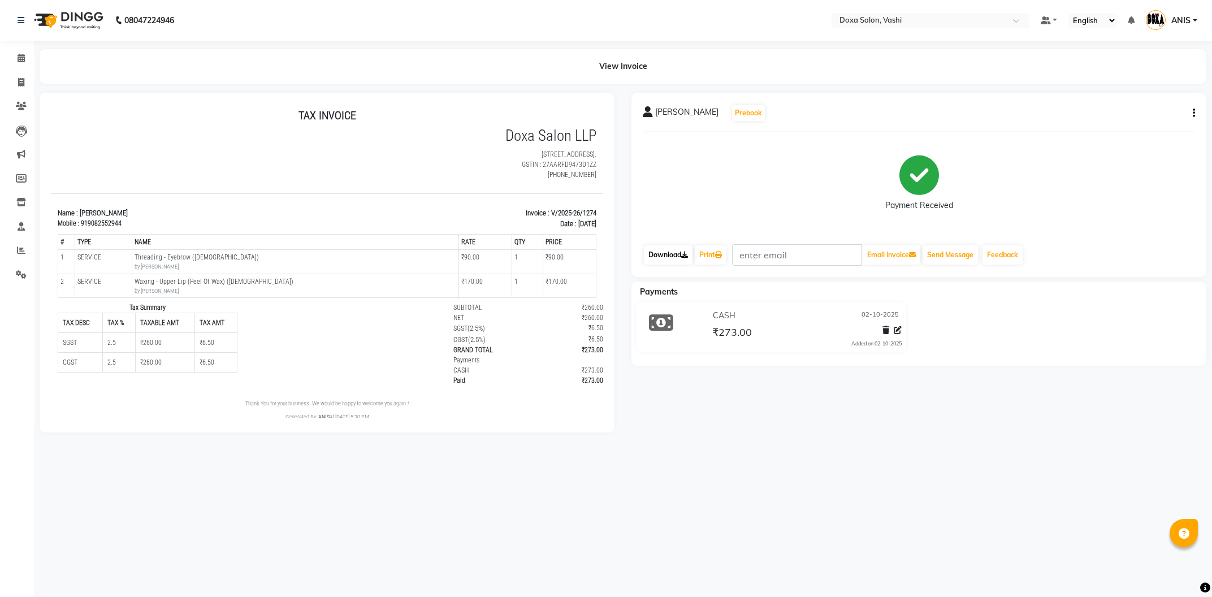
click at [673, 257] on link "Download" at bounding box center [668, 254] width 49 height 19
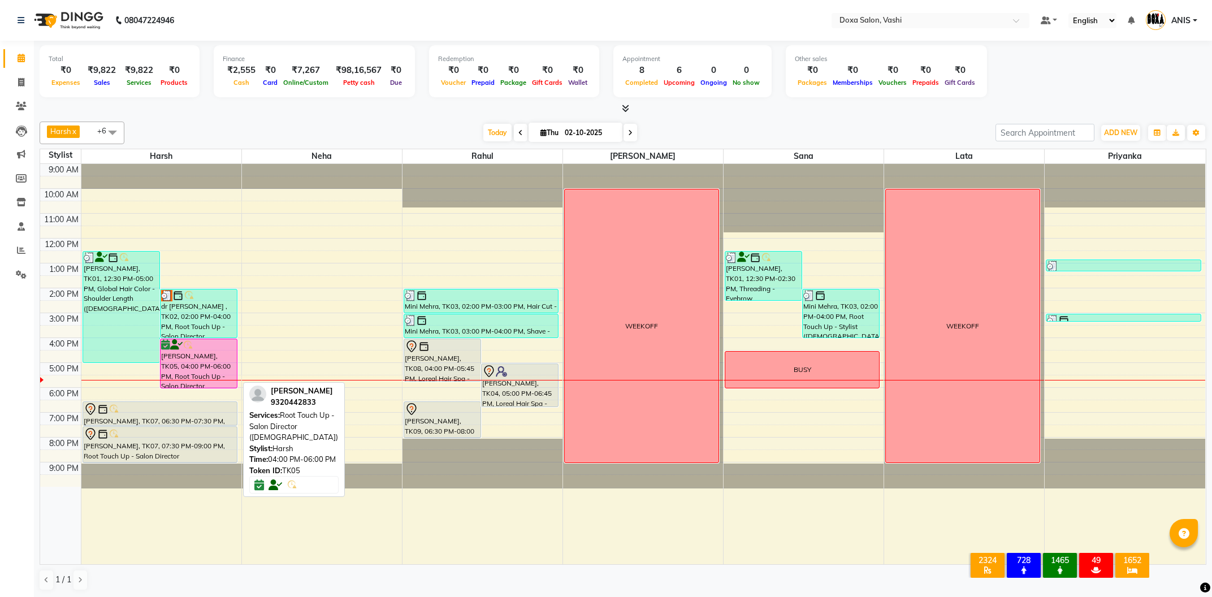
click at [188, 378] on div "[PERSON_NAME], TK05, 04:00 PM-06:00 PM, Root Touch Up - Salon Director ([DEMOGR…" at bounding box center [199, 363] width 76 height 49
select select "6"
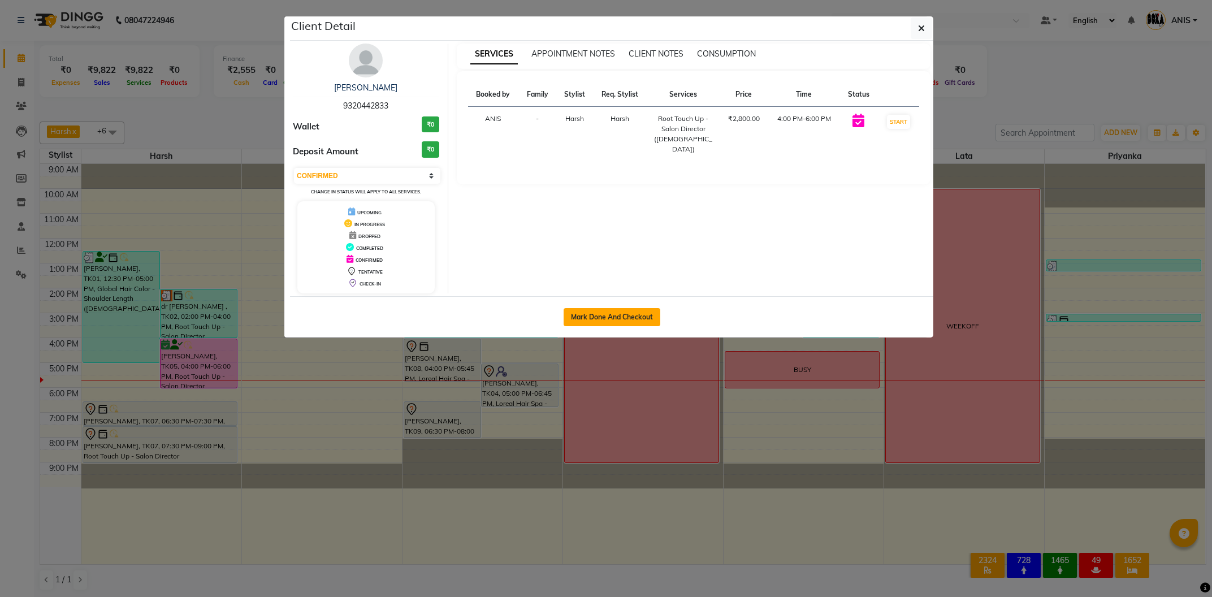
click at [592, 320] on button "Mark Done And Checkout" at bounding box center [612, 317] width 97 height 18
select select "416"
select select "service"
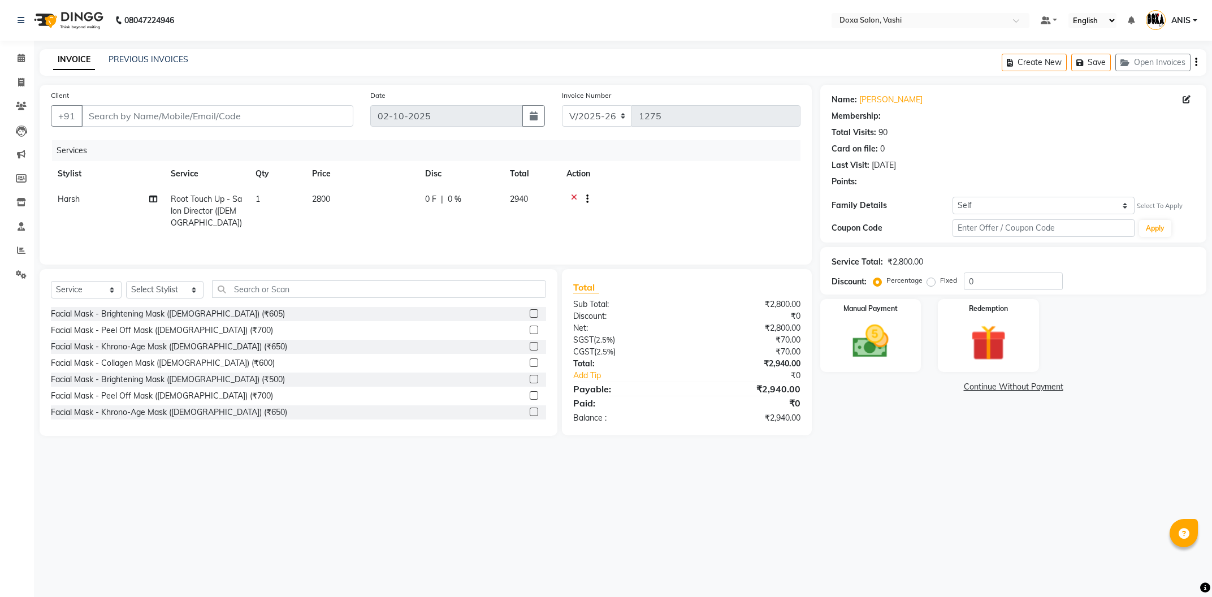
type input "9320442833"
select select "6423"
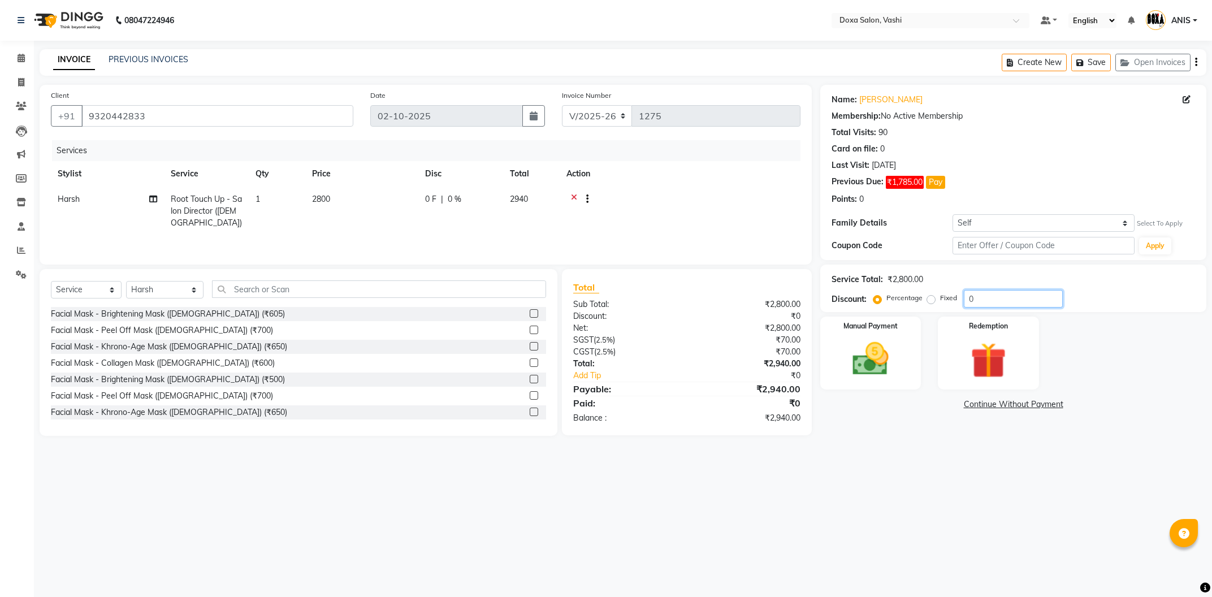
drag, startPoint x: 990, startPoint y: 301, endPoint x: 907, endPoint y: 308, distance: 82.8
click at [964, 306] on input "0" at bounding box center [1013, 299] width 99 height 18
type input "15"
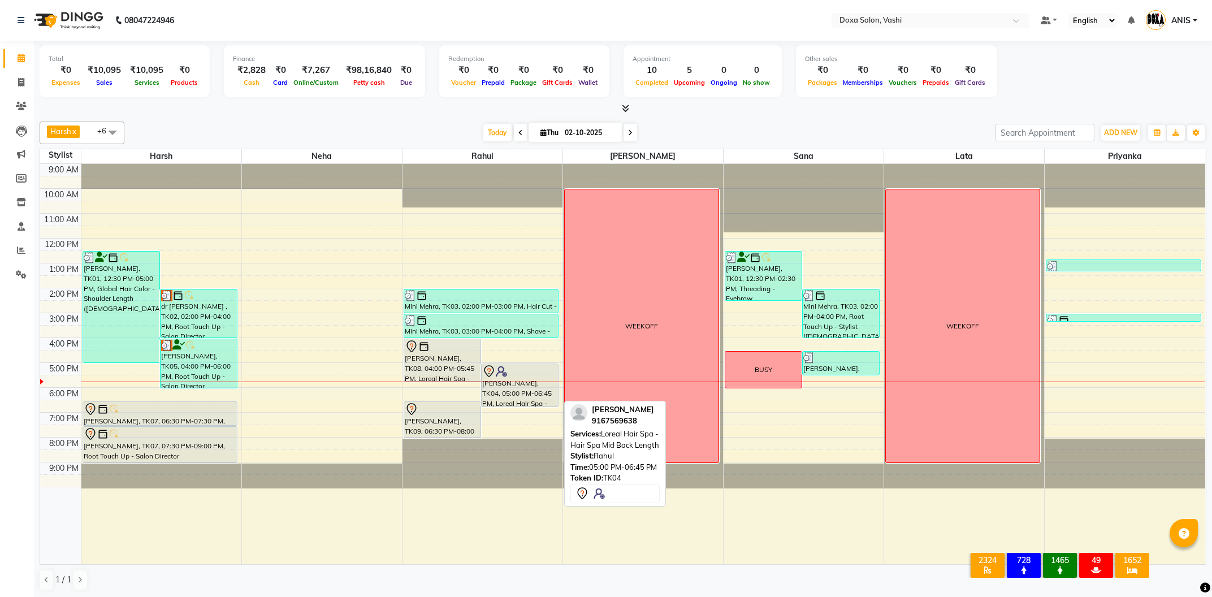
click at [514, 389] on div "[PERSON_NAME], TK04, 05:00 PM-06:45 PM, Loreal Hair Spa - Hair Spa Mid Back Len…" at bounding box center [520, 385] width 76 height 42
select select "7"
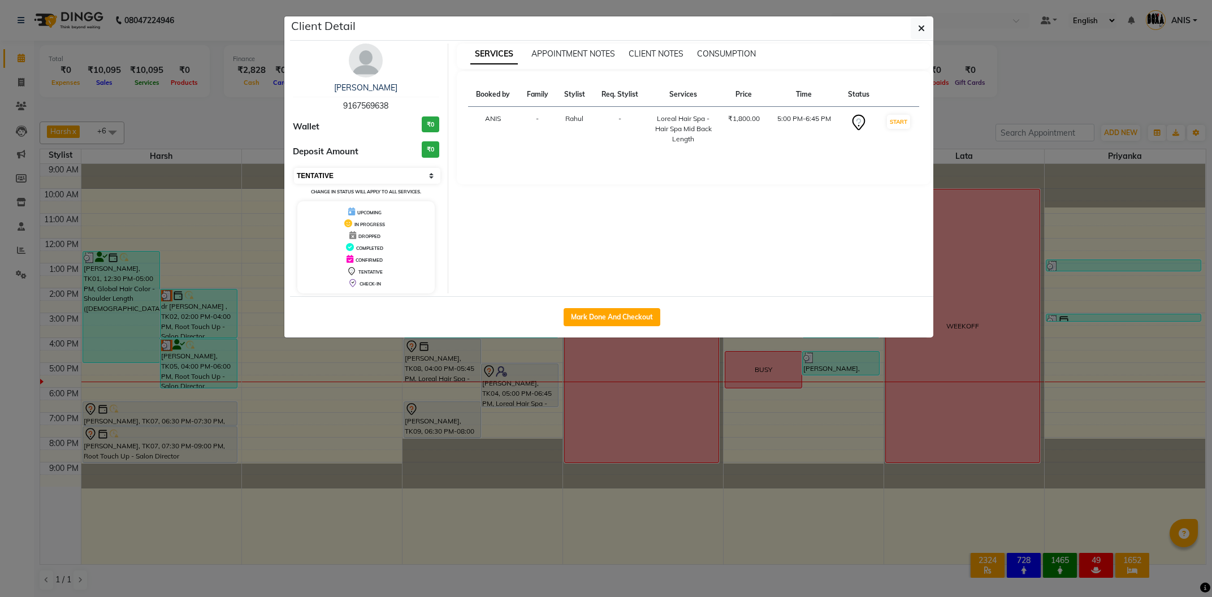
click at [294, 168] on select "Select IN SERVICE CONFIRMED TENTATIVE CHECK IN MARK DONE DROPPED UPCOMING" at bounding box center [367, 176] width 146 height 16
click at [918, 31] on icon "button" at bounding box center [921, 28] width 7 height 9
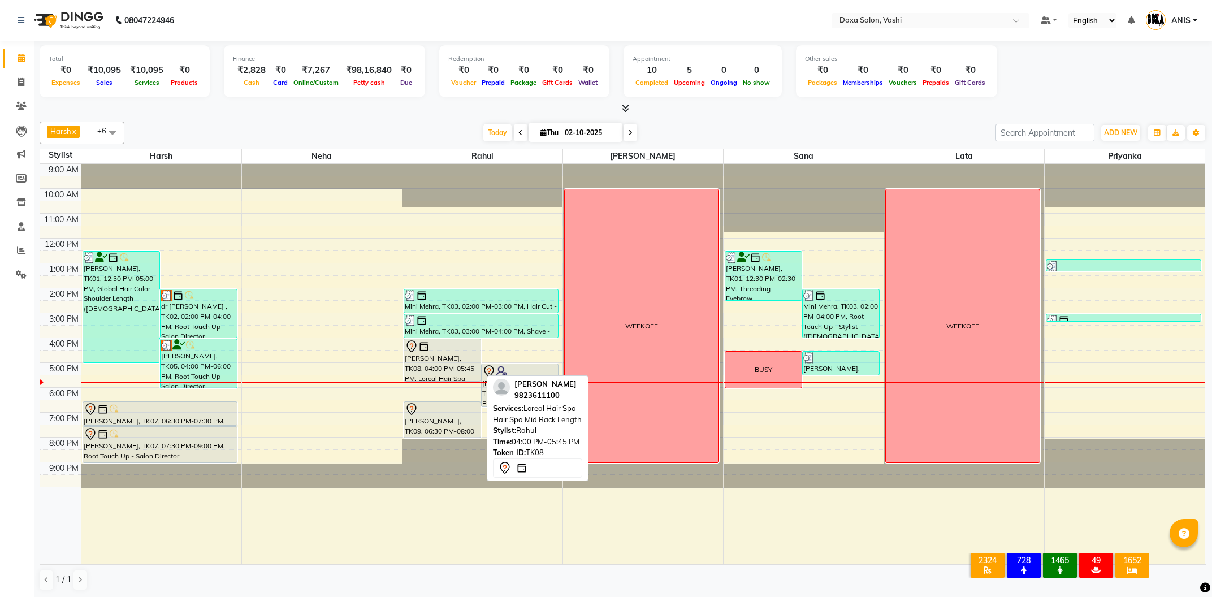
click at [431, 364] on div "[PERSON_NAME], TK08, 04:00 PM-05:45 PM, Loreal Hair Spa - Hair Spa Mid Back Len…" at bounding box center [442, 360] width 76 height 42
select select "7"
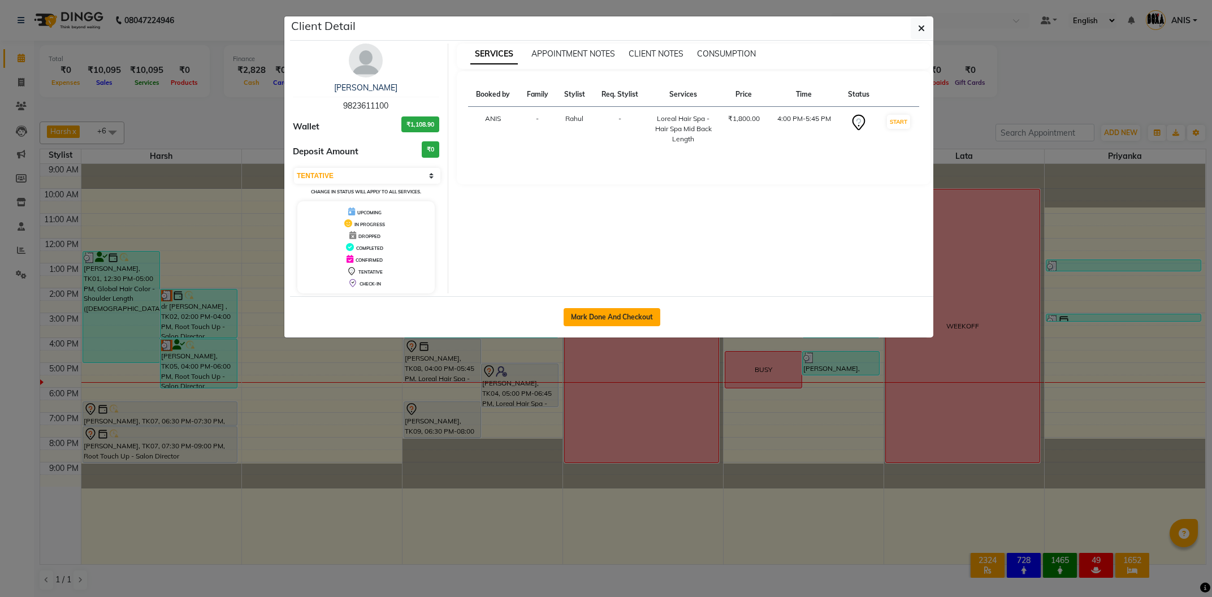
click at [570, 319] on button "Mark Done And Checkout" at bounding box center [612, 317] width 97 height 18
select select "416"
select select "service"
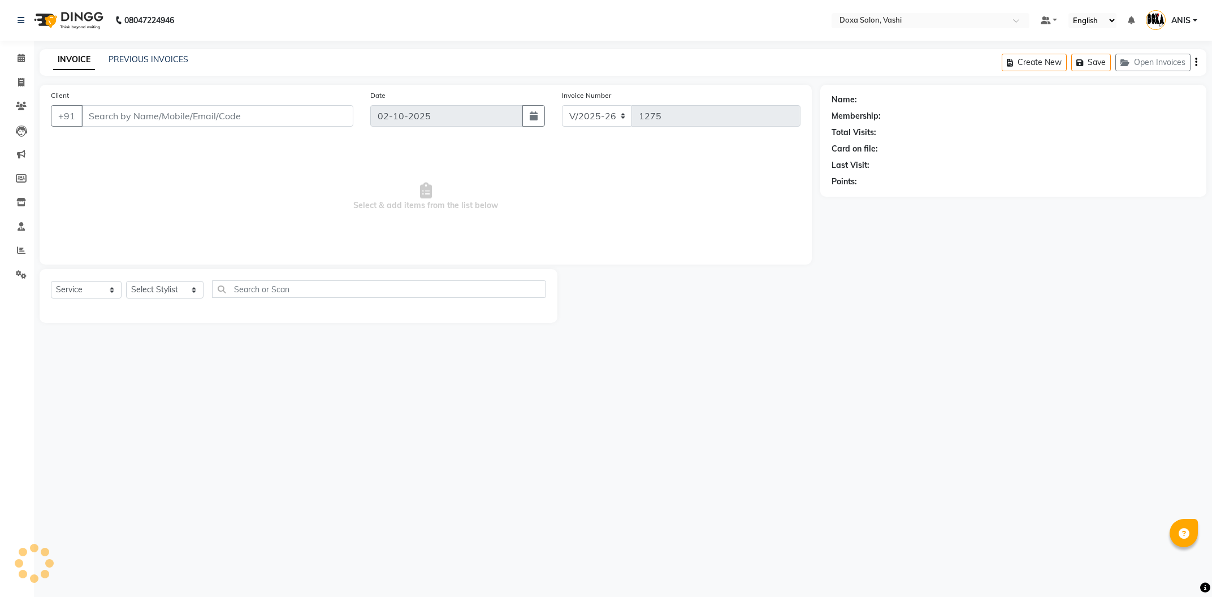
type input "9823611100"
select select "11906"
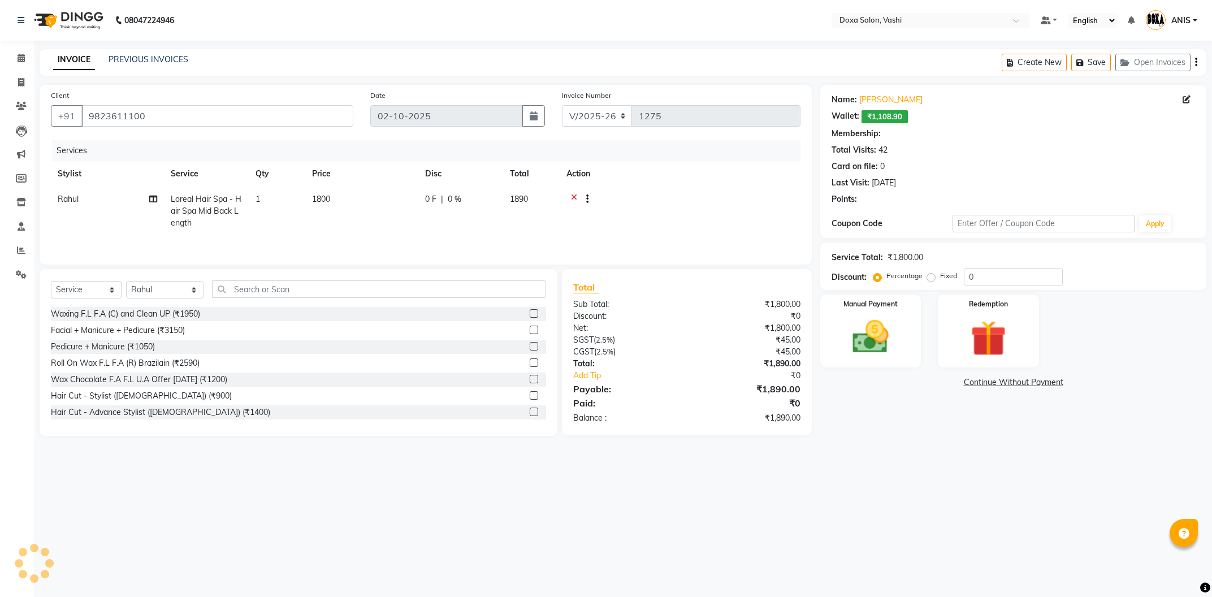
select select "1: Object"
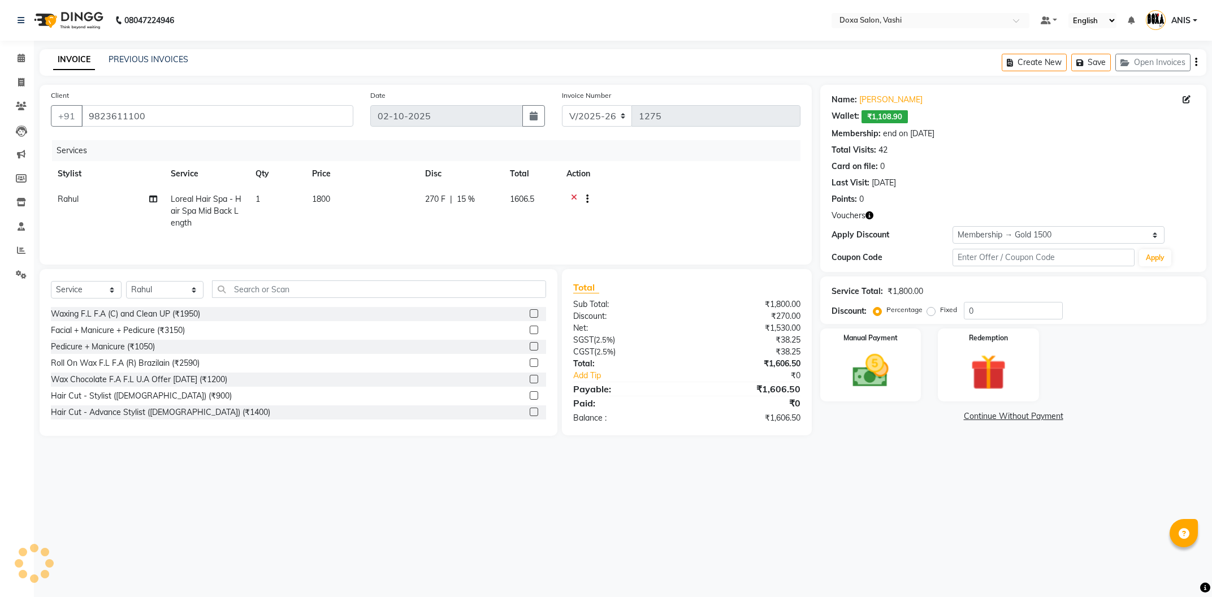
type input "15"
click at [573, 198] on icon at bounding box center [574, 200] width 6 height 14
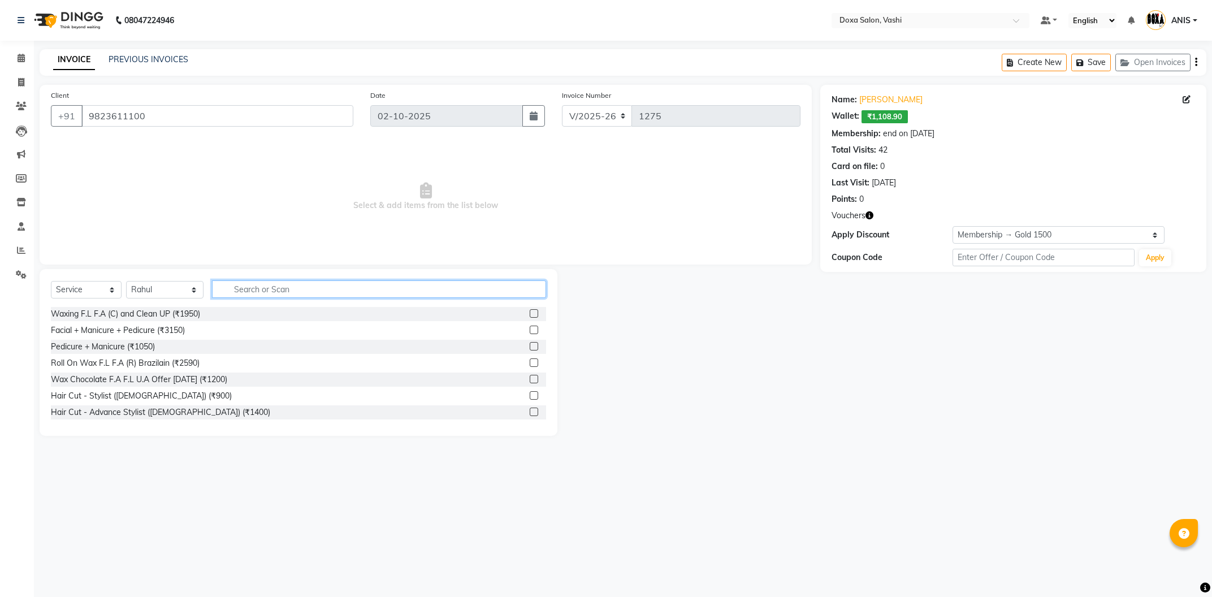
click at [222, 288] on input "text" at bounding box center [379, 289] width 334 height 18
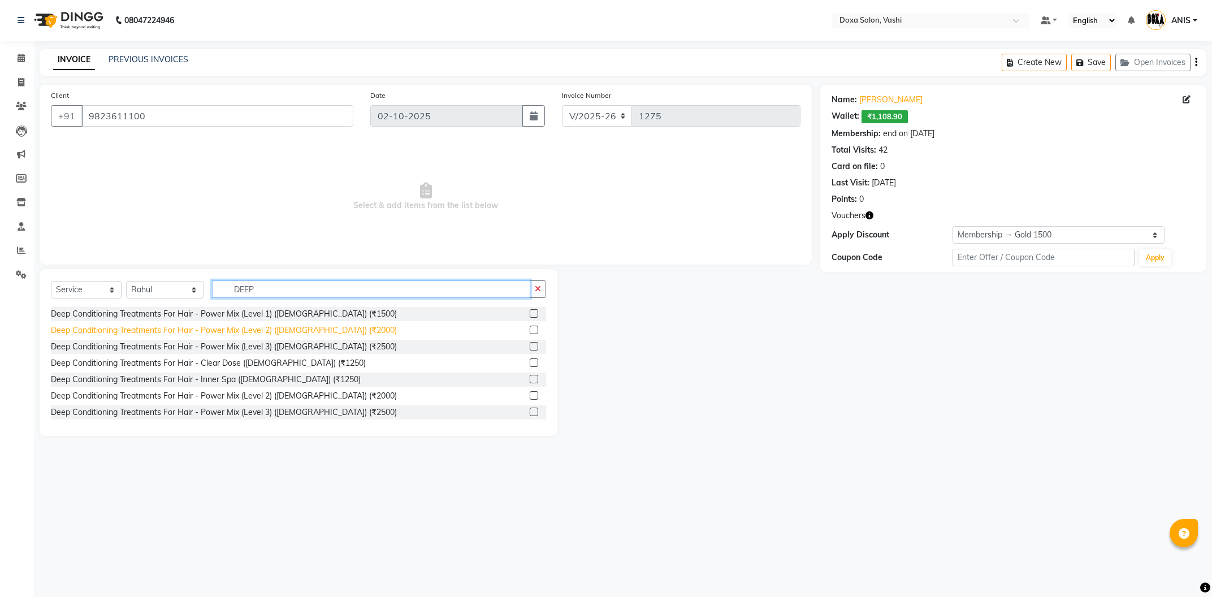
type input "DEEP"
click at [261, 332] on div "Deep Conditioning Treatments For Hair - Power Mix (Level 2) (Female) (₹2000)" at bounding box center [224, 330] width 346 height 12
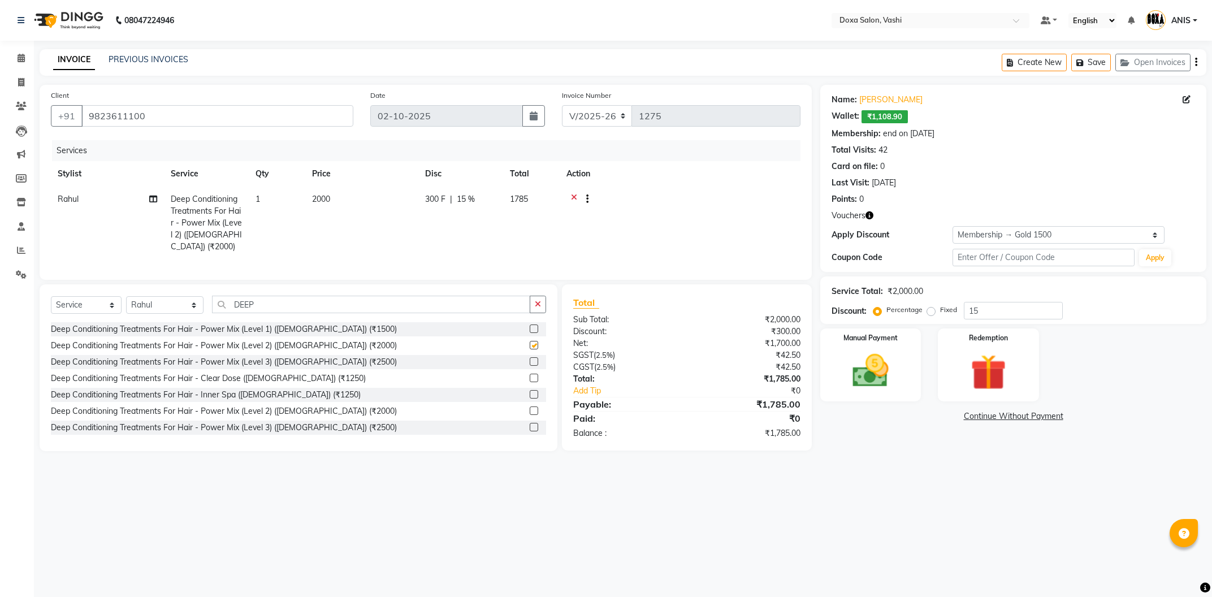
checkbox input "false"
drag, startPoint x: 292, startPoint y: 305, endPoint x: 193, endPoint y: 322, distance: 101.0
click at [212, 313] on input "DEEP" at bounding box center [371, 305] width 318 height 18
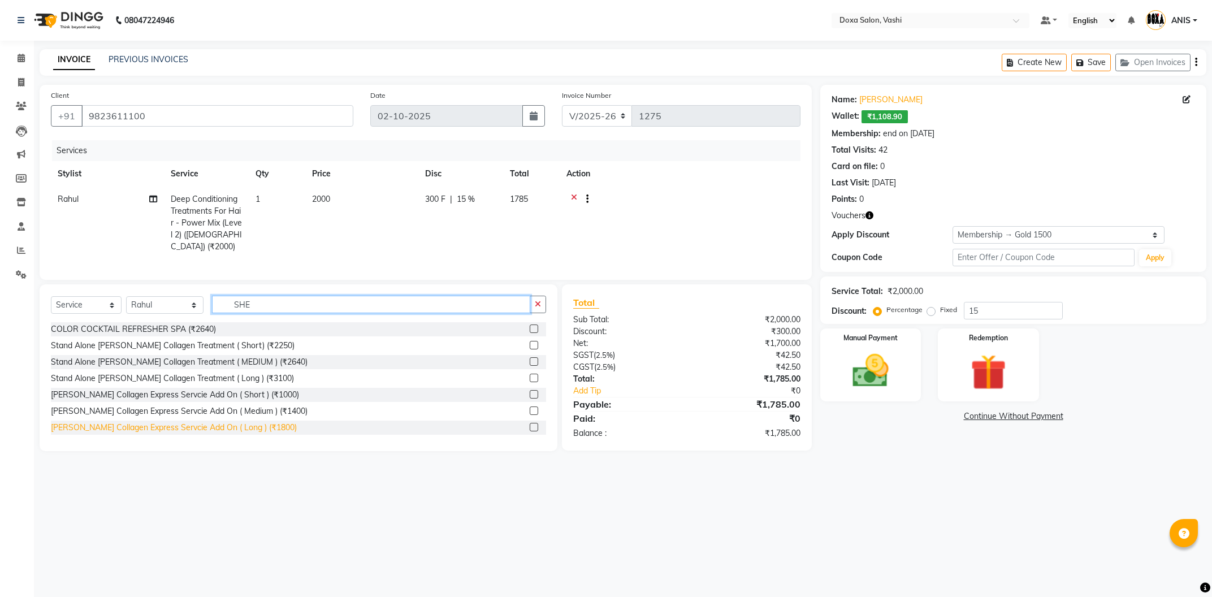
type input "SHE"
click at [239, 431] on div "Shea Collagen Express Servcie Add On ( Long ) (₹1800)" at bounding box center [174, 428] width 246 height 12
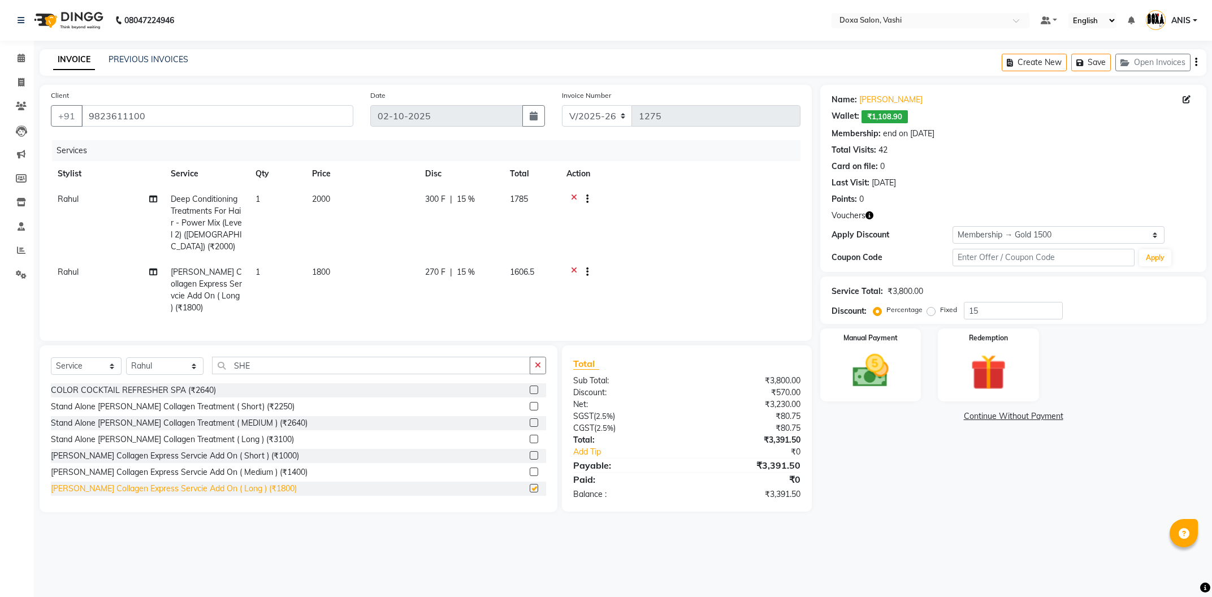
checkbox input "false"
click at [573, 197] on icon at bounding box center [574, 200] width 6 height 14
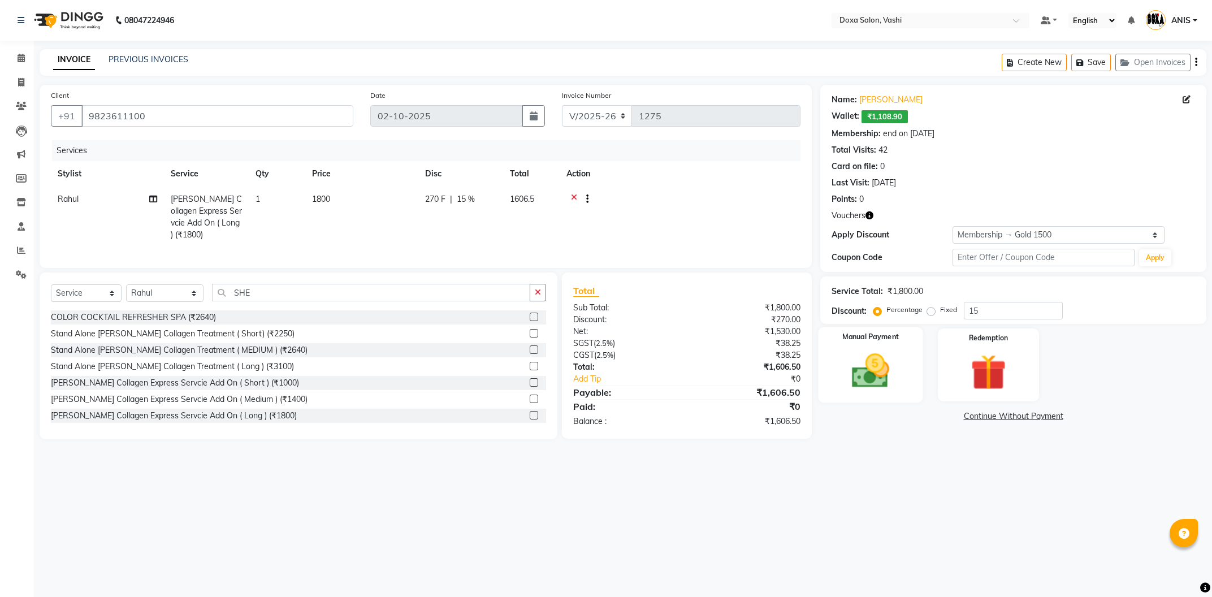
click at [878, 363] on img at bounding box center [870, 370] width 61 height 43
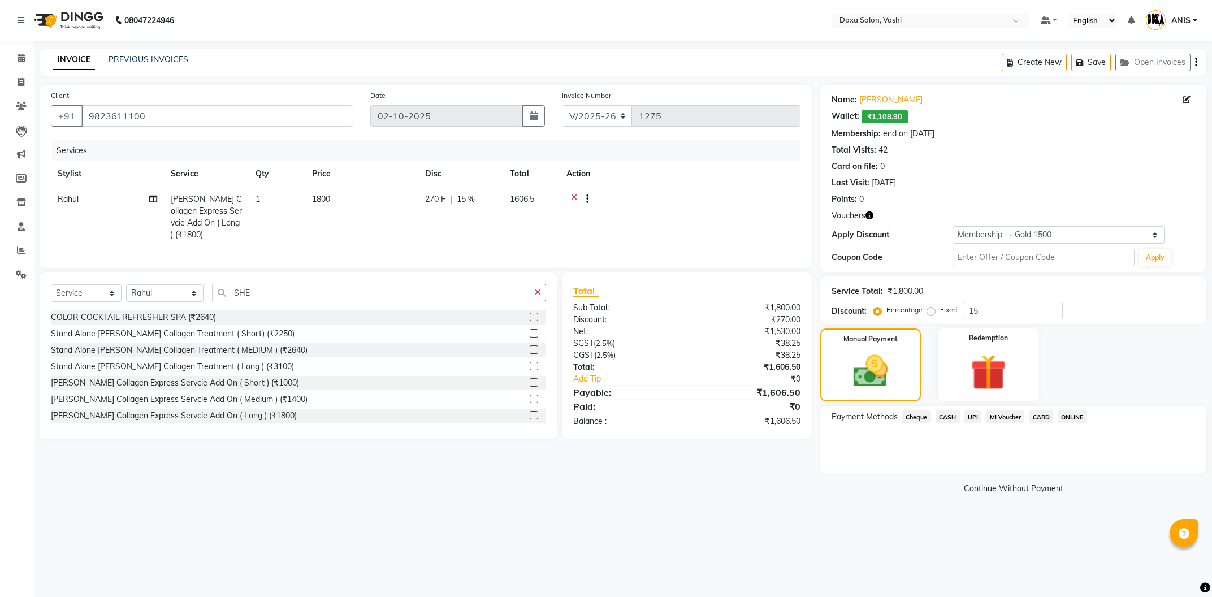
click at [939, 417] on span "CASH" at bounding box center [947, 416] width 24 height 13
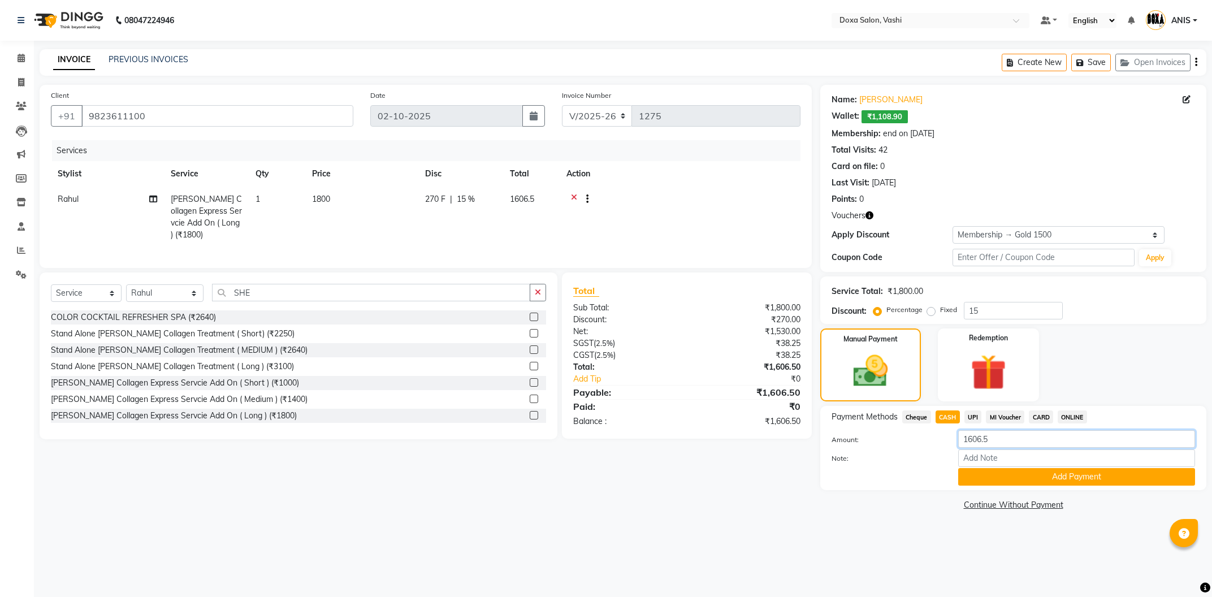
click at [991, 439] on input "1606.5" at bounding box center [1076, 439] width 237 height 18
type input "1607"
click at [751, 487] on div "Client +91 9823611100 Date 02-10-2025 Invoice Number V/2025 V/2025-26 1275 Serv…" at bounding box center [425, 299] width 789 height 428
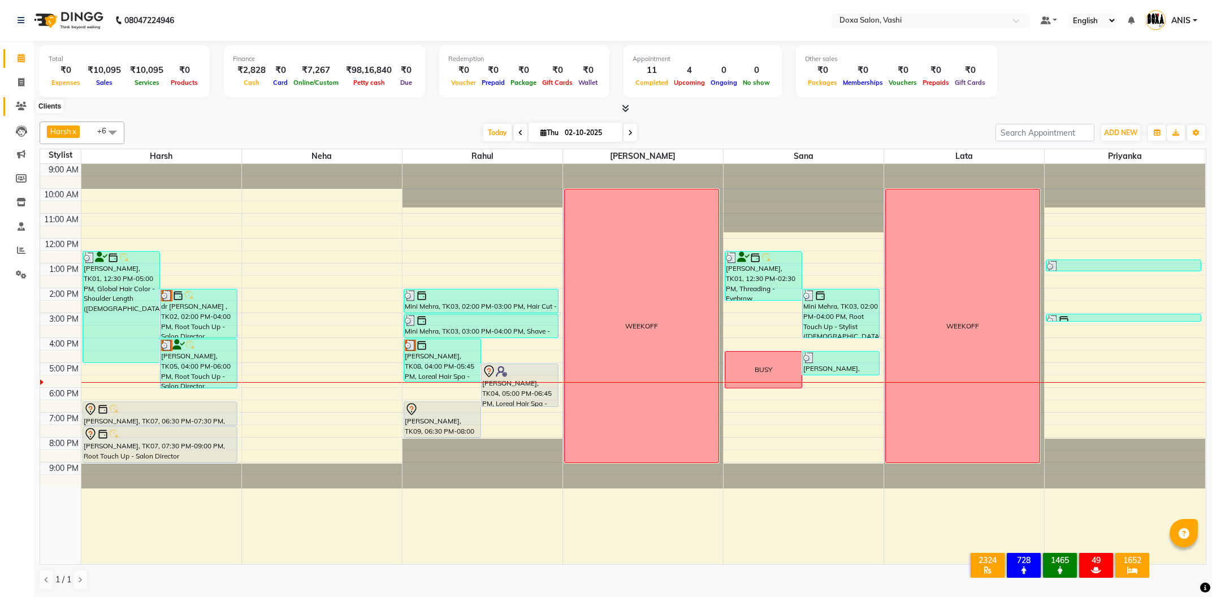
click at [17, 112] on span at bounding box center [21, 106] width 20 height 13
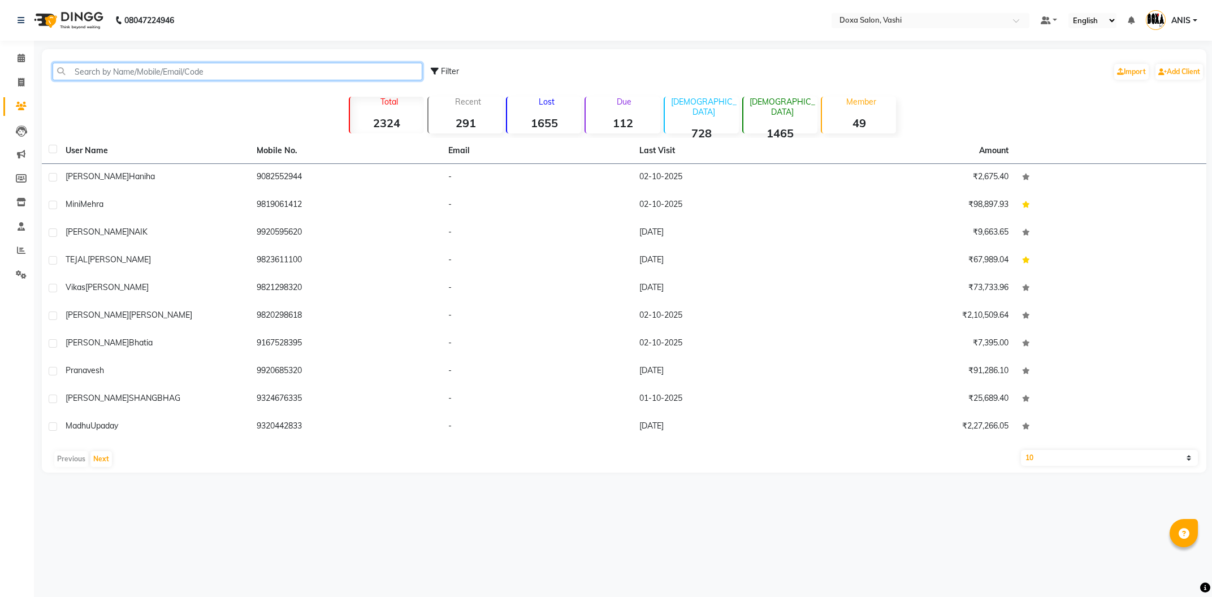
click at [90, 68] on input "text" at bounding box center [238, 72] width 370 height 18
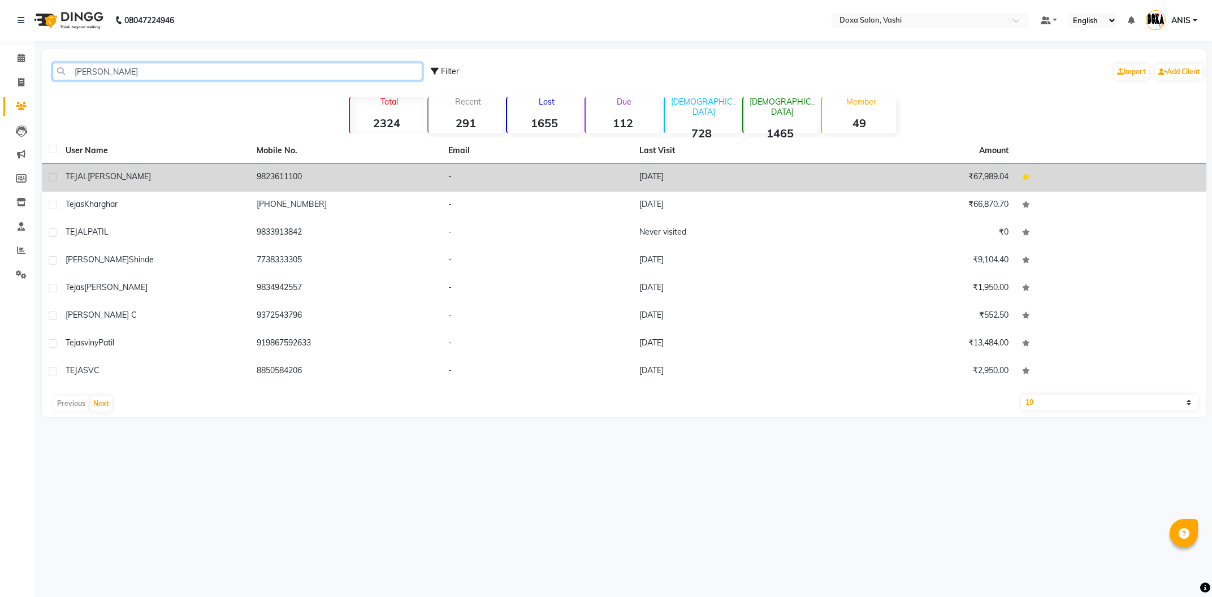
type input "[PERSON_NAME]"
click at [110, 183] on div "[PERSON_NAME]" at bounding box center [154, 177] width 177 height 12
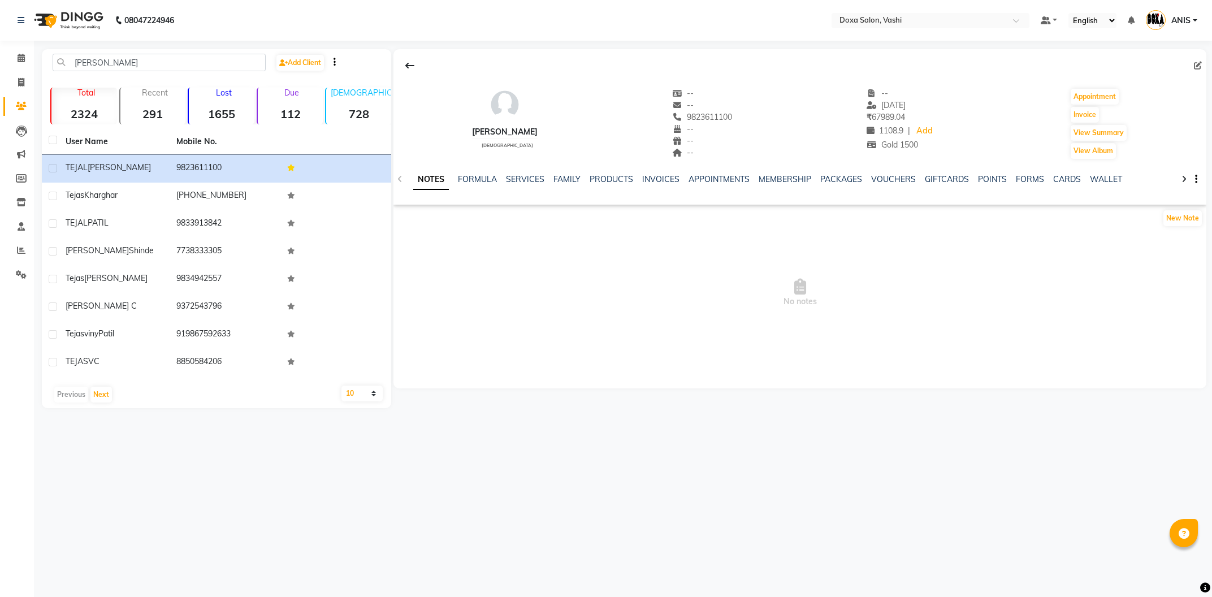
click at [642, 190] on div "NOTES FORMULA SERVICES FAMILY PRODUCTS INVOICES APPOINTMENTS MEMBERSHIP PACKAGE…" at bounding box center [786, 184] width 746 height 21
click at [651, 185] on div "INVOICES" at bounding box center [660, 180] width 37 height 12
click at [655, 181] on link "INVOICES" at bounding box center [660, 179] width 37 height 10
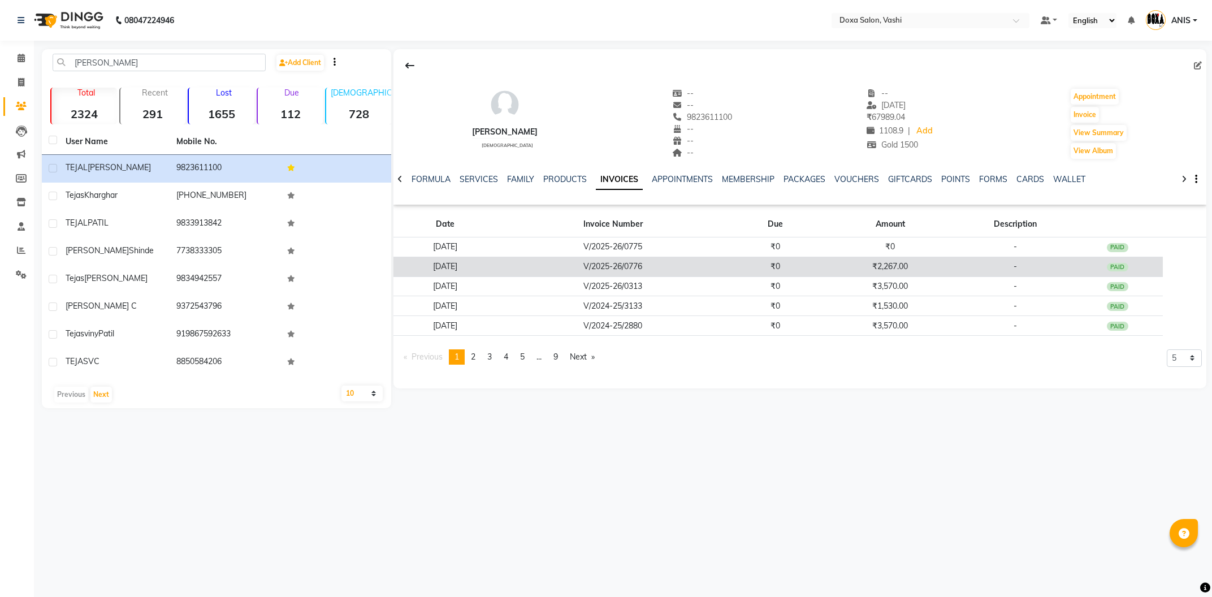
click at [656, 272] on td "V/2025-26/0776" at bounding box center [612, 267] width 233 height 20
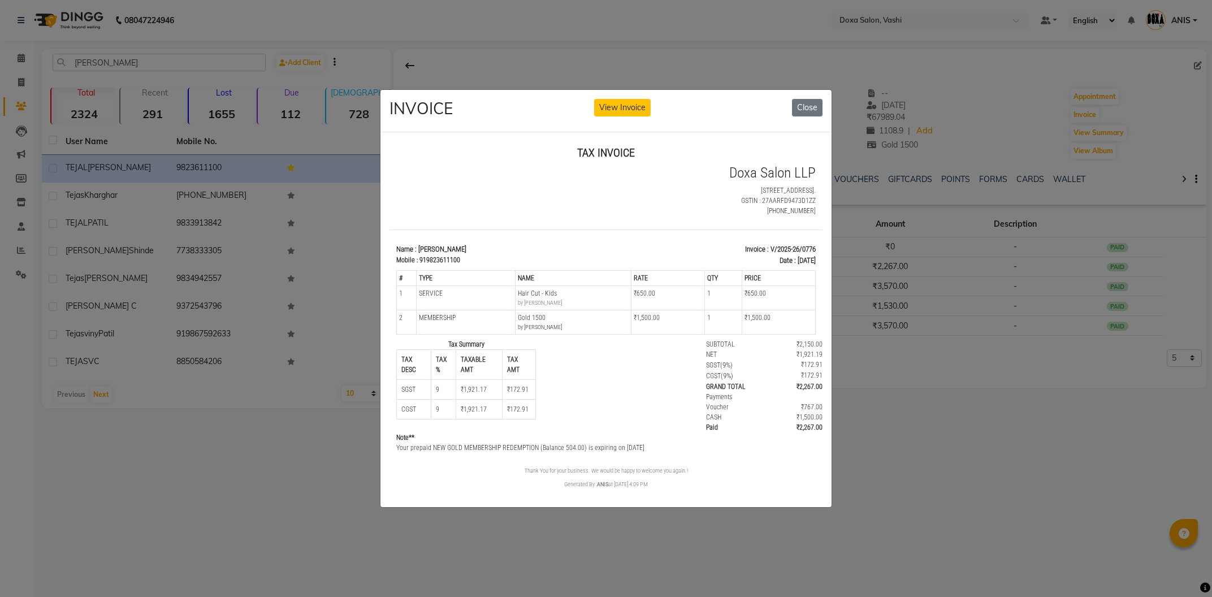
click at [852, 307] on ngb-modal-window "INVOICE View Invoice Close" at bounding box center [606, 298] width 1212 height 597
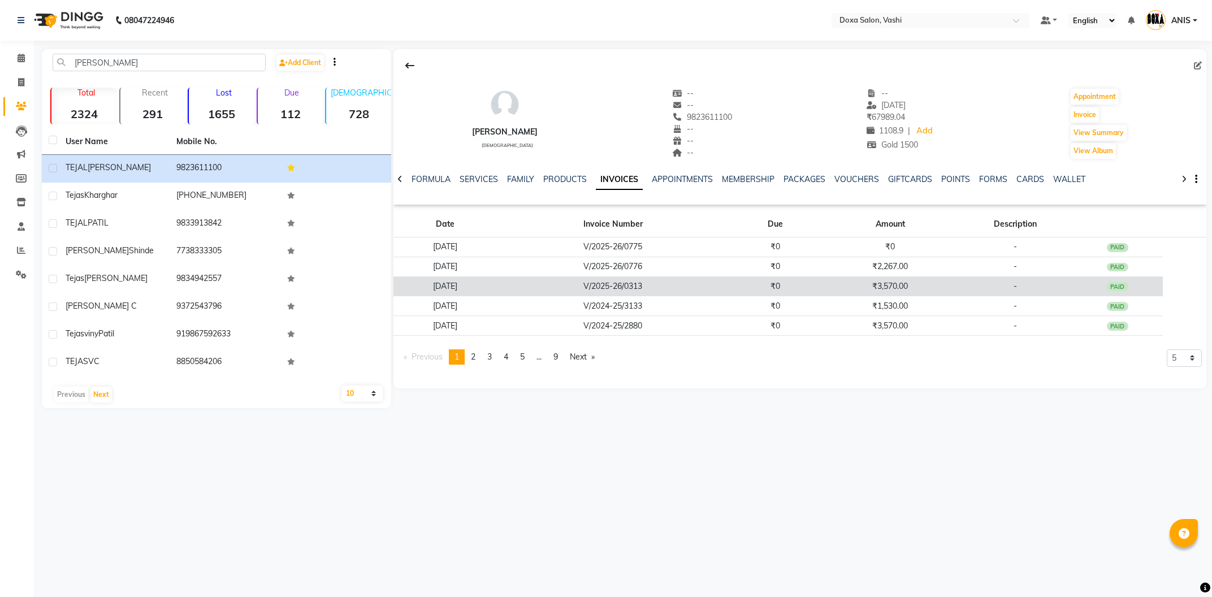
click at [877, 293] on td "₹3,570.00" at bounding box center [889, 286] width 137 height 20
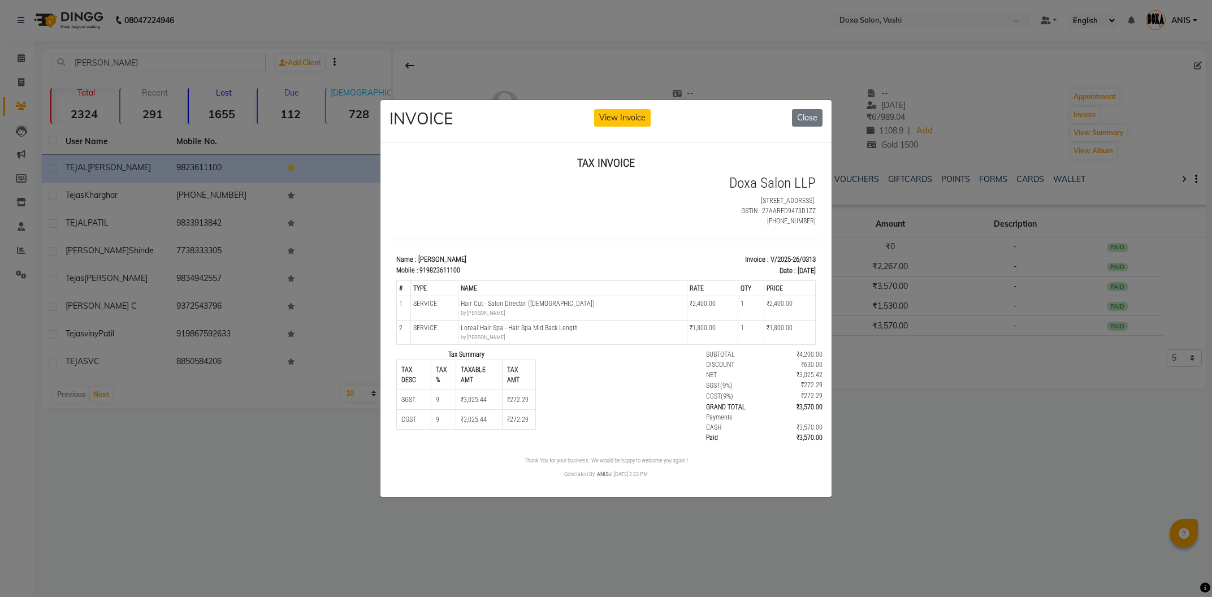
click at [886, 298] on ngb-modal-window "INVOICE View Invoice Close" at bounding box center [606, 298] width 1212 height 597
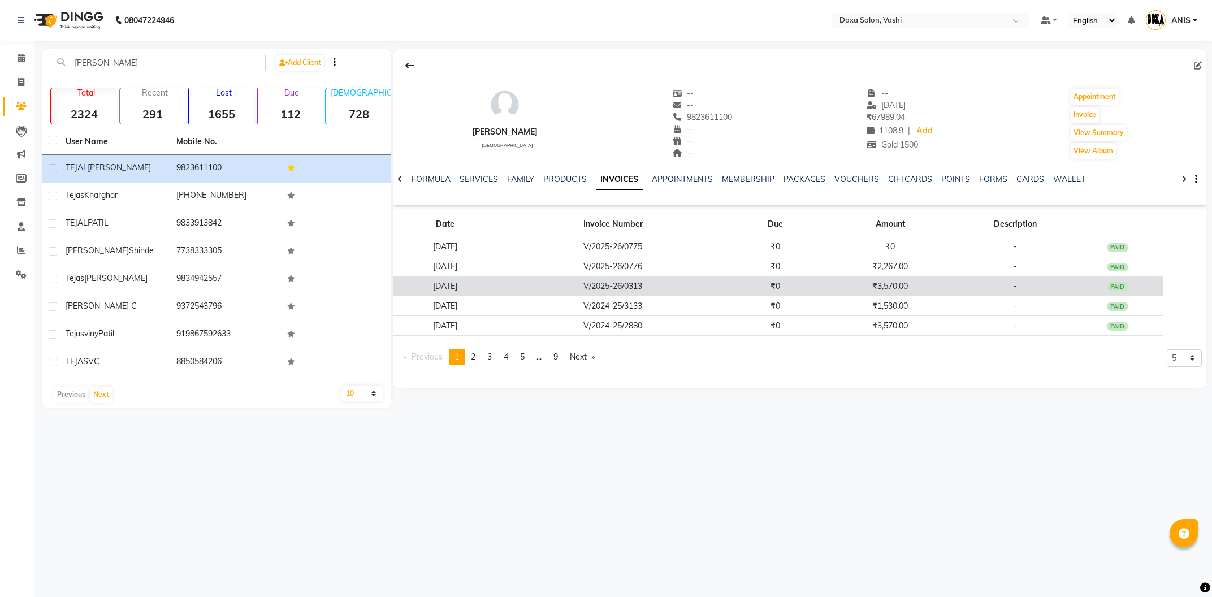
click at [890, 293] on td "₹3,570.00" at bounding box center [889, 286] width 137 height 20
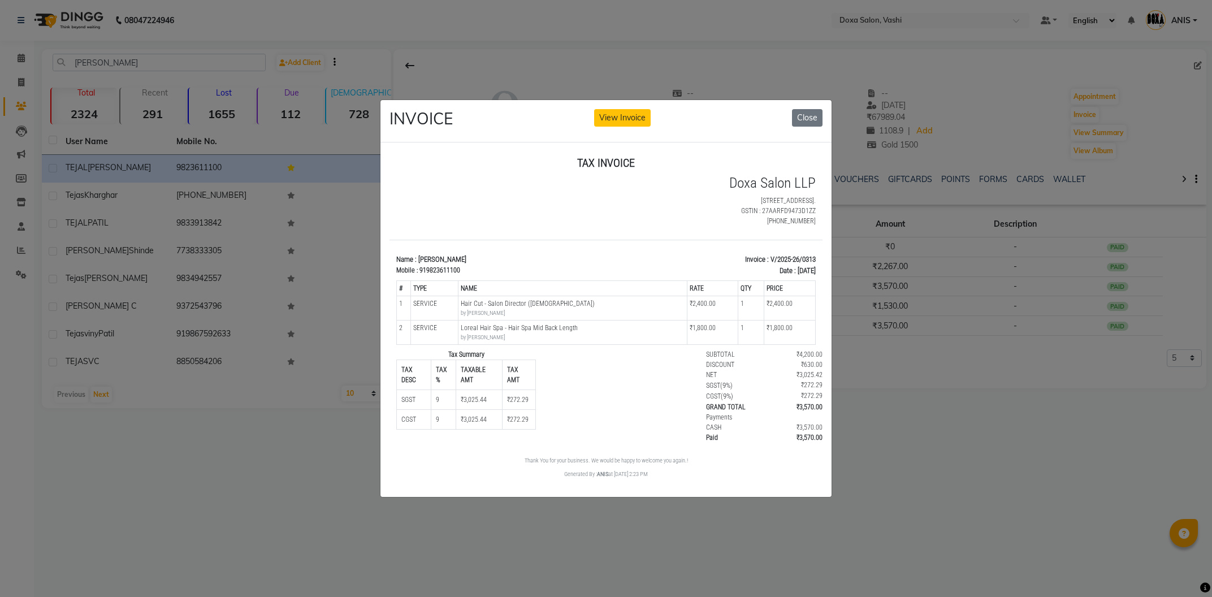
click at [892, 305] on ngb-modal-window "INVOICE View Invoice Close" at bounding box center [606, 298] width 1212 height 597
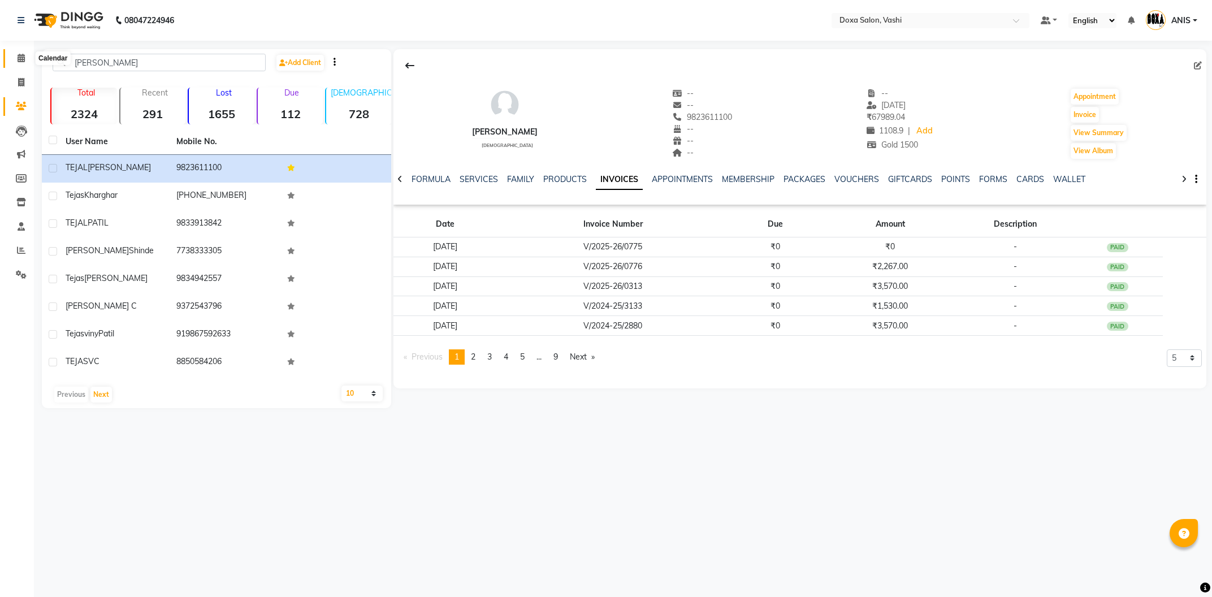
click at [20, 62] on icon at bounding box center [21, 58] width 7 height 8
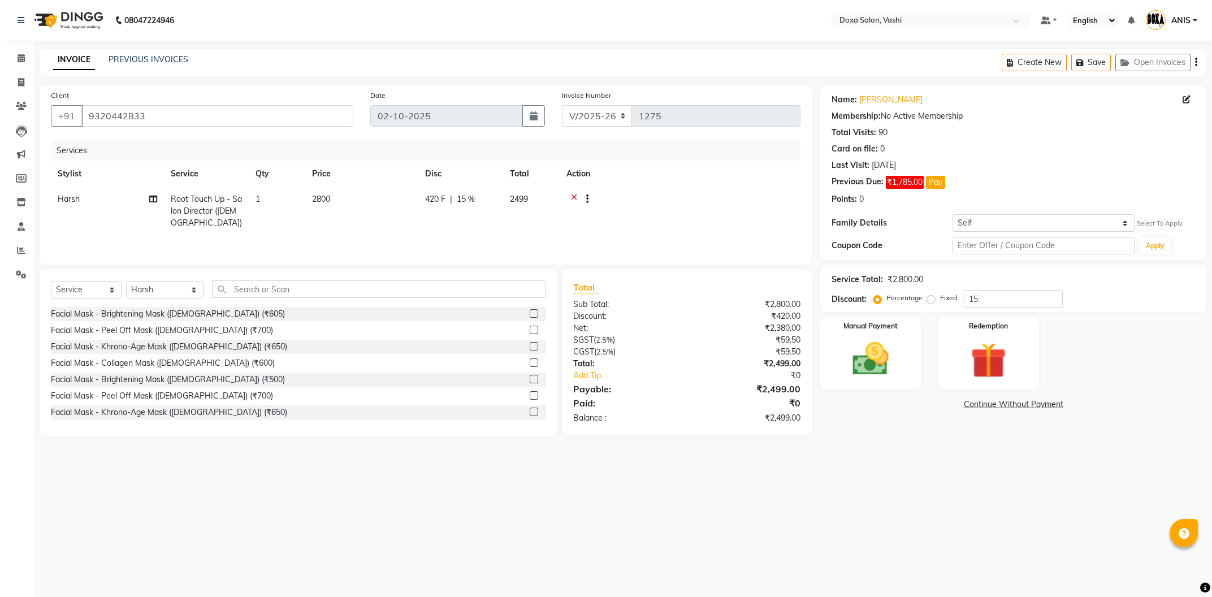
select select "416"
select select "service"
select select "6423"
click at [830, 515] on div "08047224946 Select Location × Doxa Salon, Vashi Default Panel My Panel English …" at bounding box center [606, 298] width 1212 height 597
click at [856, 357] on img at bounding box center [870, 358] width 61 height 43
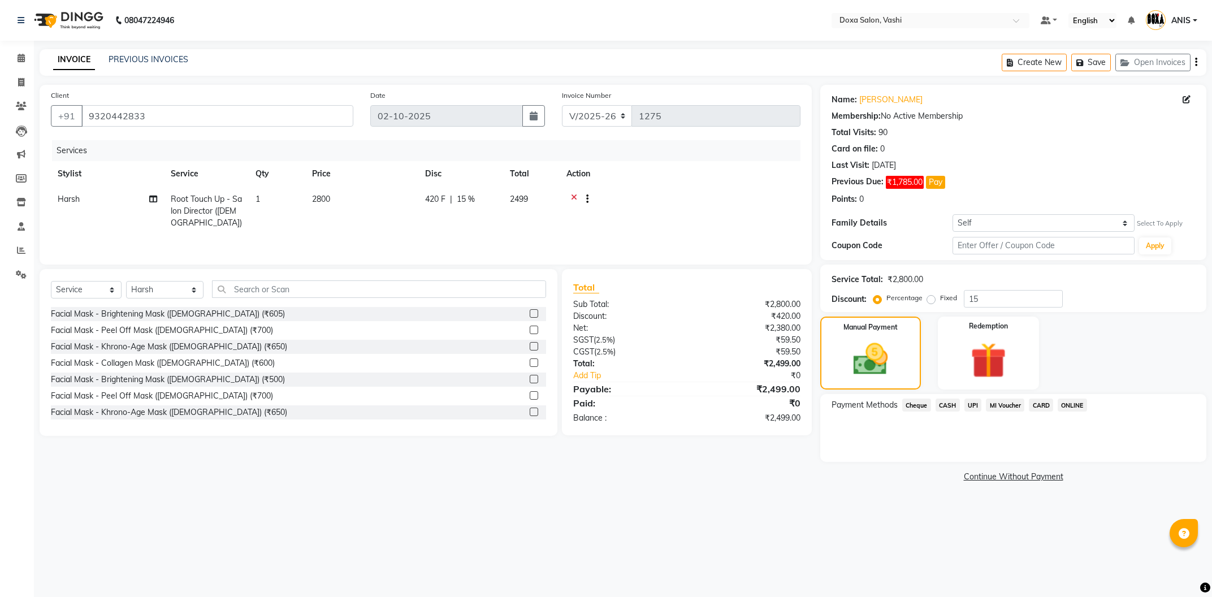
click at [951, 406] on span "CASH" at bounding box center [947, 404] width 24 height 13
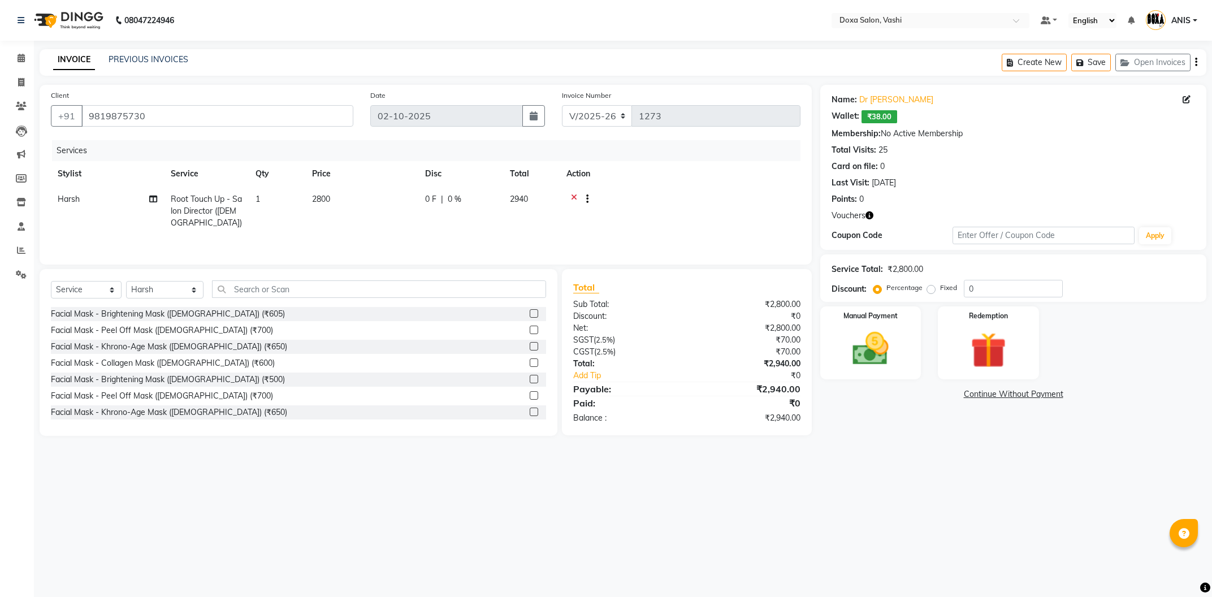
select select "416"
select select "service"
select select "6423"
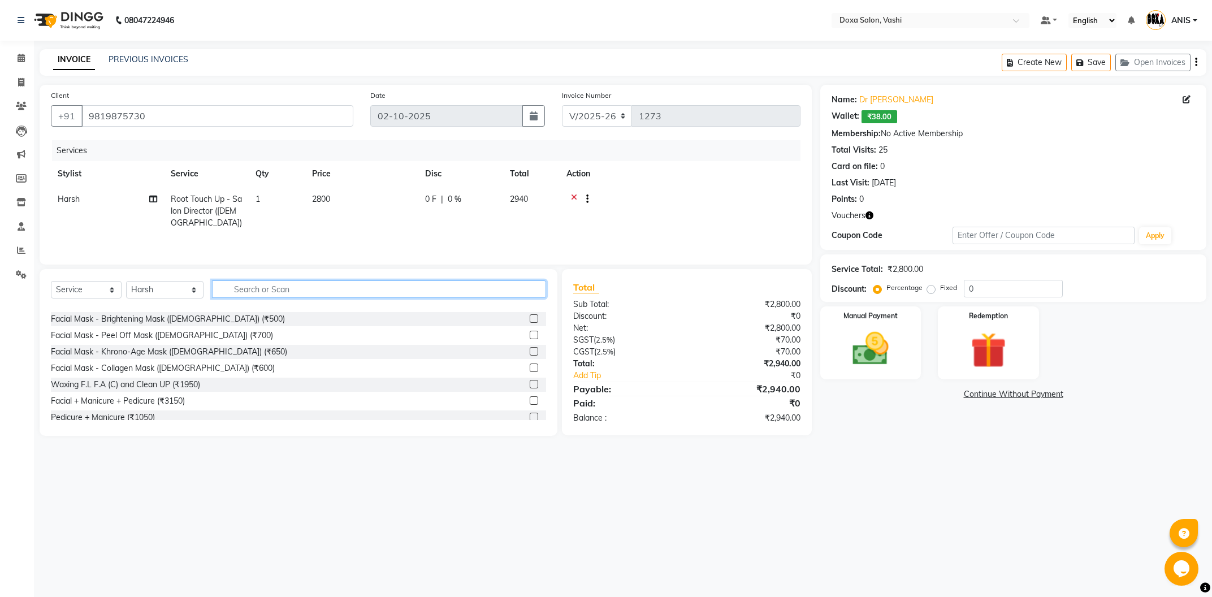
click at [260, 286] on input "text" at bounding box center [379, 289] width 334 height 18
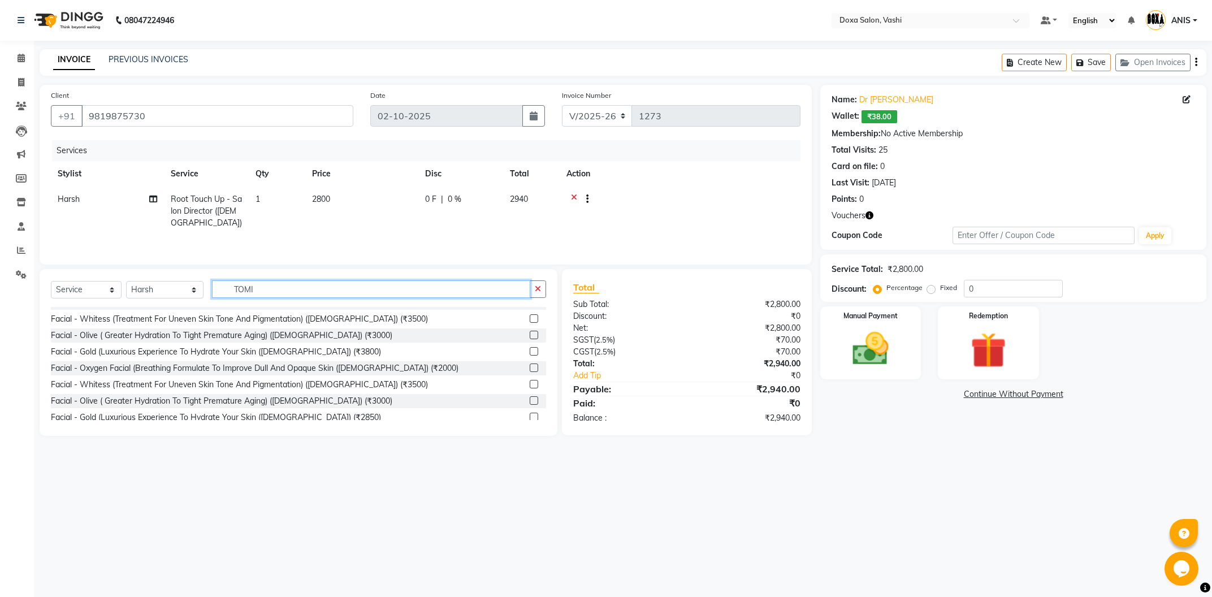
scroll to position [0, 0]
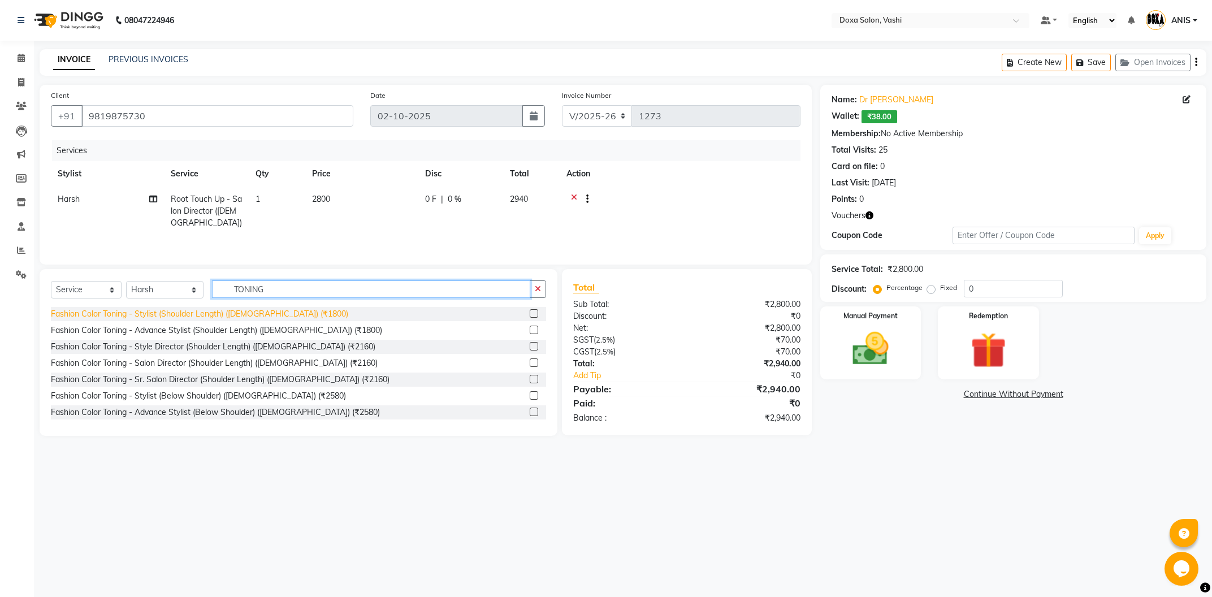
type input "TONING"
click at [258, 313] on div "Fashion Color Toning - Stylist (Shoulder Length) ([DEMOGRAPHIC_DATA]) (₹1800)" at bounding box center [199, 314] width 297 height 12
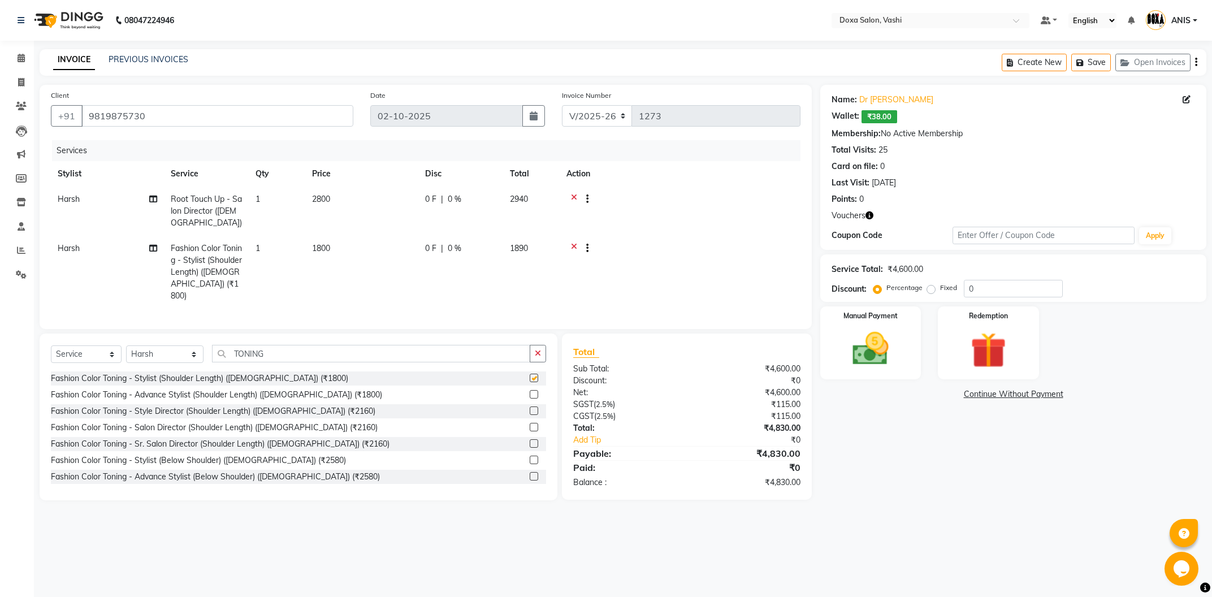
checkbox input "false"
drag, startPoint x: 272, startPoint y: 341, endPoint x: 108, endPoint y: 345, distance: 164.5
click at [212, 345] on input "TONING" at bounding box center [371, 354] width 318 height 18
drag, startPoint x: 271, startPoint y: 351, endPoint x: 175, endPoint y: 349, distance: 96.1
click at [175, 349] on div "Select Service Product Membership Package Voucher Prepaid Gift Card Select Styl…" at bounding box center [298, 358] width 495 height 27
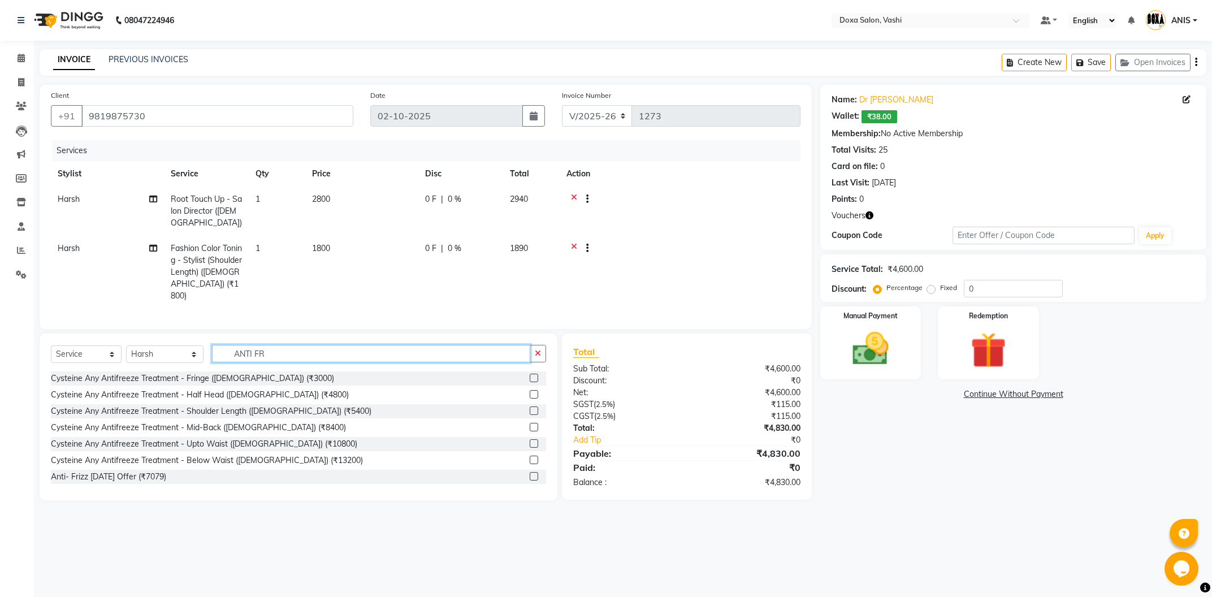
drag, startPoint x: 257, startPoint y: 342, endPoint x: 178, endPoint y: 341, distance: 78.6
click at [212, 345] on input "ANTI FR" at bounding box center [371, 354] width 318 height 18
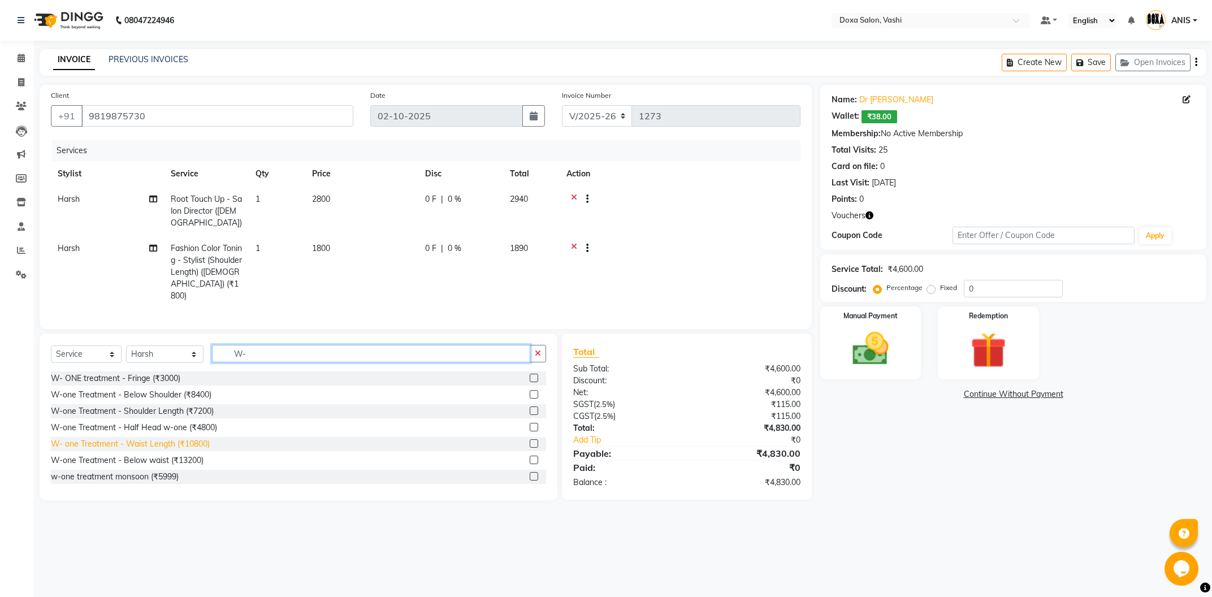
scroll to position [1, 0]
type input "W-"
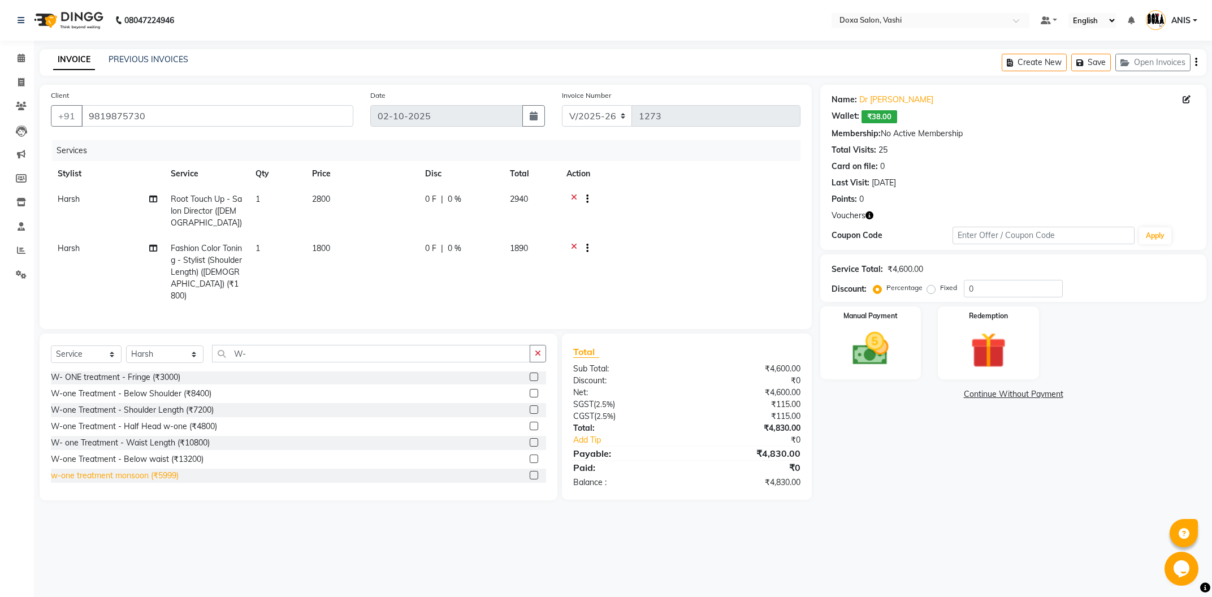
click at [166, 470] on div "w-one treatment monsoon (₹5999)" at bounding box center [115, 476] width 128 height 12
checkbox input "false"
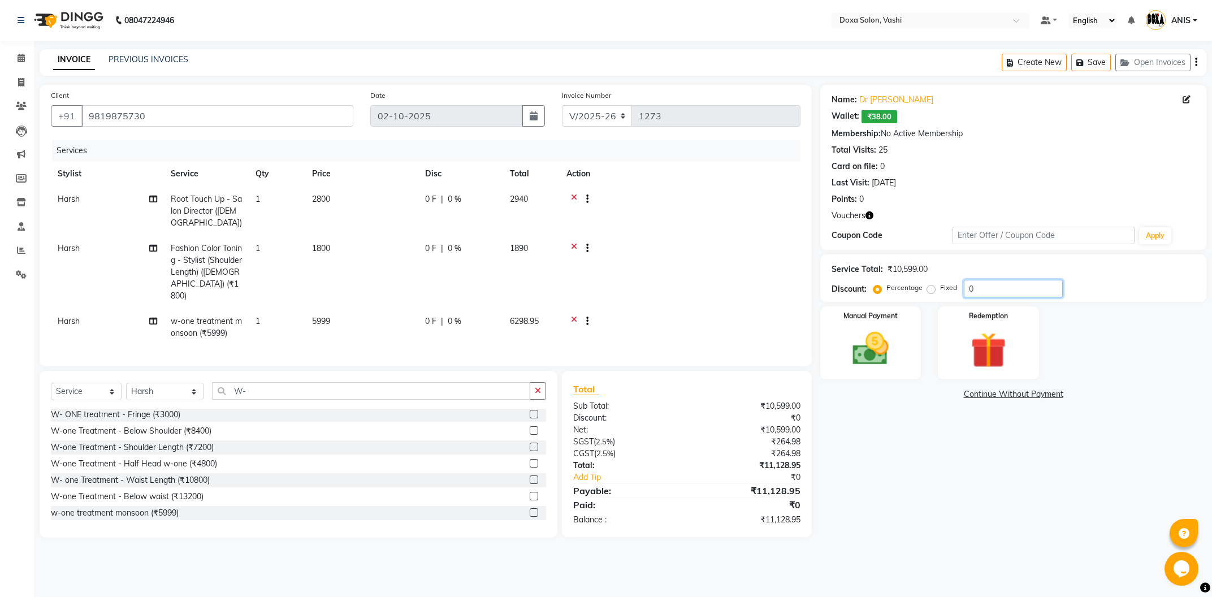
click at [972, 282] on input "0" at bounding box center [1013, 289] width 99 height 18
type input "10"
drag, startPoint x: 315, startPoint y: 378, endPoint x: 107, endPoint y: 406, distance: 209.9
click at [212, 400] on input "W-" at bounding box center [371, 391] width 318 height 18
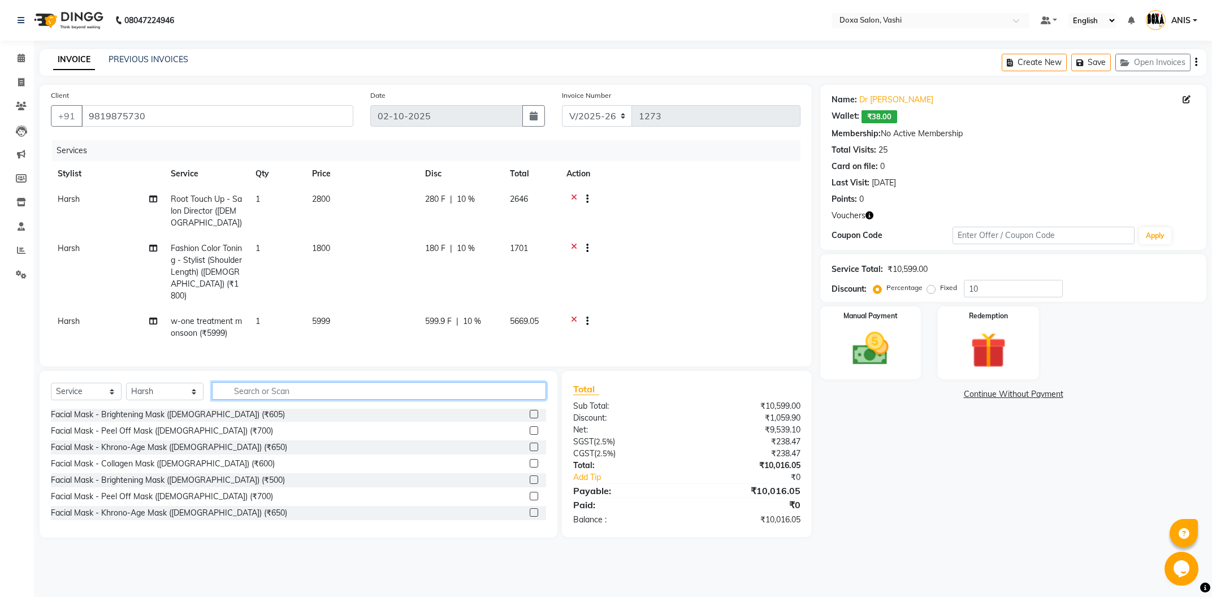
type input "J"
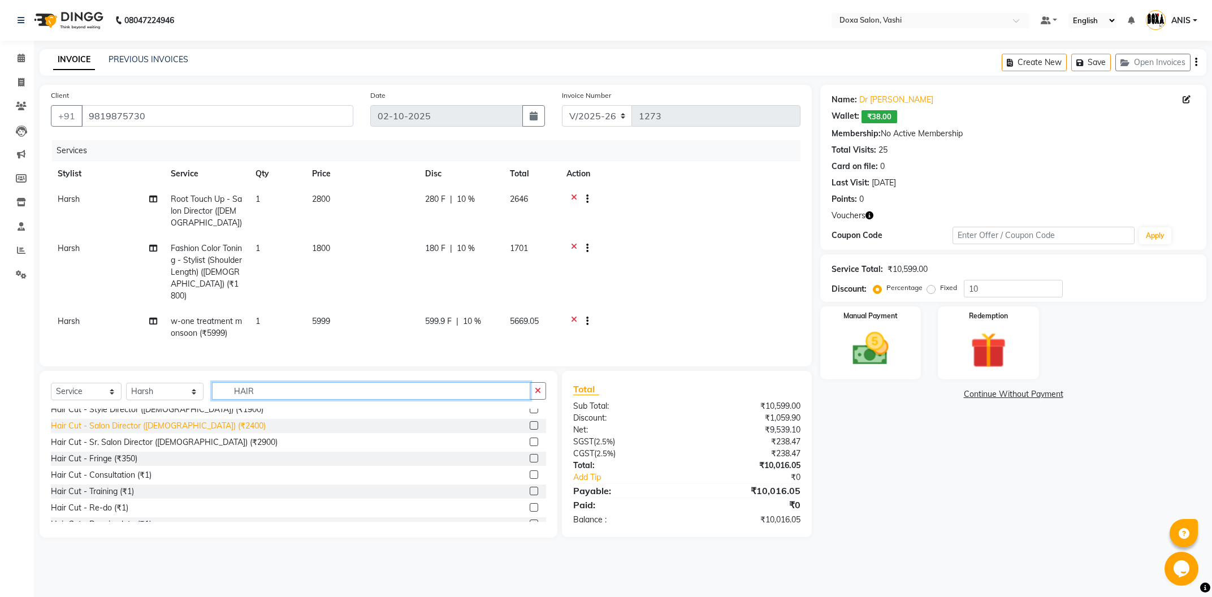
type input "HAIR"
click at [193, 420] on div "Hair Cut - Salon Director (Female) (₹2400)" at bounding box center [158, 426] width 215 height 12
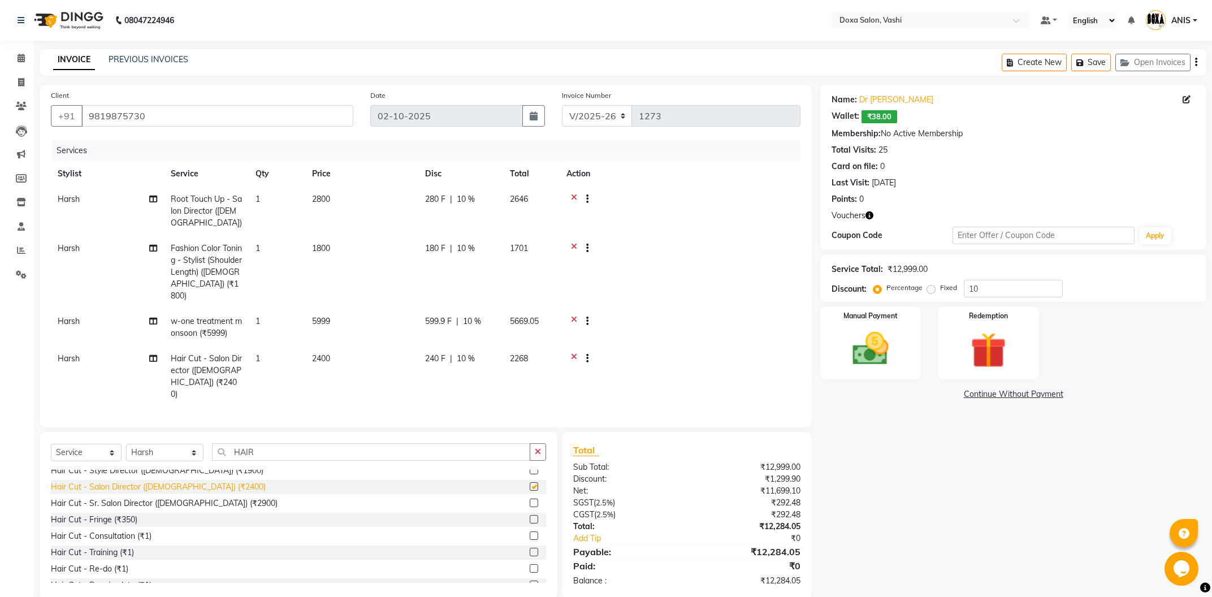
checkbox input "false"
click at [86, 201] on td "Harsh" at bounding box center [107, 211] width 113 height 49
select select "6423"
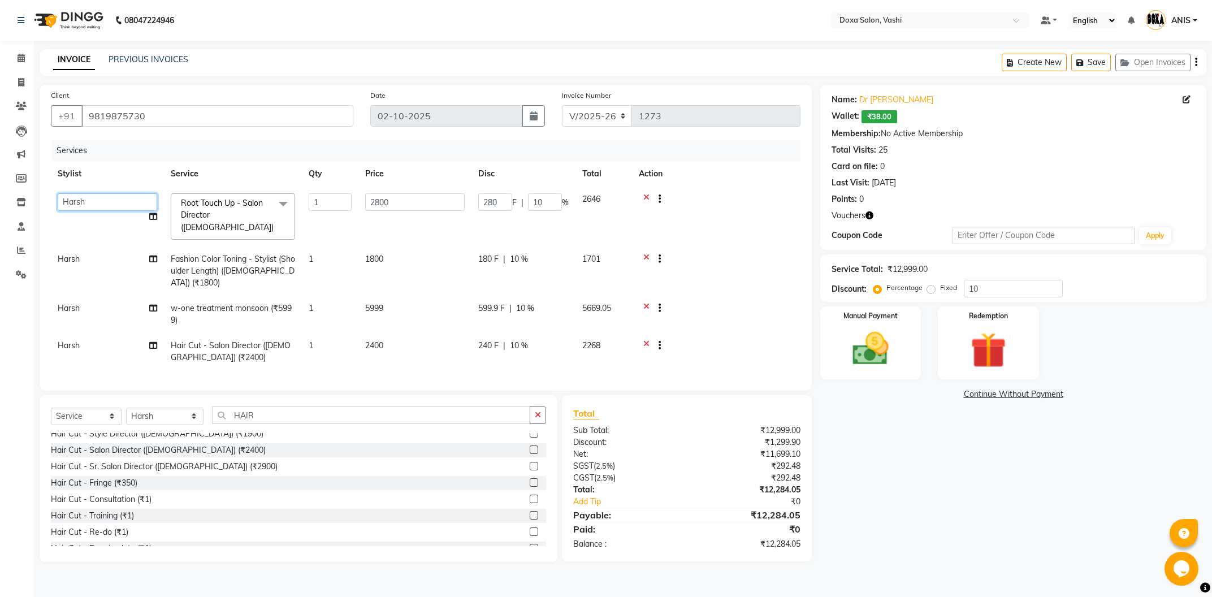
click at [58, 193] on select "AMOL BUDHE ANIS Ashwini Faizan Harsh i pad 11 i pad 9 Karishma Komal Lata Neha …" at bounding box center [107, 202] width 99 height 18
select select "25278"
click at [110, 248] on td "Harsh" at bounding box center [107, 270] width 113 height 49
select select "6423"
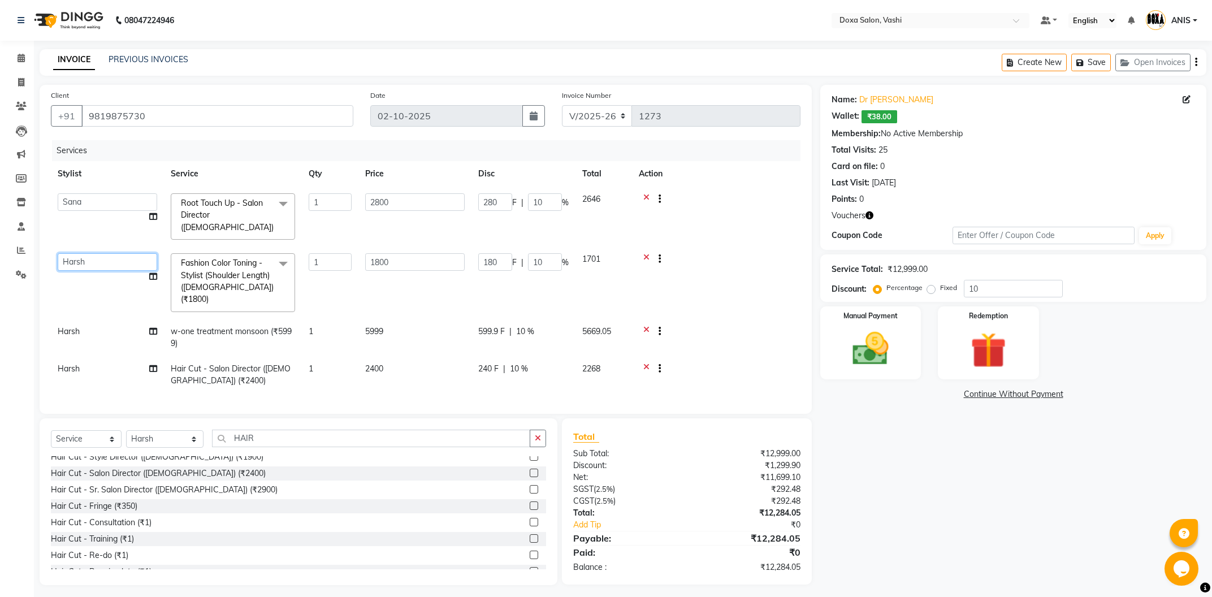
click at [58, 253] on select "AMOL BUDHE ANIS Ashwini Faizan Harsh i pad 11 i pad 9 Karishma Komal Lata Neha …" at bounding box center [107, 262] width 99 height 18
select select "25278"
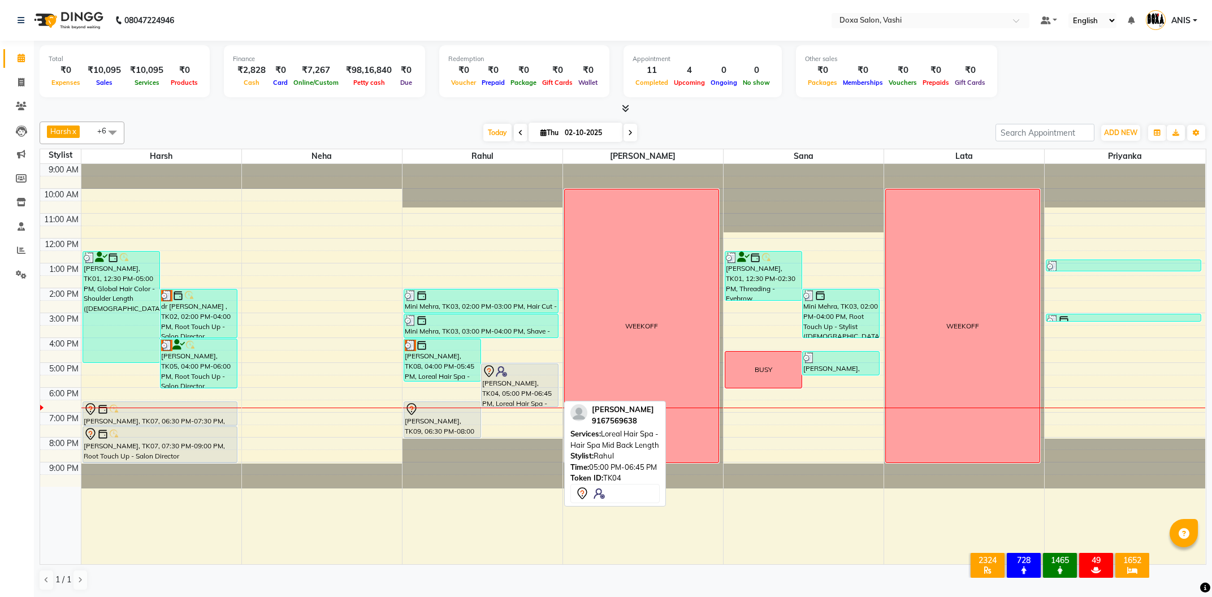
click at [510, 382] on div "[PERSON_NAME], TK04, 05:00 PM-06:45 PM, Loreal Hair Spa - Hair Spa Mid Back Len…" at bounding box center [520, 385] width 76 height 42
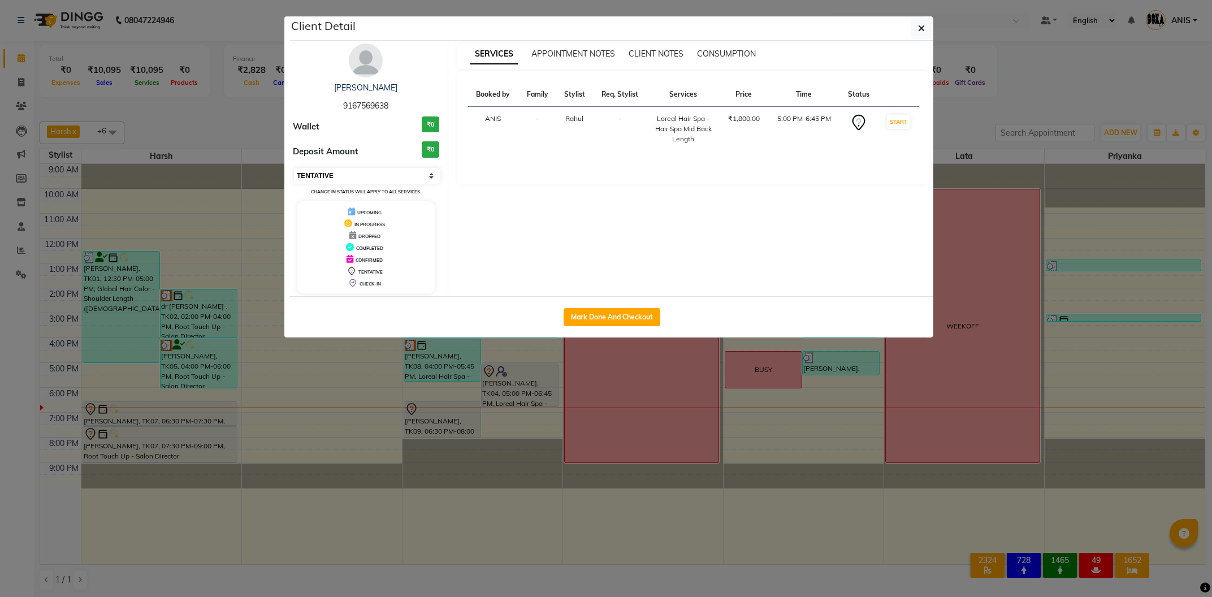
click at [294, 168] on select "Select IN SERVICE CONFIRMED TENTATIVE CHECK IN MARK DONE DROPPED UPCOMING" at bounding box center [367, 176] width 146 height 16
select select "2"
click option "DROPPED" at bounding box center [0, 0] width 0 height 0
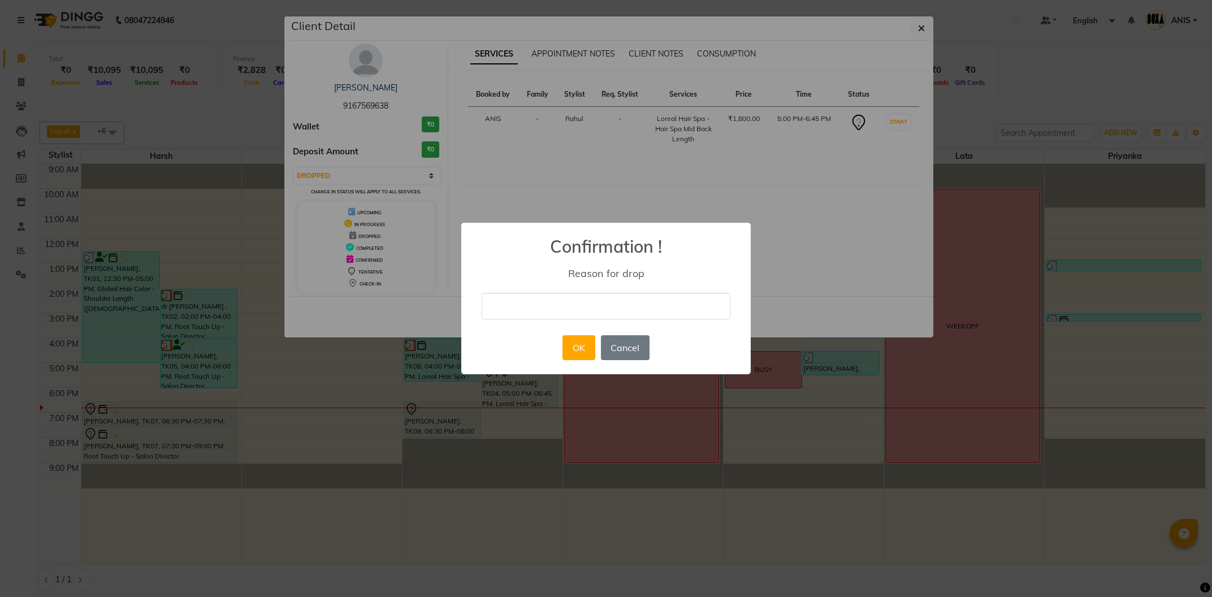
click at [557, 310] on input "text" at bounding box center [606, 306] width 249 height 27
type input "CANCELLED"
click at [580, 345] on button "OK" at bounding box center [578, 347] width 32 height 25
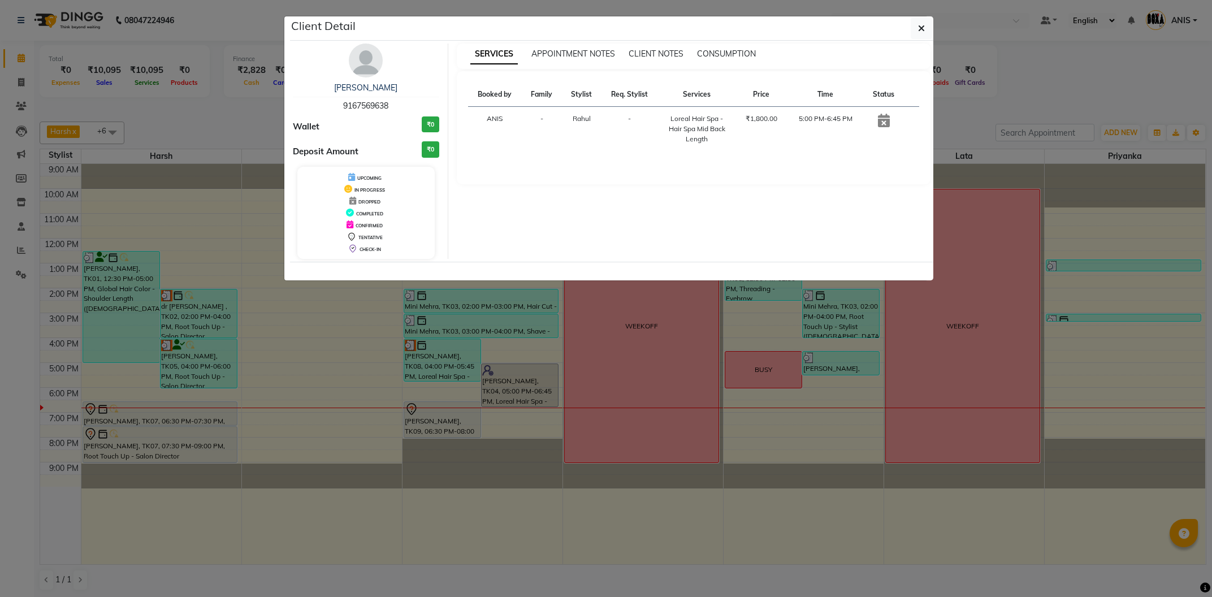
click at [642, 451] on ngb-modal-window "Client Detail Varsha Mishra 9167569638 Wallet ₹0 Deposit Amount ₹0 UPCOMING IN …" at bounding box center [606, 298] width 1212 height 597
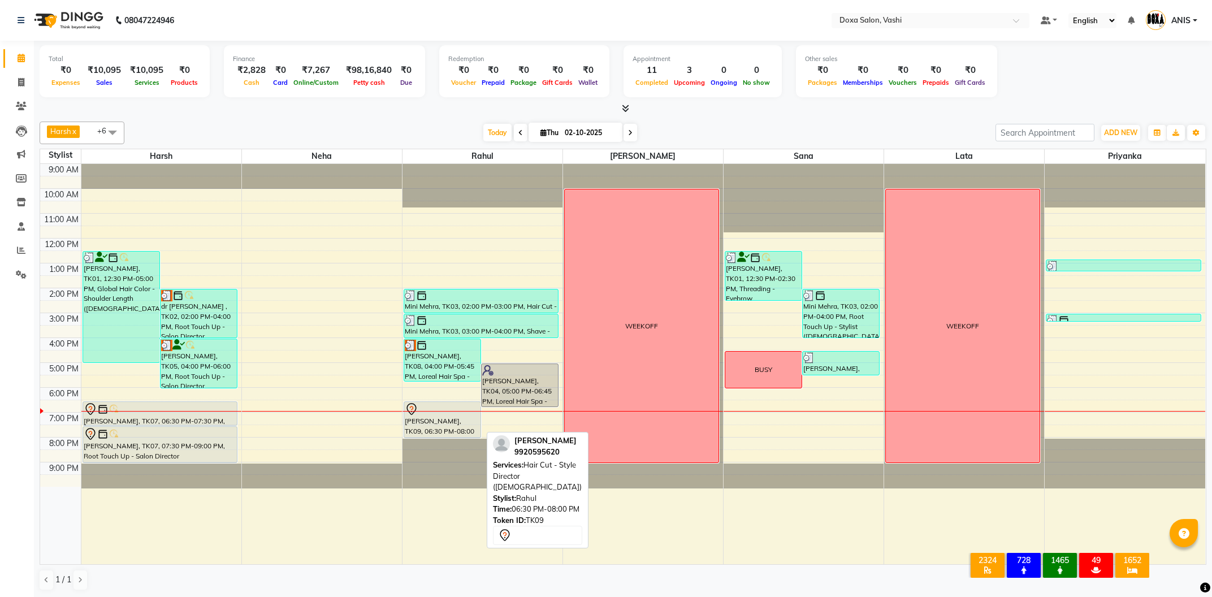
click at [436, 420] on div "[PERSON_NAME], TK09, 06:30 PM-08:00 PM, Hair Cut - Style Director ([DEMOGRAPHIC…" at bounding box center [442, 420] width 76 height 36
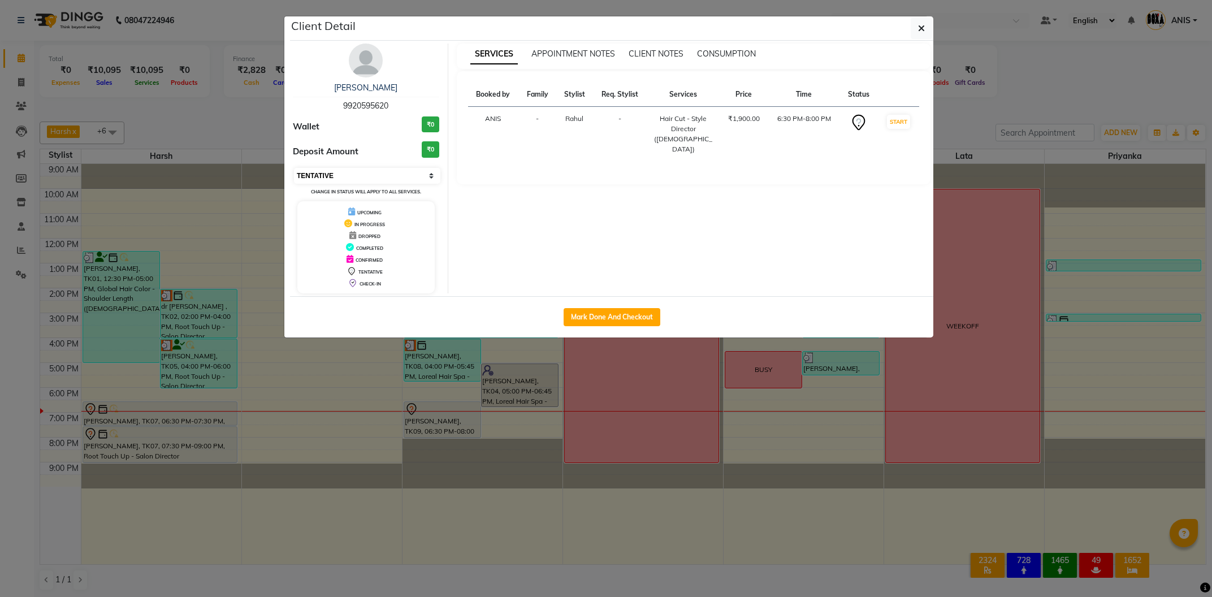
click at [294, 168] on select "Select IN SERVICE CONFIRMED TENTATIVE CHECK IN MARK DONE DROPPED UPCOMING" at bounding box center [367, 176] width 146 height 16
select select "2"
click option "DROPPED" at bounding box center [0, 0] width 0 height 0
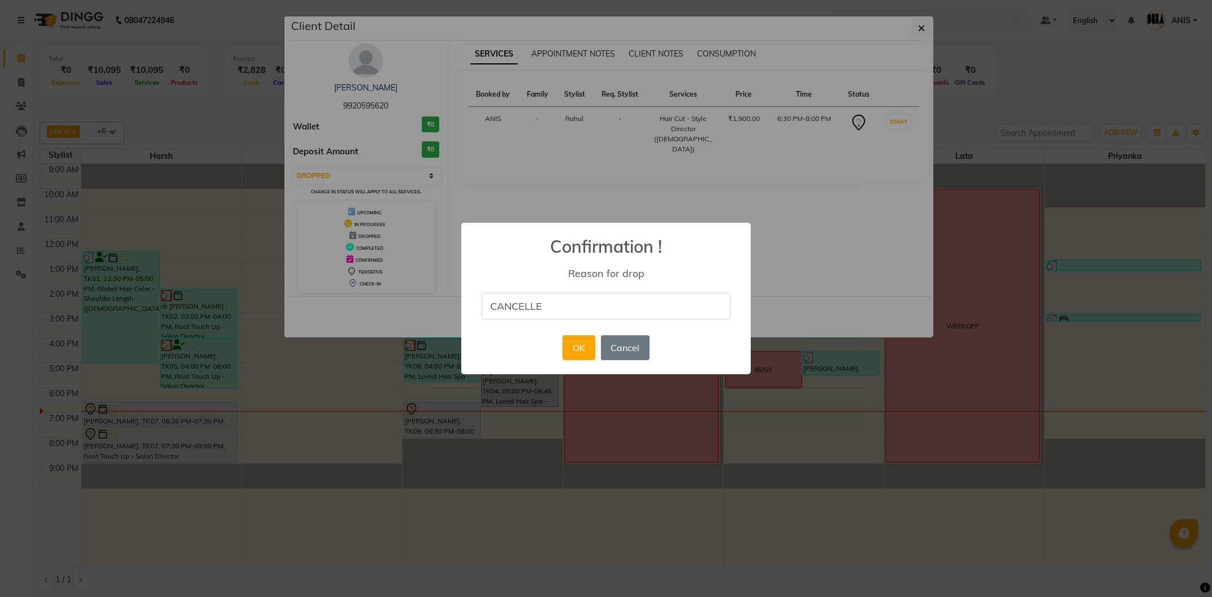
type input "CANCELLED"
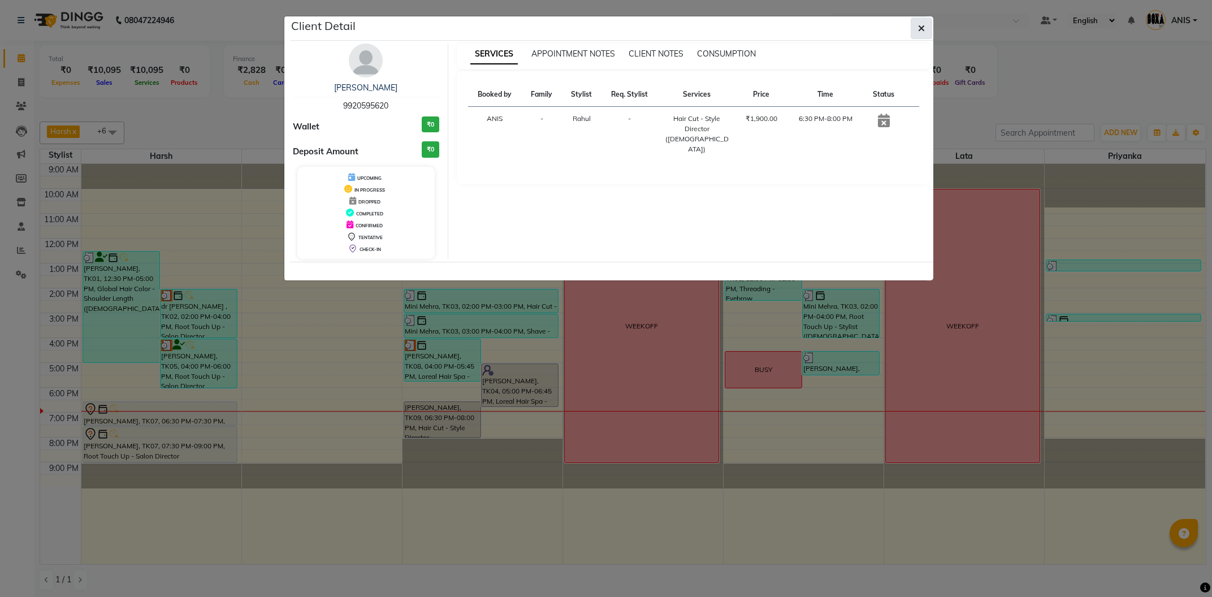
click at [923, 32] on icon "button" at bounding box center [921, 28] width 7 height 9
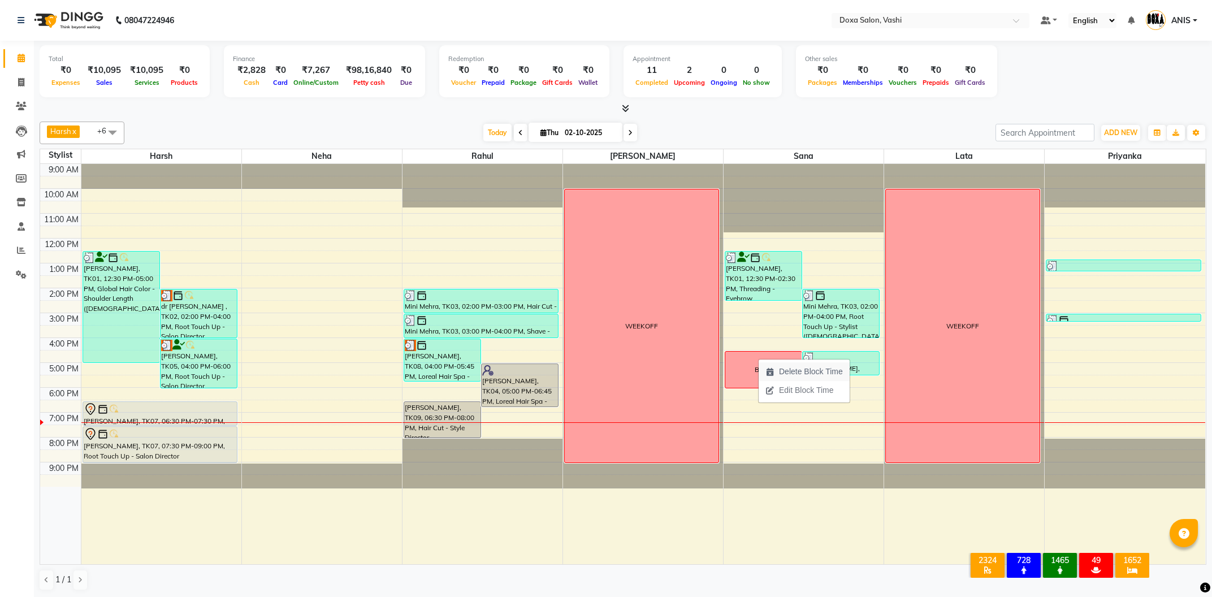
click at [773, 367] on span "Delete Block Time" at bounding box center [804, 371] width 91 height 19
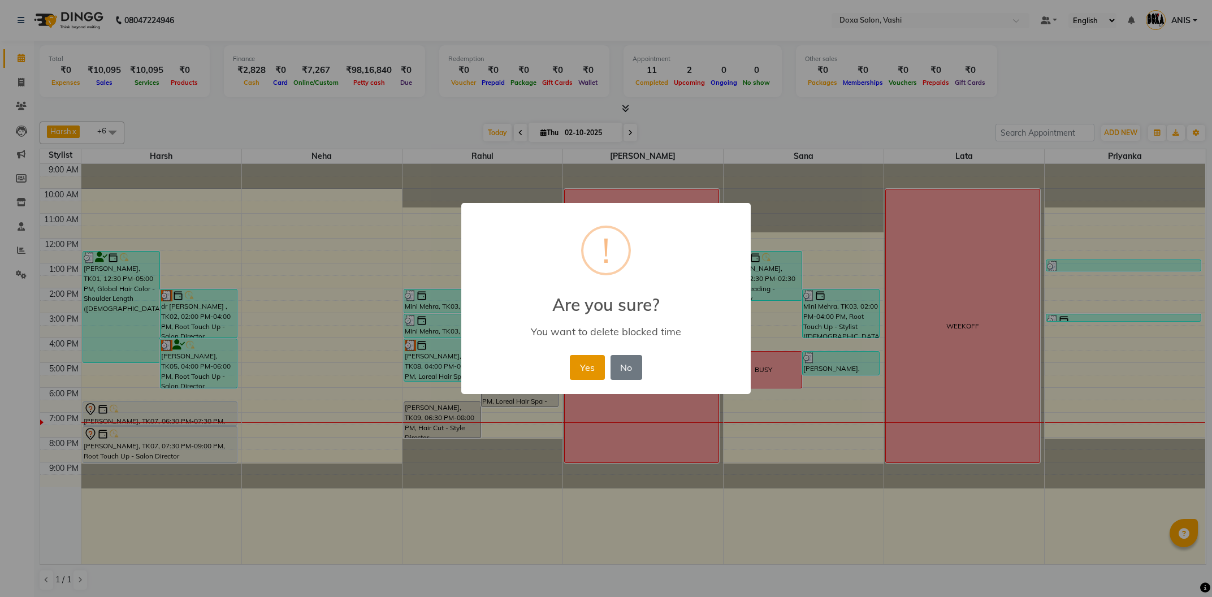
click at [594, 368] on button "Yes" at bounding box center [587, 367] width 34 height 25
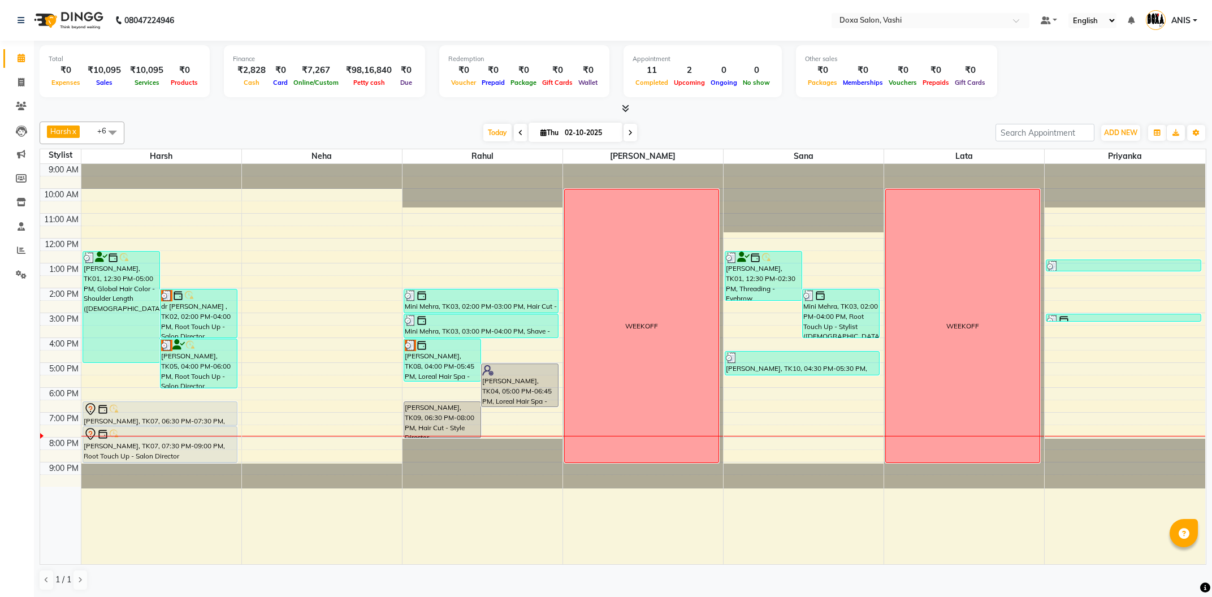
click at [615, 139] on span "[DATE]" at bounding box center [575, 132] width 94 height 19
click at [623, 135] on span at bounding box center [630, 133] width 14 height 18
type input "03-10-2025"
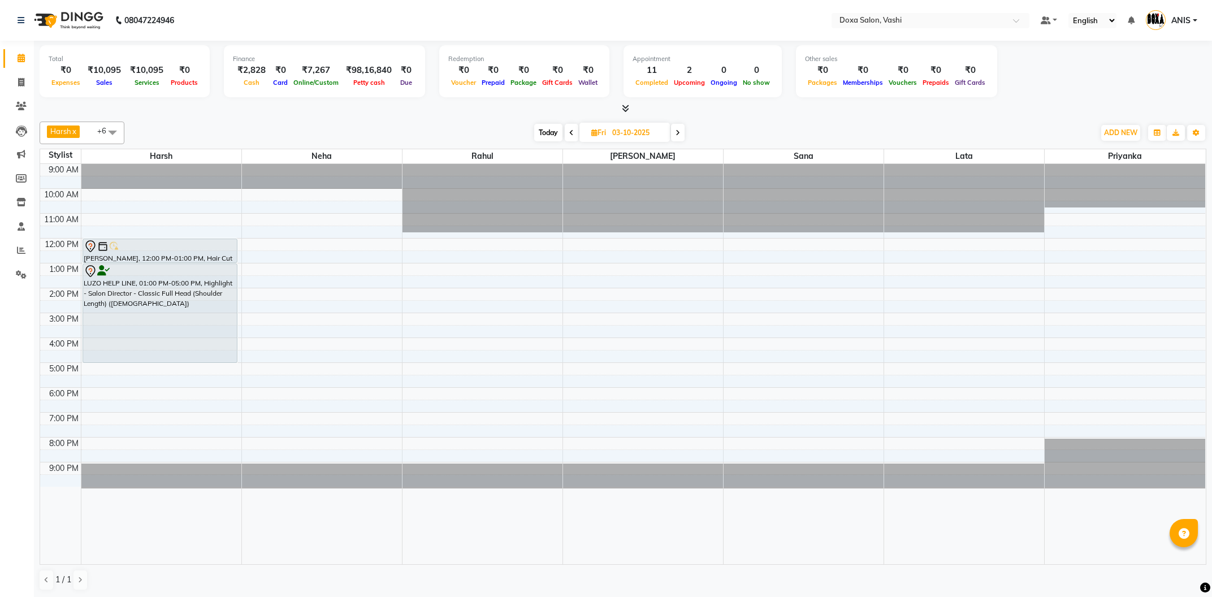
click at [612, 316] on div "9:00 AM 10:00 AM 11:00 AM 12:00 PM 1:00 PM 2:00 PM 3:00 PM 4:00 PM 5:00 PM 6:00…" at bounding box center [622, 364] width 1165 height 400
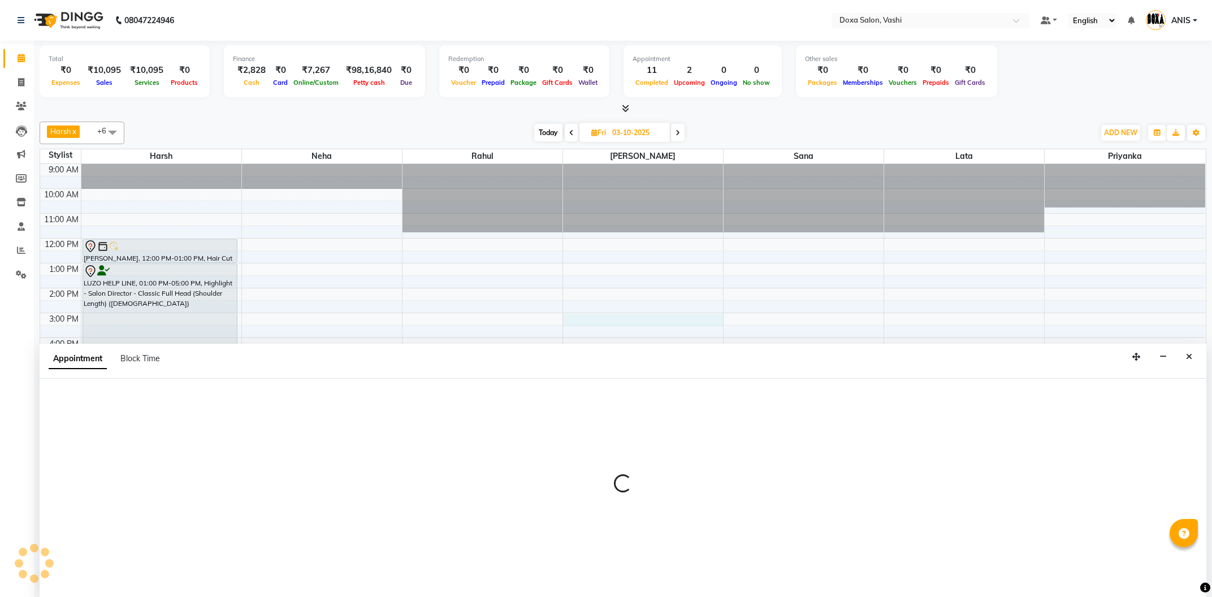
scroll to position [1, 0]
select select "34480"
select select "tentative"
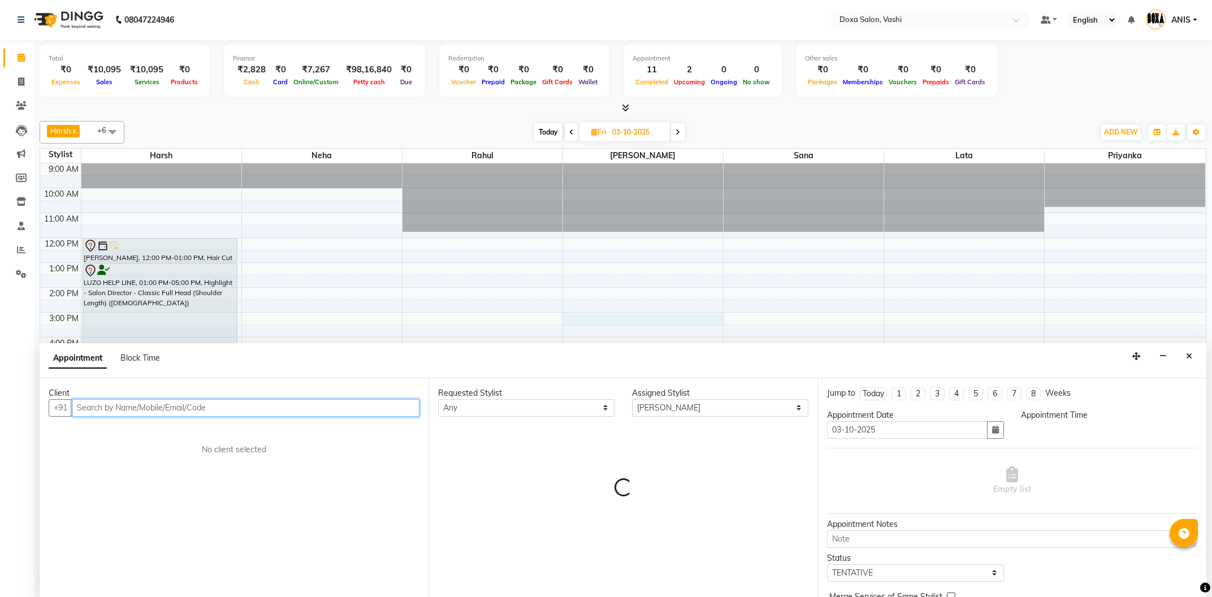
select select "900"
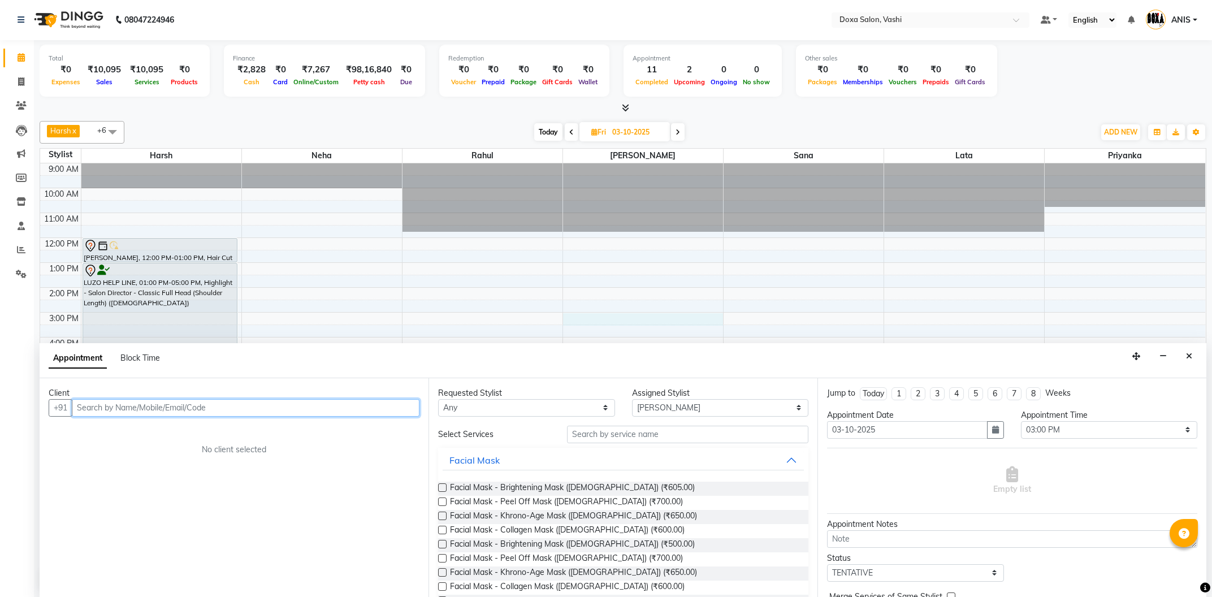
click at [176, 409] on input "text" at bounding box center [246, 408] width 348 height 18
click at [161, 421] on ngb-typeahead-window "[PERSON_NAME] 9322653644" at bounding box center [152, 432] width 160 height 28
click at [167, 437] on ngb-highlight "9322653644" at bounding box center [190, 431] width 57 height 11
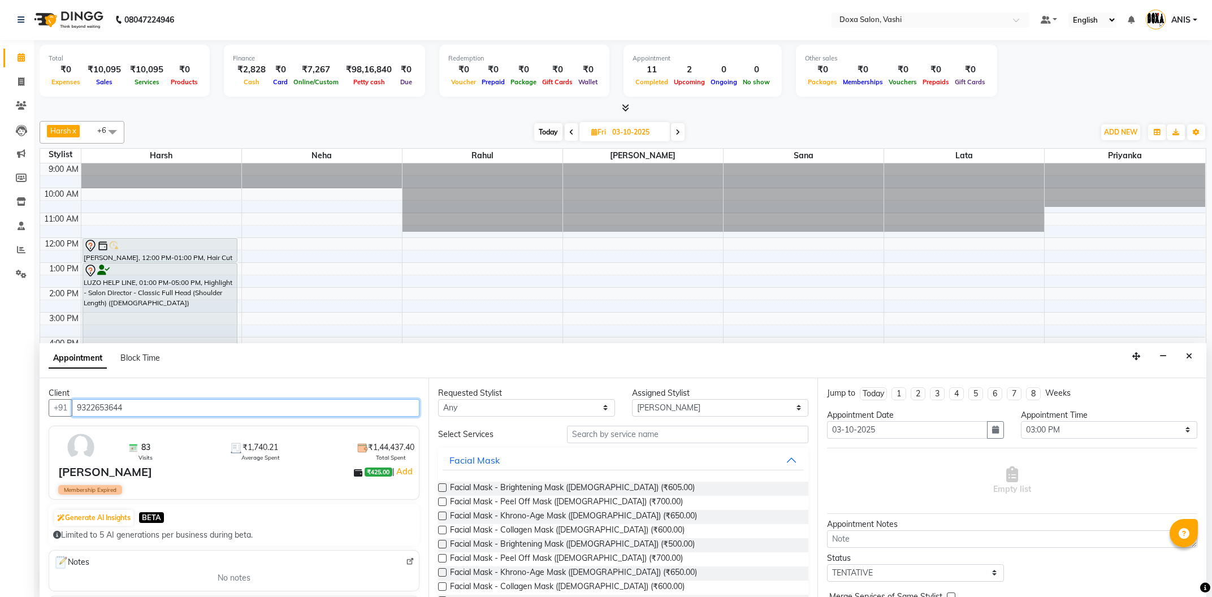
type input "9322653644"
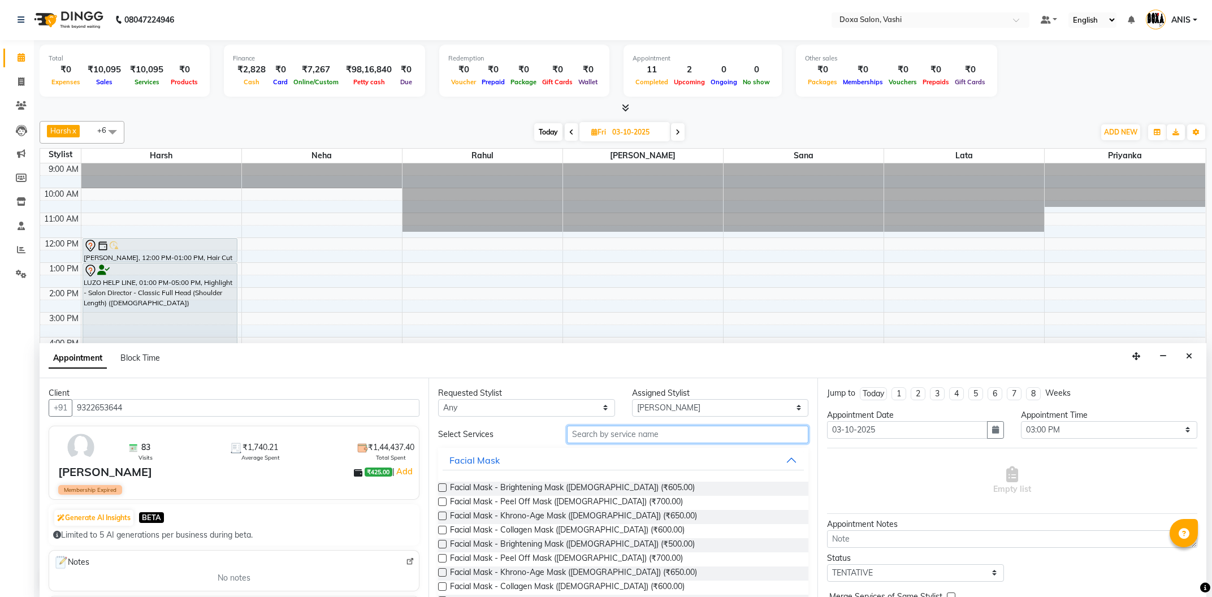
click at [655, 428] on input "text" at bounding box center [687, 435] width 241 height 18
type input "ROO"
click at [606, 483] on span "Root Touch Up - Stylist ([DEMOGRAPHIC_DATA]) (₹1,700.00)" at bounding box center [560, 489] width 221 height 14
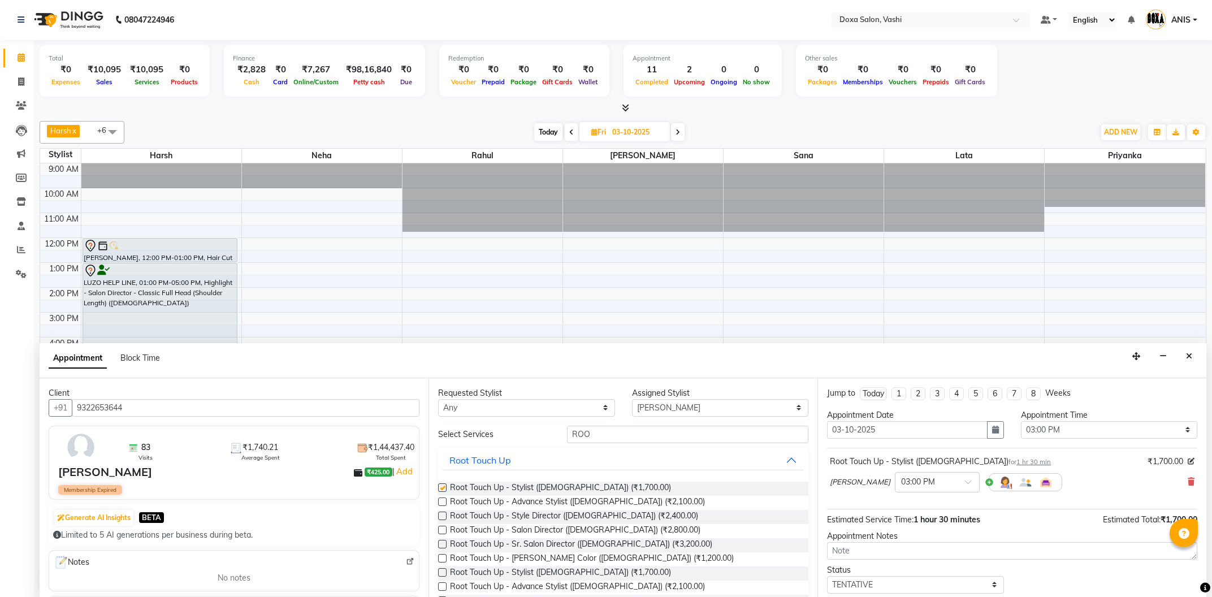
checkbox input "false"
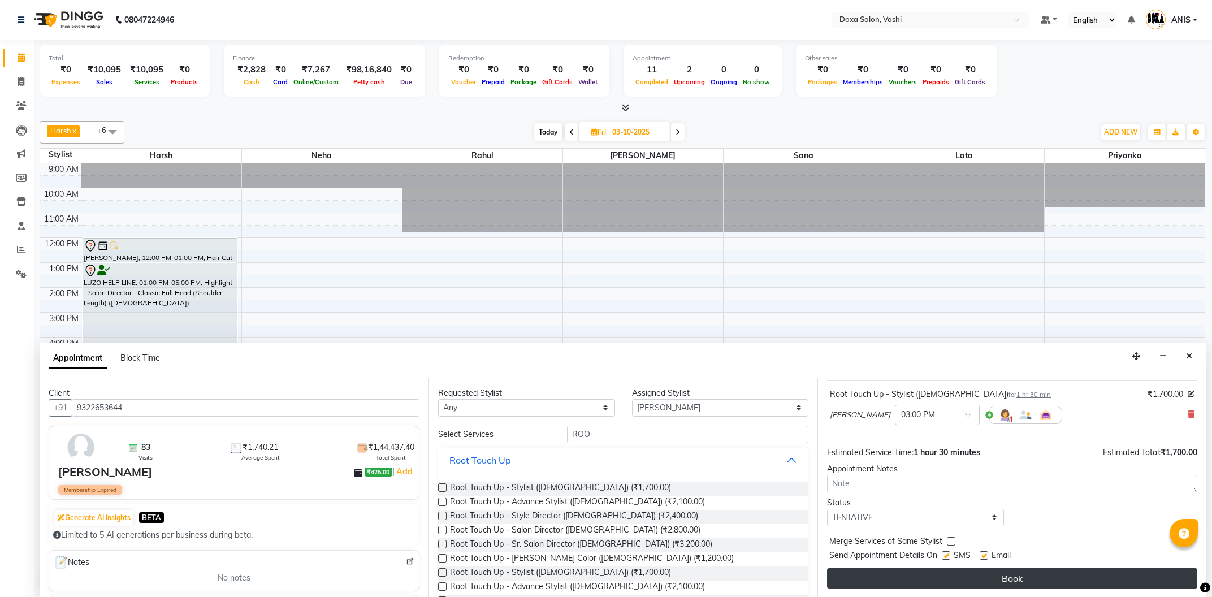
click at [948, 570] on button "Book" at bounding box center [1012, 578] width 370 height 20
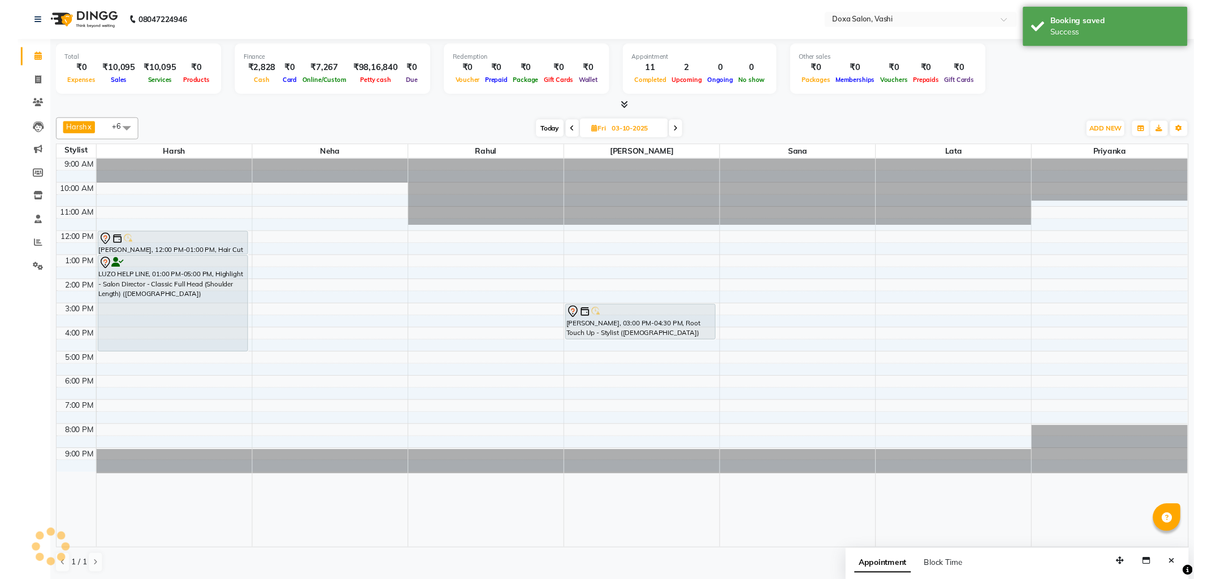
scroll to position [0, 0]
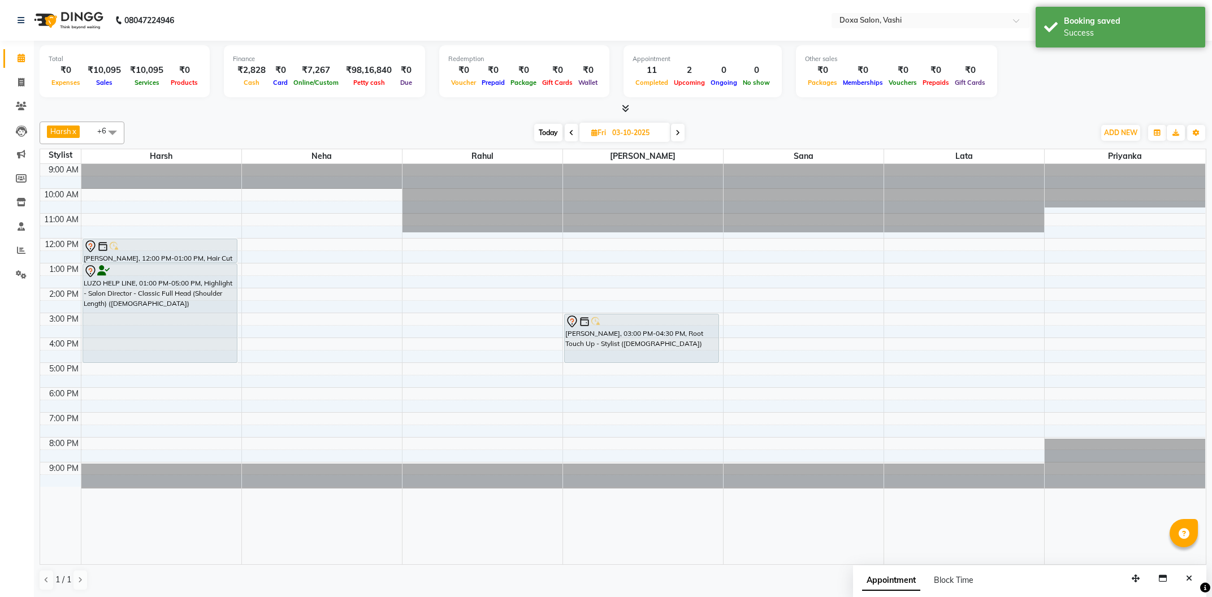
drag, startPoint x: 658, startPoint y: 350, endPoint x: 658, endPoint y: 361, distance: 10.2
click at [660, 363] on div "[PERSON_NAME], 03:00 PM-04:30 PM, Root Touch Up - Stylist ([DEMOGRAPHIC_DATA]) …" at bounding box center [643, 364] width 160 height 400
